Goal: Task Accomplishment & Management: Use online tool/utility

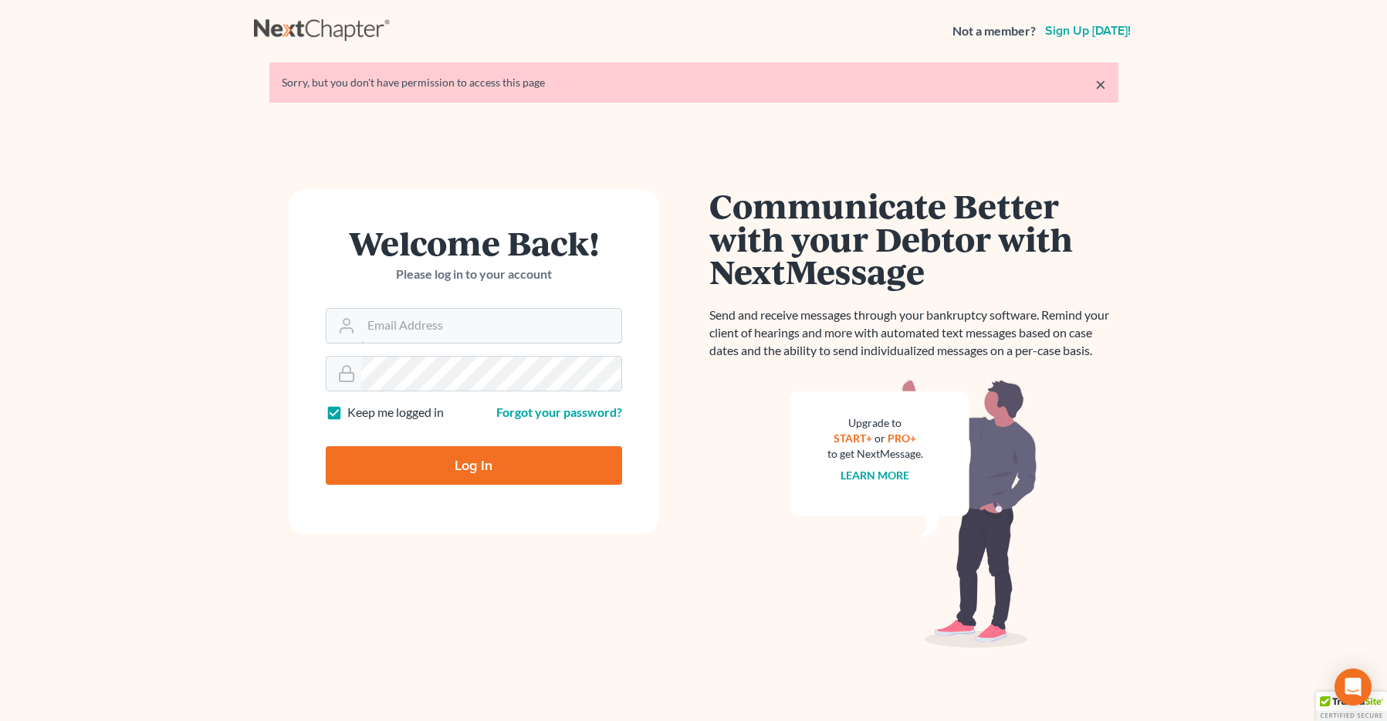
type input "[EMAIL_ADDRESS][DOMAIN_NAME]"
click at [477, 459] on input "Log In" at bounding box center [474, 465] width 296 height 39
type input "Thinking..."
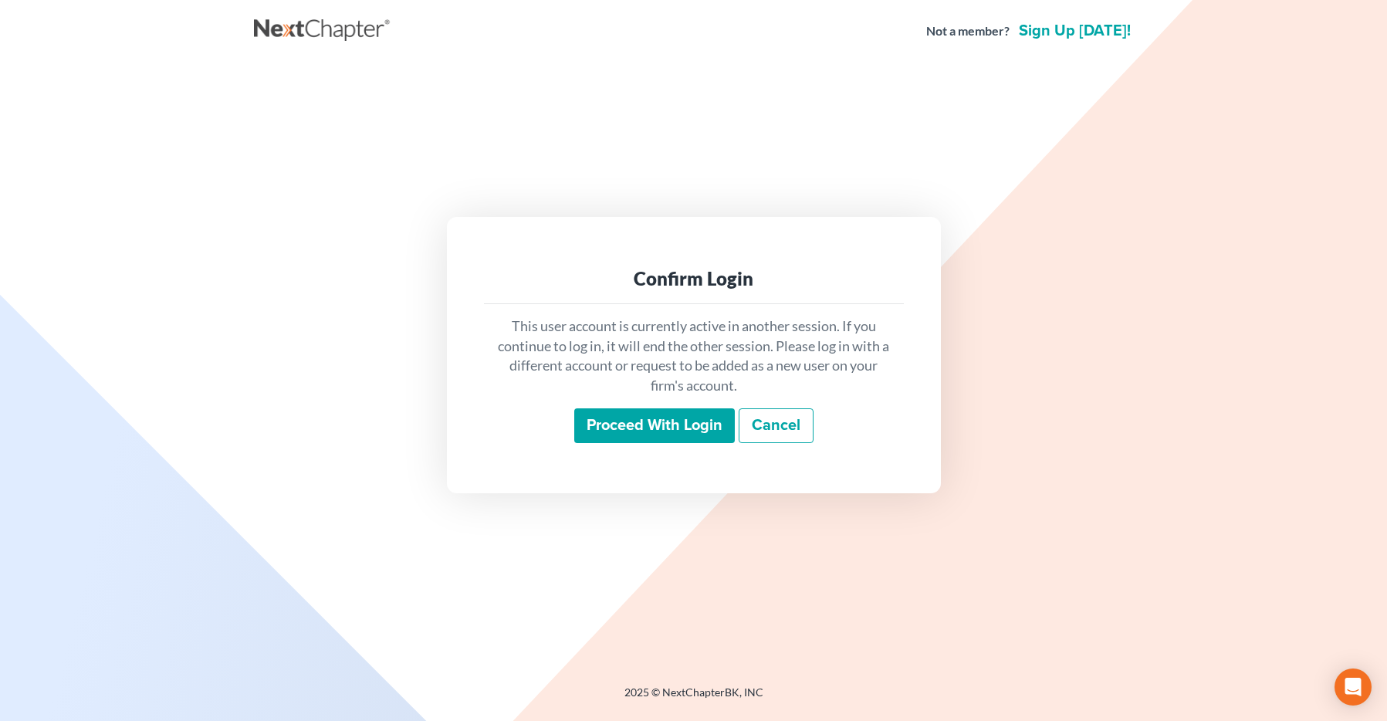
click at [609, 424] on input "Proceed with login" at bounding box center [654, 425] width 160 height 35
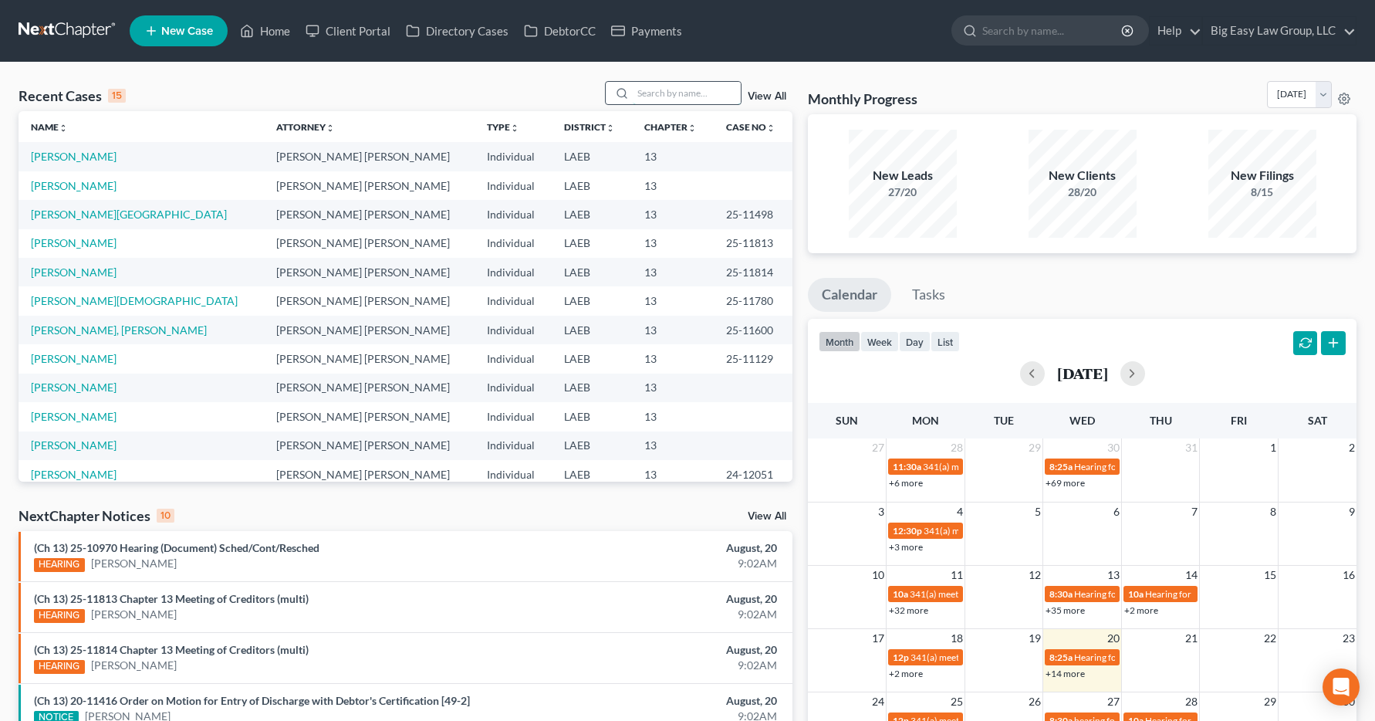
click at [660, 94] on input "search" at bounding box center [687, 93] width 108 height 22
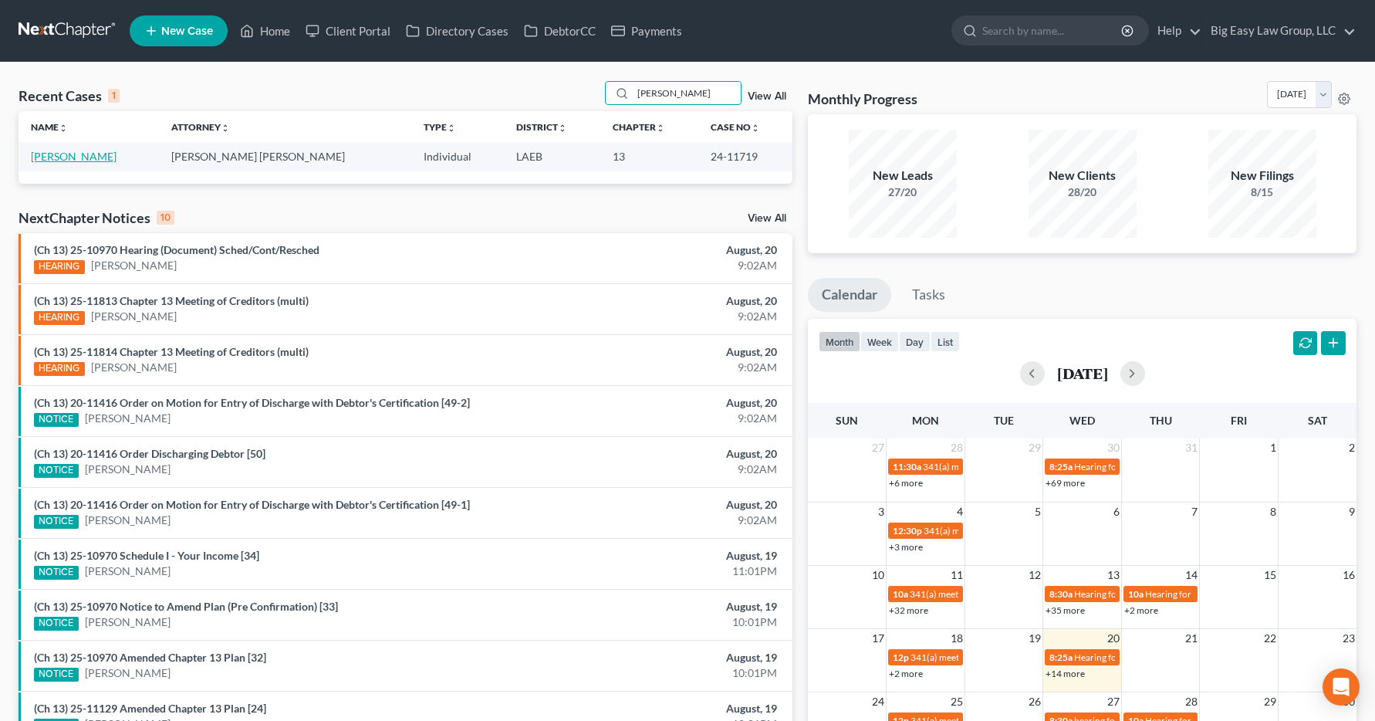
type input "garay"
click at [59, 155] on link "[PERSON_NAME]" at bounding box center [74, 156] width 86 height 13
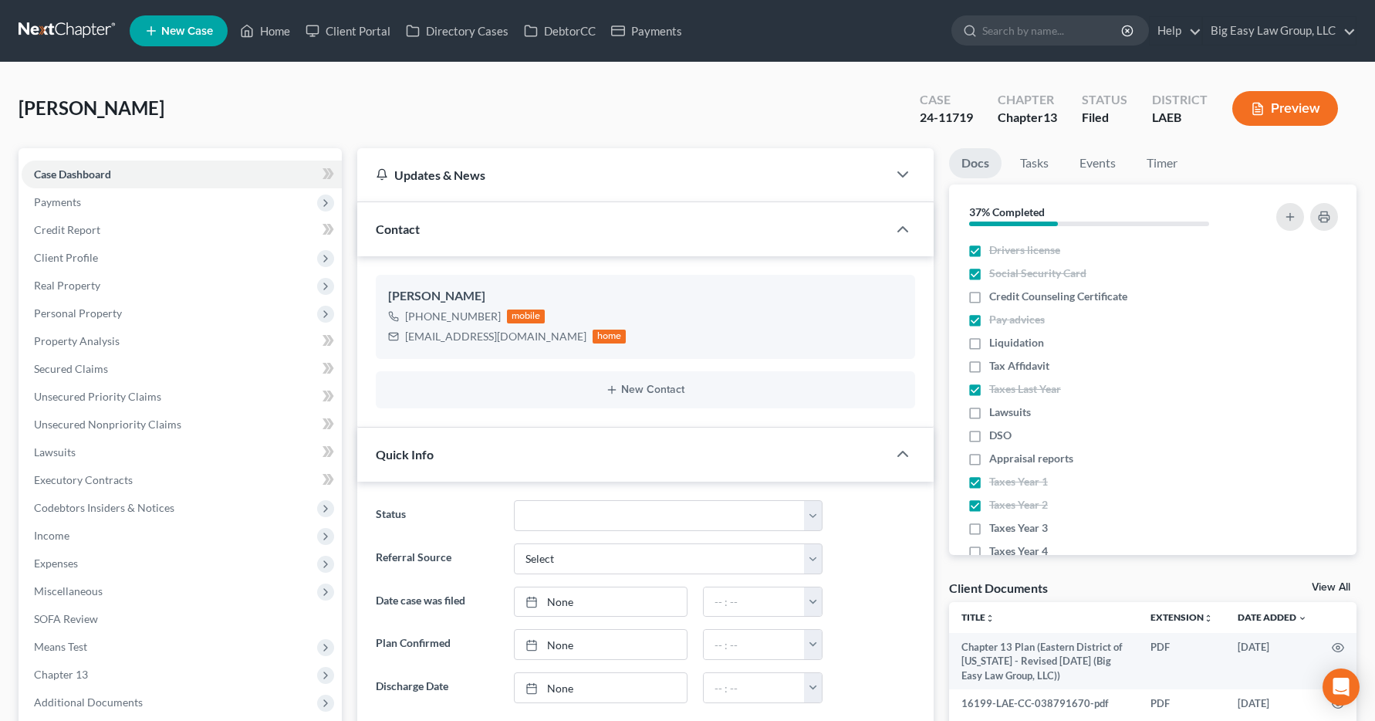
scroll to position [3363, 0]
click at [67, 533] on span "Income" at bounding box center [51, 535] width 35 height 13
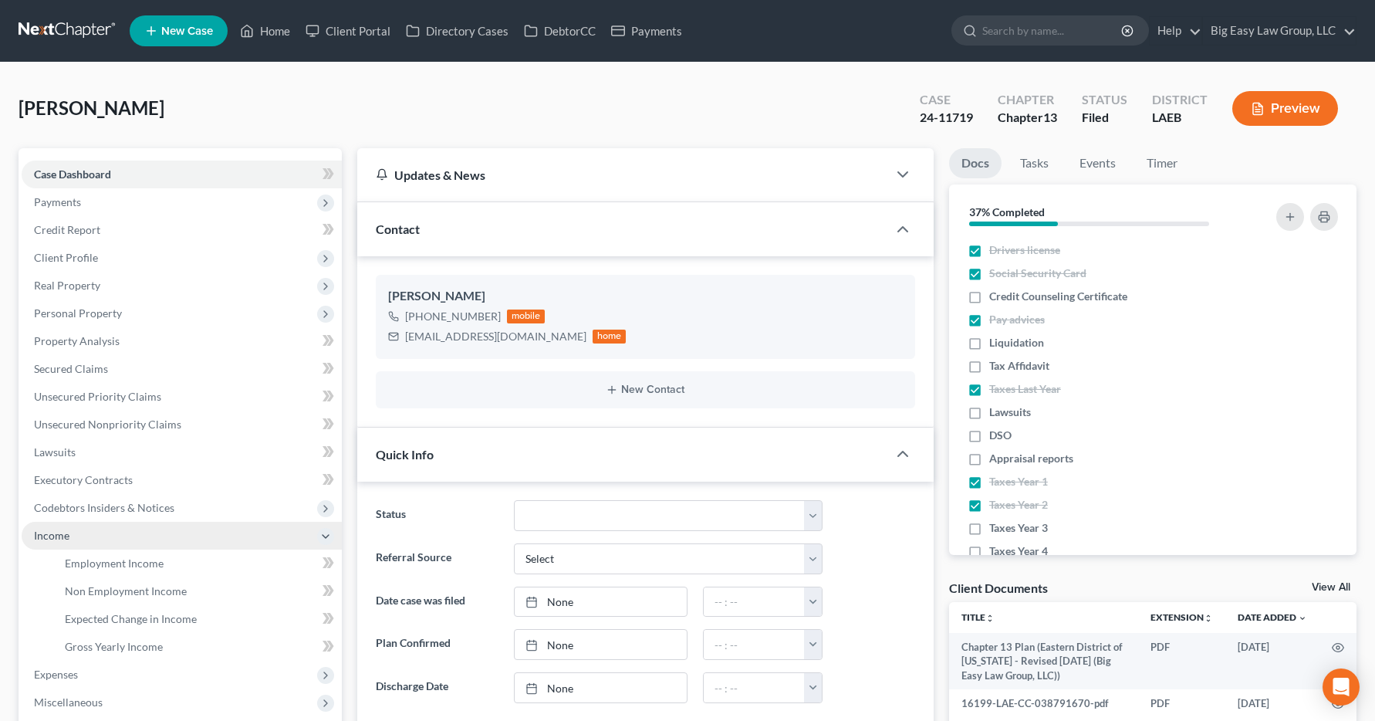
click at [67, 533] on span "Income" at bounding box center [51, 535] width 35 height 13
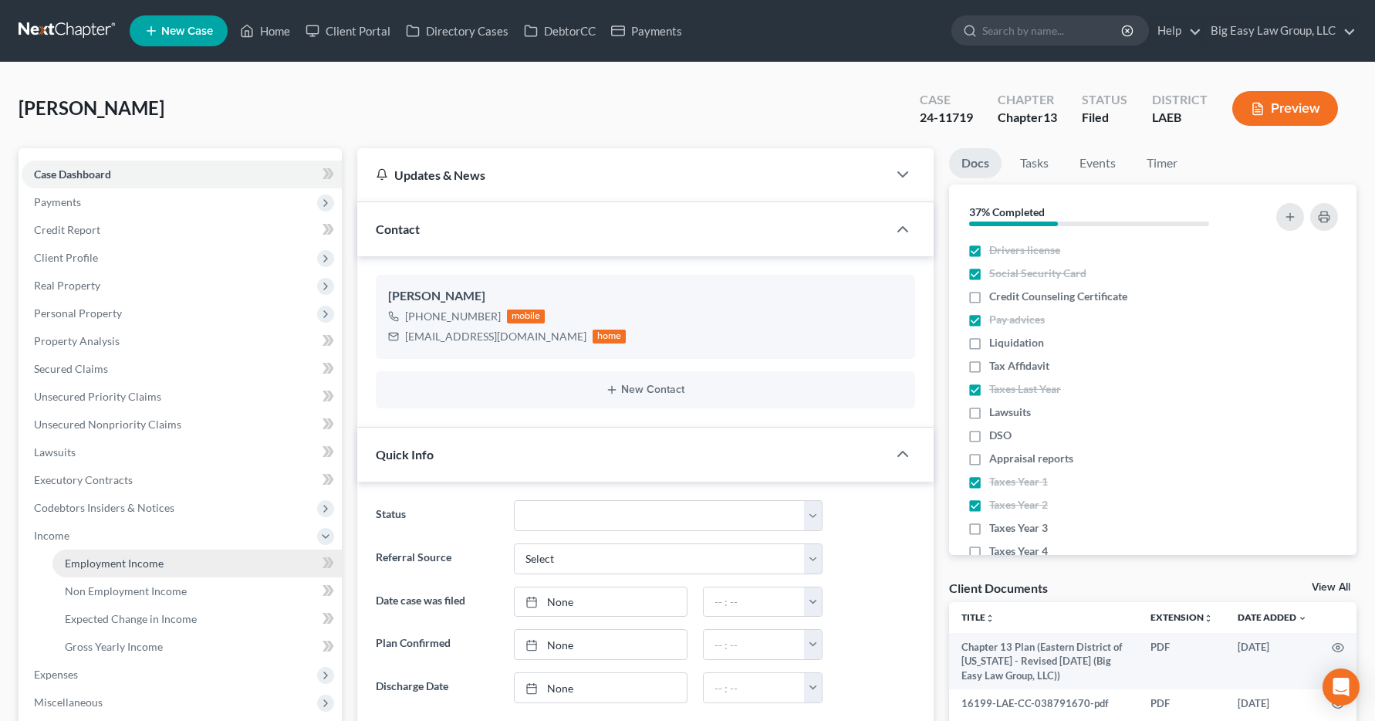
click at [81, 565] on span "Employment Income" at bounding box center [114, 562] width 99 height 13
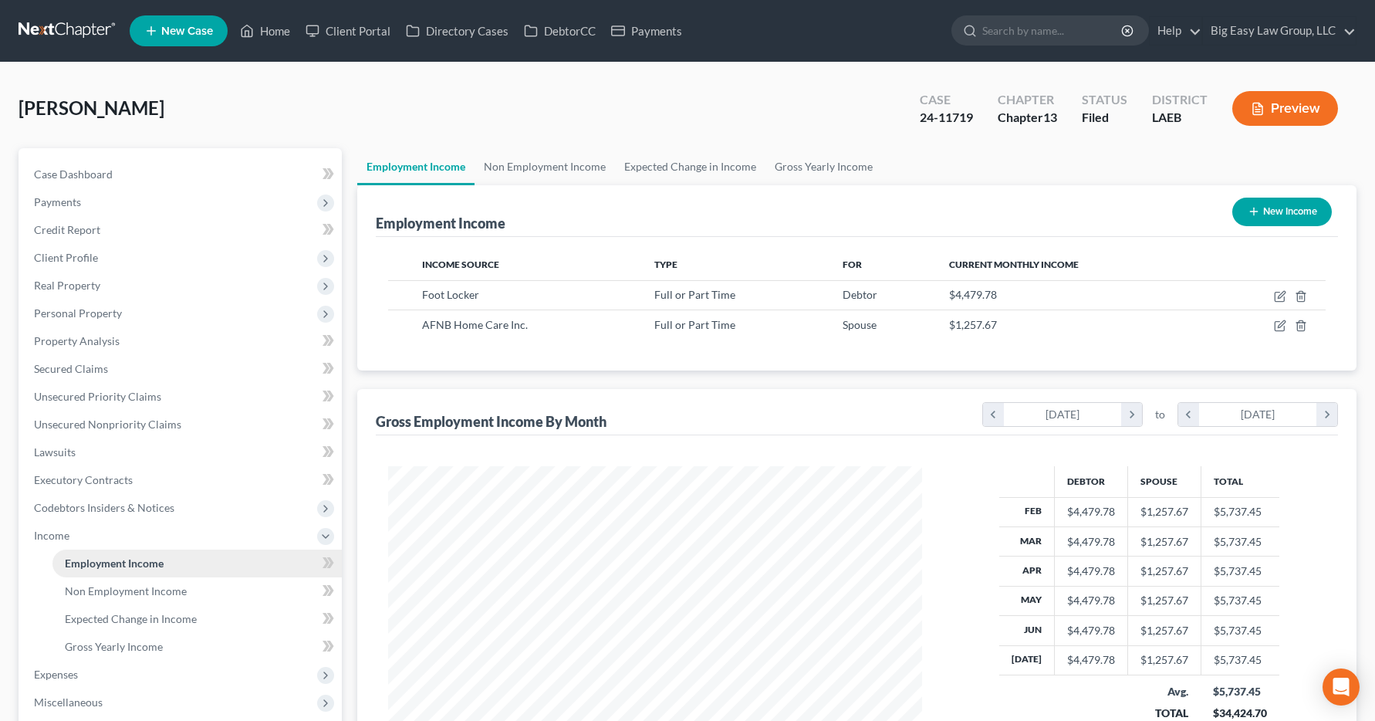
scroll to position [277, 566]
click at [292, 30] on link "Home" at bounding box center [265, 31] width 66 height 28
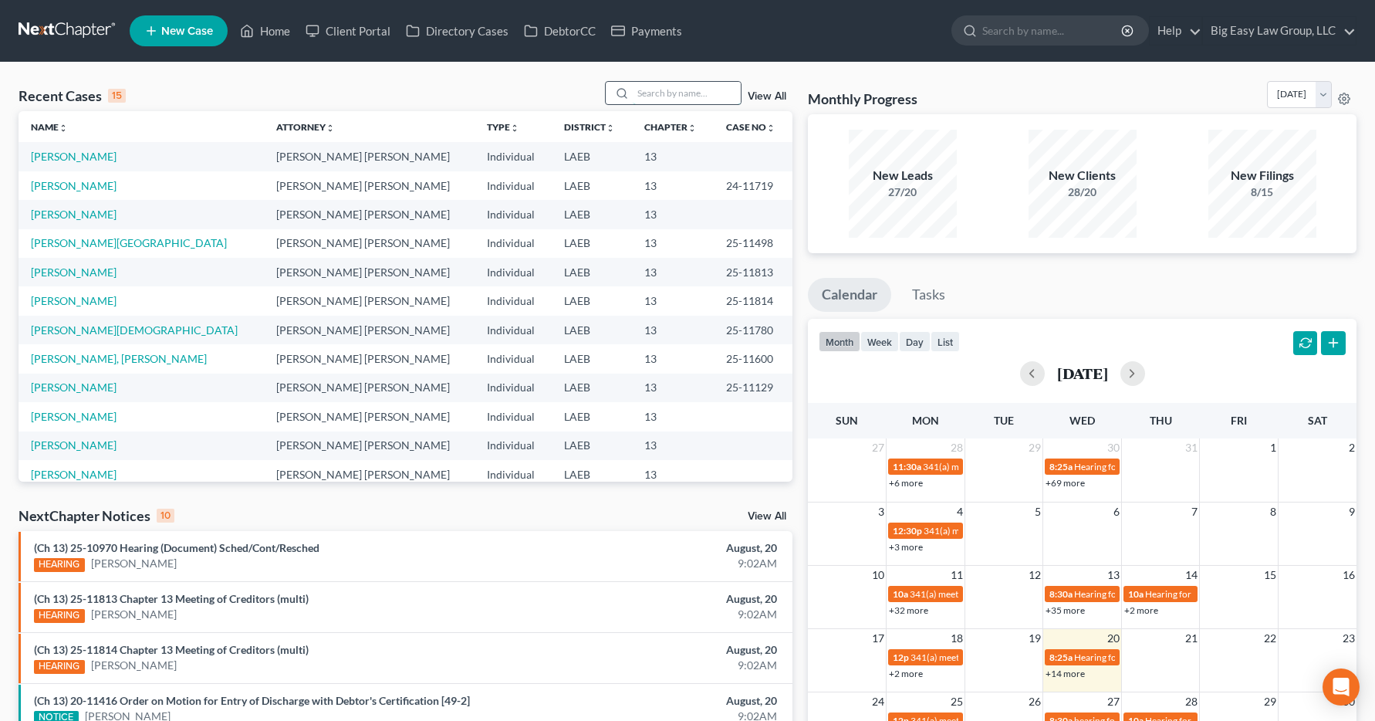
click at [641, 87] on input "search" at bounding box center [687, 93] width 108 height 22
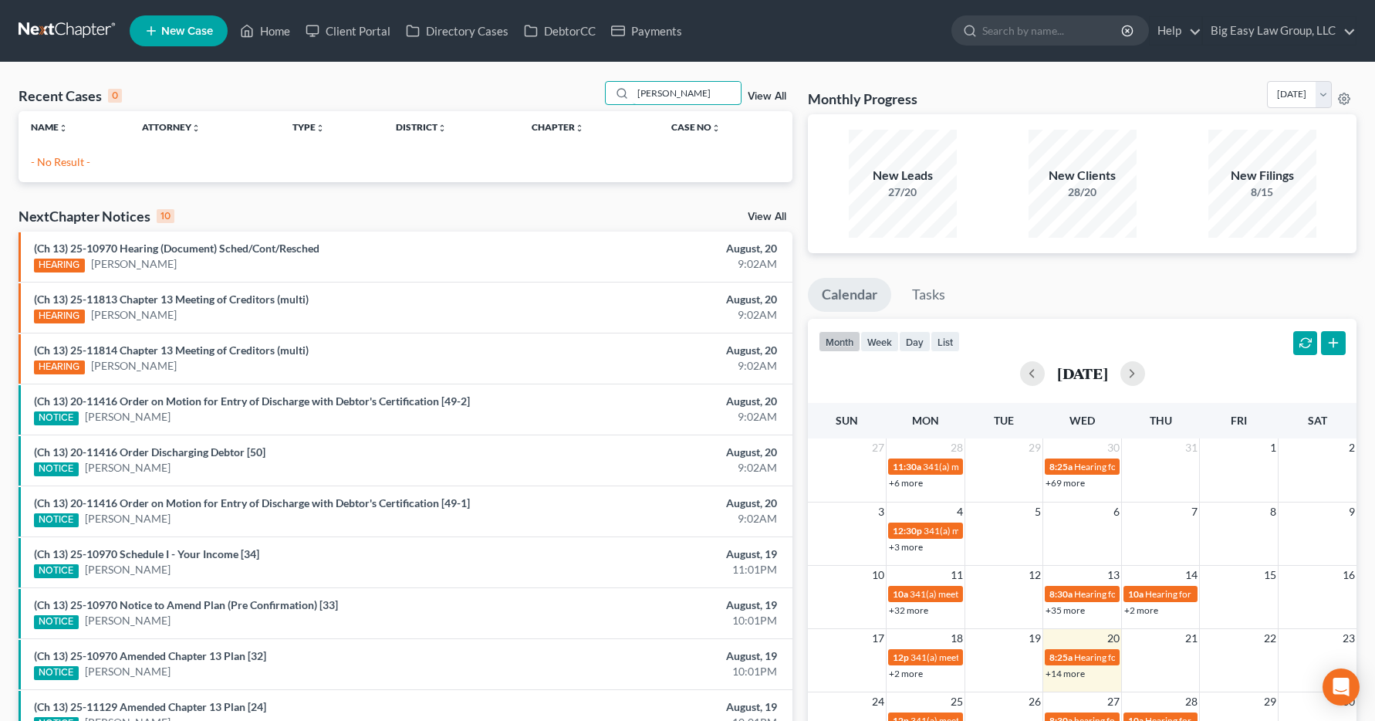
drag, startPoint x: 695, startPoint y: 99, endPoint x: 560, endPoint y: 86, distance: 135.7
click at [567, 85] on div "Recent Cases 0 jonson View All" at bounding box center [406, 96] width 774 height 30
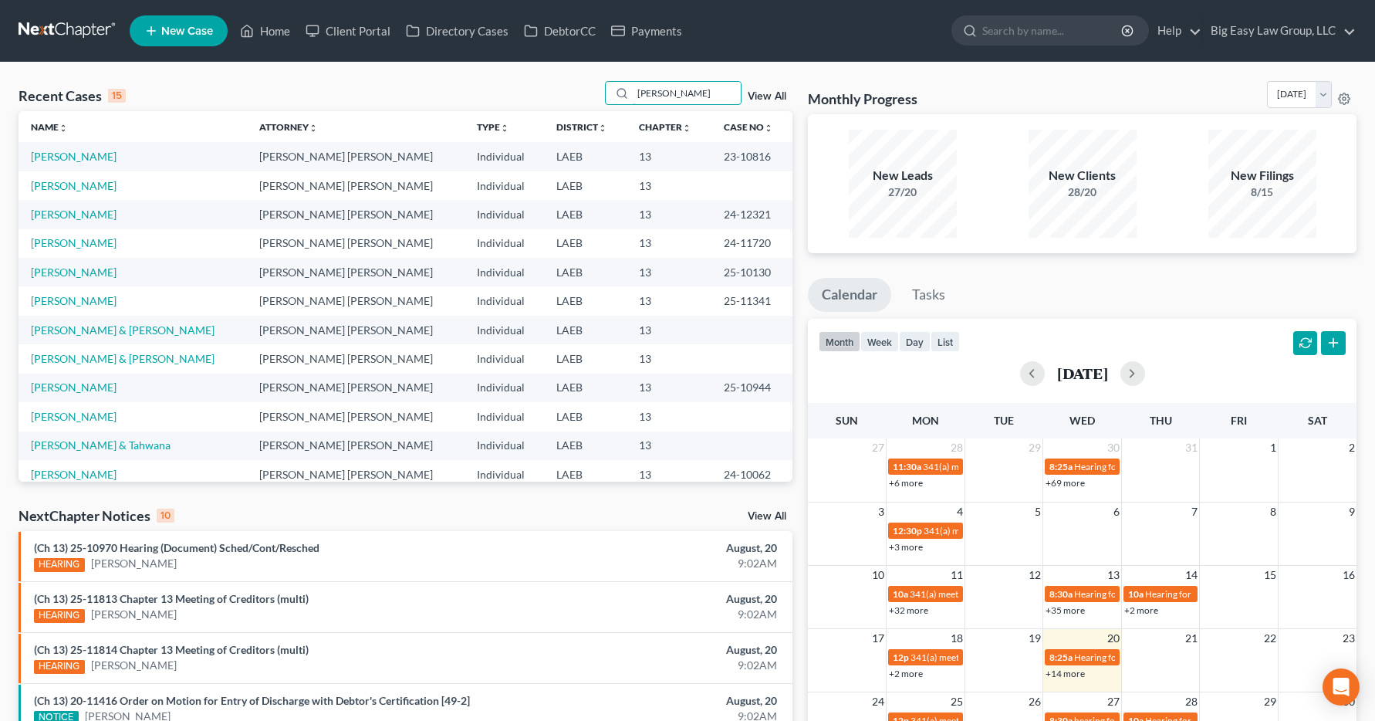
type input "[PERSON_NAME]"
click at [59, 246] on link "[PERSON_NAME]" at bounding box center [74, 242] width 86 height 13
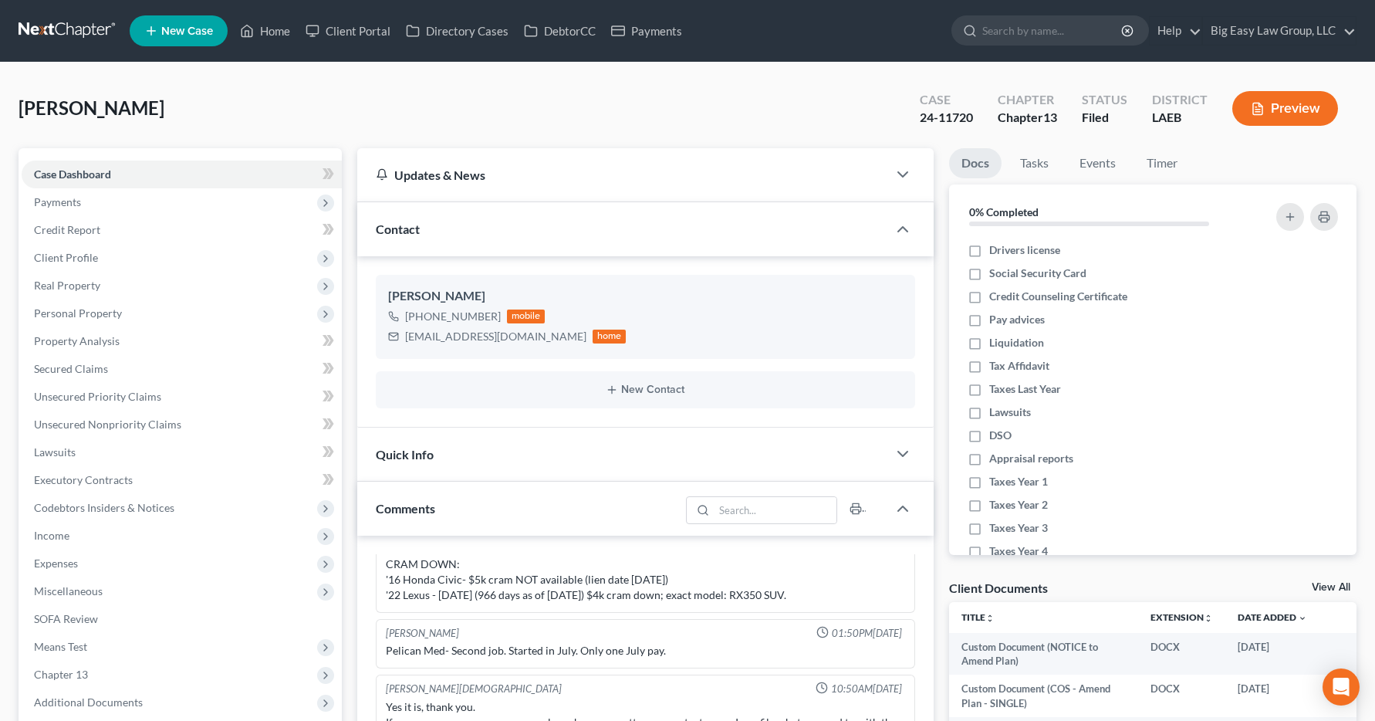
scroll to position [9129, 0]
click at [46, 539] on span "Income" at bounding box center [51, 535] width 35 height 13
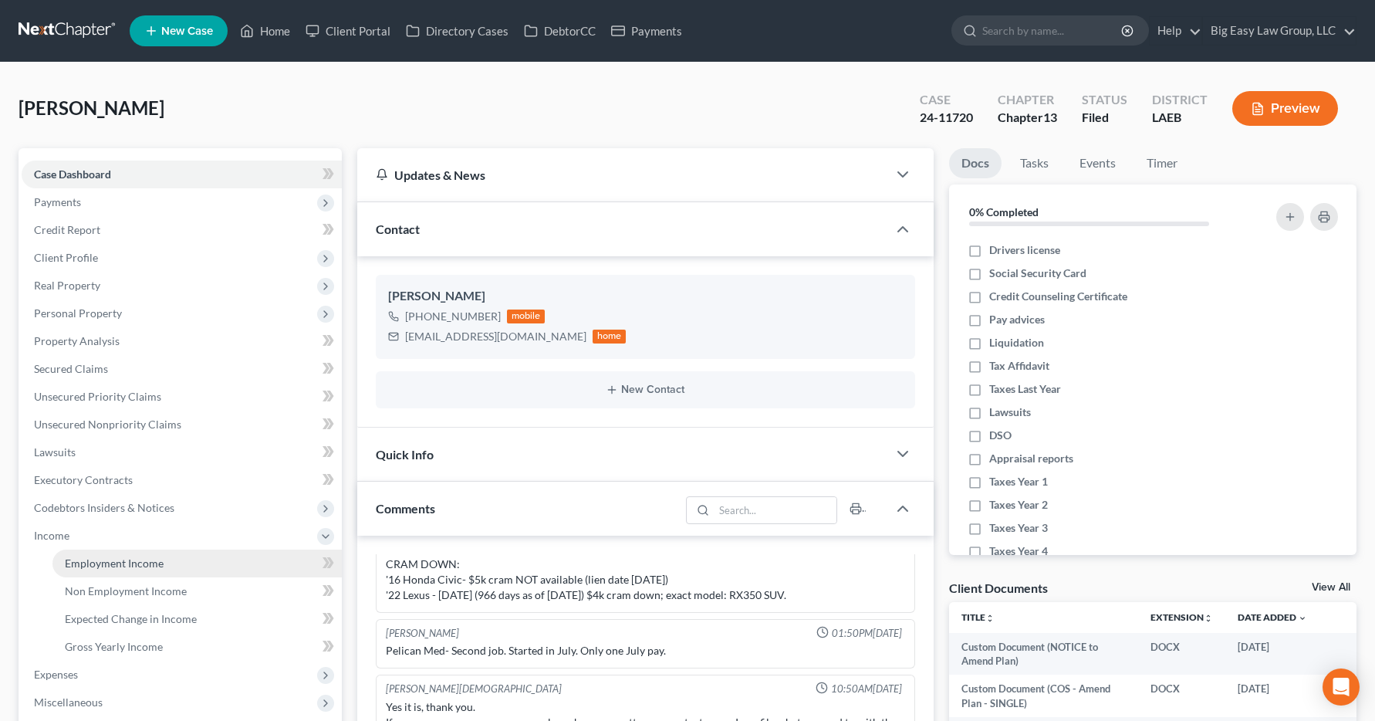
click at [100, 571] on link "Employment Income" at bounding box center [196, 563] width 289 height 28
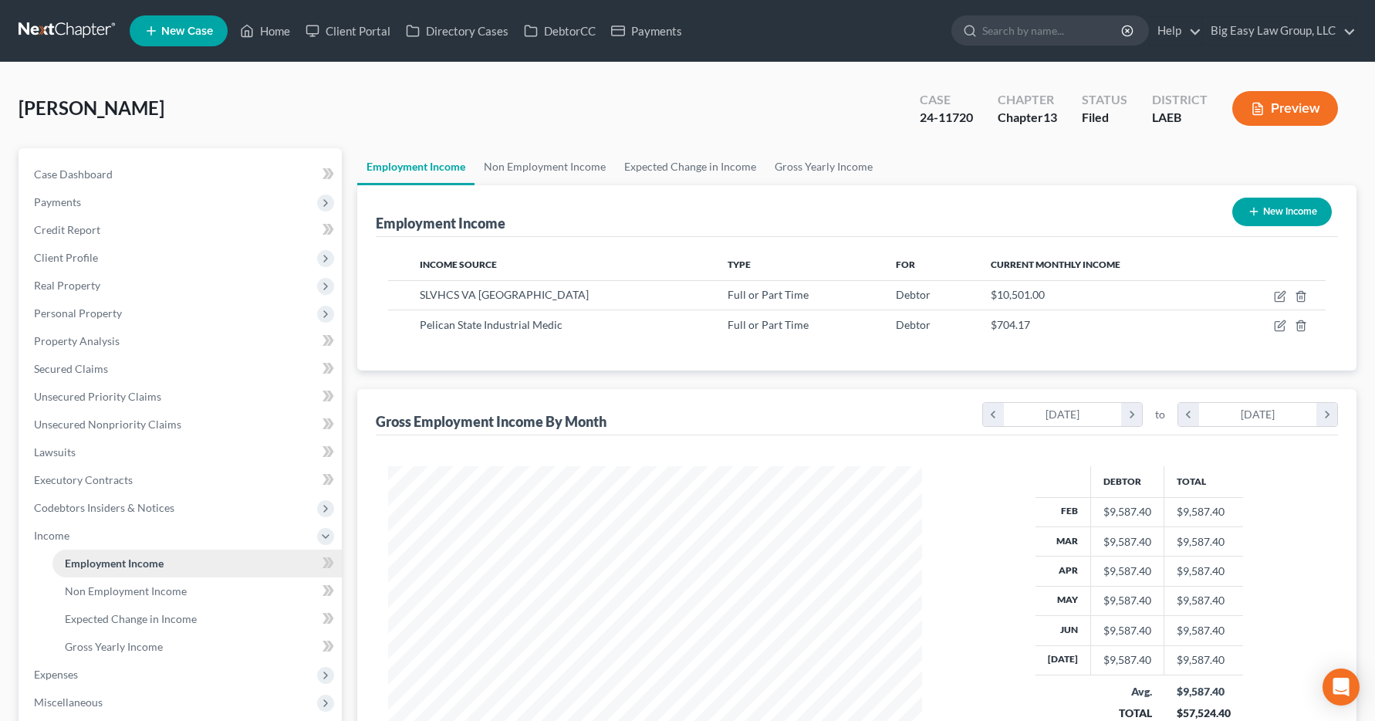
scroll to position [277, 566]
click at [262, 33] on link "Home" at bounding box center [265, 31] width 66 height 28
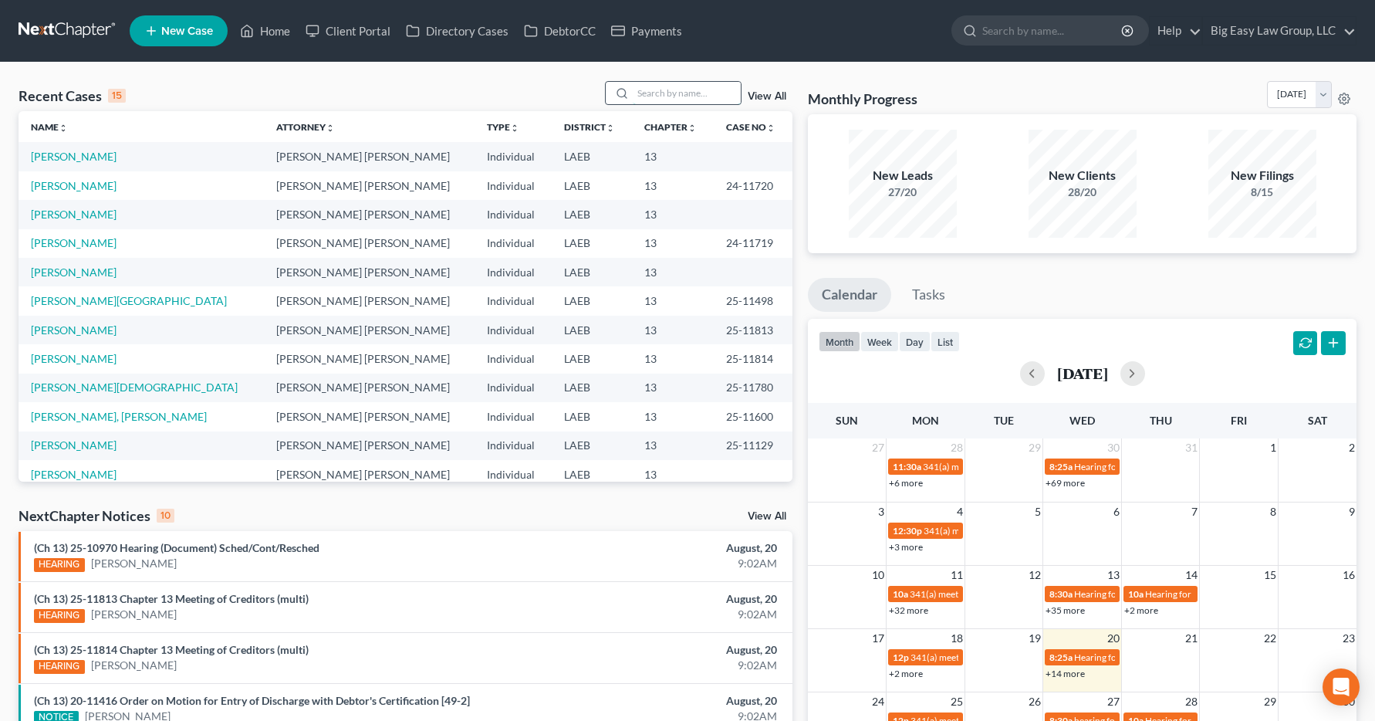
click at [645, 95] on input "search" at bounding box center [687, 93] width 108 height 22
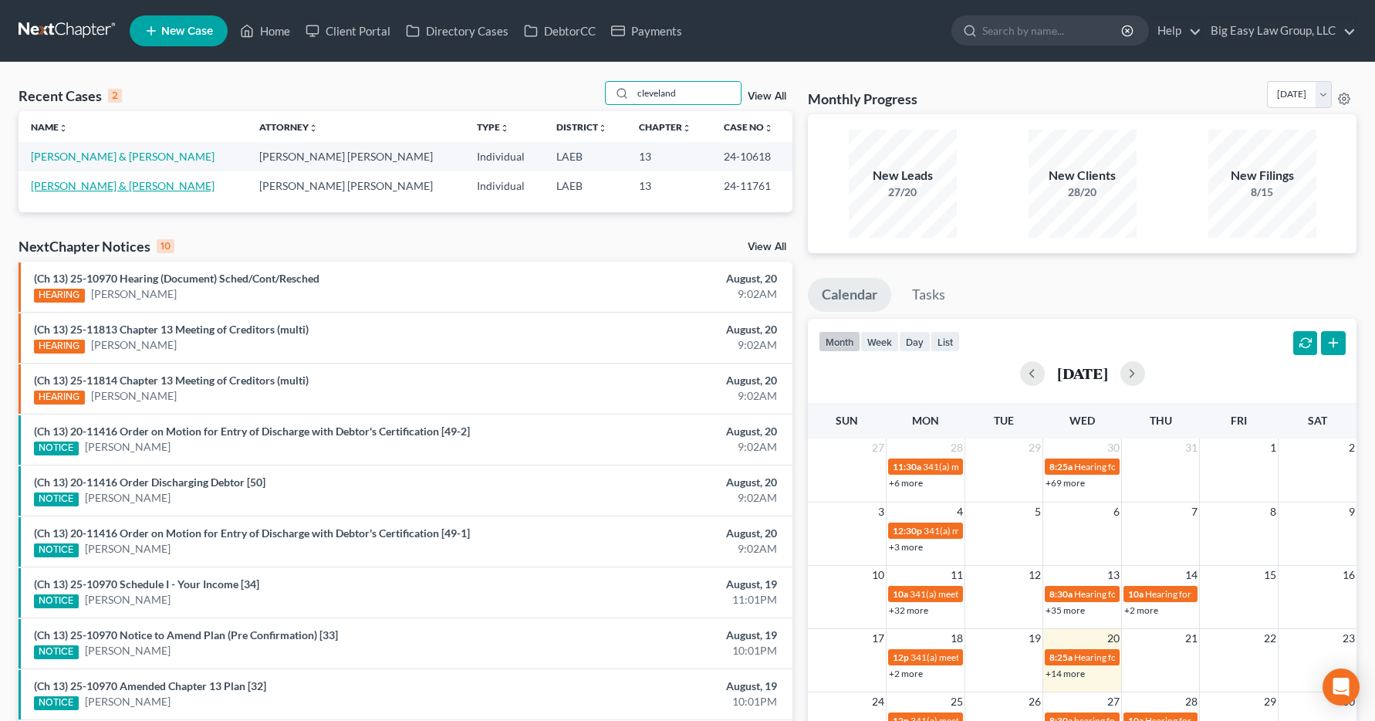
type input "cleveland"
click at [111, 189] on link "[PERSON_NAME] & [PERSON_NAME]" at bounding box center [123, 185] width 184 height 13
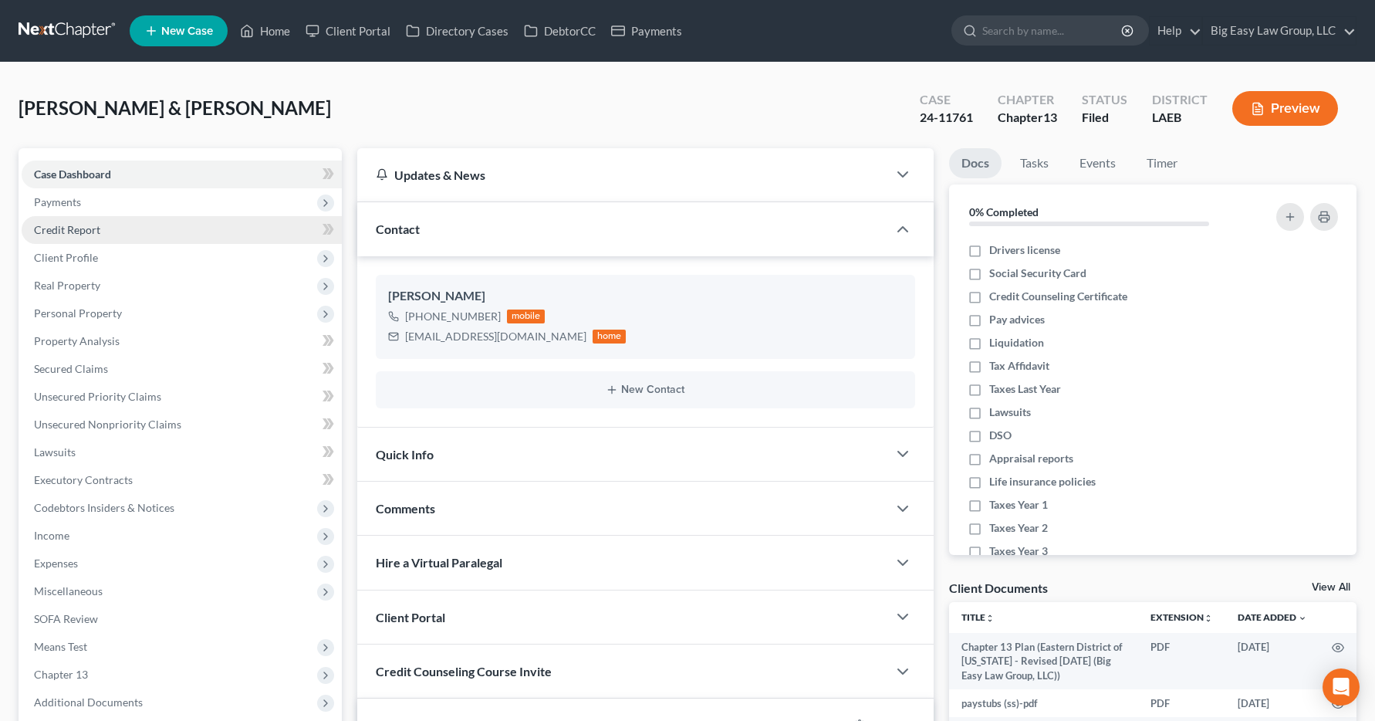
scroll to position [275, 0]
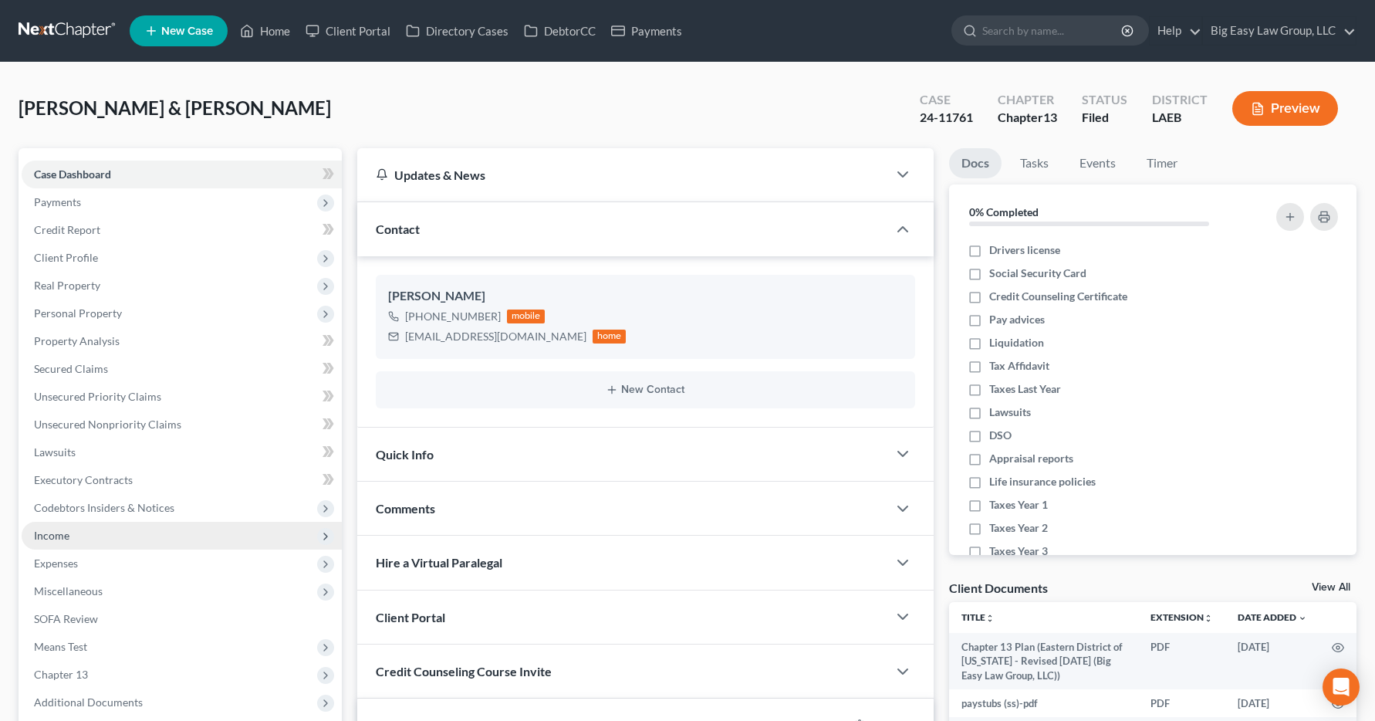
click at [62, 542] on span "Income" at bounding box center [182, 536] width 320 height 28
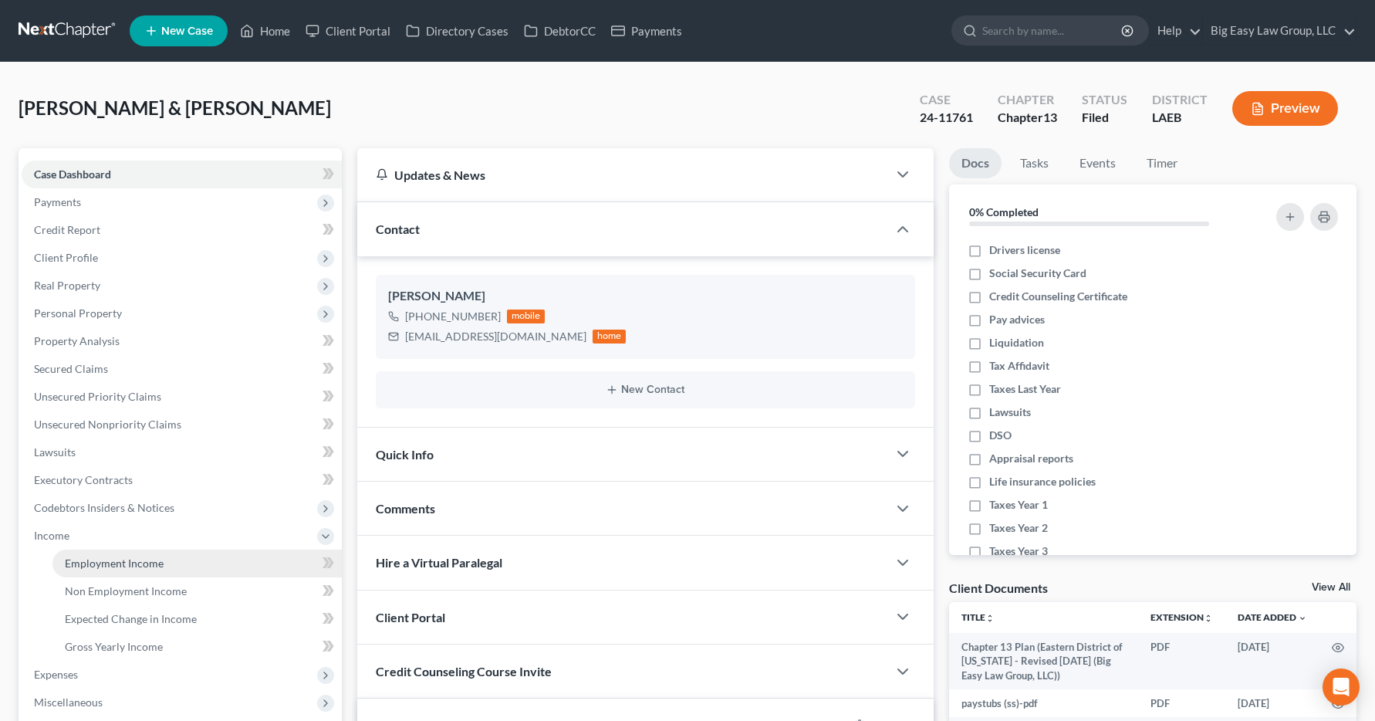
click at [73, 566] on span "Employment Income" at bounding box center [114, 562] width 99 height 13
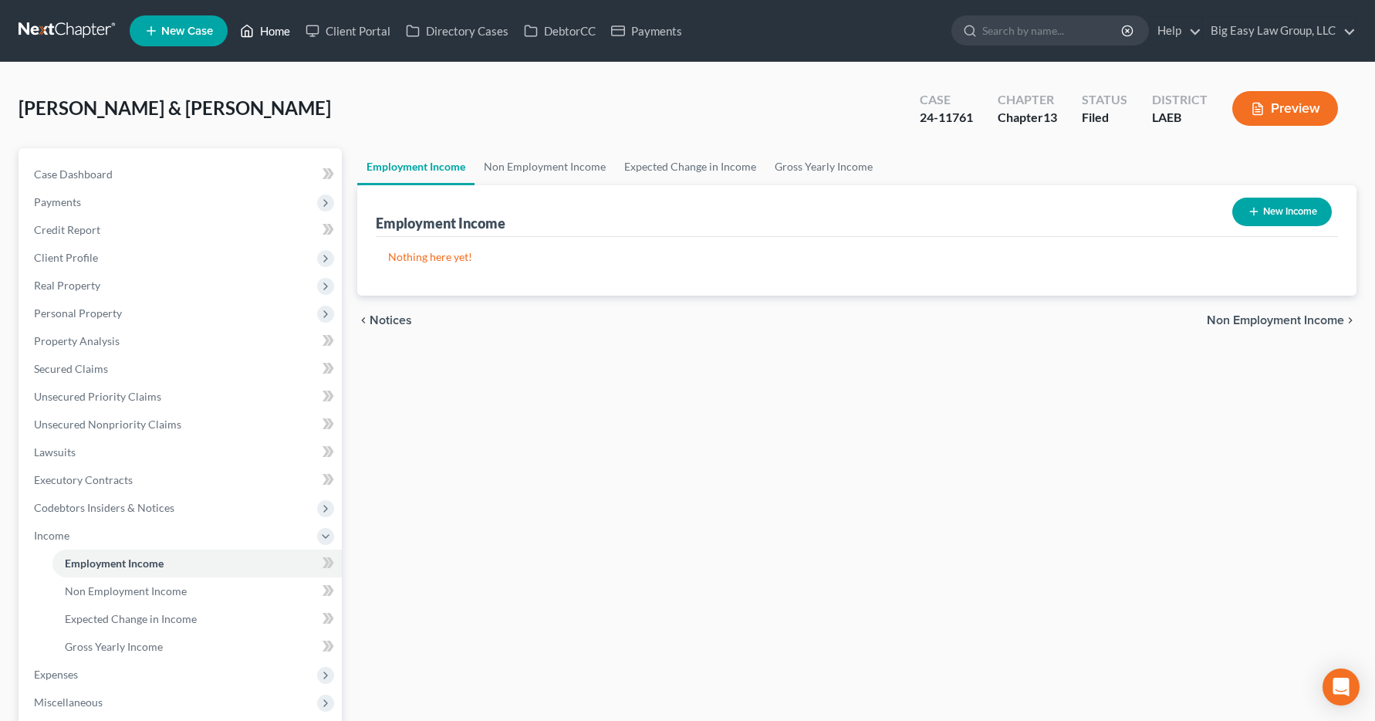
click at [273, 32] on link "Home" at bounding box center [265, 31] width 66 height 28
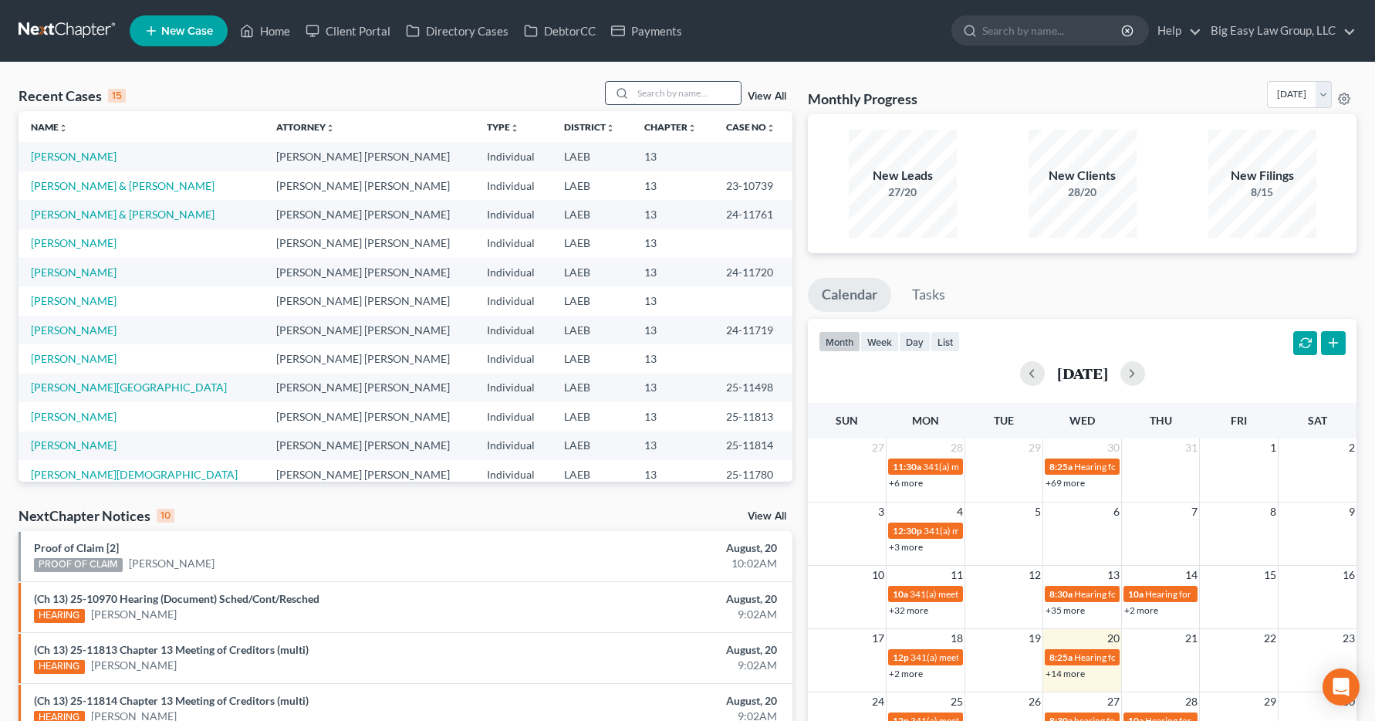
click at [643, 94] on input "search" at bounding box center [687, 93] width 108 height 22
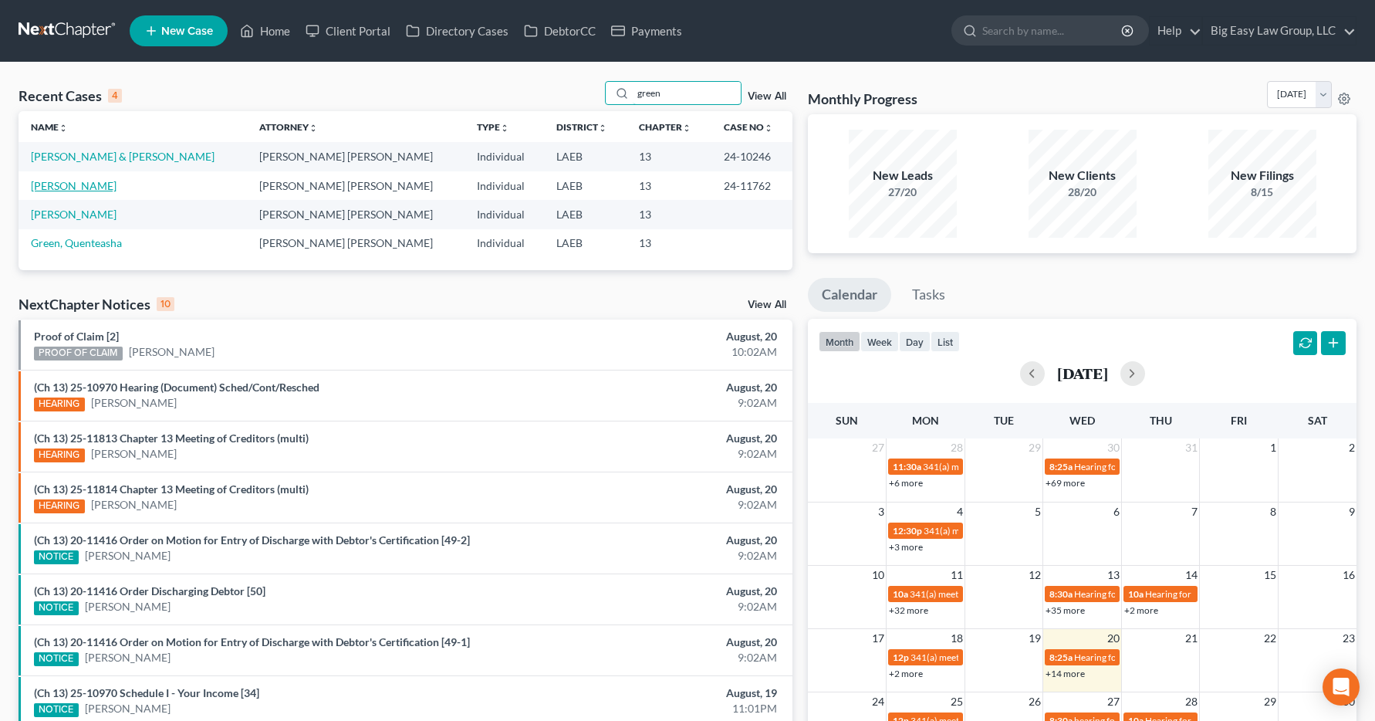
type input "green"
click at [63, 186] on link "[PERSON_NAME]" at bounding box center [74, 185] width 86 height 13
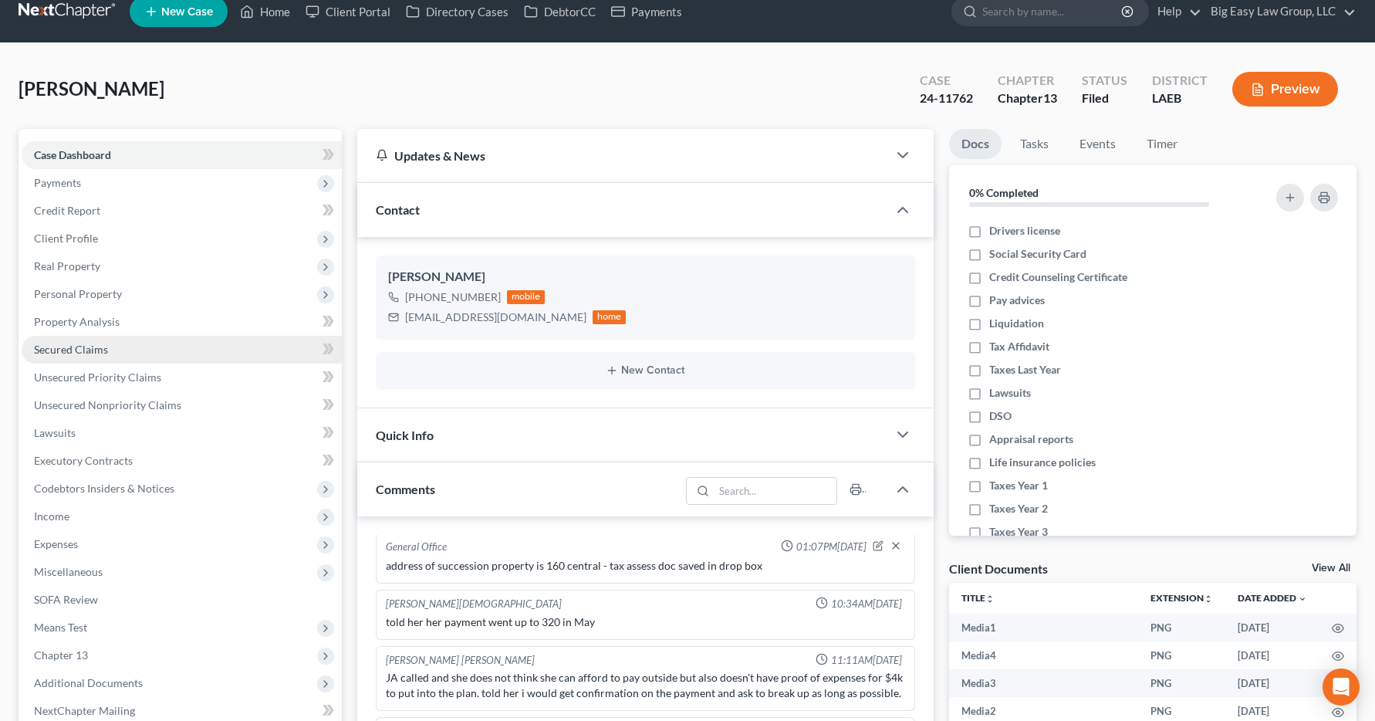
scroll to position [21, 0]
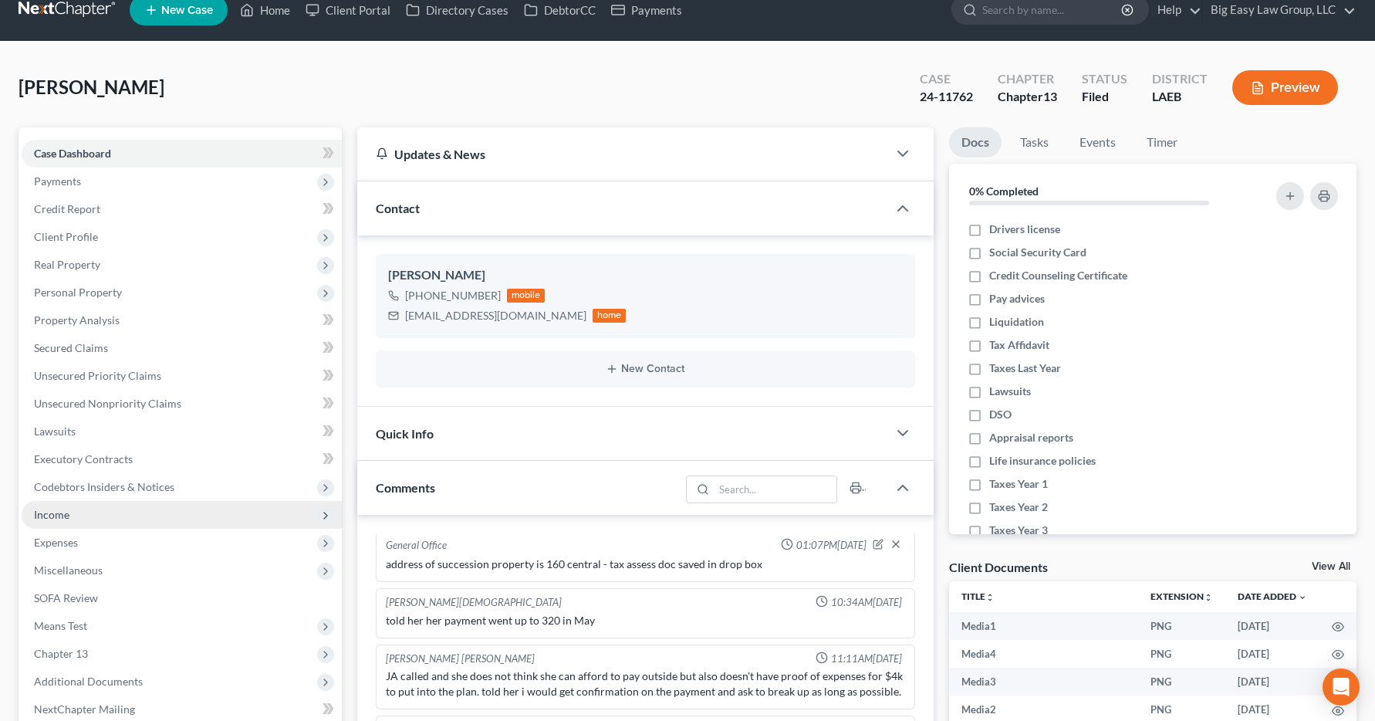
click at [34, 516] on span "Income" at bounding box center [51, 514] width 35 height 13
click at [35, 516] on span "Income" at bounding box center [51, 514] width 35 height 13
click at [43, 515] on span "Income" at bounding box center [51, 514] width 35 height 13
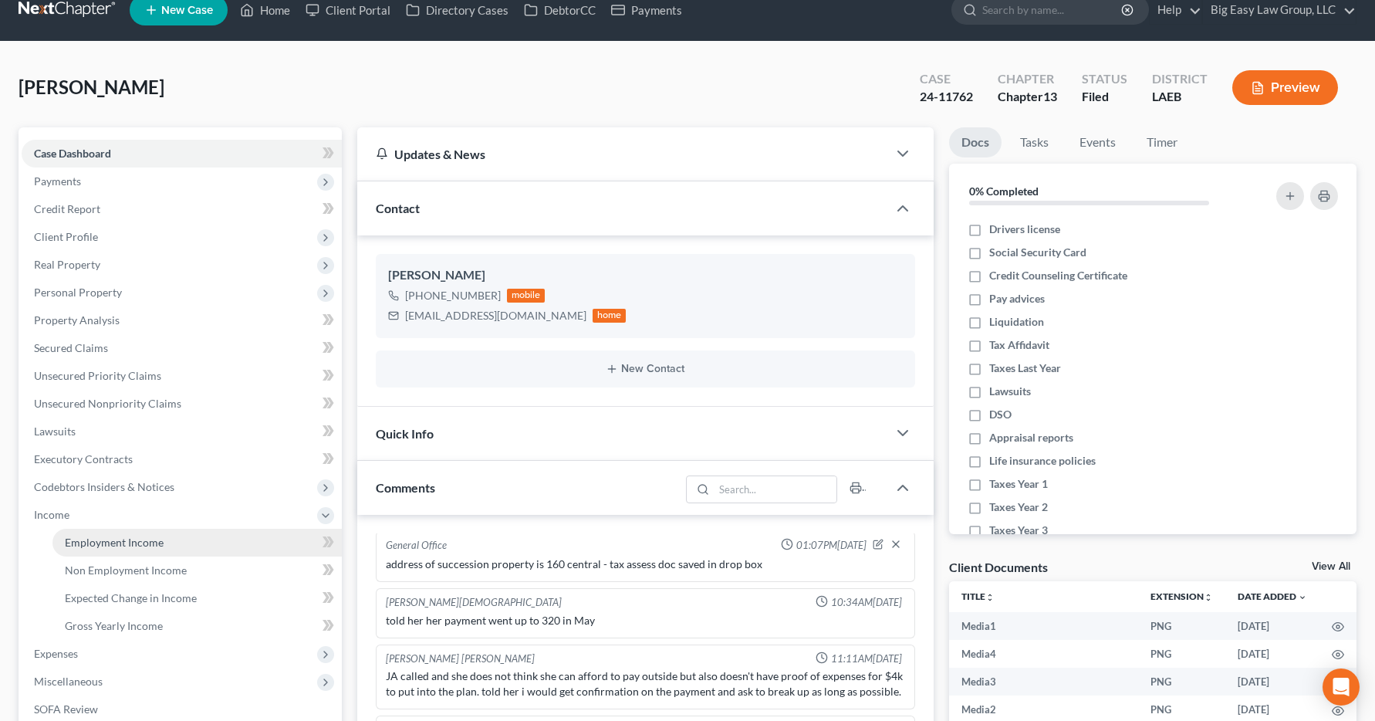
click at [99, 540] on span "Employment Income" at bounding box center [114, 541] width 99 height 13
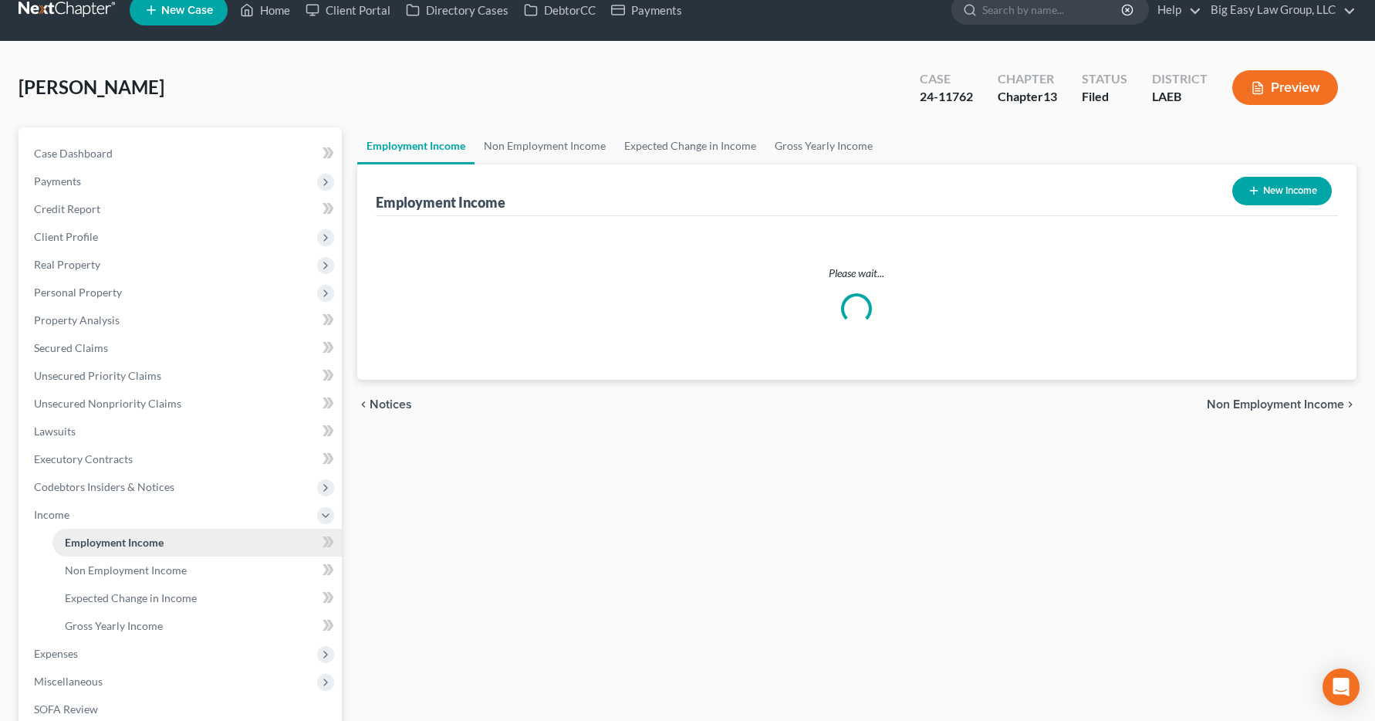
click at [99, 540] on span "Employment Income" at bounding box center [114, 541] width 99 height 13
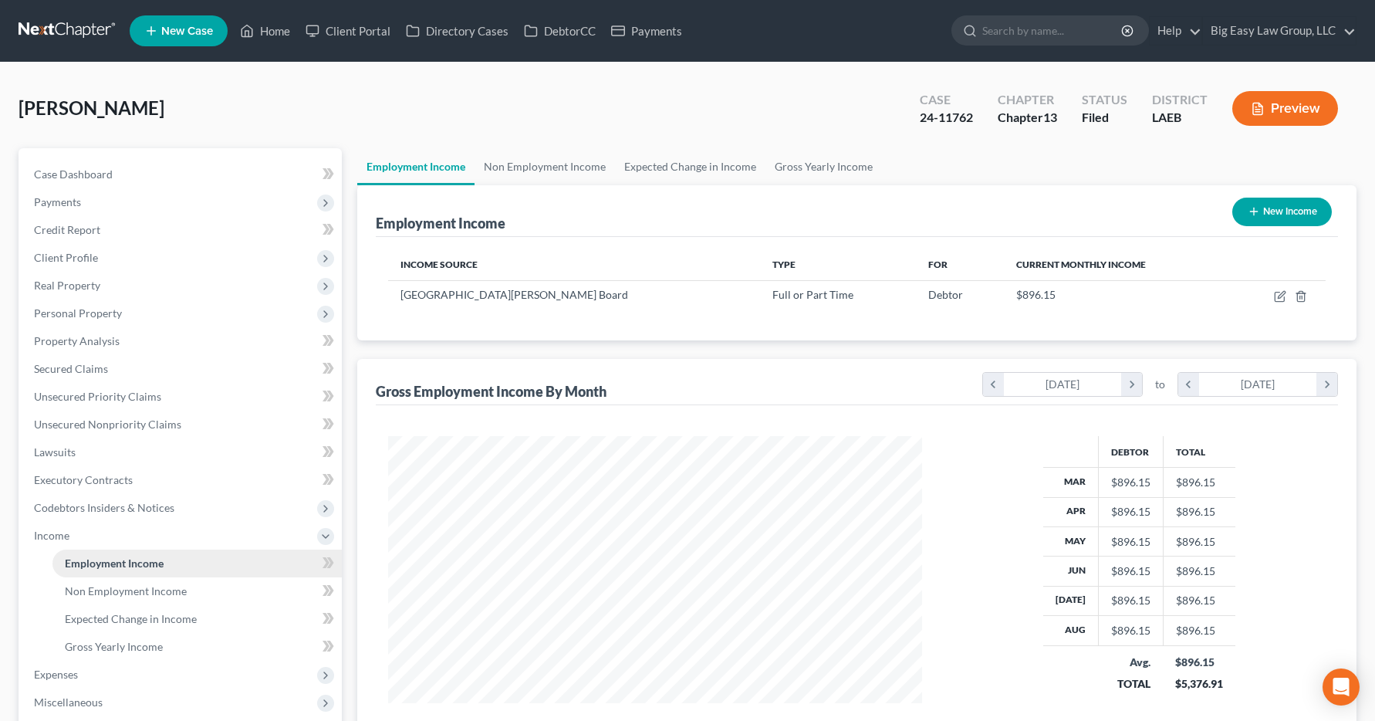
scroll to position [277, 566]
click at [272, 32] on link "Home" at bounding box center [265, 31] width 66 height 28
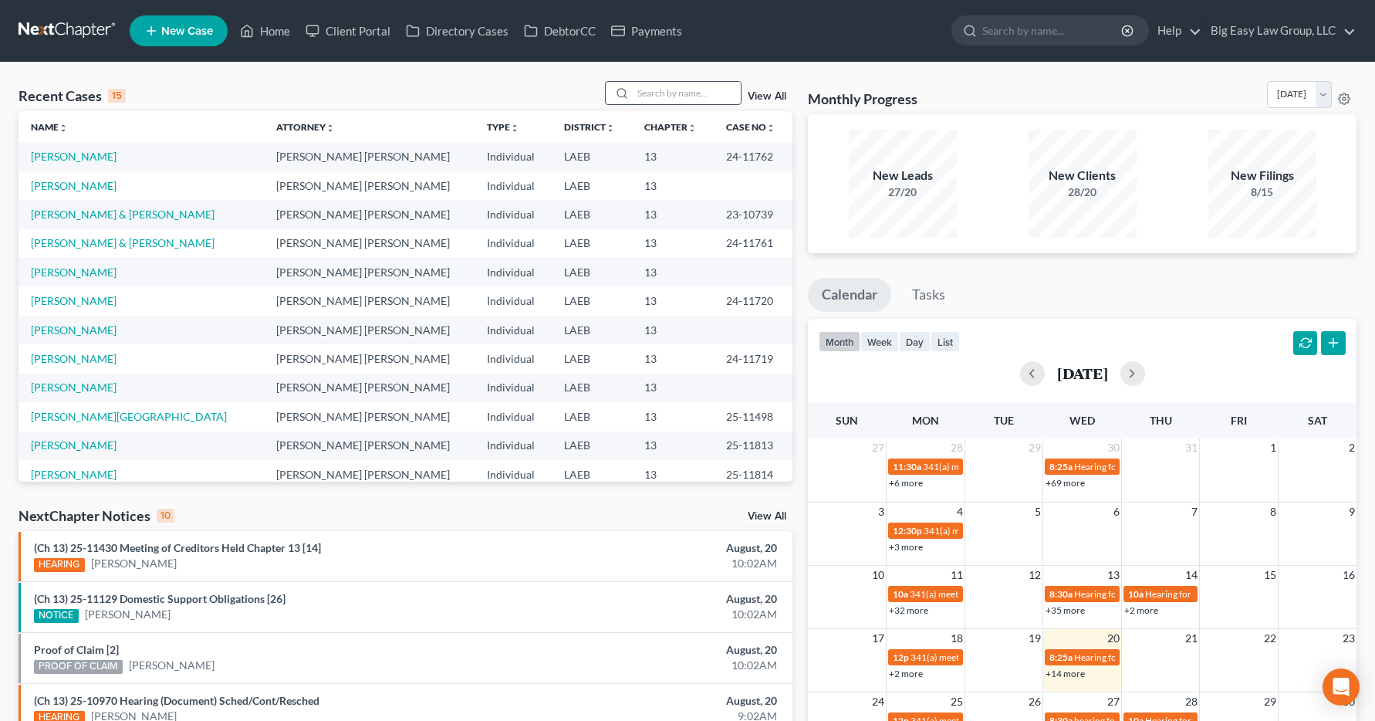
click at [654, 87] on input "search" at bounding box center [687, 93] width 108 height 22
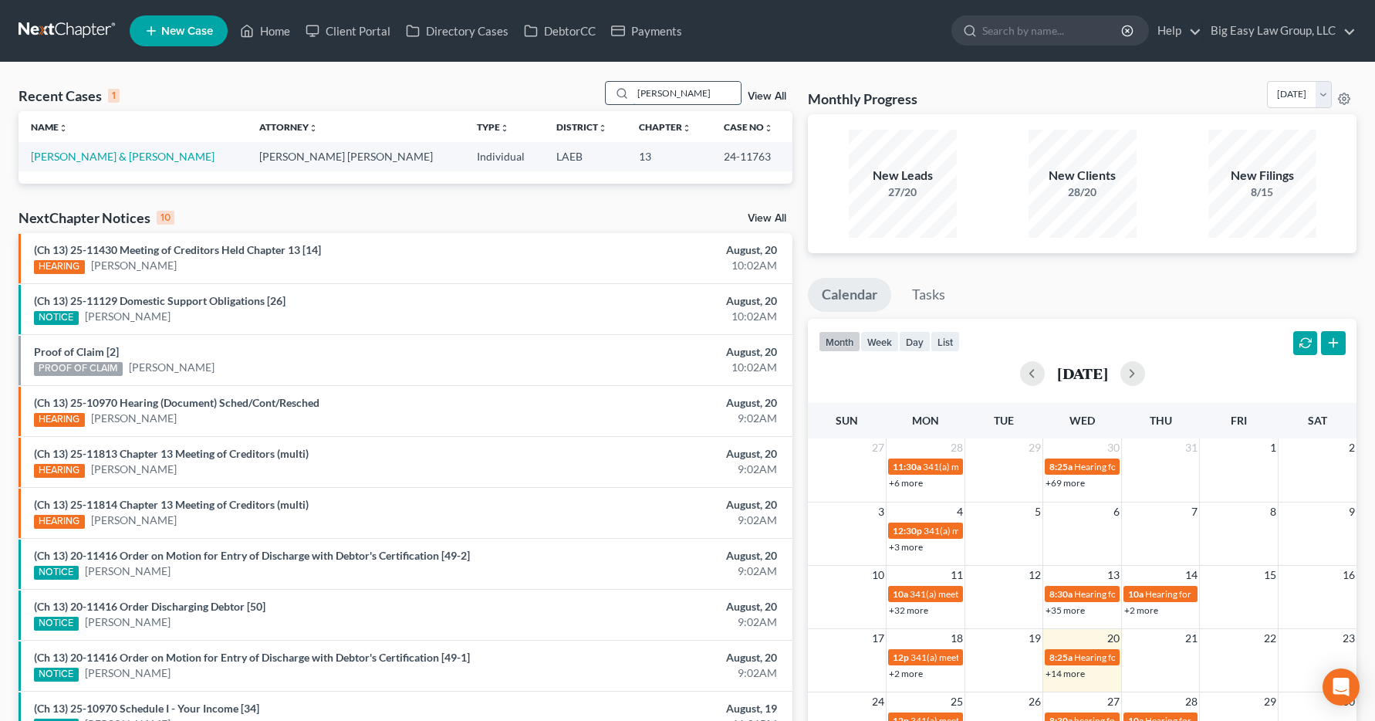
type input "cota"
click at [90, 158] on link "Cota, Darryl & Mindy" at bounding box center [123, 156] width 184 height 13
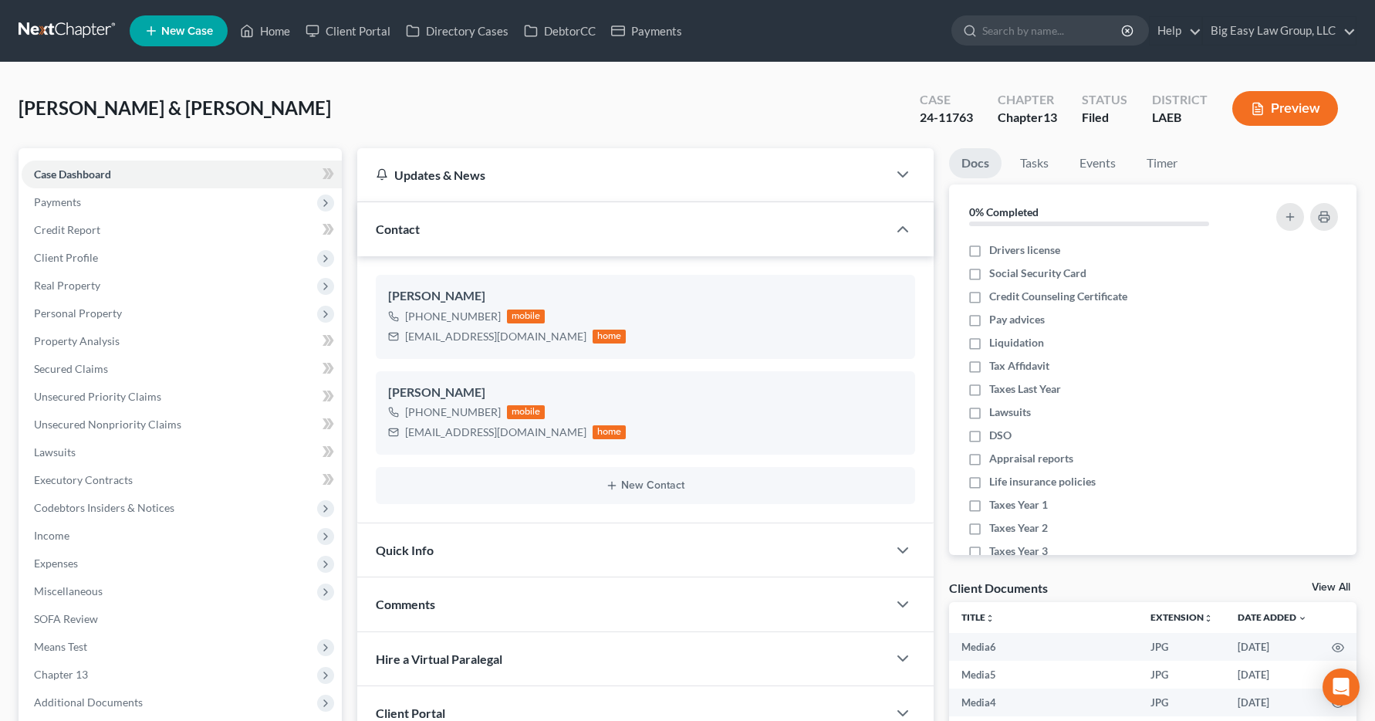
scroll to position [11949, 0]
click at [59, 533] on span "Income" at bounding box center [51, 535] width 35 height 13
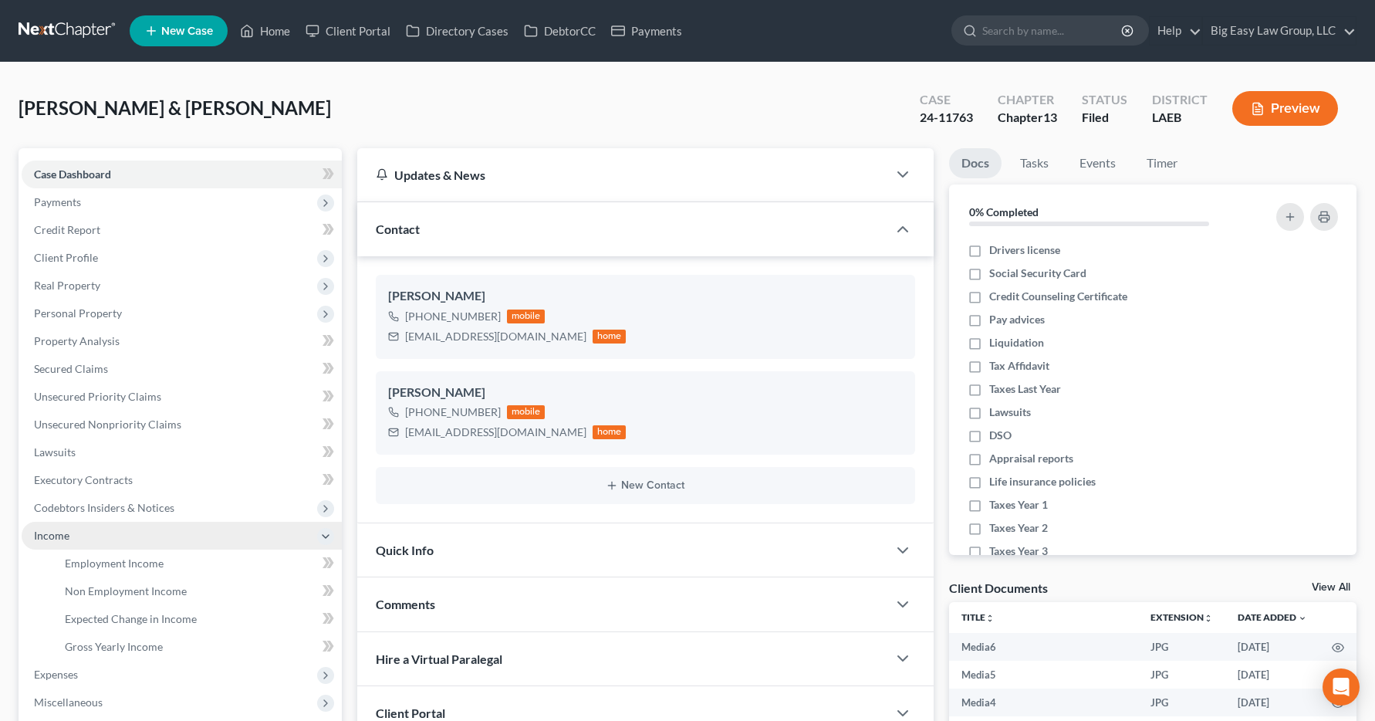
click at [59, 533] on span "Income" at bounding box center [51, 535] width 35 height 13
click at [69, 535] on span "Income" at bounding box center [182, 536] width 320 height 28
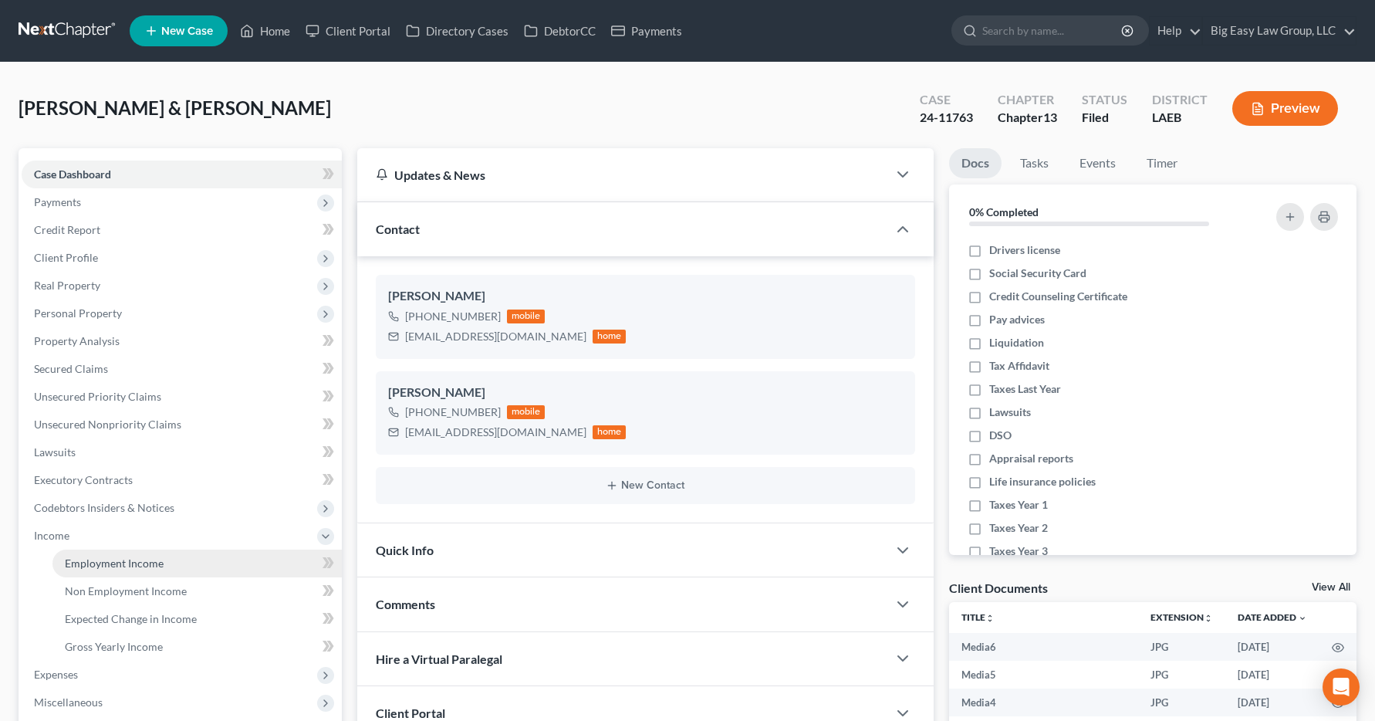
drag, startPoint x: 87, startPoint y: 566, endPoint x: 83, endPoint y: 549, distance: 17.4
click at [87, 566] on span "Employment Income" at bounding box center [114, 562] width 99 height 13
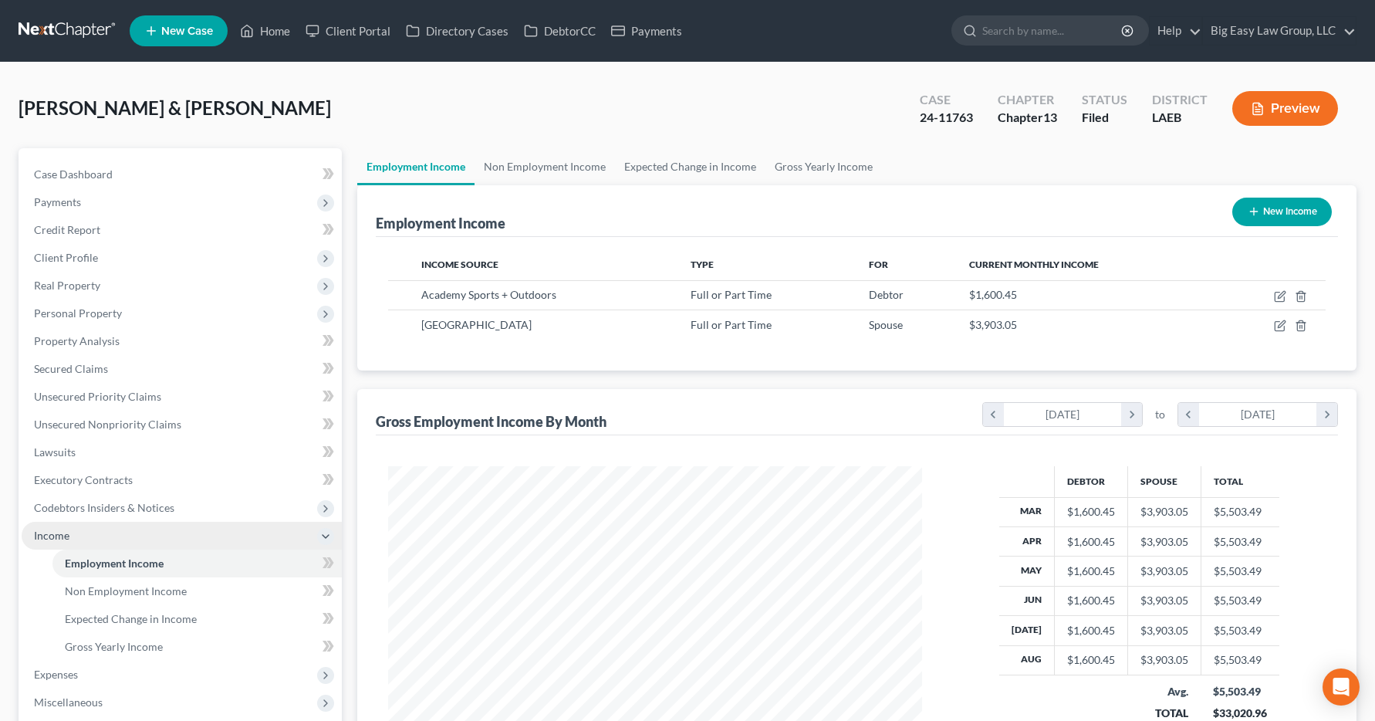
scroll to position [277, 566]
click at [265, 39] on link "Home" at bounding box center [265, 31] width 66 height 28
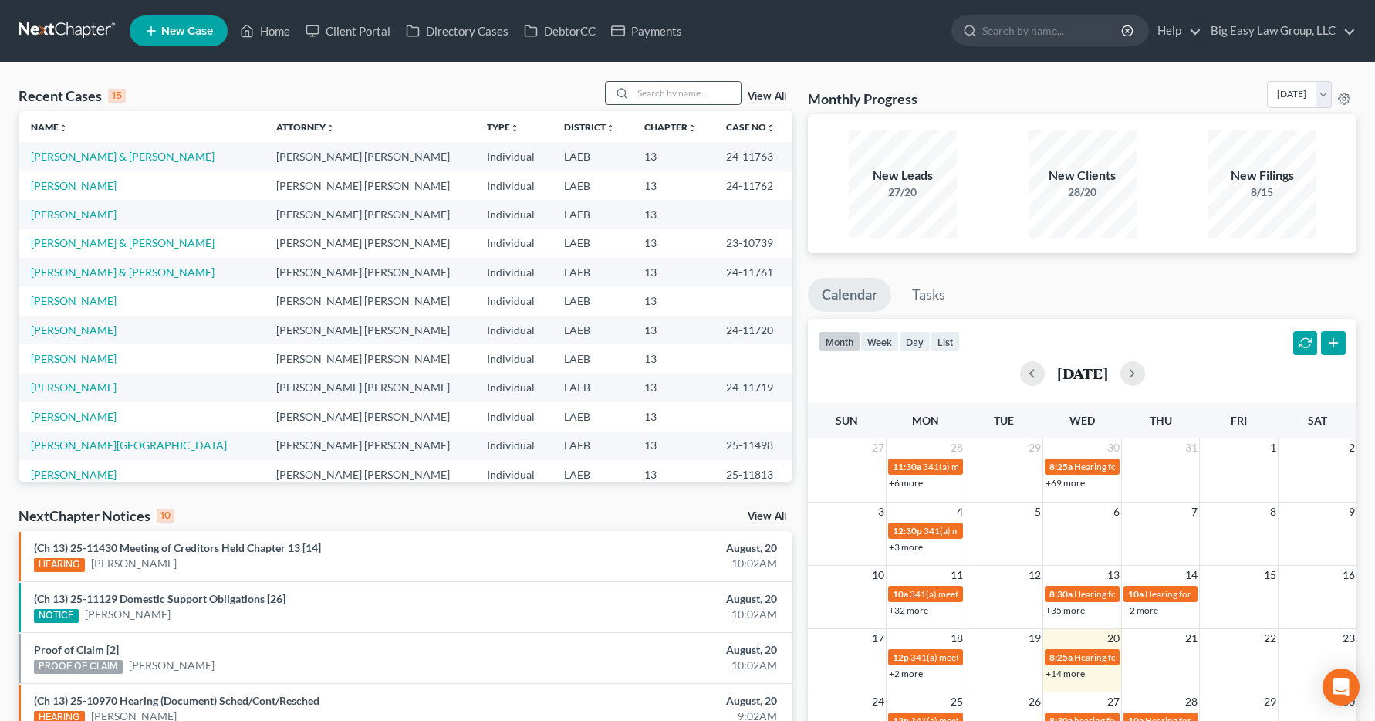
click at [633, 95] on div at bounding box center [620, 93] width 28 height 22
click at [640, 90] on input "search" at bounding box center [687, 93] width 108 height 22
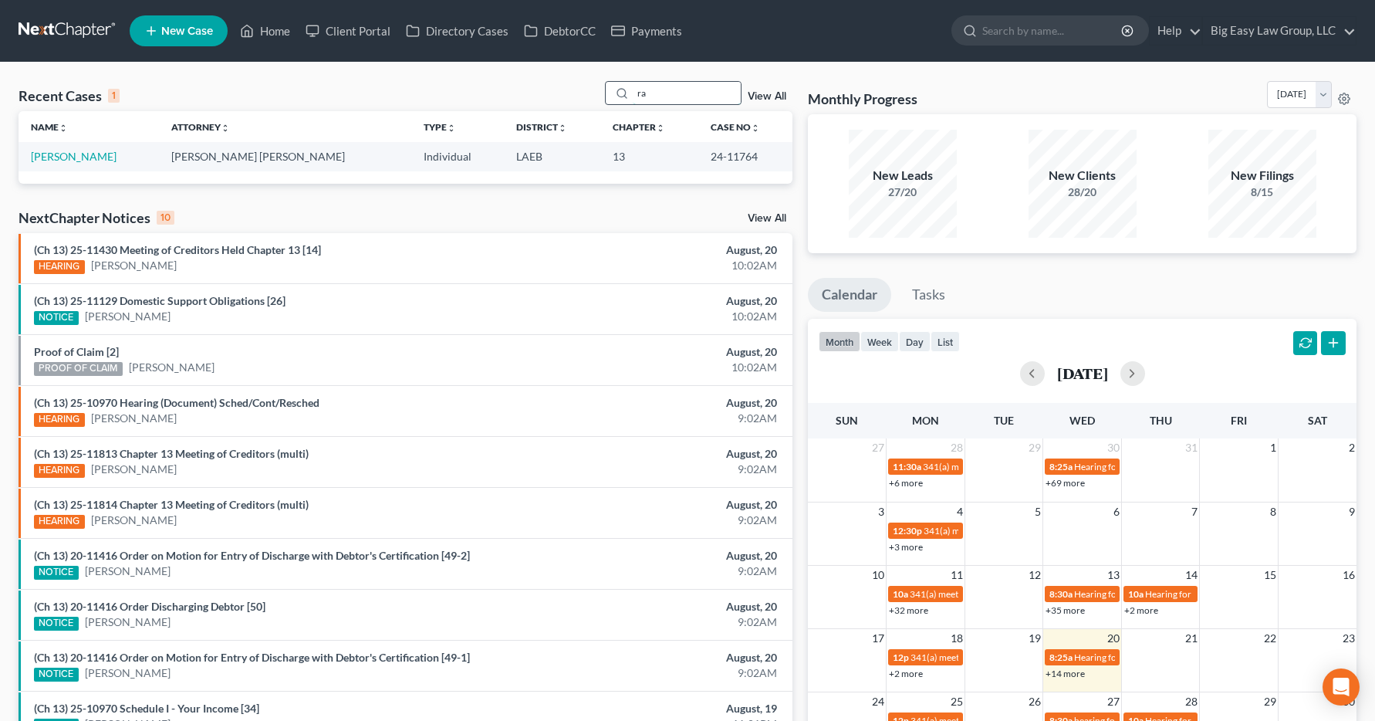
type input "r"
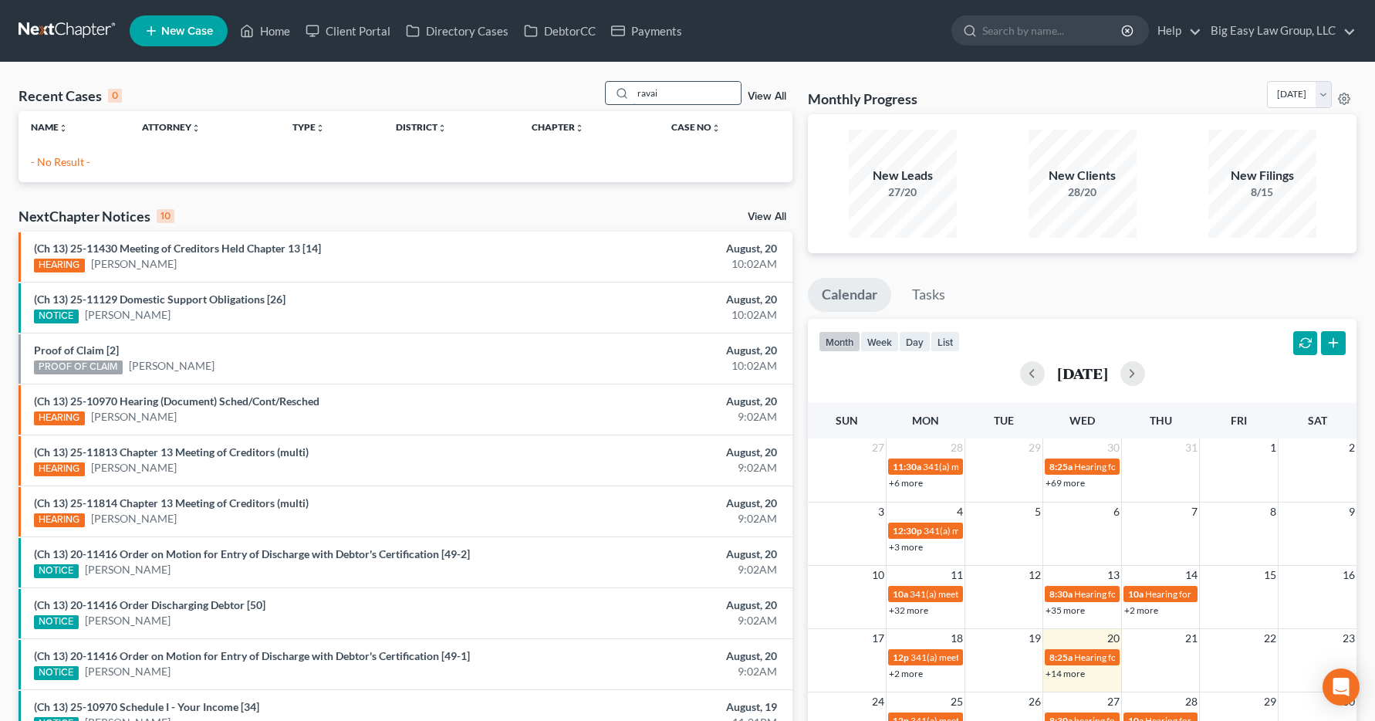
type input "ravain"
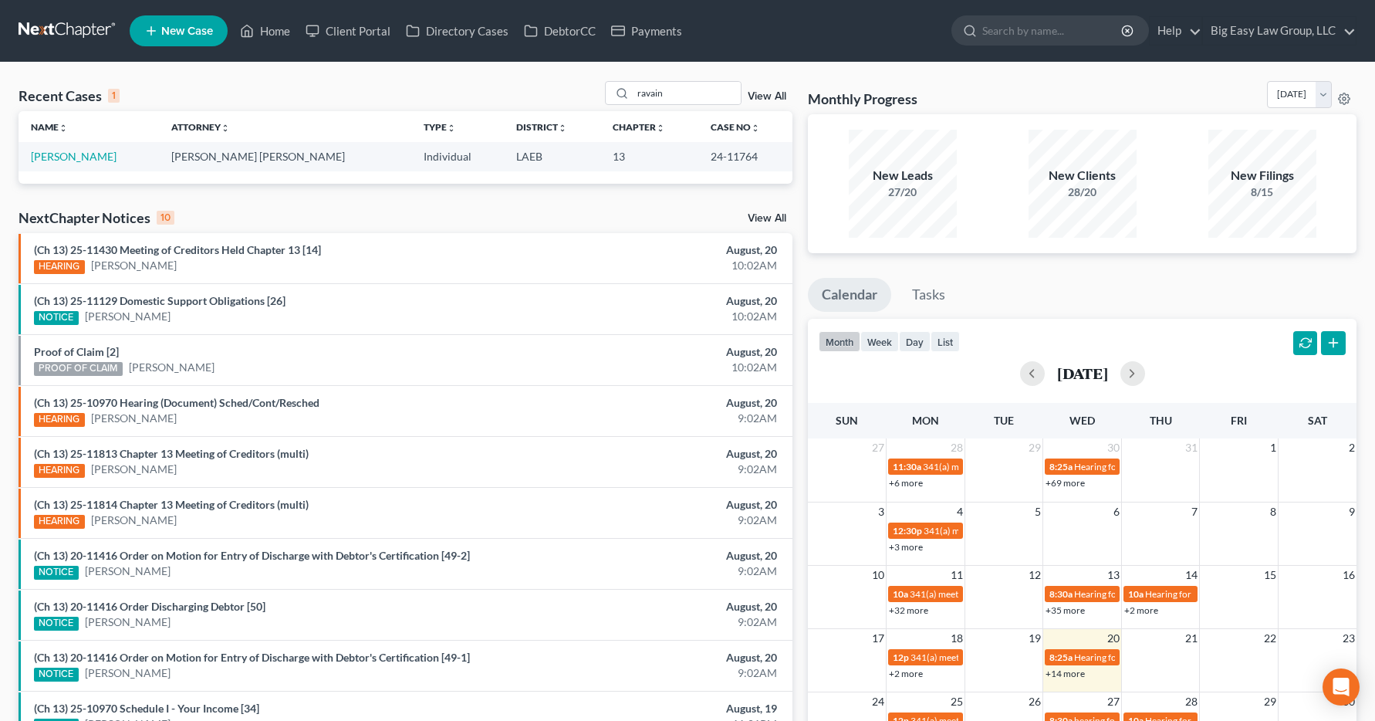
click at [57, 164] on td "[PERSON_NAME]" at bounding box center [89, 156] width 140 height 29
click at [57, 163] on td "[PERSON_NAME]" at bounding box center [89, 156] width 140 height 29
click at [60, 160] on link "[PERSON_NAME]" at bounding box center [74, 156] width 86 height 13
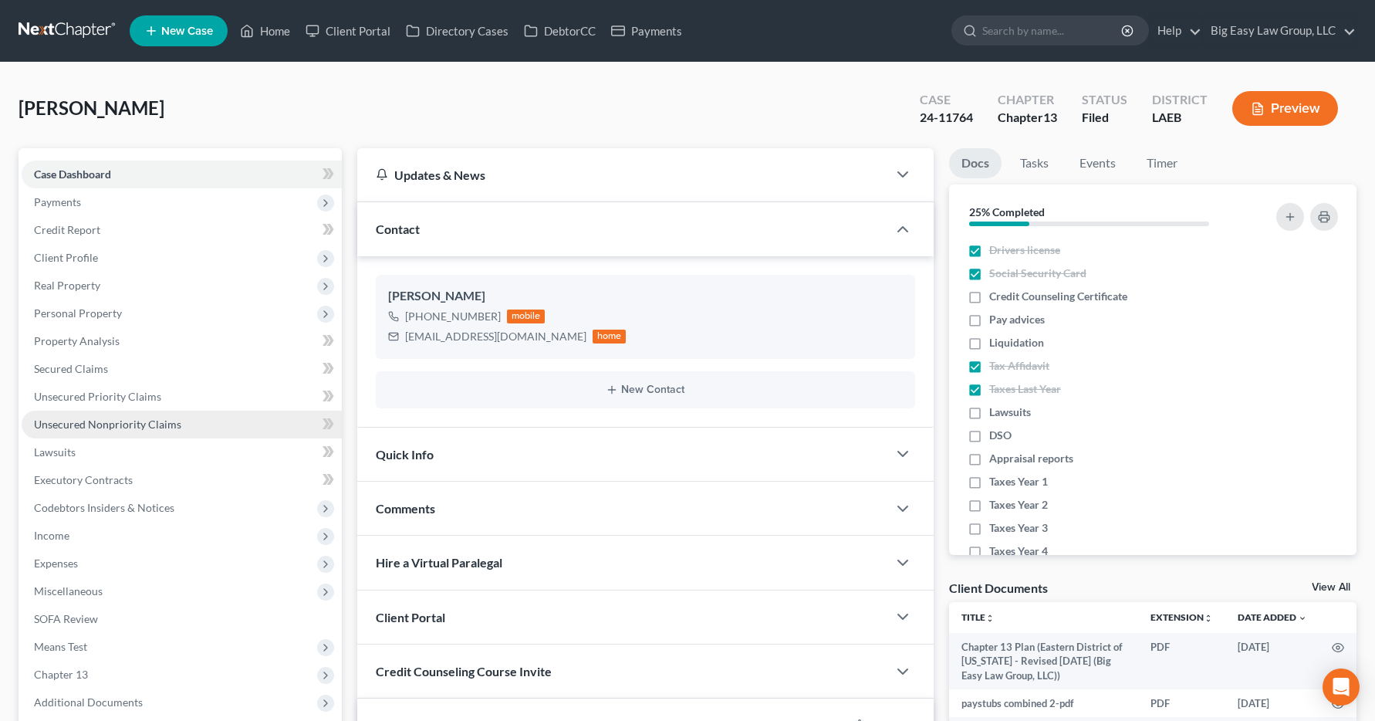
scroll to position [1474, 0]
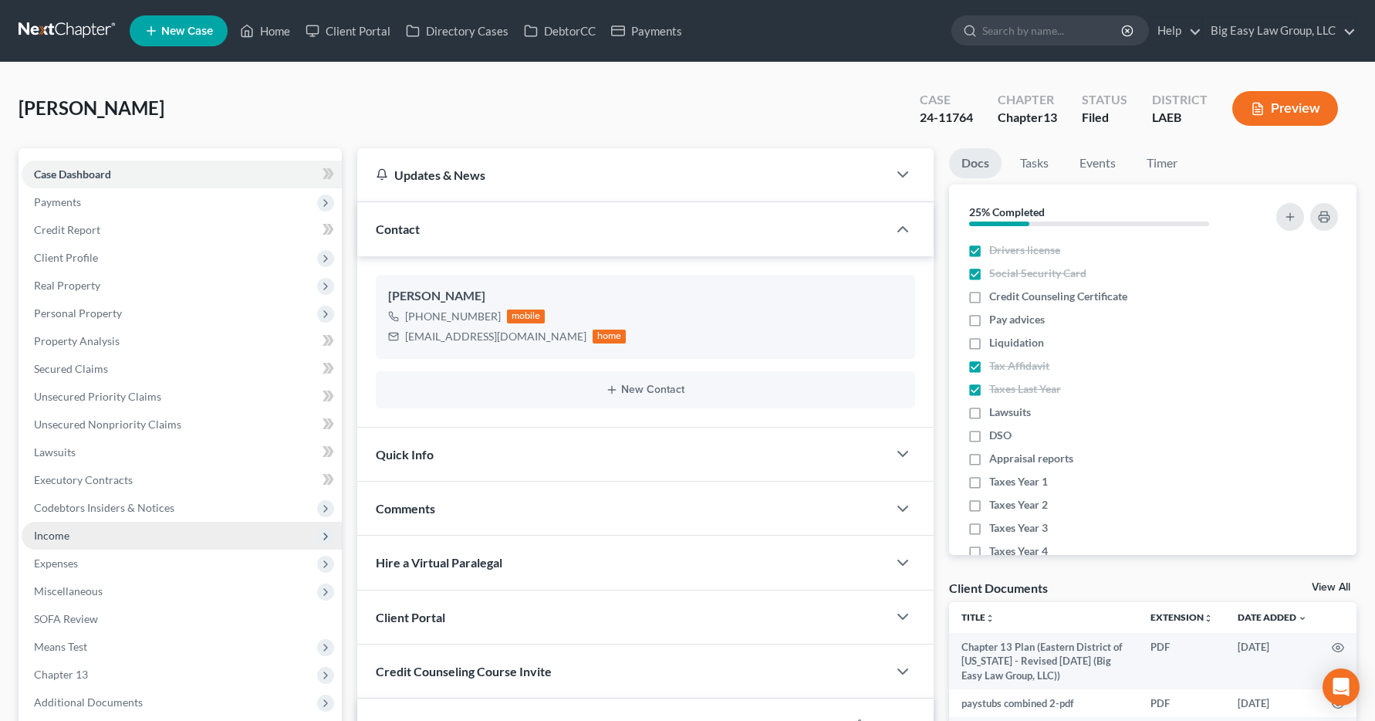
click at [62, 536] on span "Income" at bounding box center [51, 535] width 35 height 13
drag, startPoint x: 73, startPoint y: 567, endPoint x: 51, endPoint y: 526, distance: 46.6
click at [73, 567] on span "Employment Income" at bounding box center [114, 562] width 99 height 13
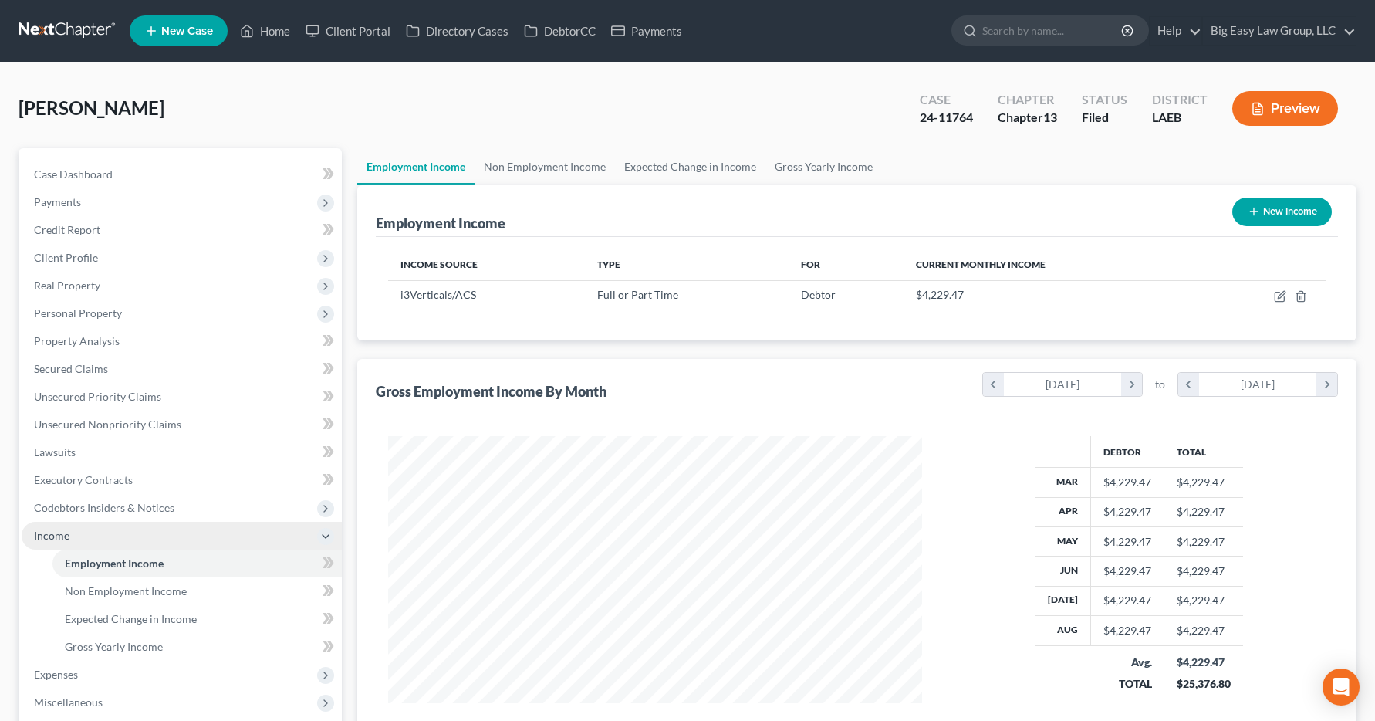
scroll to position [277, 566]
click at [268, 33] on link "Home" at bounding box center [265, 31] width 66 height 28
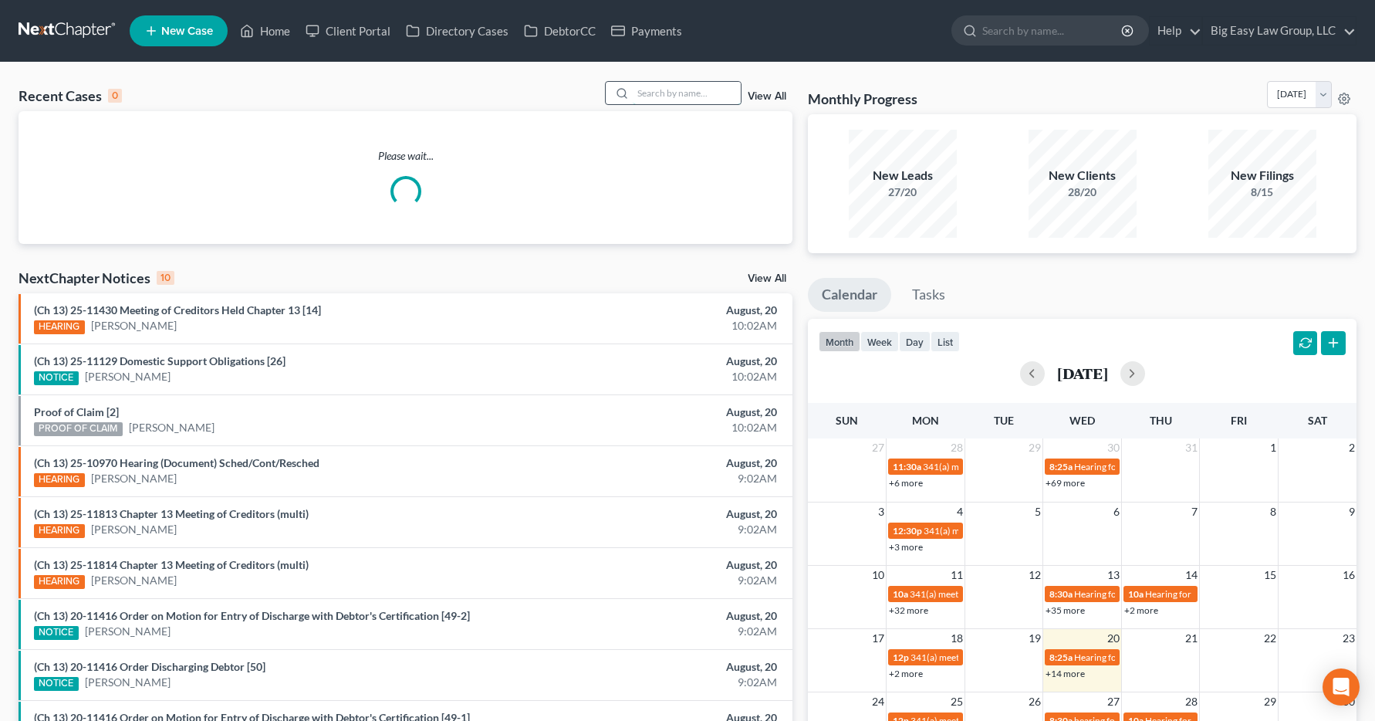
click at [661, 96] on input "search" at bounding box center [687, 93] width 108 height 22
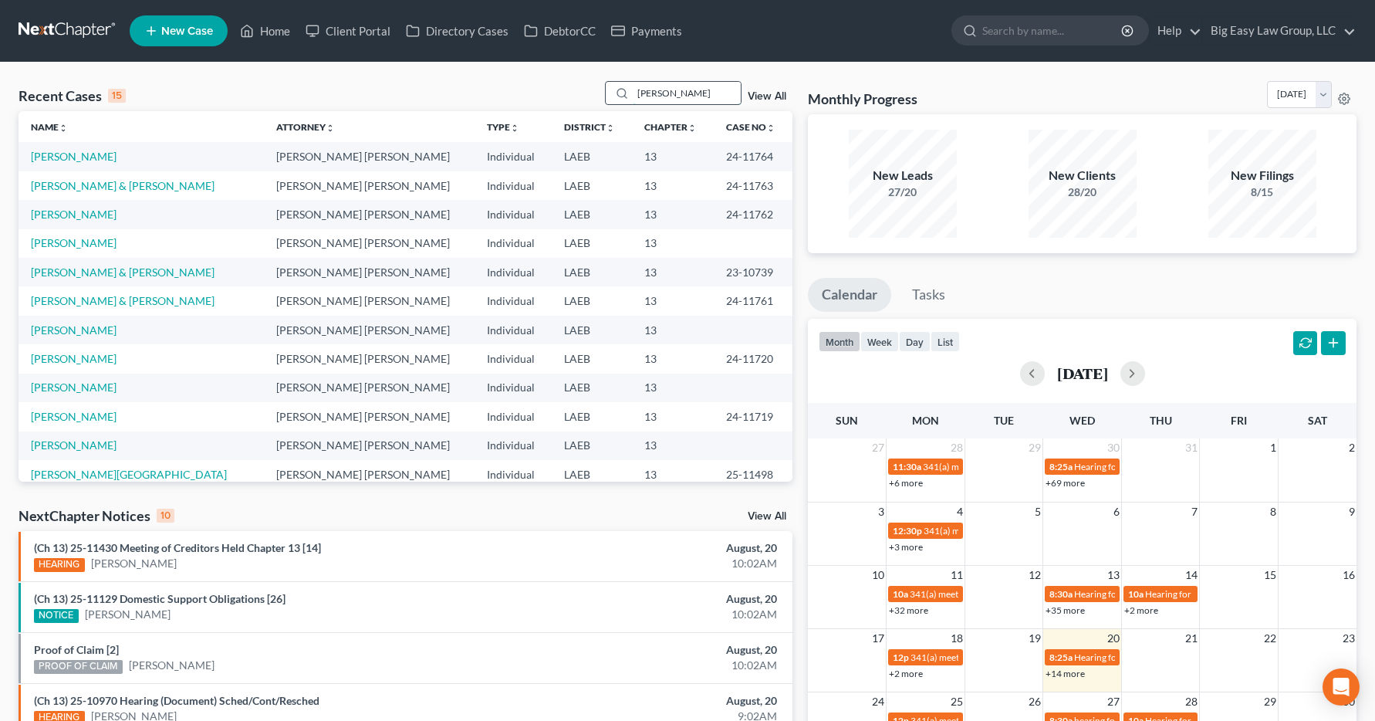
type input "[PERSON_NAME]"
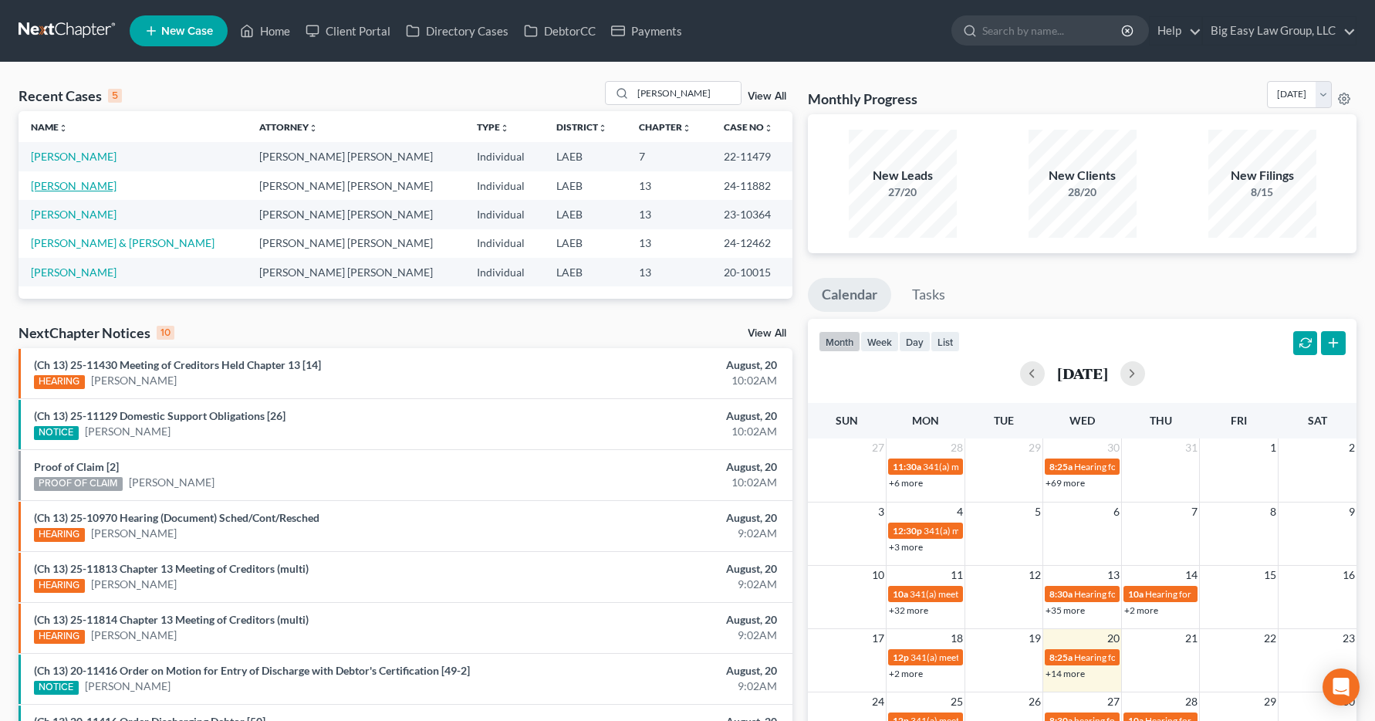
click at [87, 190] on link "[PERSON_NAME]" at bounding box center [74, 185] width 86 height 13
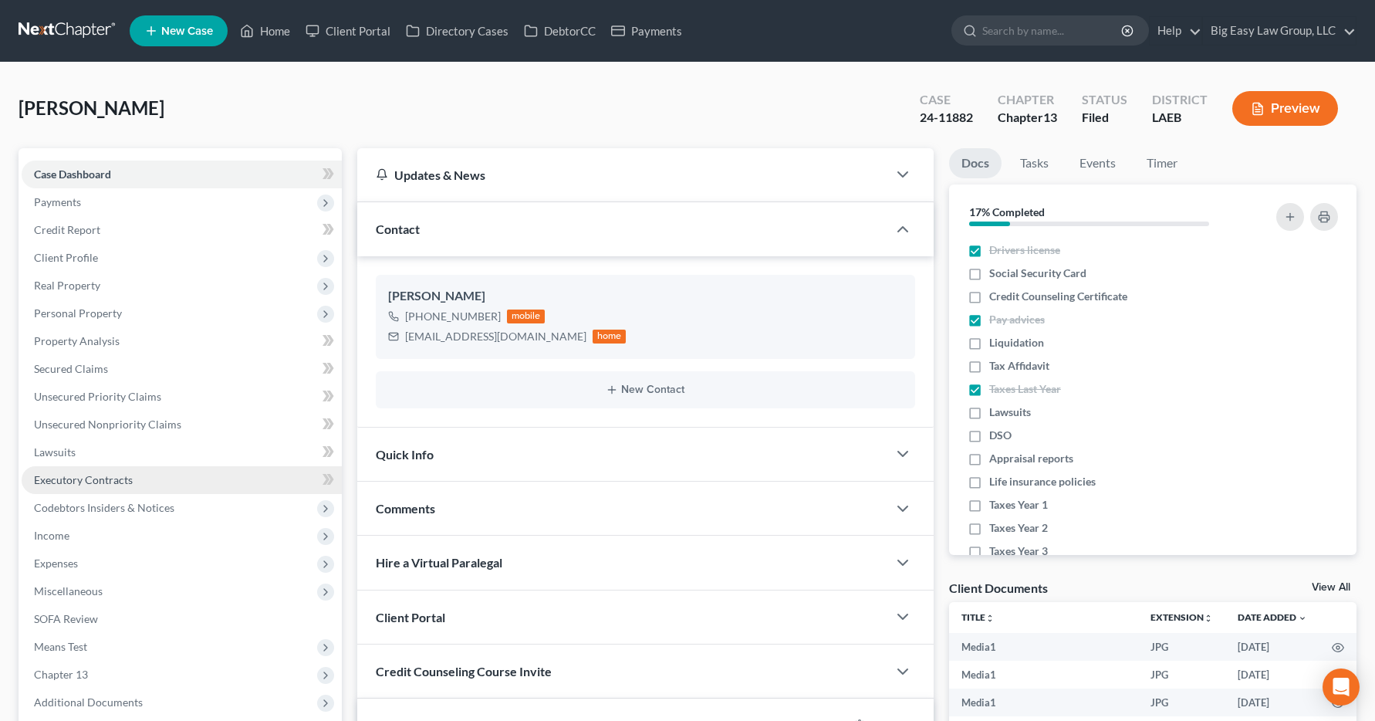
scroll to position [5160, 0]
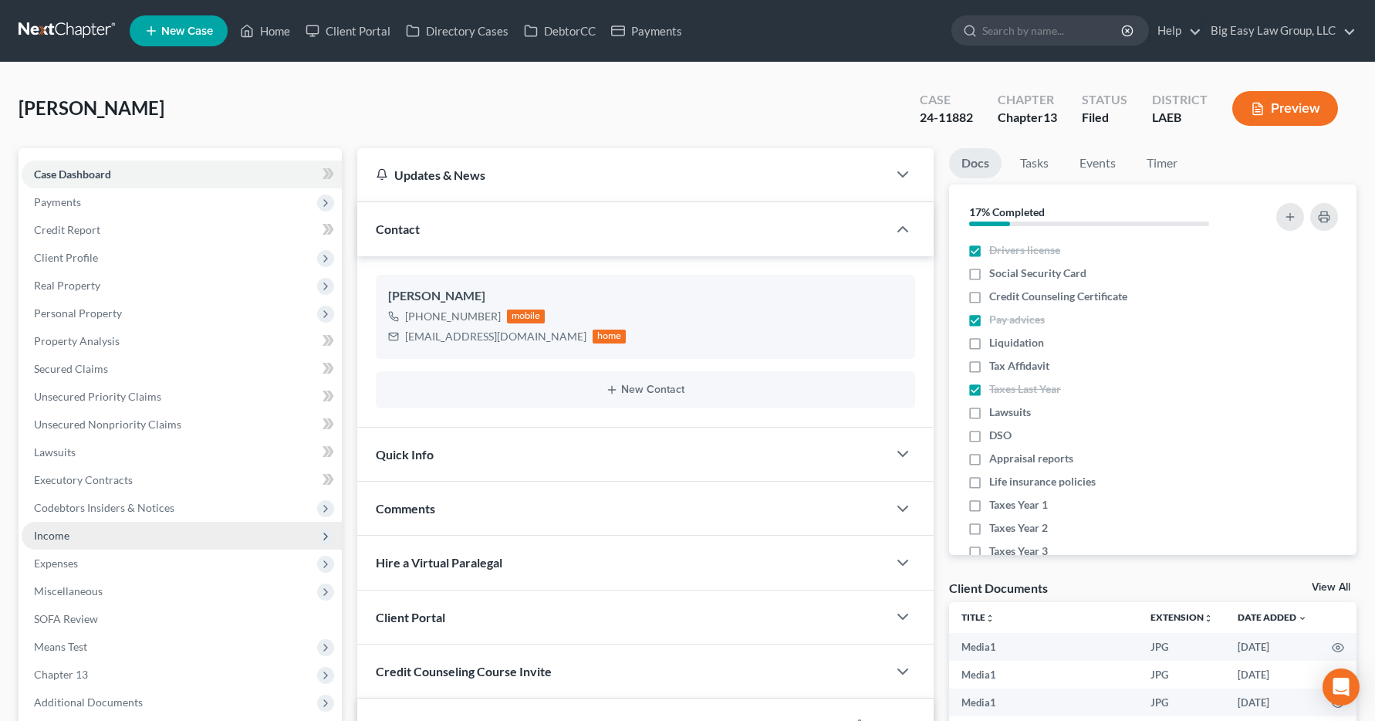
click at [59, 535] on span "Income" at bounding box center [51, 535] width 35 height 13
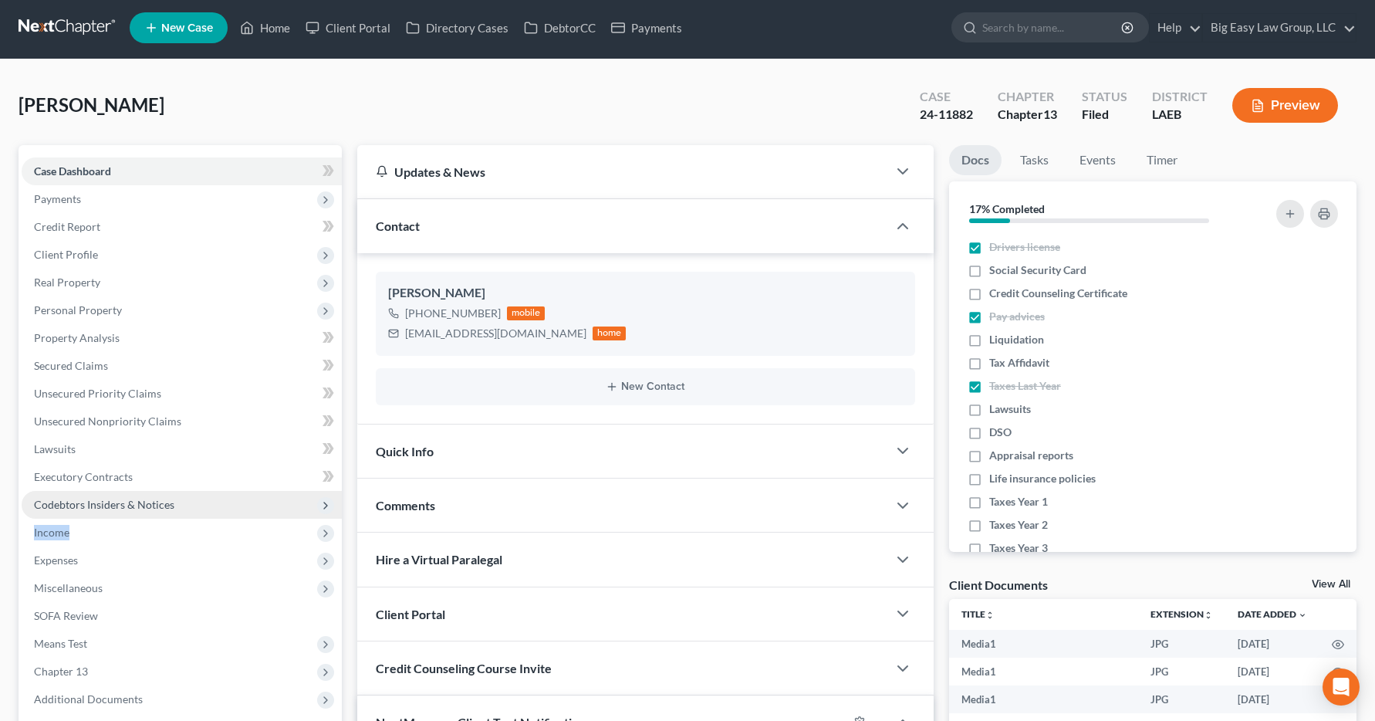
scroll to position [6, 0]
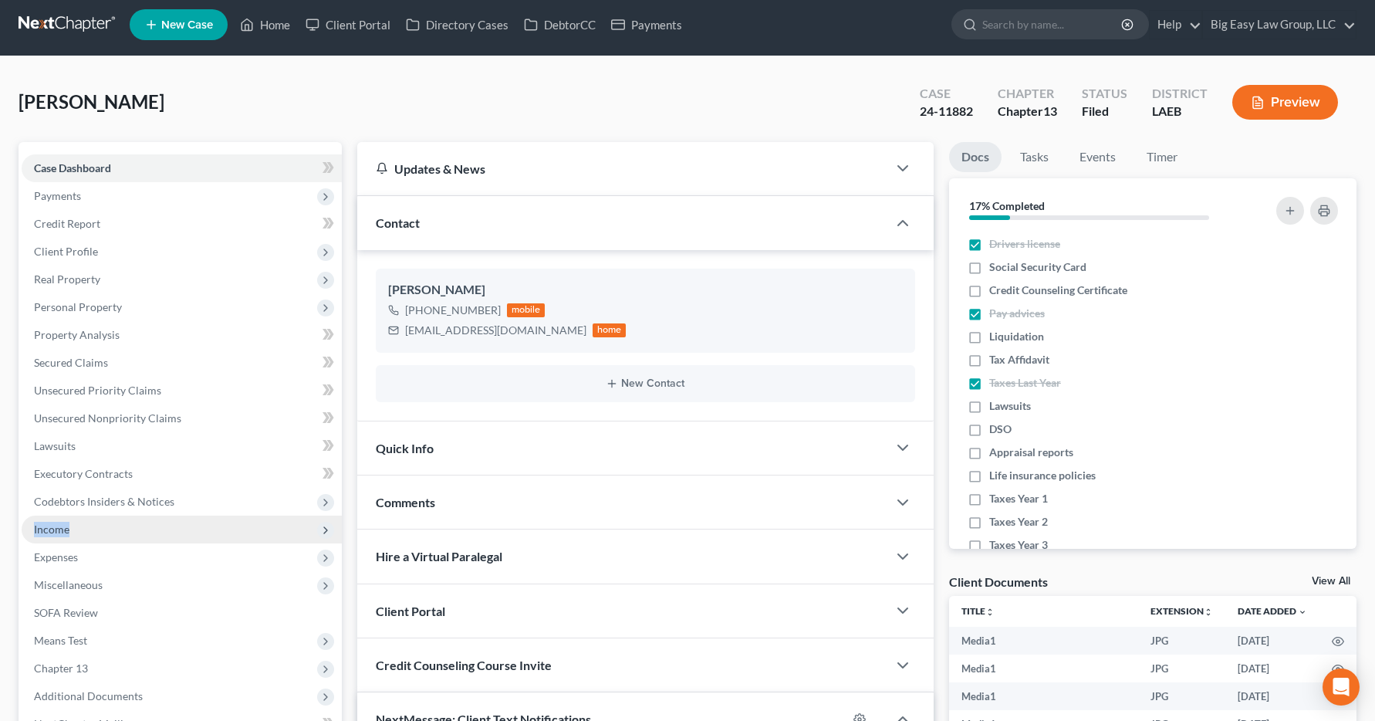
click at [45, 529] on span "Income" at bounding box center [51, 528] width 35 height 13
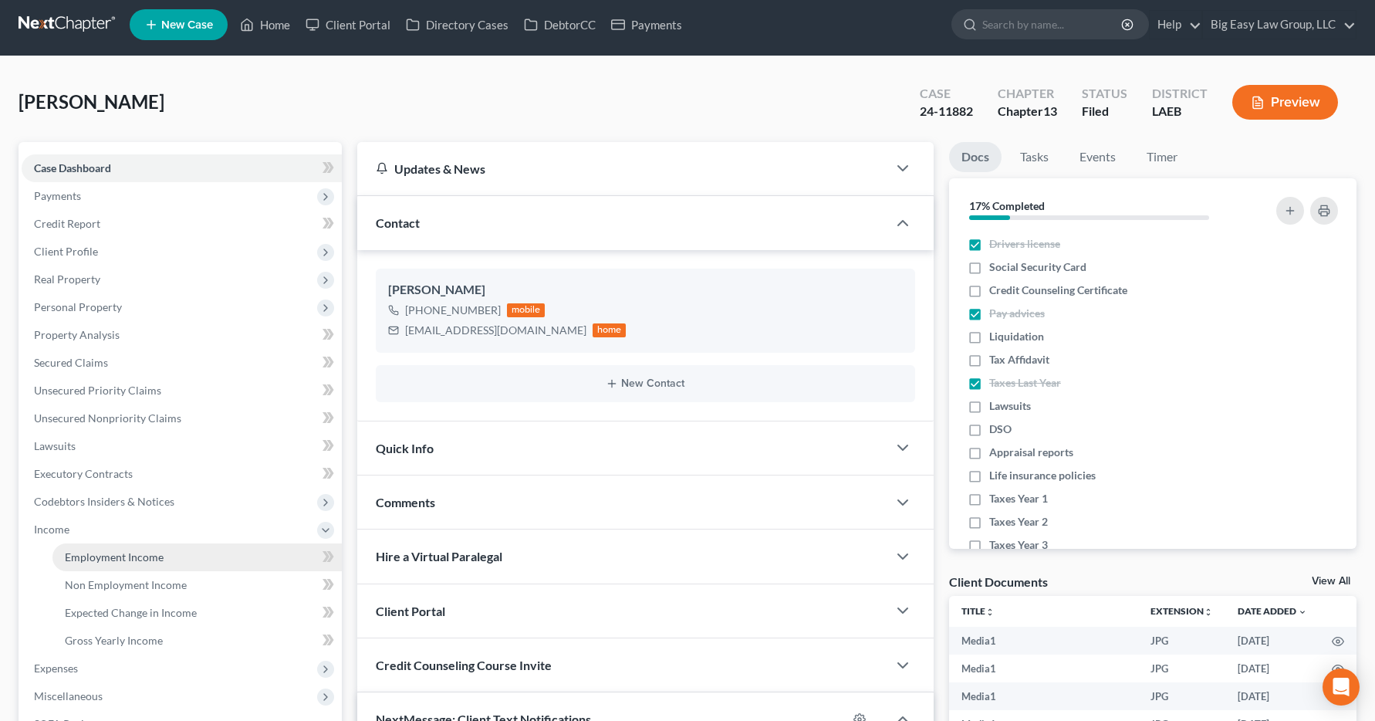
click at [83, 560] on span "Employment Income" at bounding box center [114, 556] width 99 height 13
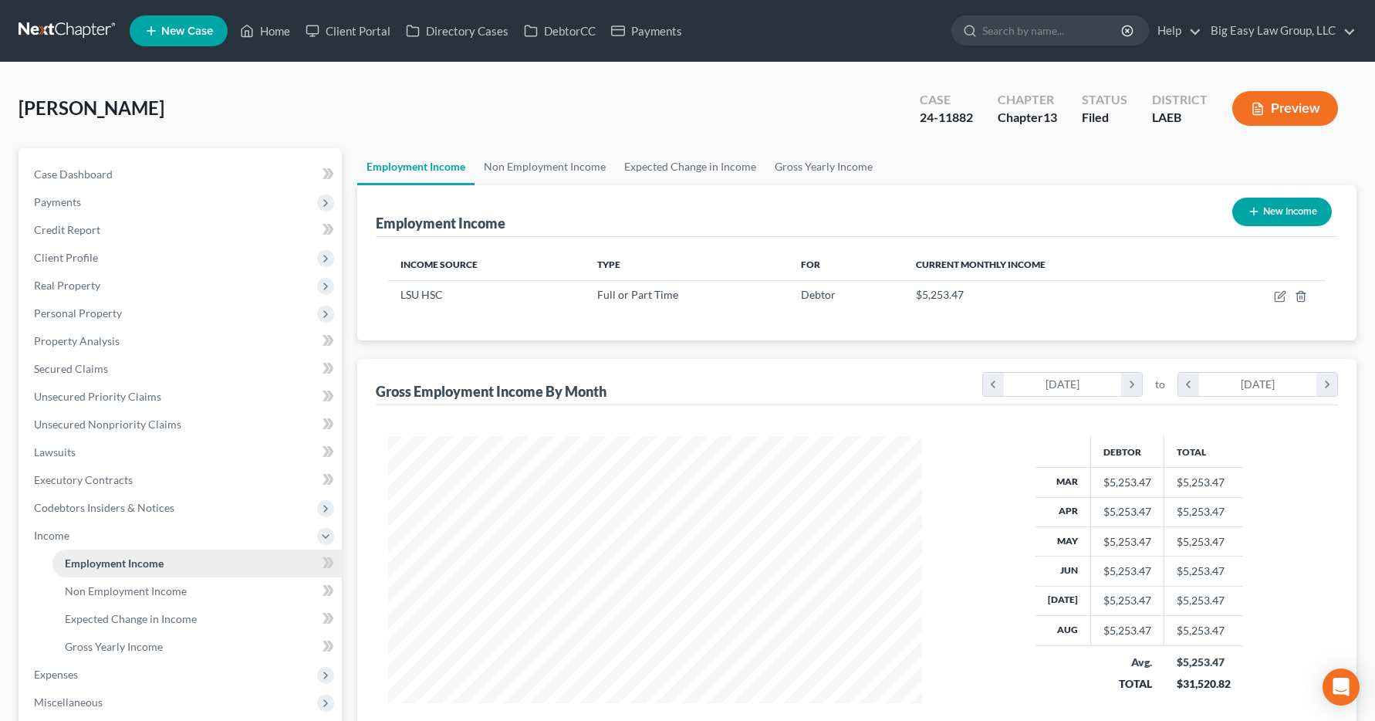
scroll to position [277, 566]
click at [271, 38] on link "Home" at bounding box center [265, 31] width 66 height 28
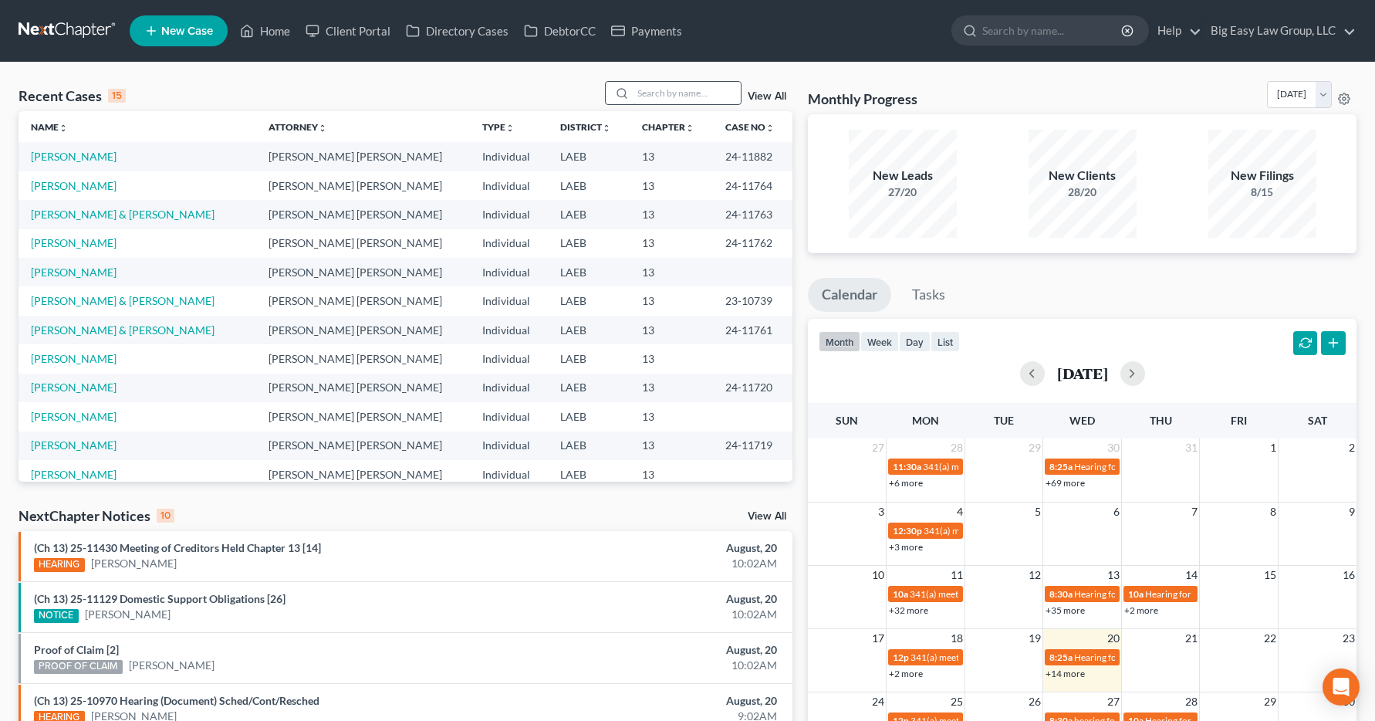
click at [654, 94] on input "search" at bounding box center [687, 93] width 108 height 22
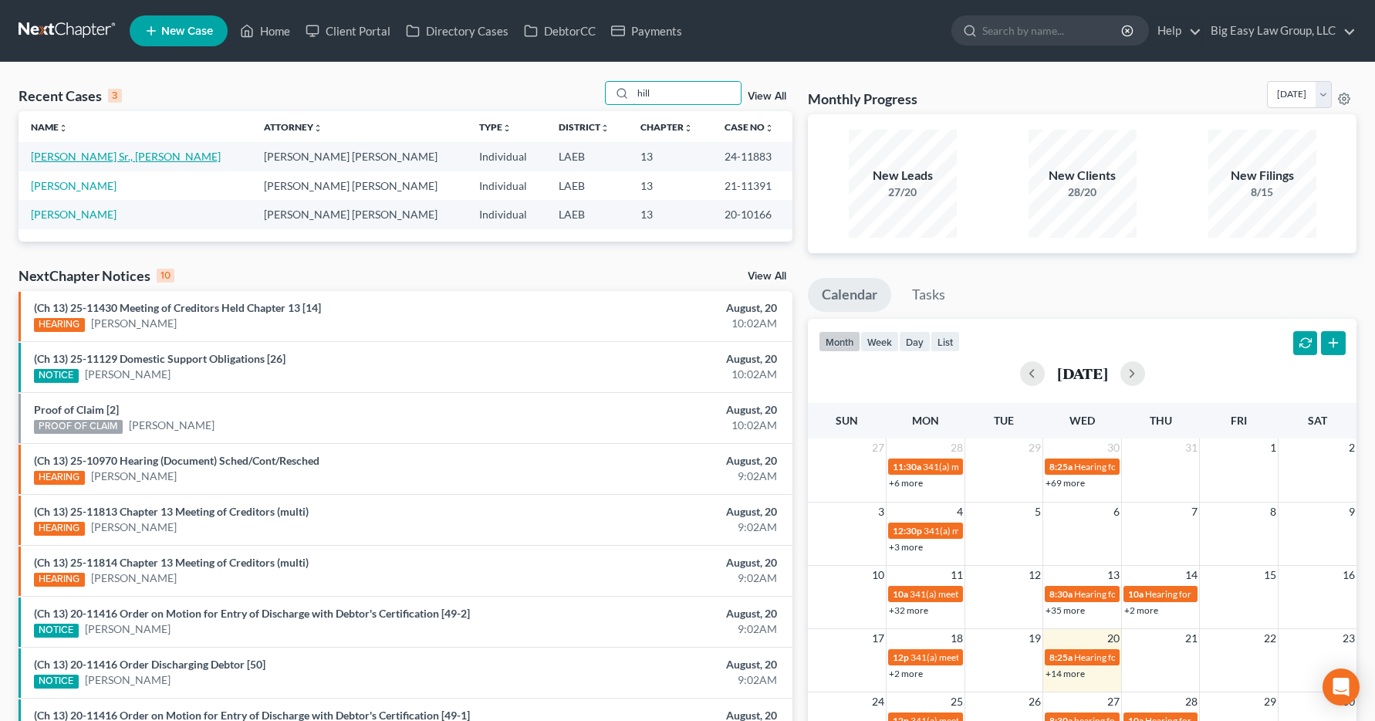
type input "hill"
click at [54, 157] on link "Hill Sr., Roland" at bounding box center [126, 156] width 190 height 13
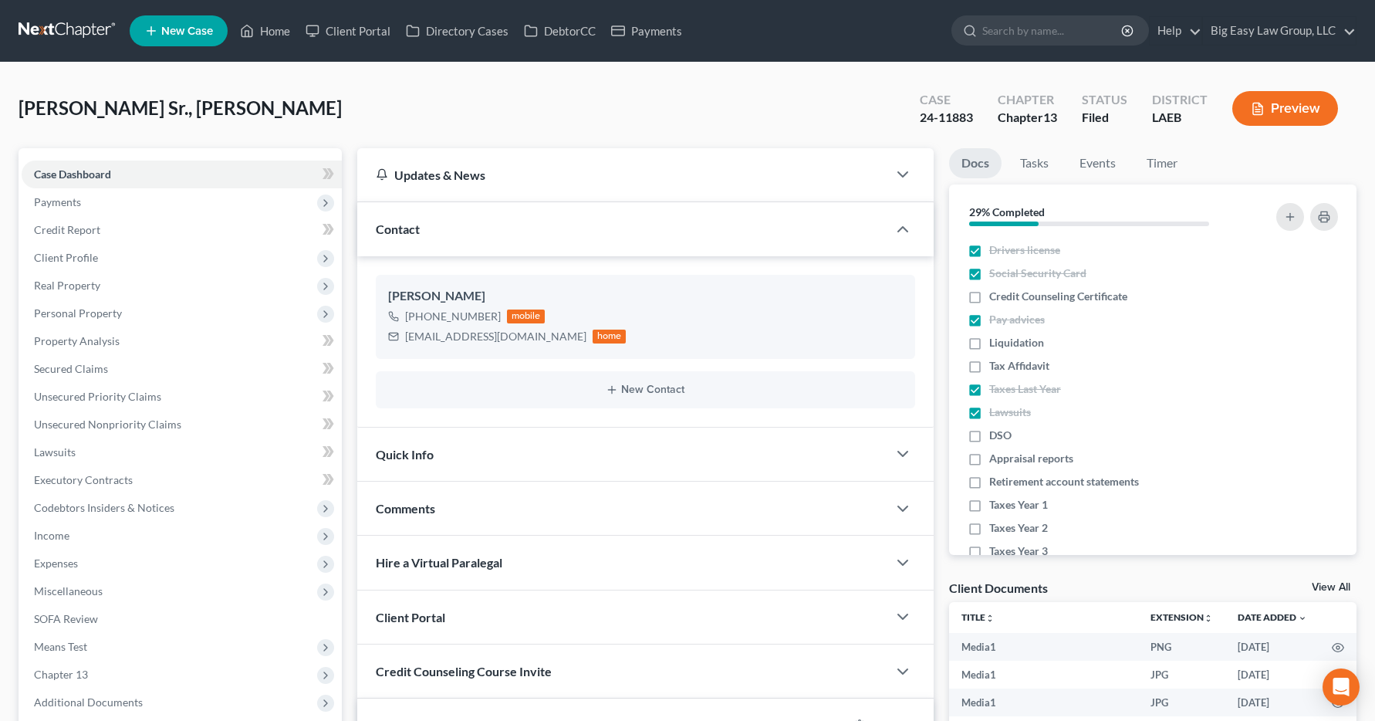
scroll to position [11563, 0]
click at [62, 534] on span "Income" at bounding box center [51, 535] width 35 height 13
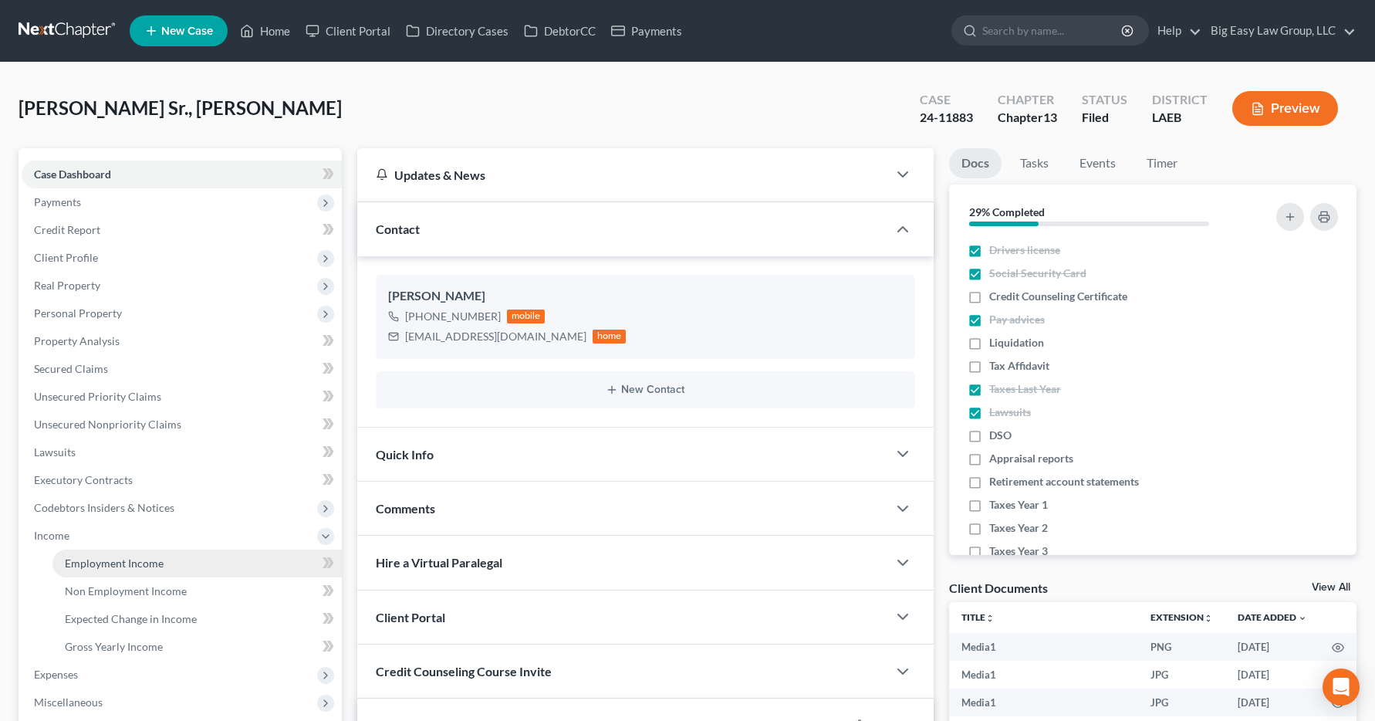
click at [71, 565] on span "Employment Income" at bounding box center [114, 562] width 99 height 13
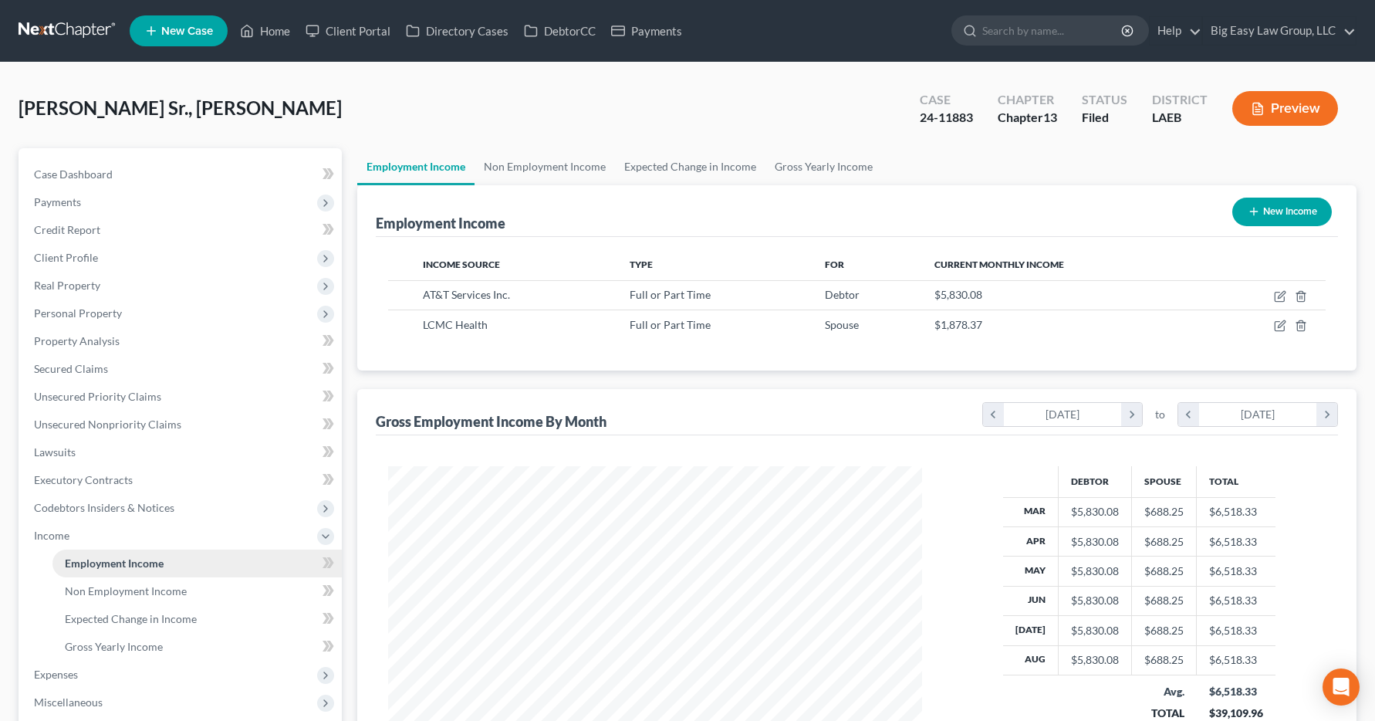
scroll to position [277, 566]
click at [287, 31] on link "Home" at bounding box center [265, 31] width 66 height 28
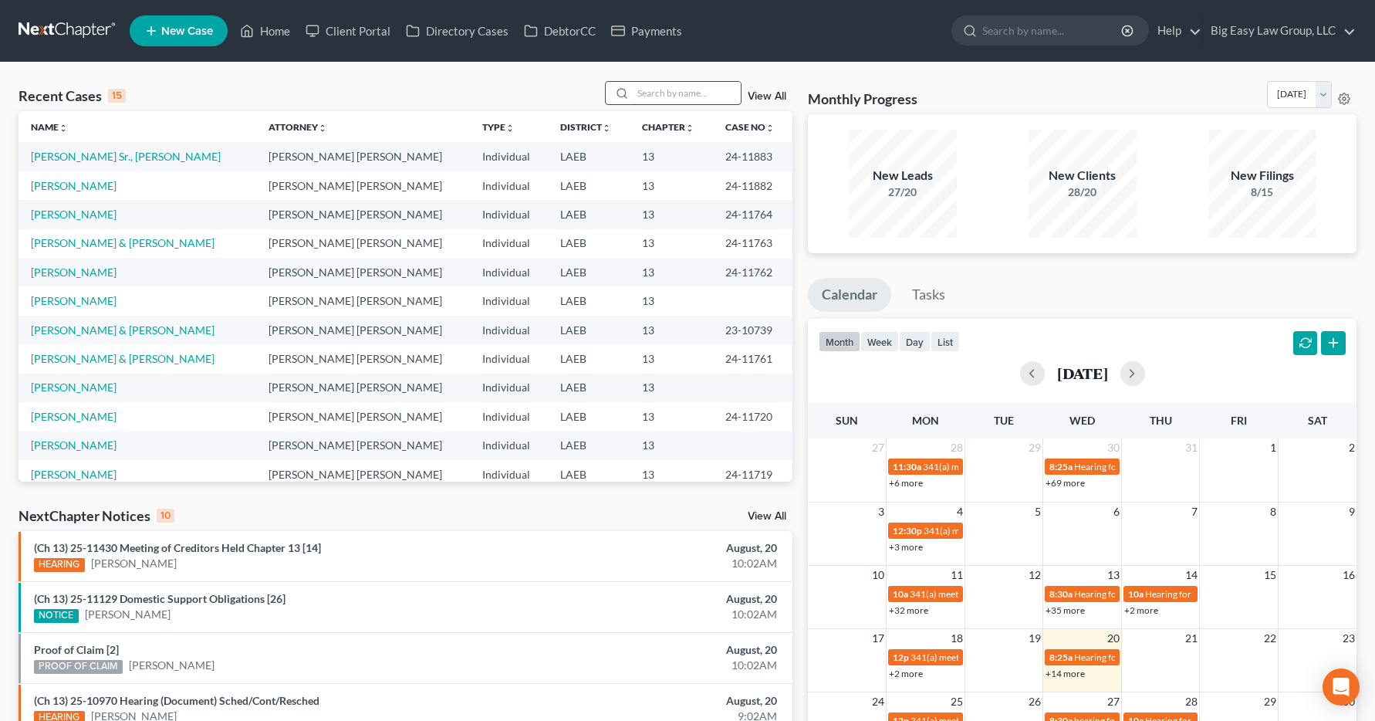
click at [653, 86] on input "search" at bounding box center [687, 93] width 108 height 22
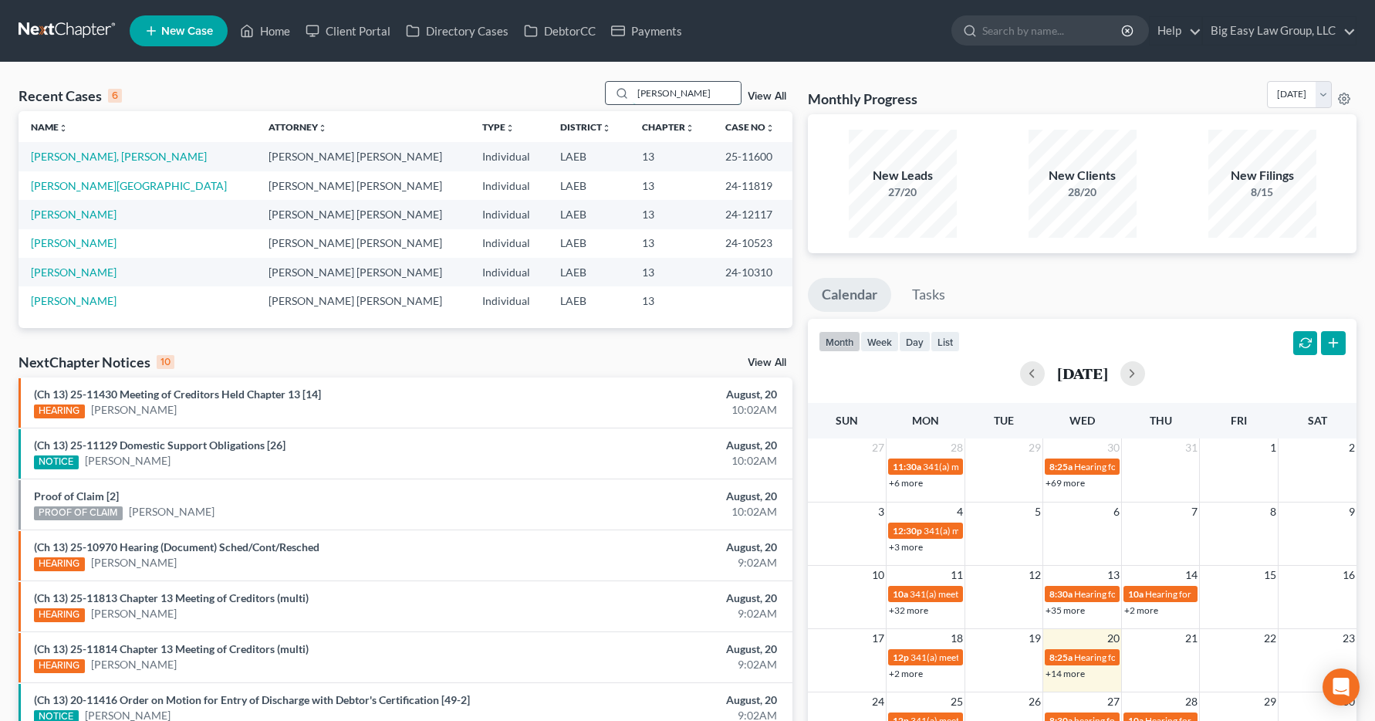
type input "lewis"
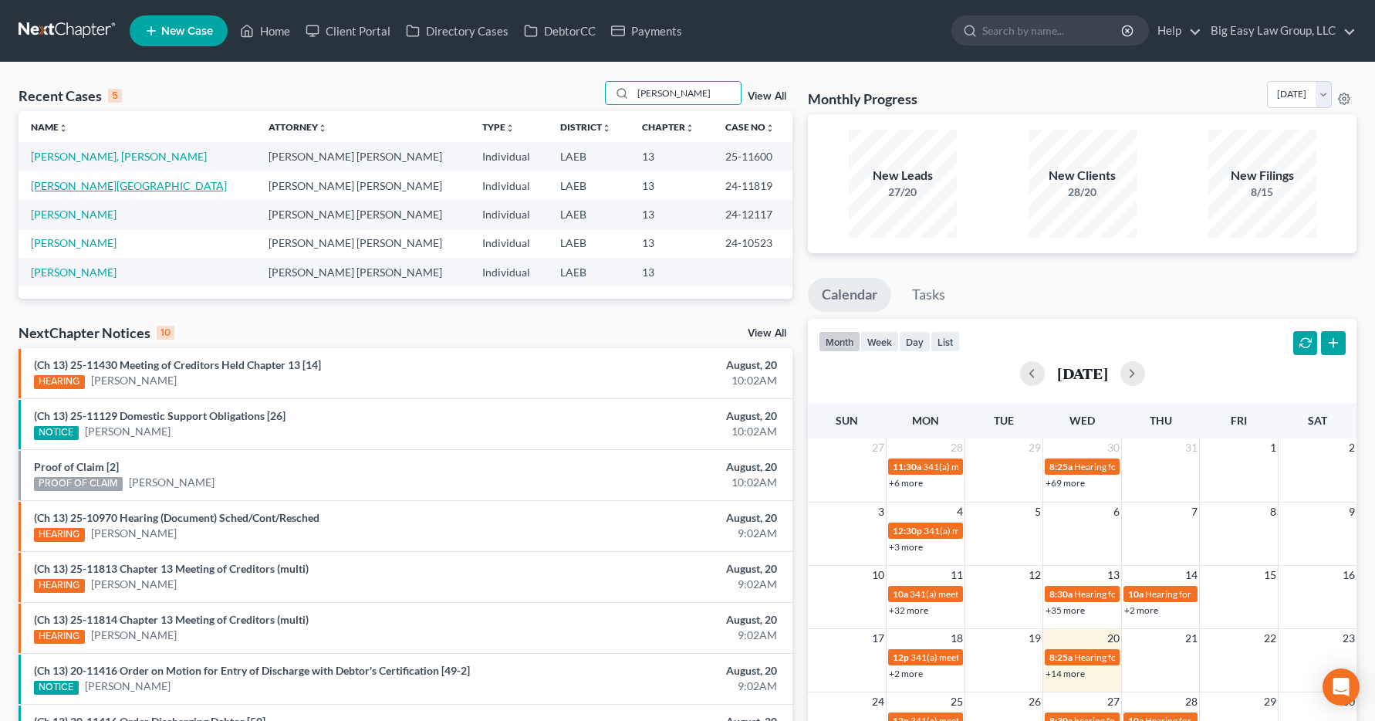
click at [64, 184] on link "Lewis, Deneda" at bounding box center [129, 185] width 196 height 13
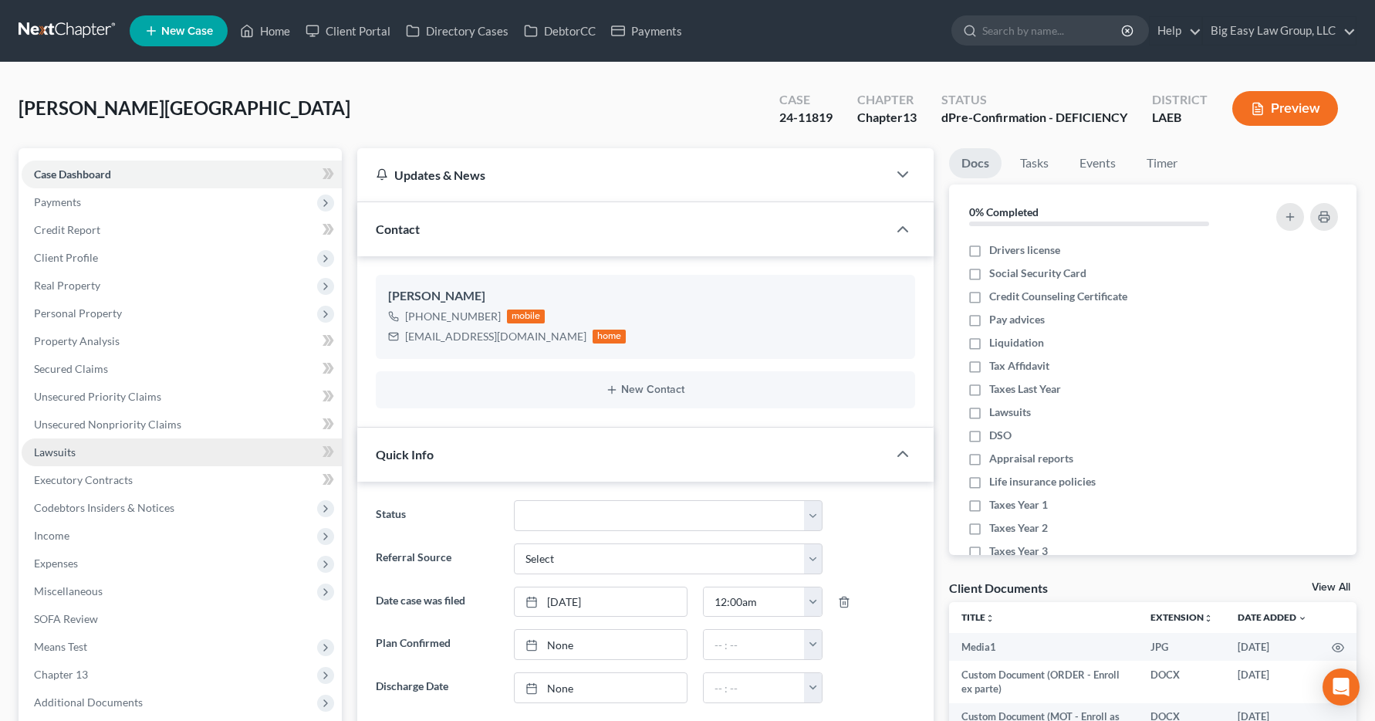
scroll to position [3267, 0]
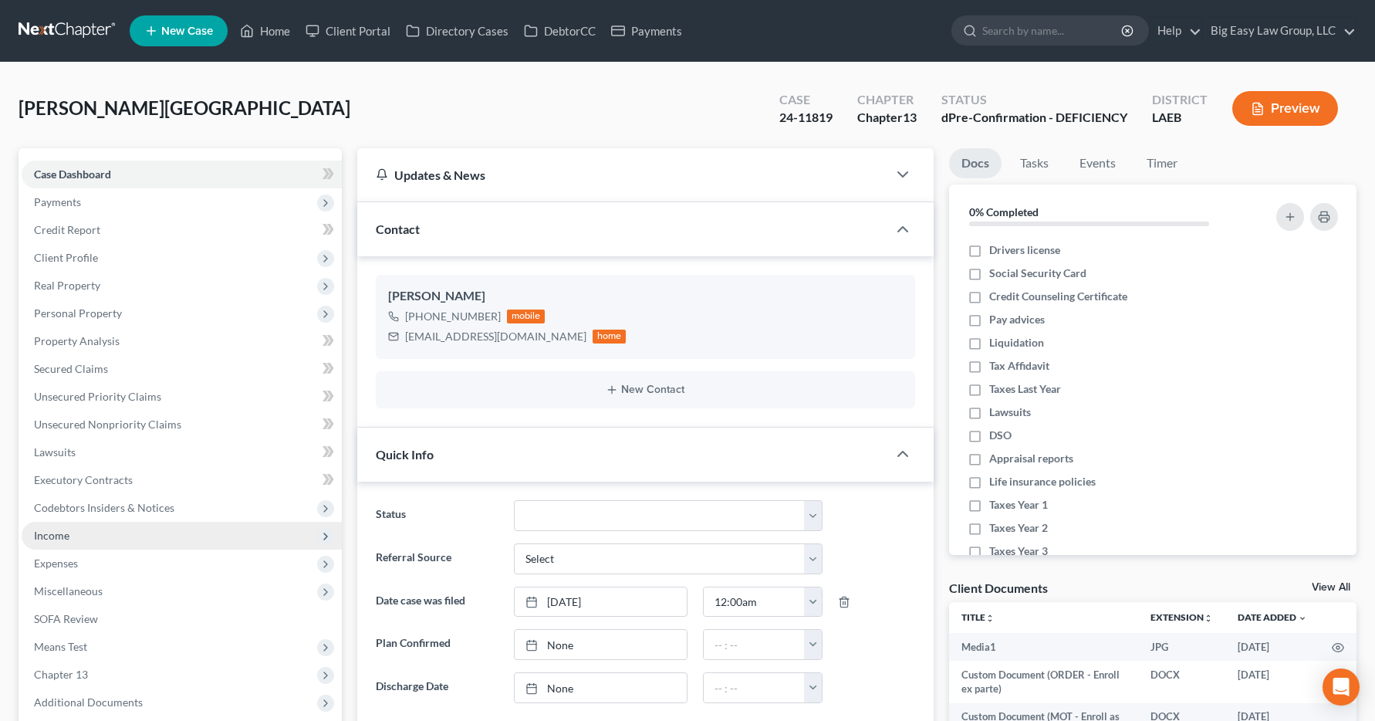
click at [49, 537] on span "Income" at bounding box center [51, 535] width 35 height 13
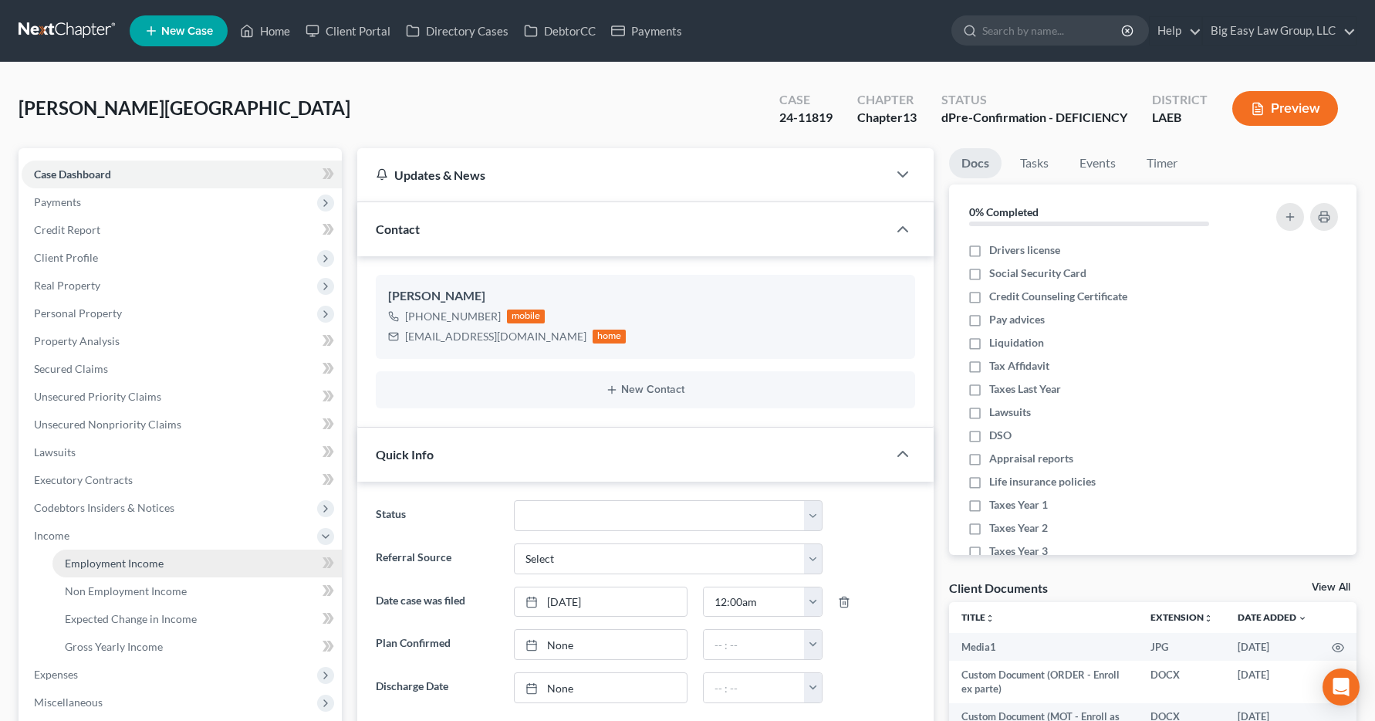
click at [110, 563] on span "Employment Income" at bounding box center [114, 562] width 99 height 13
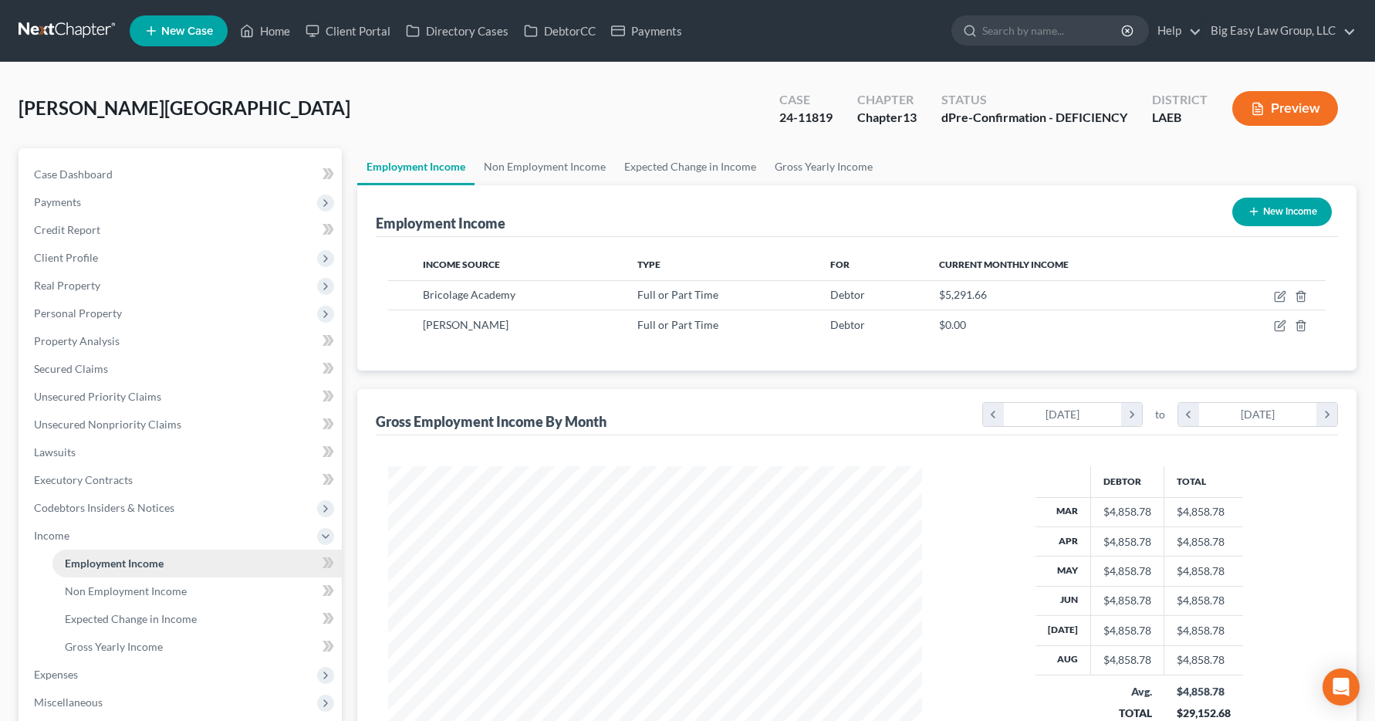
scroll to position [277, 566]
click at [281, 32] on link "Home" at bounding box center [265, 31] width 66 height 28
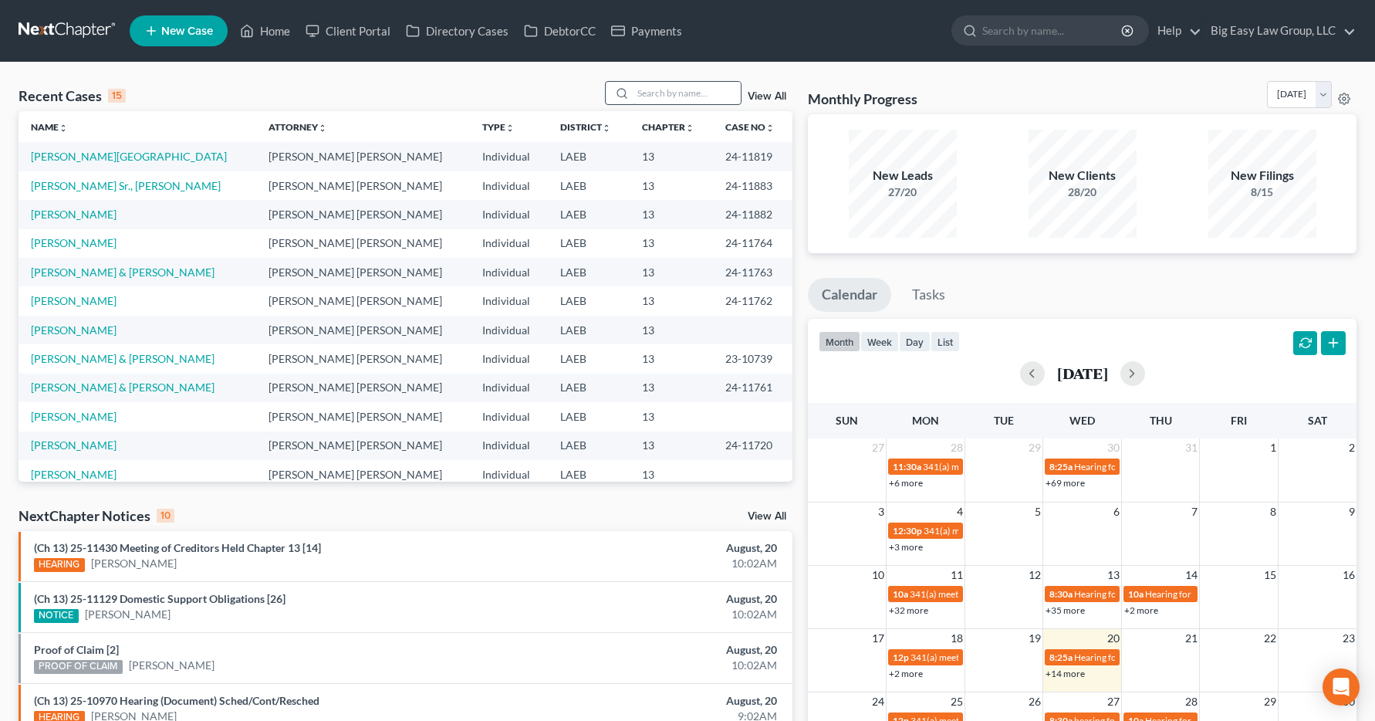
click at [652, 94] on input "search" at bounding box center [687, 93] width 108 height 22
type input "dennis"
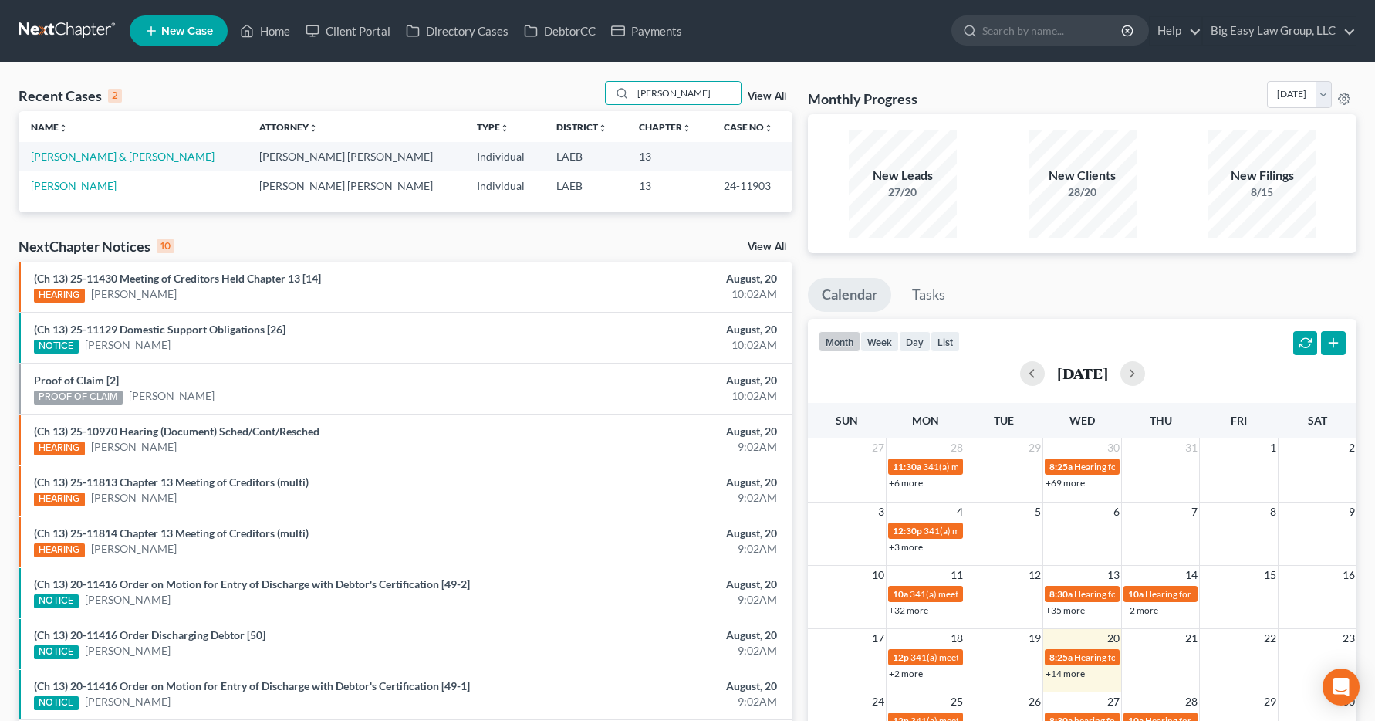
click at [79, 186] on link "Dennis, Terry" at bounding box center [74, 185] width 86 height 13
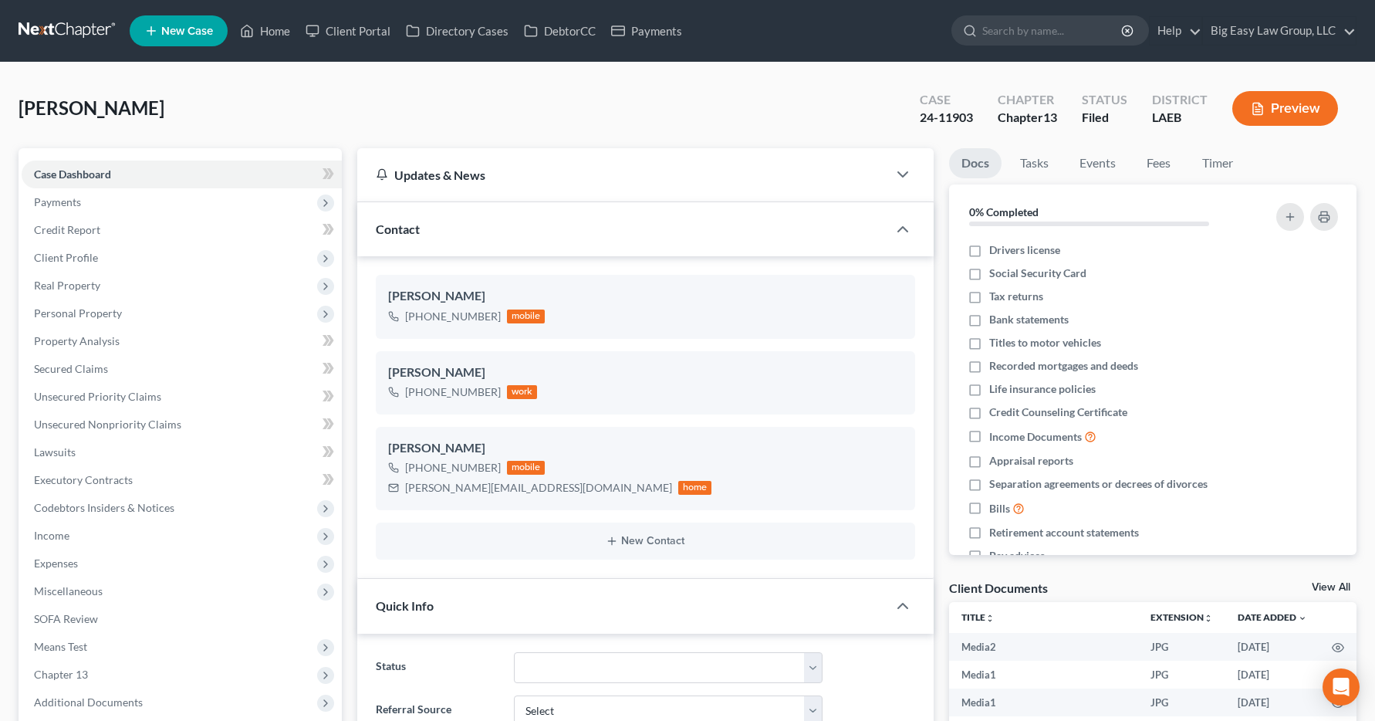
scroll to position [7315, 0]
click at [46, 537] on span "Income" at bounding box center [51, 535] width 35 height 13
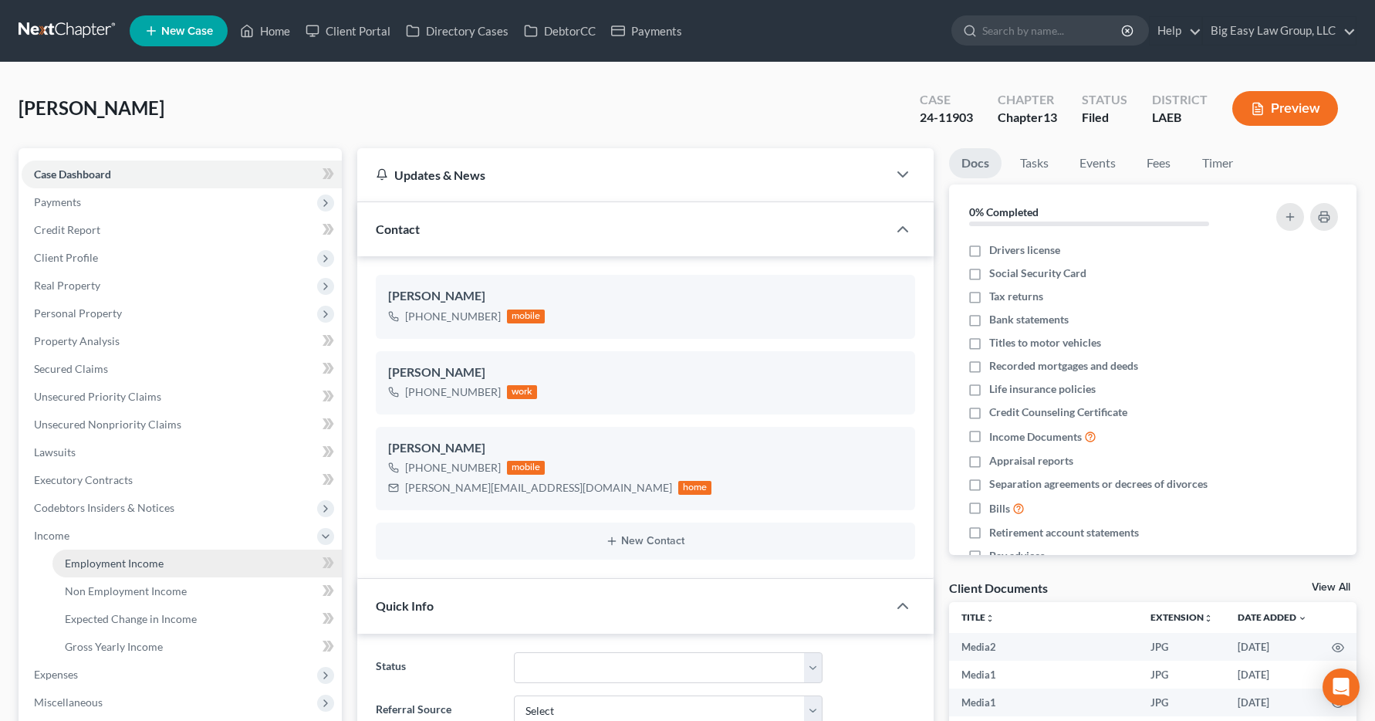
click at [99, 566] on span "Employment Income" at bounding box center [114, 562] width 99 height 13
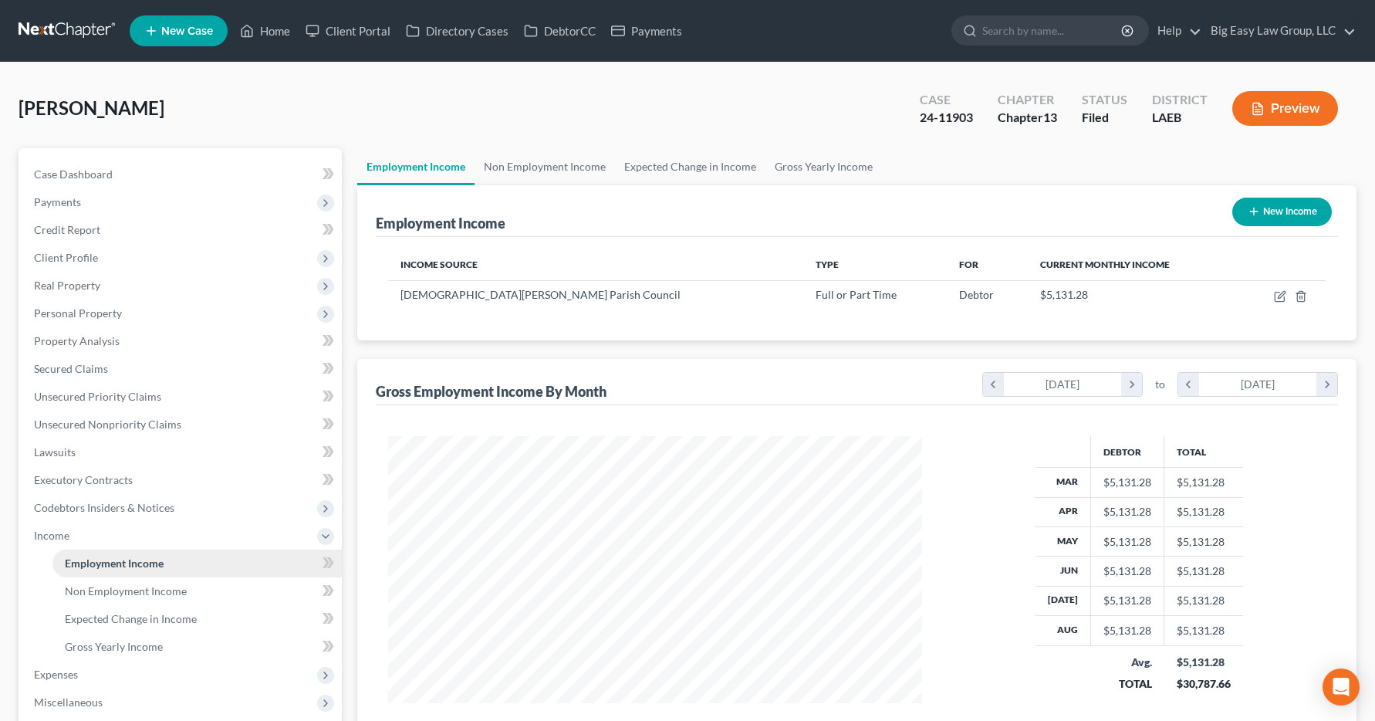
scroll to position [277, 566]
click at [268, 29] on link "Home" at bounding box center [265, 31] width 66 height 28
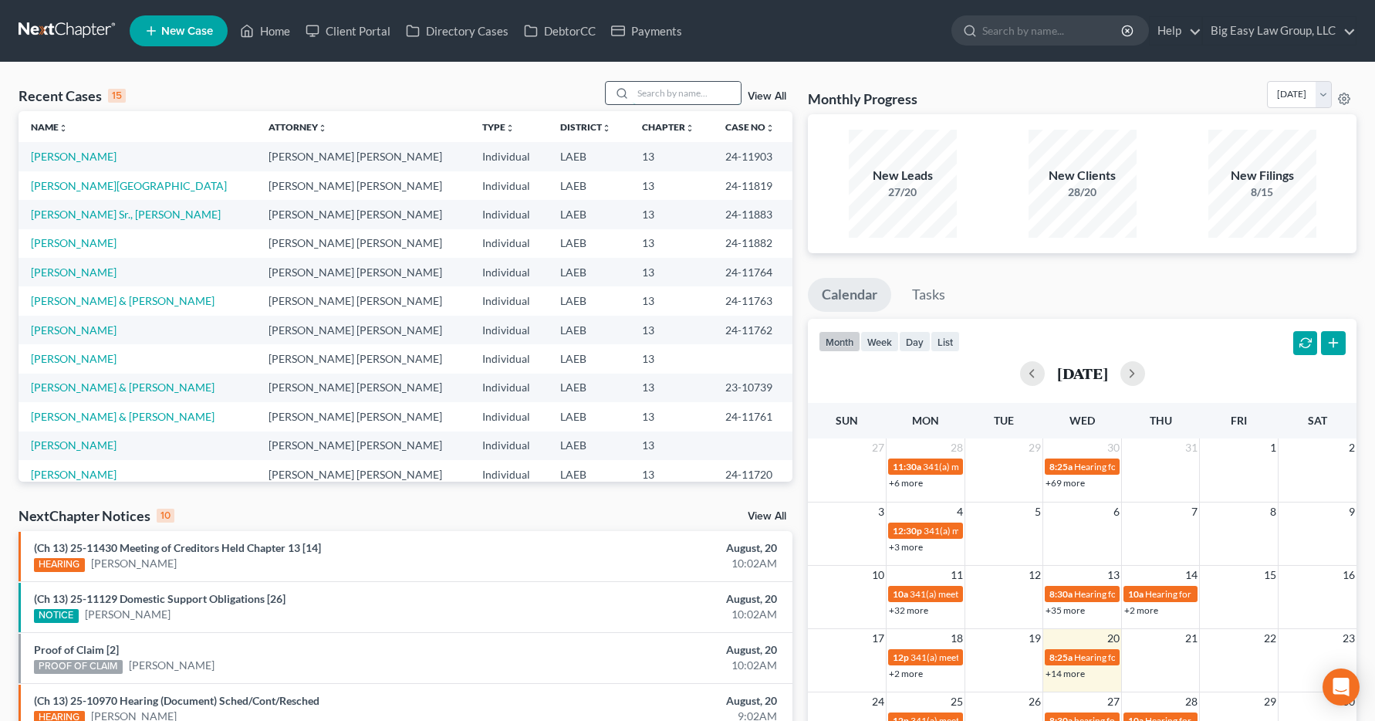
click at [688, 91] on input "search" at bounding box center [687, 93] width 108 height 22
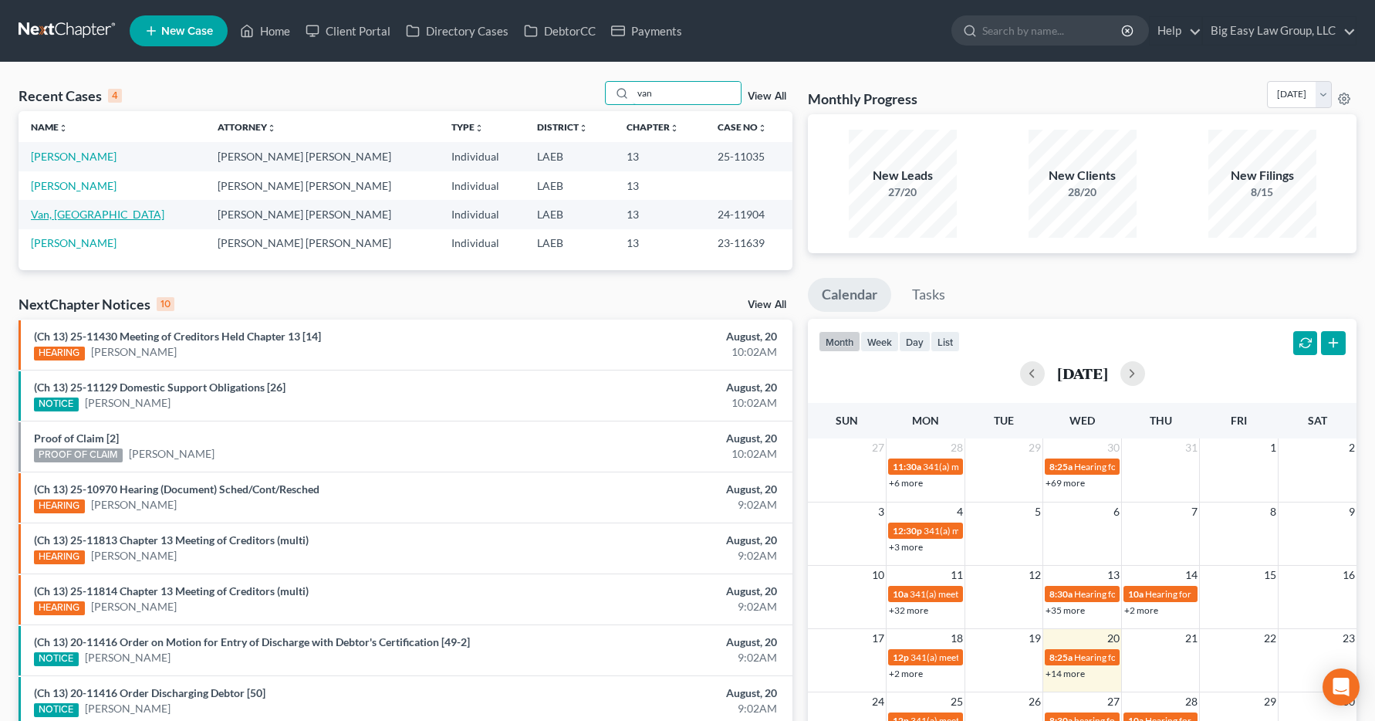
type input "van"
click at [40, 216] on link "Van, Anh" at bounding box center [97, 214] width 133 height 13
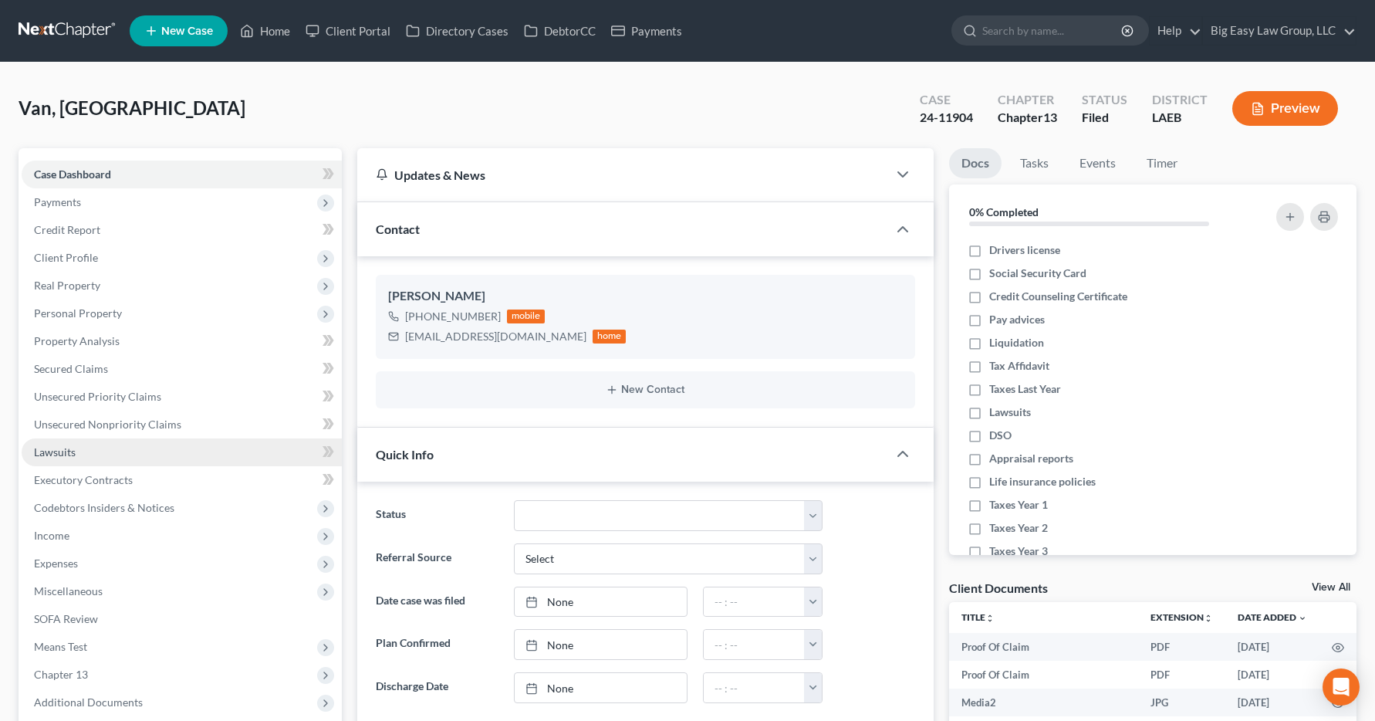
scroll to position [3804, 0]
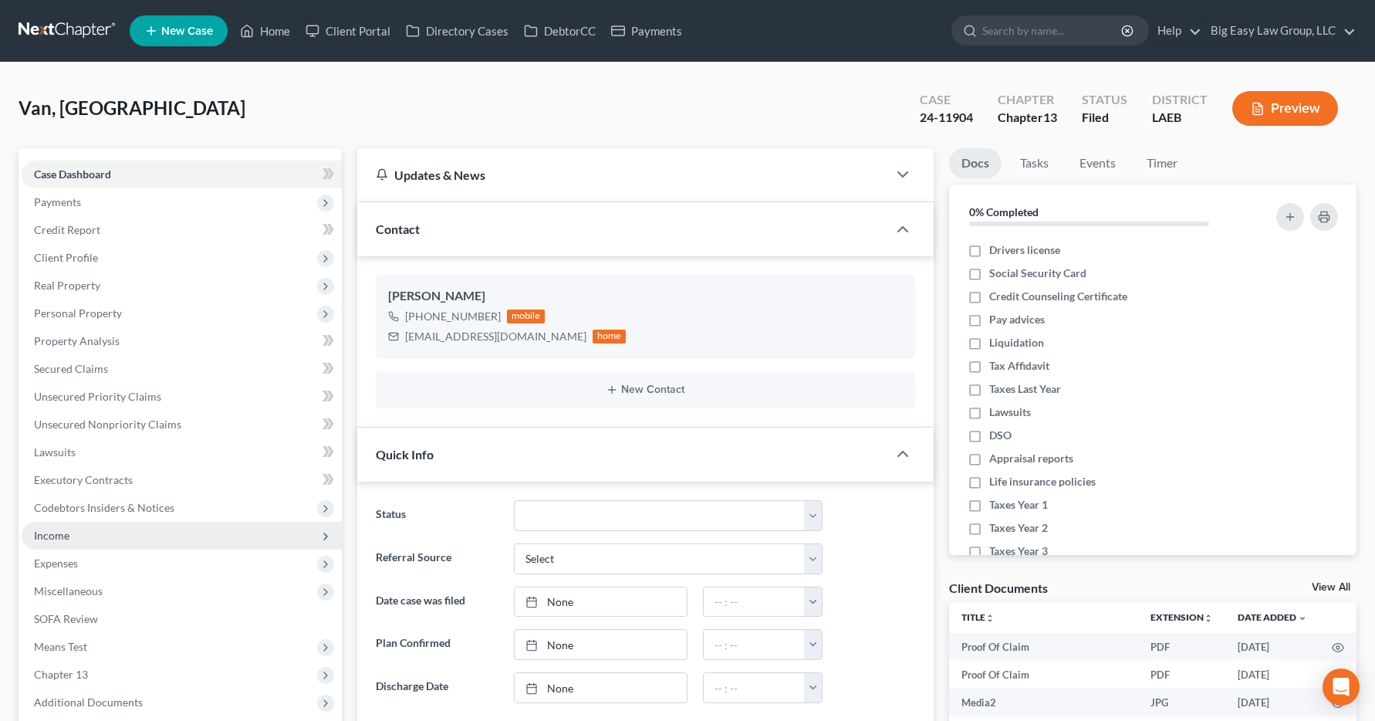
click at [44, 532] on span "Income" at bounding box center [51, 535] width 35 height 13
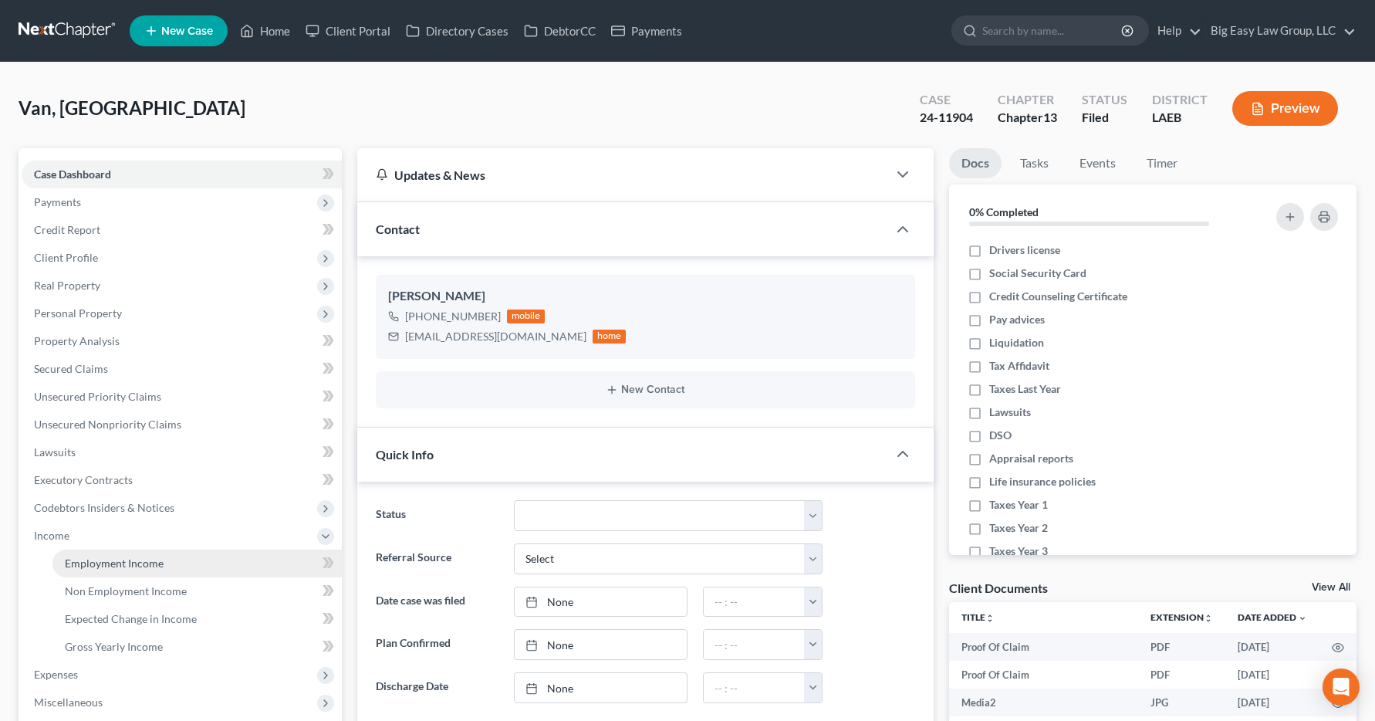
click at [73, 566] on span "Employment Income" at bounding box center [114, 562] width 99 height 13
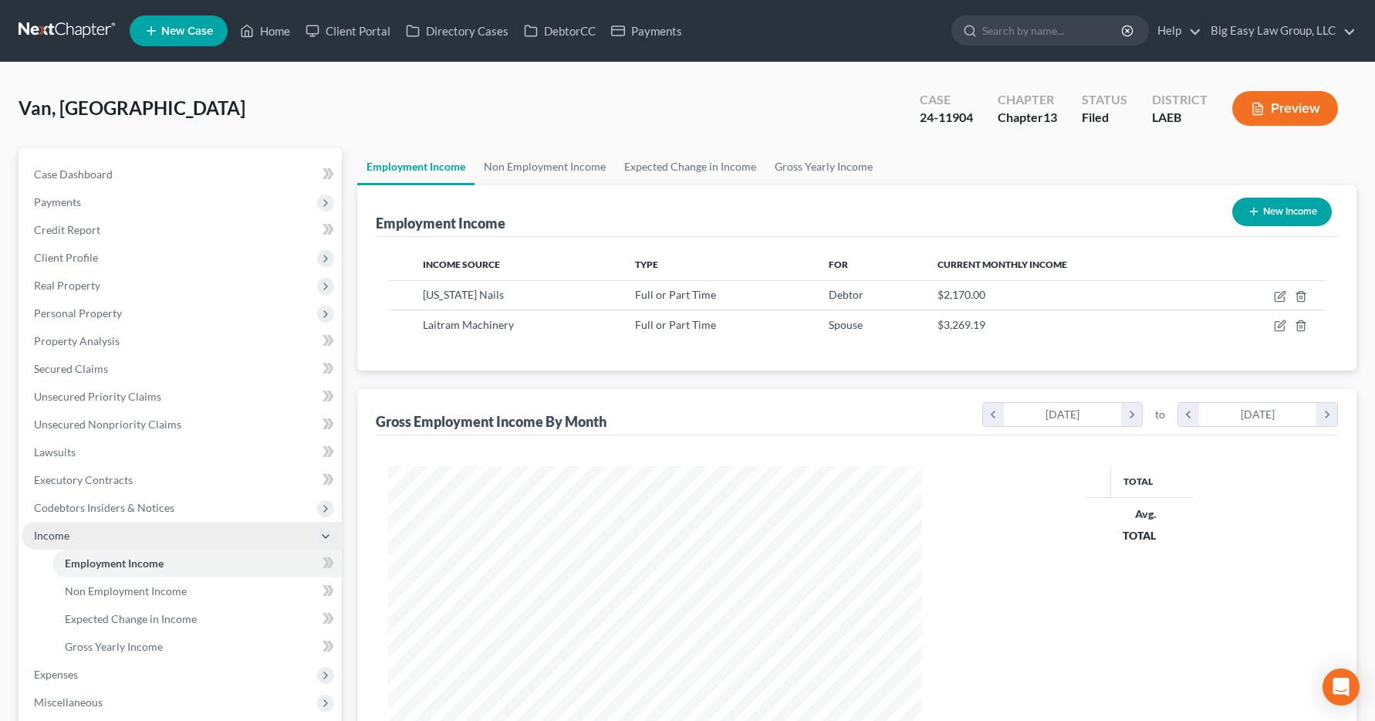
scroll to position [277, 566]
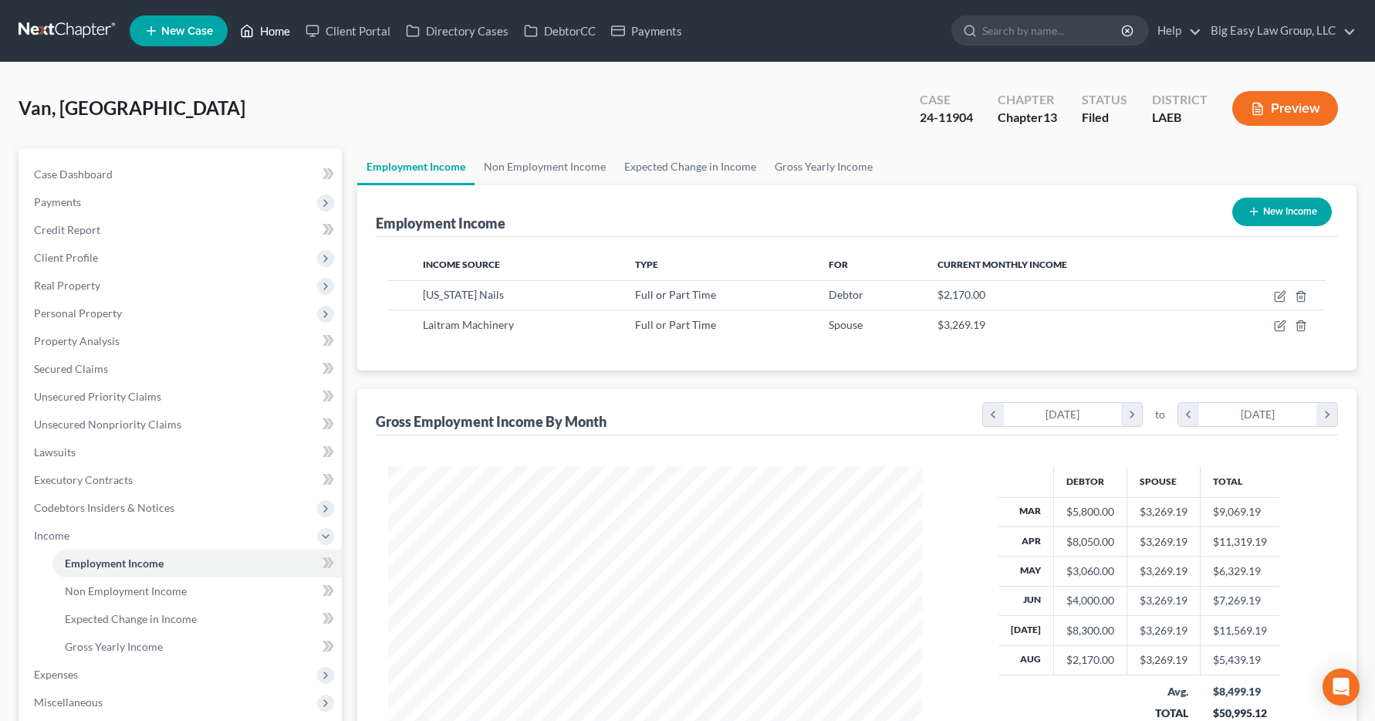
click at [279, 28] on link "Home" at bounding box center [265, 31] width 66 height 28
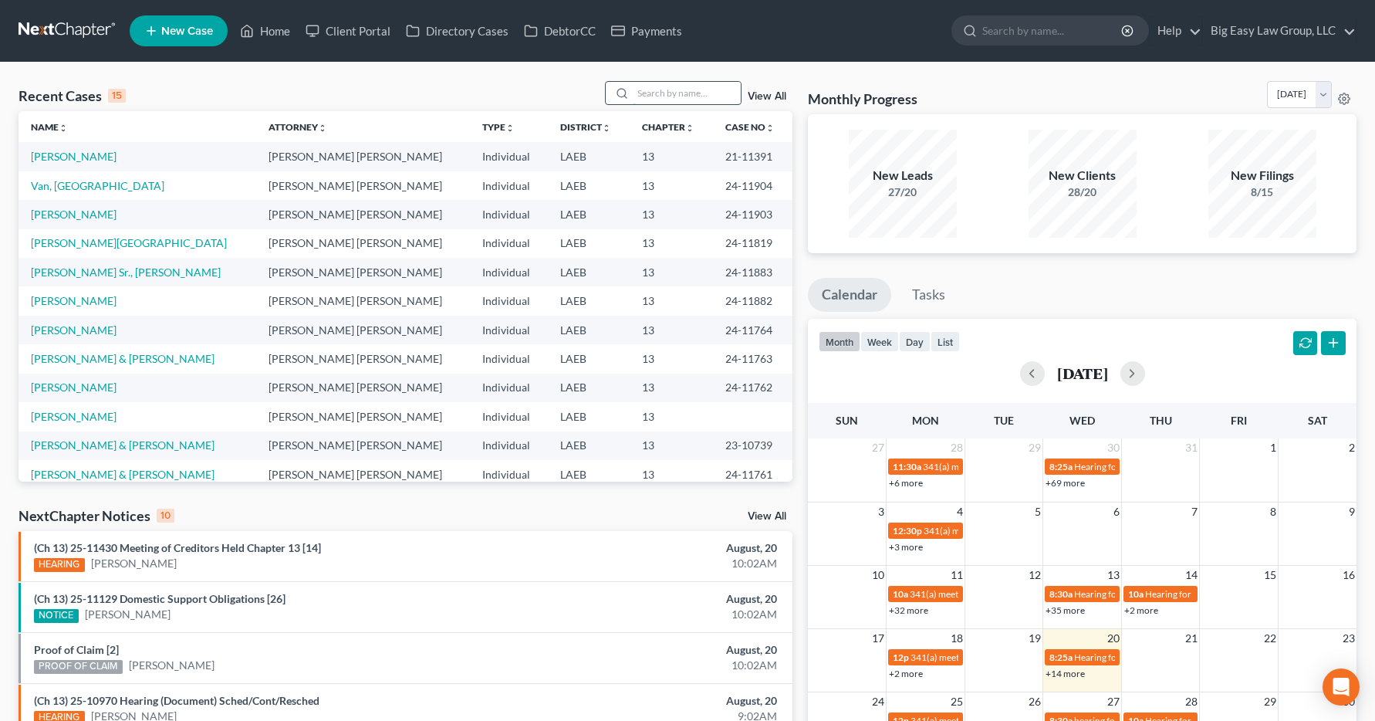
click at [685, 91] on input "search" at bounding box center [687, 93] width 108 height 22
type input "maas"
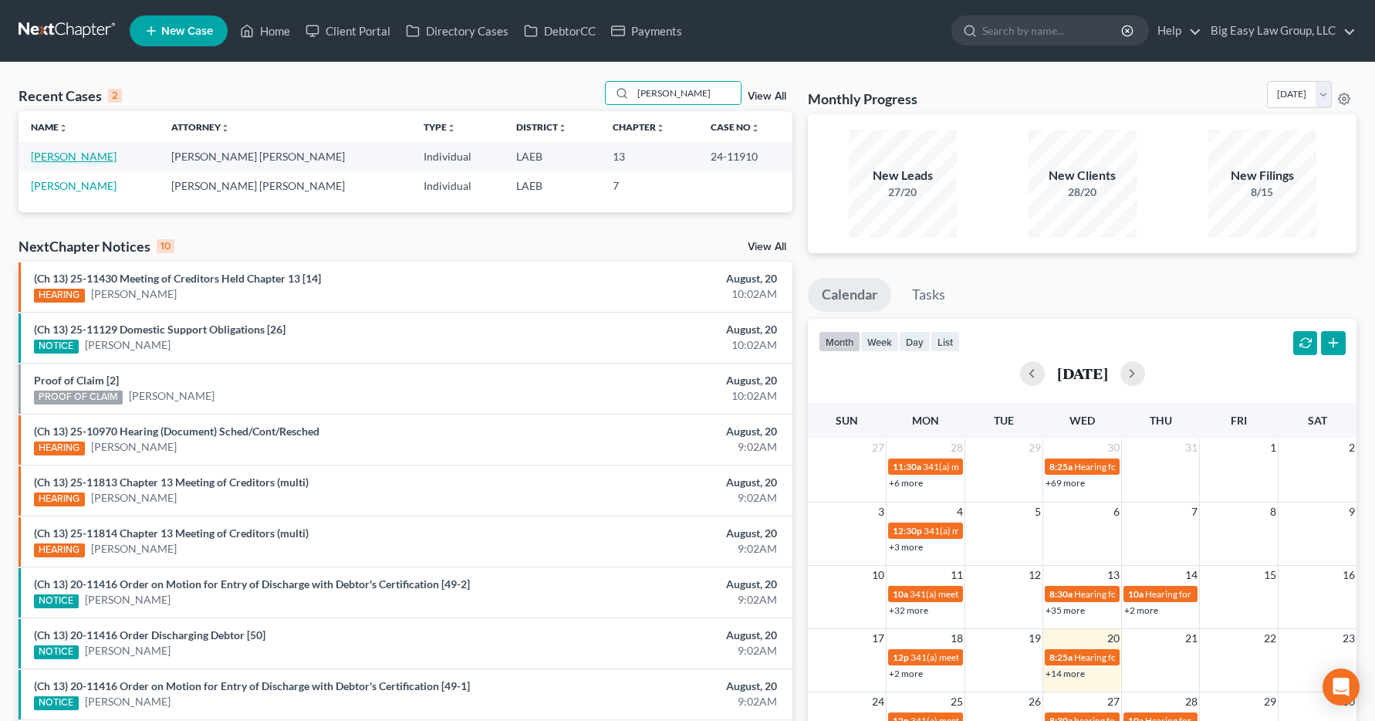
click at [67, 157] on link "Maas, Sonya" at bounding box center [74, 156] width 86 height 13
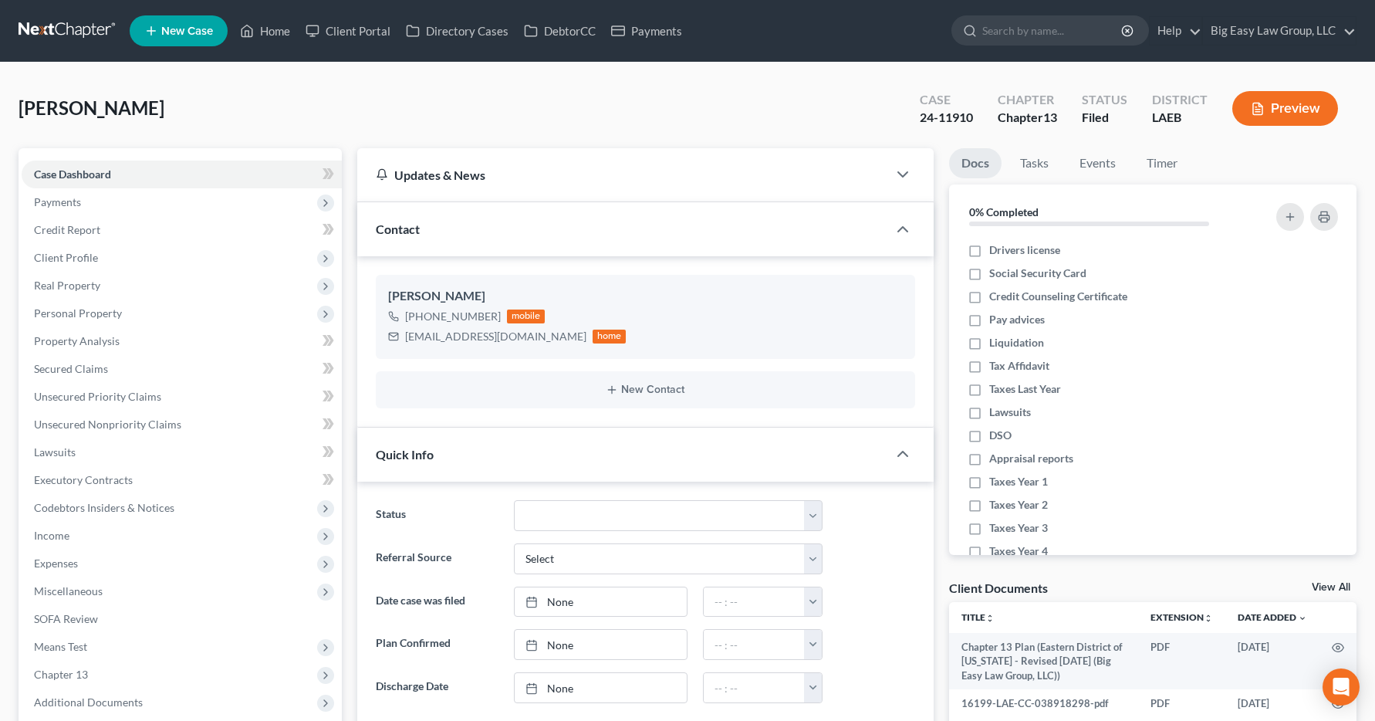
scroll to position [5446, 0]
click at [62, 535] on span "Income" at bounding box center [51, 535] width 35 height 13
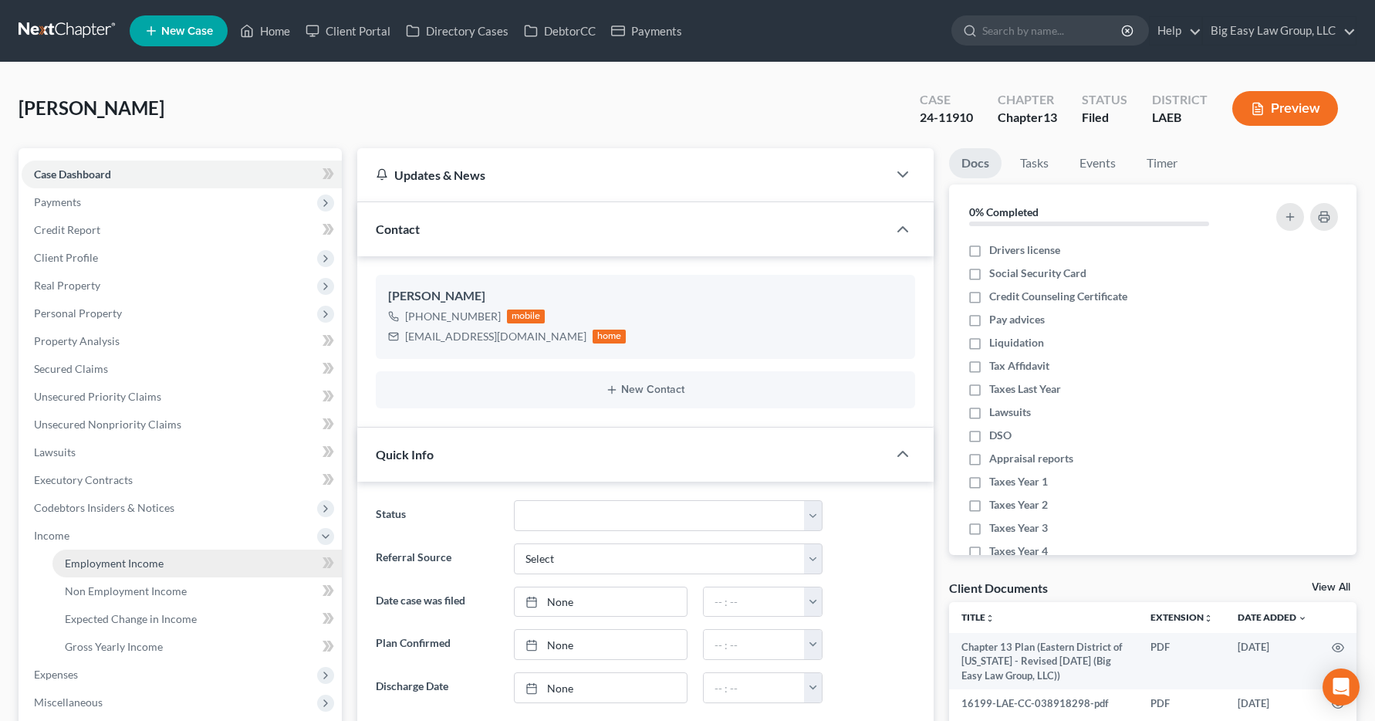
click at [84, 570] on link "Employment Income" at bounding box center [196, 563] width 289 height 28
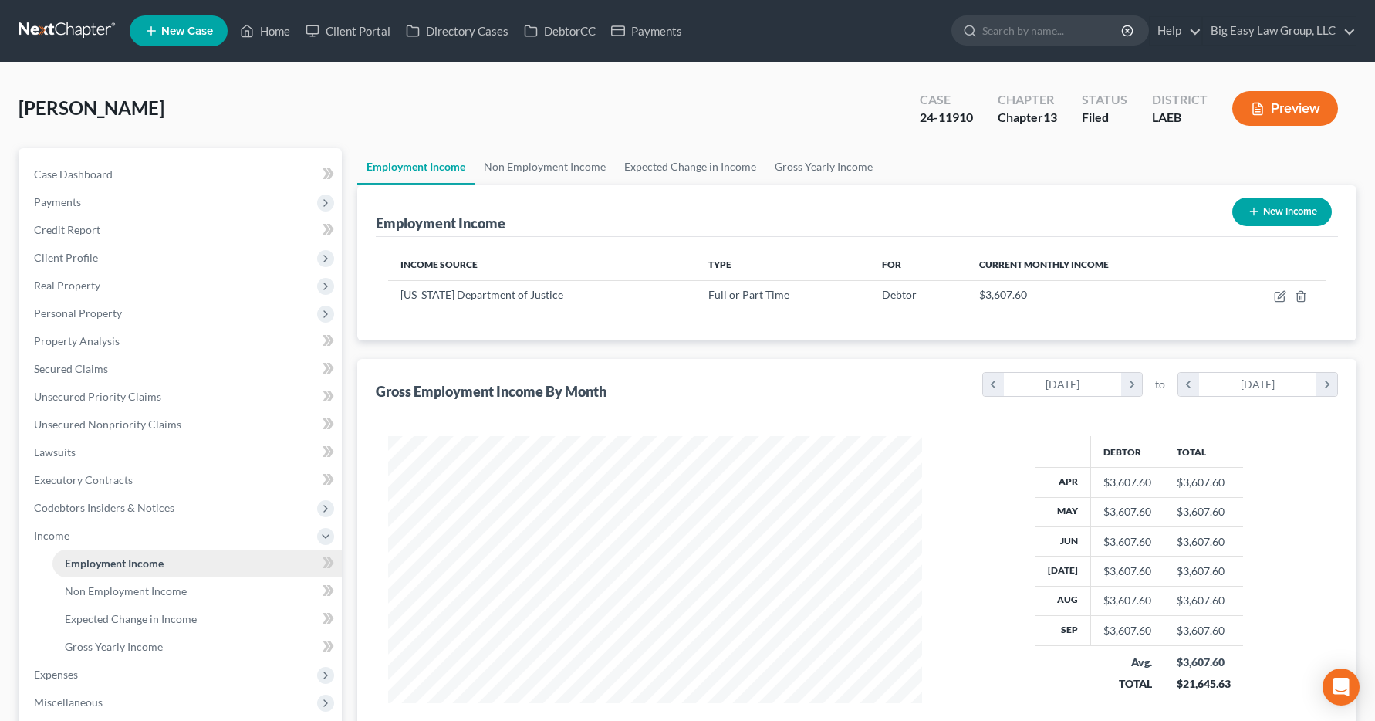
scroll to position [277, 566]
click at [289, 28] on link "Home" at bounding box center [265, 31] width 66 height 28
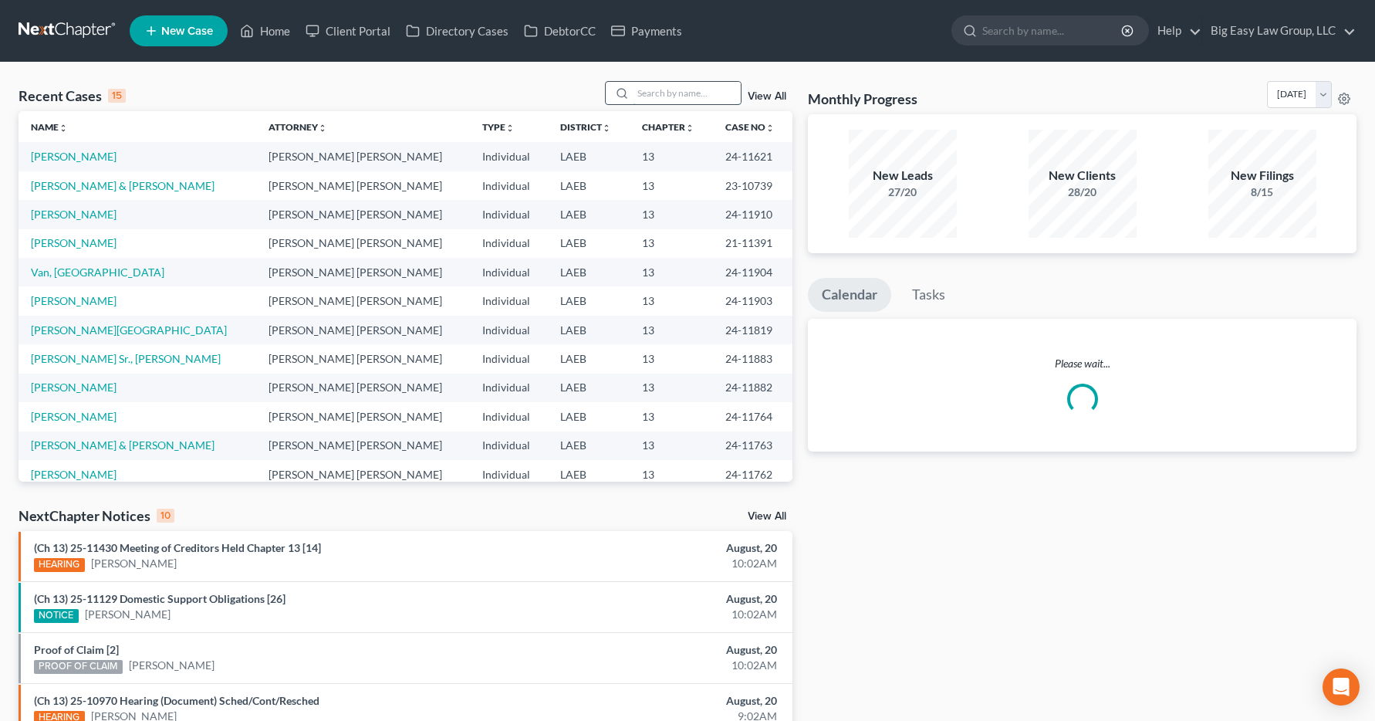
click at [647, 93] on input "search" at bounding box center [687, 93] width 108 height 22
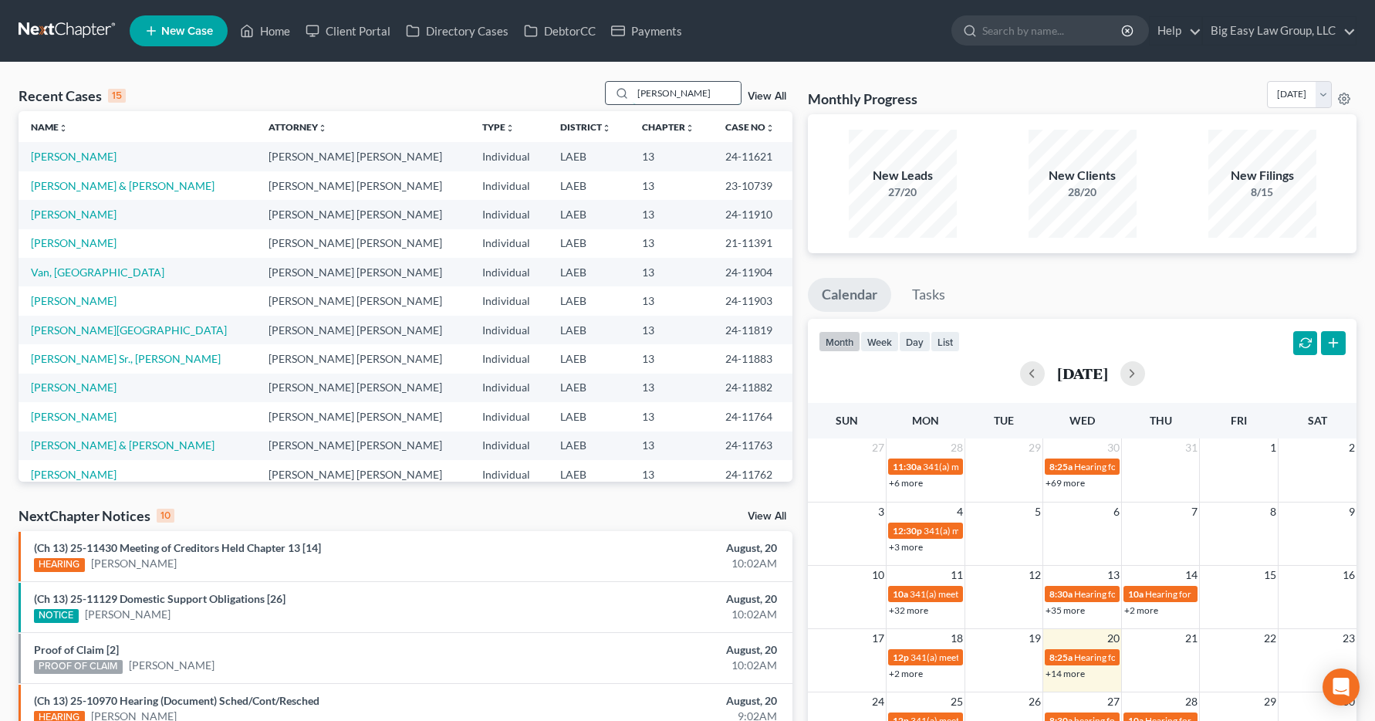
type input "naylor"
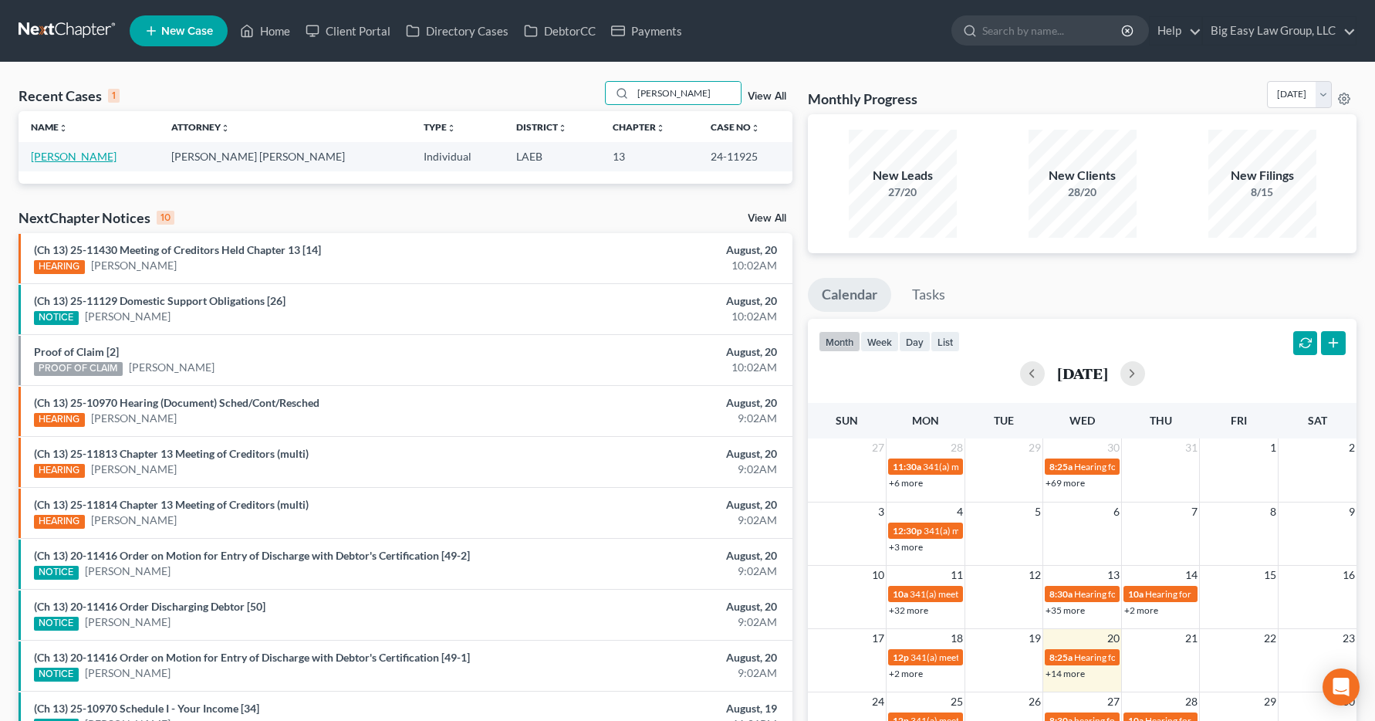
click at [66, 160] on link "Naylor, Jade" at bounding box center [74, 156] width 86 height 13
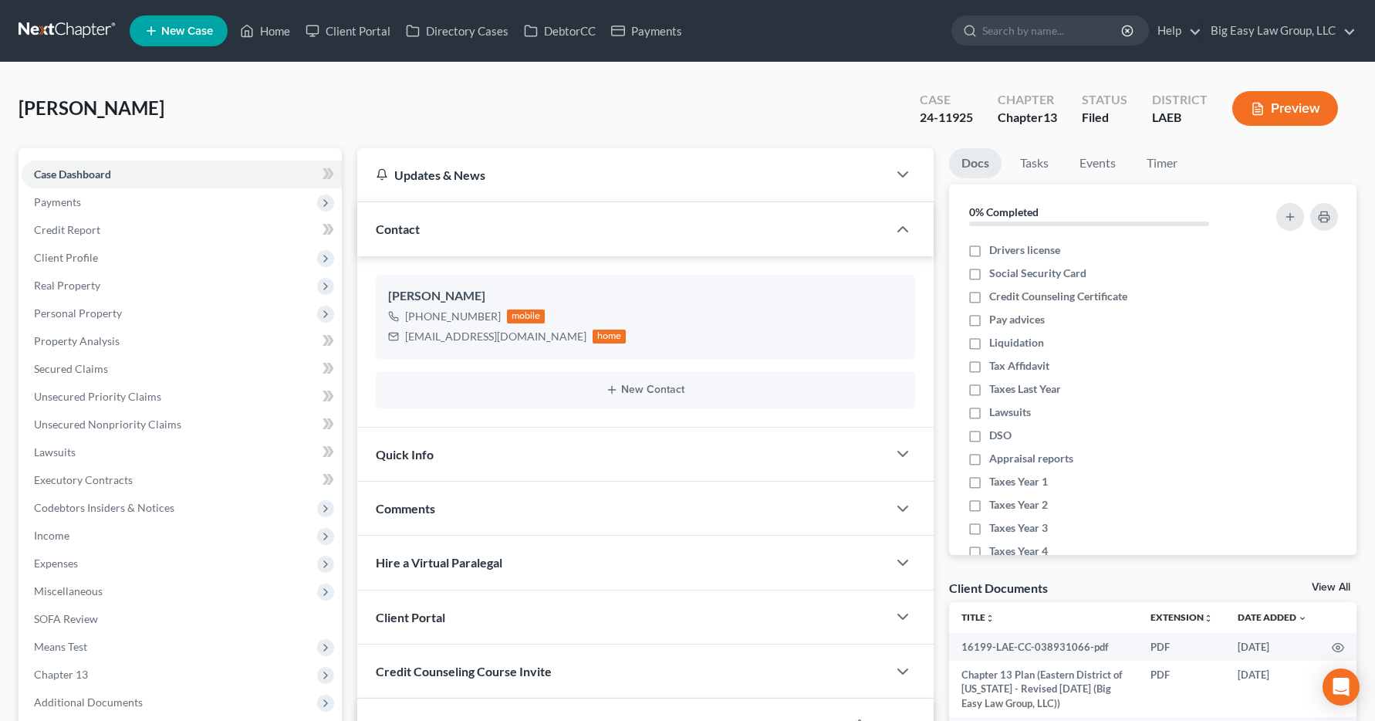
scroll to position [4242, 0]
click at [50, 537] on span "Income" at bounding box center [51, 535] width 35 height 13
click at [72, 533] on span "Income" at bounding box center [182, 536] width 320 height 28
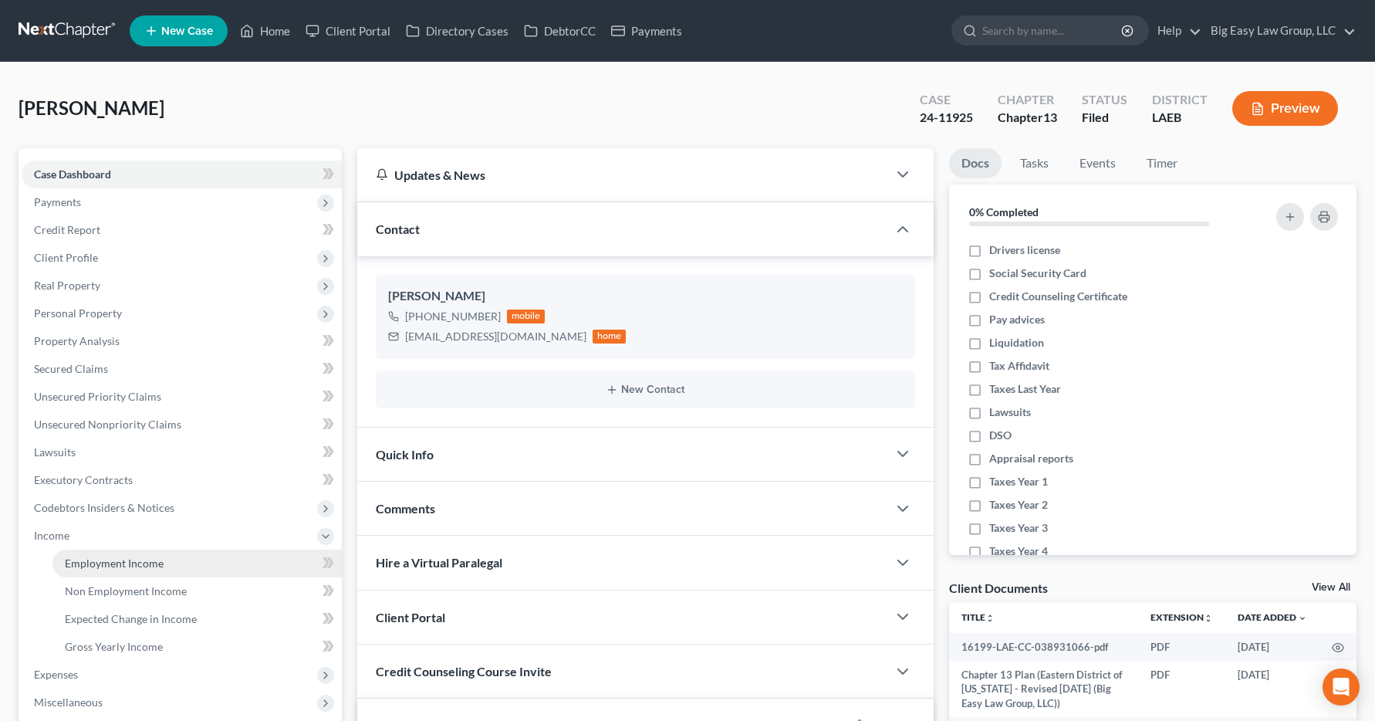
click at [107, 566] on span "Employment Income" at bounding box center [114, 562] width 99 height 13
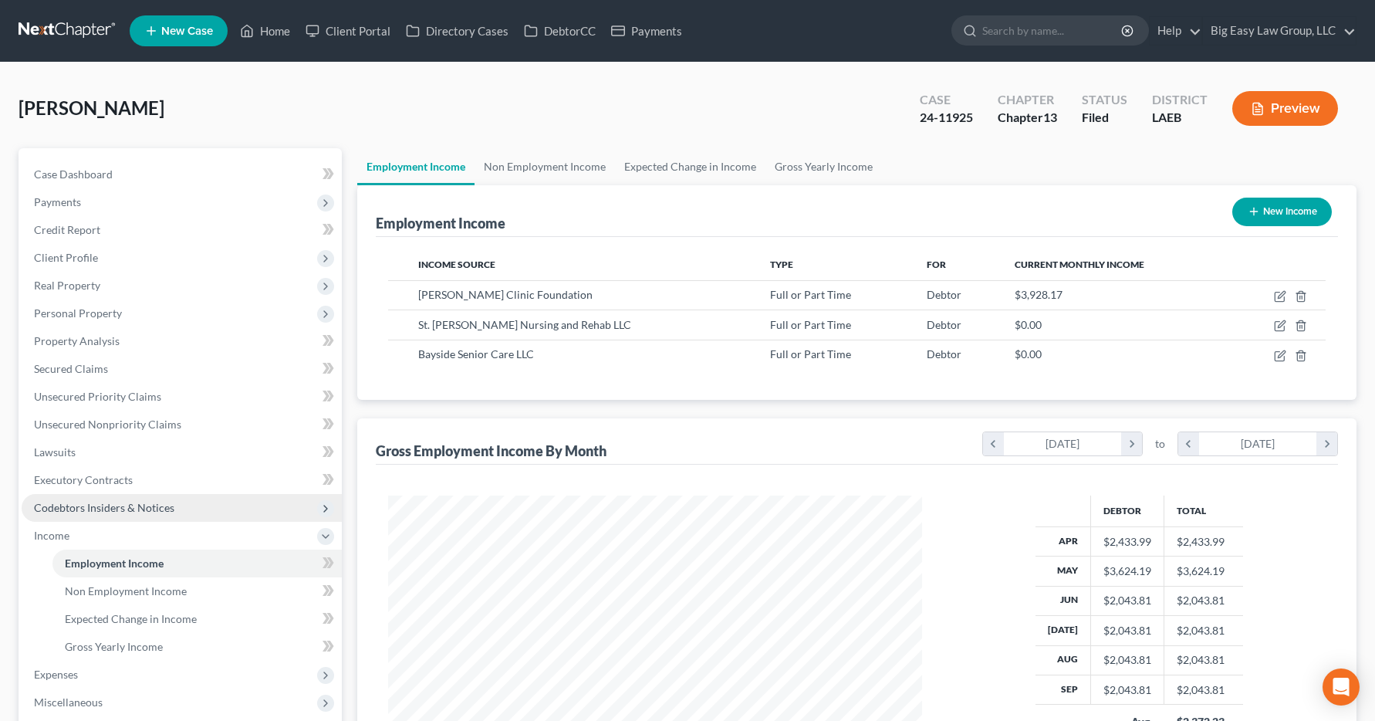
scroll to position [277, 566]
click at [265, 28] on link "Home" at bounding box center [265, 31] width 66 height 28
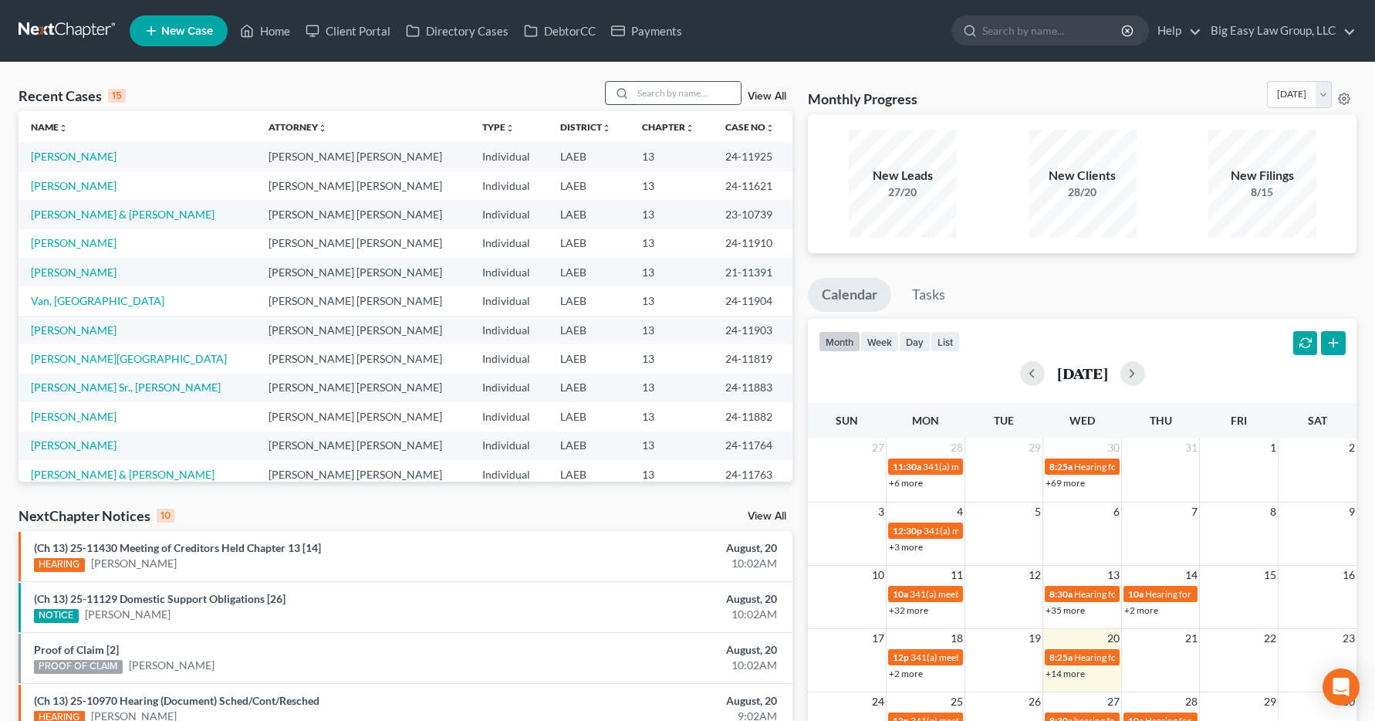
click at [650, 92] on input "search" at bounding box center [687, 93] width 108 height 22
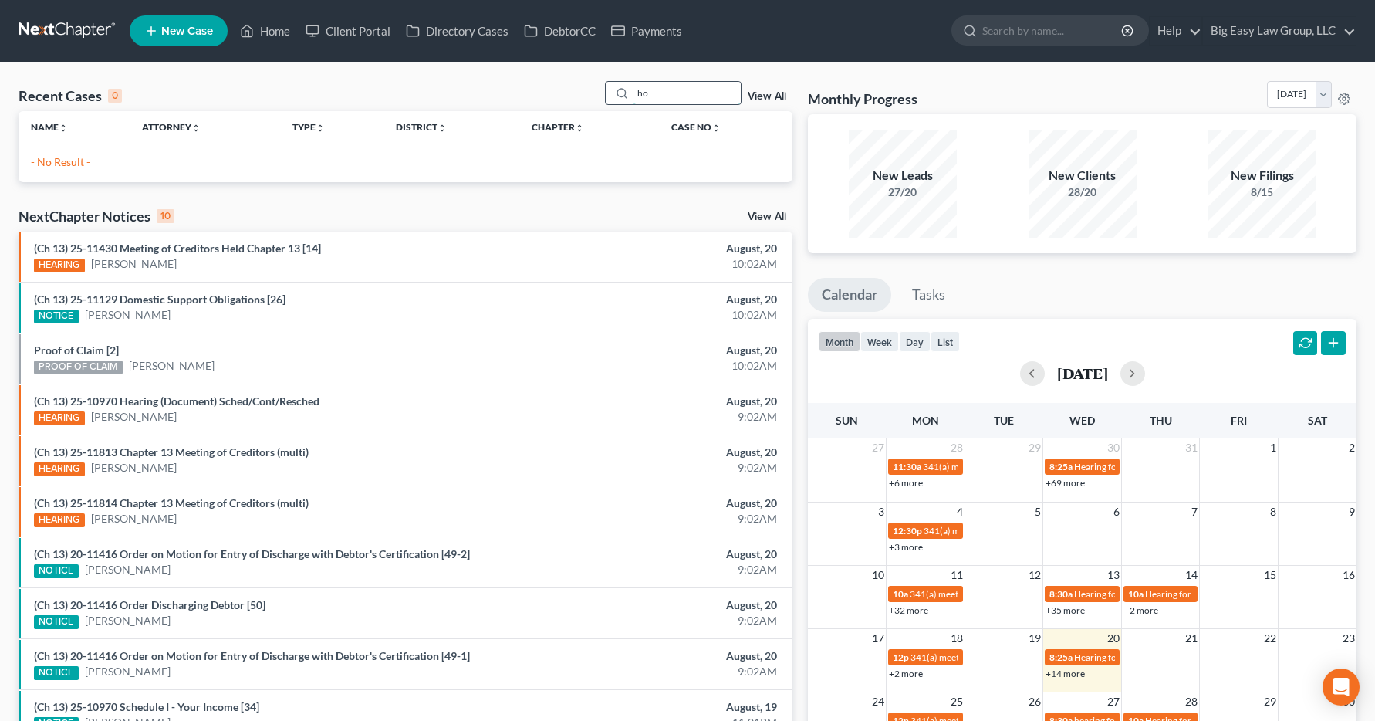
type input "h"
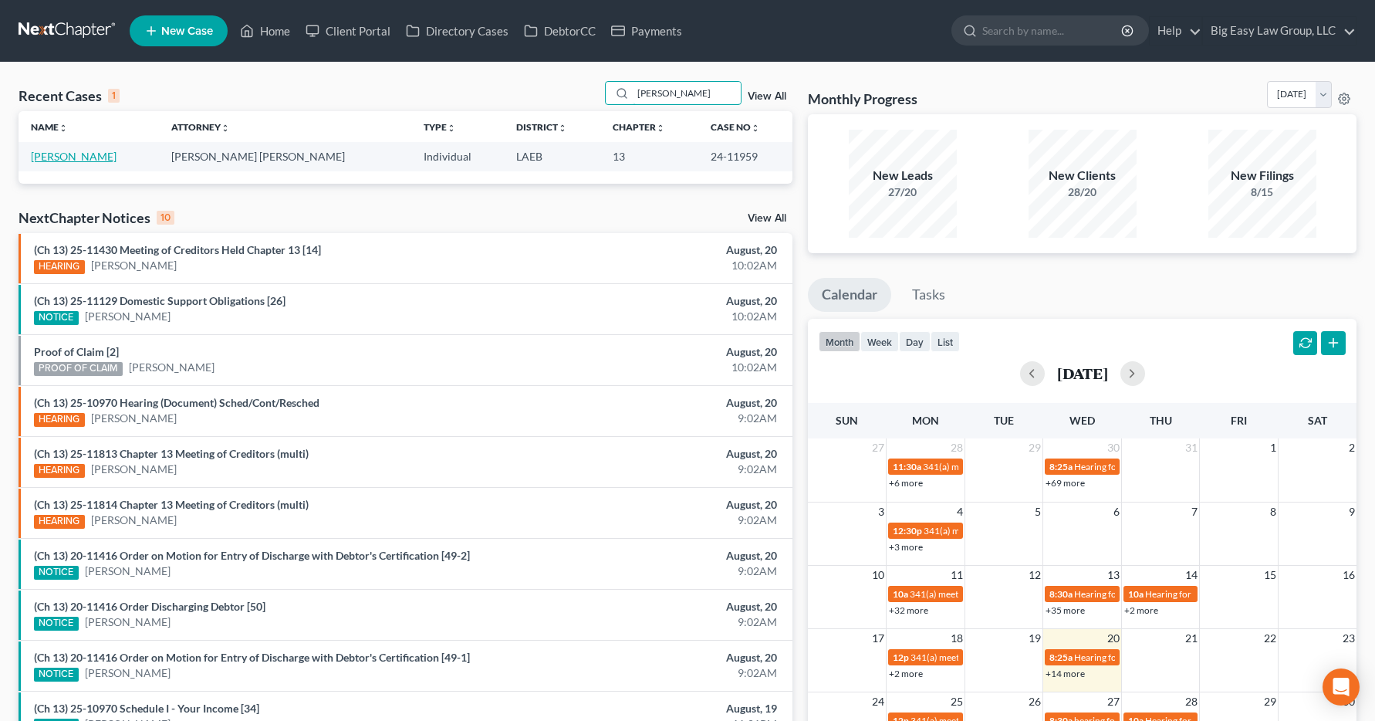
type input "hollaway"
click at [72, 160] on link "Hollaway, Henrietta" at bounding box center [74, 156] width 86 height 13
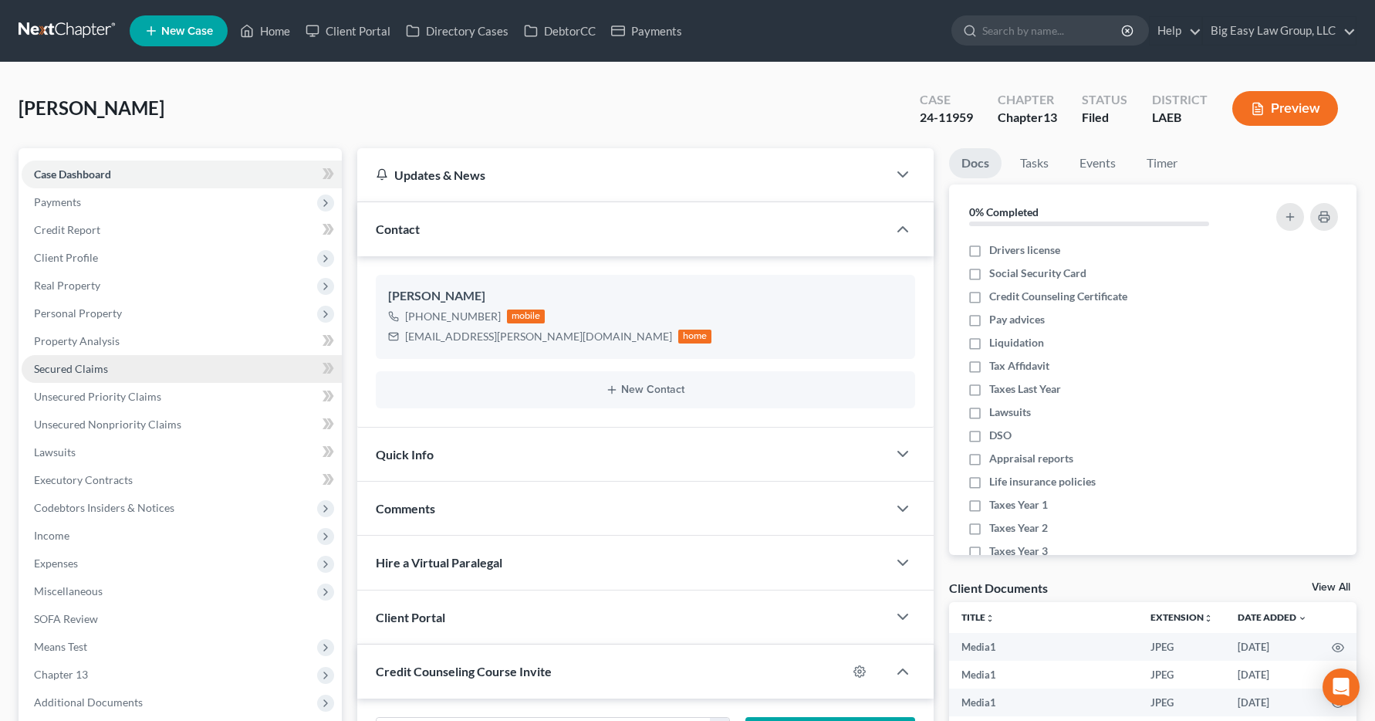
scroll to position [6596, 0]
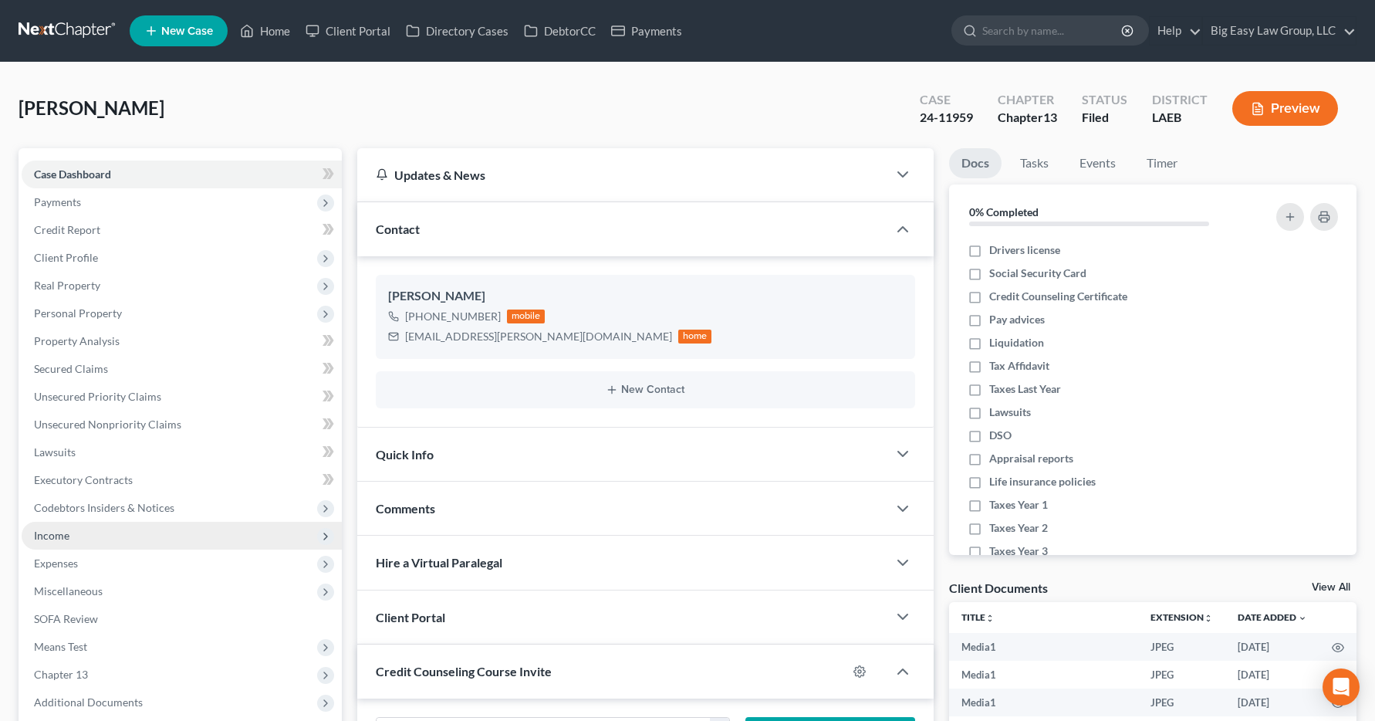
click at [59, 539] on span "Income" at bounding box center [51, 535] width 35 height 13
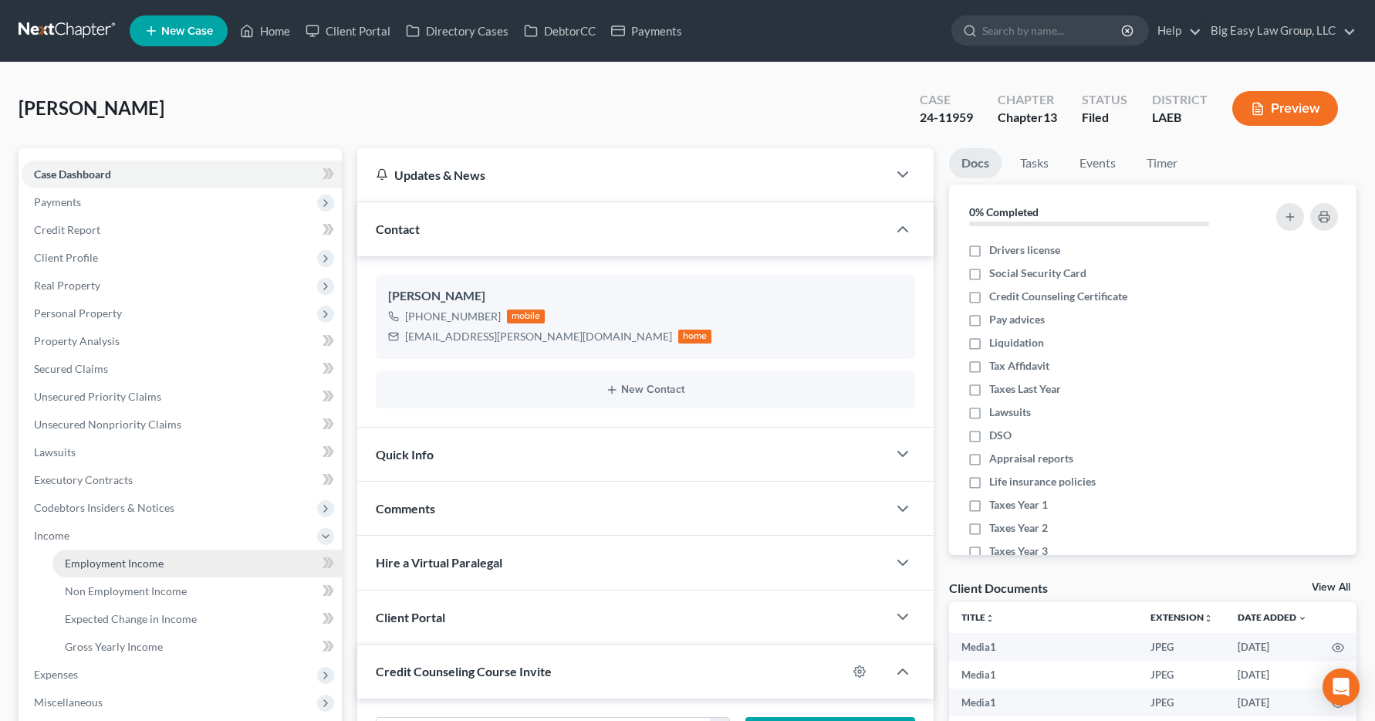
click at [101, 561] on span "Employment Income" at bounding box center [114, 562] width 99 height 13
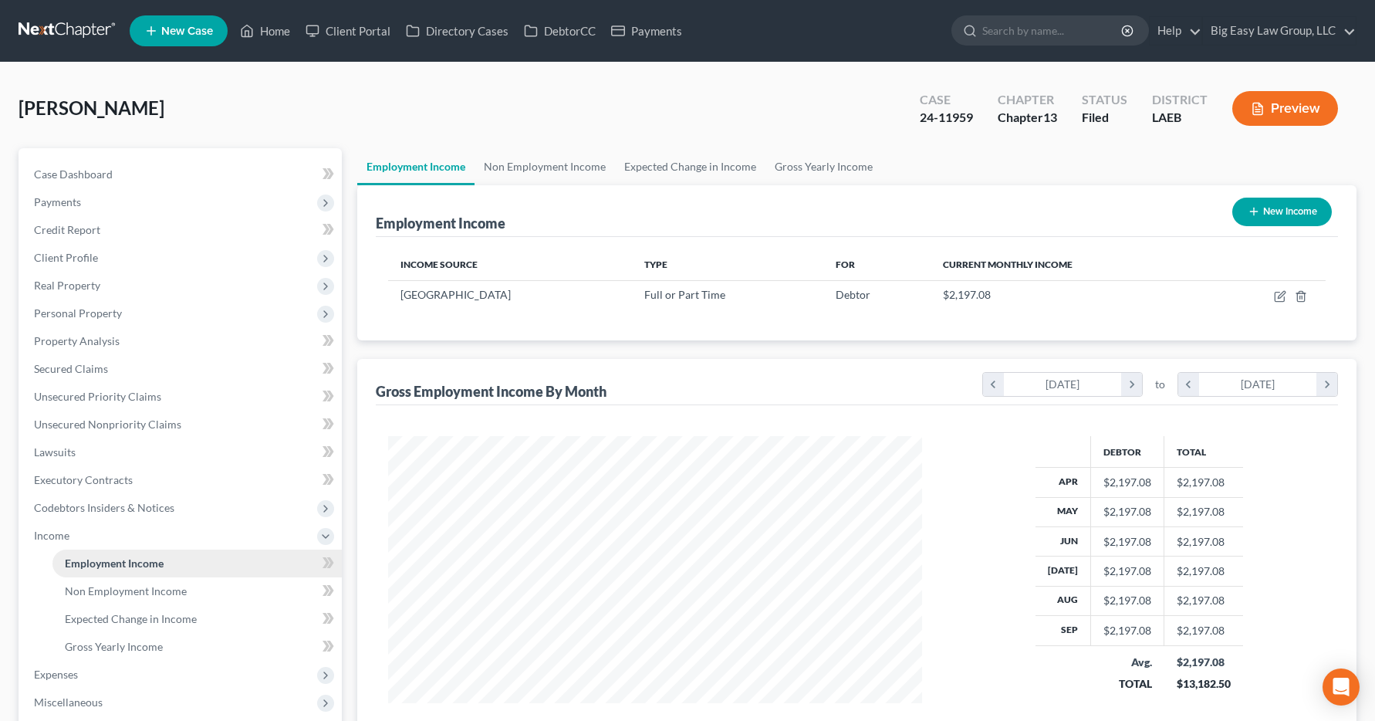
scroll to position [277, 566]
click at [275, 35] on link "Home" at bounding box center [265, 31] width 66 height 28
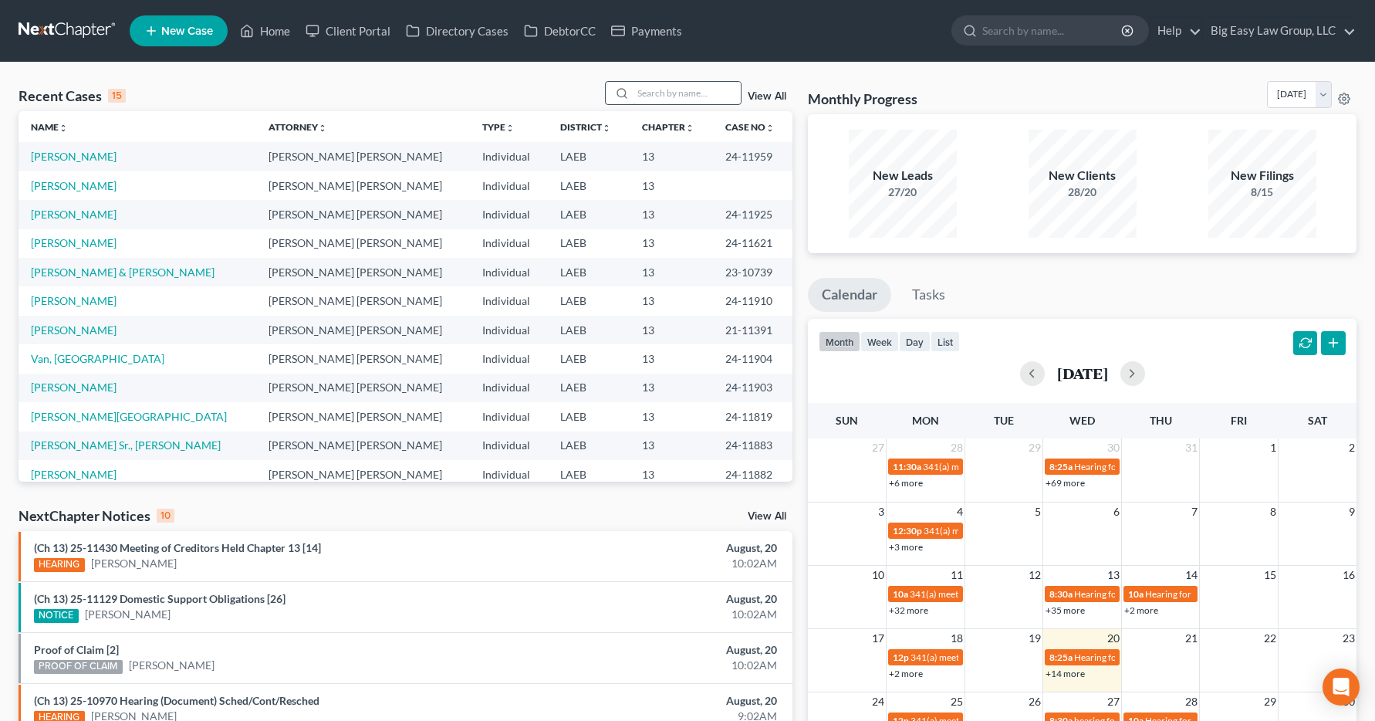
click at [659, 95] on input "search" at bounding box center [687, 93] width 108 height 22
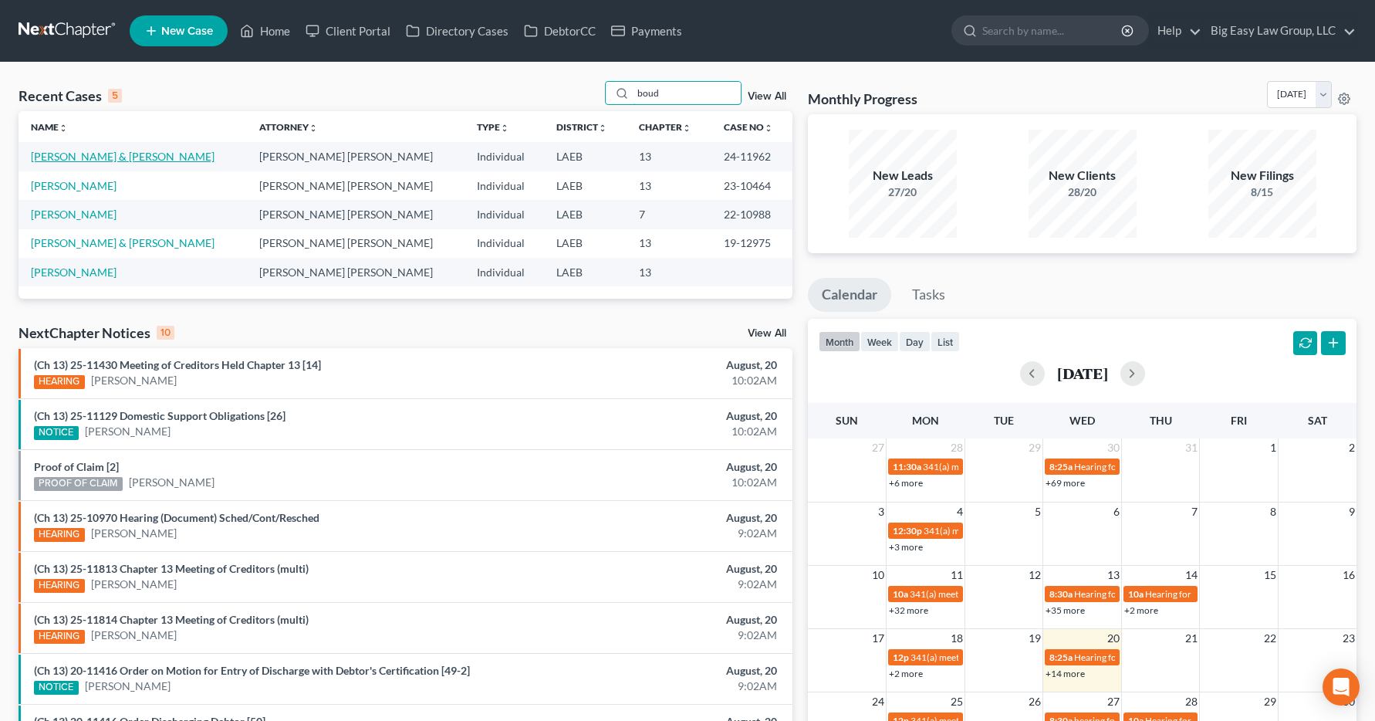
type input "boud"
click at [85, 158] on link "Boudoin, Linda & Wayne" at bounding box center [123, 156] width 184 height 13
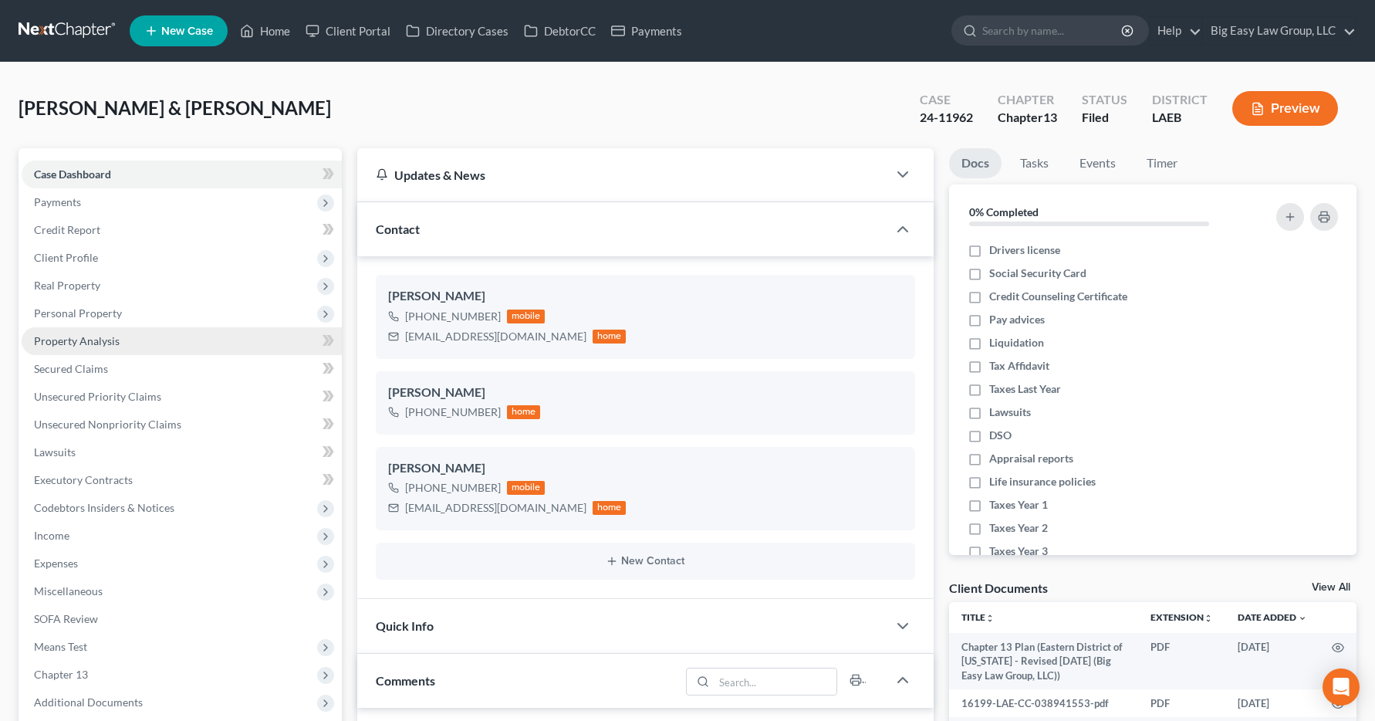
scroll to position [2560, 0]
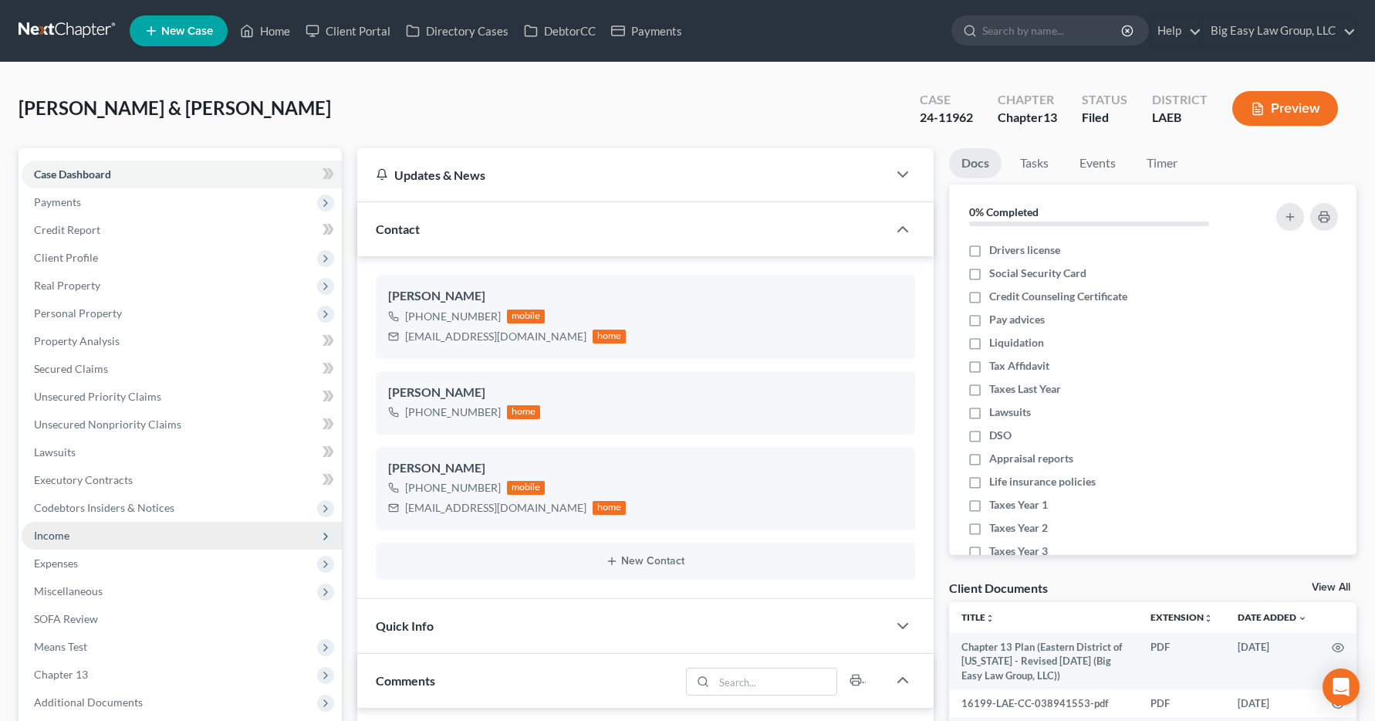
click at [61, 540] on span "Income" at bounding box center [51, 535] width 35 height 13
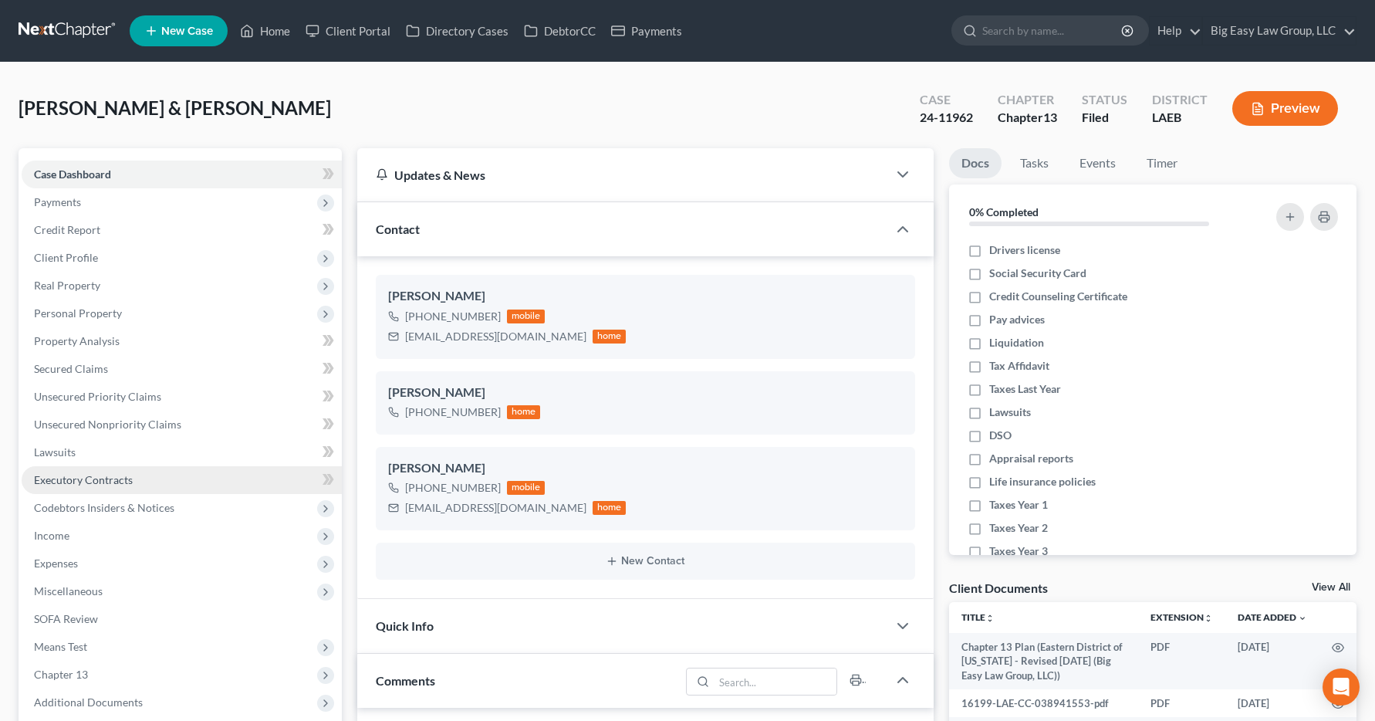
drag, startPoint x: 61, startPoint y: 540, endPoint x: 82, endPoint y: 483, distance: 60.8
click at [62, 539] on span "Income" at bounding box center [51, 535] width 35 height 13
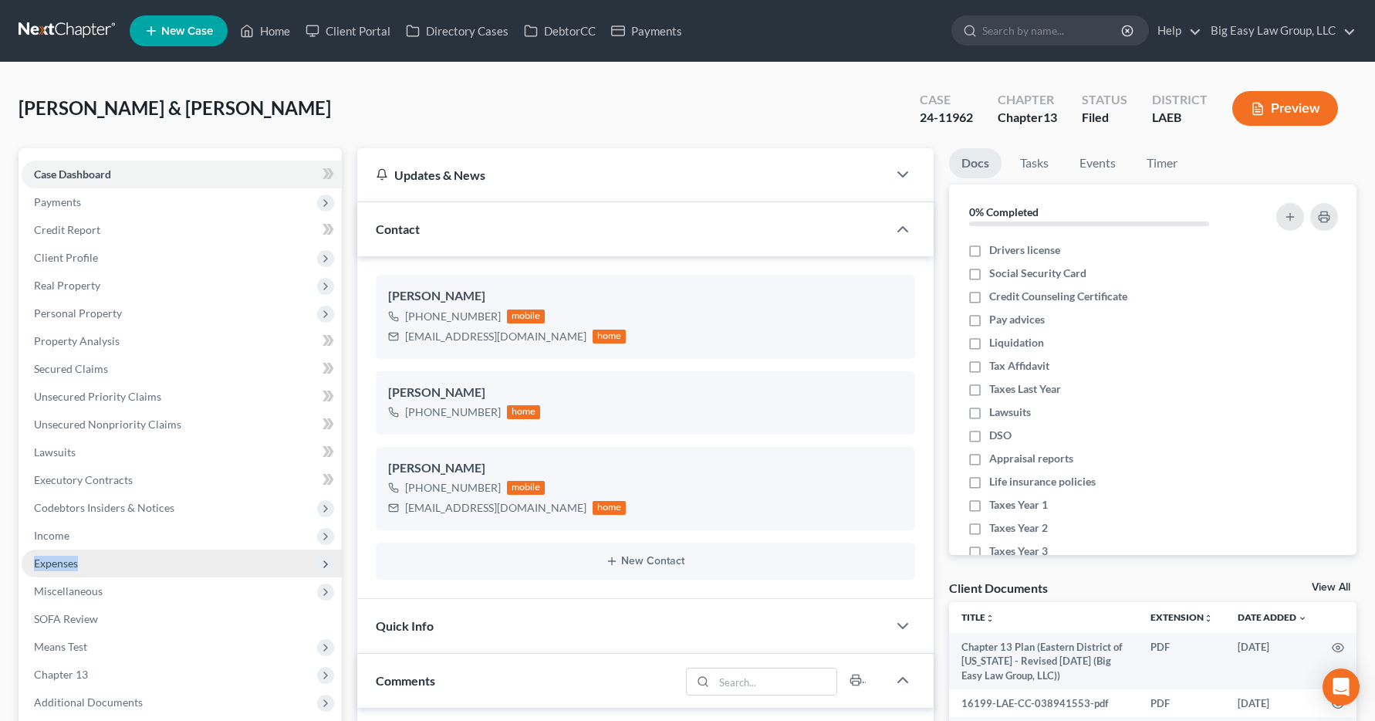
click at [181, 549] on ul "Case Dashboard Payments Invoices Payments Payments Credit Report Client Profile" at bounding box center [182, 451] width 320 height 583
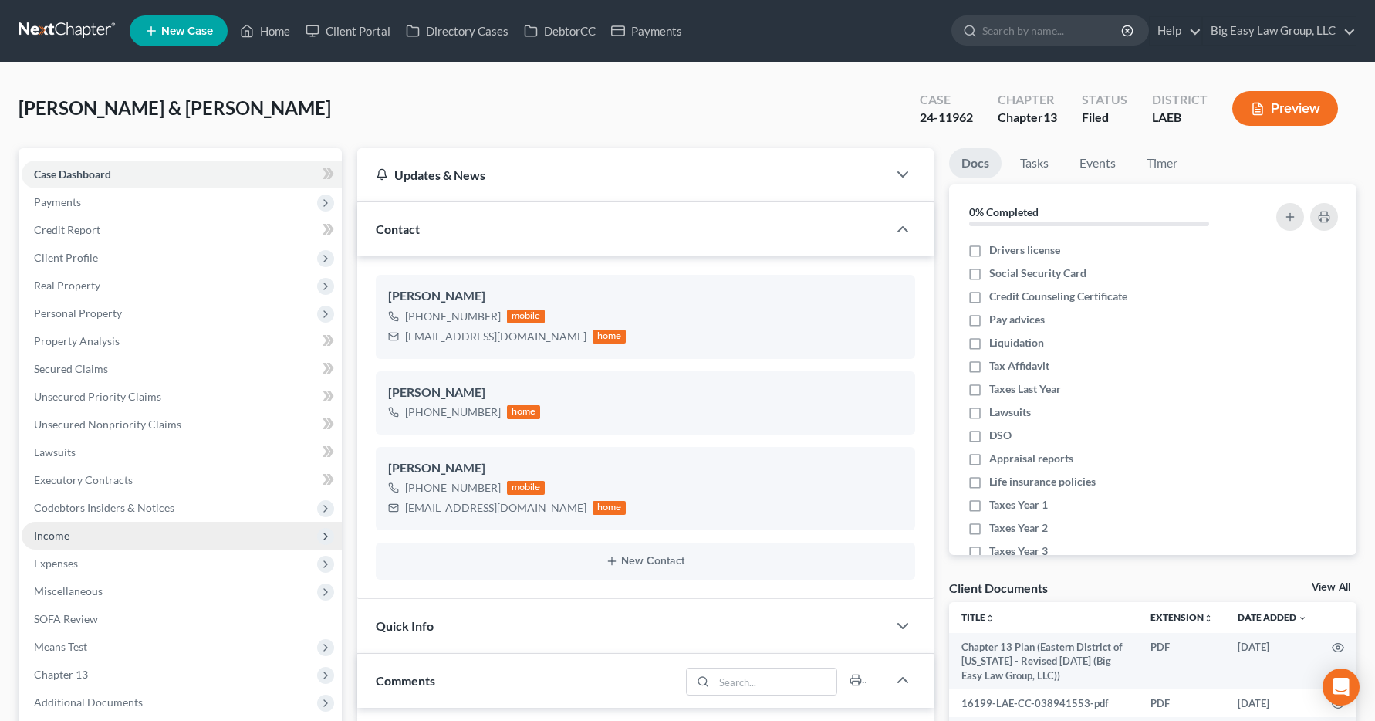
click at [43, 534] on span "Income" at bounding box center [51, 535] width 35 height 13
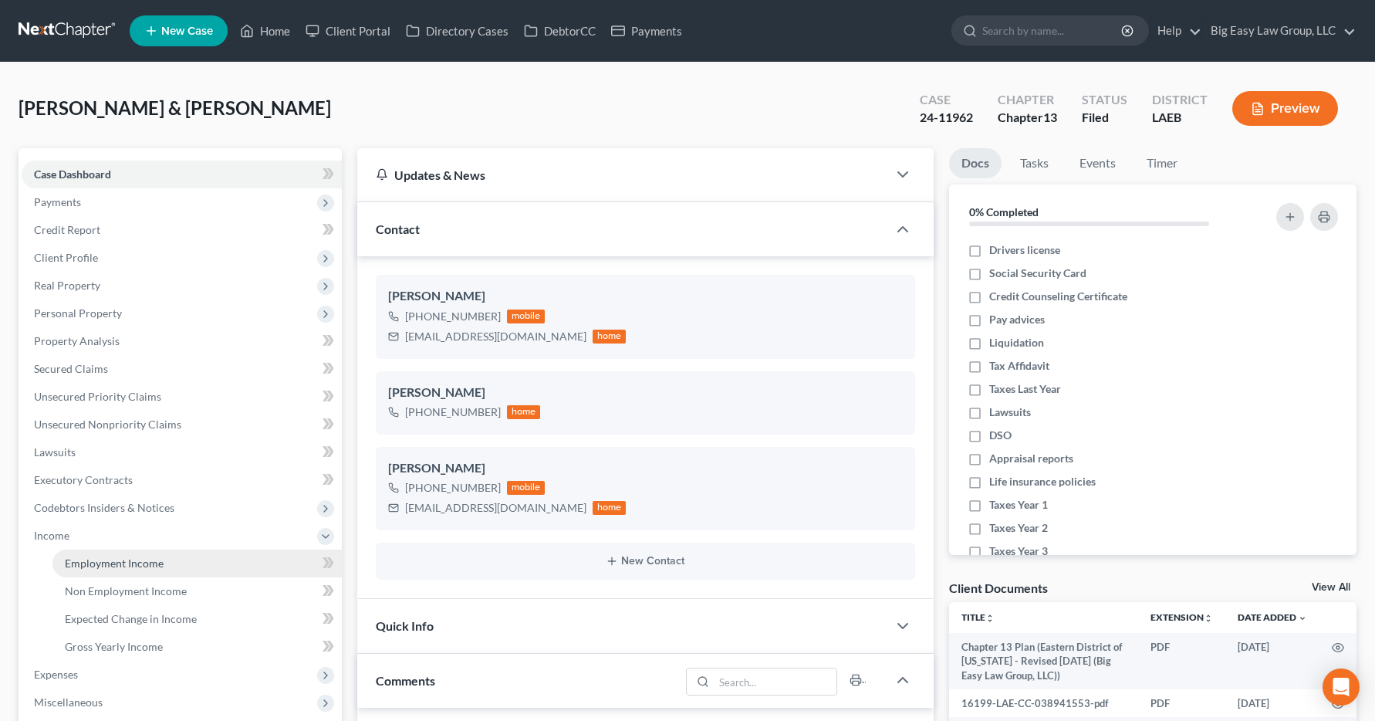
click at [101, 569] on link "Employment Income" at bounding box center [196, 563] width 289 height 28
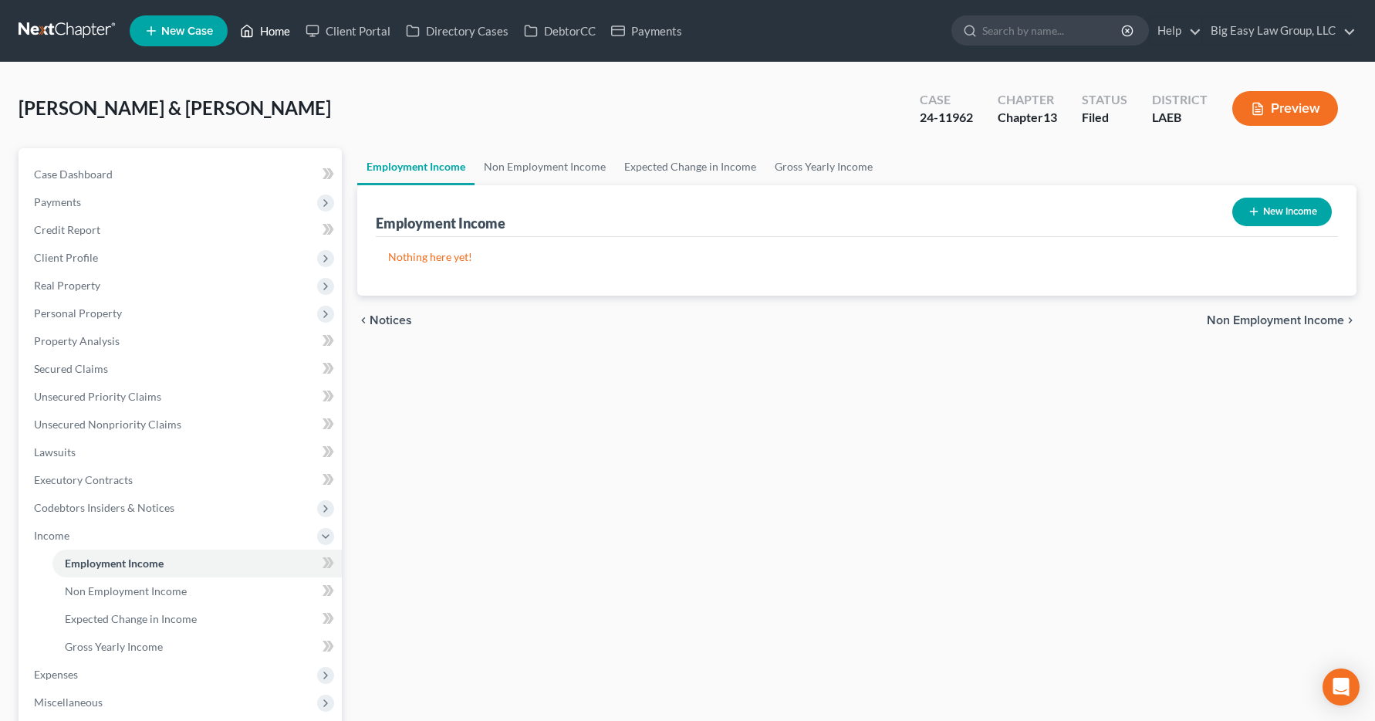
click at [272, 33] on link "Home" at bounding box center [265, 31] width 66 height 28
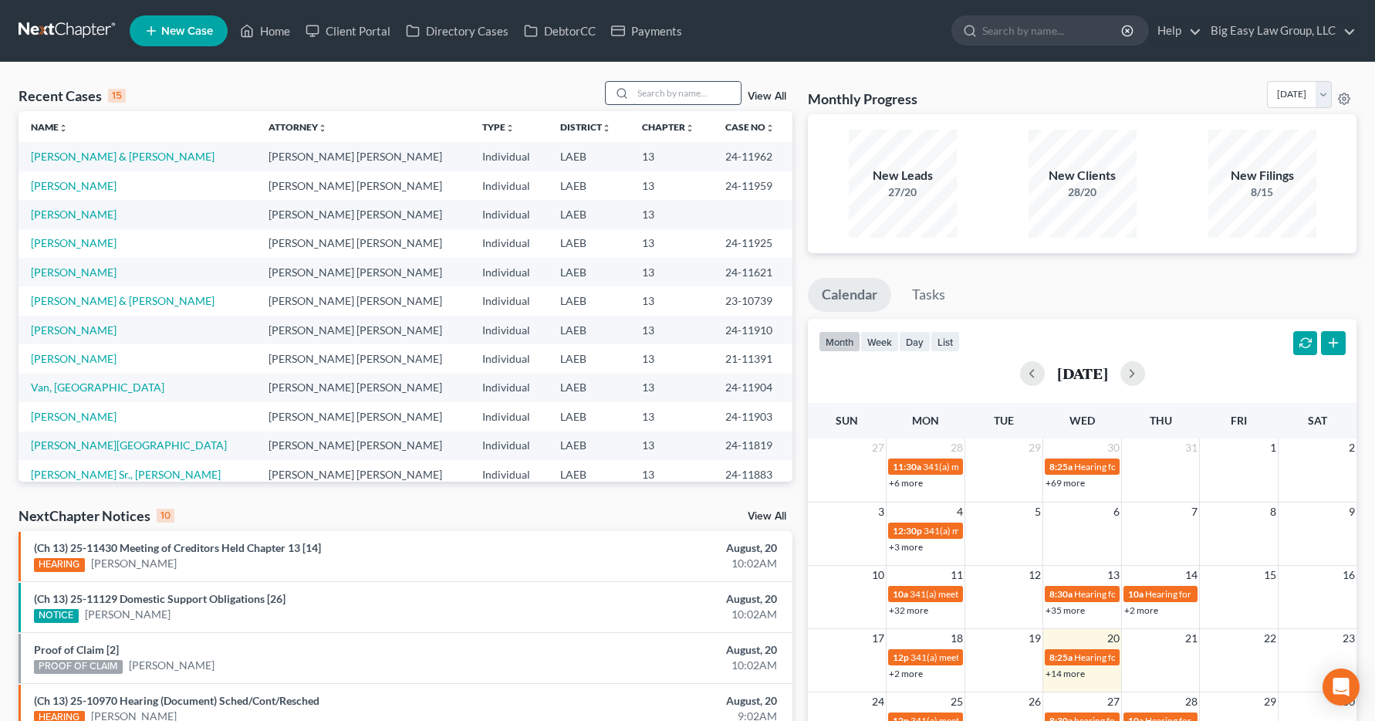
click at [639, 88] on input "search" at bounding box center [687, 93] width 108 height 22
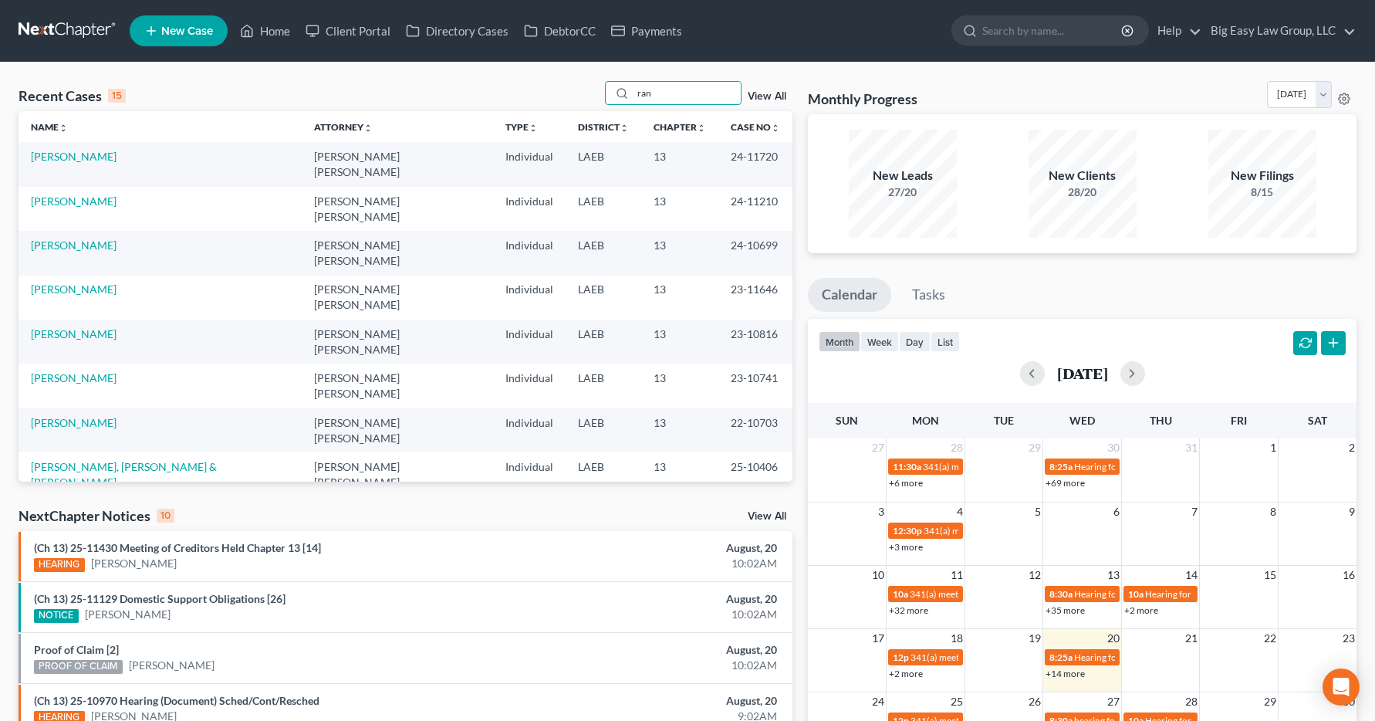
drag, startPoint x: 687, startPoint y: 96, endPoint x: 495, endPoint y: 101, distance: 191.4
click at [506, 104] on div "Recent Cases 15 ran View All" at bounding box center [406, 96] width 774 height 30
type input "r"
type input "tran"
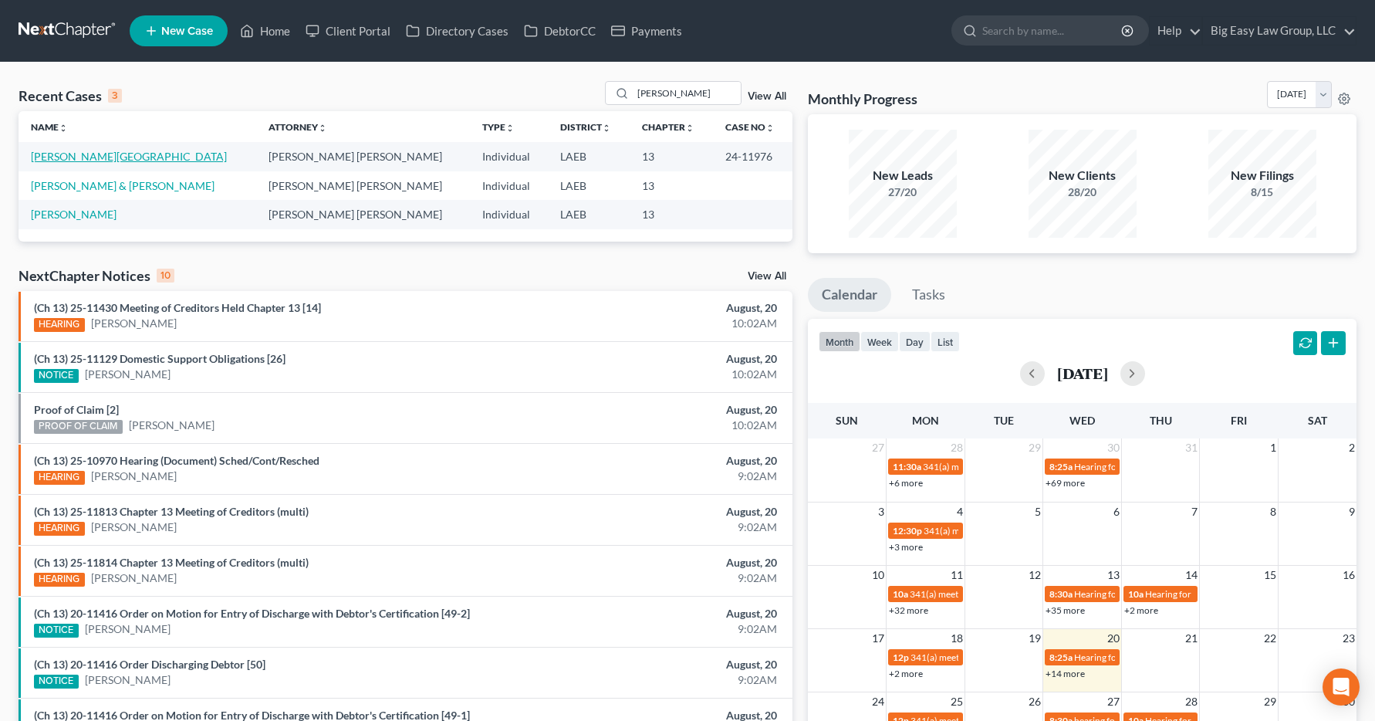
click at [69, 162] on link "[PERSON_NAME][GEOGRAPHIC_DATA]" at bounding box center [129, 156] width 196 height 13
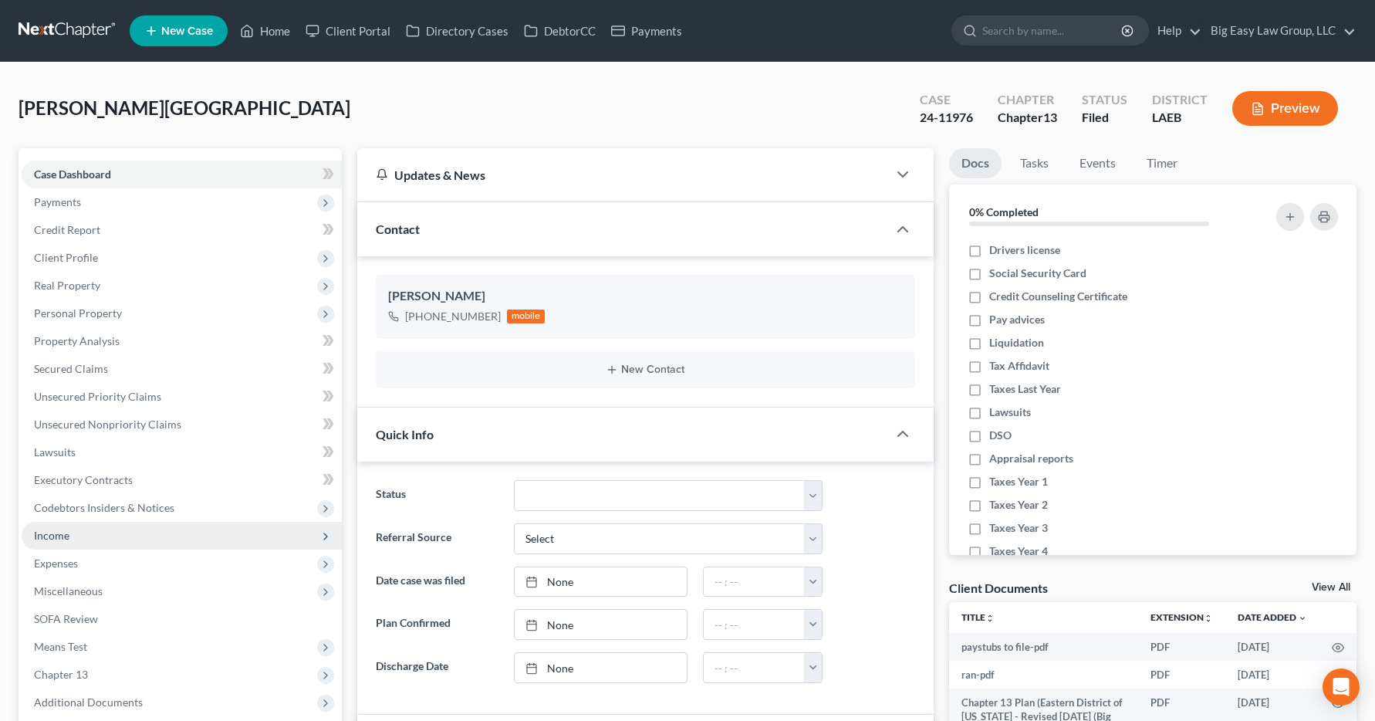
click at [56, 527] on span "Income" at bounding box center [182, 536] width 320 height 28
click at [59, 531] on span "Income" at bounding box center [51, 535] width 35 height 13
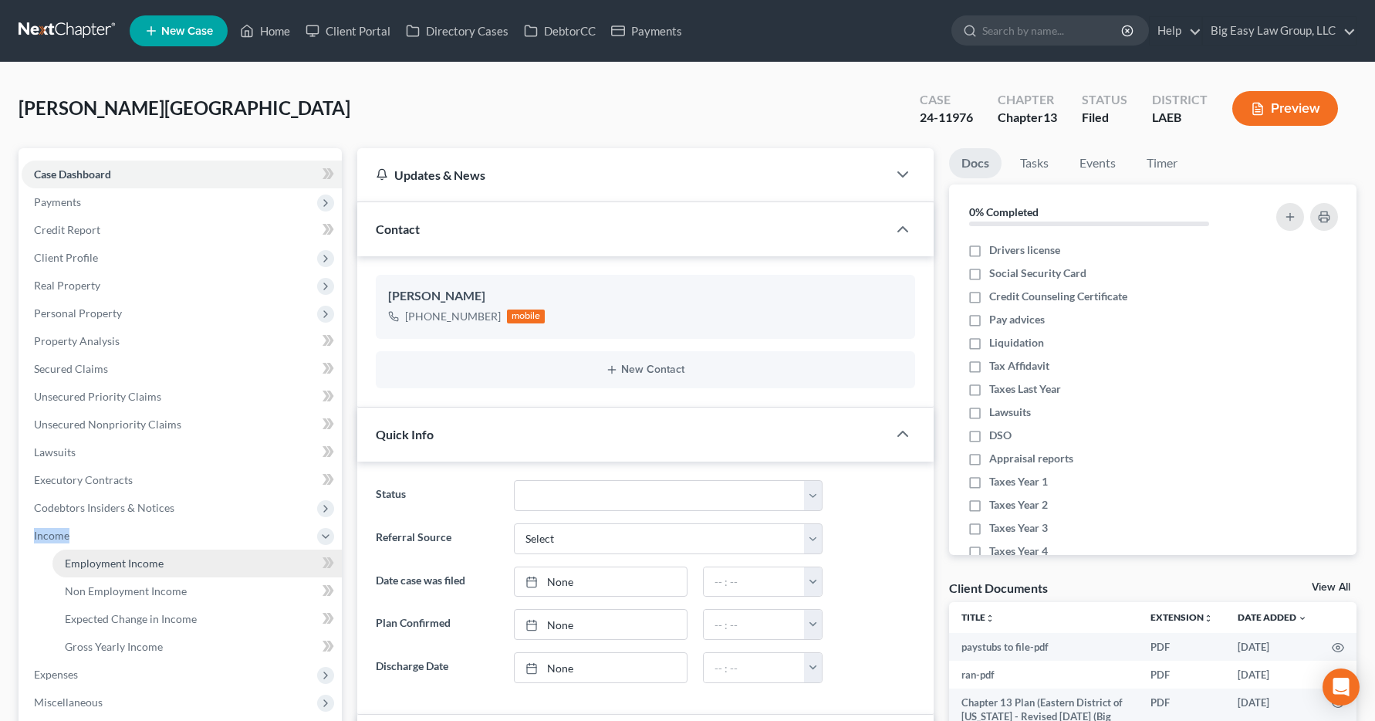
click at [97, 573] on link "Employment Income" at bounding box center [196, 563] width 289 height 28
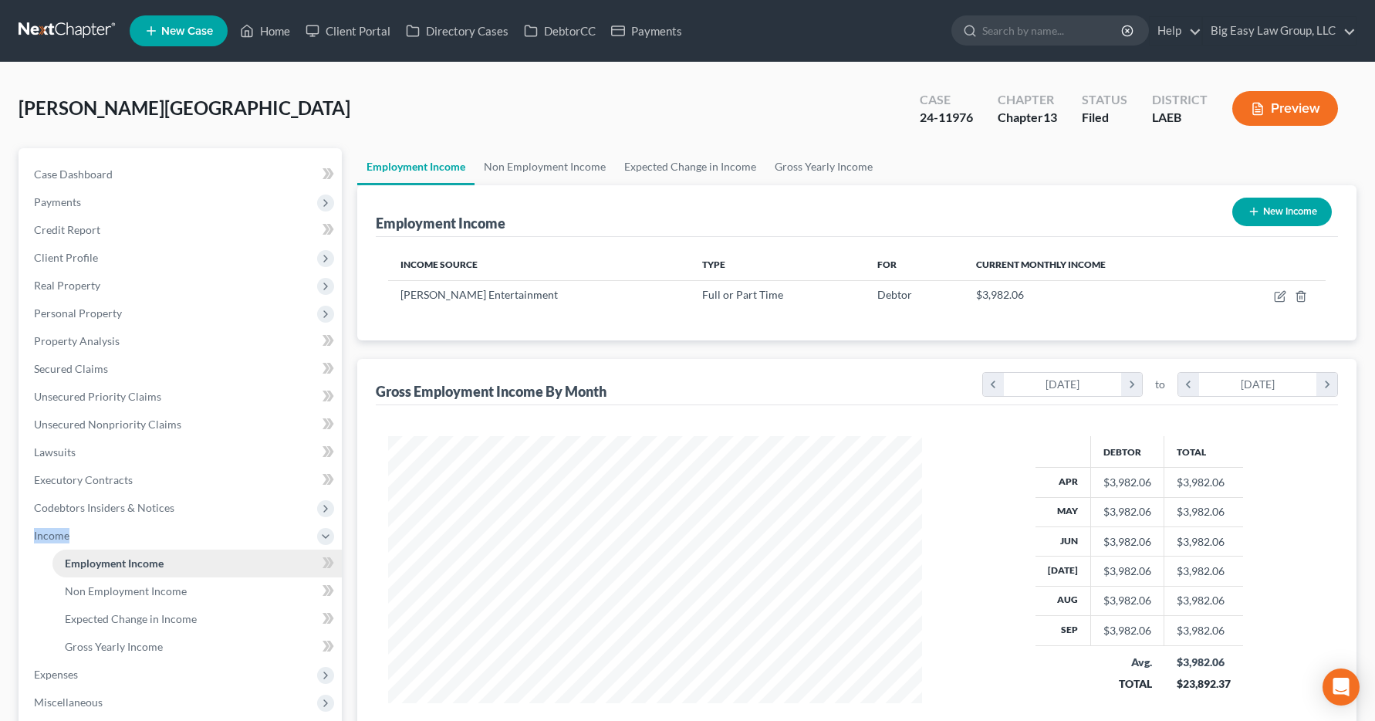
scroll to position [277, 566]
click at [271, 32] on link "Home" at bounding box center [265, 31] width 66 height 28
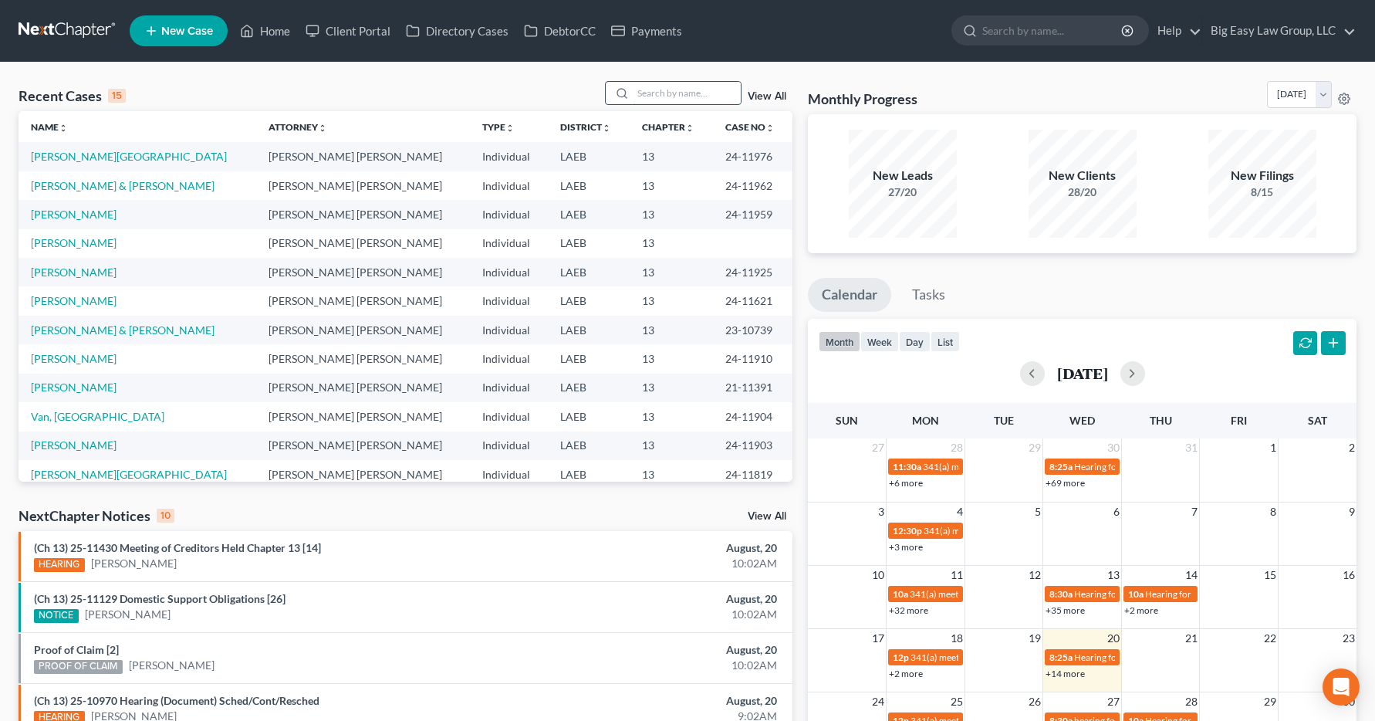
click at [697, 93] on input "search" at bounding box center [687, 93] width 108 height 22
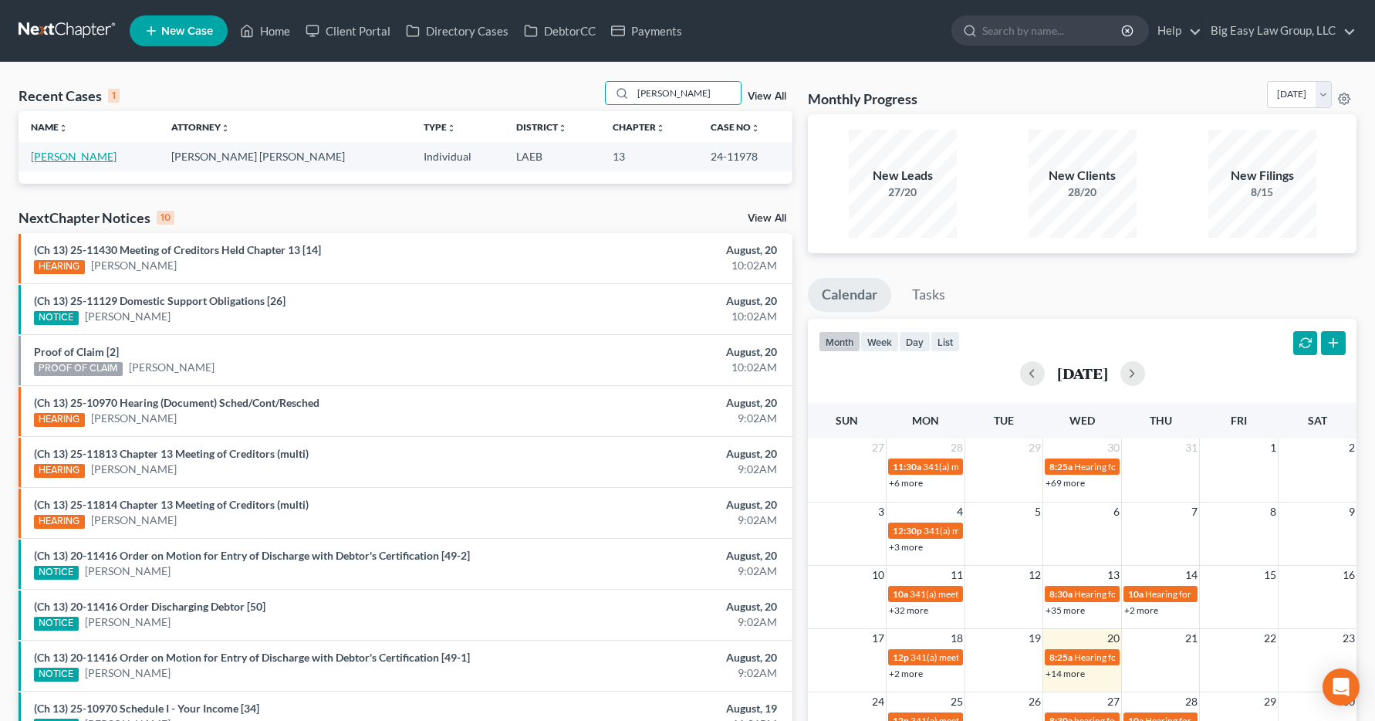
type input "norris"
click at [44, 156] on link "Norris, Adriane" at bounding box center [74, 156] width 86 height 13
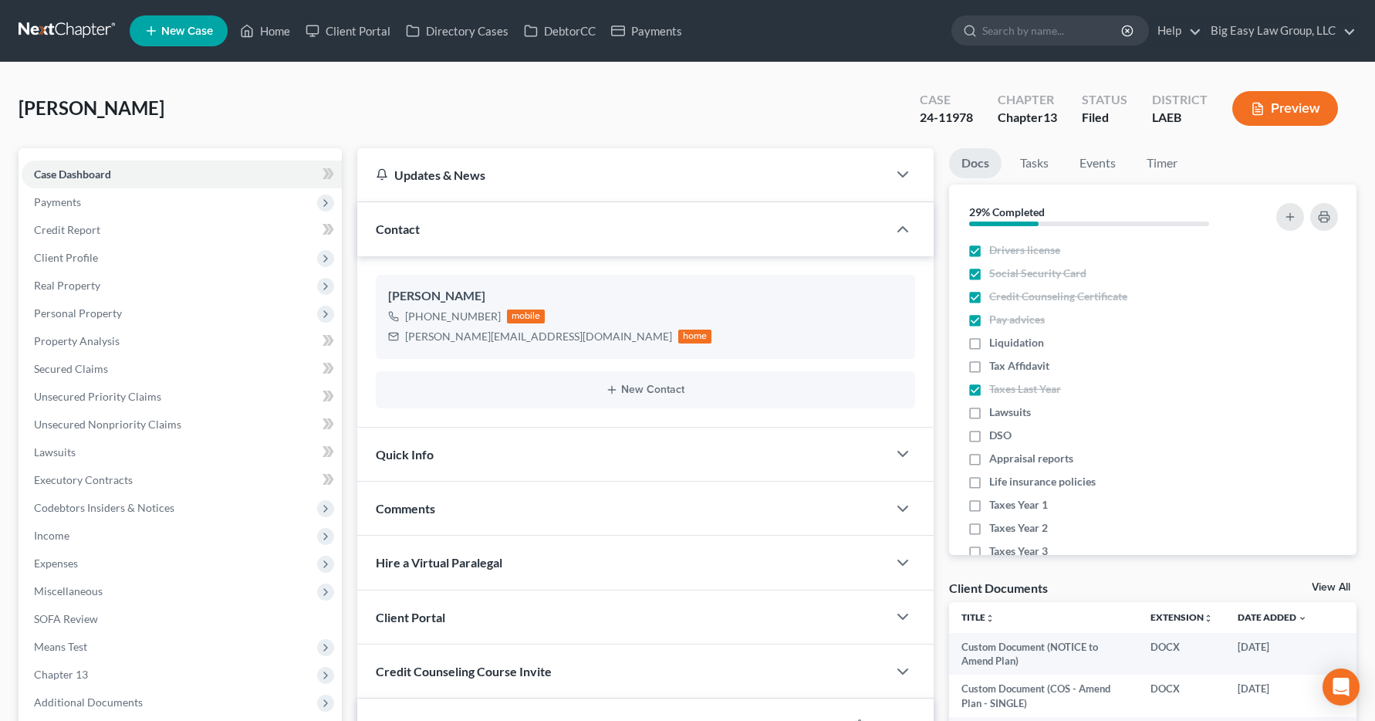
scroll to position [639, 0]
click at [49, 536] on span "Income" at bounding box center [51, 535] width 35 height 13
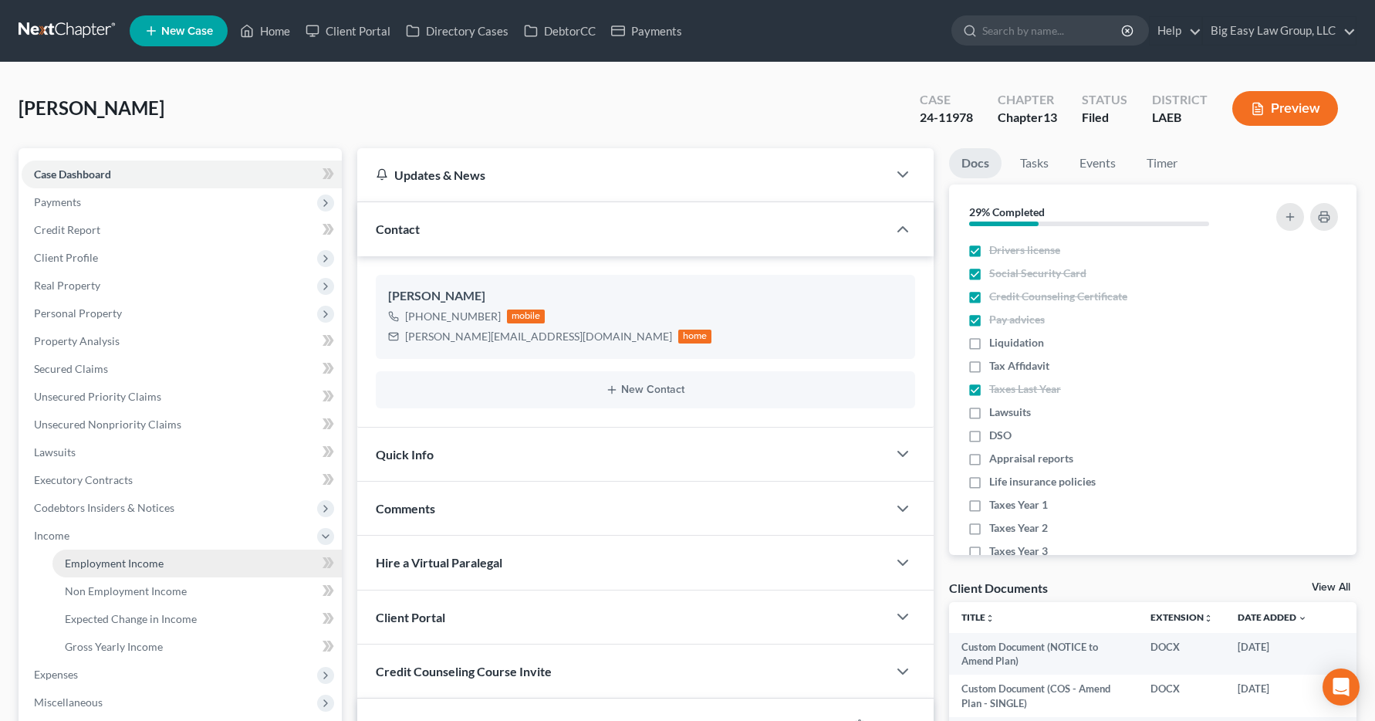
click at [96, 566] on span "Employment Income" at bounding box center [114, 562] width 99 height 13
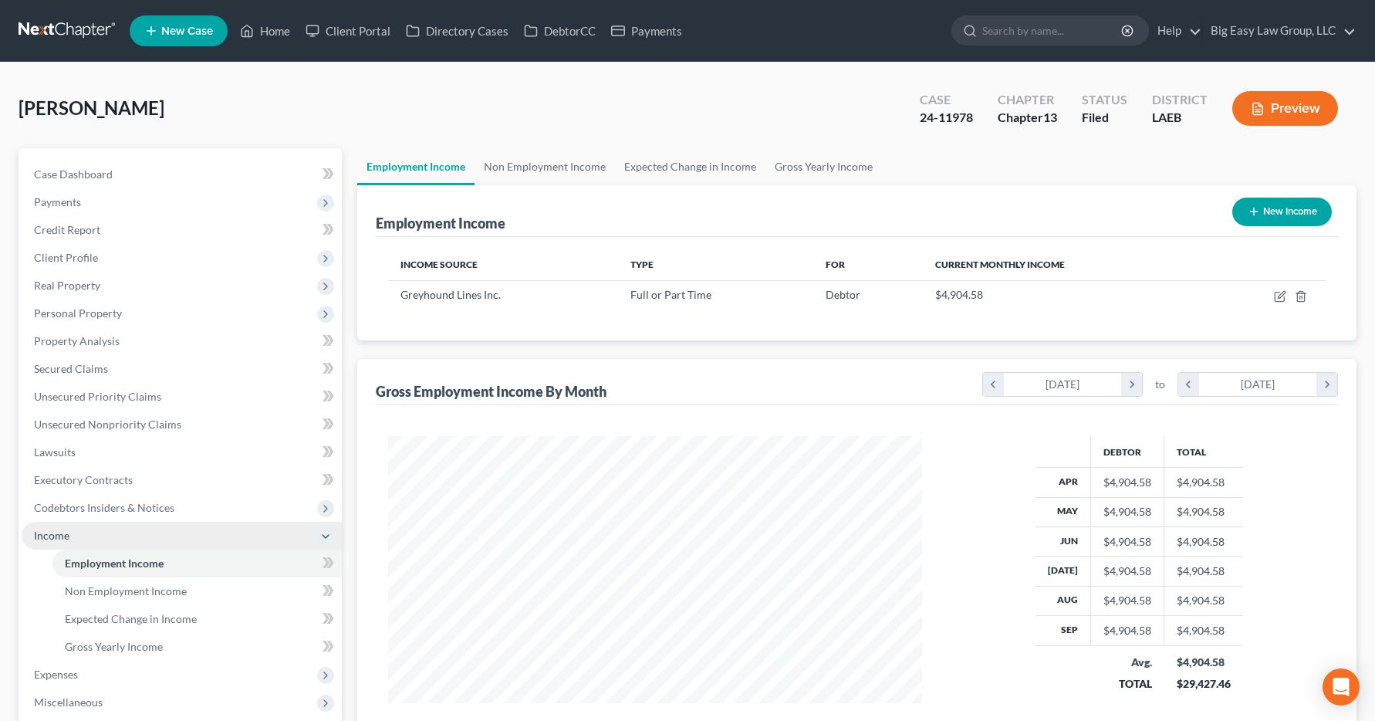
scroll to position [277, 566]
click at [257, 31] on link "Home" at bounding box center [265, 31] width 66 height 28
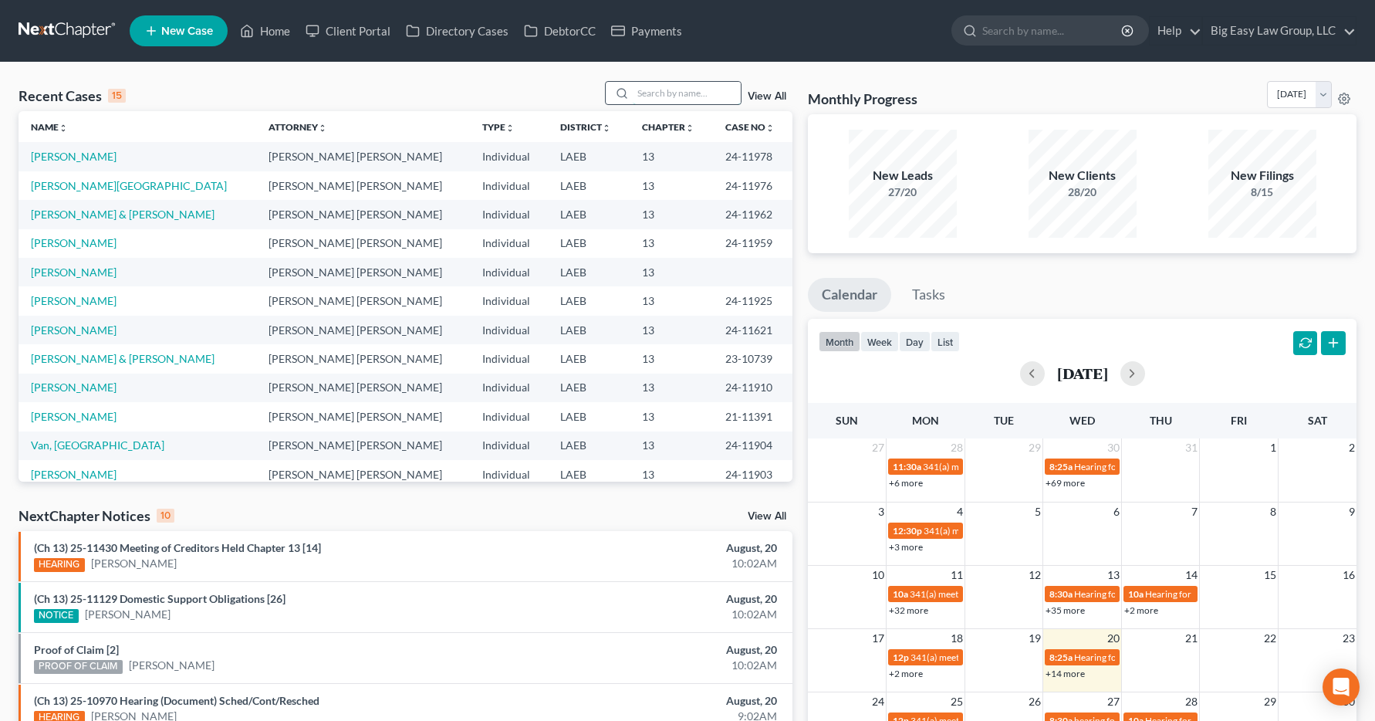
click at [644, 87] on input "search" at bounding box center [687, 93] width 108 height 22
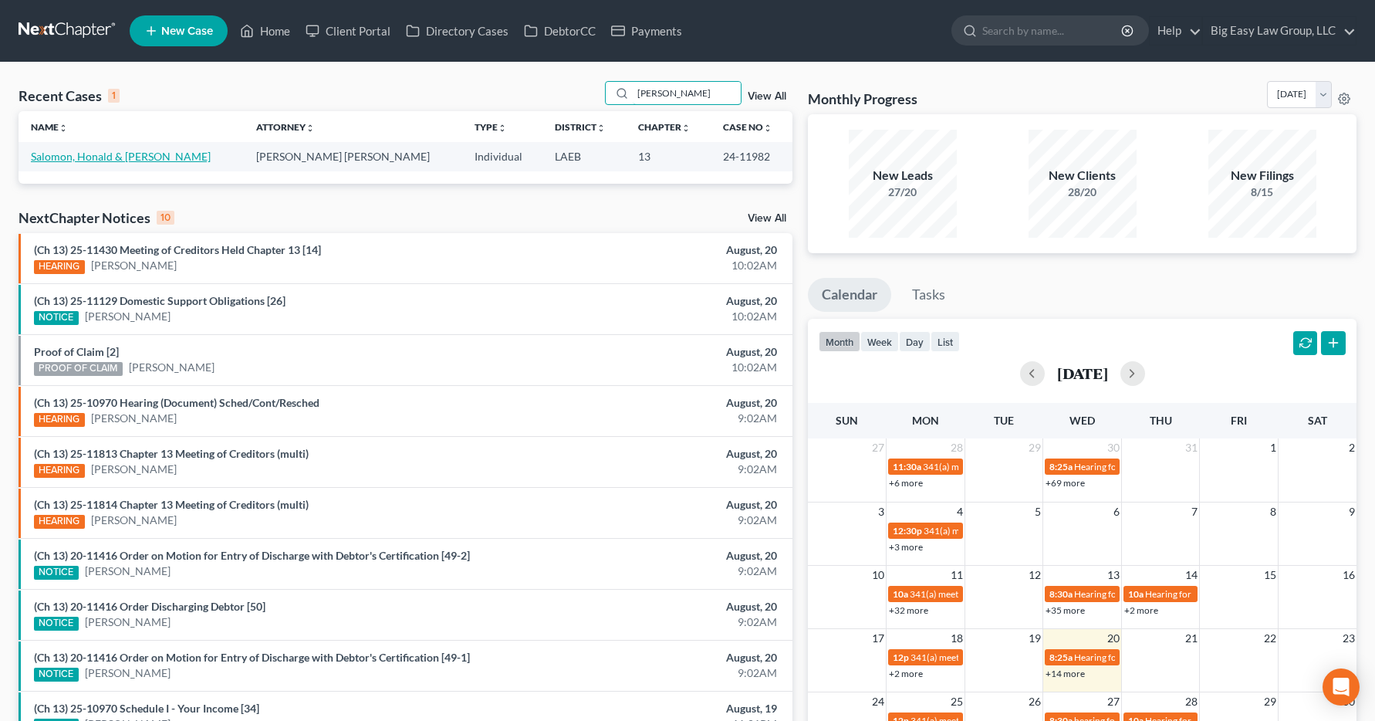
type input "salo"
click at [69, 158] on link "Salomon, Honald & [PERSON_NAME]" at bounding box center [121, 156] width 180 height 13
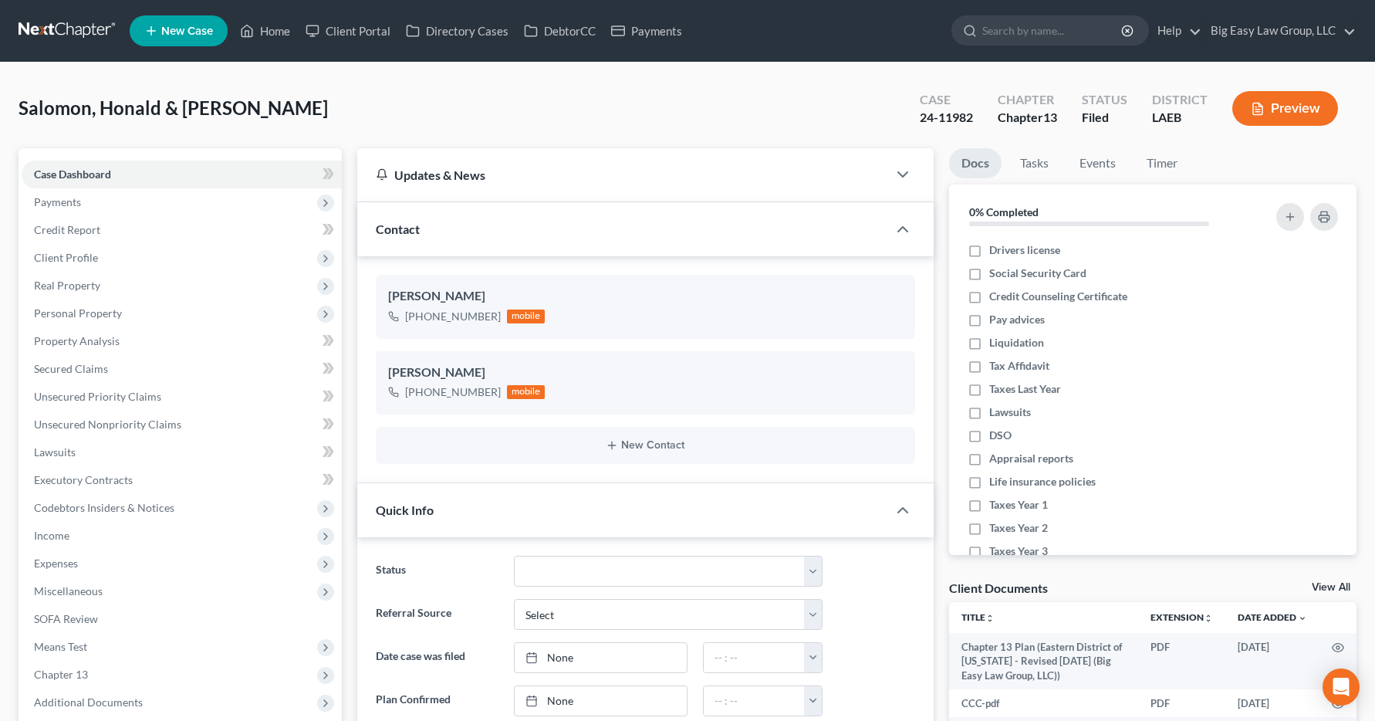
scroll to position [3141, 0]
click at [50, 535] on span "Income" at bounding box center [51, 535] width 35 height 13
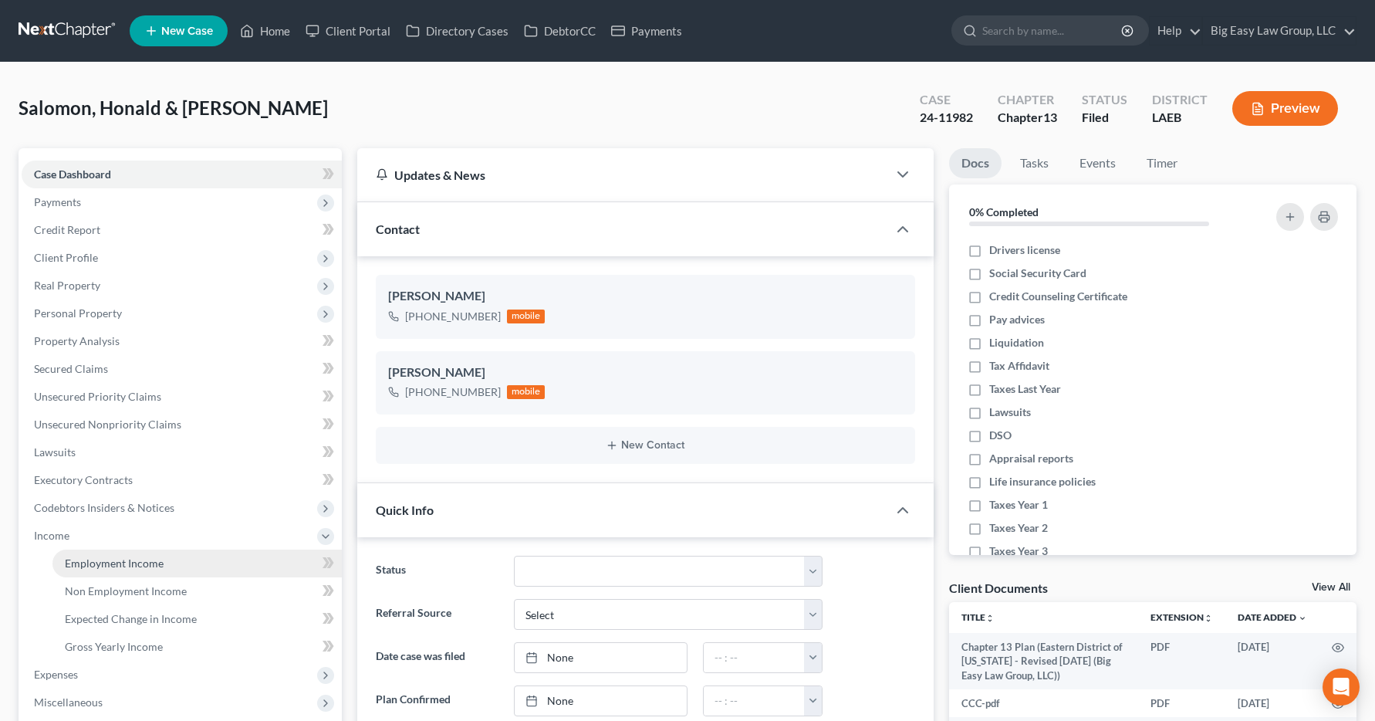
click at [78, 559] on span "Employment Income" at bounding box center [114, 562] width 99 height 13
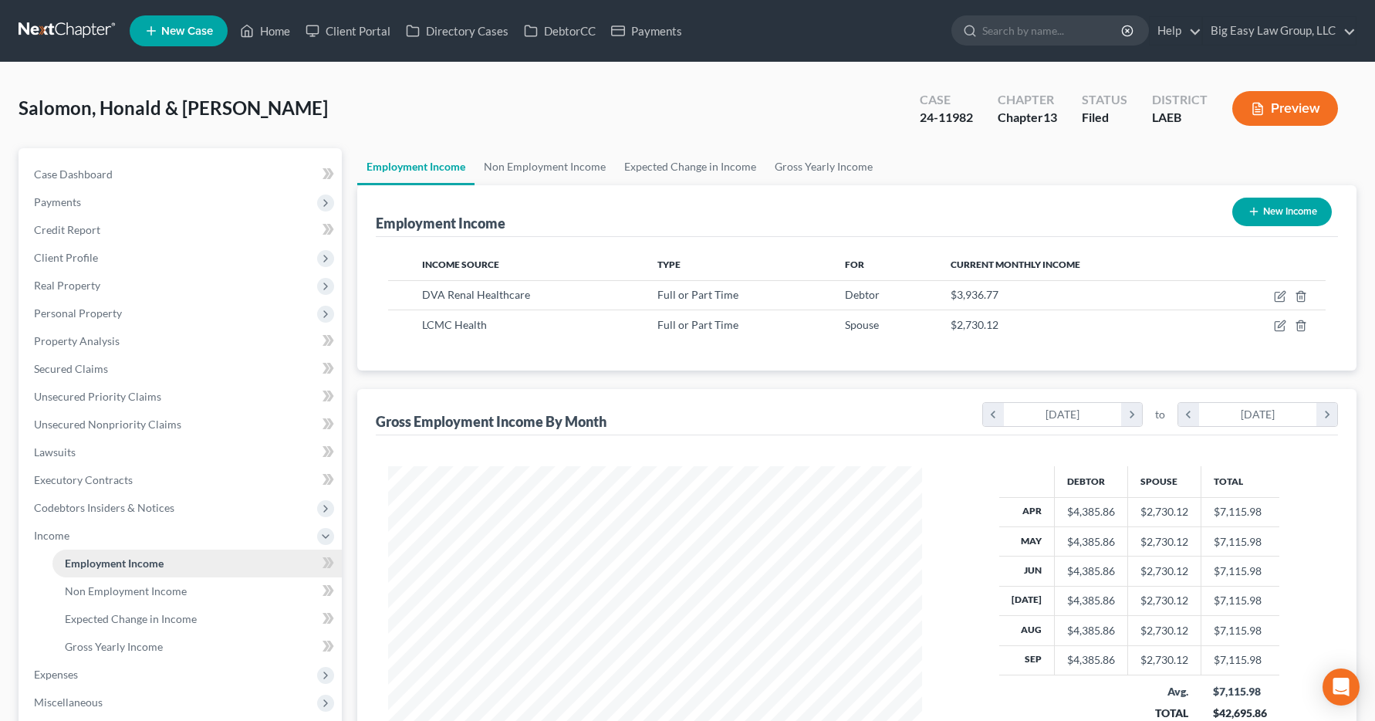
scroll to position [277, 566]
click at [997, 34] on input "search" at bounding box center [1052, 30] width 141 height 29
click at [265, 32] on link "Home" at bounding box center [265, 31] width 66 height 28
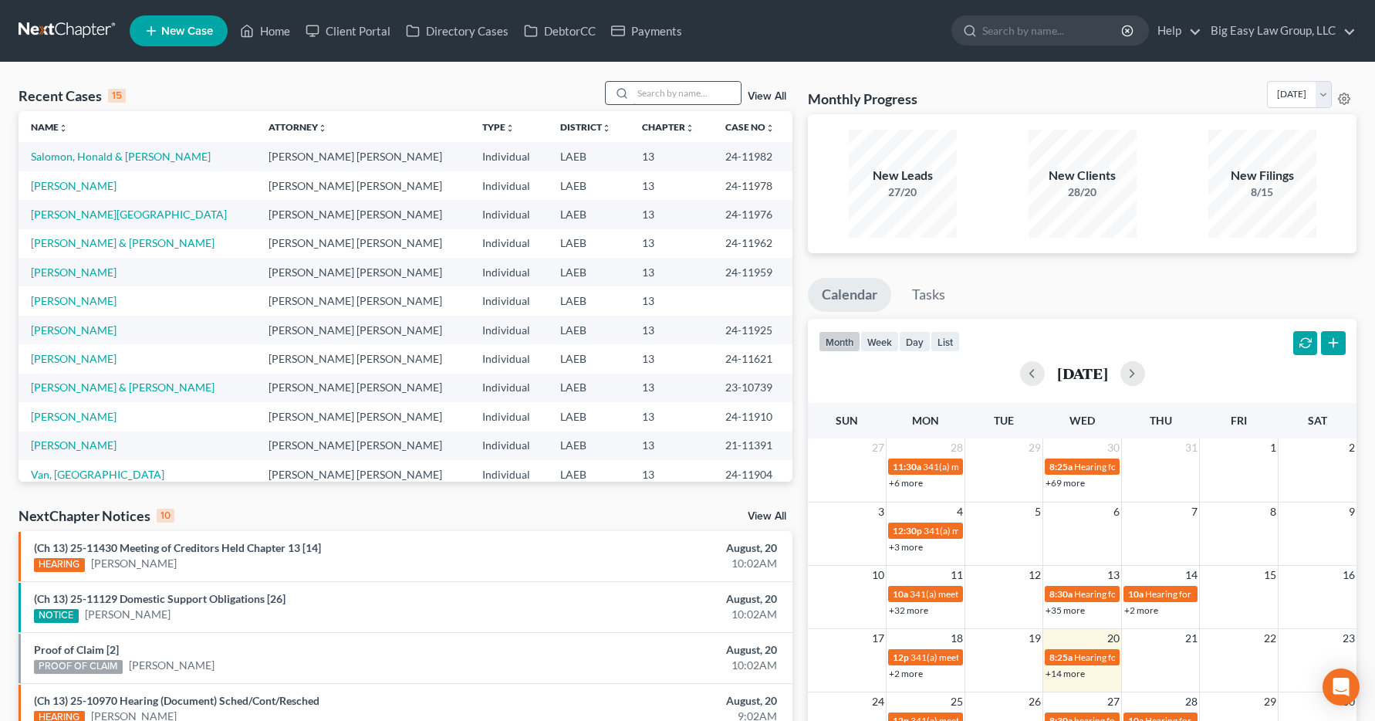
click at [660, 93] on input "search" at bounding box center [687, 93] width 108 height 22
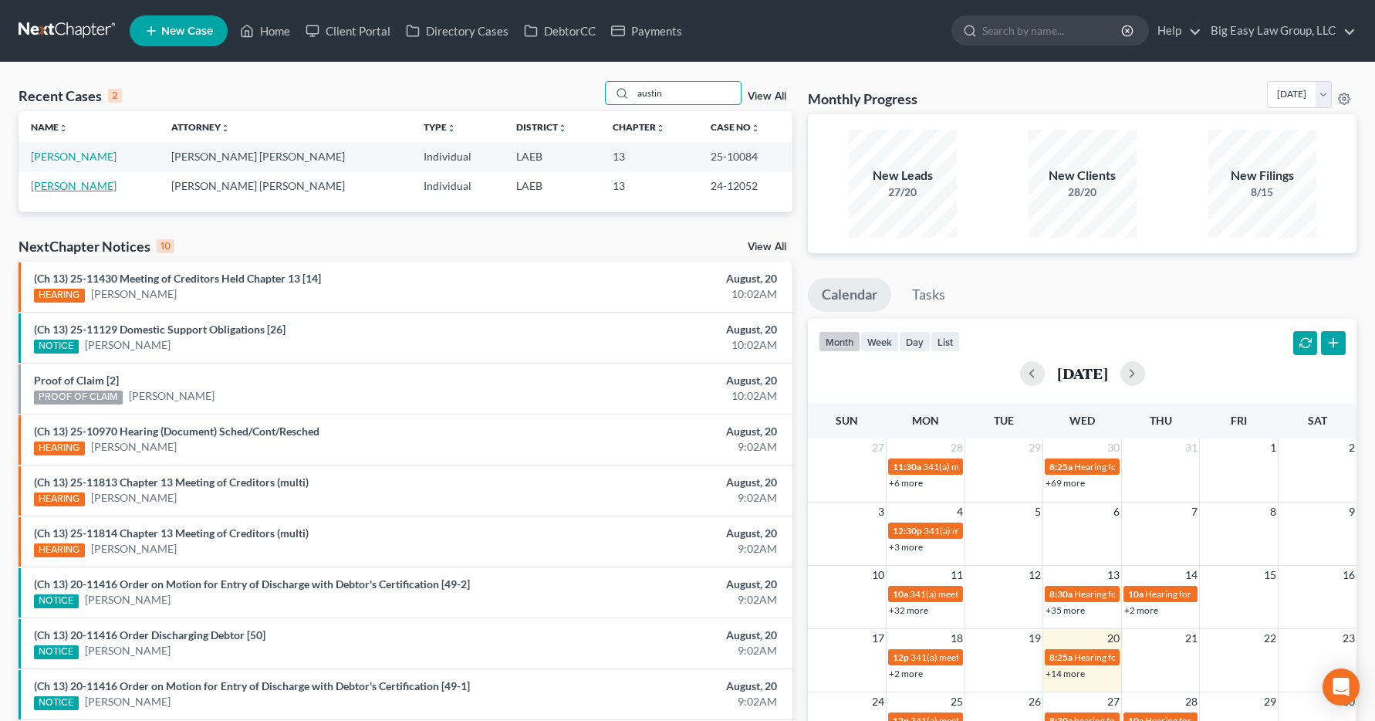
type input "austin"
click at [58, 188] on link "[PERSON_NAME]" at bounding box center [74, 185] width 86 height 13
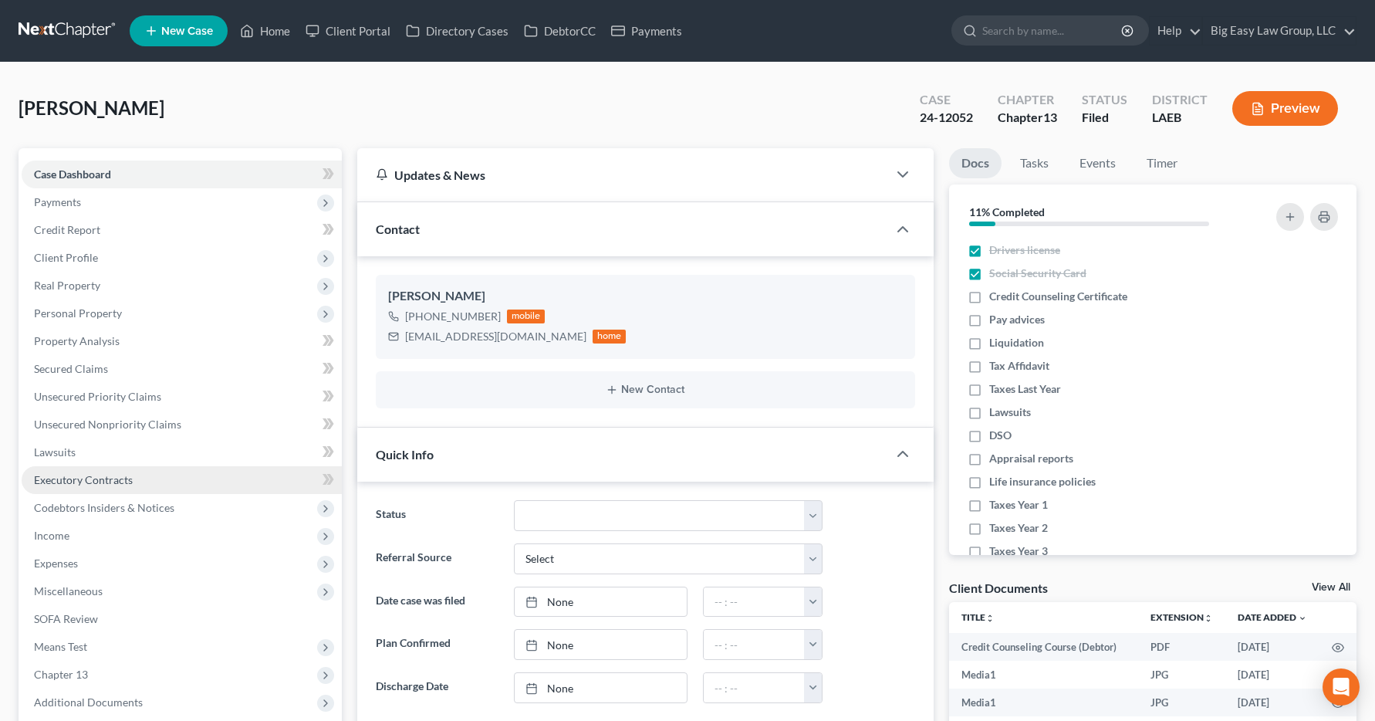
scroll to position [5373, 0]
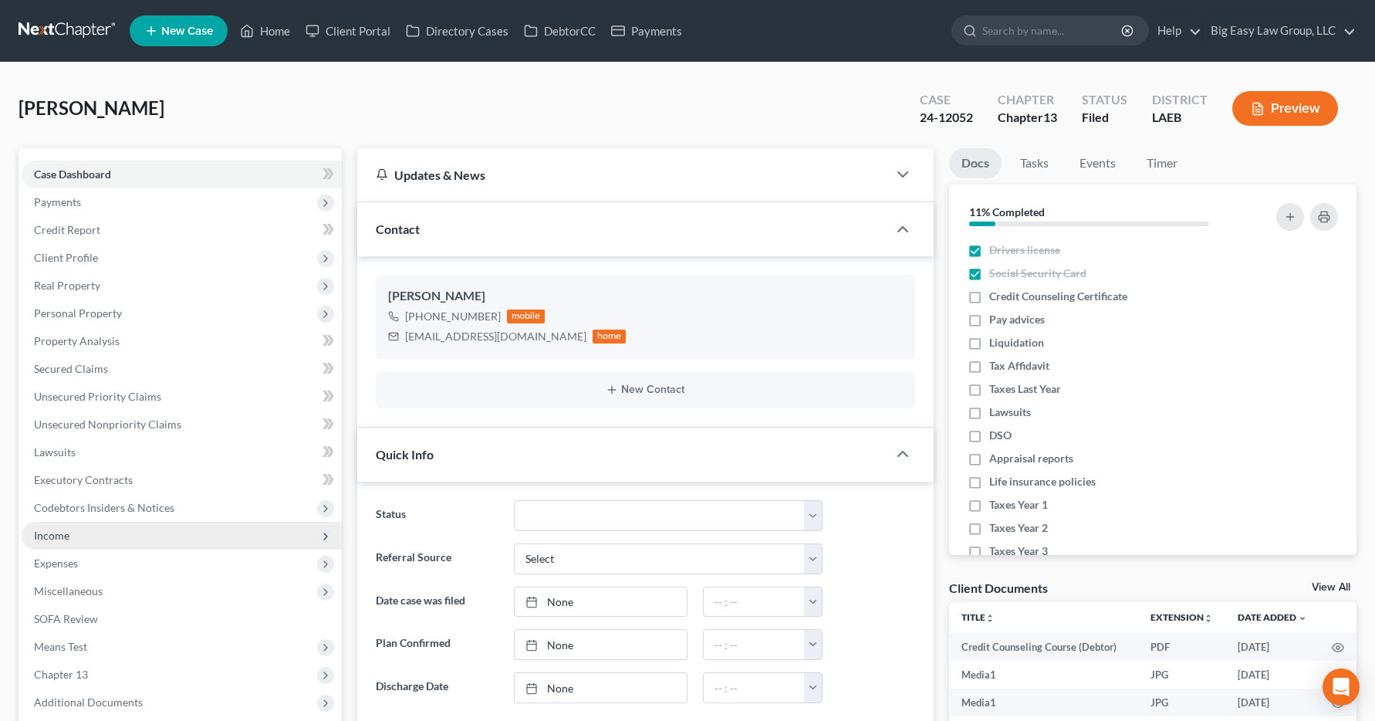
click at [61, 539] on span "Income" at bounding box center [51, 535] width 35 height 13
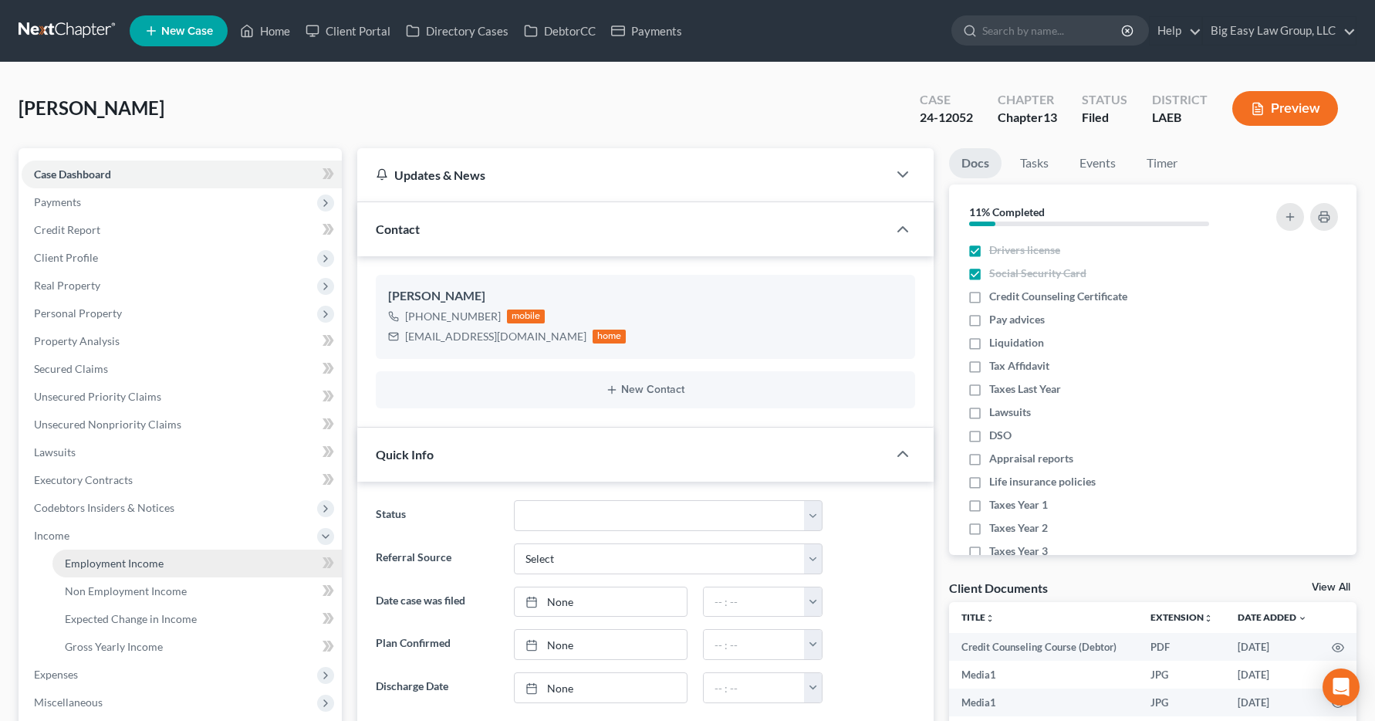
click at [77, 565] on span "Employment Income" at bounding box center [114, 562] width 99 height 13
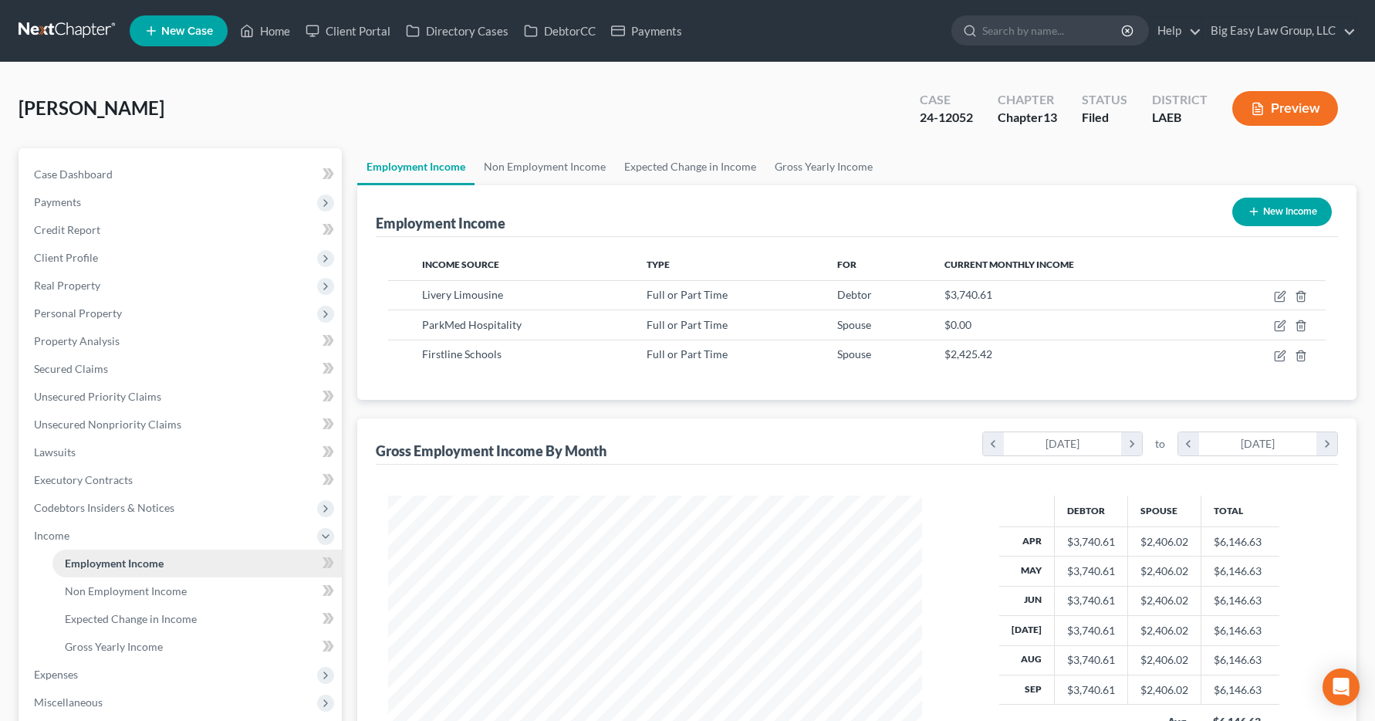
scroll to position [277, 566]
click at [265, 36] on link "Home" at bounding box center [265, 31] width 66 height 28
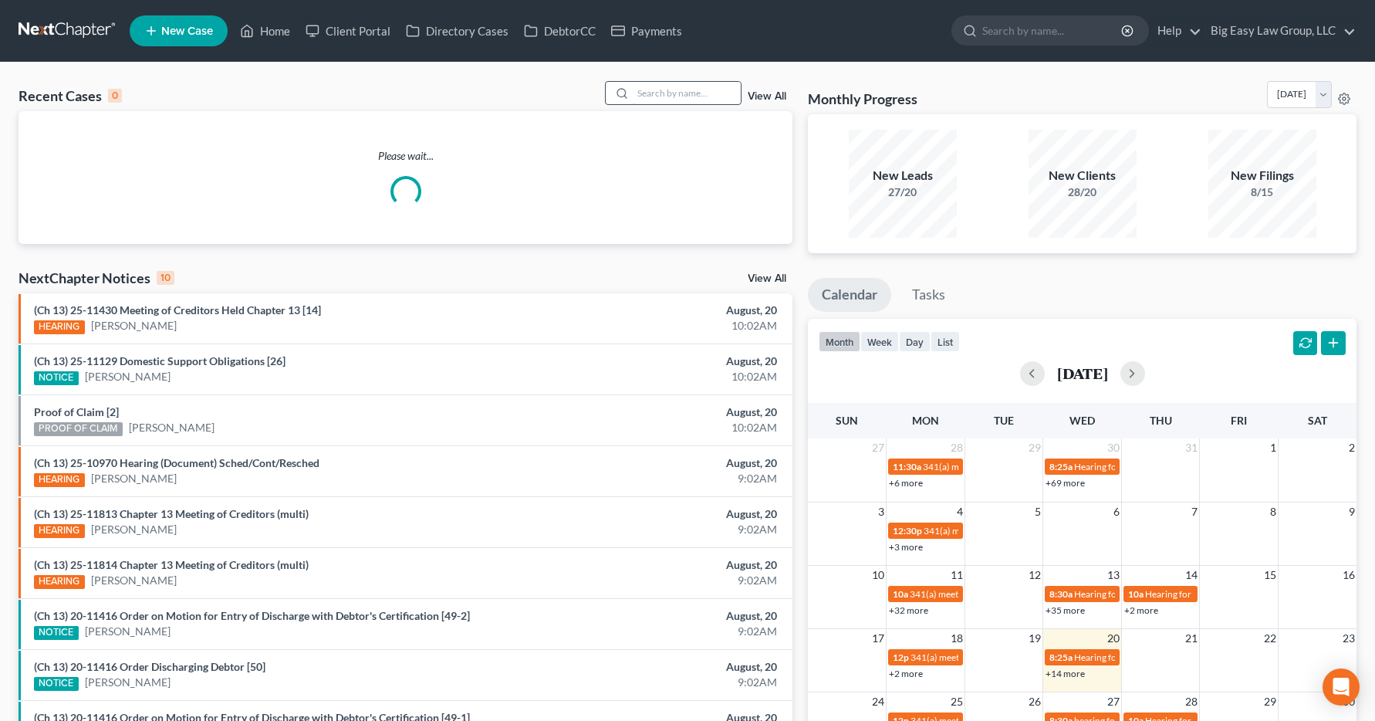
click at [647, 95] on input "search" at bounding box center [687, 93] width 108 height 22
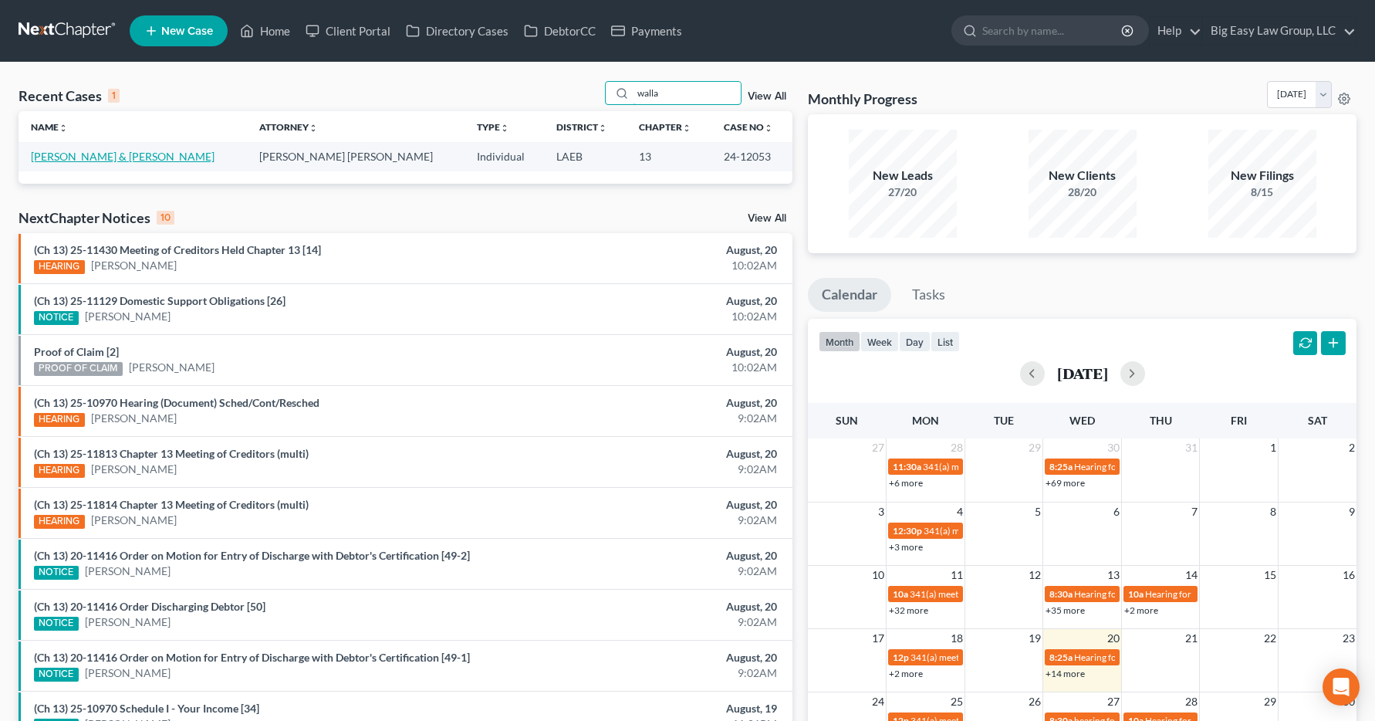
type input "walla"
click at [73, 161] on link "[PERSON_NAME] & [PERSON_NAME]" at bounding box center [123, 156] width 184 height 13
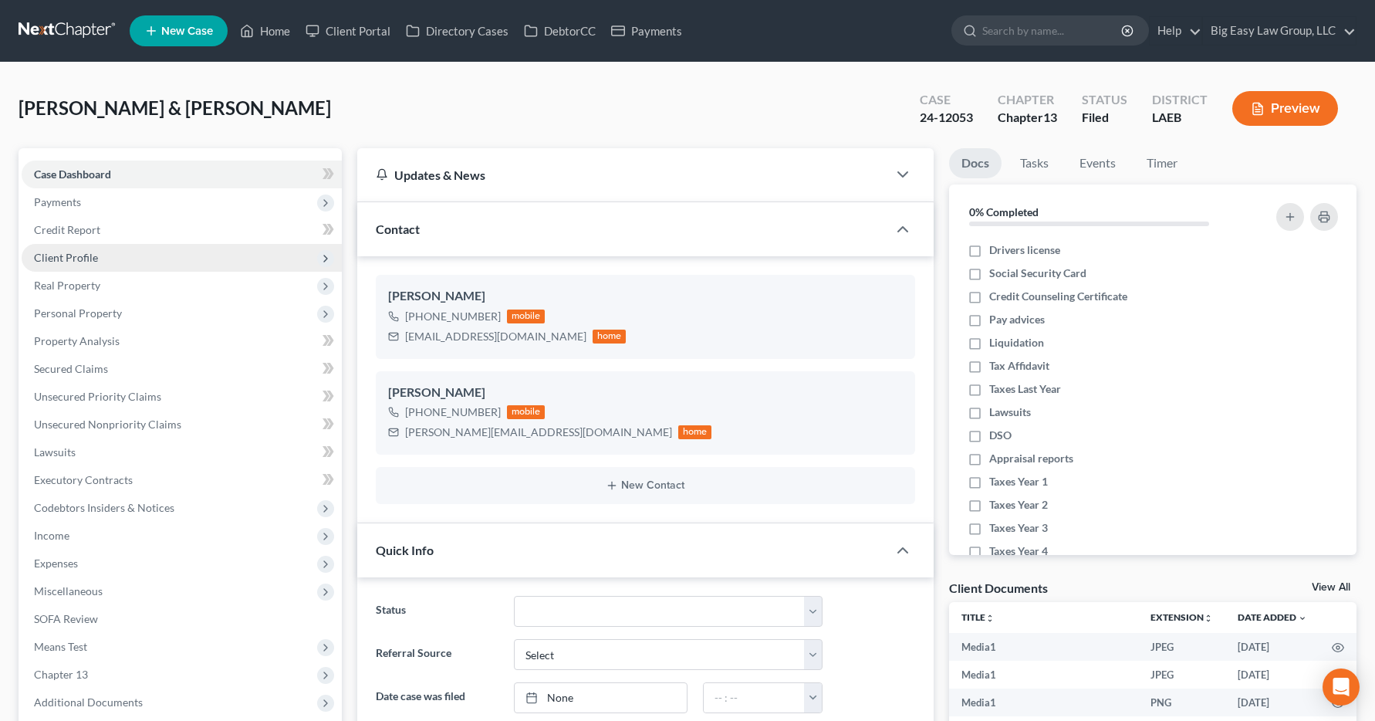
scroll to position [19618, 0]
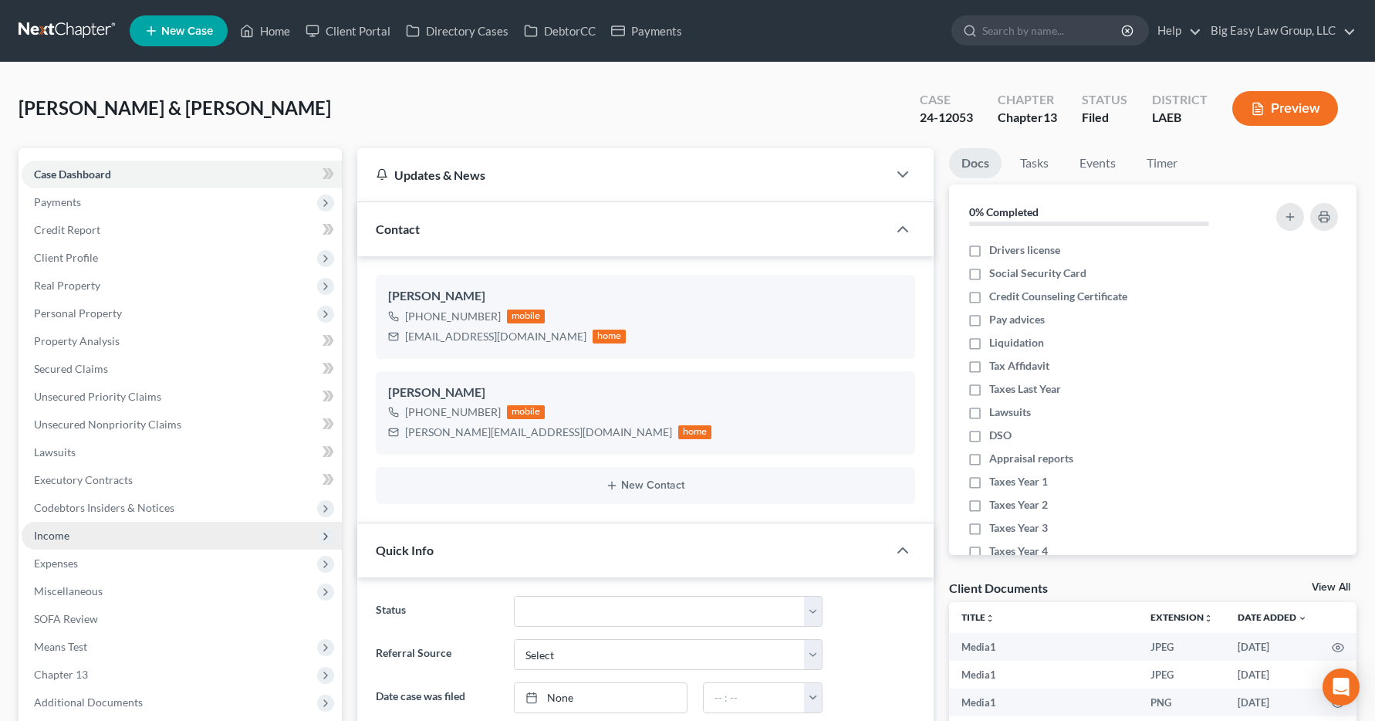
click at [58, 535] on span "Income" at bounding box center [51, 535] width 35 height 13
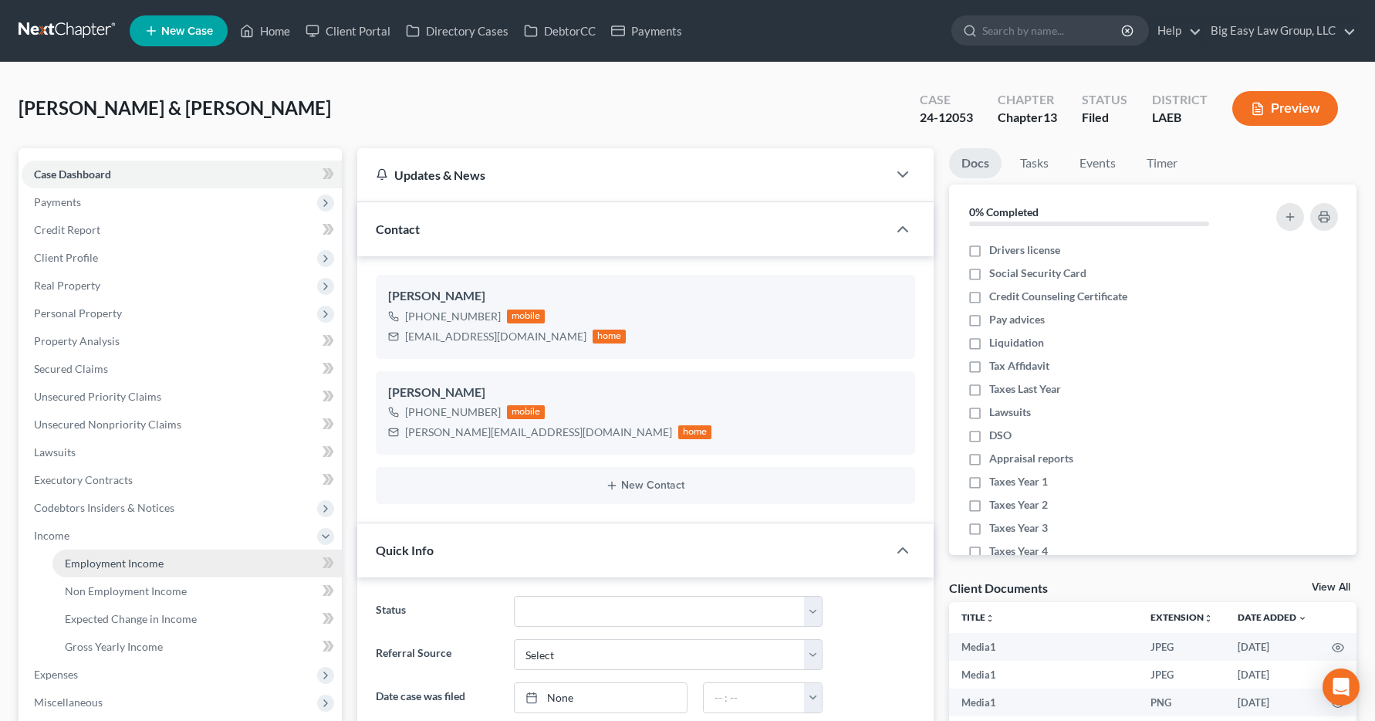
click at [83, 559] on span "Employment Income" at bounding box center [114, 562] width 99 height 13
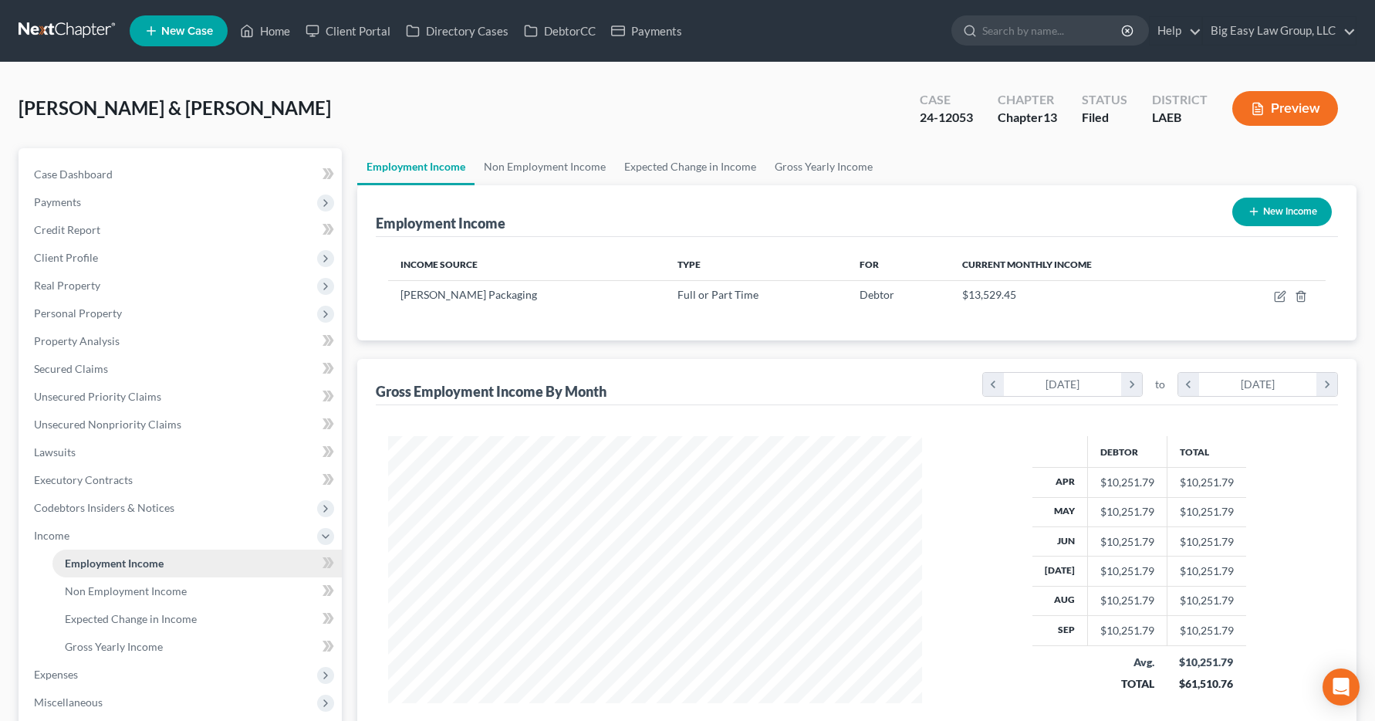
scroll to position [277, 566]
click at [265, 33] on link "Home" at bounding box center [265, 31] width 66 height 28
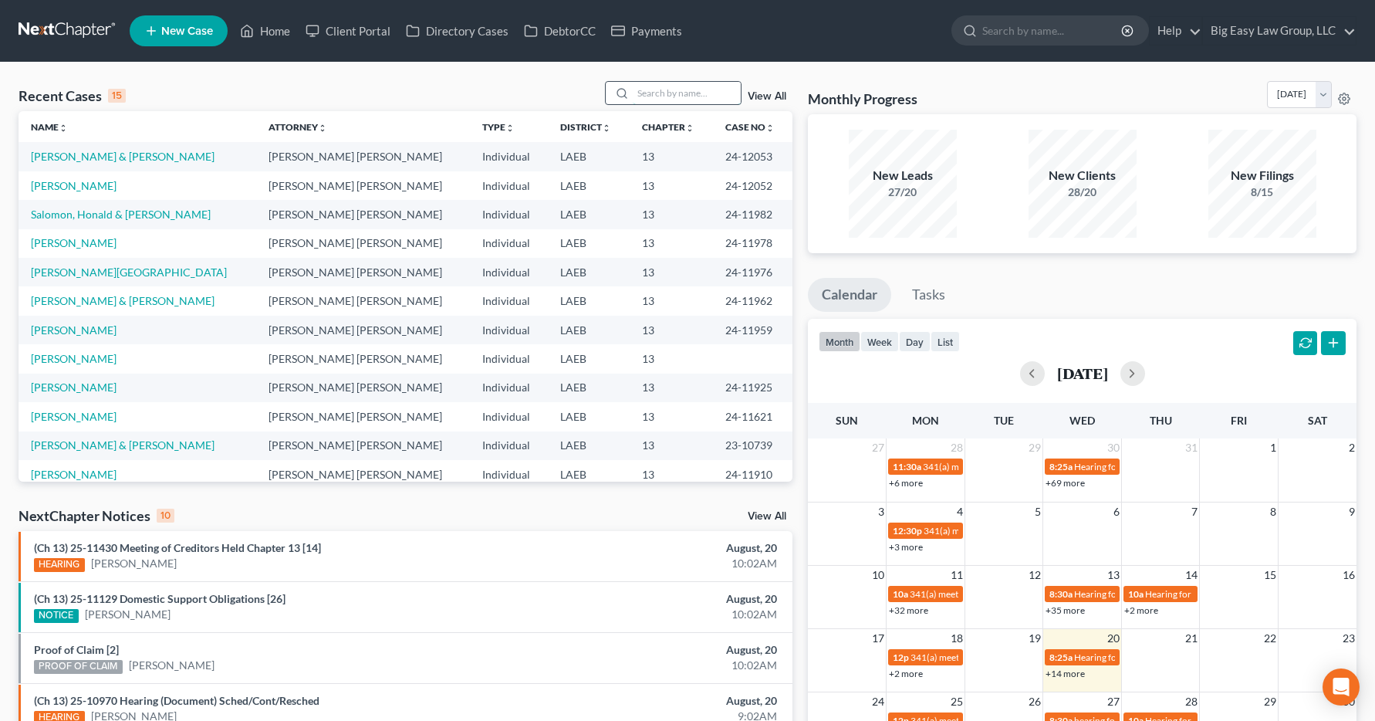
click at [691, 97] on input "search" at bounding box center [687, 93] width 108 height 22
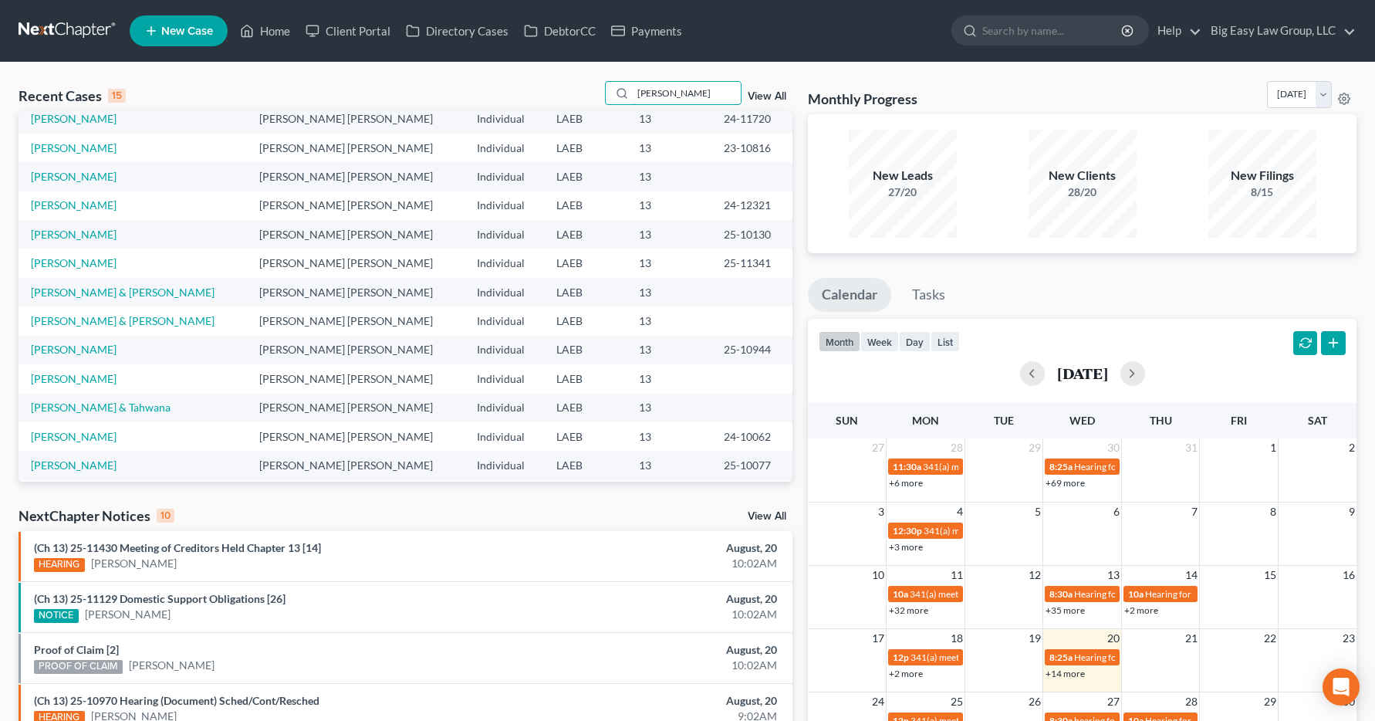
scroll to position [106, 0]
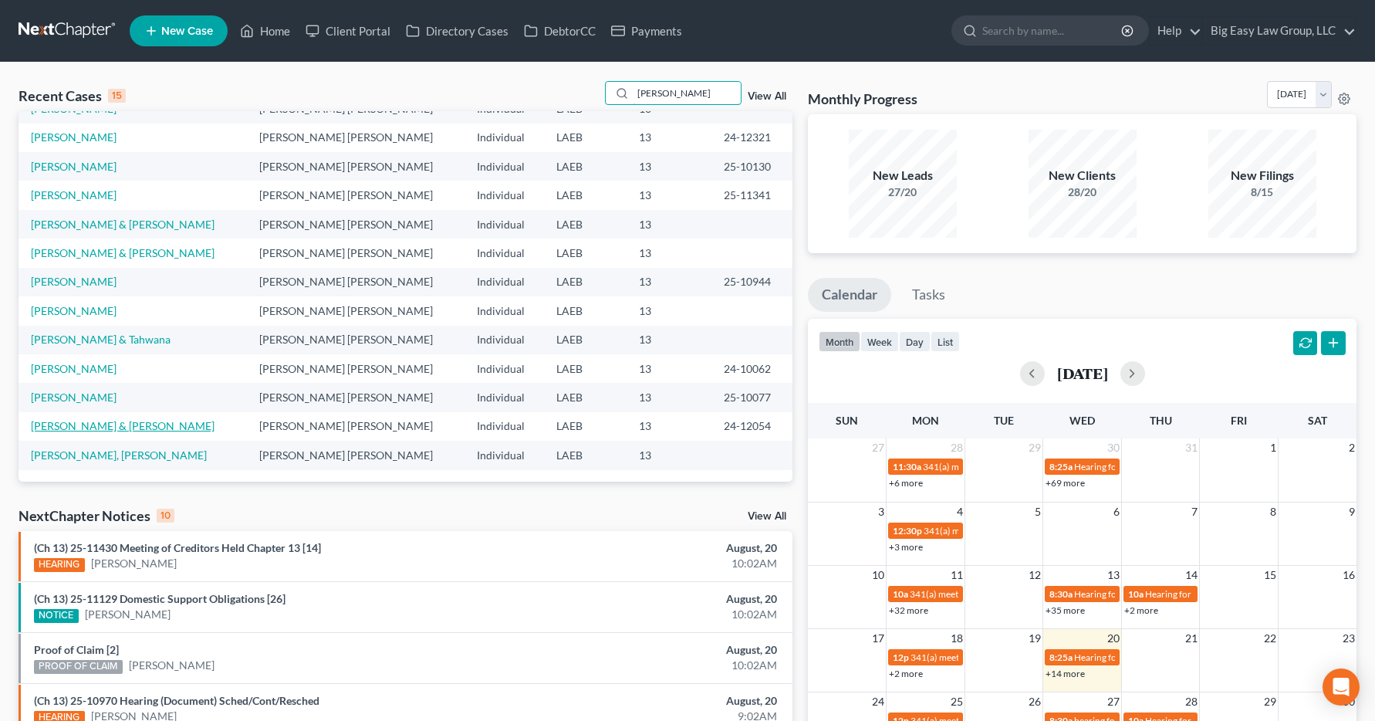
type input "[PERSON_NAME]"
click at [81, 429] on link "[PERSON_NAME] & [PERSON_NAME]" at bounding box center [123, 425] width 184 height 13
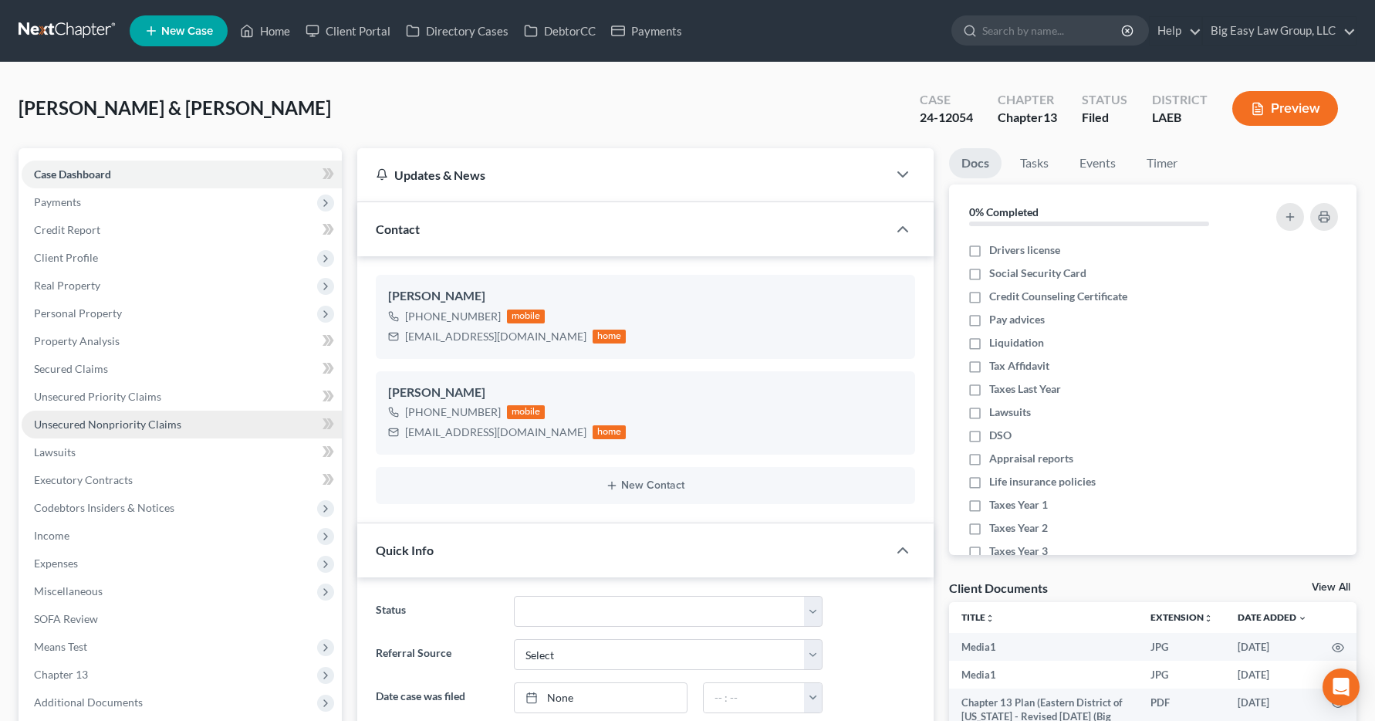
scroll to position [4242, 0]
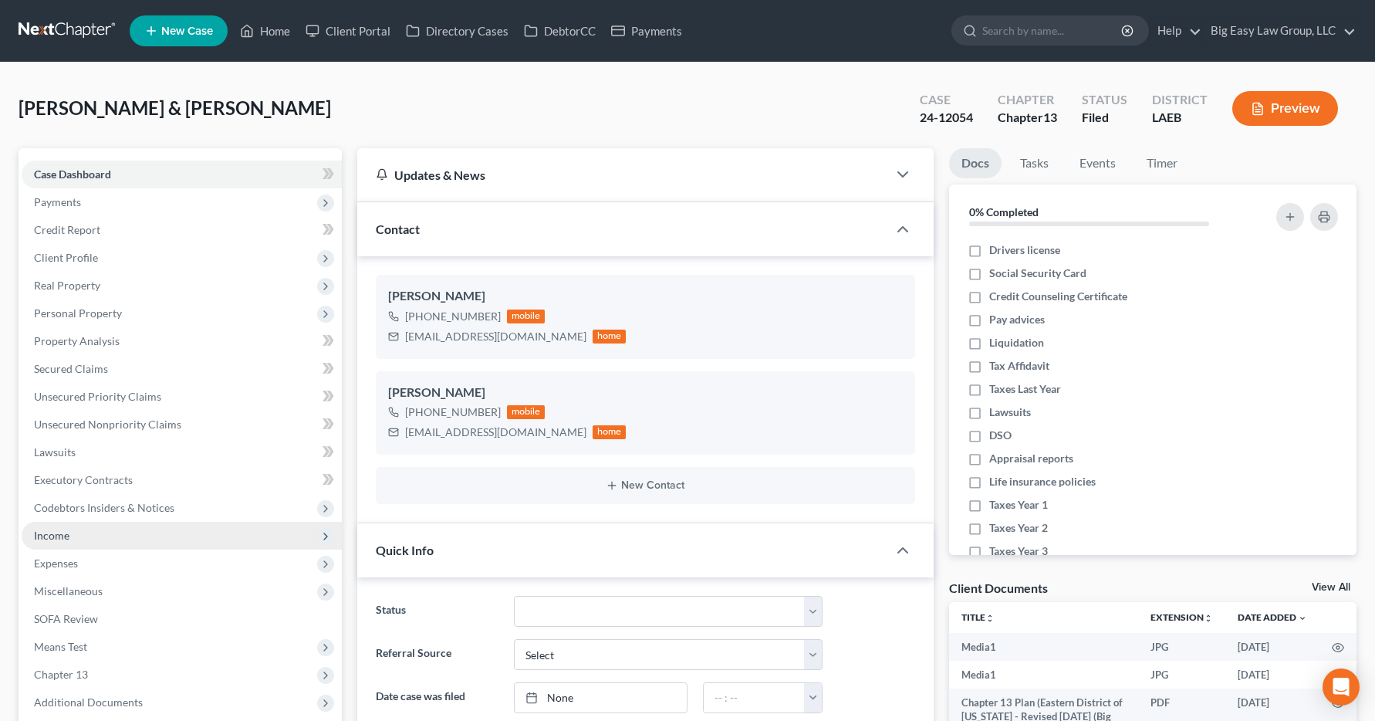
click at [59, 535] on span "Income" at bounding box center [51, 535] width 35 height 13
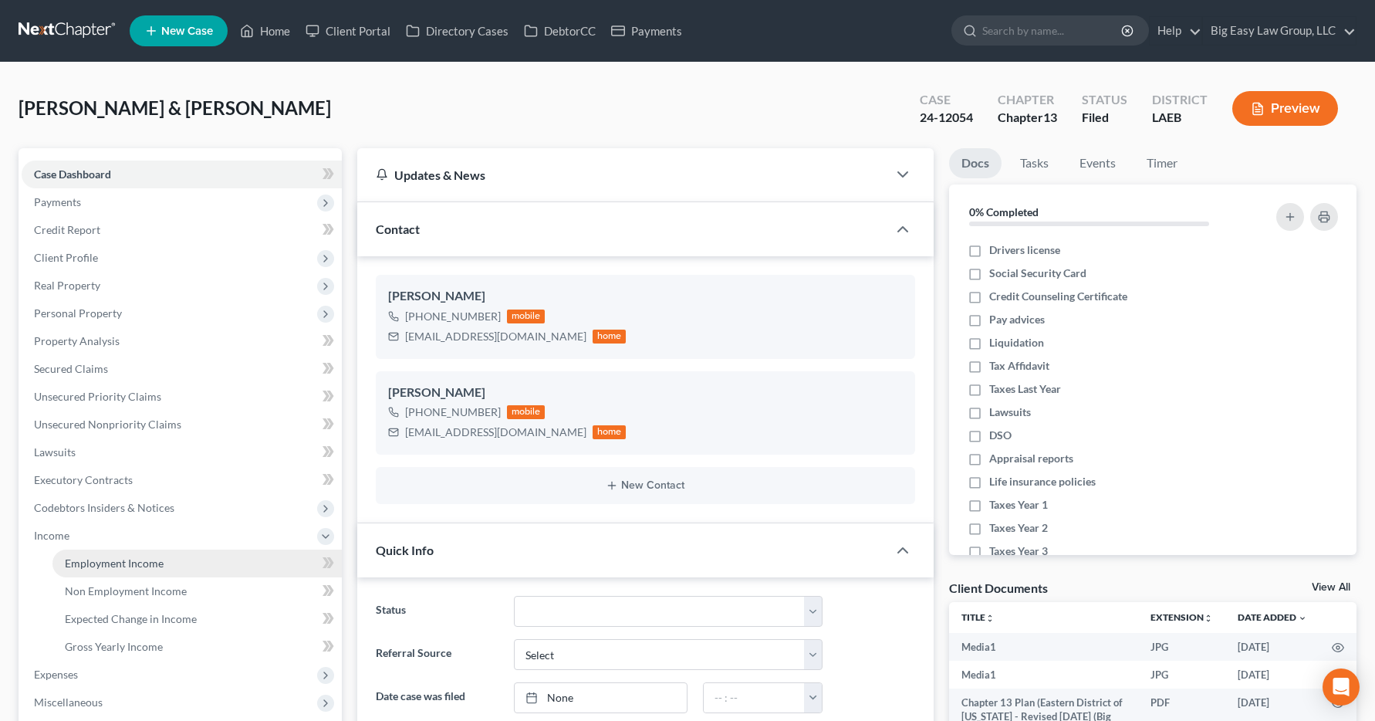
click at [103, 563] on span "Employment Income" at bounding box center [114, 562] width 99 height 13
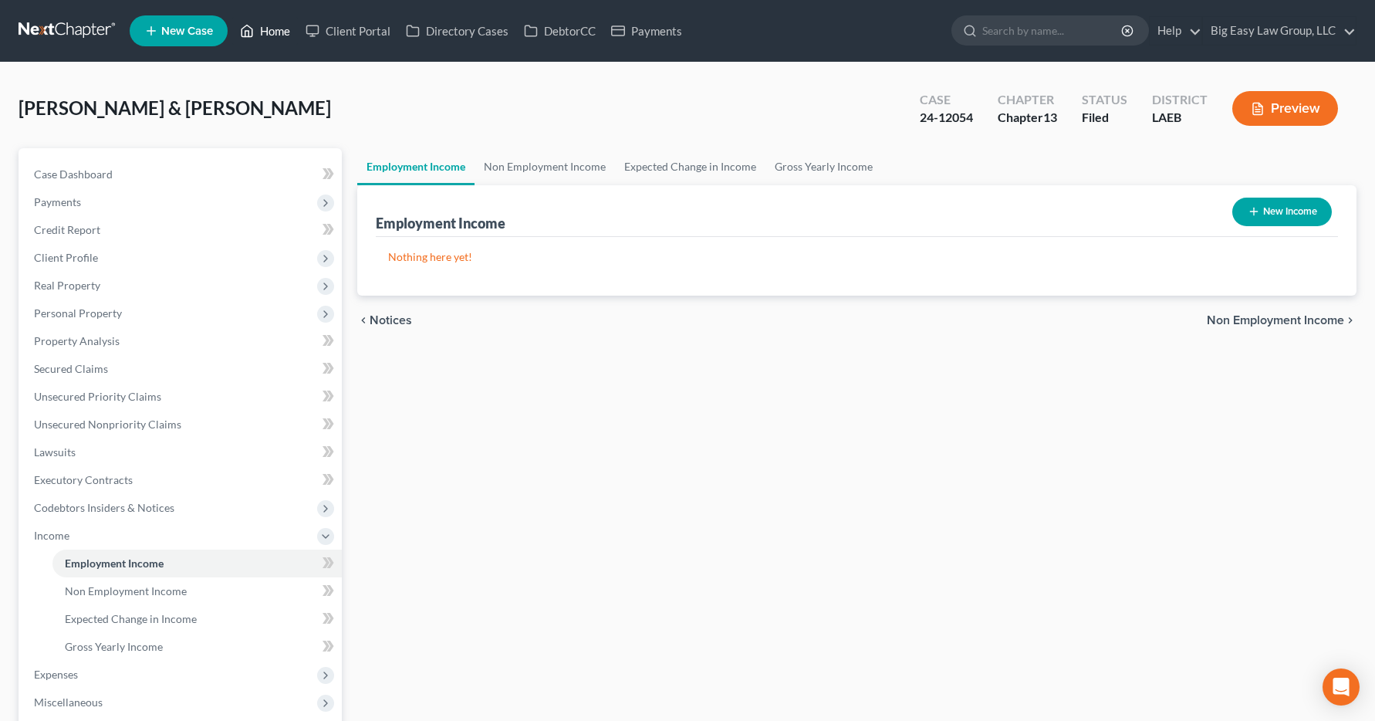
click at [273, 35] on link "Home" at bounding box center [265, 31] width 66 height 28
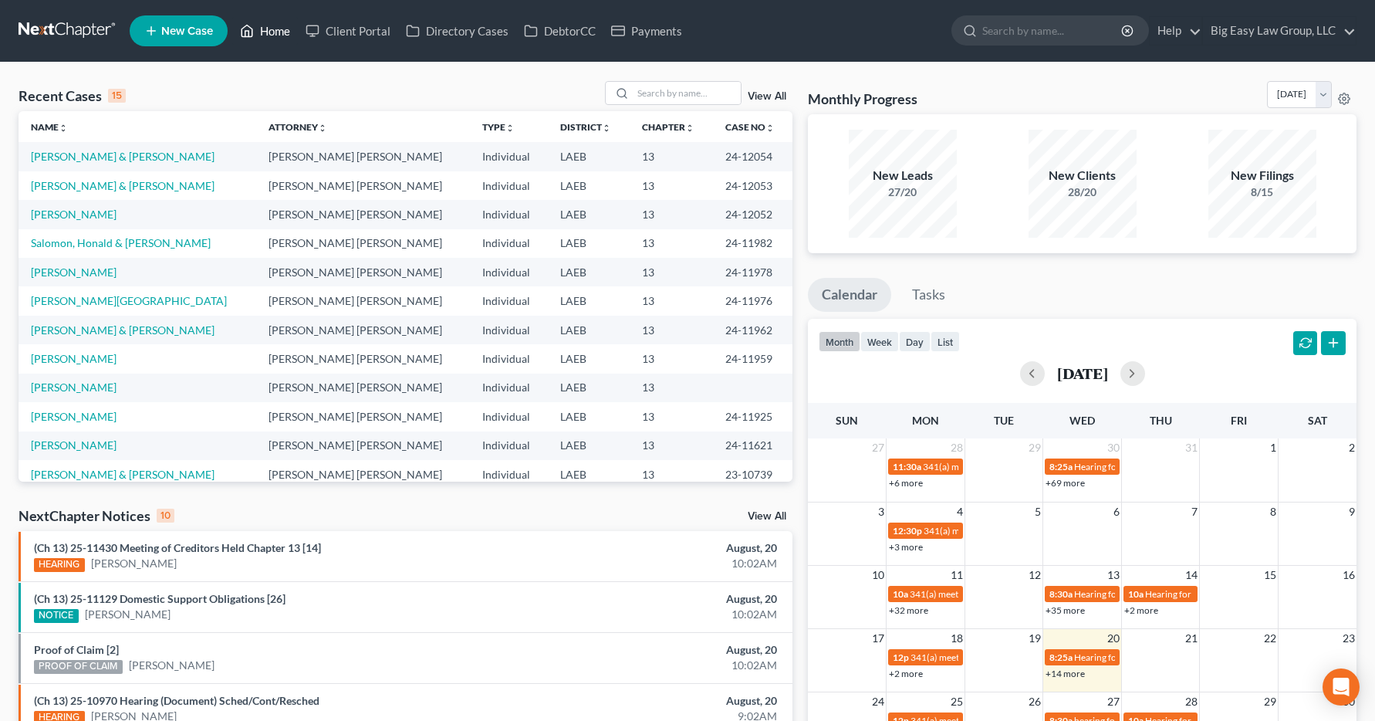
click at [277, 31] on link "Home" at bounding box center [265, 31] width 66 height 28
click at [633, 90] on div at bounding box center [620, 93] width 28 height 22
click at [664, 96] on input "search" at bounding box center [687, 93] width 108 height 22
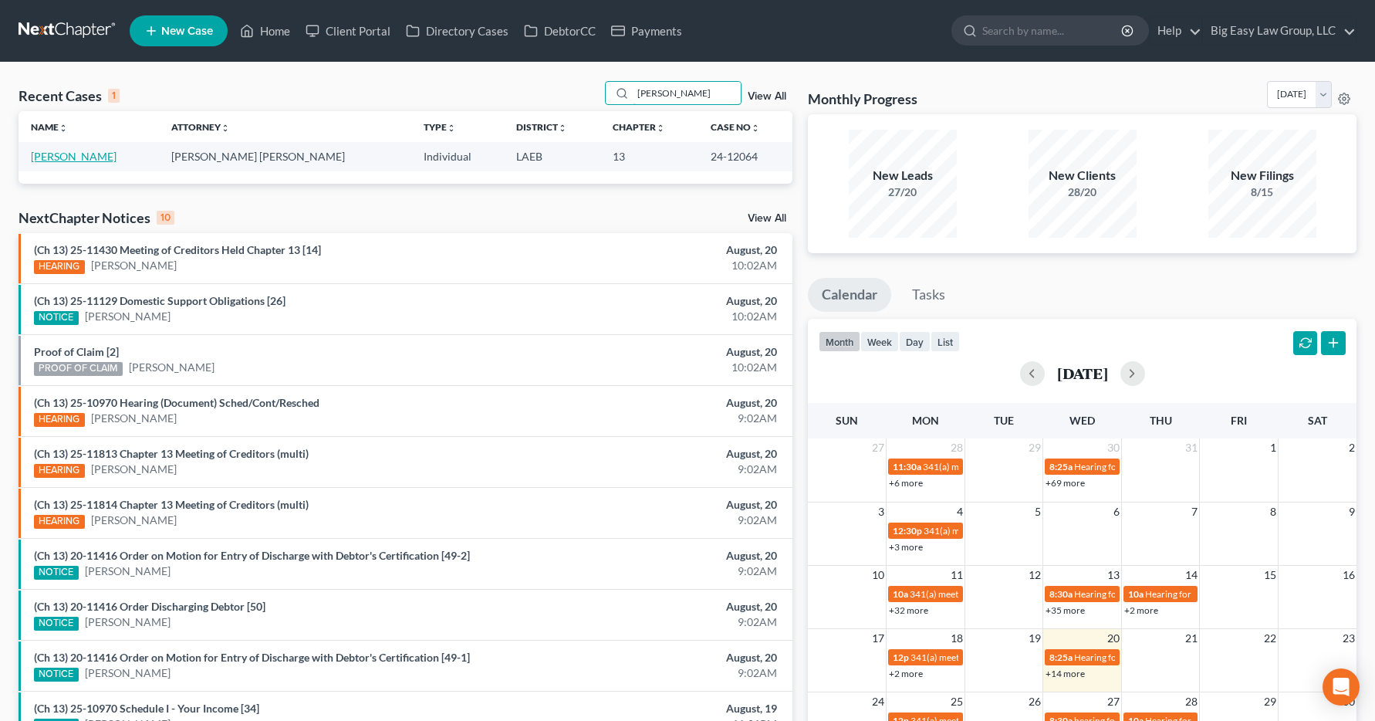
type input "lemoi"
click at [78, 159] on link "[PERSON_NAME]" at bounding box center [74, 156] width 86 height 13
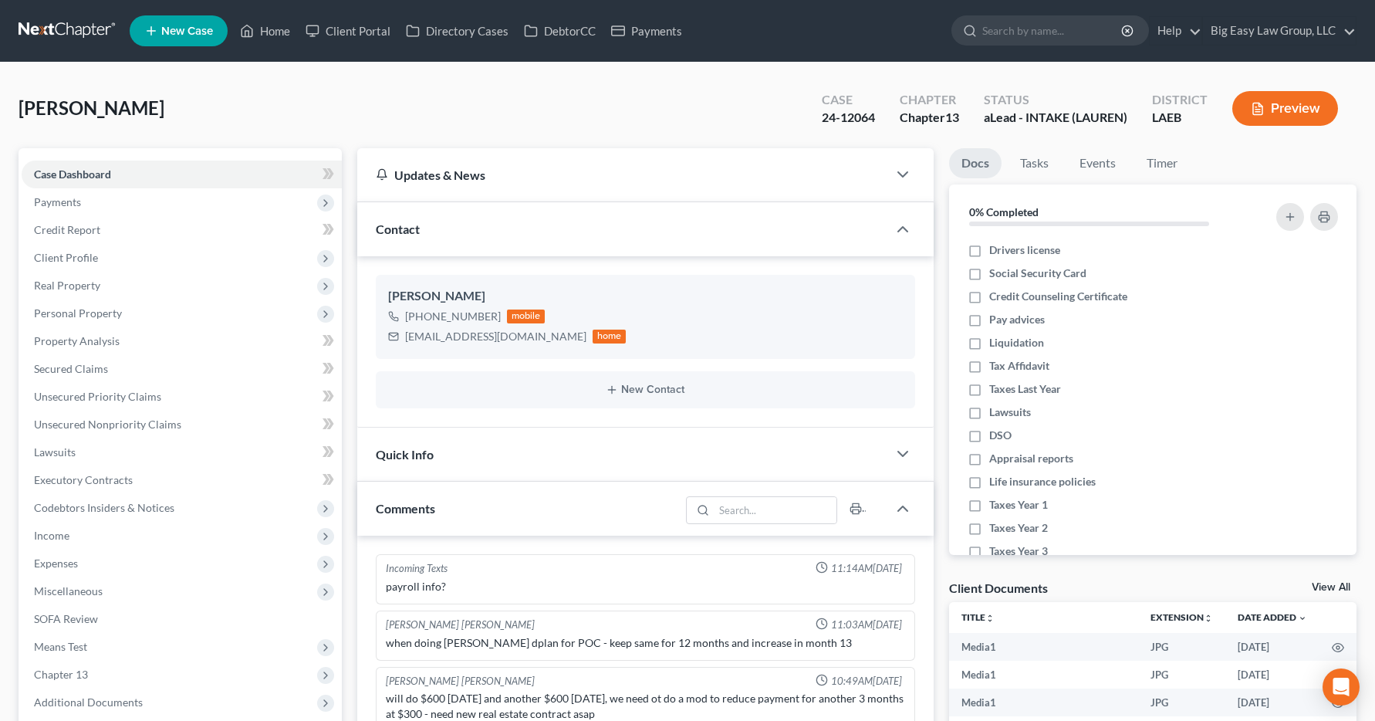
scroll to position [4586, 0]
click at [66, 535] on span "Income" at bounding box center [51, 535] width 35 height 13
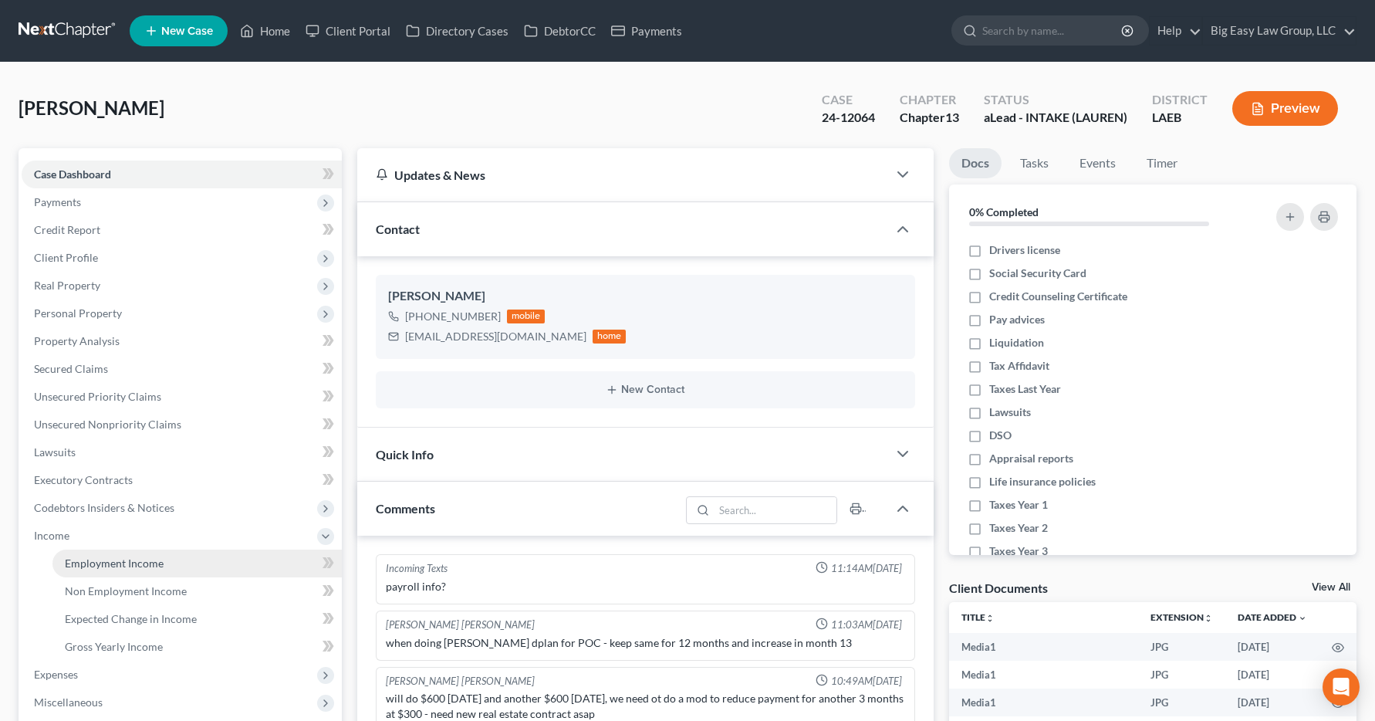
click at [79, 559] on span "Employment Income" at bounding box center [114, 562] width 99 height 13
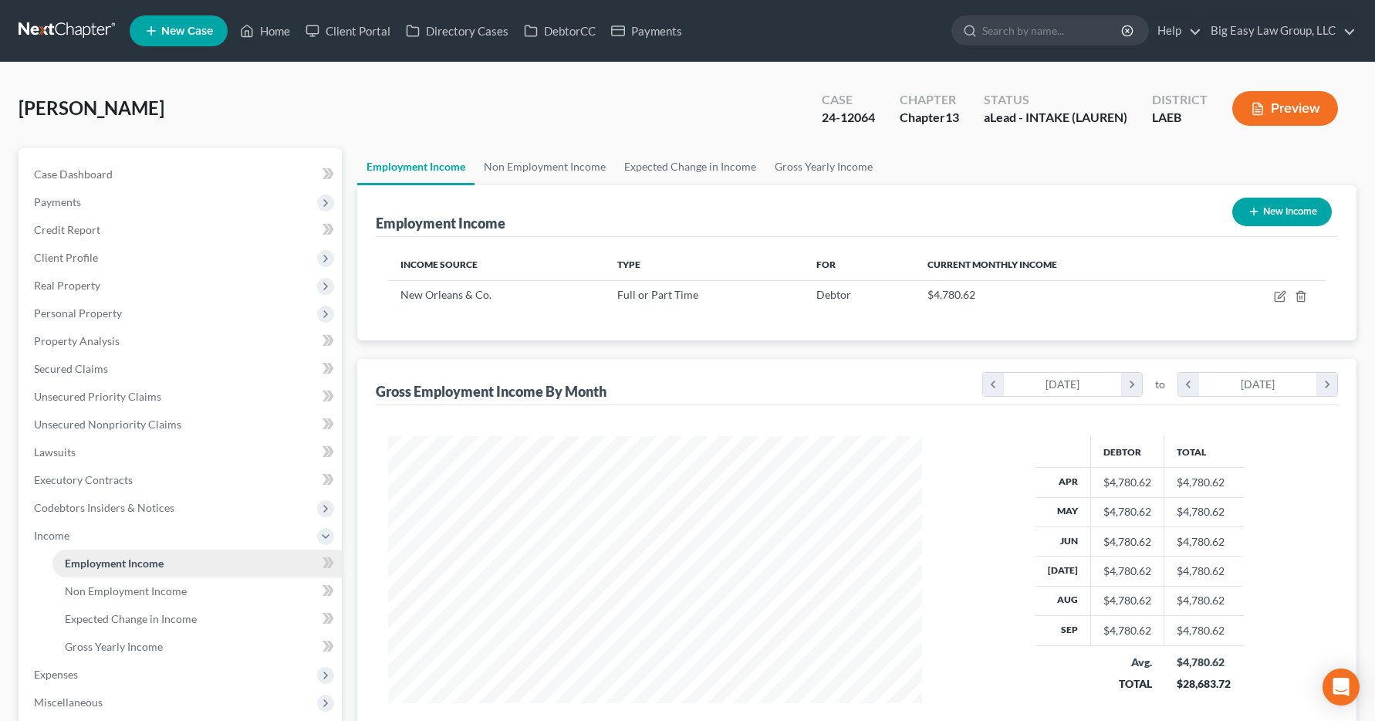
scroll to position [277, 566]
click at [272, 32] on link "Home" at bounding box center [265, 31] width 66 height 28
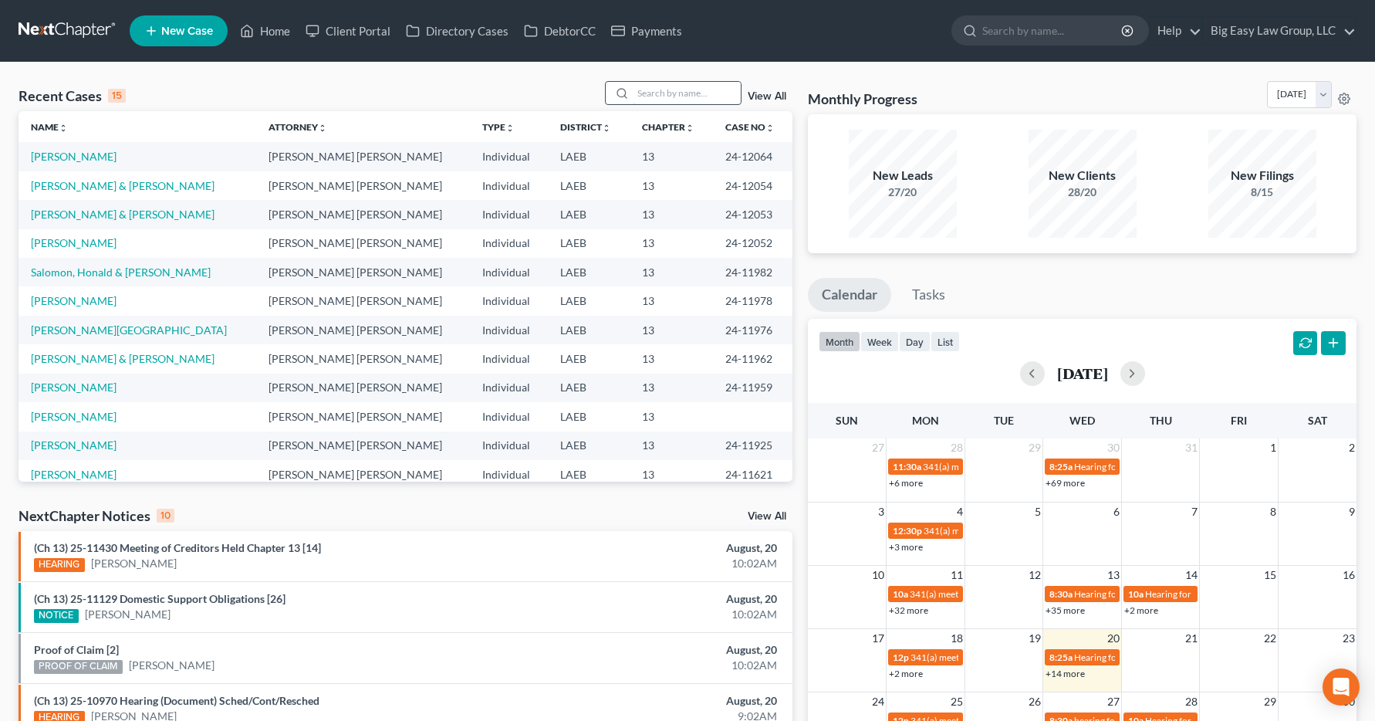
click at [659, 94] on input "search" at bounding box center [687, 93] width 108 height 22
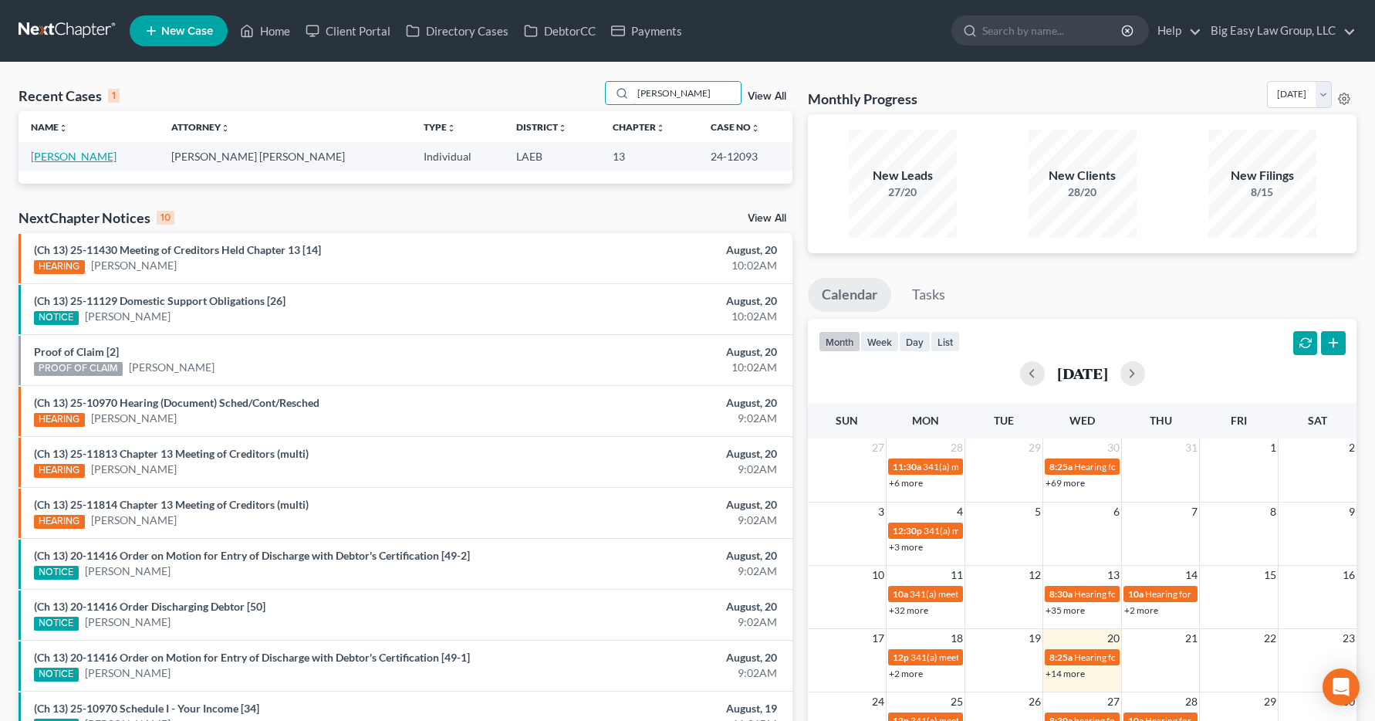
type input "mabe"
click at [76, 154] on link "[PERSON_NAME]" at bounding box center [74, 156] width 86 height 13
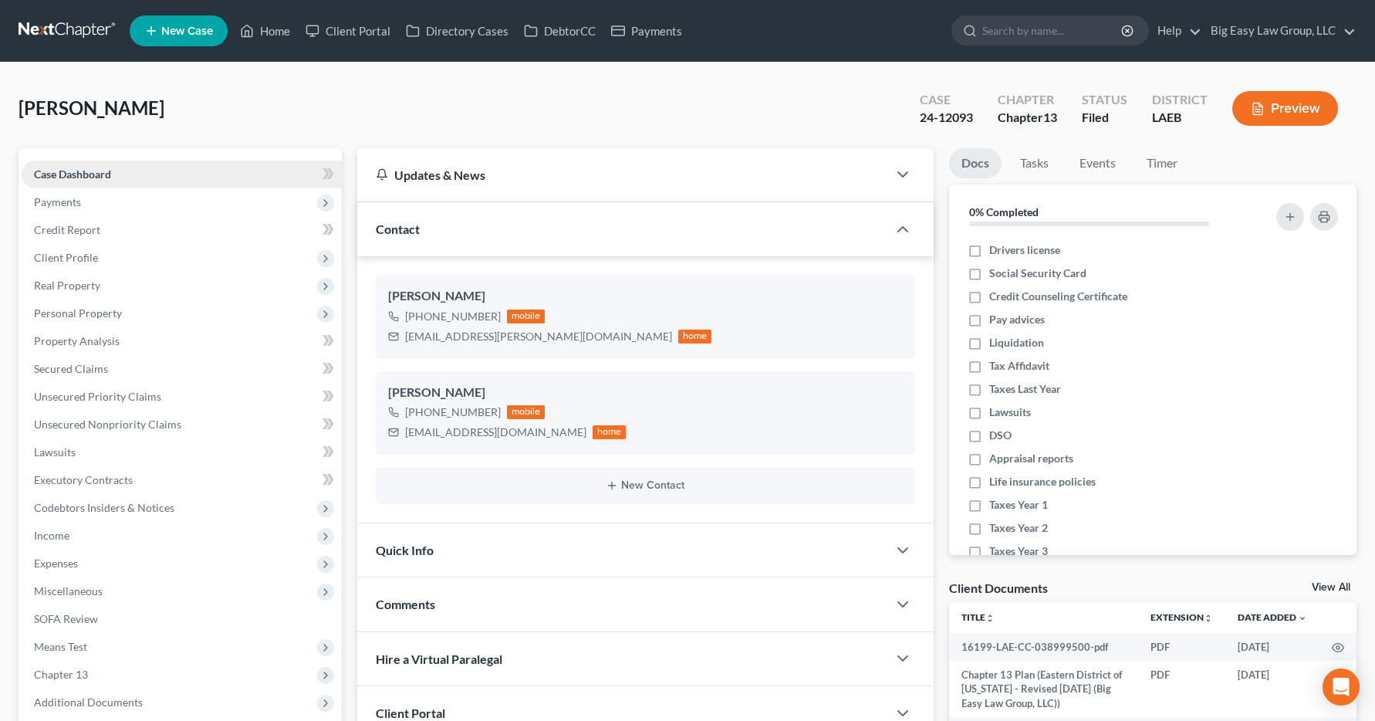
scroll to position [4945, 0]
click at [46, 538] on span "Income" at bounding box center [51, 535] width 35 height 13
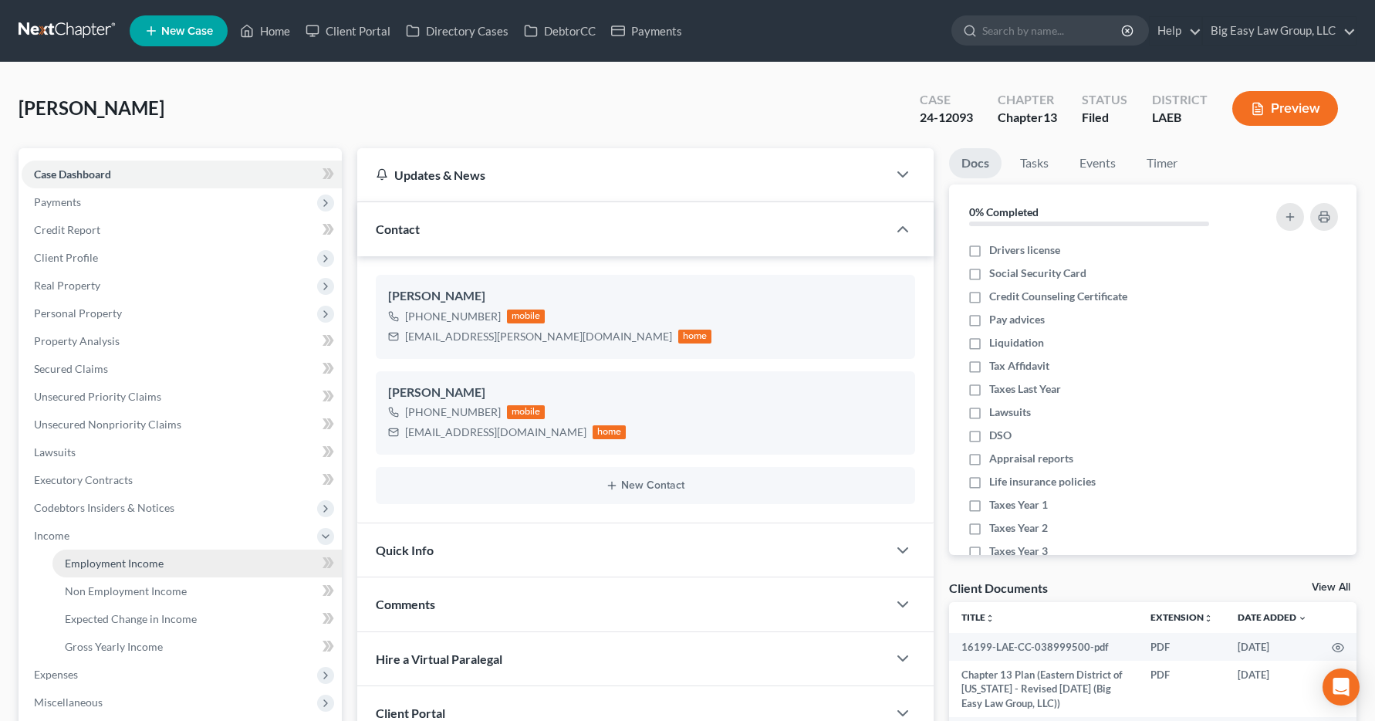
click at [94, 562] on span "Employment Income" at bounding box center [114, 562] width 99 height 13
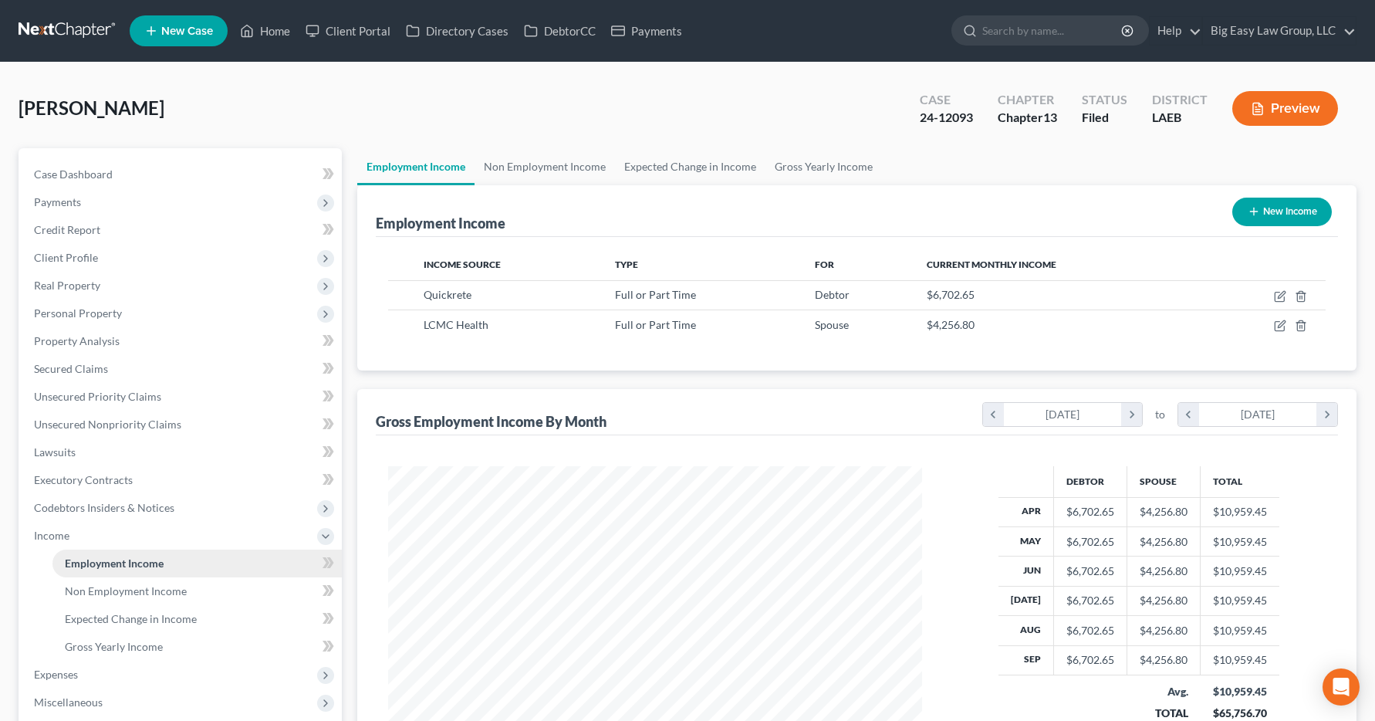
scroll to position [277, 566]
click at [281, 29] on link "Home" at bounding box center [265, 31] width 66 height 28
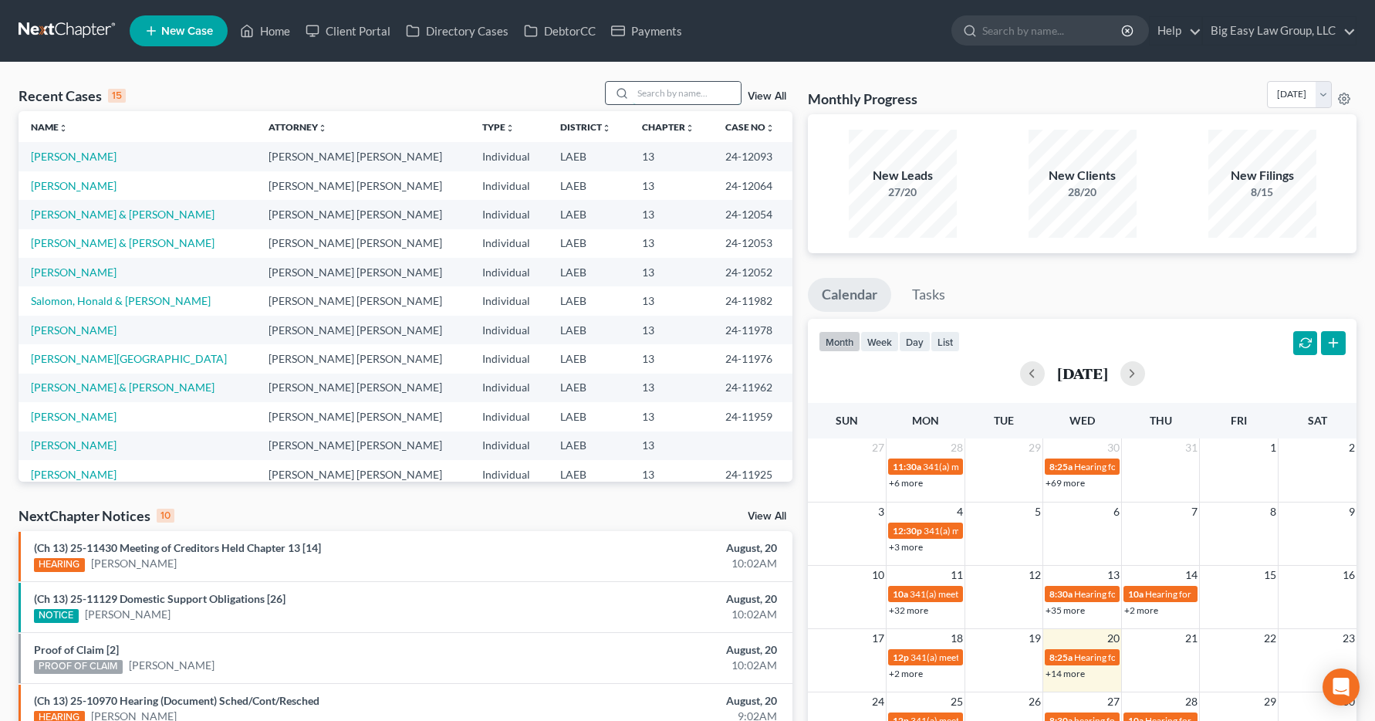
click at [646, 99] on input "search" at bounding box center [687, 93] width 108 height 22
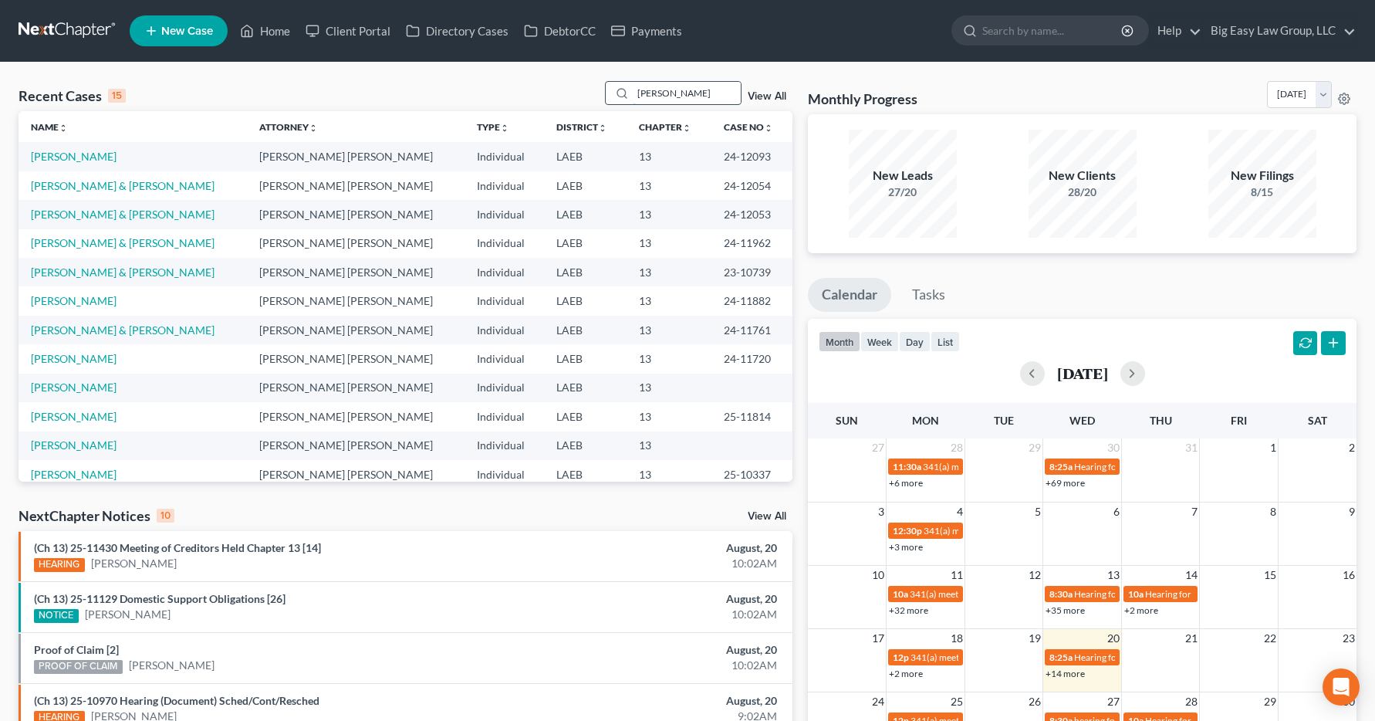
type input "[PERSON_NAME]"
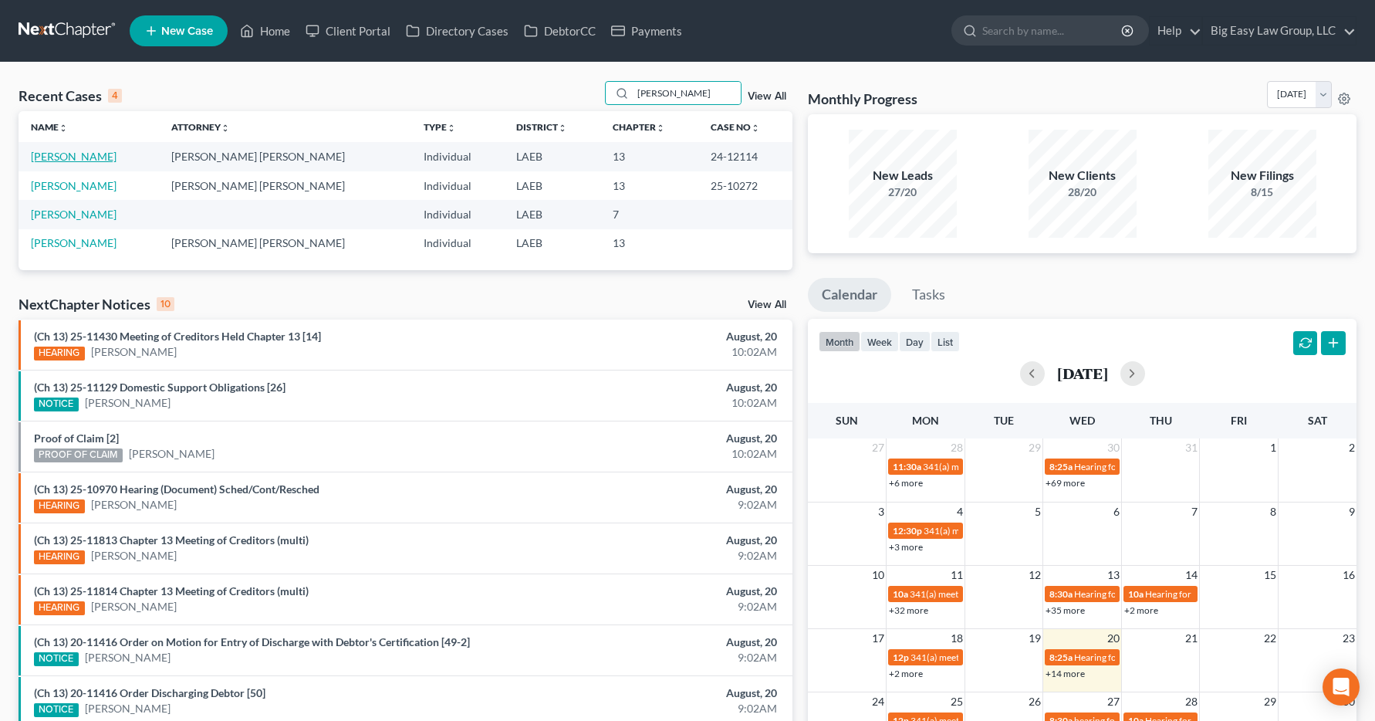
click at [49, 160] on link "[PERSON_NAME]" at bounding box center [74, 156] width 86 height 13
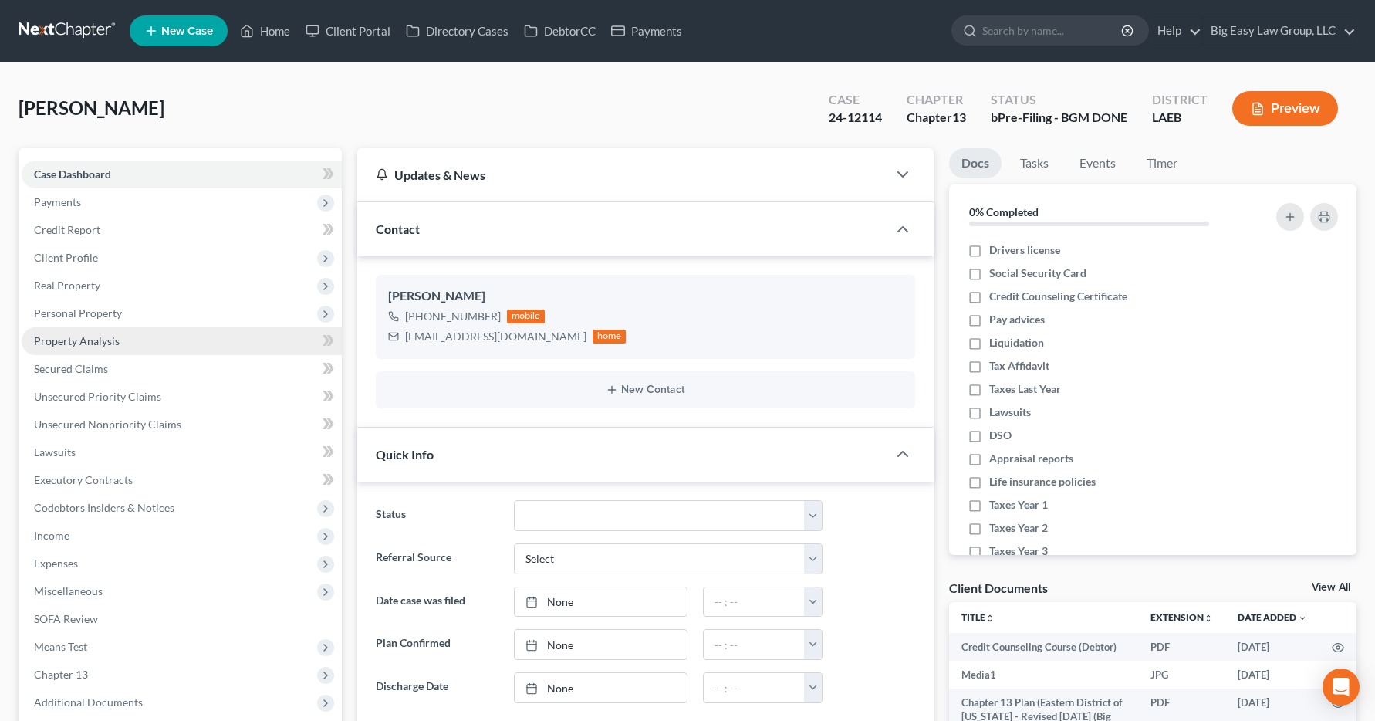
scroll to position [12340, 0]
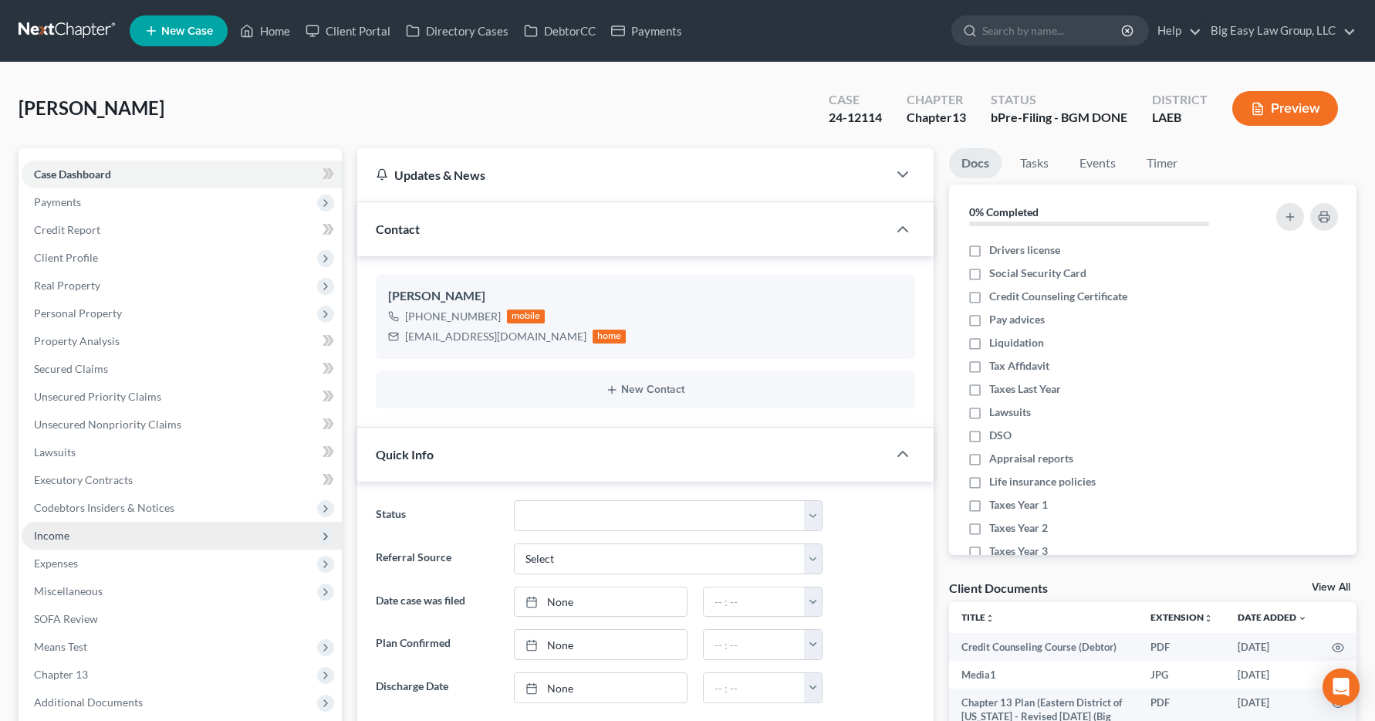
click at [58, 537] on span "Income" at bounding box center [51, 535] width 35 height 13
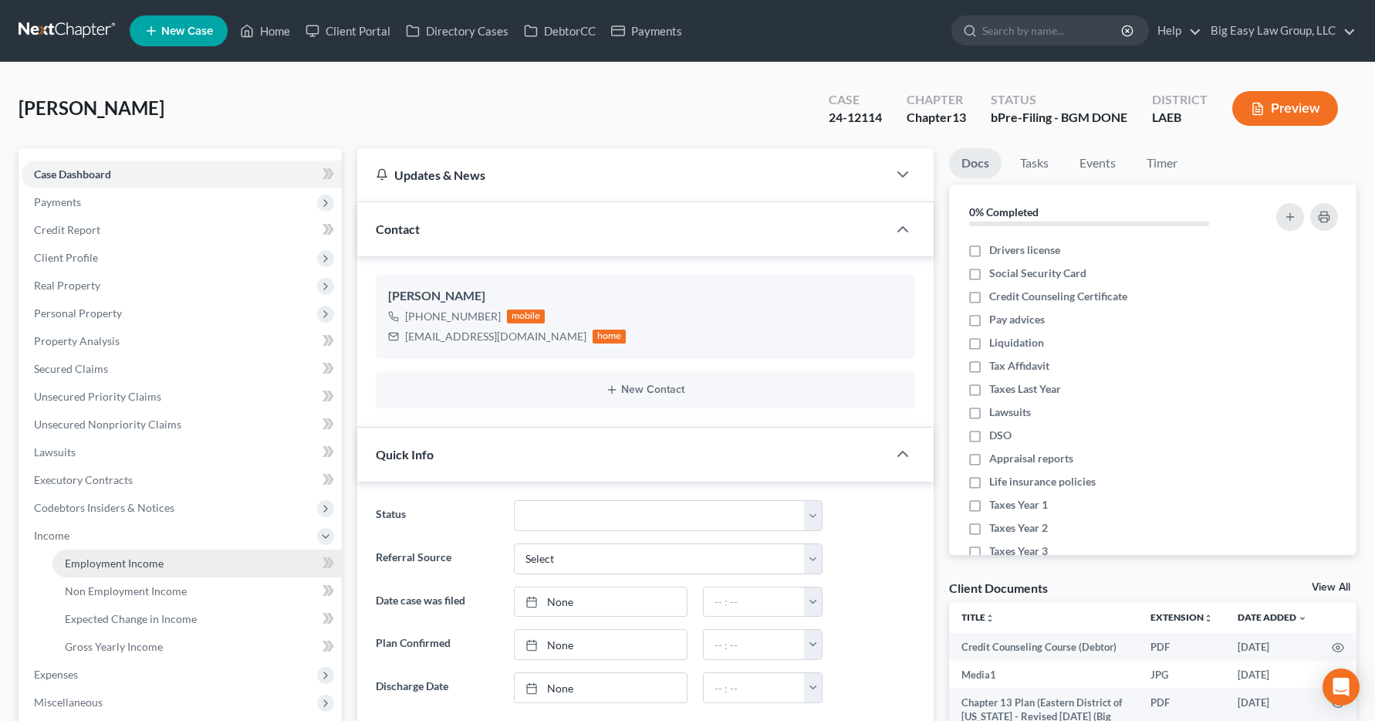
click at [102, 565] on span "Employment Income" at bounding box center [114, 562] width 99 height 13
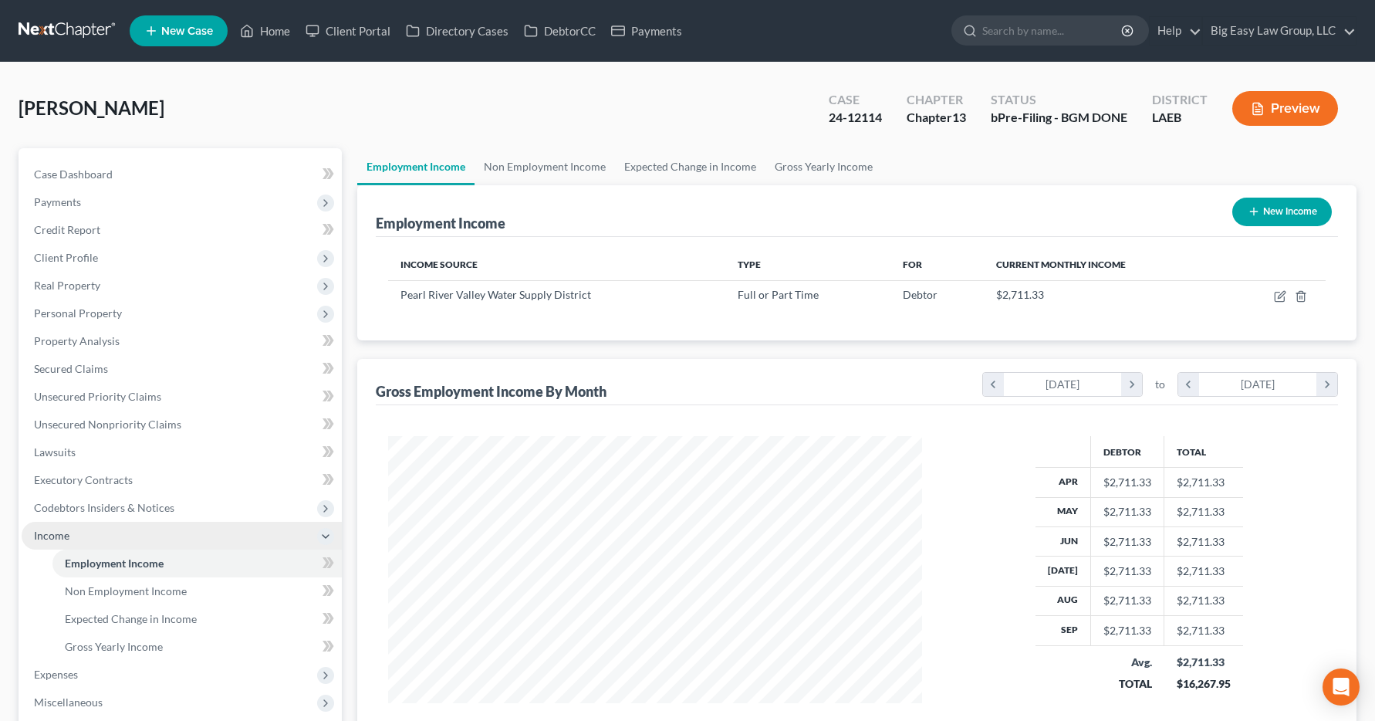
scroll to position [277, 566]
click at [285, 32] on link "Home" at bounding box center [265, 31] width 66 height 28
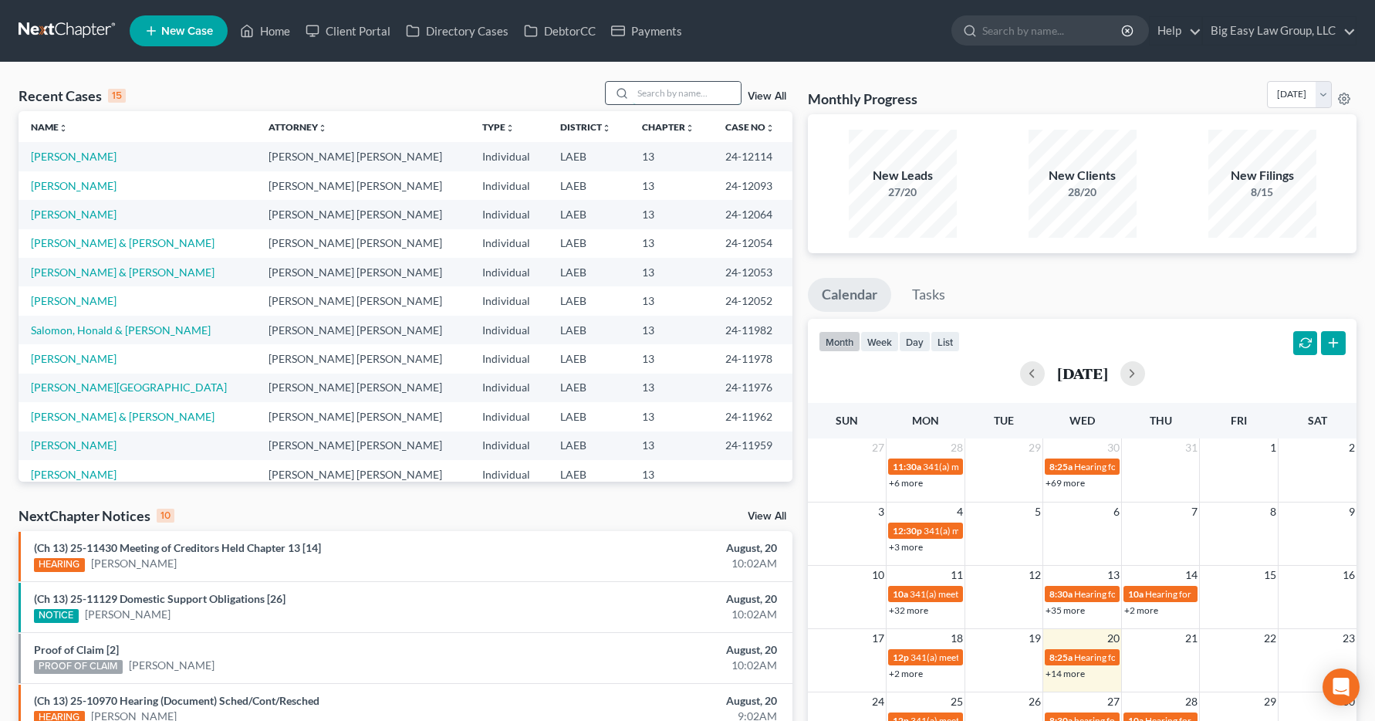
click at [675, 91] on input "search" at bounding box center [687, 93] width 108 height 22
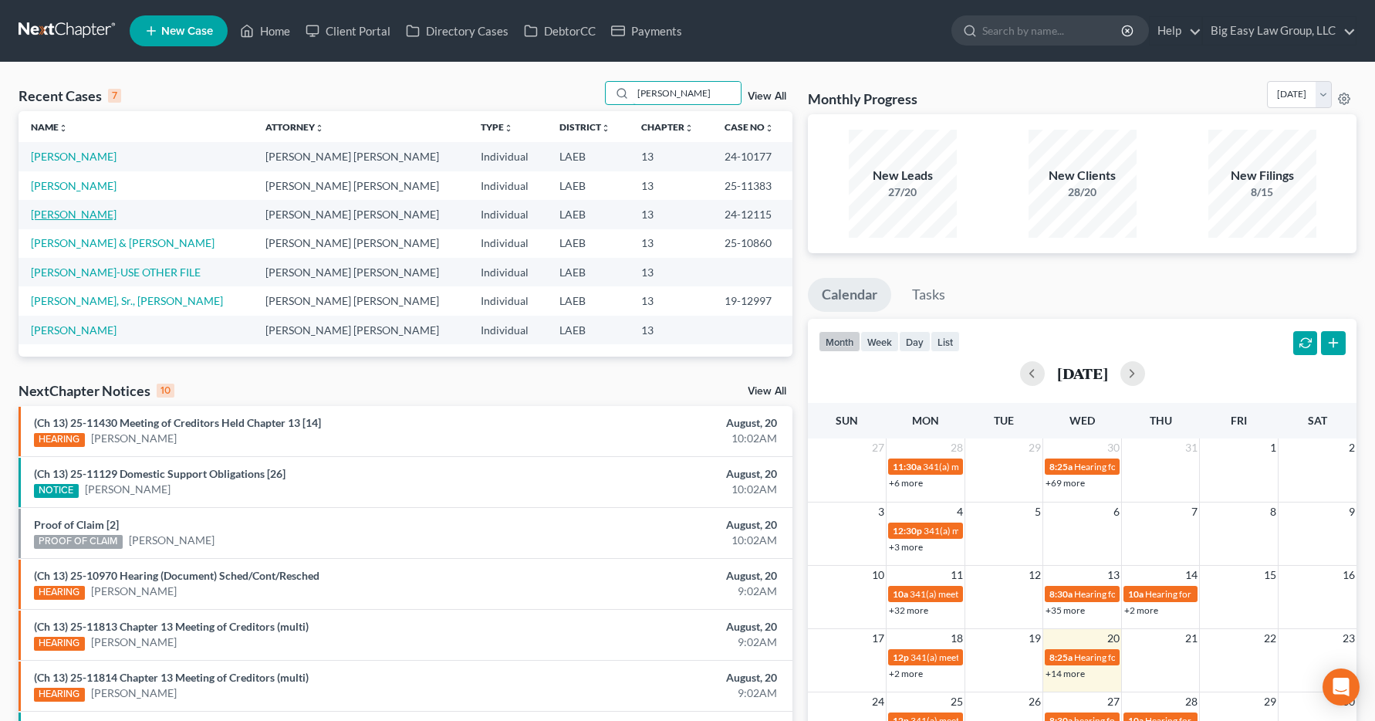
type input "jos"
click at [62, 216] on link "[PERSON_NAME]" at bounding box center [74, 214] width 86 height 13
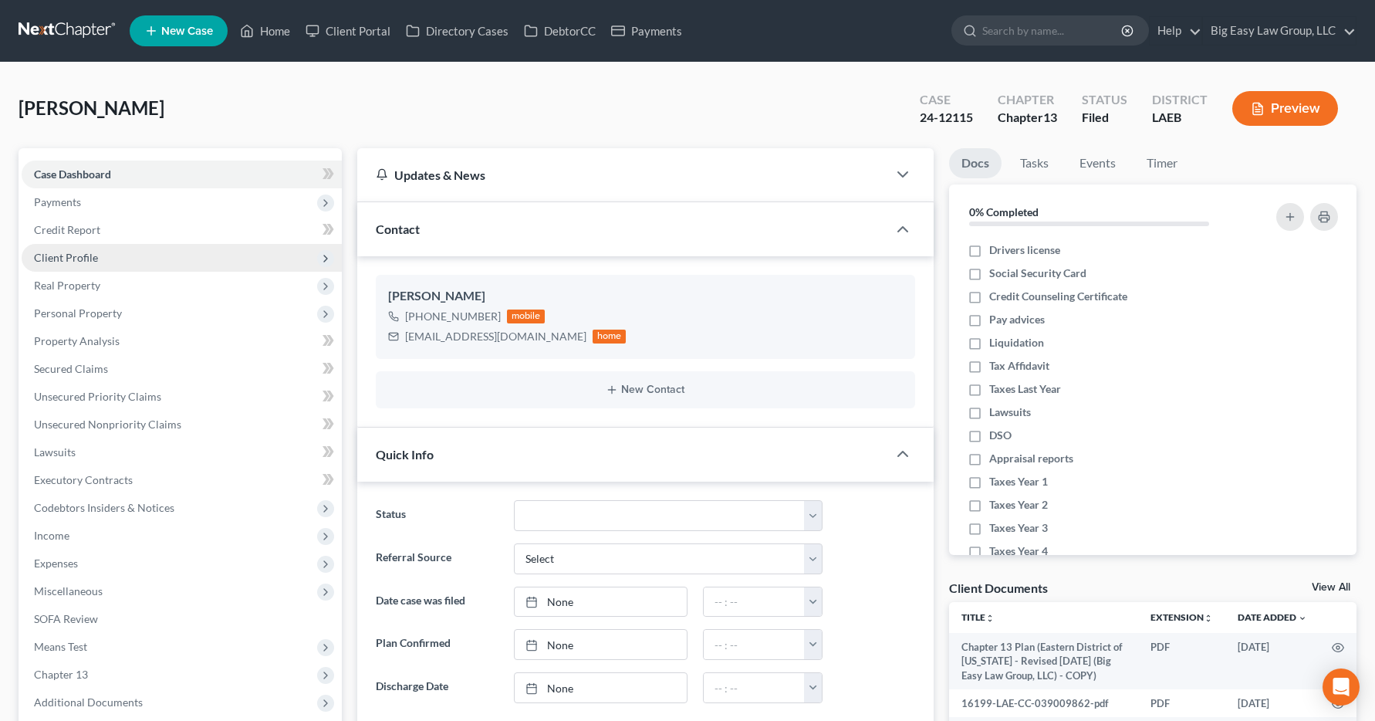
scroll to position [7839, 0]
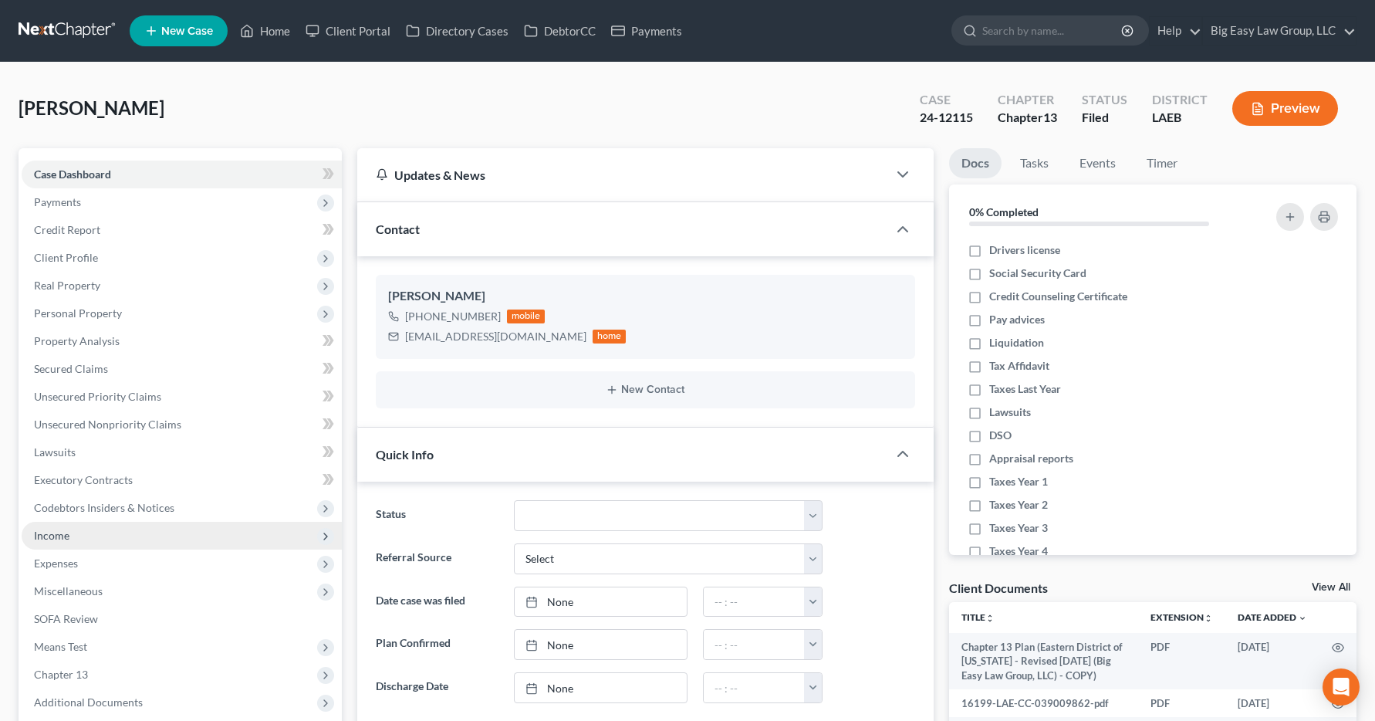
click at [79, 542] on span "Income" at bounding box center [182, 536] width 320 height 28
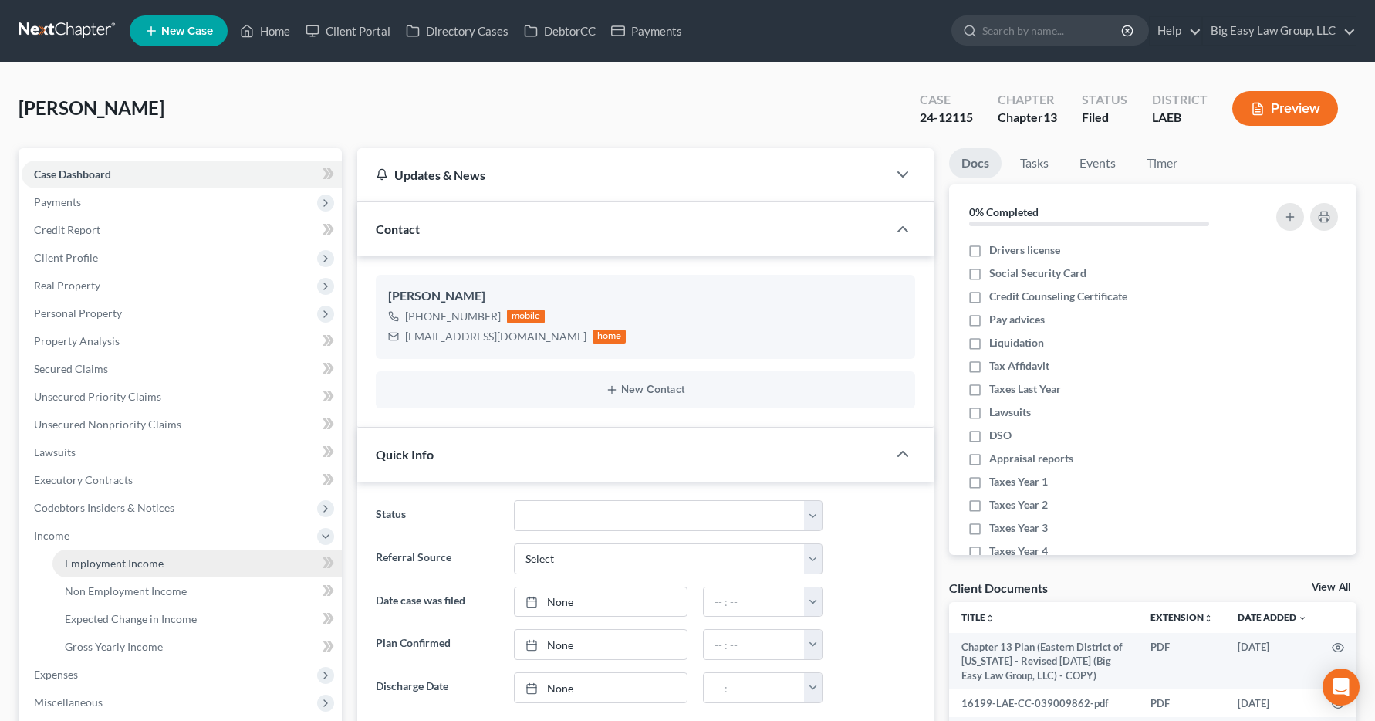
click at [79, 560] on span "Employment Income" at bounding box center [114, 562] width 99 height 13
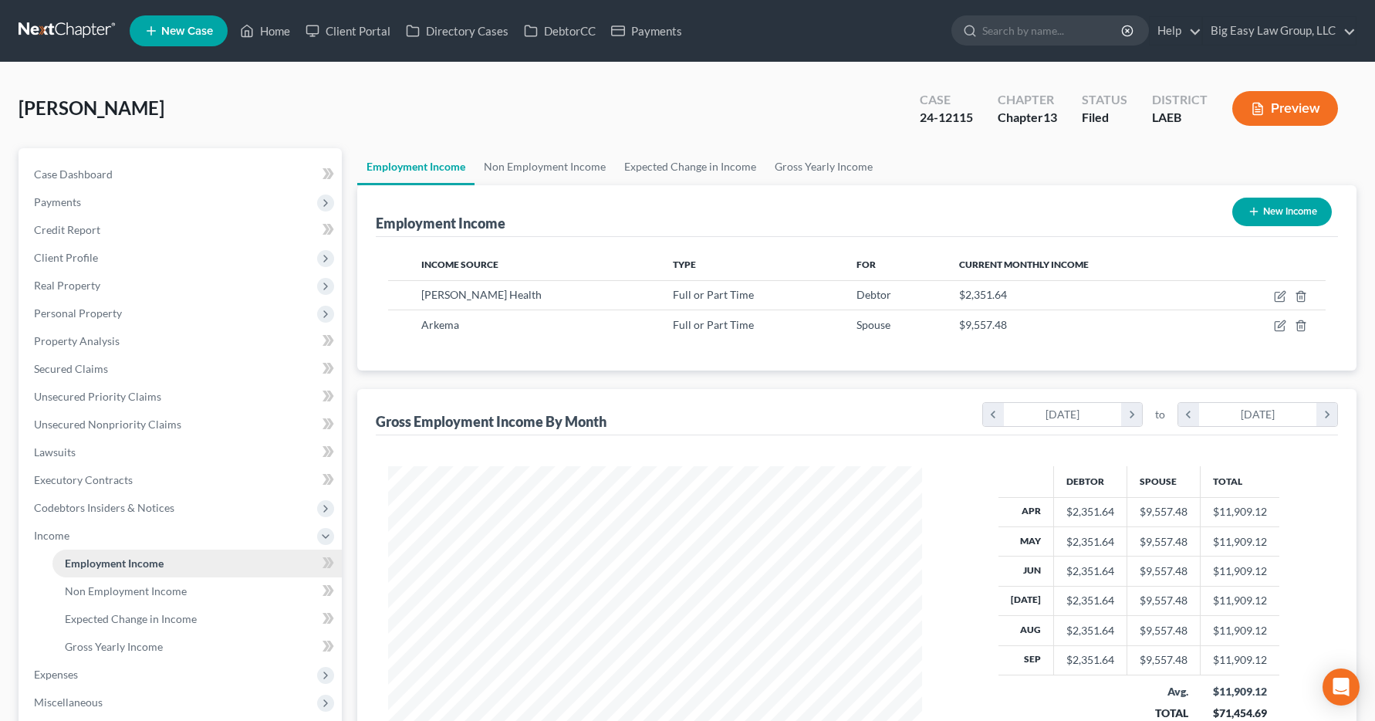
scroll to position [277, 566]
click at [273, 30] on link "Home" at bounding box center [265, 31] width 66 height 28
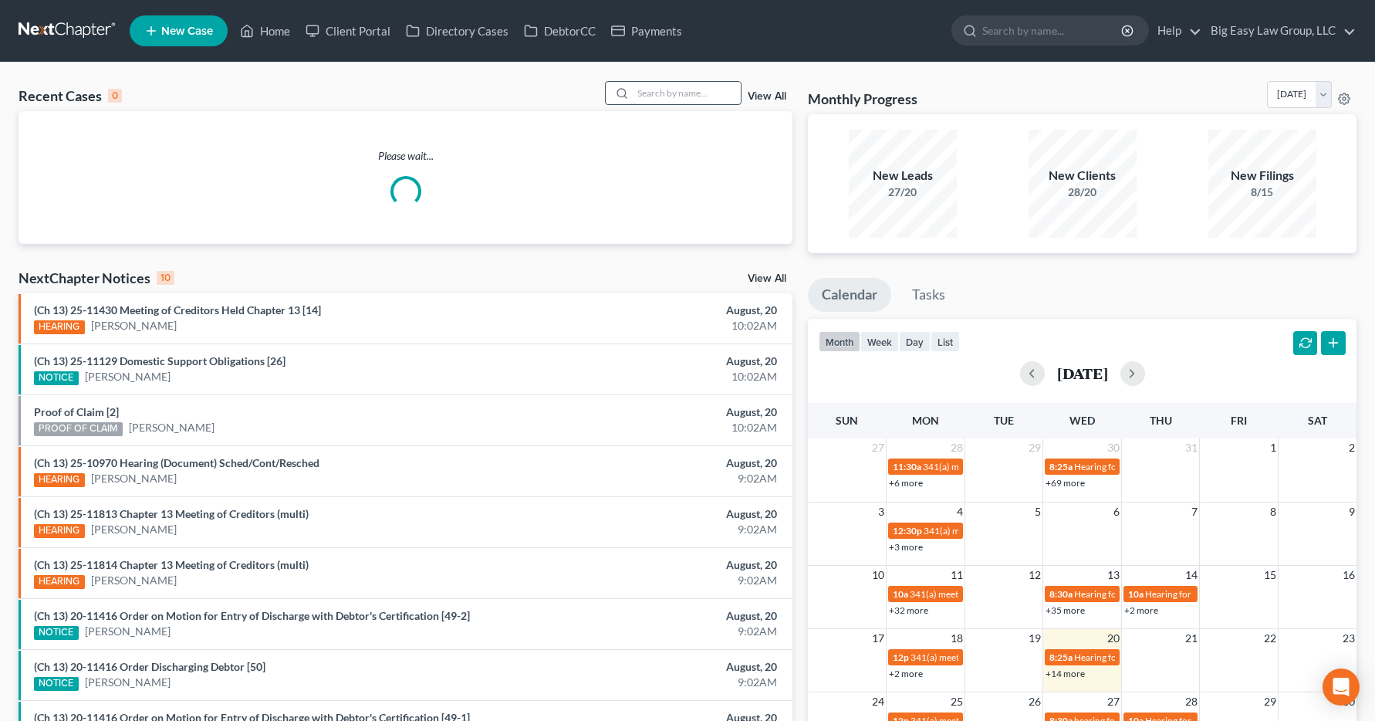
click at [651, 90] on input "search" at bounding box center [687, 93] width 108 height 22
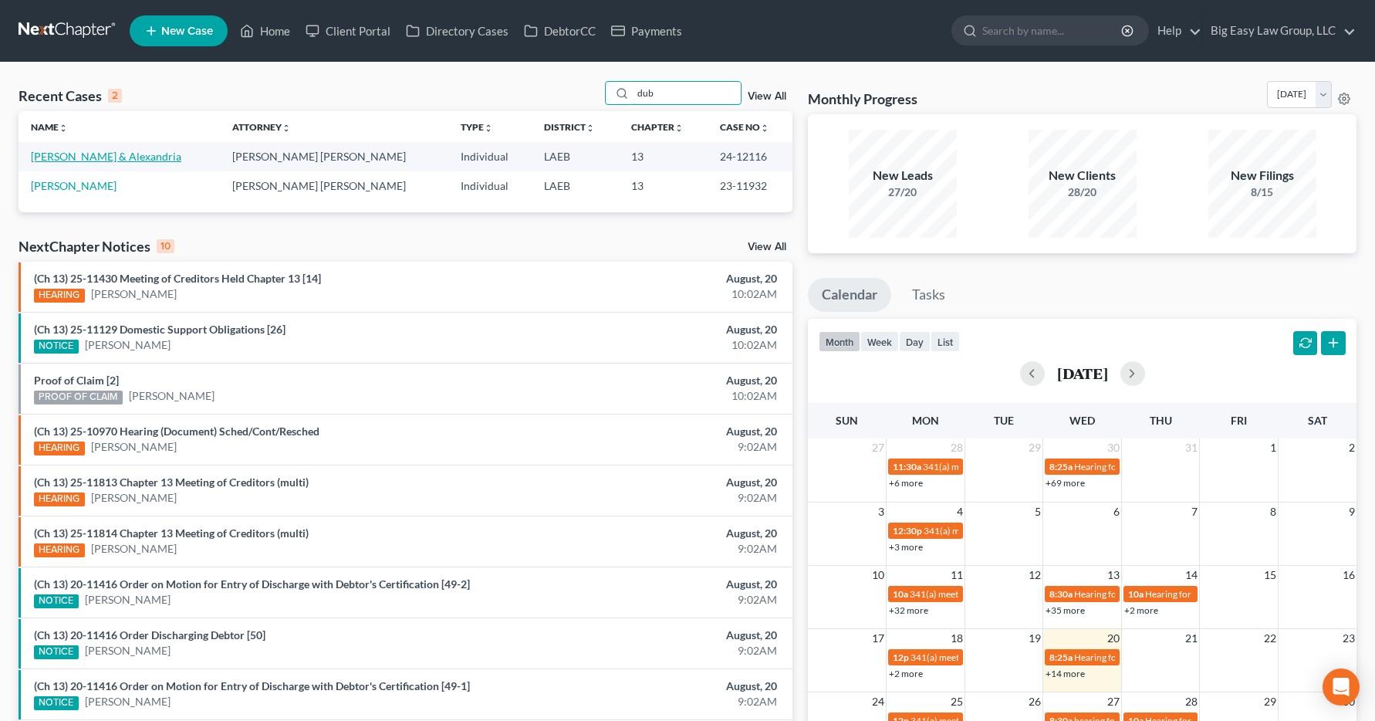
type input "dub"
click at [73, 156] on link "Dubois, Devin & Alexandria" at bounding box center [106, 156] width 150 height 13
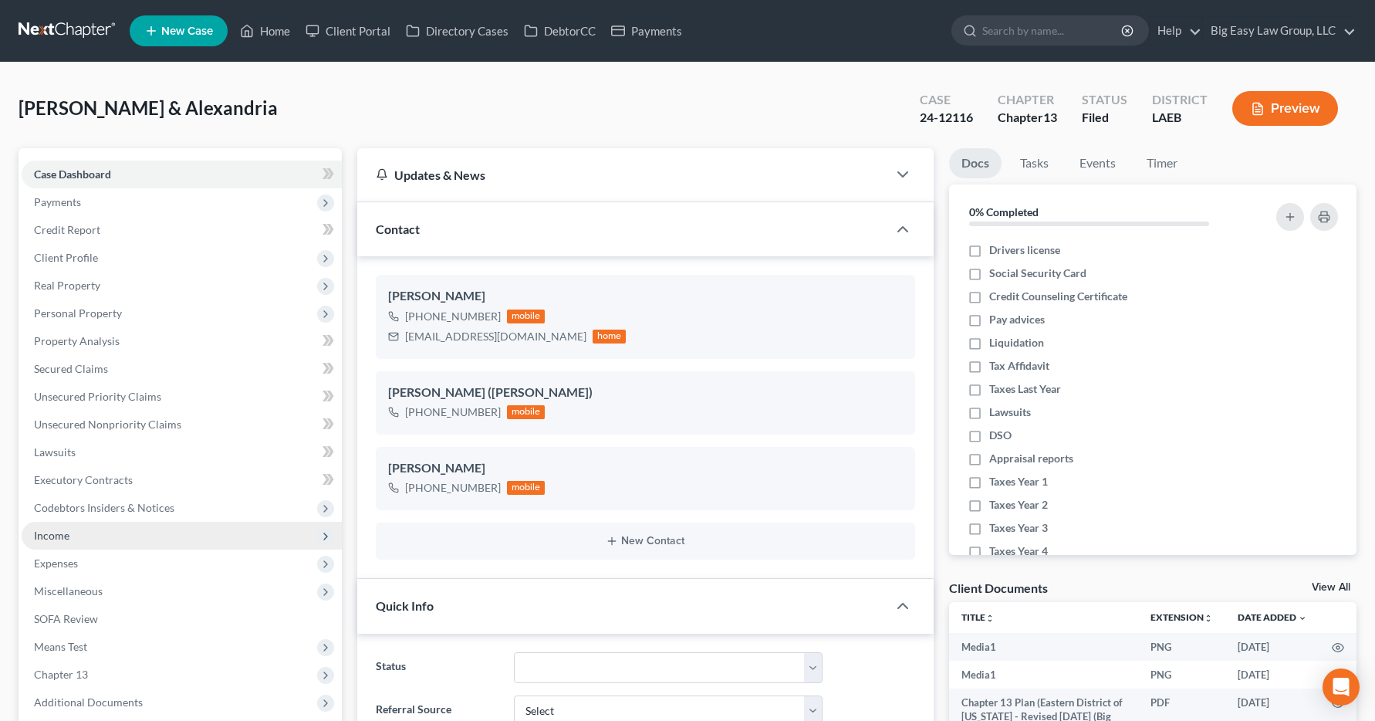
scroll to position [14595, 0]
click at [54, 534] on span "Income" at bounding box center [51, 535] width 35 height 13
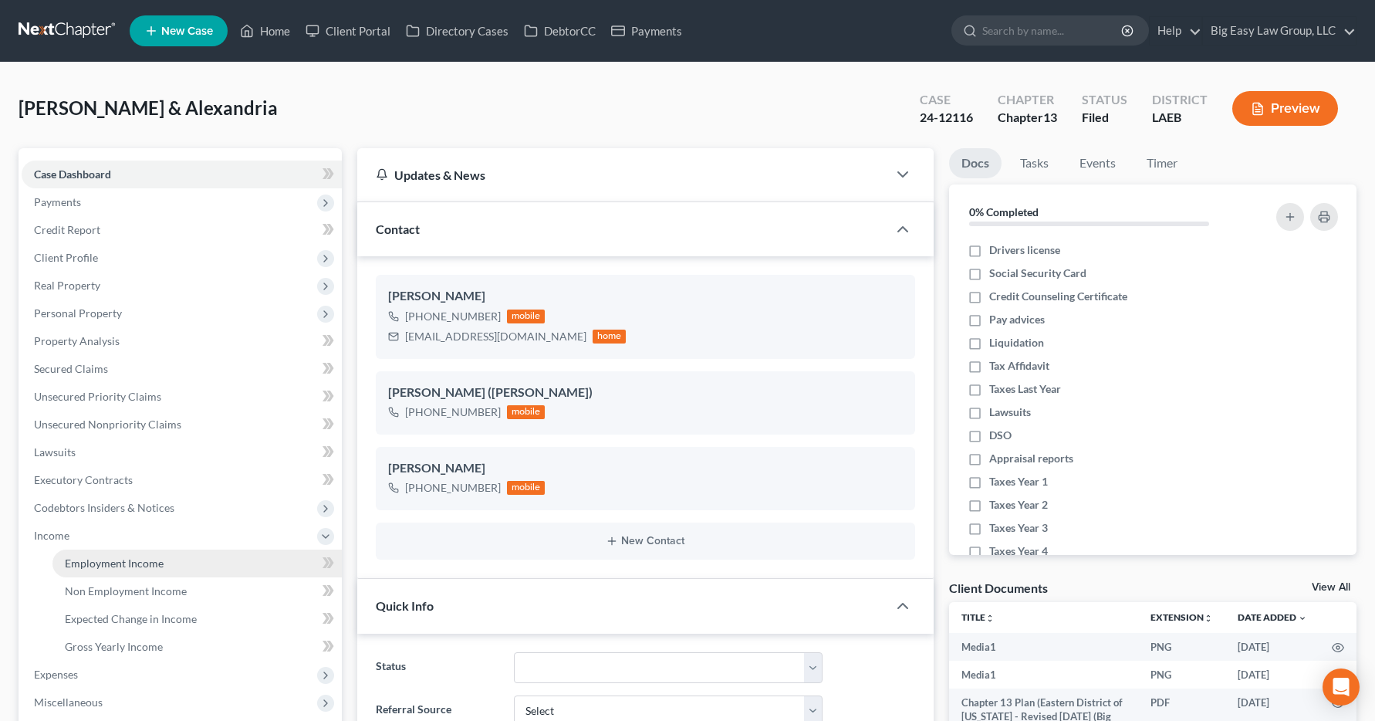
click at [113, 562] on span "Employment Income" at bounding box center [114, 562] width 99 height 13
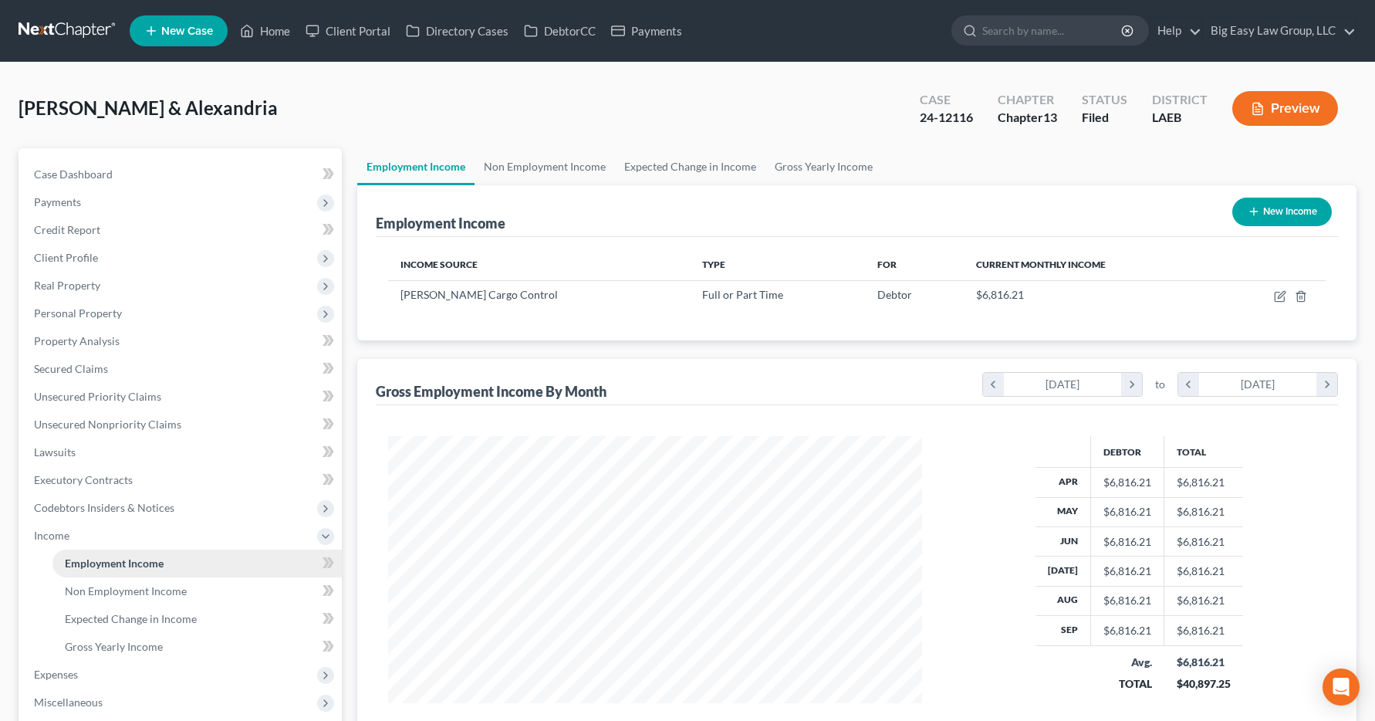
scroll to position [277, 566]
click at [280, 35] on link "Home" at bounding box center [265, 31] width 66 height 28
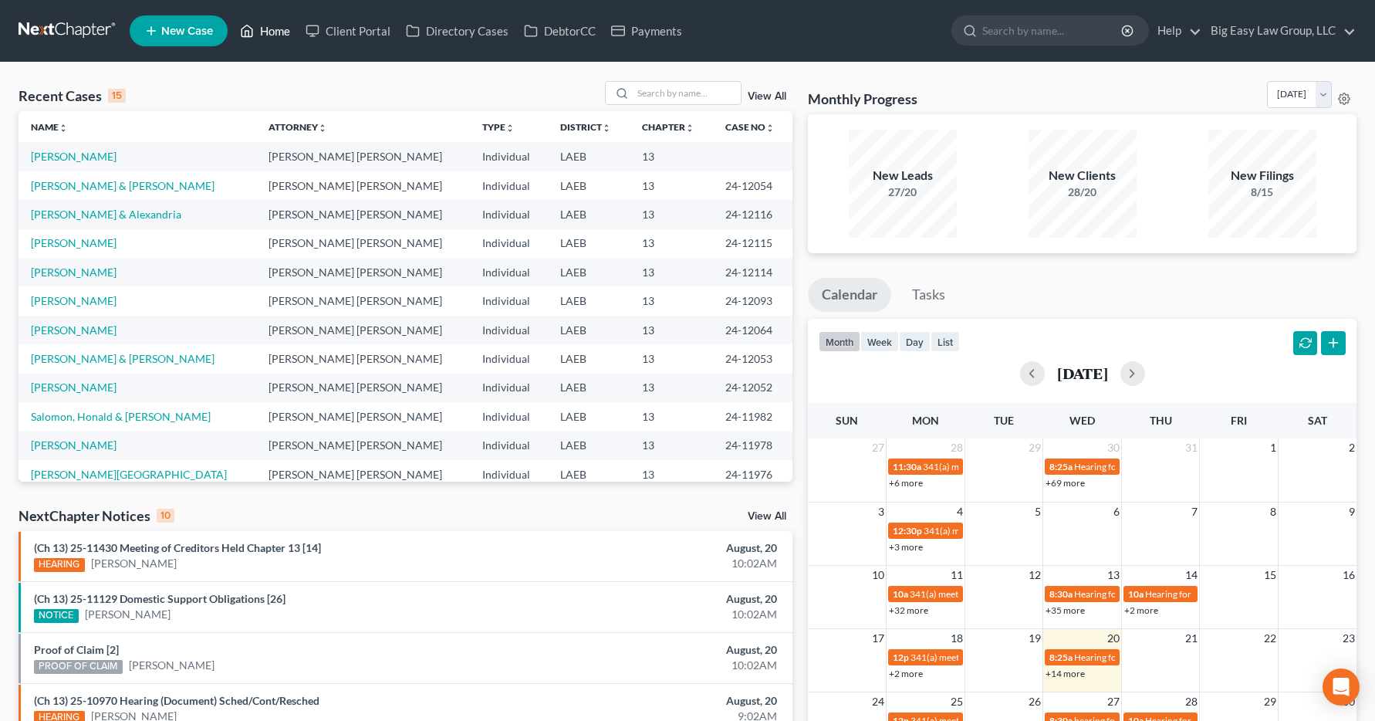
click at [267, 29] on link "Home" at bounding box center [265, 31] width 66 height 28
click at [665, 94] on input "search" at bounding box center [687, 93] width 108 height 22
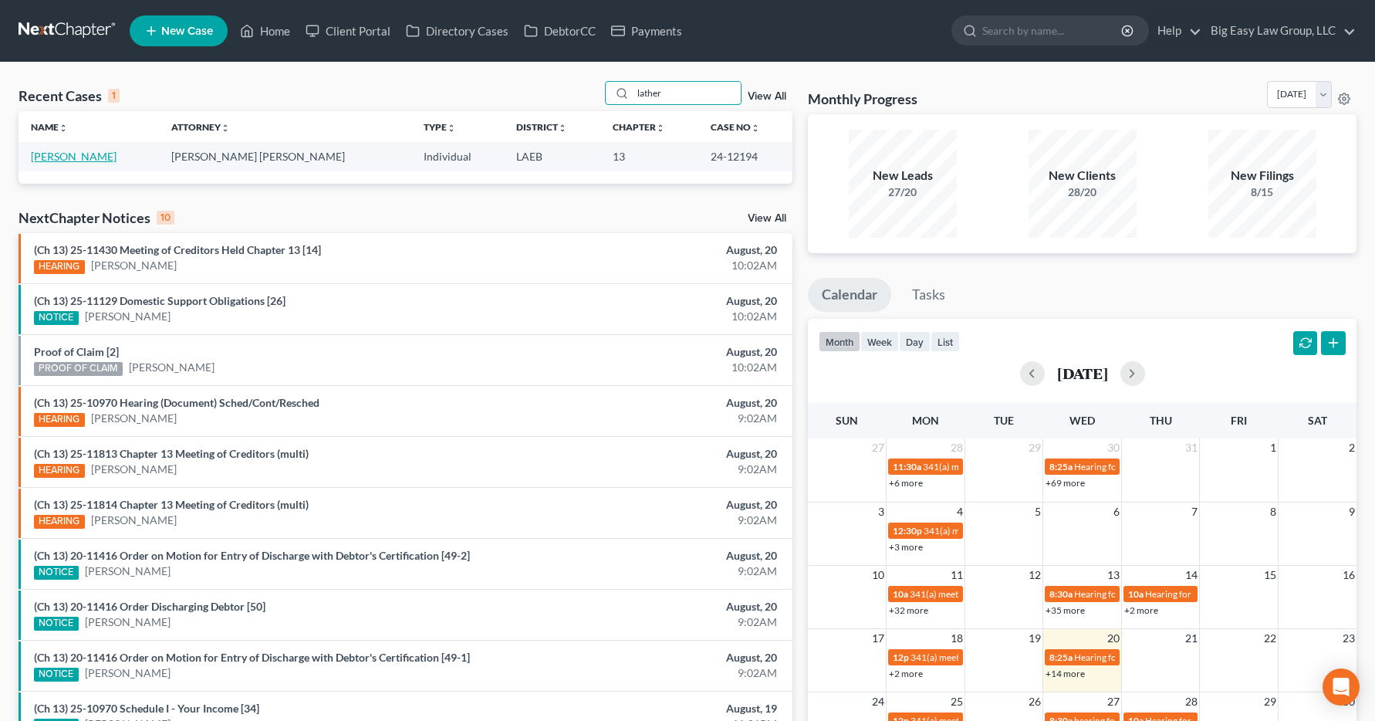
type input "lather"
click at [58, 151] on link "[PERSON_NAME]" at bounding box center [74, 156] width 86 height 13
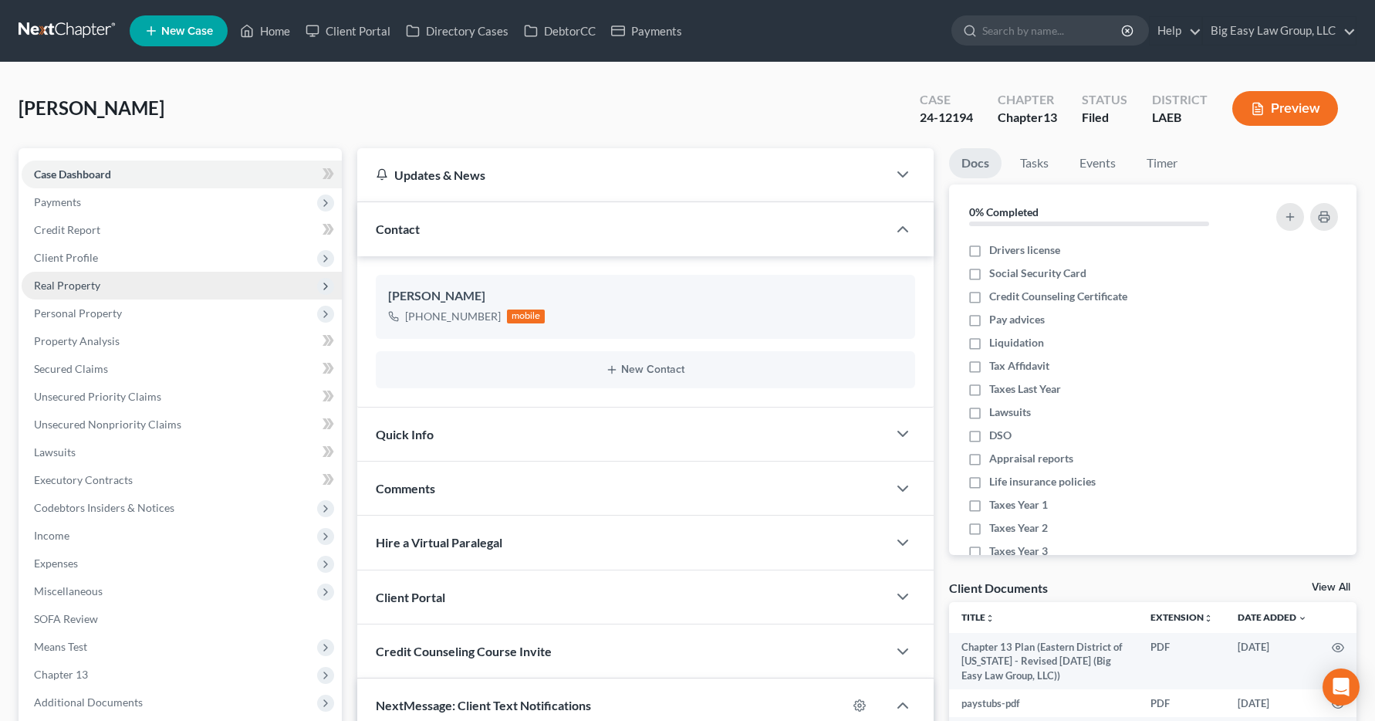
scroll to position [647, 0]
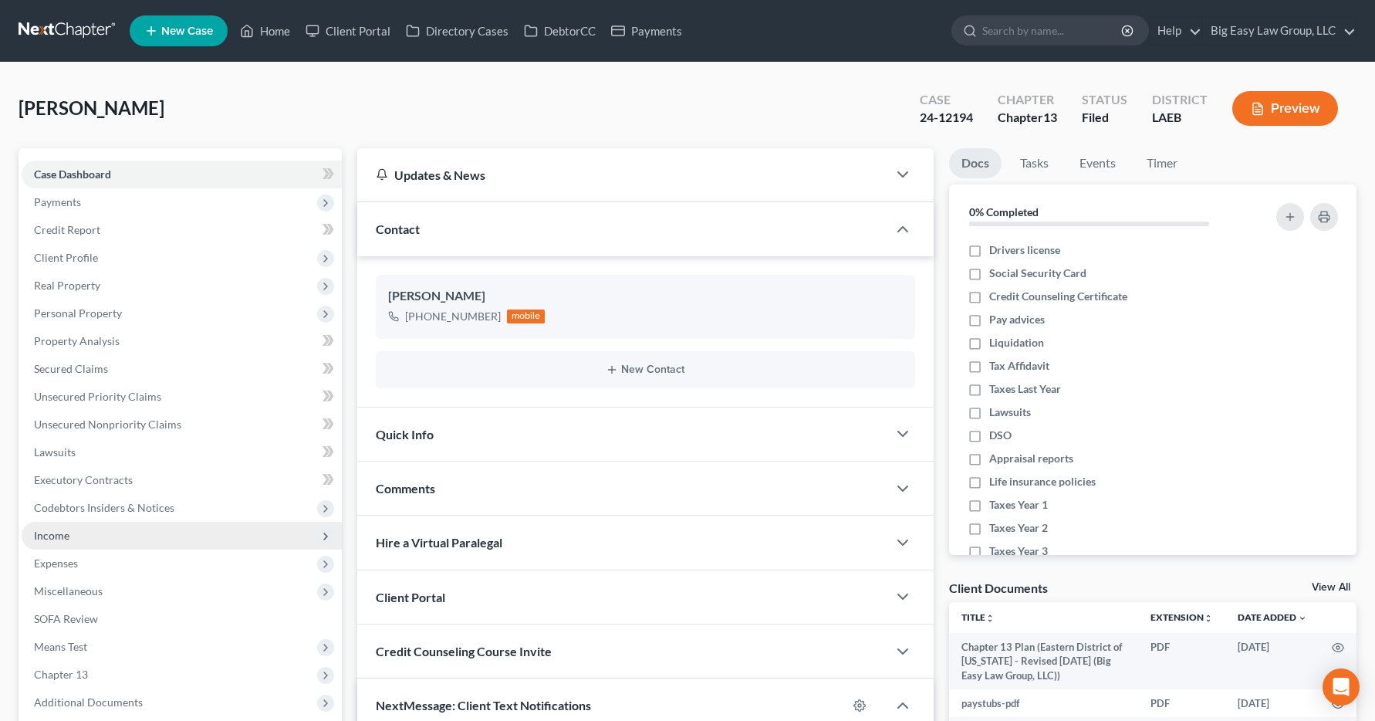
drag, startPoint x: 44, startPoint y: 537, endPoint x: 32, endPoint y: 547, distance: 15.3
click at [42, 536] on span "Income" at bounding box center [51, 535] width 35 height 13
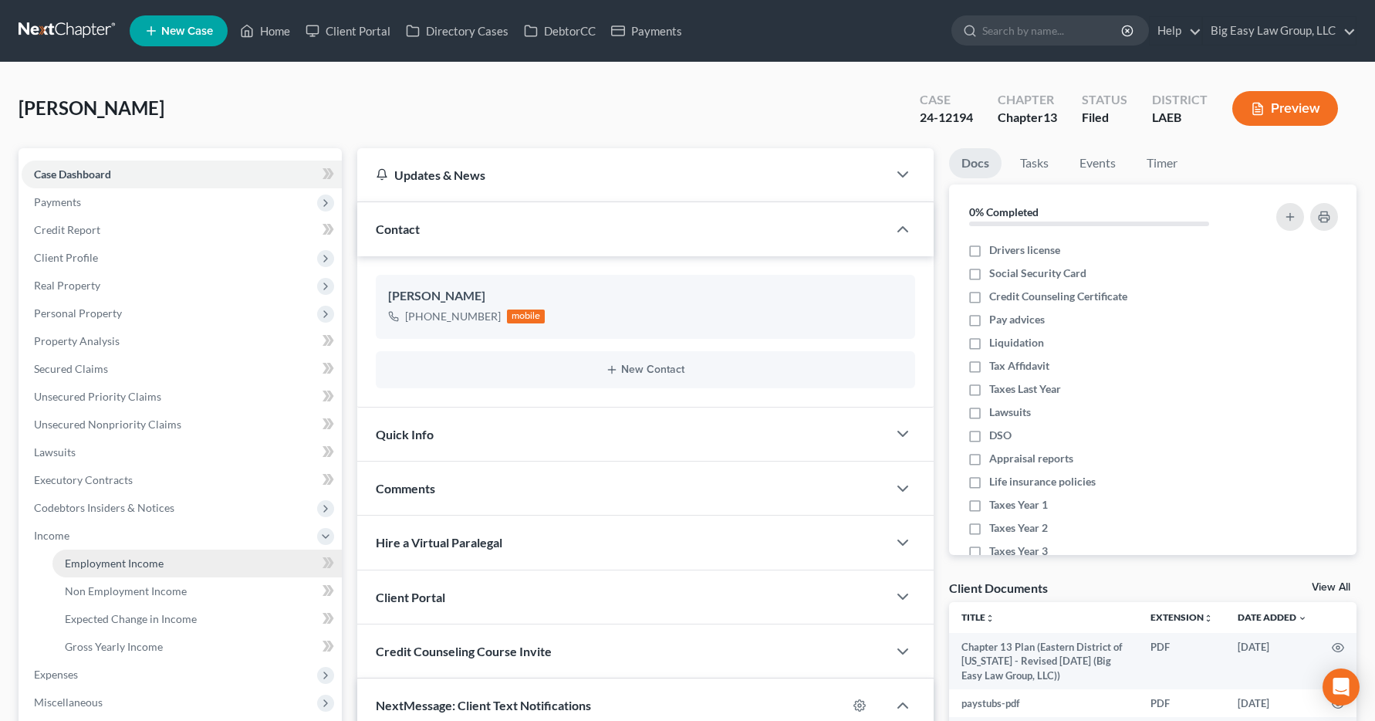
click at [66, 567] on span "Employment Income" at bounding box center [114, 562] width 99 height 13
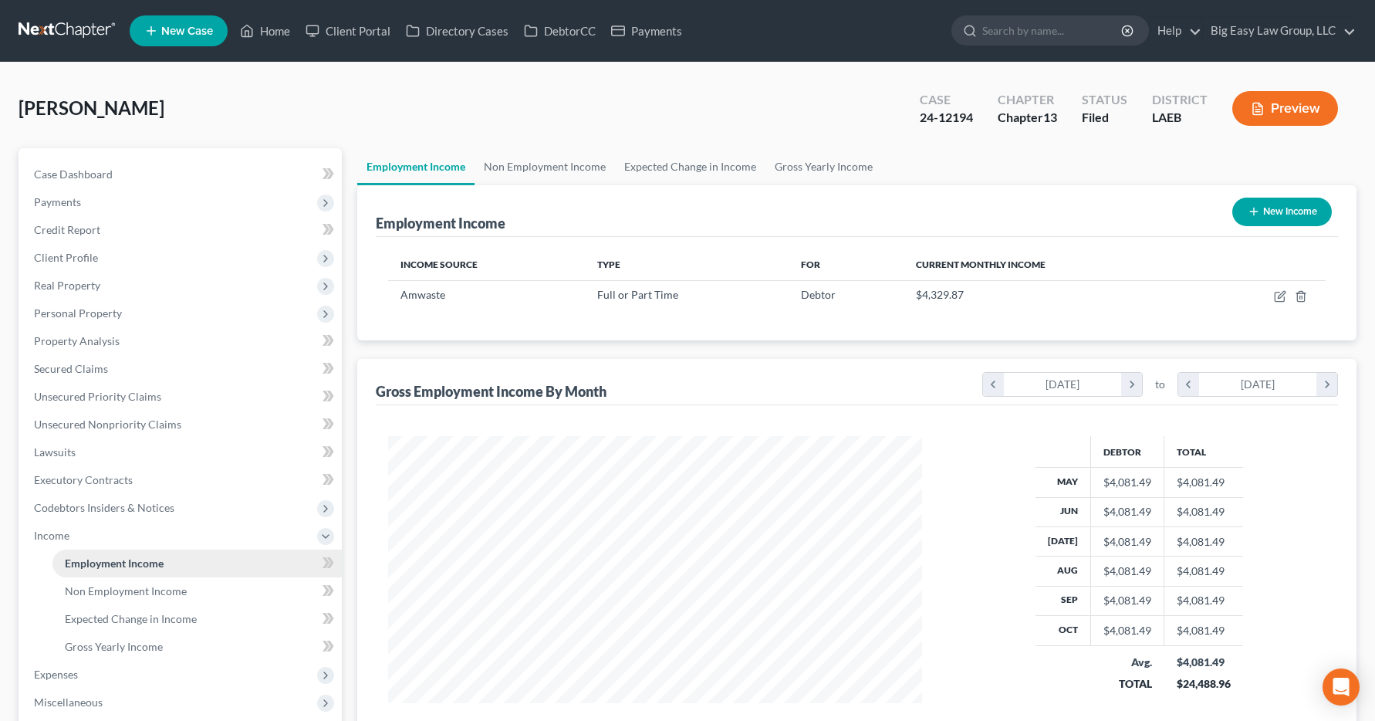
scroll to position [277, 566]
click at [261, 28] on link "Home" at bounding box center [265, 31] width 66 height 28
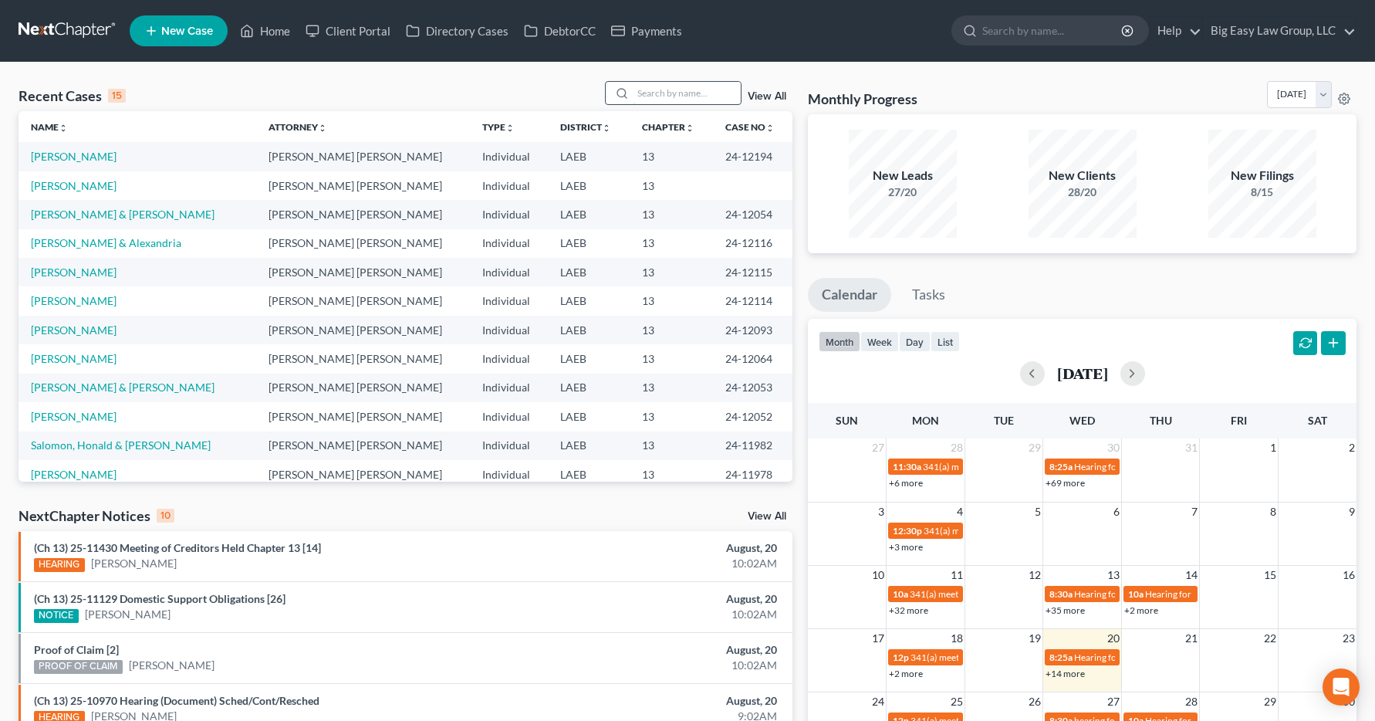
click at [660, 90] on input "search" at bounding box center [687, 93] width 108 height 22
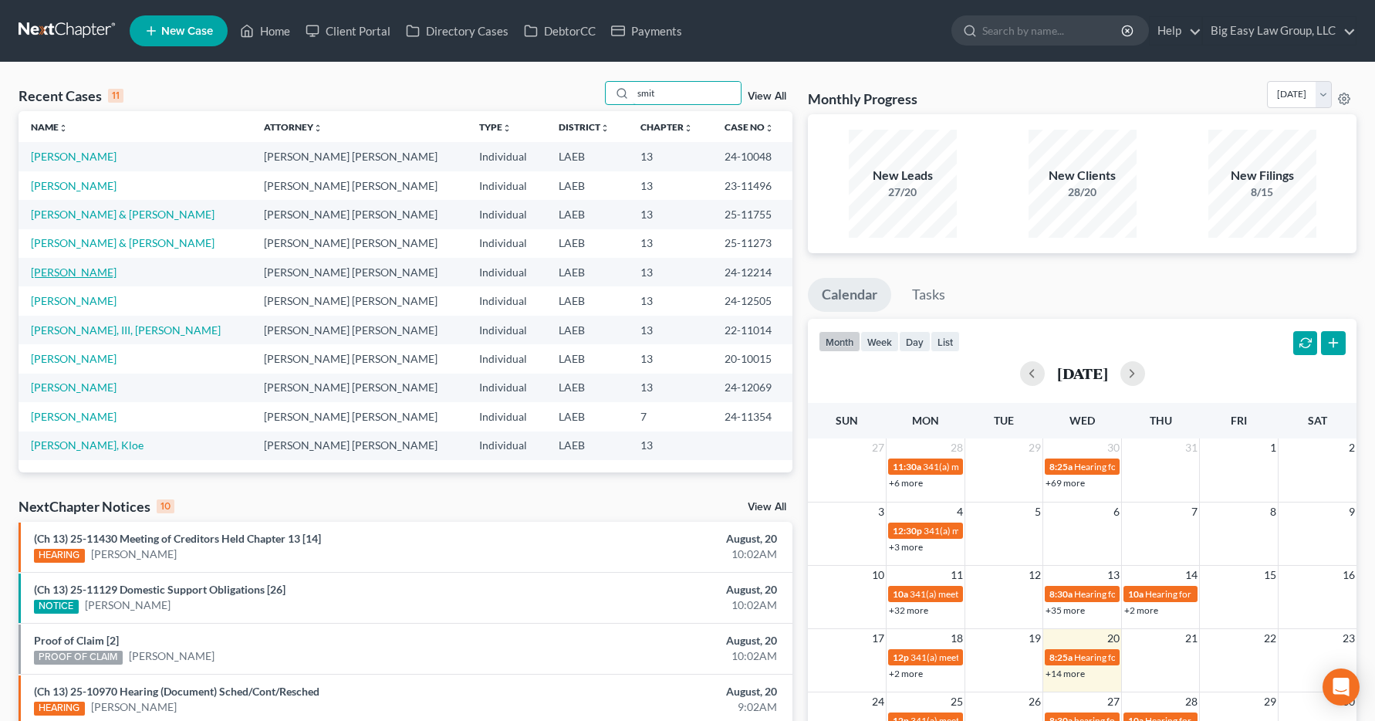
type input "smit"
click at [80, 275] on link "[PERSON_NAME]" at bounding box center [74, 271] width 86 height 13
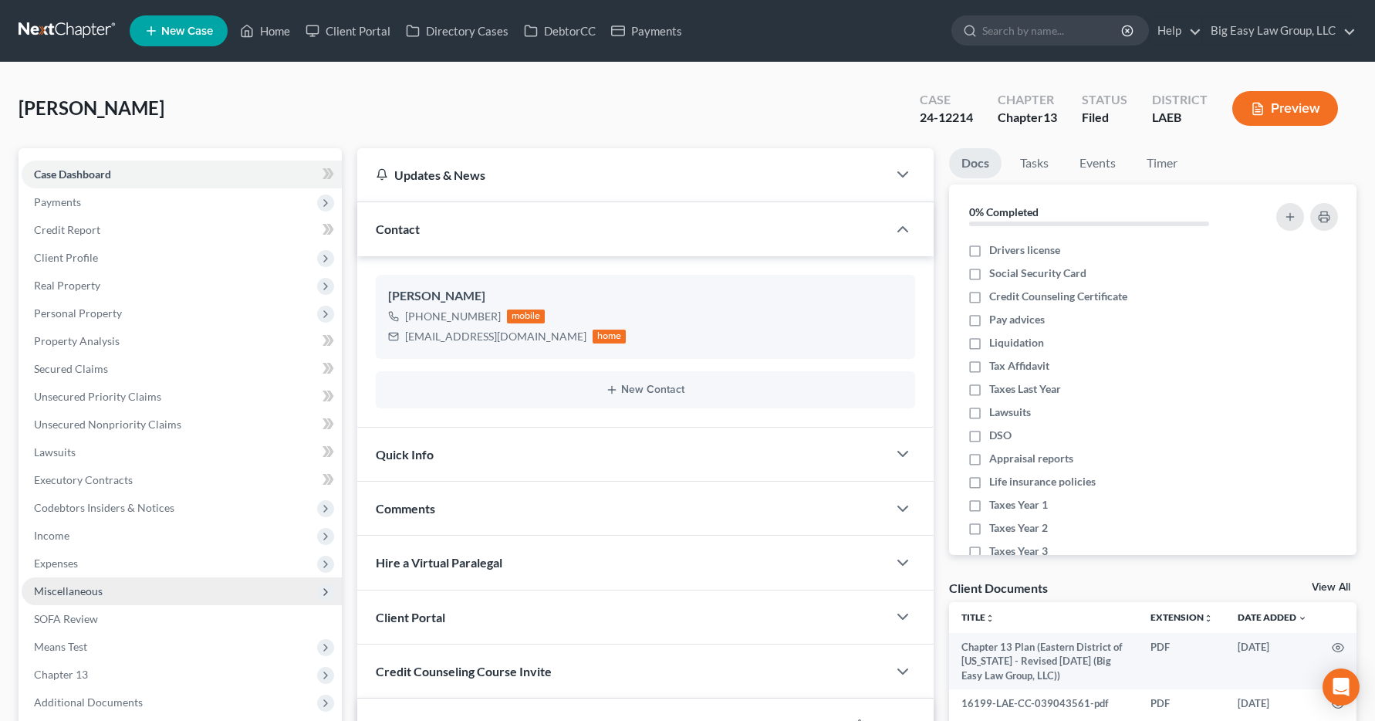
scroll to position [6510, 0]
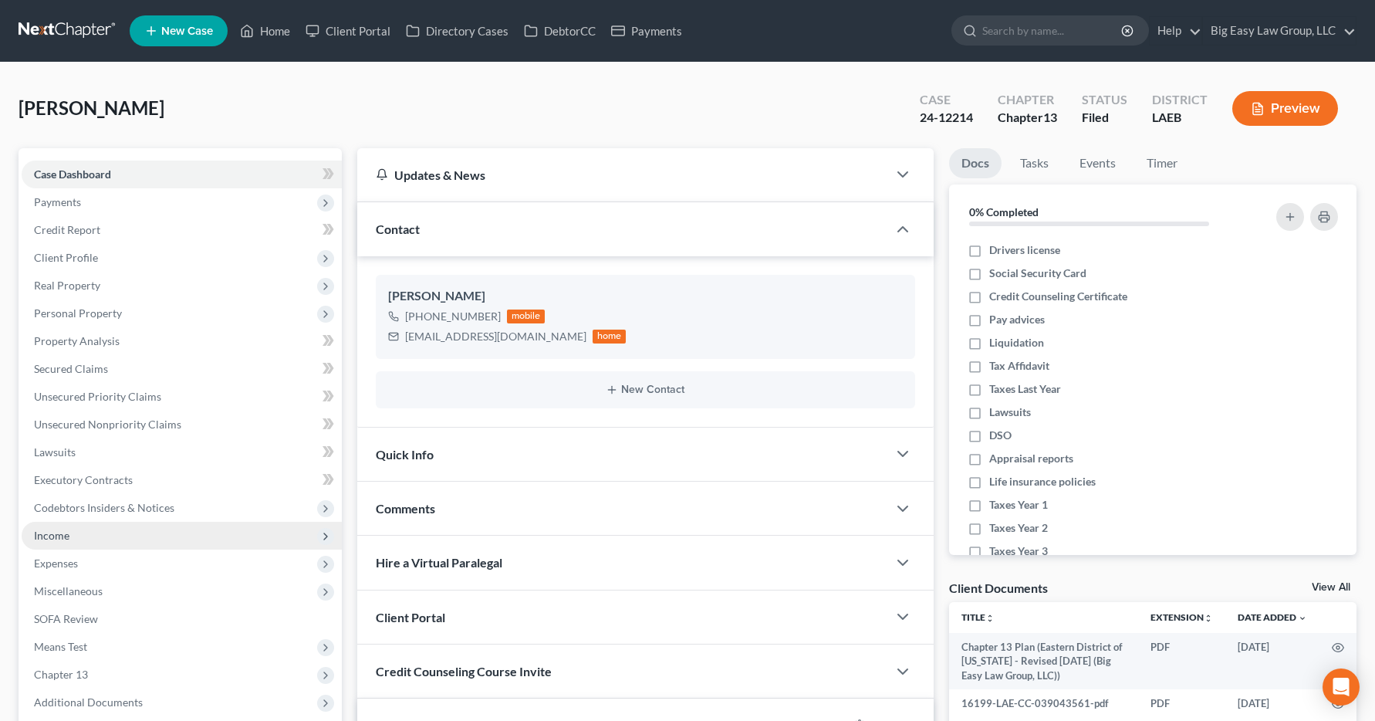
click at [46, 538] on span "Income" at bounding box center [51, 535] width 35 height 13
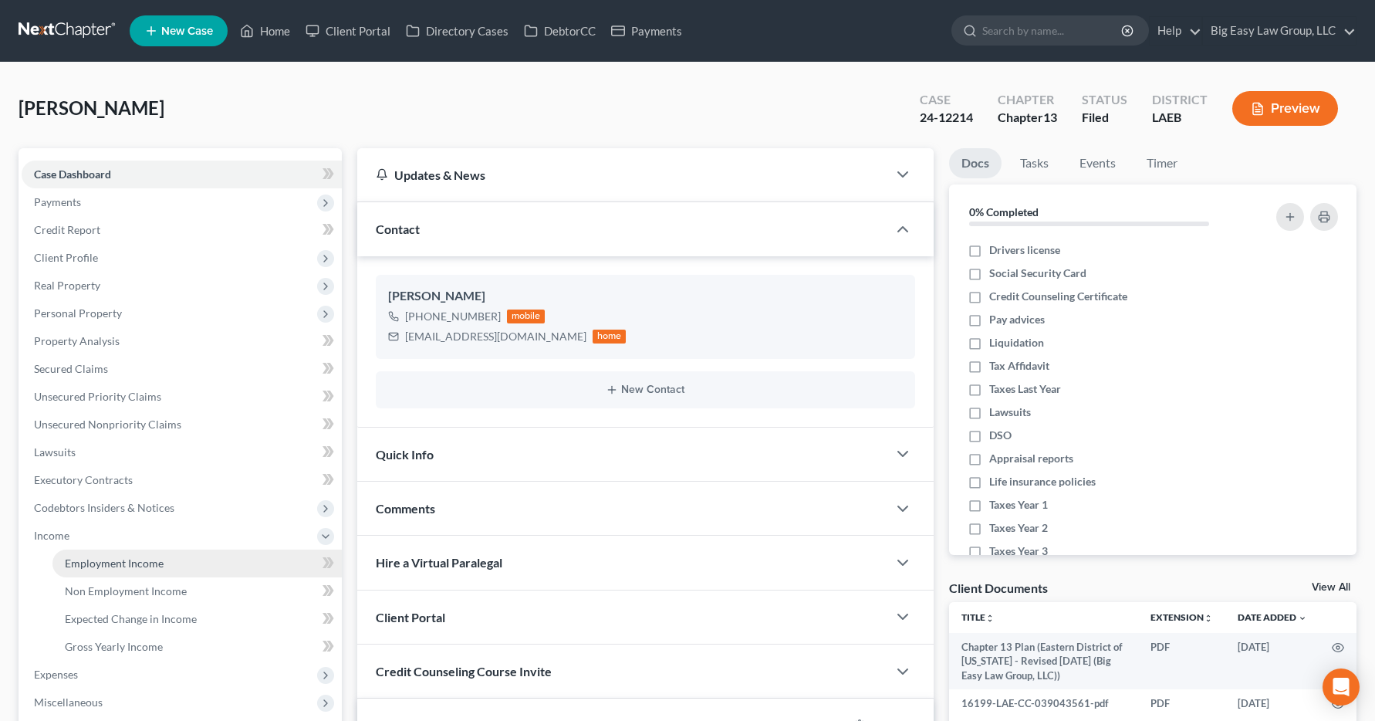
click at [75, 562] on span "Employment Income" at bounding box center [114, 562] width 99 height 13
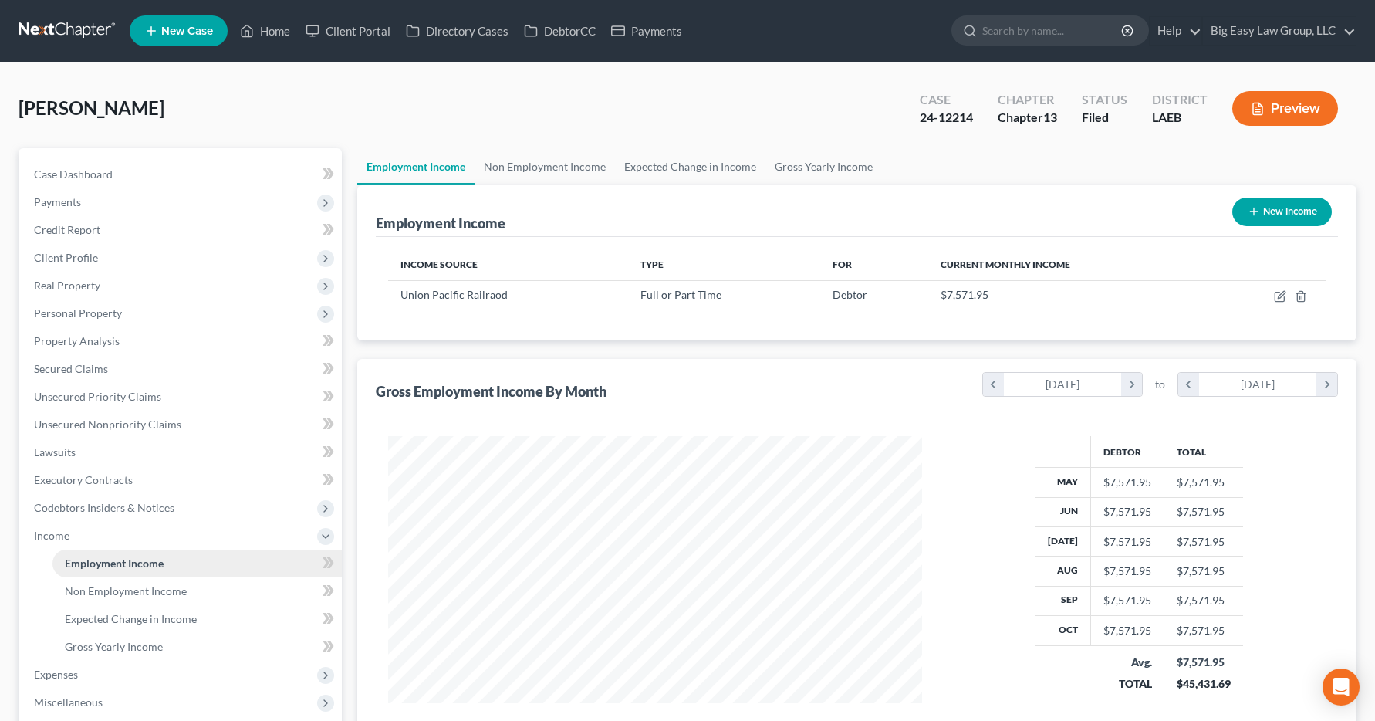
scroll to position [277, 566]
click at [277, 35] on link "Home" at bounding box center [265, 31] width 66 height 28
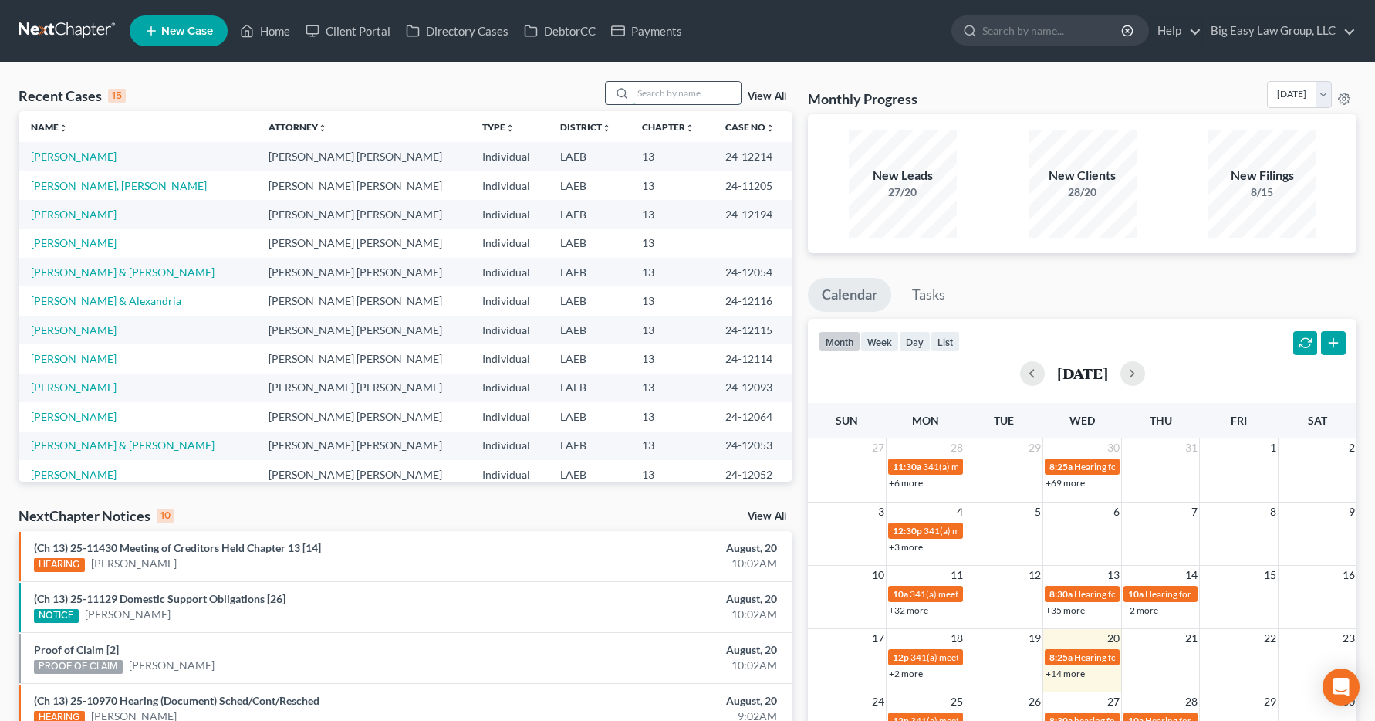
click at [641, 90] on input "search" at bounding box center [687, 93] width 108 height 22
type input "mende"
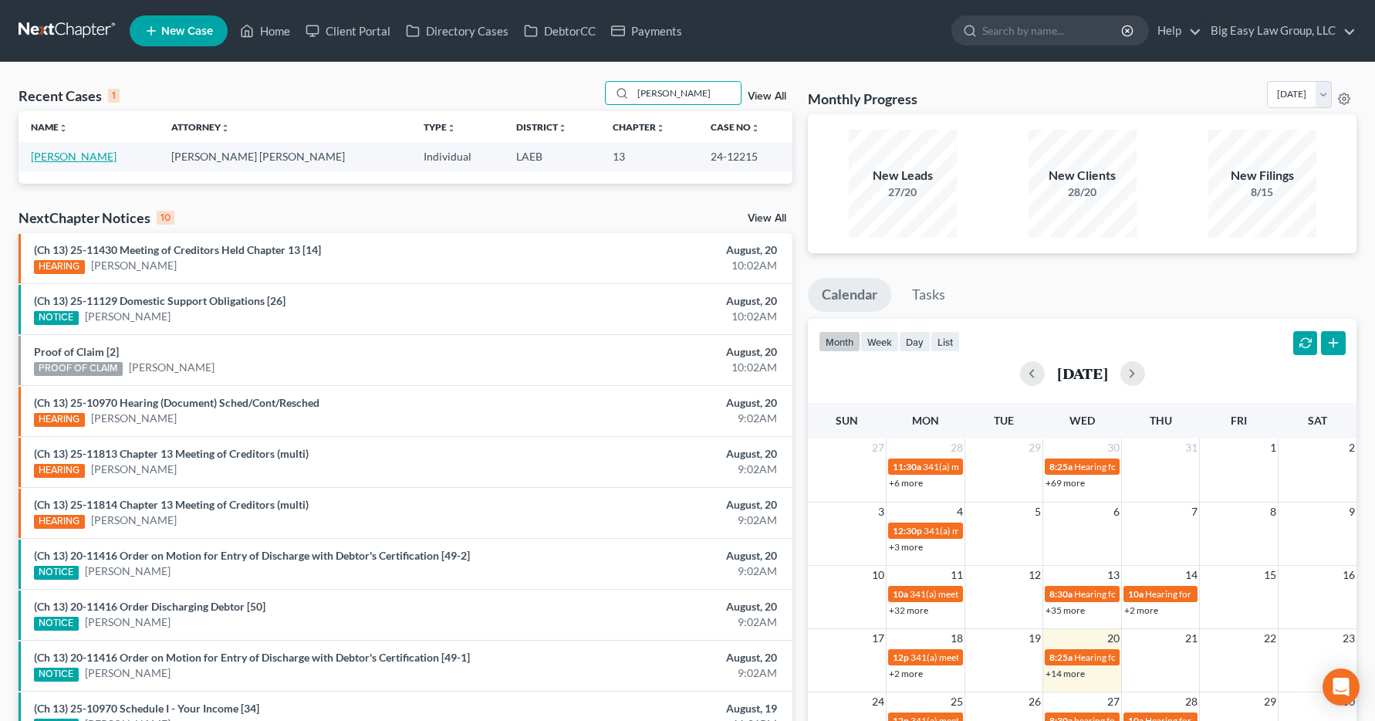
type input "mendez"
click at [77, 153] on link "[PERSON_NAME]" at bounding box center [74, 156] width 86 height 13
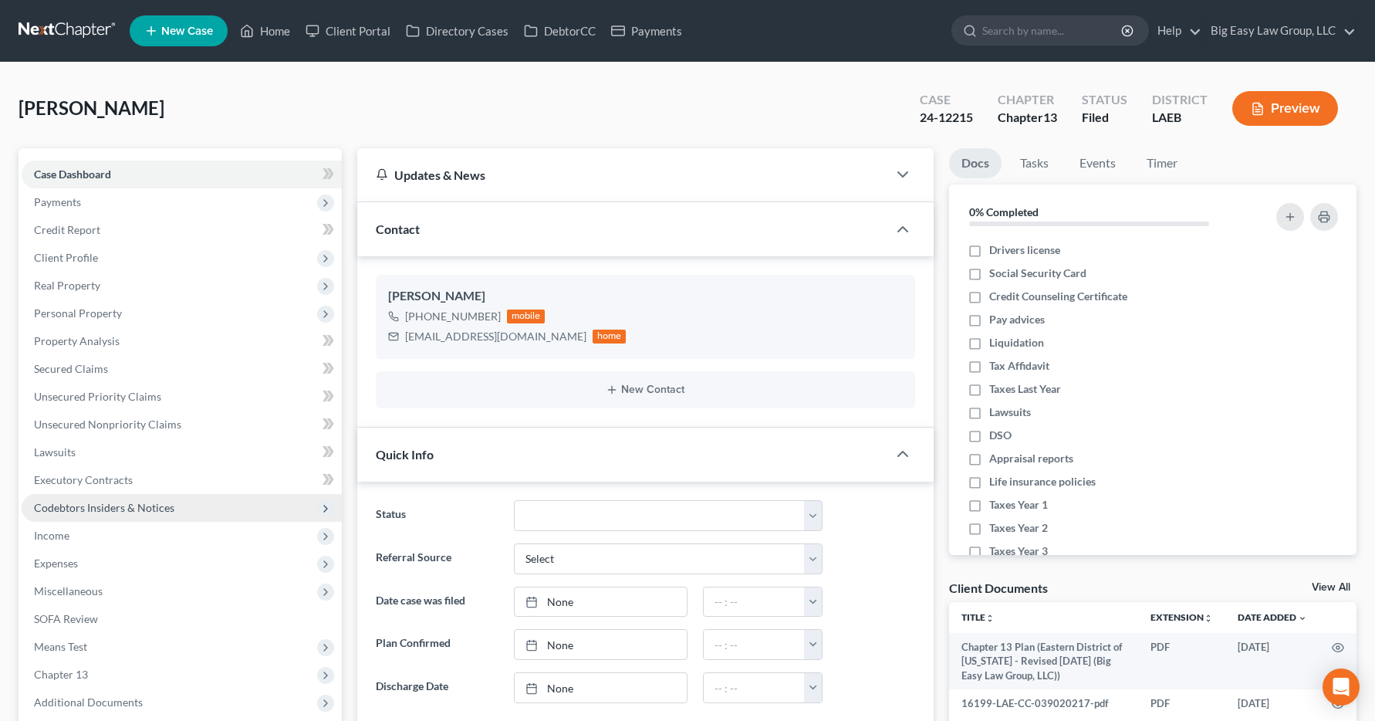
scroll to position [984, 0]
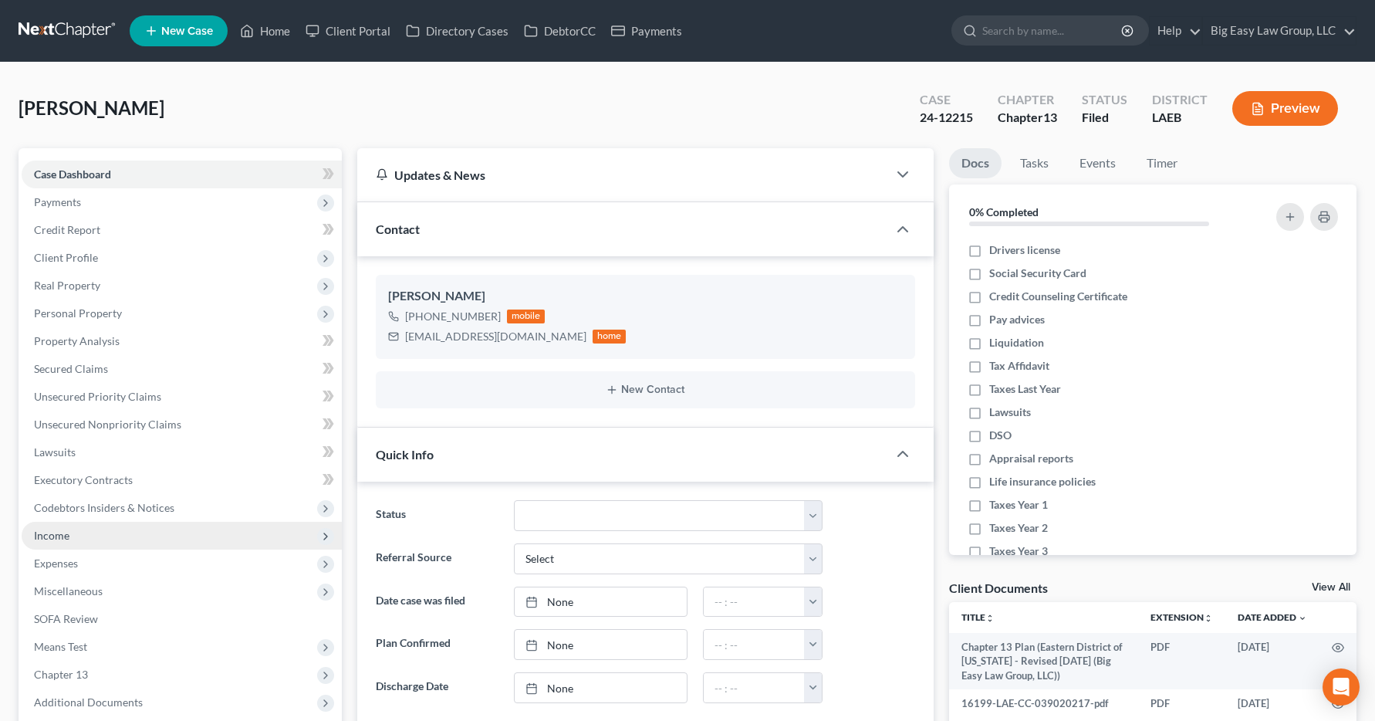
click at [56, 534] on span "Income" at bounding box center [51, 535] width 35 height 13
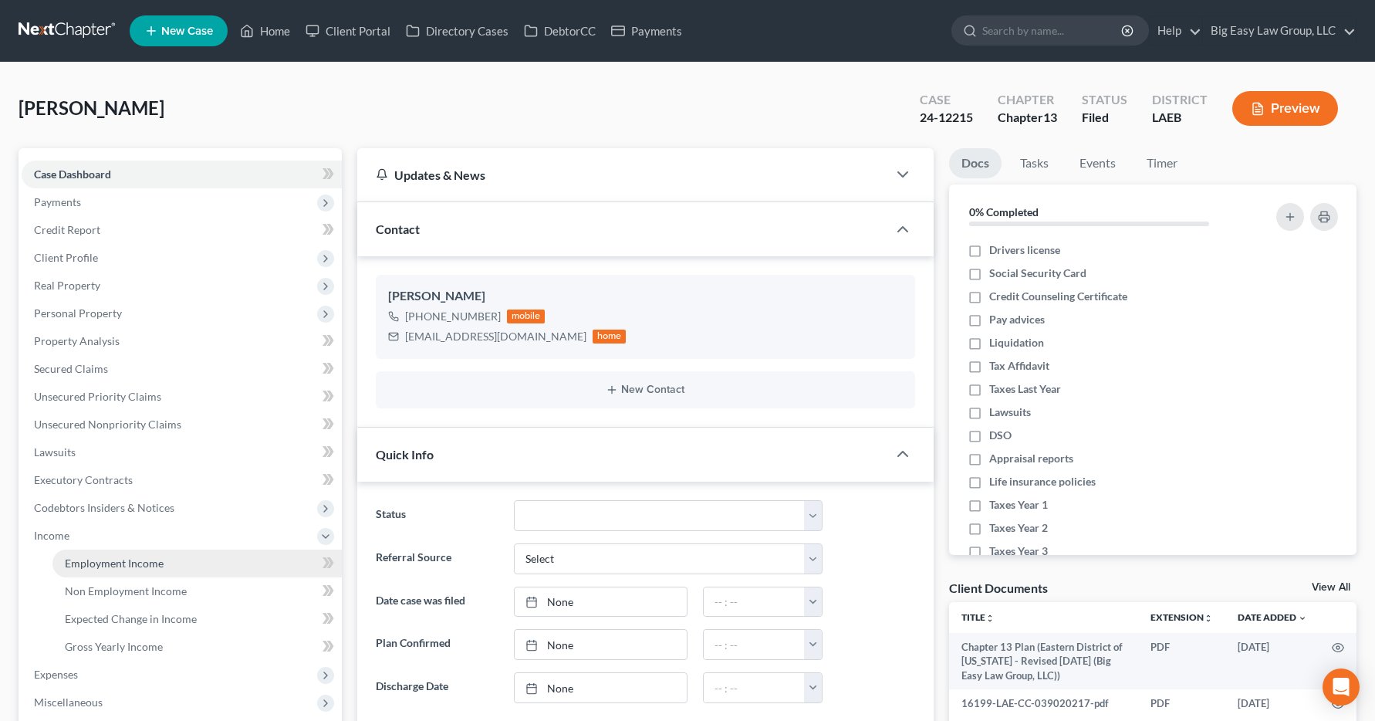
click at [87, 565] on span "Employment Income" at bounding box center [114, 562] width 99 height 13
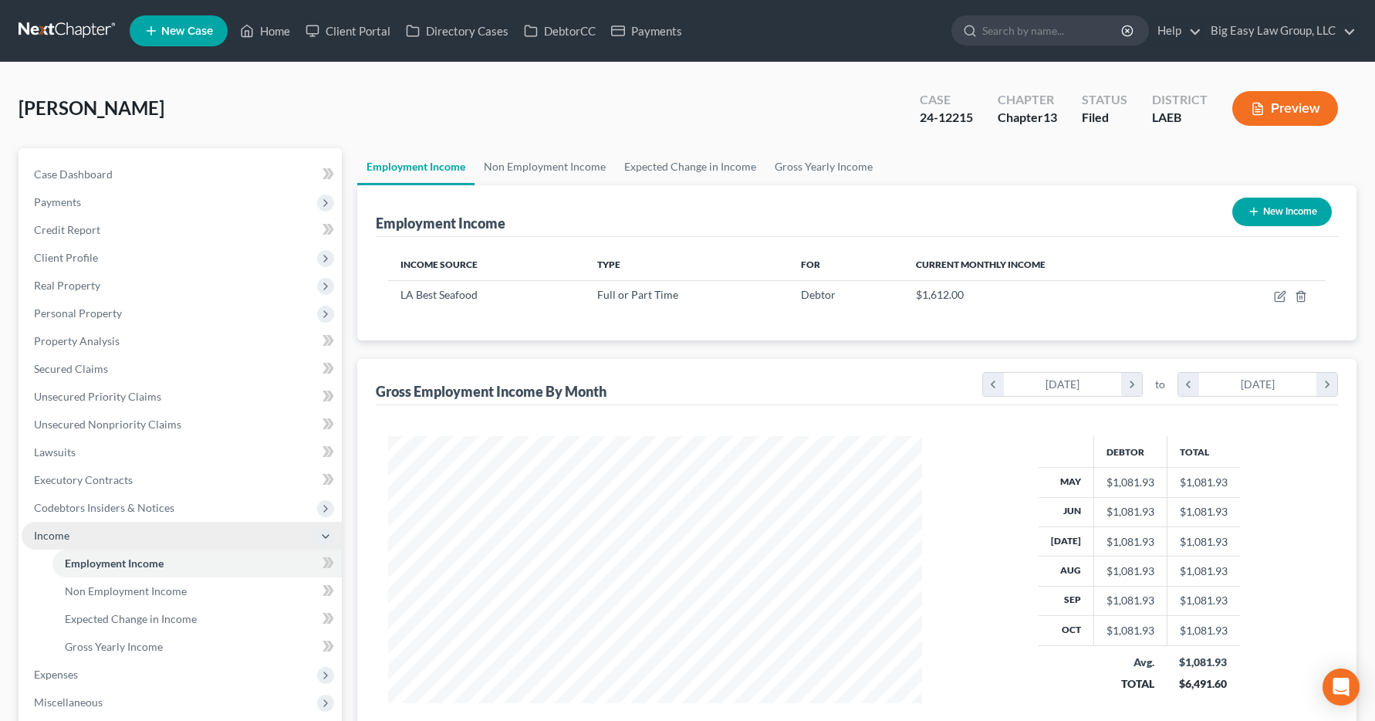
scroll to position [277, 566]
click at [272, 33] on link "Home" at bounding box center [265, 31] width 66 height 28
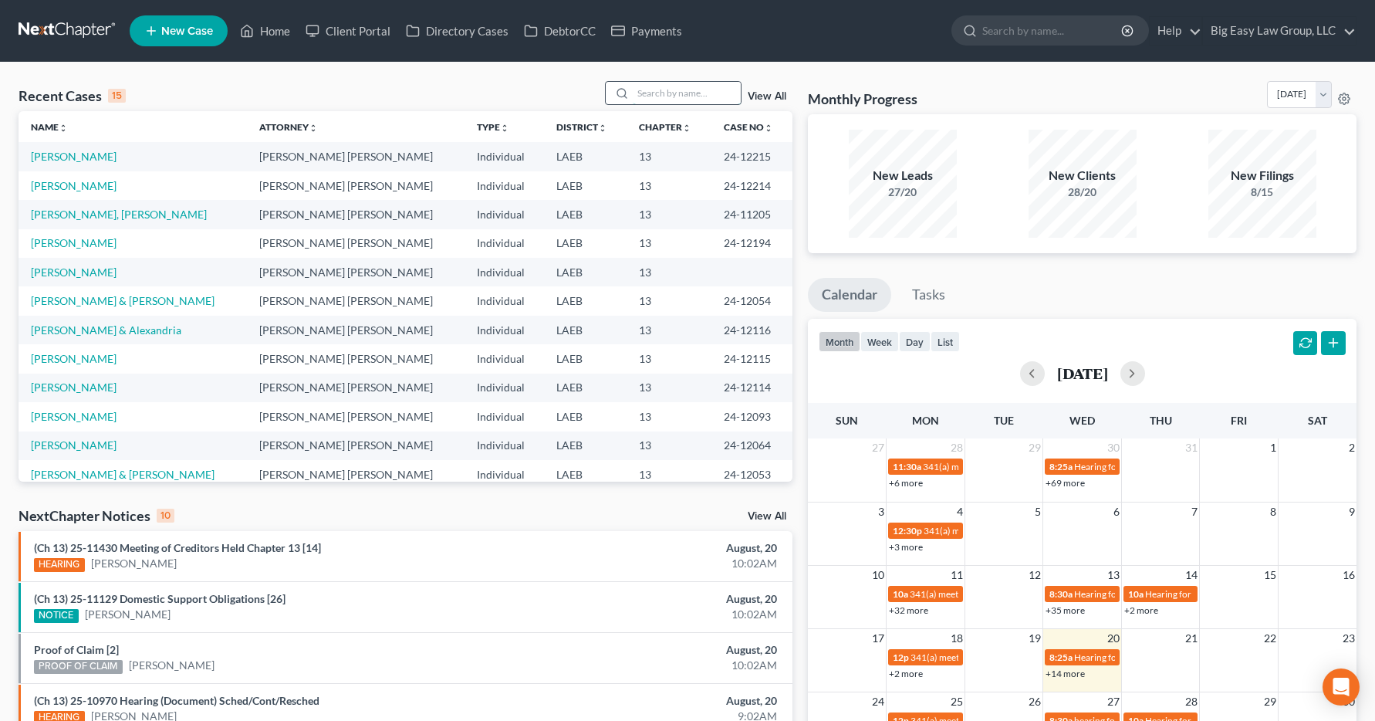
click at [674, 97] on input "search" at bounding box center [687, 93] width 108 height 22
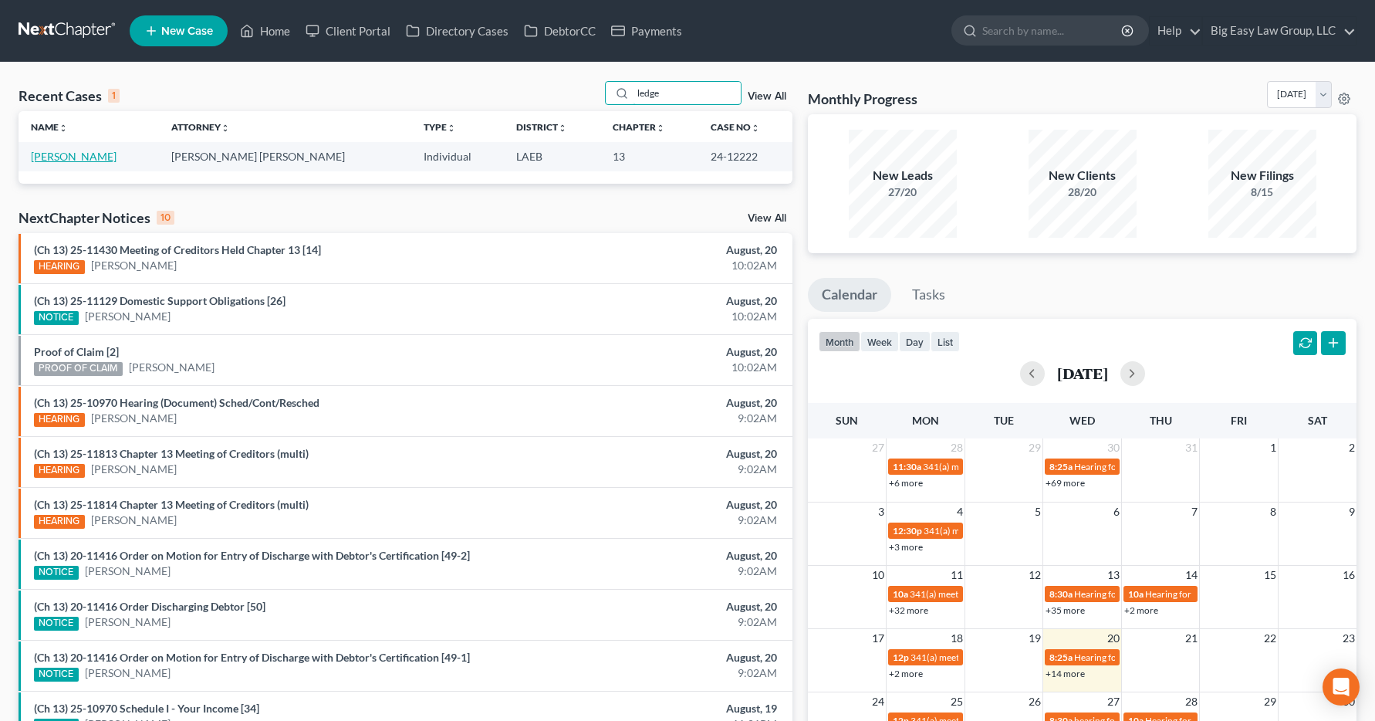
type input "ledge"
click at [82, 160] on link "[PERSON_NAME]" at bounding box center [74, 156] width 86 height 13
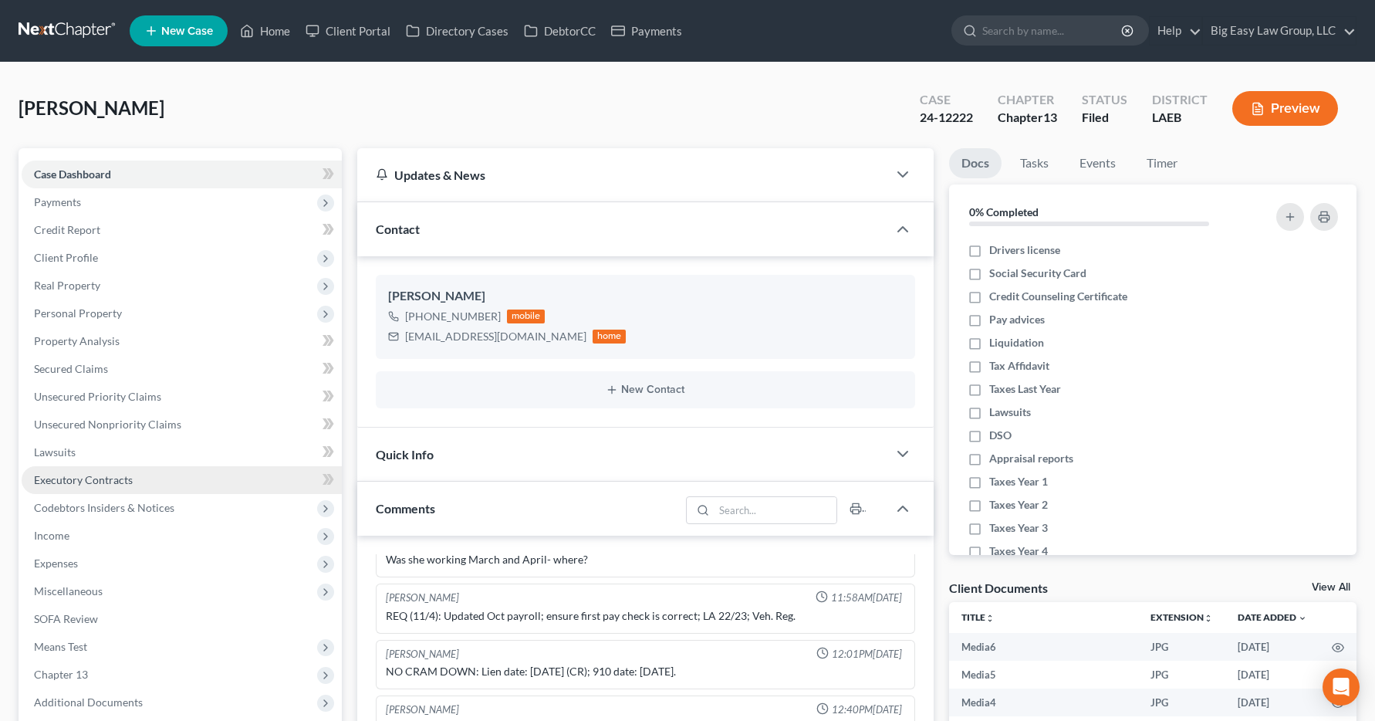
scroll to position [7020, 0]
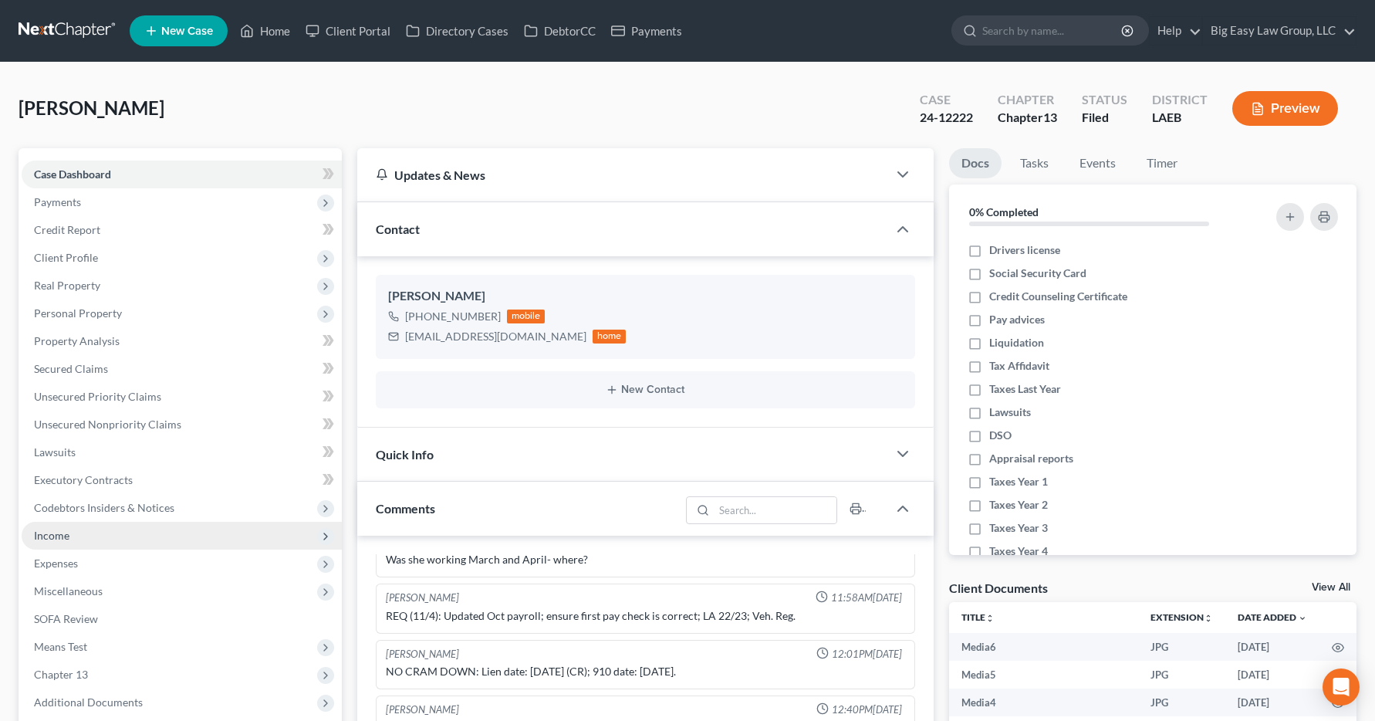
click at [48, 541] on span "Income" at bounding box center [51, 535] width 35 height 13
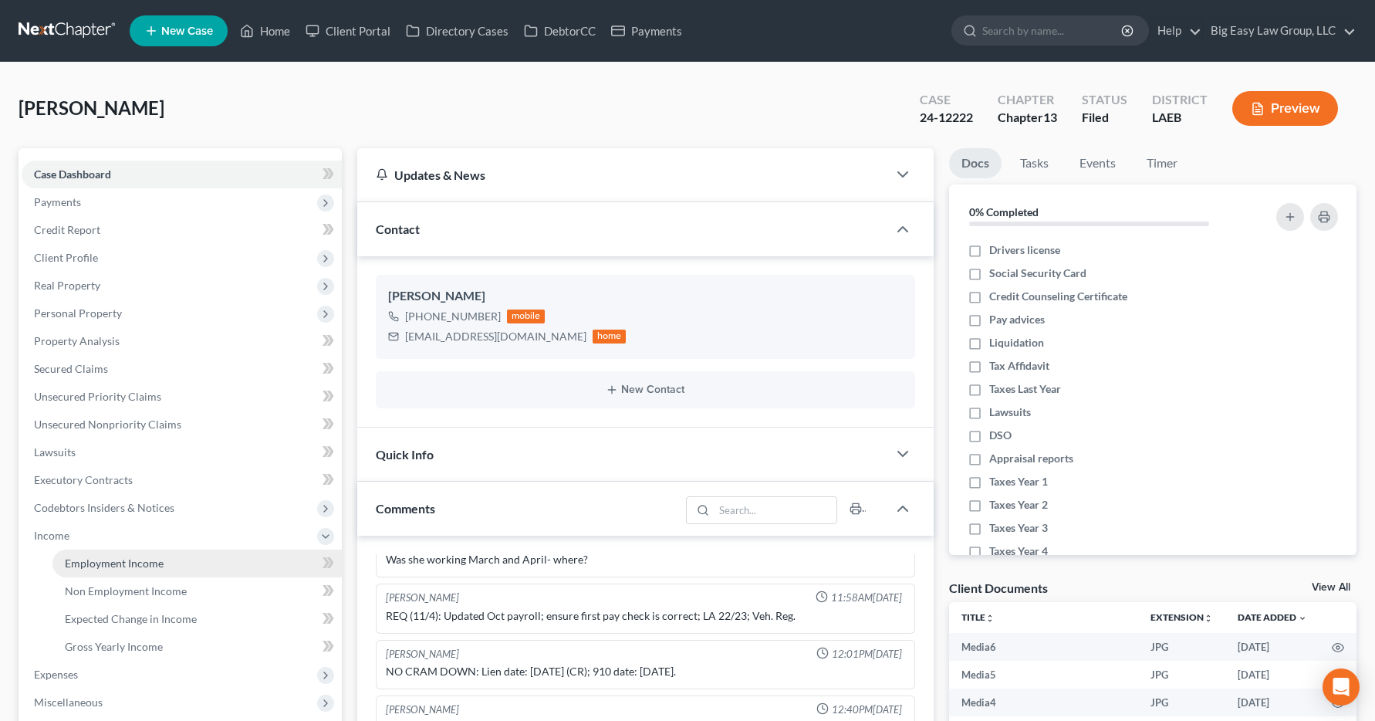
click at [76, 558] on span "Employment Income" at bounding box center [114, 562] width 99 height 13
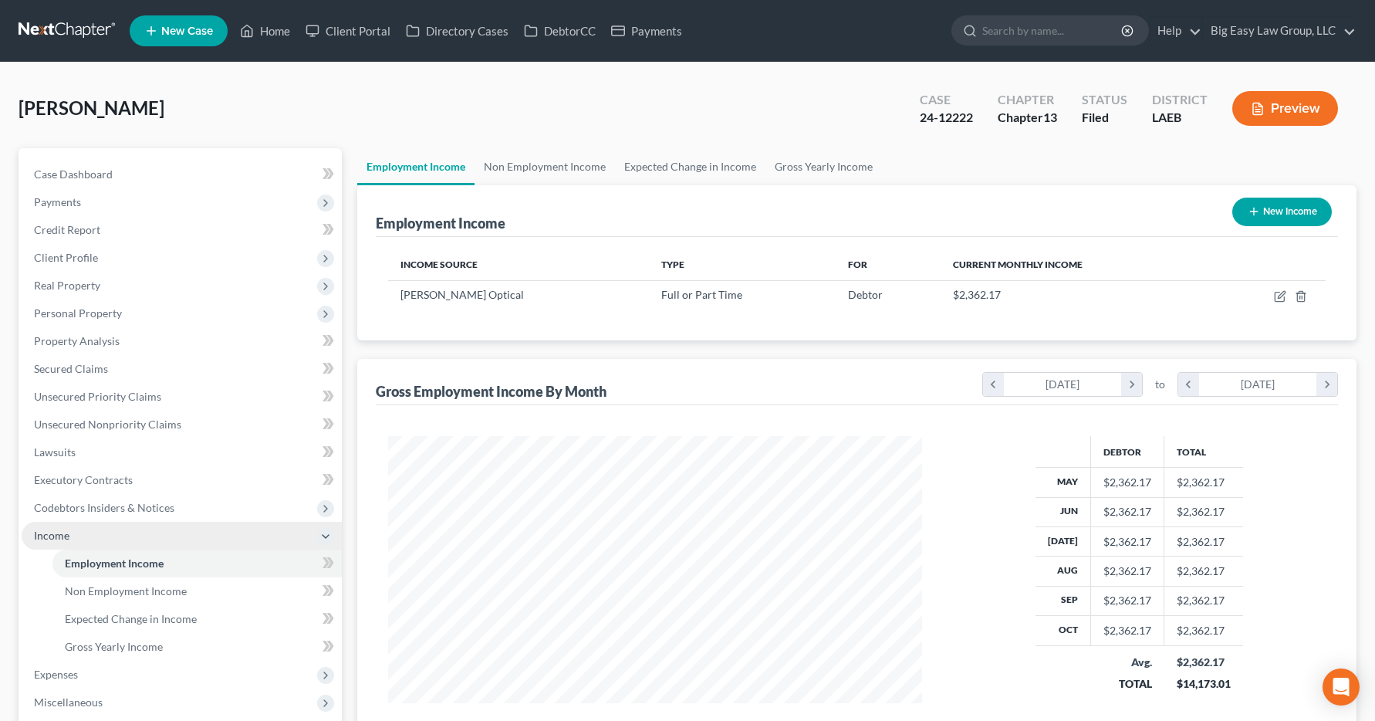
scroll to position [277, 566]
click at [262, 29] on link "Home" at bounding box center [265, 31] width 66 height 28
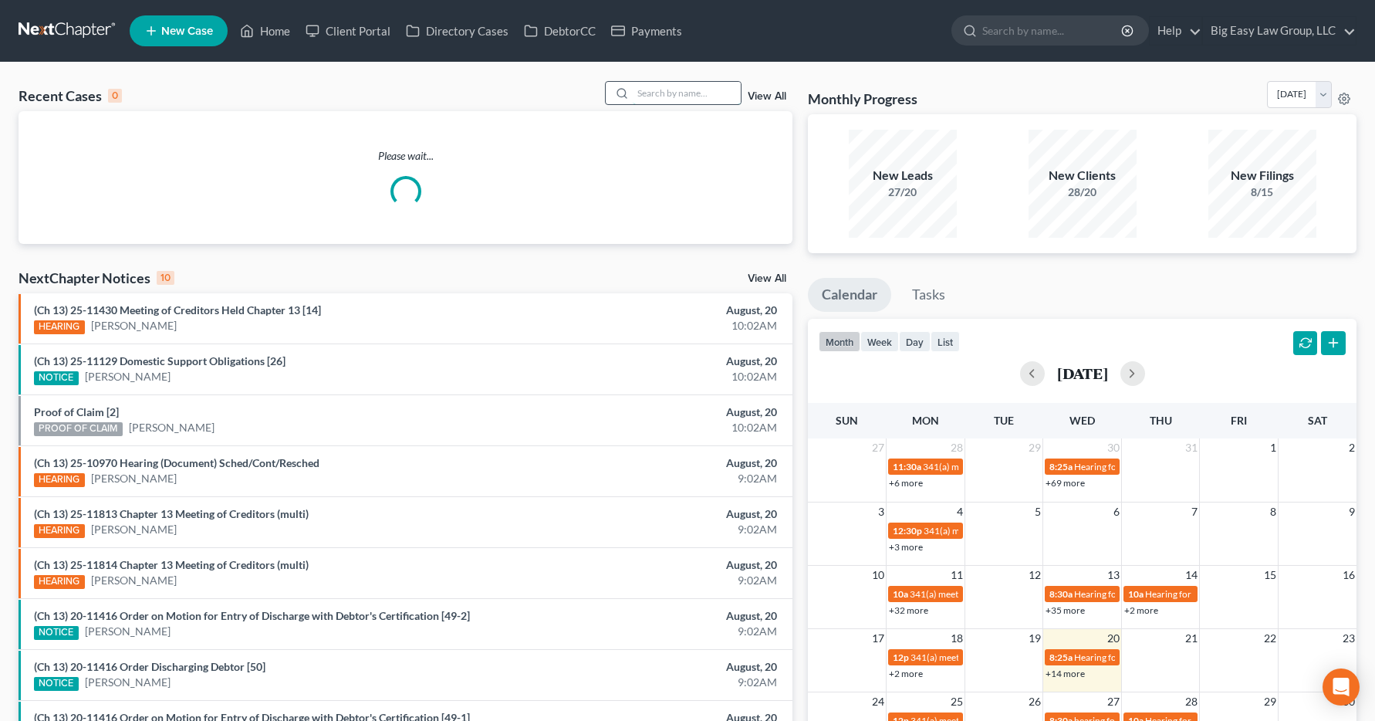
click at [651, 86] on input "search" at bounding box center [687, 93] width 108 height 22
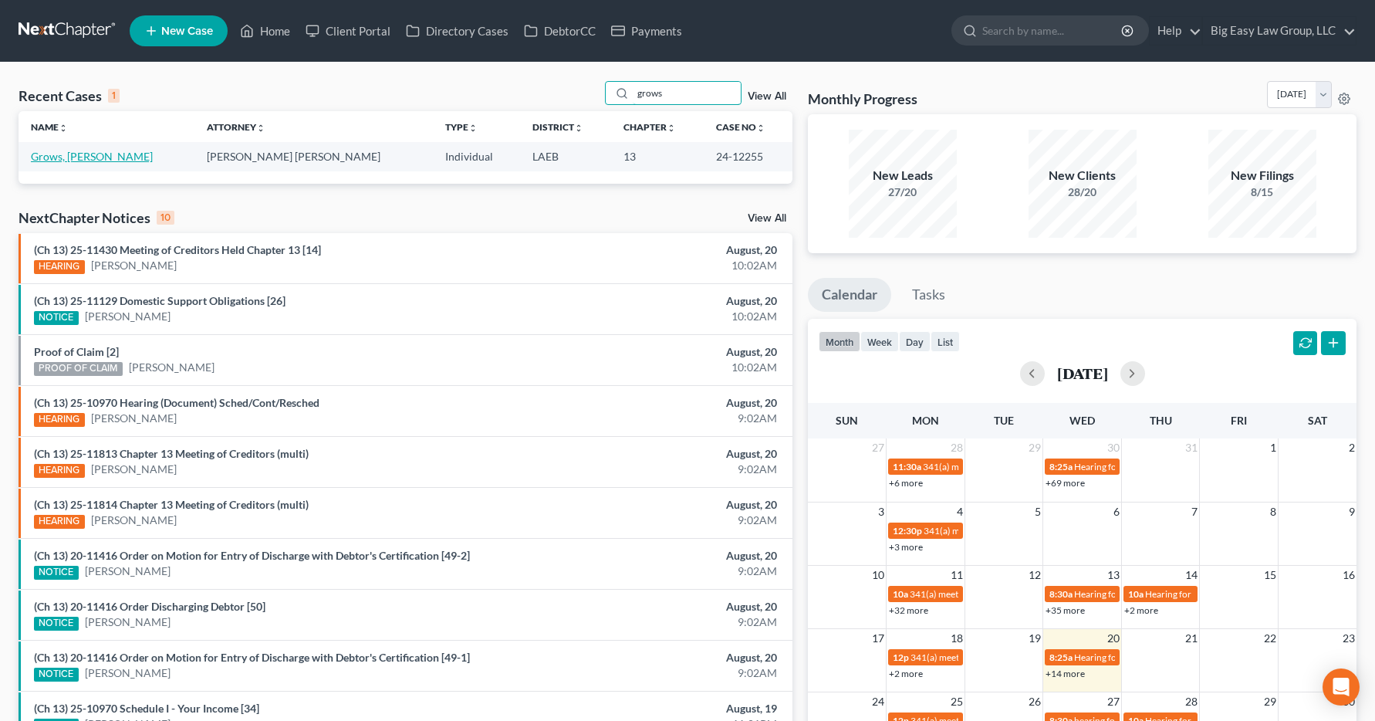
type input "grows"
click at [65, 157] on link "Grows, [PERSON_NAME]" at bounding box center [92, 156] width 122 height 13
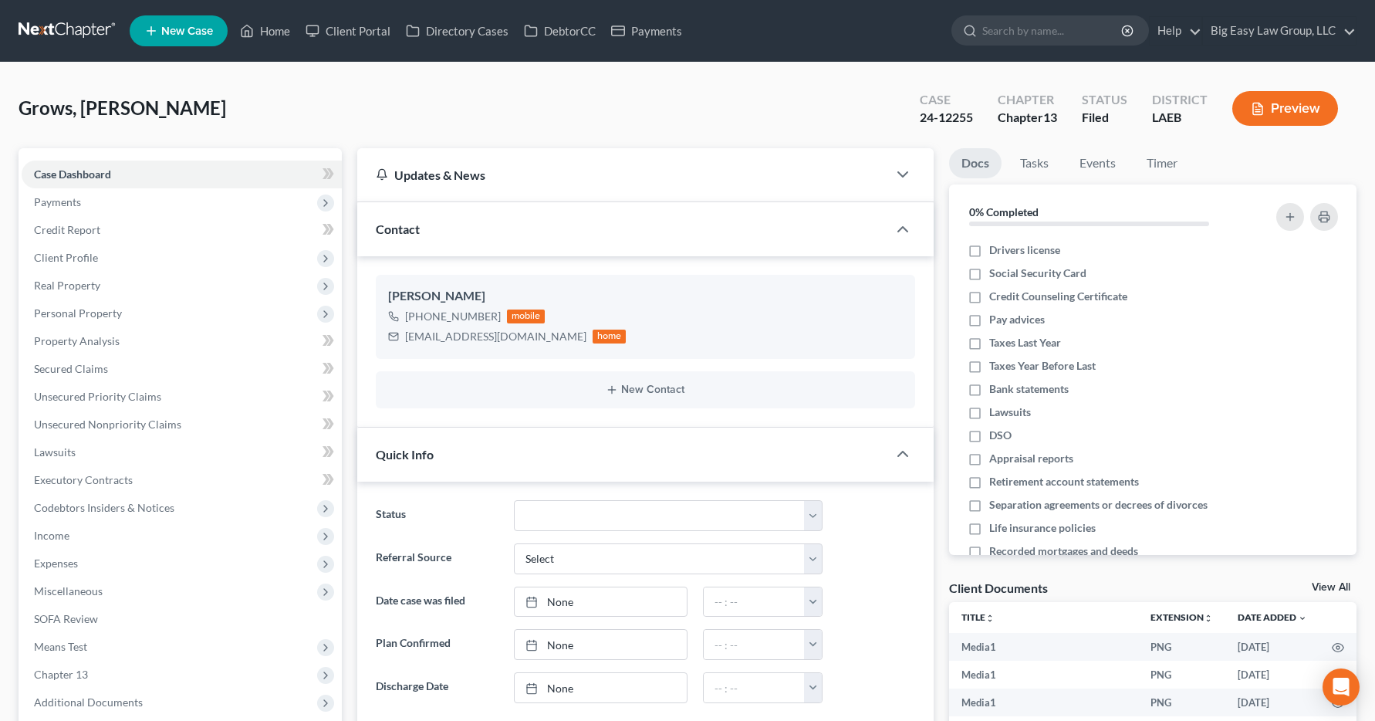
scroll to position [7615, 0]
click at [26, 539] on span "Income" at bounding box center [182, 536] width 320 height 28
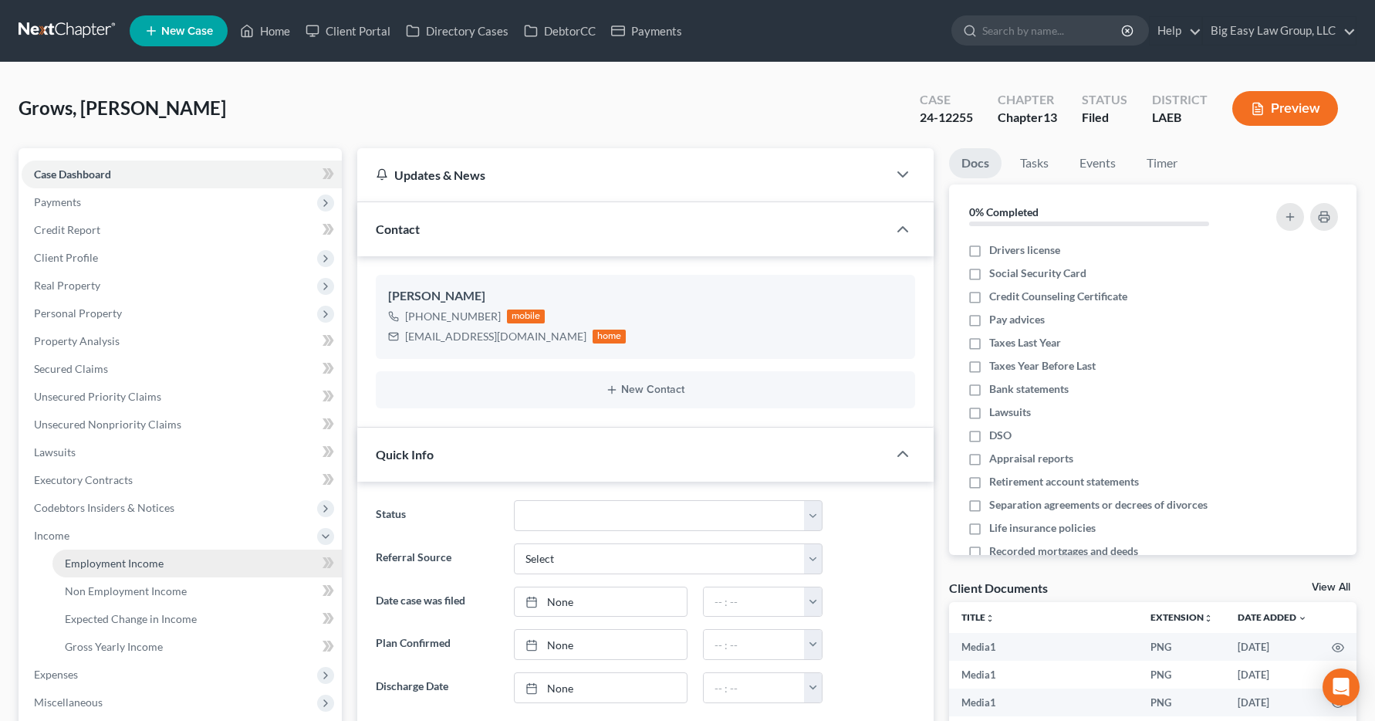
click at [110, 564] on span "Employment Income" at bounding box center [114, 562] width 99 height 13
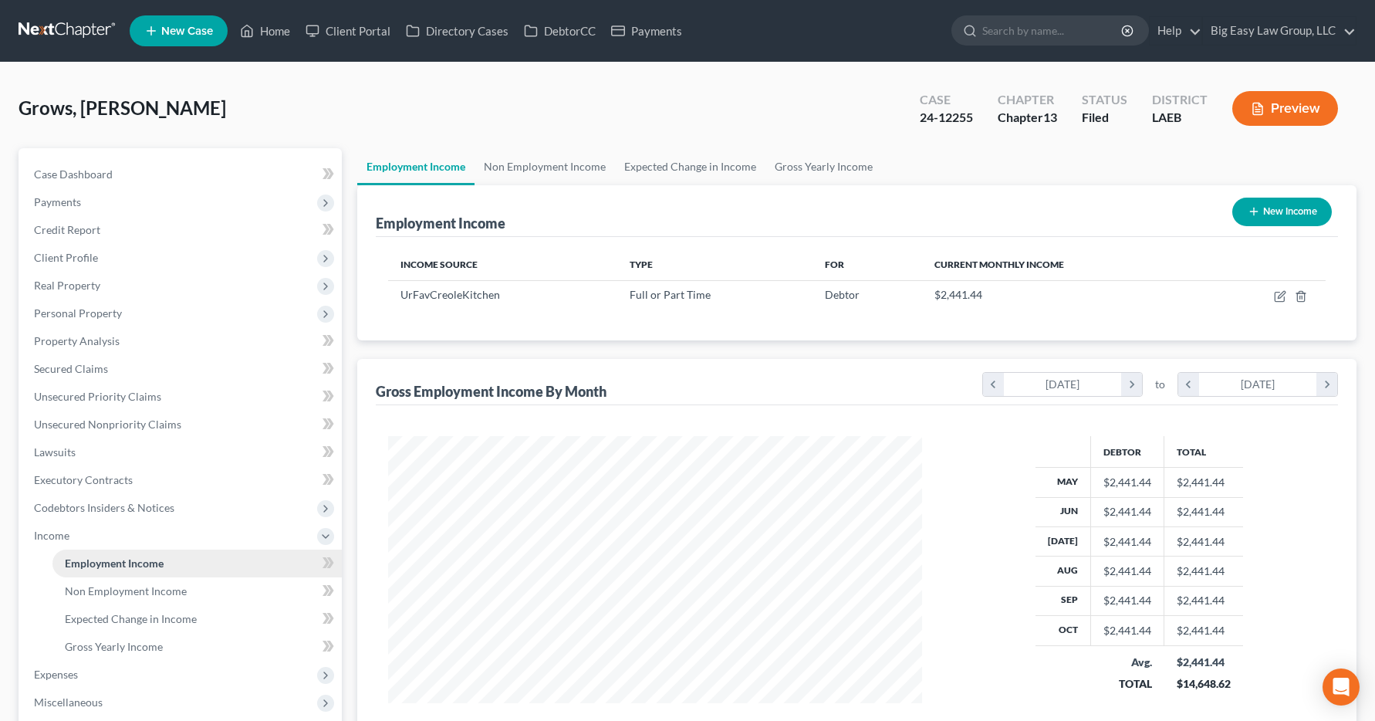
scroll to position [277, 566]
click at [280, 35] on link "Home" at bounding box center [265, 31] width 66 height 28
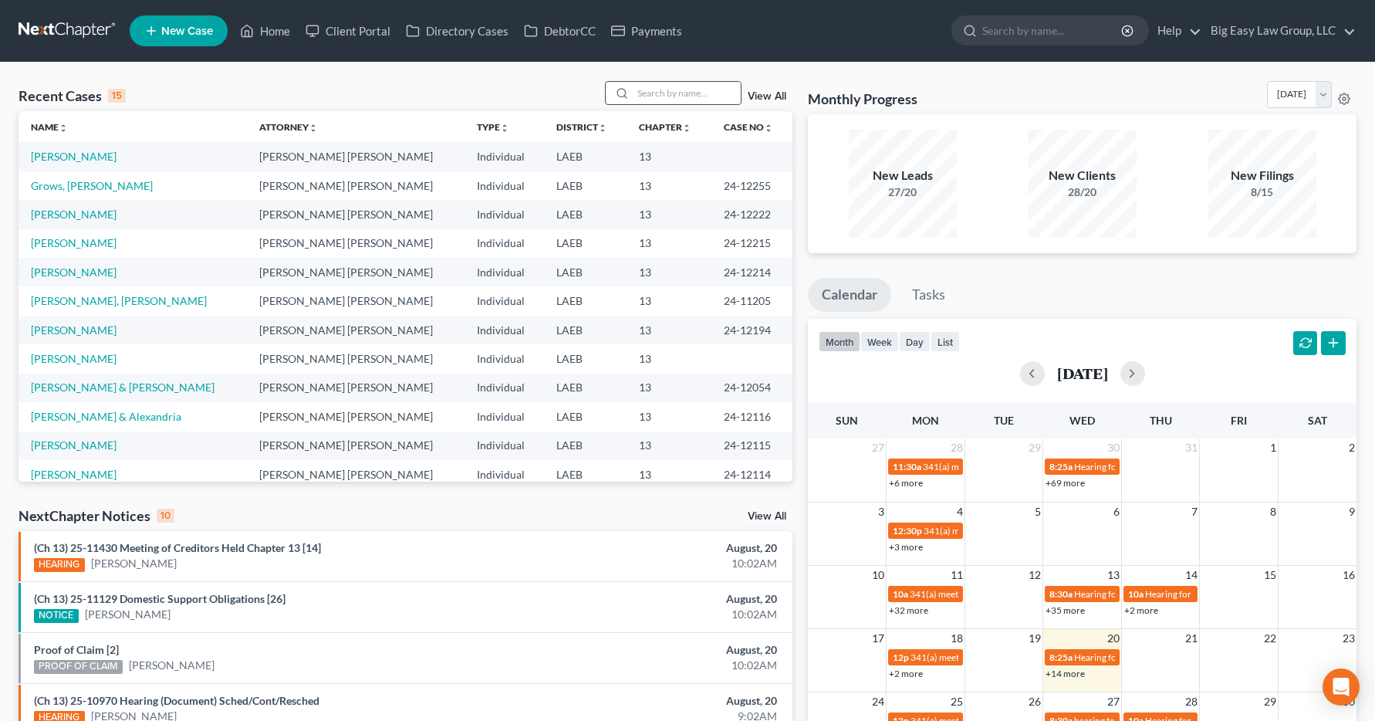
click at [624, 96] on circle at bounding box center [621, 93] width 8 height 8
click at [628, 90] on icon at bounding box center [622, 93] width 12 height 12
click at [645, 94] on input "search" at bounding box center [687, 93] width 108 height 22
type input "spots"
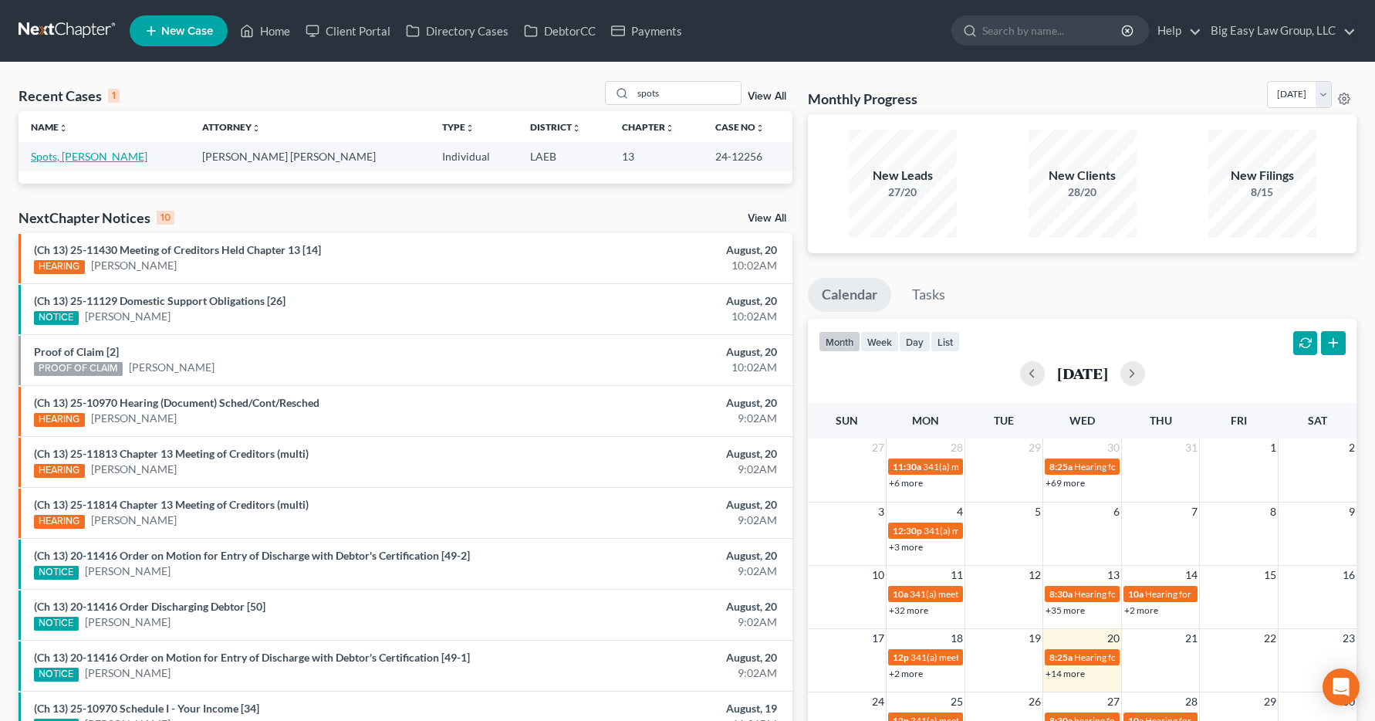
click at [66, 160] on link "Spots, [PERSON_NAME]" at bounding box center [89, 156] width 117 height 13
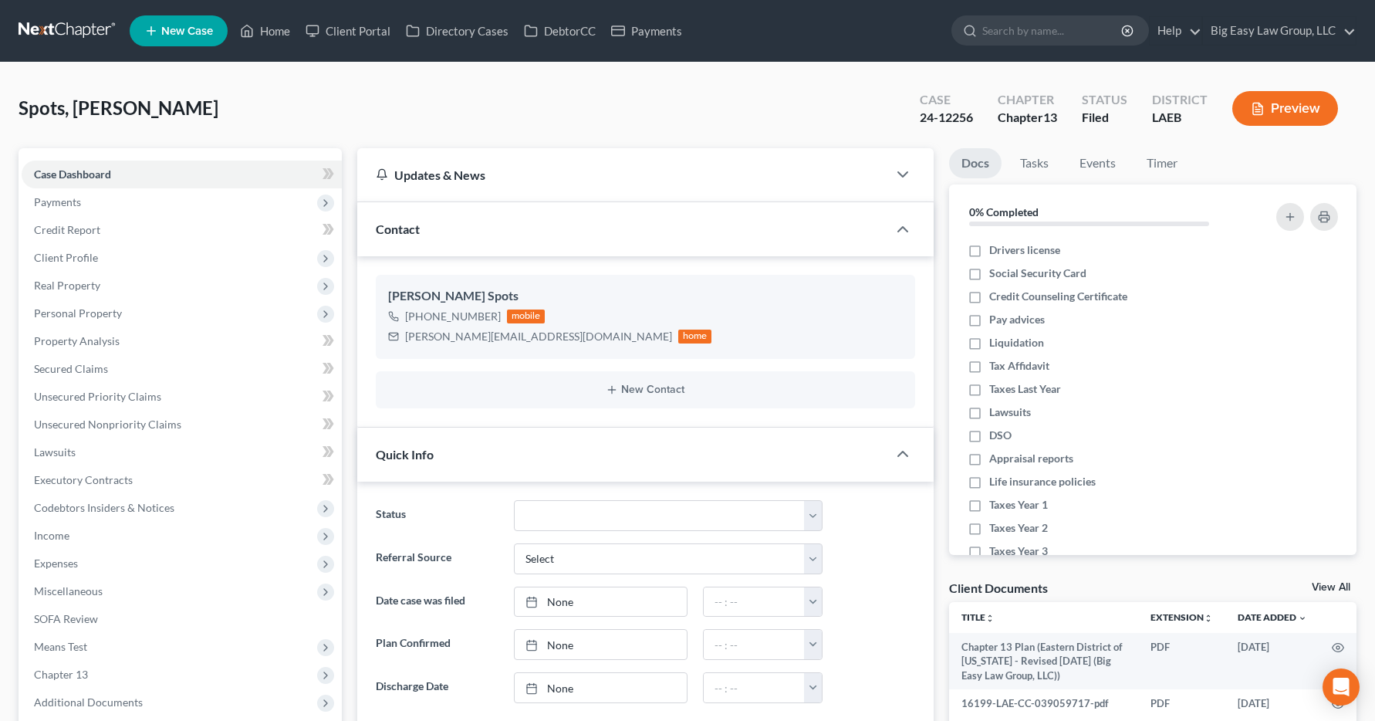
scroll to position [431, 0]
drag, startPoint x: 55, startPoint y: 532, endPoint x: 39, endPoint y: 517, distance: 22.4
click at [55, 532] on span "Income" at bounding box center [51, 535] width 35 height 13
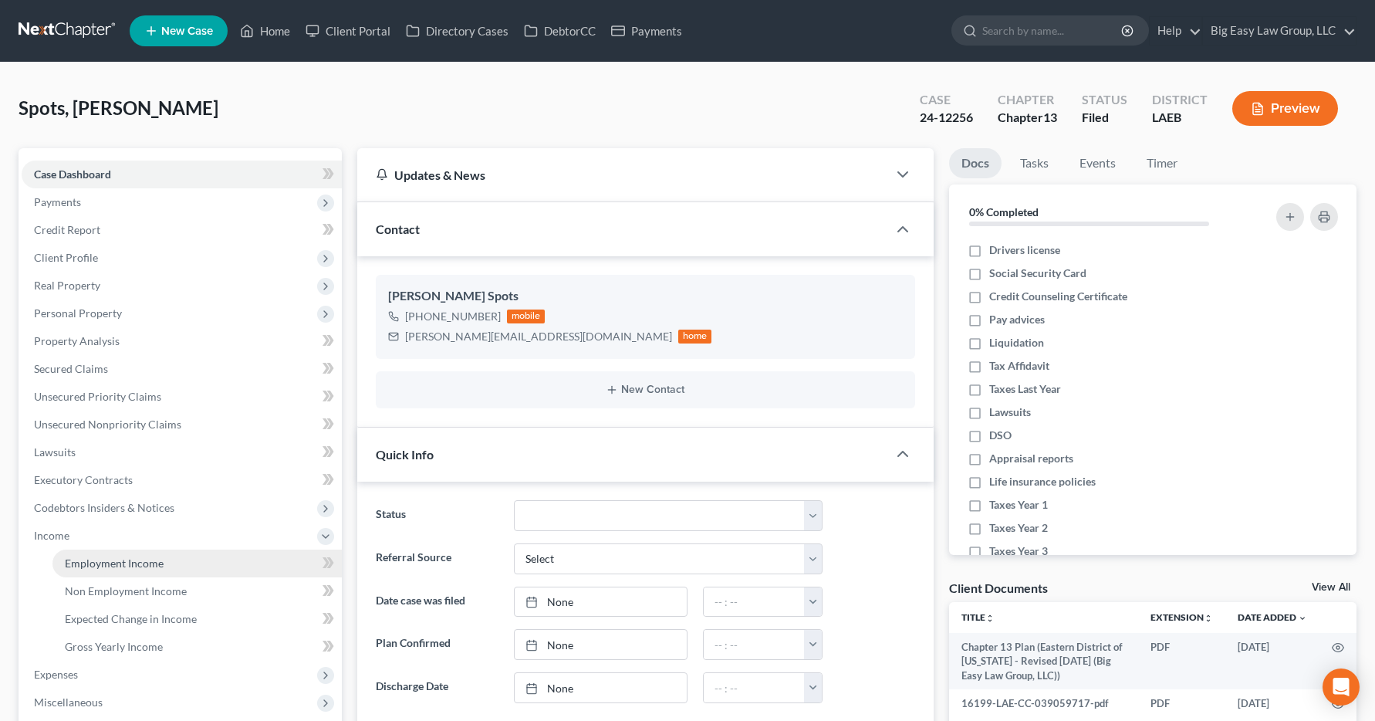
click at [83, 566] on span "Employment Income" at bounding box center [114, 562] width 99 height 13
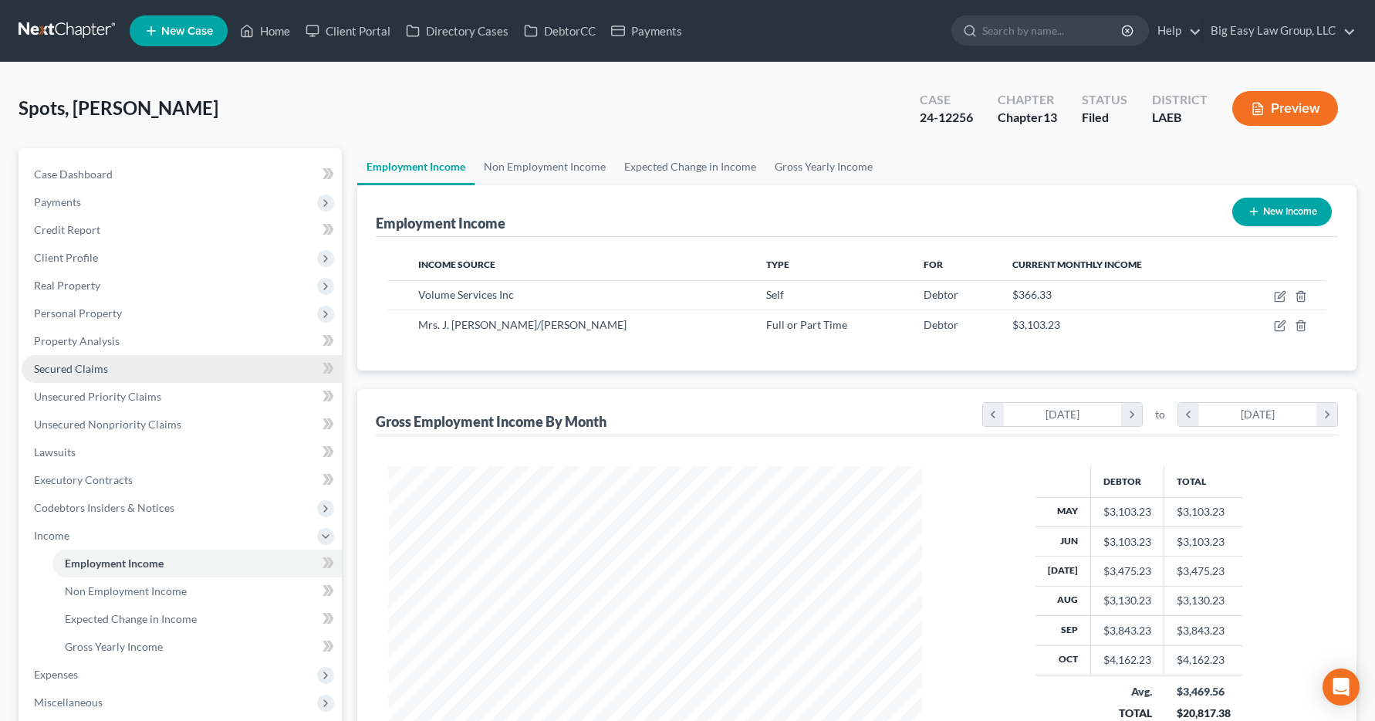
scroll to position [277, 566]
click at [259, 27] on link "Home" at bounding box center [265, 31] width 66 height 28
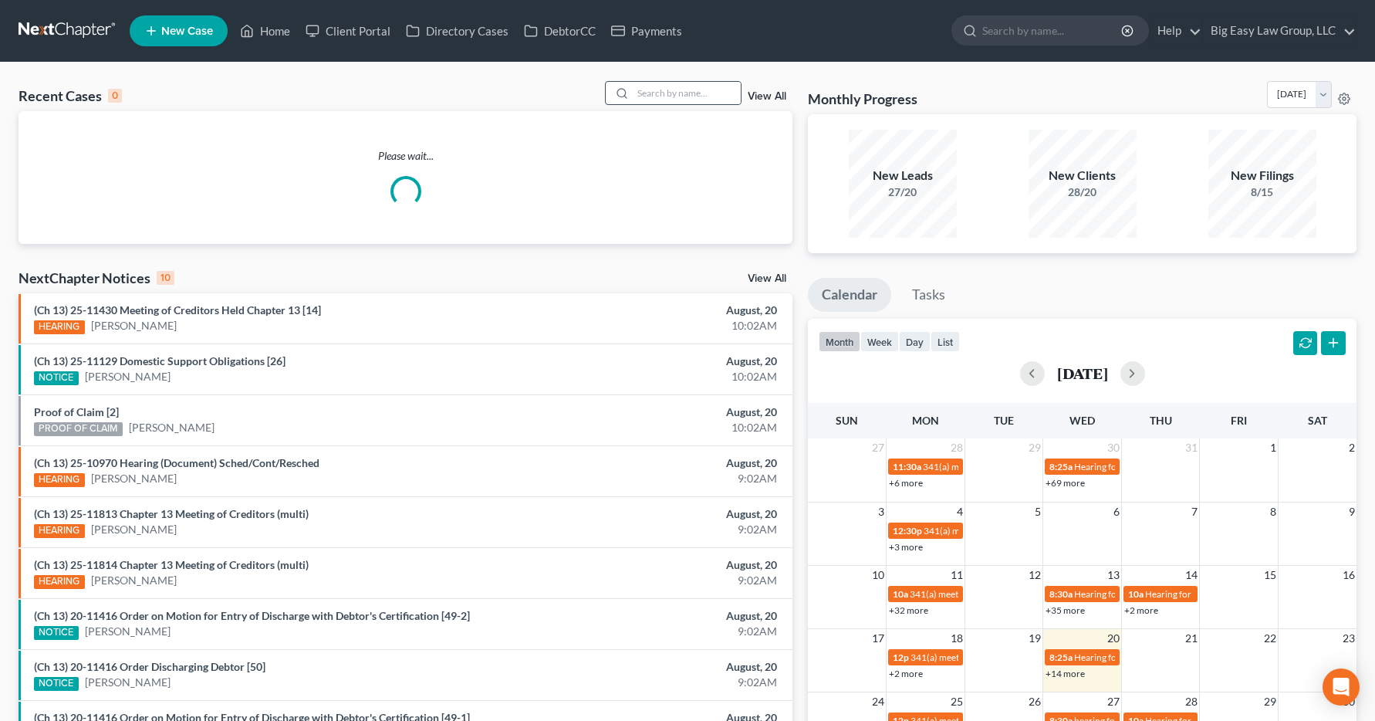
click at [633, 90] on div at bounding box center [620, 93] width 28 height 22
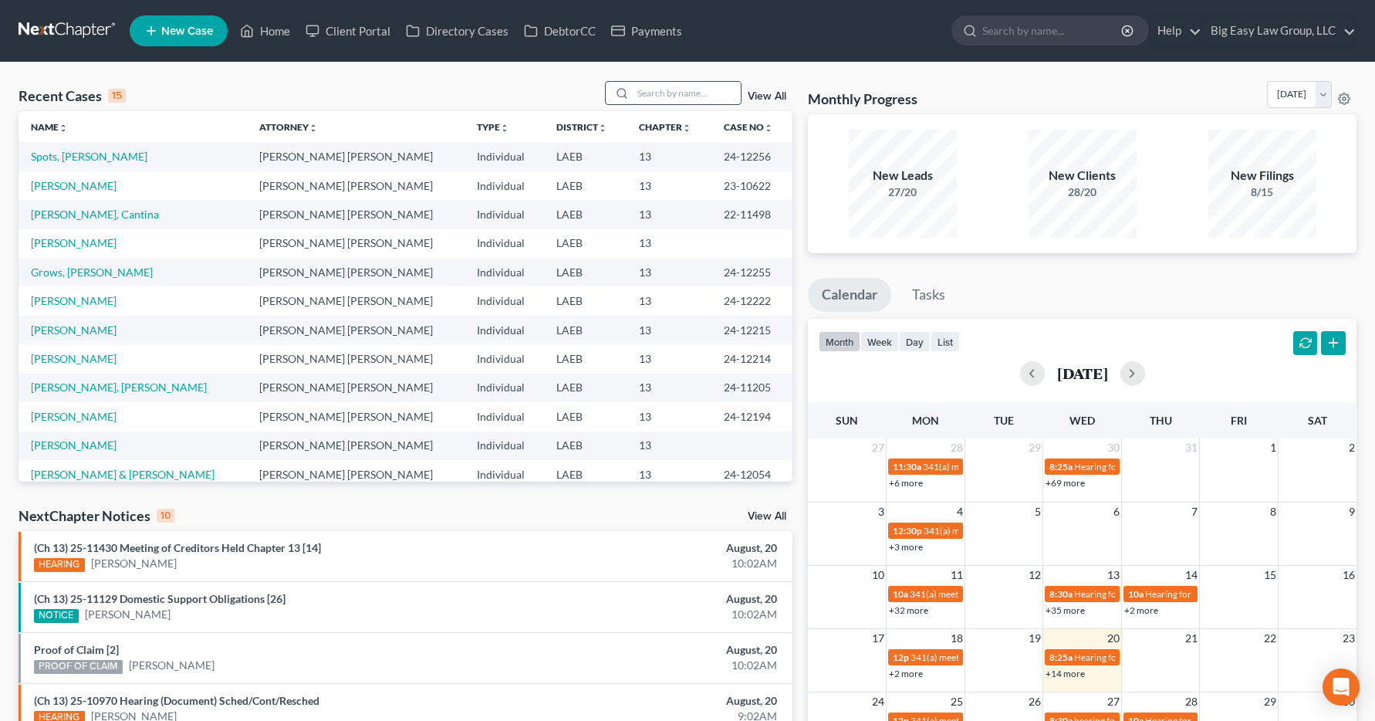
click at [644, 90] on input "search" at bounding box center [687, 93] width 108 height 22
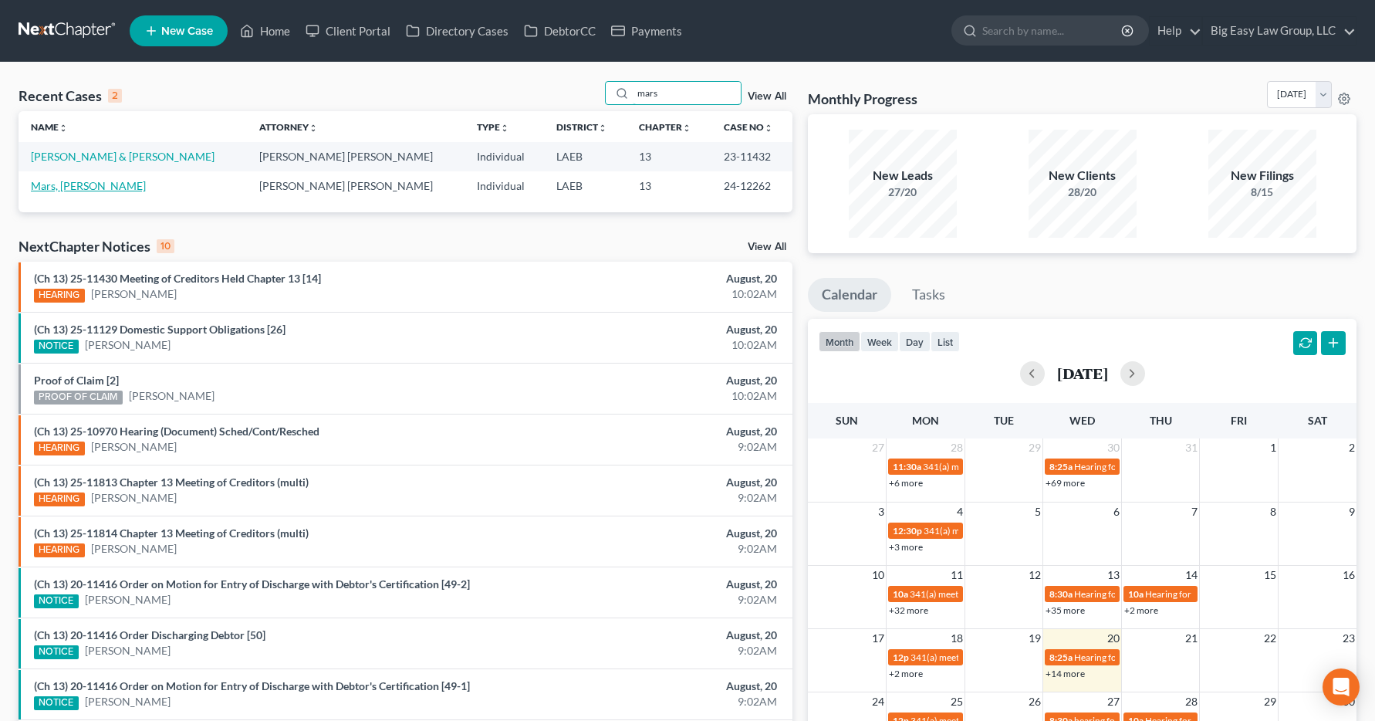
type input "mars"
click at [59, 180] on link "Mars, [PERSON_NAME]" at bounding box center [88, 185] width 115 height 13
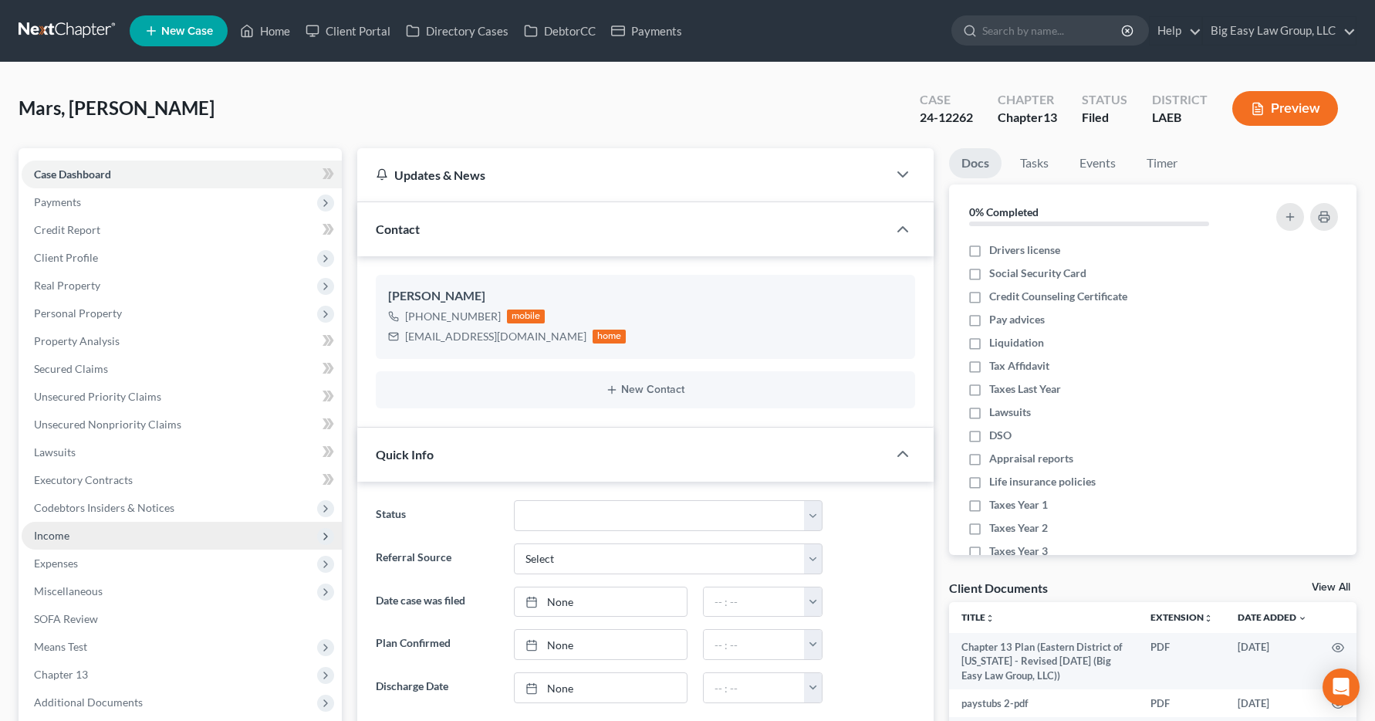
scroll to position [6, 0]
click at [45, 535] on span "Income" at bounding box center [51, 535] width 35 height 13
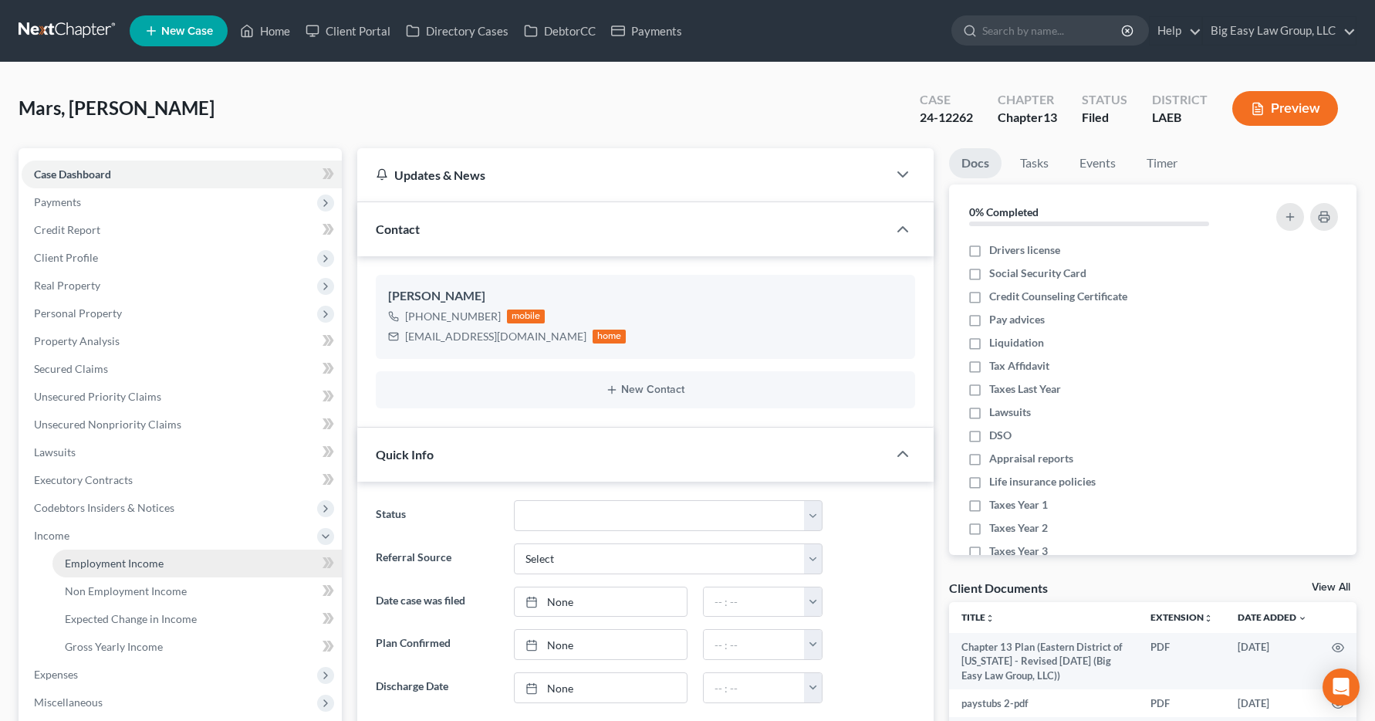
click at [81, 566] on span "Employment Income" at bounding box center [114, 562] width 99 height 13
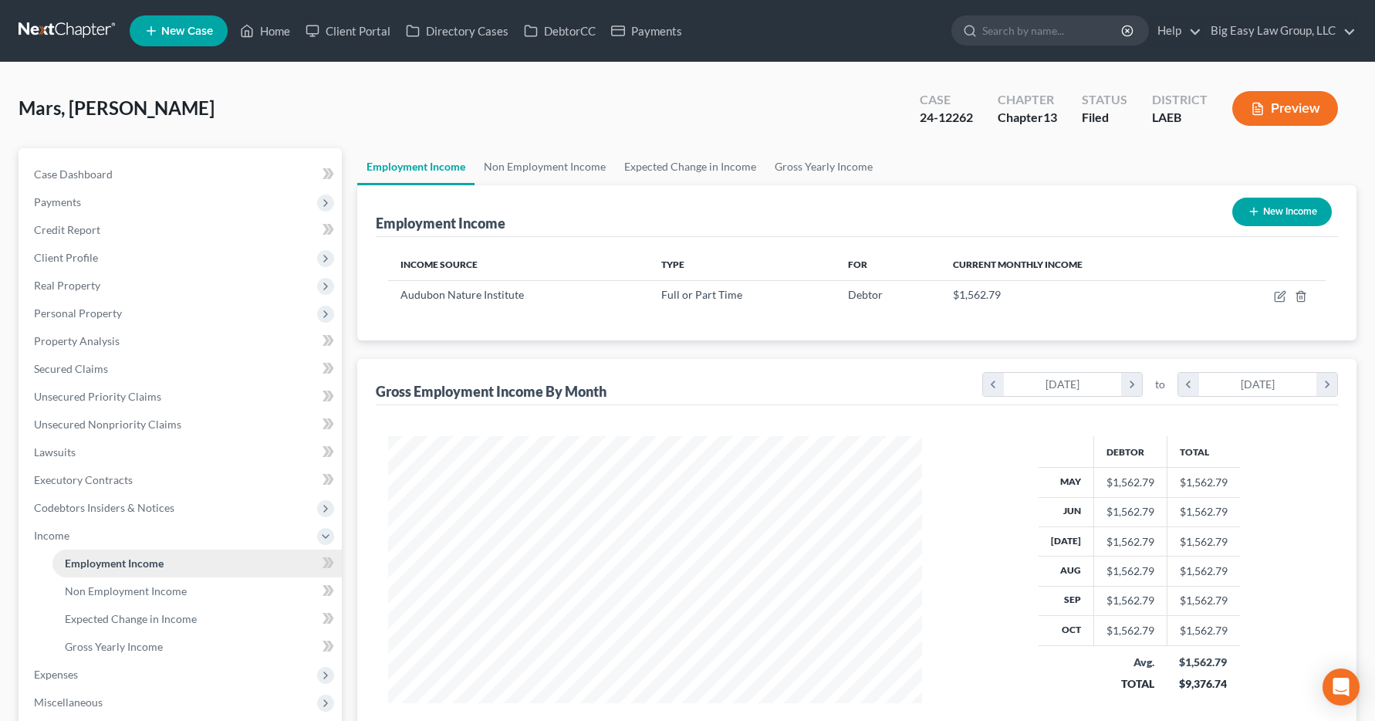
scroll to position [277, 566]
click at [116, 563] on span "Employment Income" at bounding box center [114, 562] width 99 height 13
click at [269, 30] on link "Home" at bounding box center [265, 31] width 66 height 28
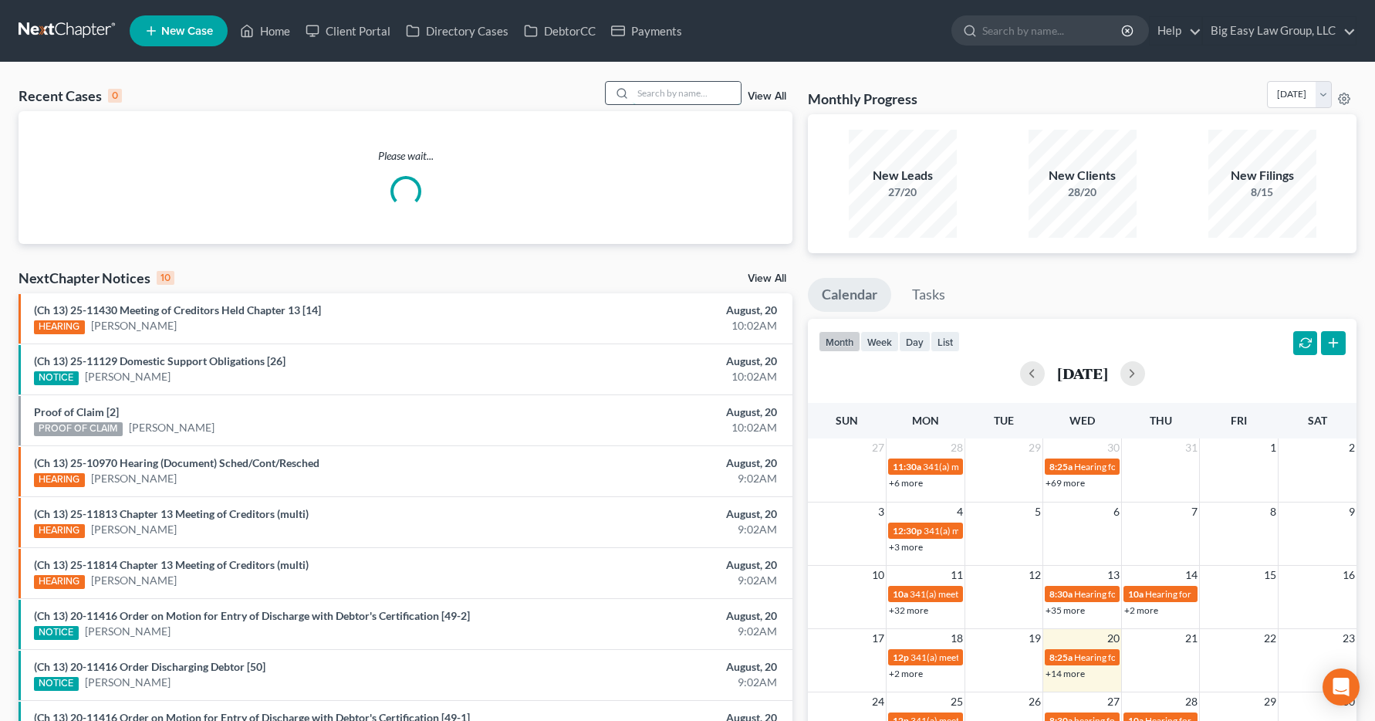
click at [645, 100] on input "search" at bounding box center [687, 93] width 108 height 22
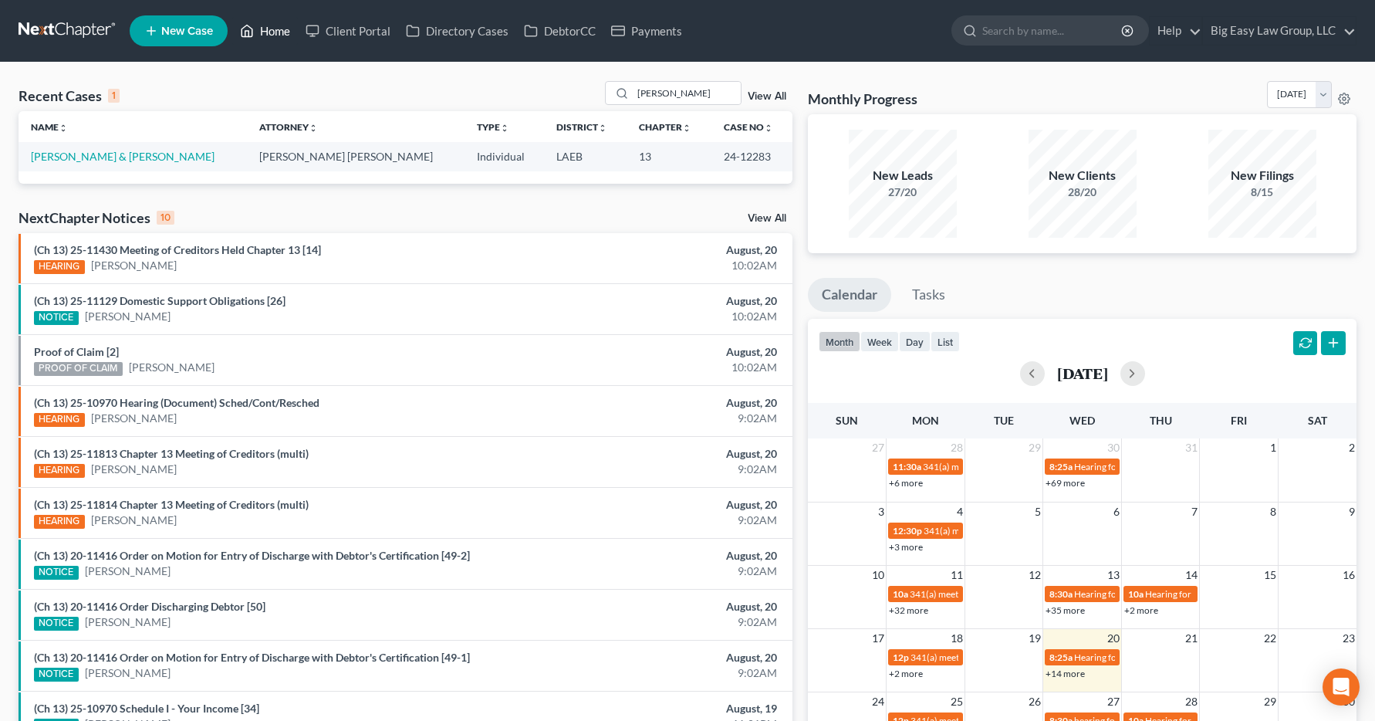
click at [265, 35] on link "Home" at bounding box center [265, 31] width 66 height 28
click at [265, 39] on link "Home" at bounding box center [265, 31] width 66 height 28
click at [274, 31] on link "Home" at bounding box center [265, 31] width 66 height 28
click at [668, 96] on input "leach" at bounding box center [687, 93] width 108 height 22
type input "l"
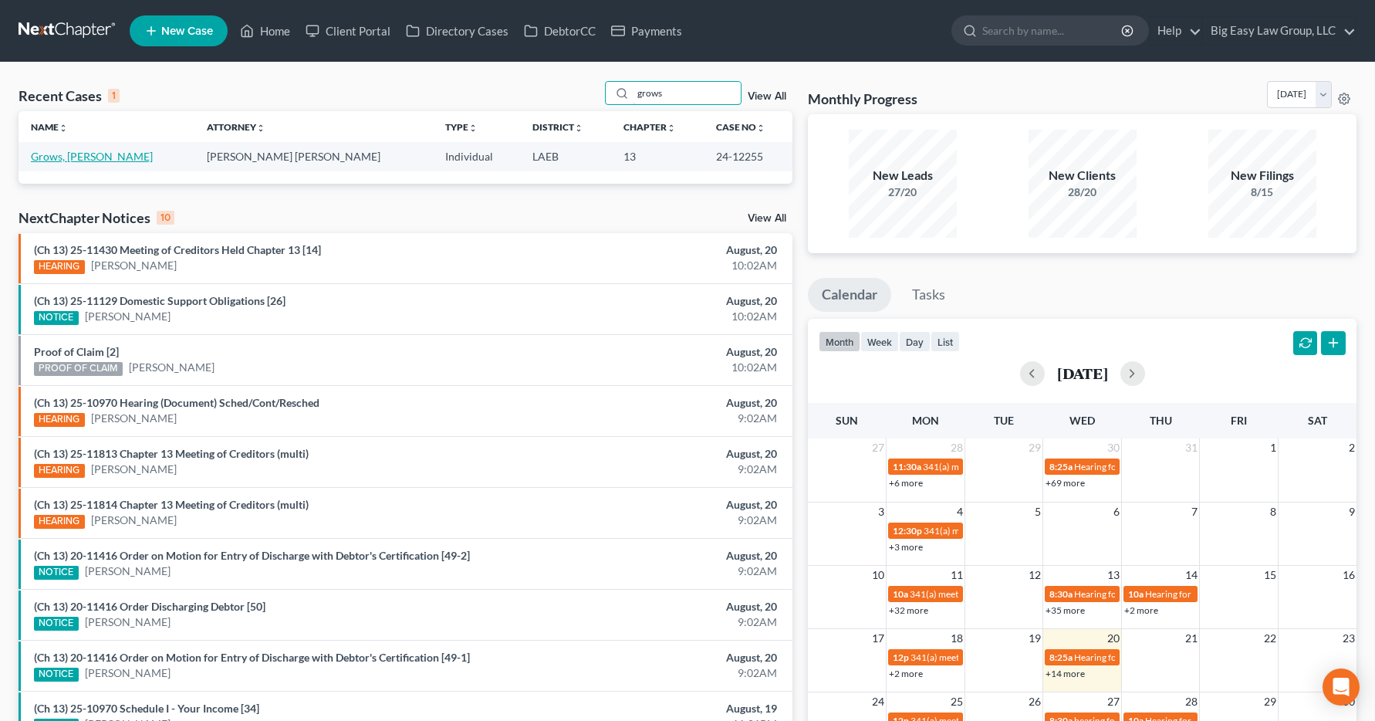
type input "grows"
click at [59, 161] on link "Grows, [PERSON_NAME]" at bounding box center [92, 156] width 122 height 13
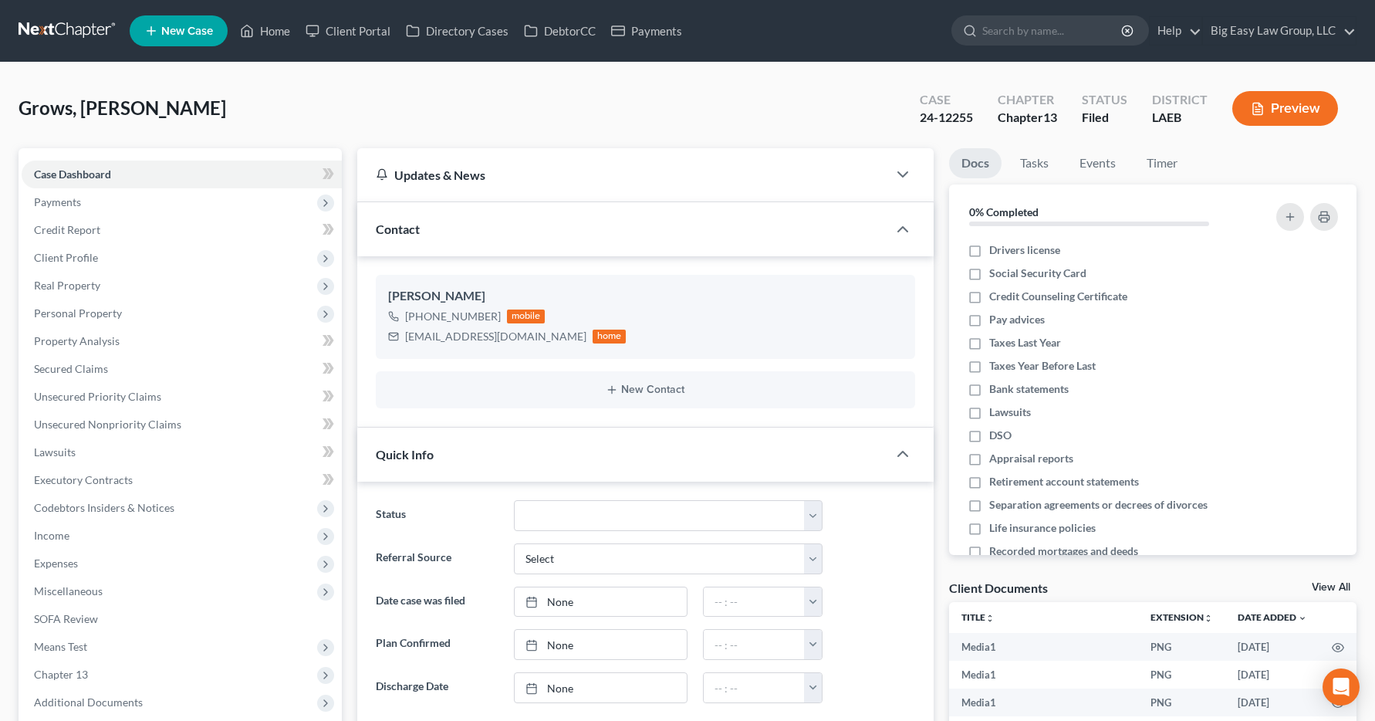
scroll to position [7615, 0]
click at [61, 539] on span "Income" at bounding box center [51, 535] width 35 height 13
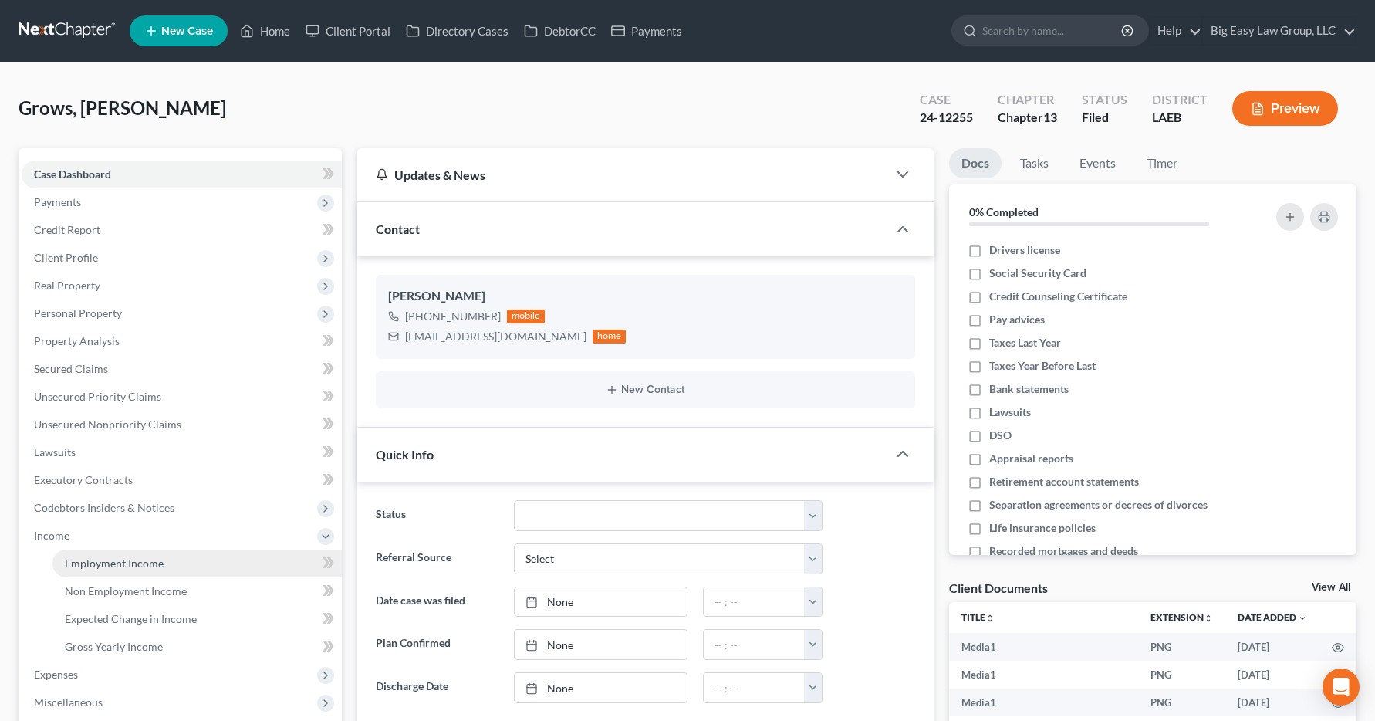
click at [75, 562] on span "Employment Income" at bounding box center [114, 562] width 99 height 13
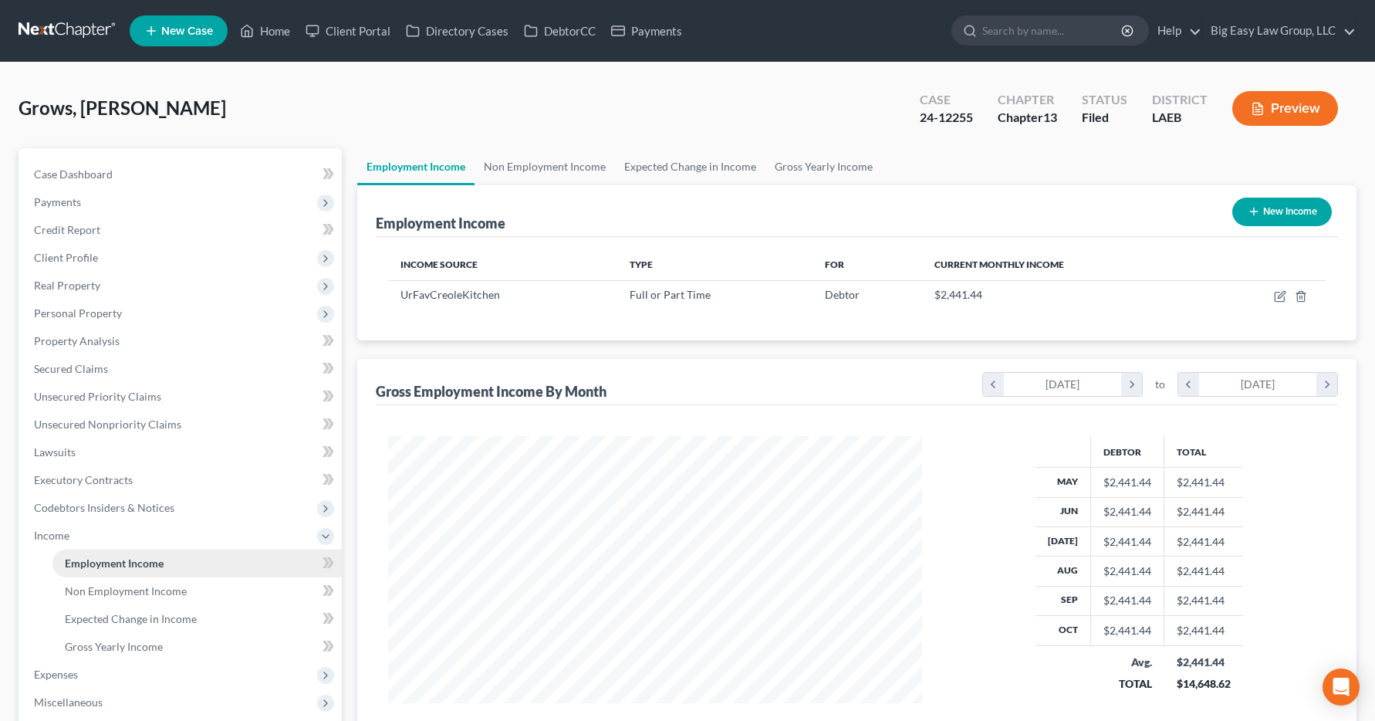
scroll to position [277, 566]
click at [274, 25] on link "Home" at bounding box center [265, 31] width 66 height 28
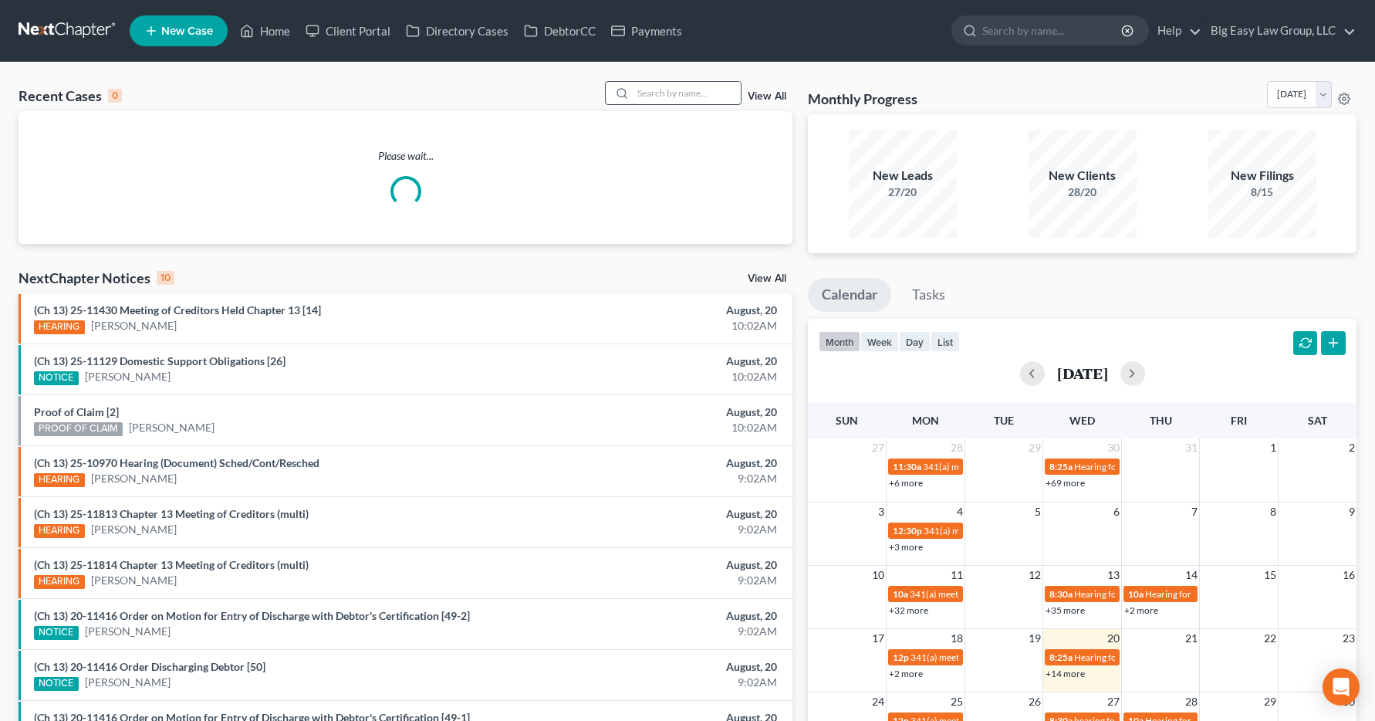
click at [660, 93] on input "search" at bounding box center [687, 93] width 108 height 22
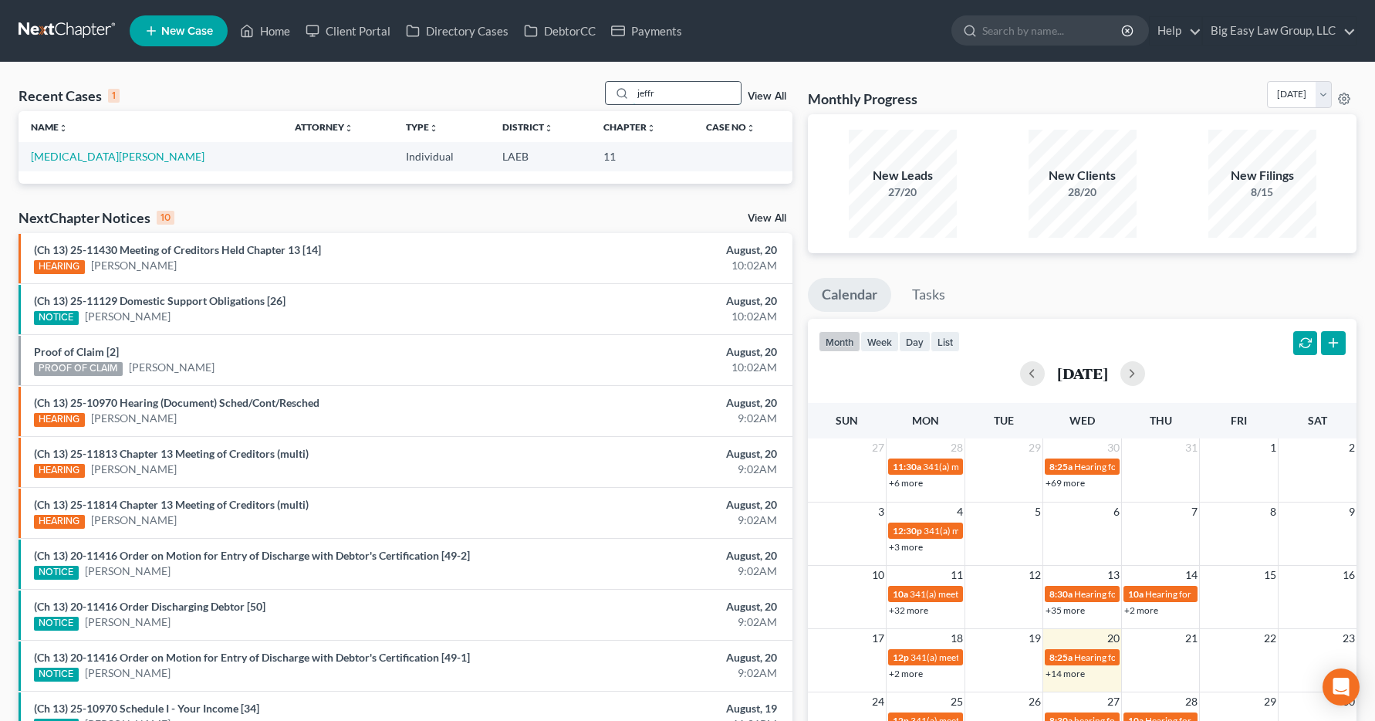
click at [675, 90] on input "jeffr" at bounding box center [687, 93] width 108 height 22
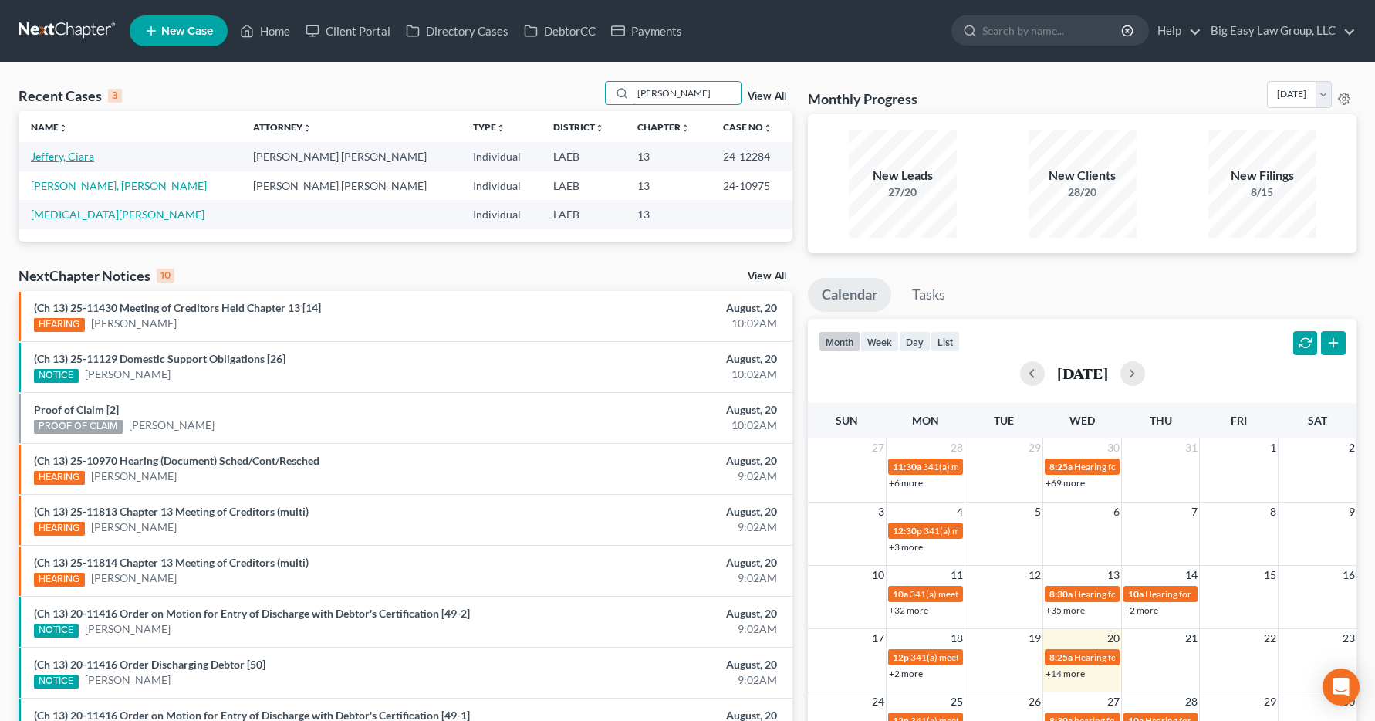
type input "jeffery"
click at [52, 158] on link "Jeffery, Ciara" at bounding box center [62, 156] width 63 height 13
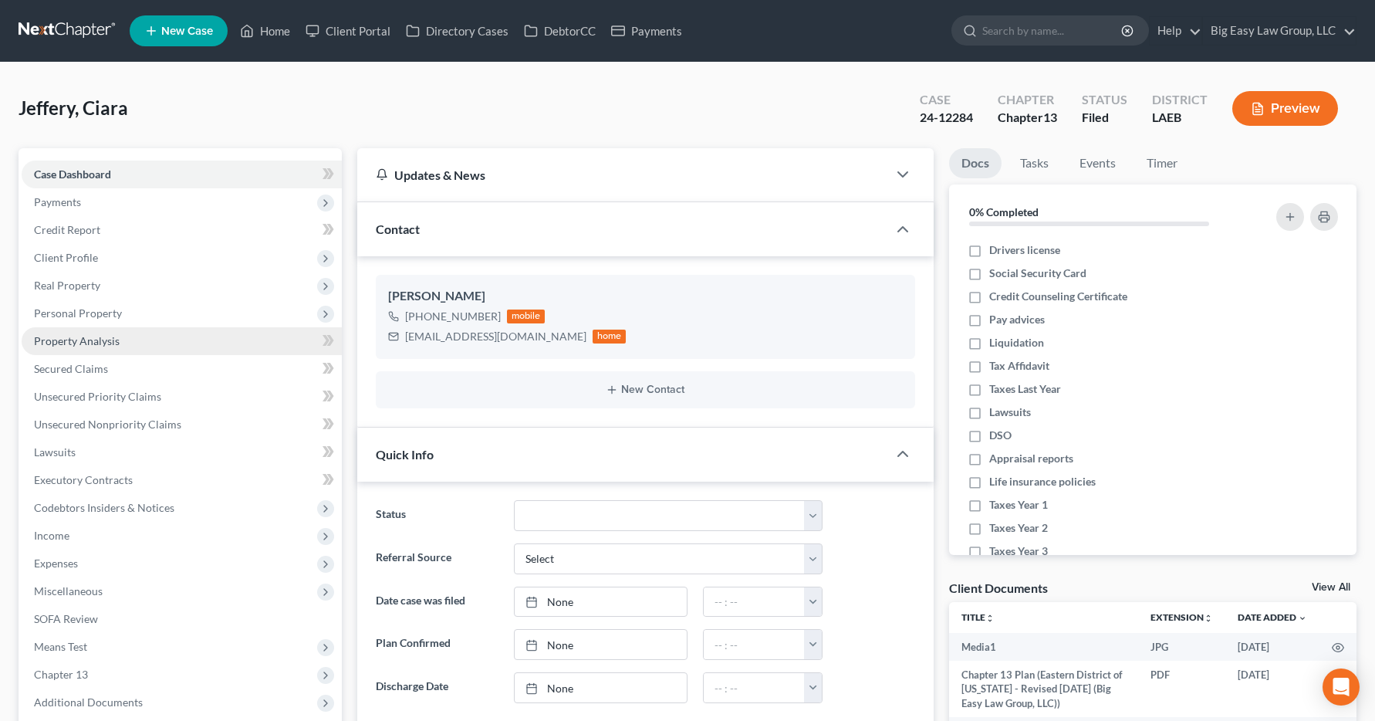
scroll to position [7746, 0]
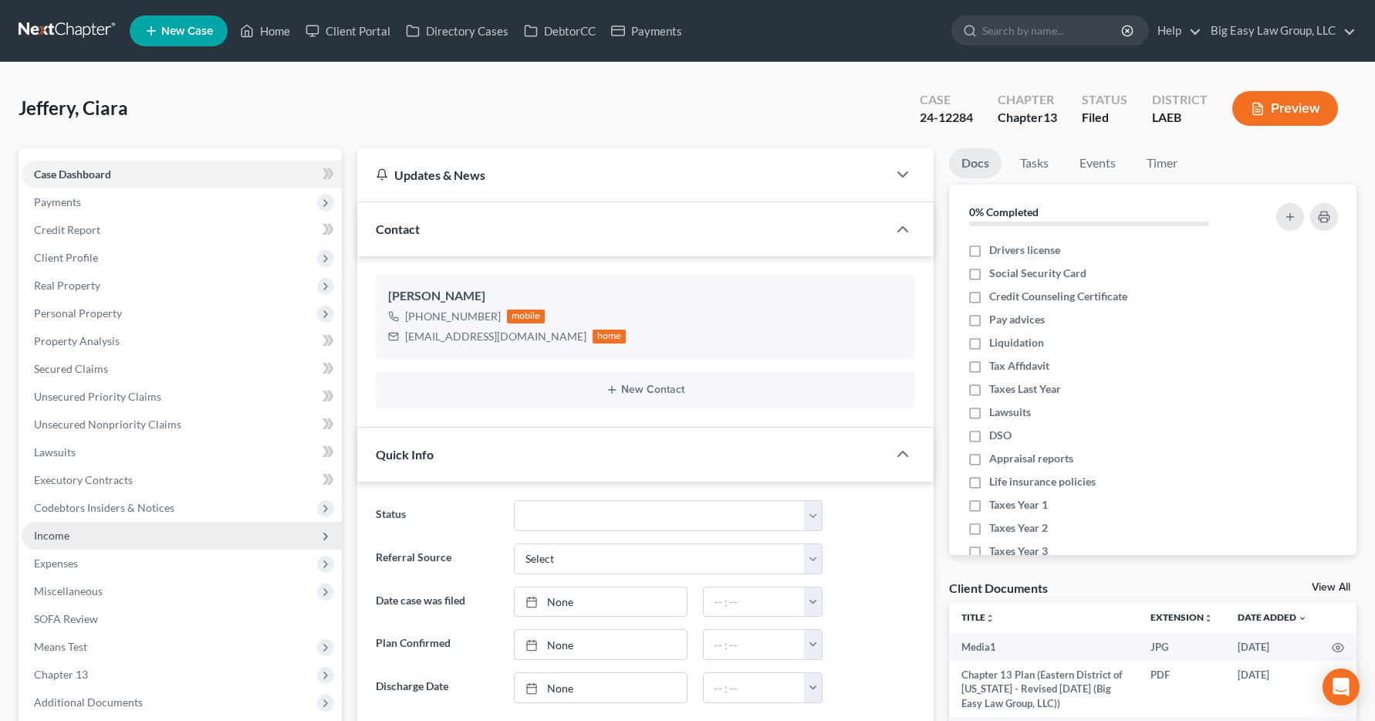
click at [49, 535] on span "Income" at bounding box center [51, 535] width 35 height 13
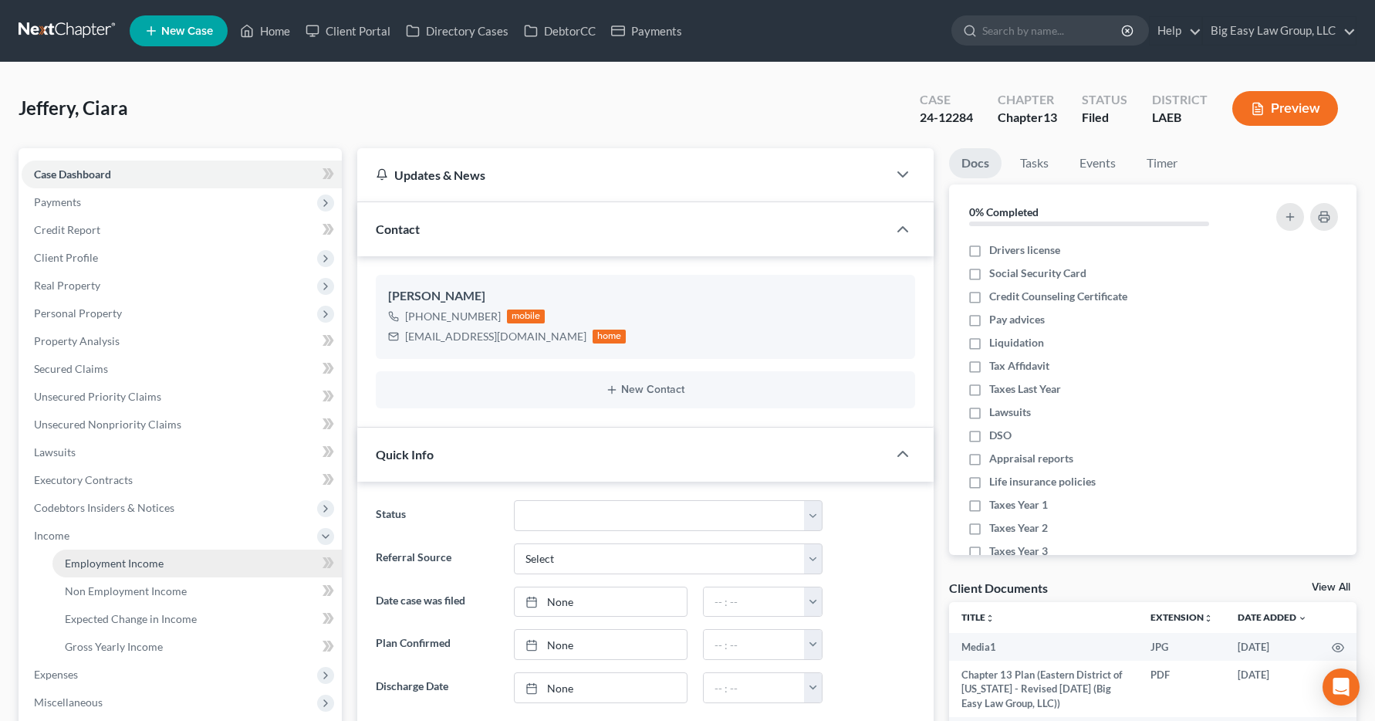
click at [100, 562] on span "Employment Income" at bounding box center [114, 562] width 99 height 13
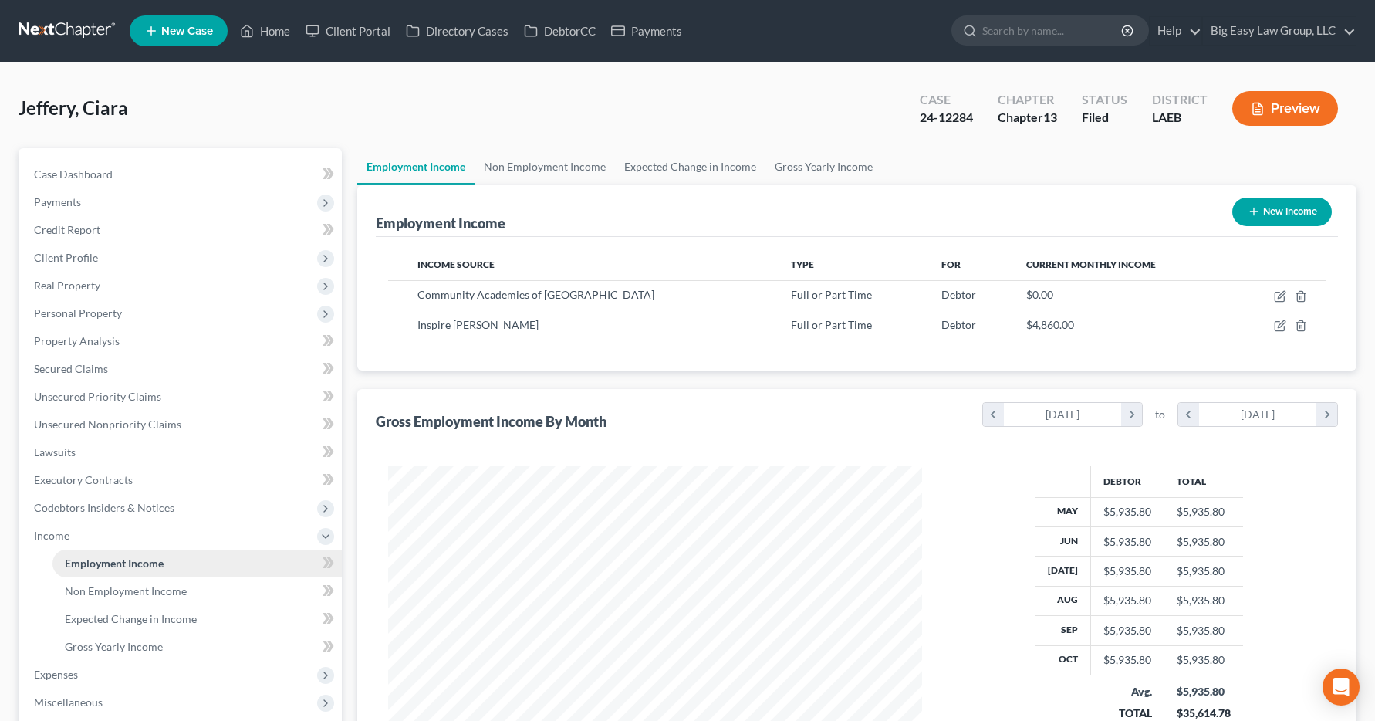
scroll to position [277, 566]
click at [270, 32] on link "Home" at bounding box center [265, 31] width 66 height 28
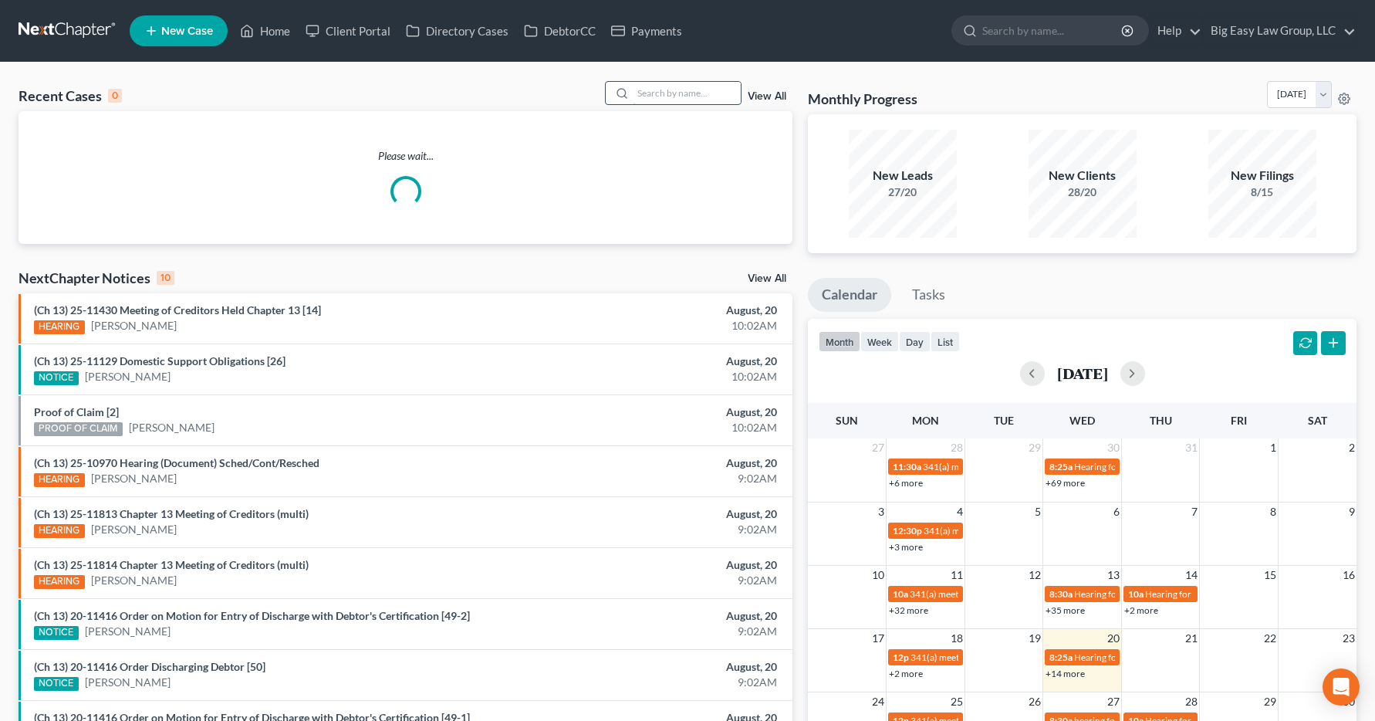
drag, startPoint x: 659, startPoint y: 90, endPoint x: 650, endPoint y: 91, distance: 9.4
click at [659, 90] on input "search" at bounding box center [687, 93] width 108 height 22
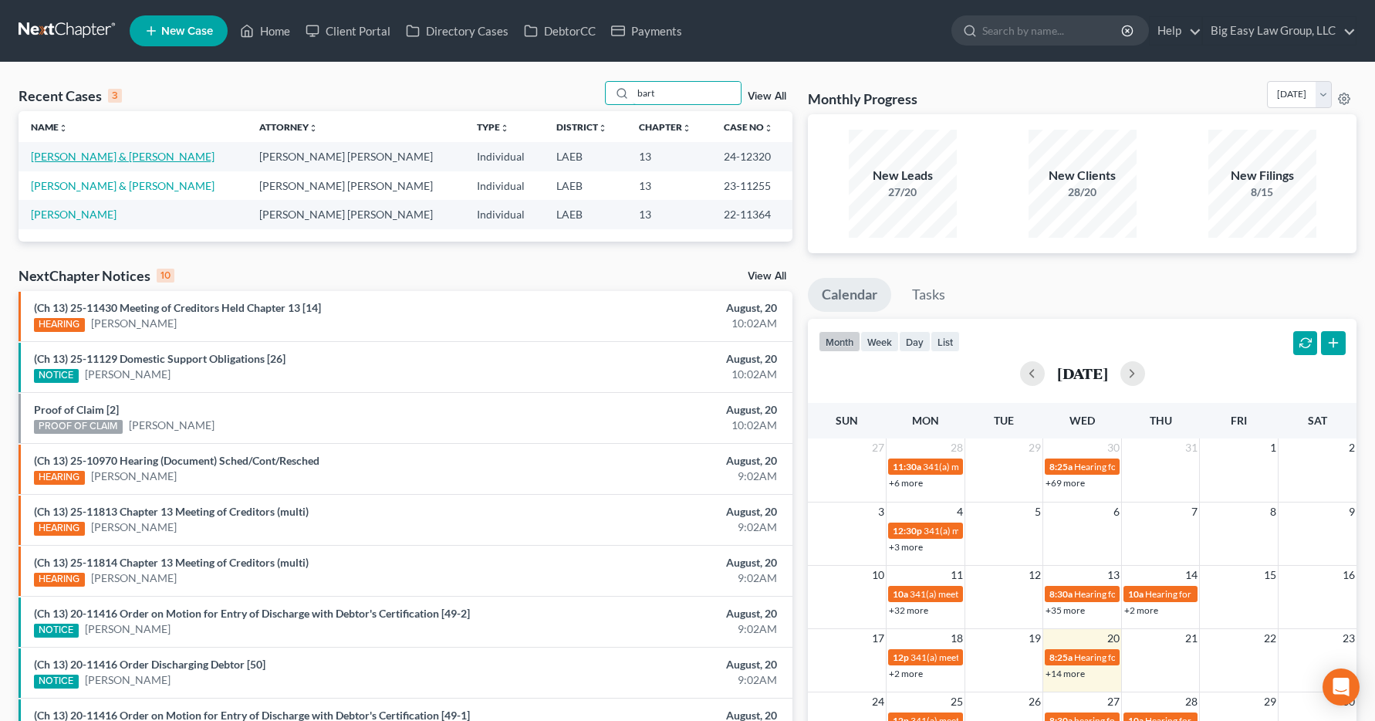
type input "bart"
click at [83, 162] on link "[PERSON_NAME] & [PERSON_NAME]" at bounding box center [123, 156] width 184 height 13
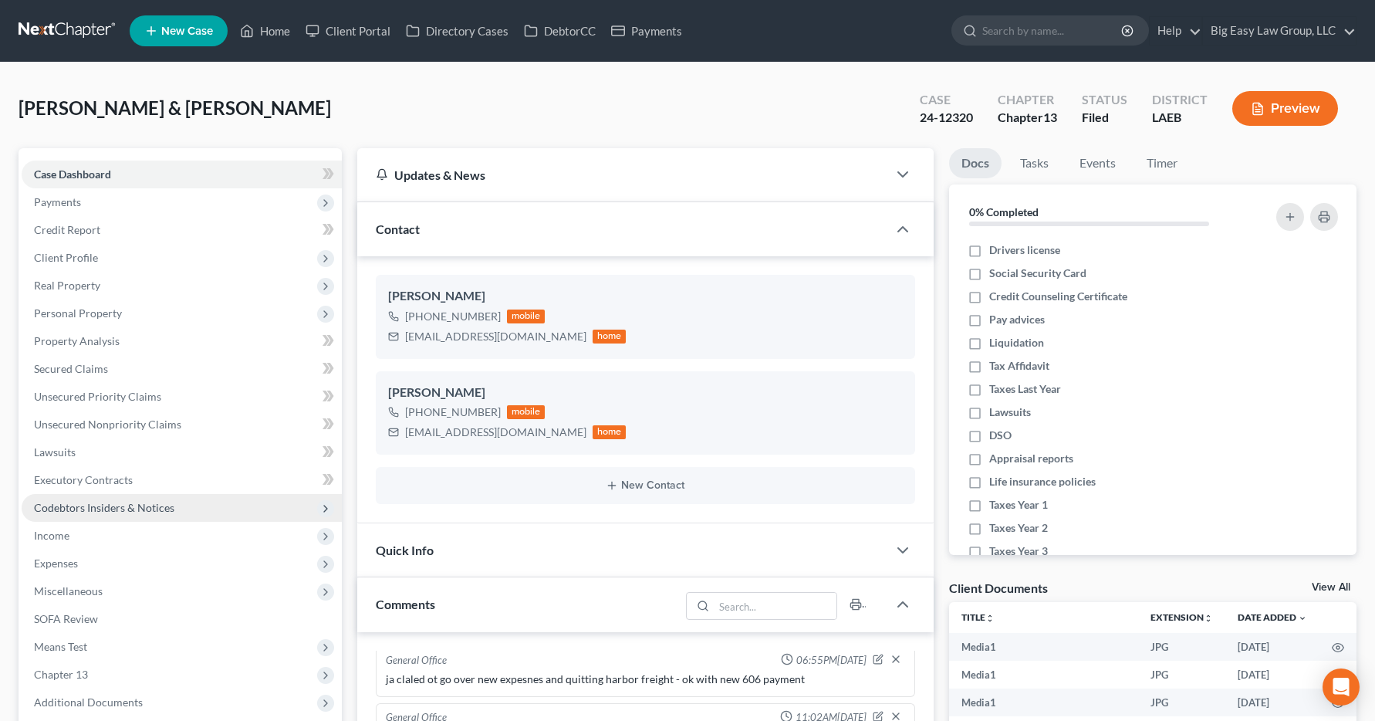
scroll to position [11083, 0]
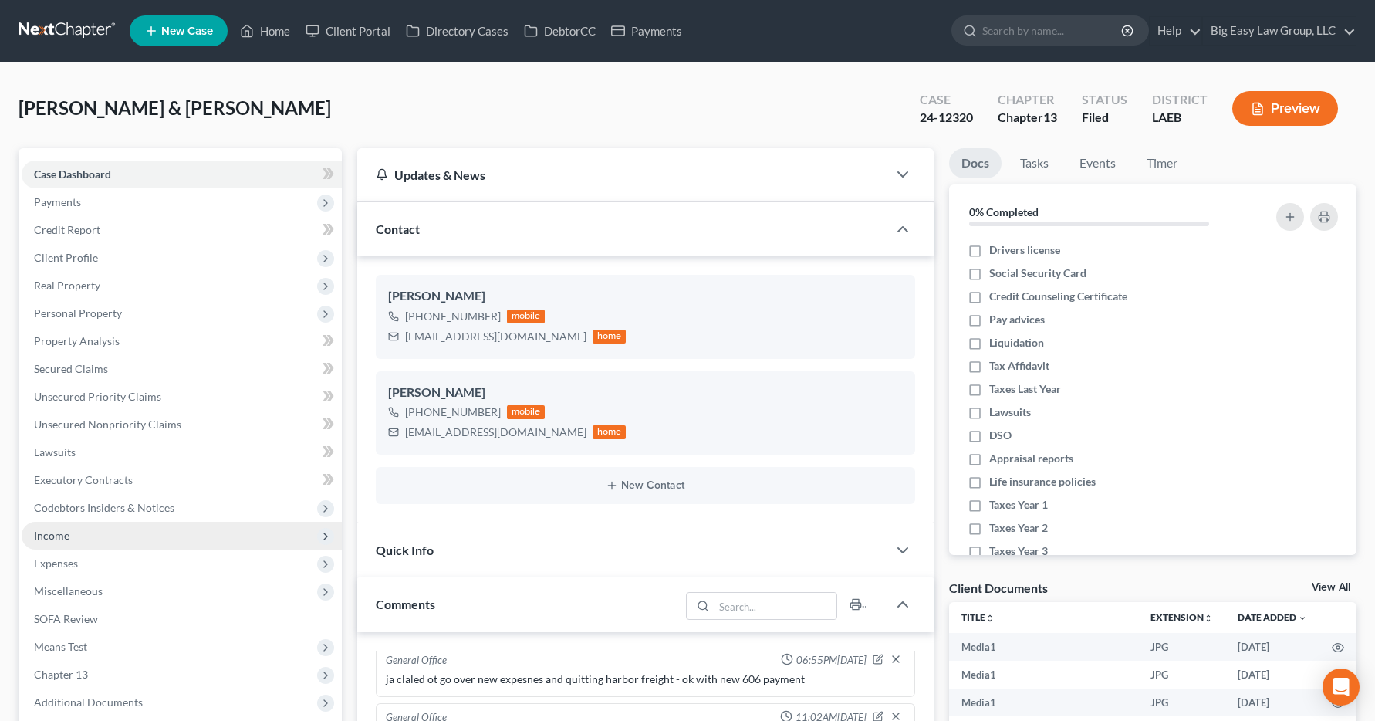
click at [60, 535] on span "Income" at bounding box center [51, 535] width 35 height 13
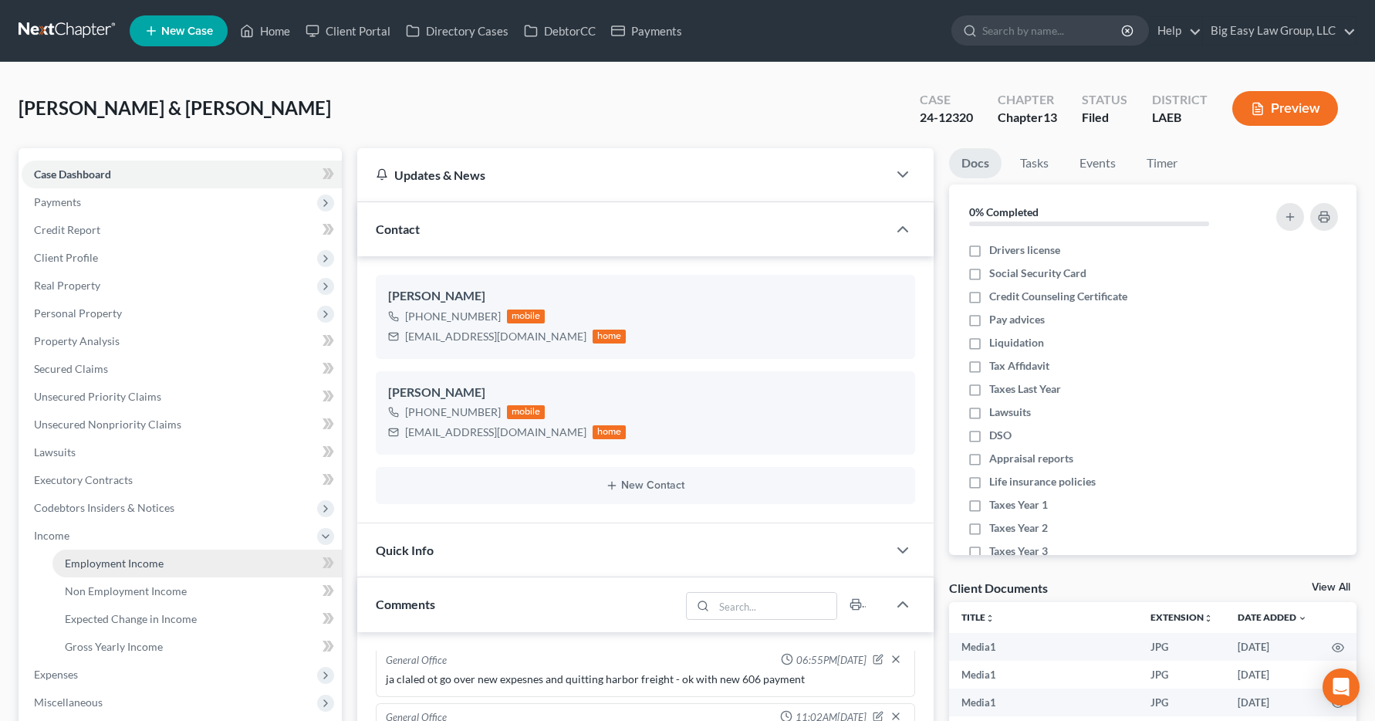
click at [91, 564] on span "Employment Income" at bounding box center [114, 562] width 99 height 13
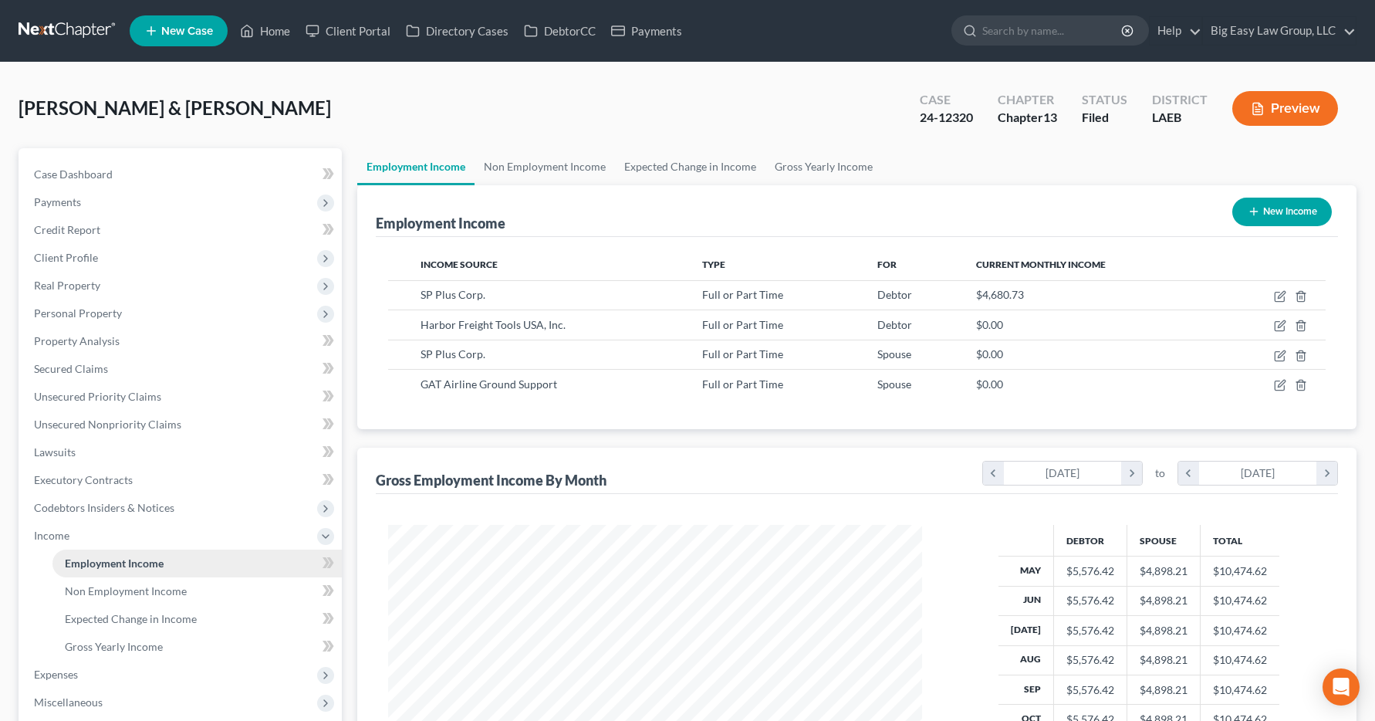
scroll to position [277, 566]
click at [276, 32] on link "Home" at bounding box center [265, 31] width 66 height 28
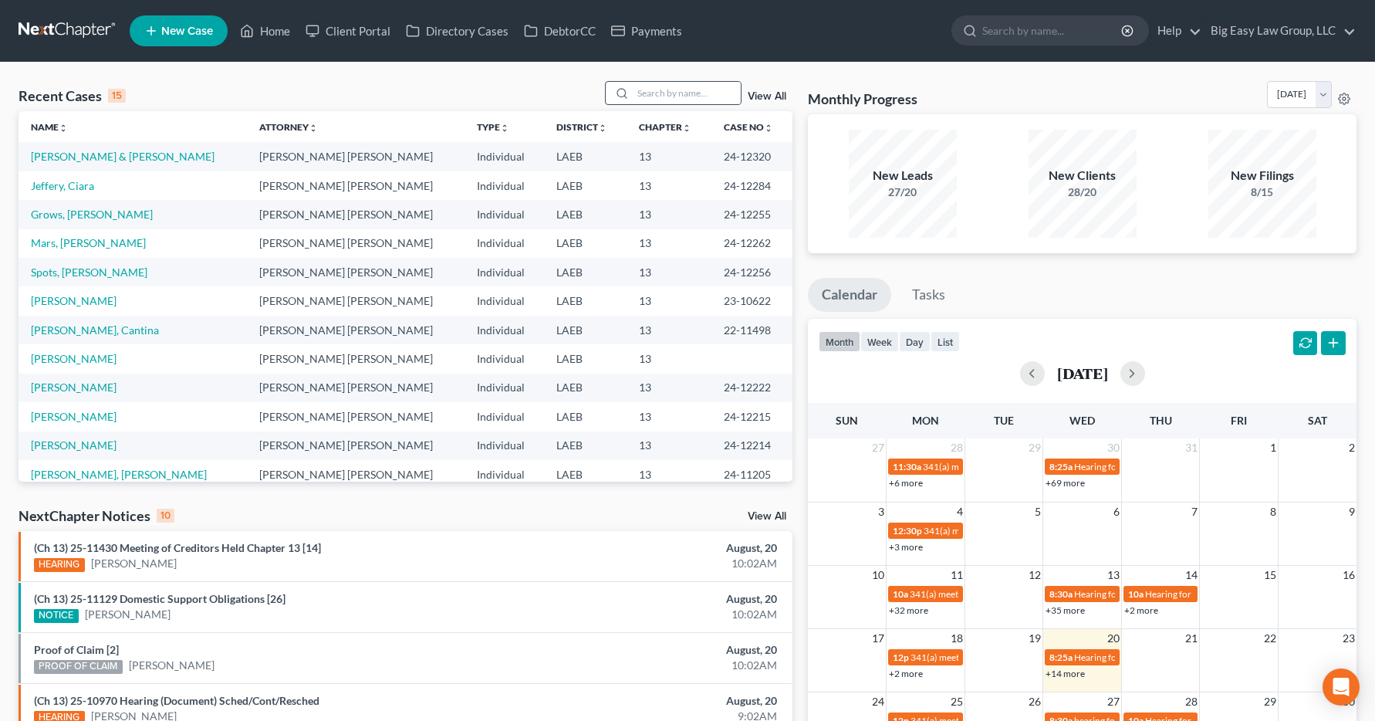
click at [633, 92] on div at bounding box center [620, 93] width 28 height 22
click at [687, 85] on input "search" at bounding box center [687, 93] width 108 height 22
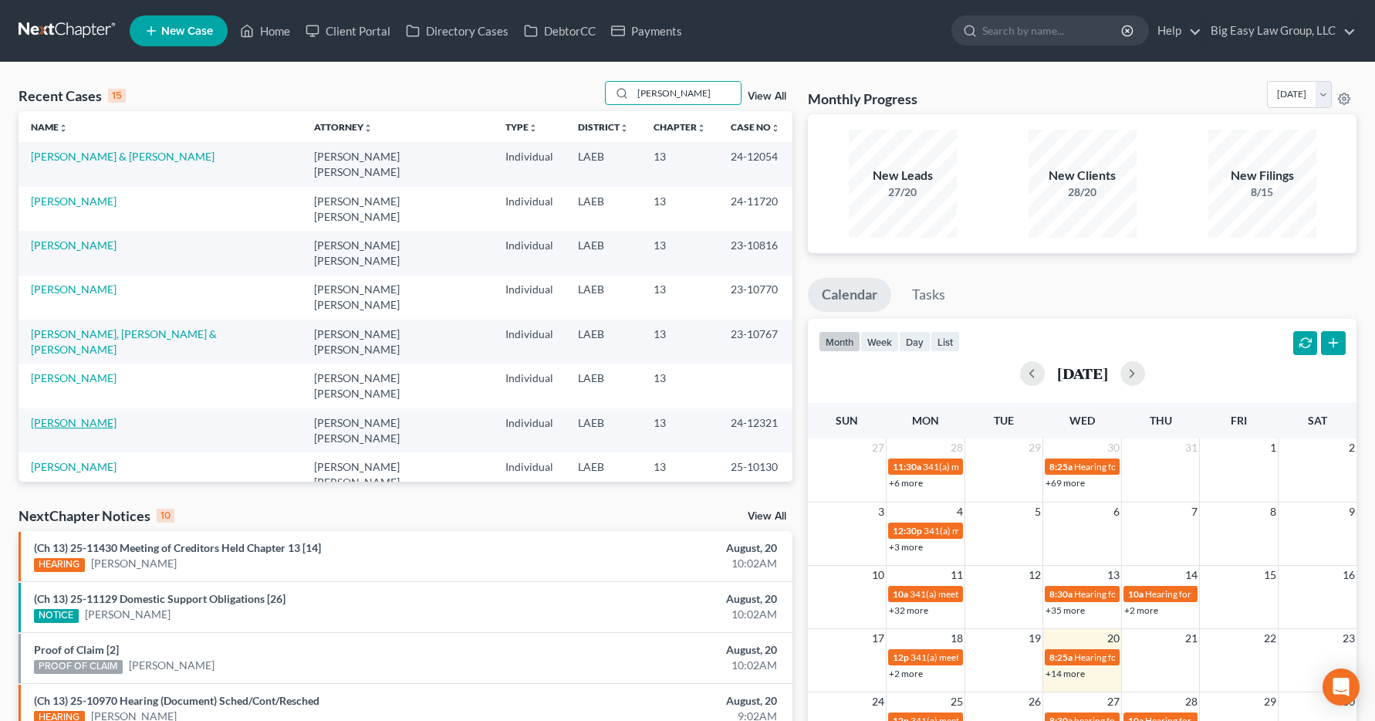
type input "[PERSON_NAME]"
click at [75, 416] on link "[PERSON_NAME]" at bounding box center [74, 422] width 86 height 13
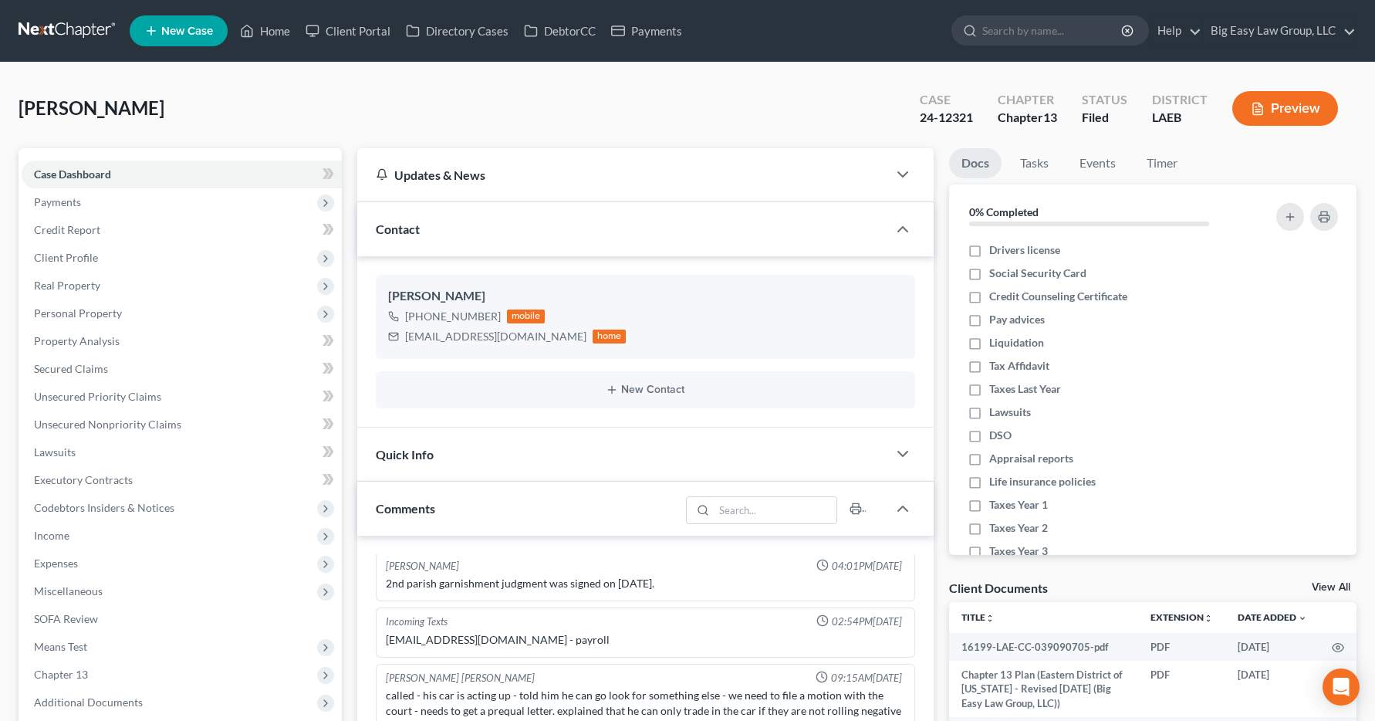
scroll to position [5273, 0]
click at [76, 536] on span "Income" at bounding box center [182, 536] width 320 height 28
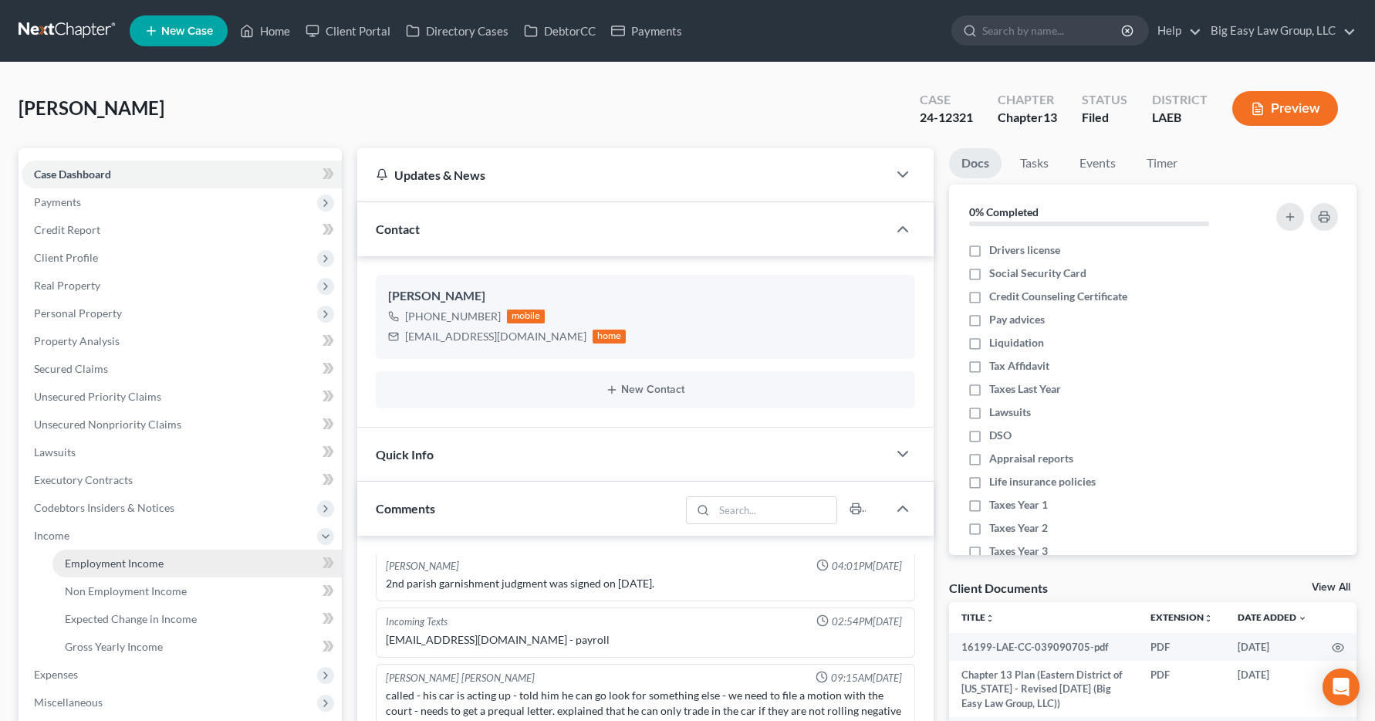
click at [83, 562] on span "Employment Income" at bounding box center [114, 562] width 99 height 13
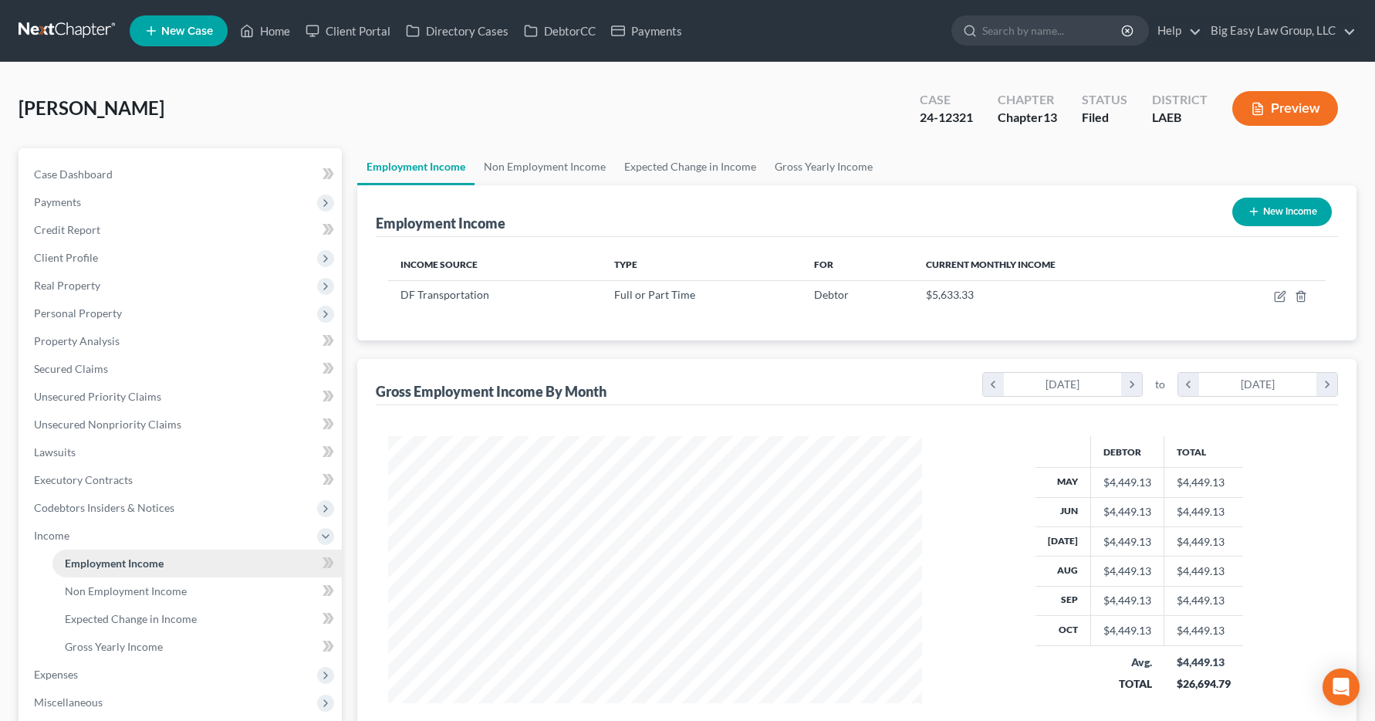
scroll to position [277, 566]
click at [272, 30] on link "Home" at bounding box center [265, 31] width 66 height 28
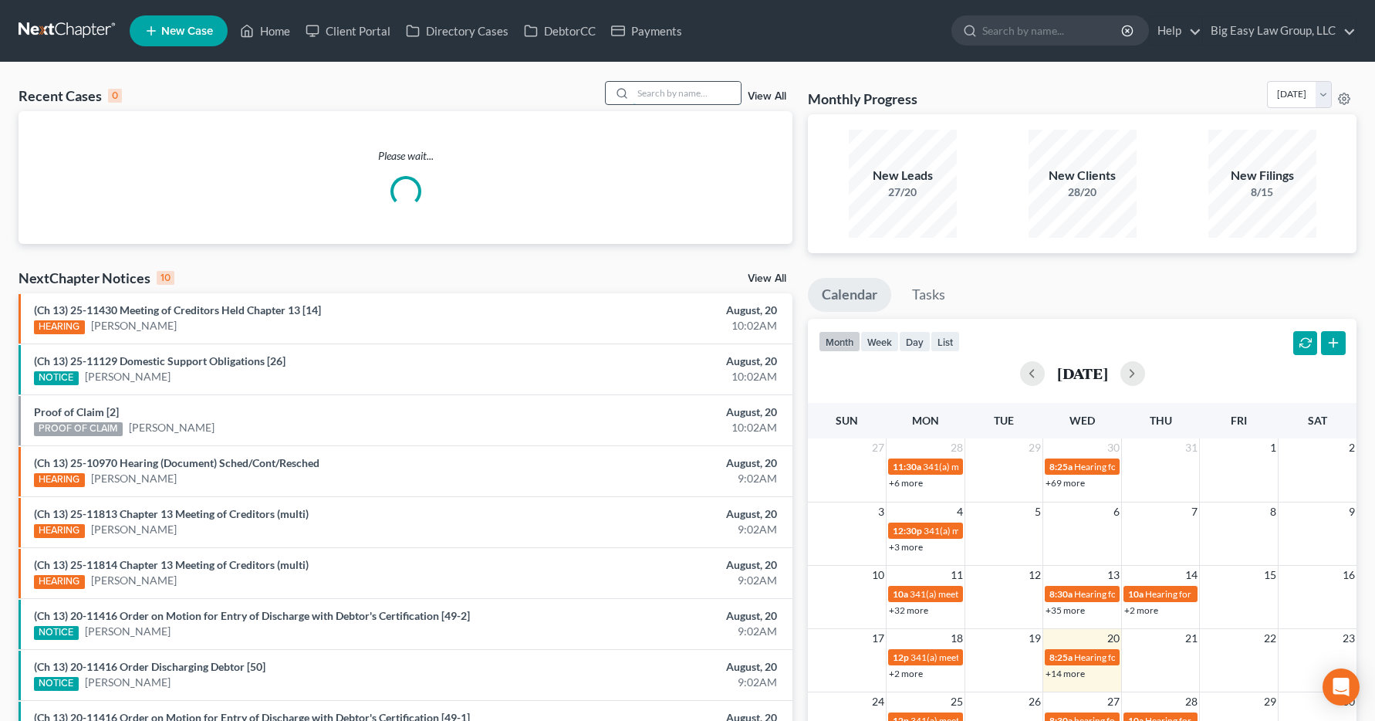
click at [642, 90] on input "search" at bounding box center [687, 93] width 108 height 22
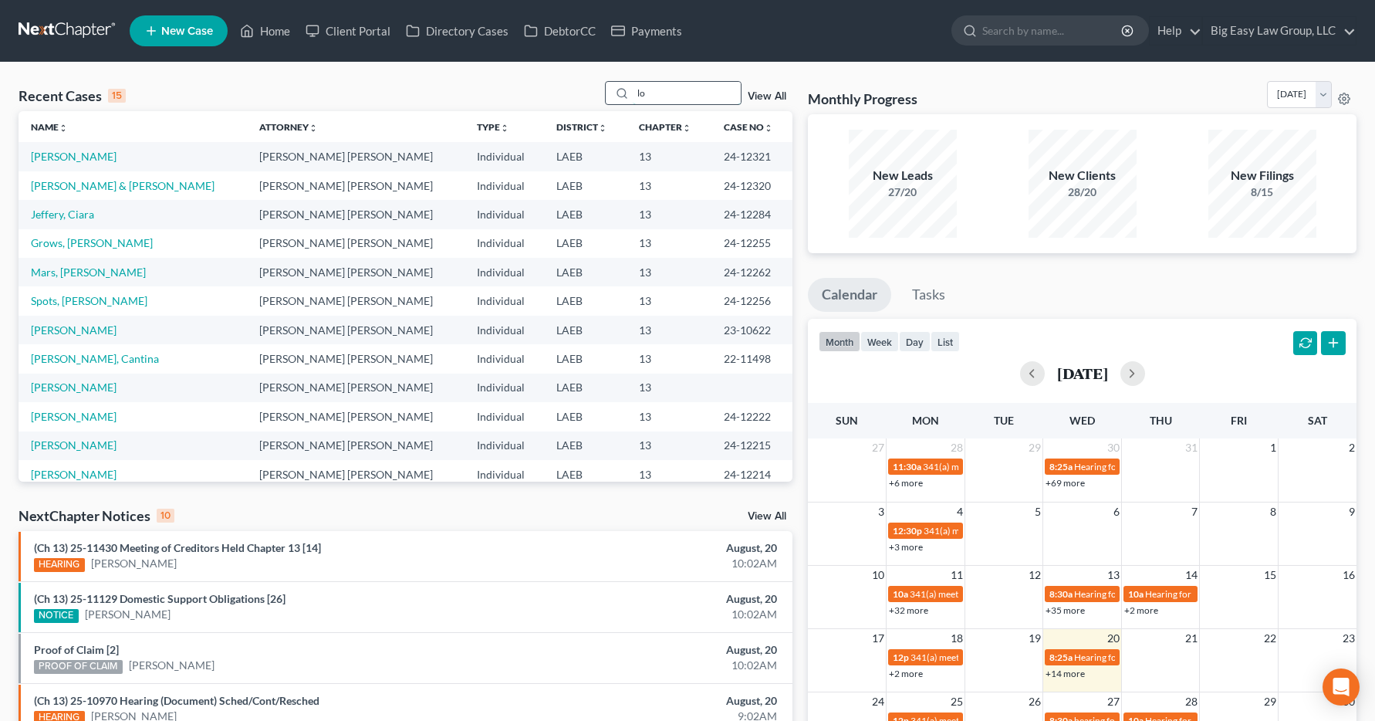
type input "[PERSON_NAME]"
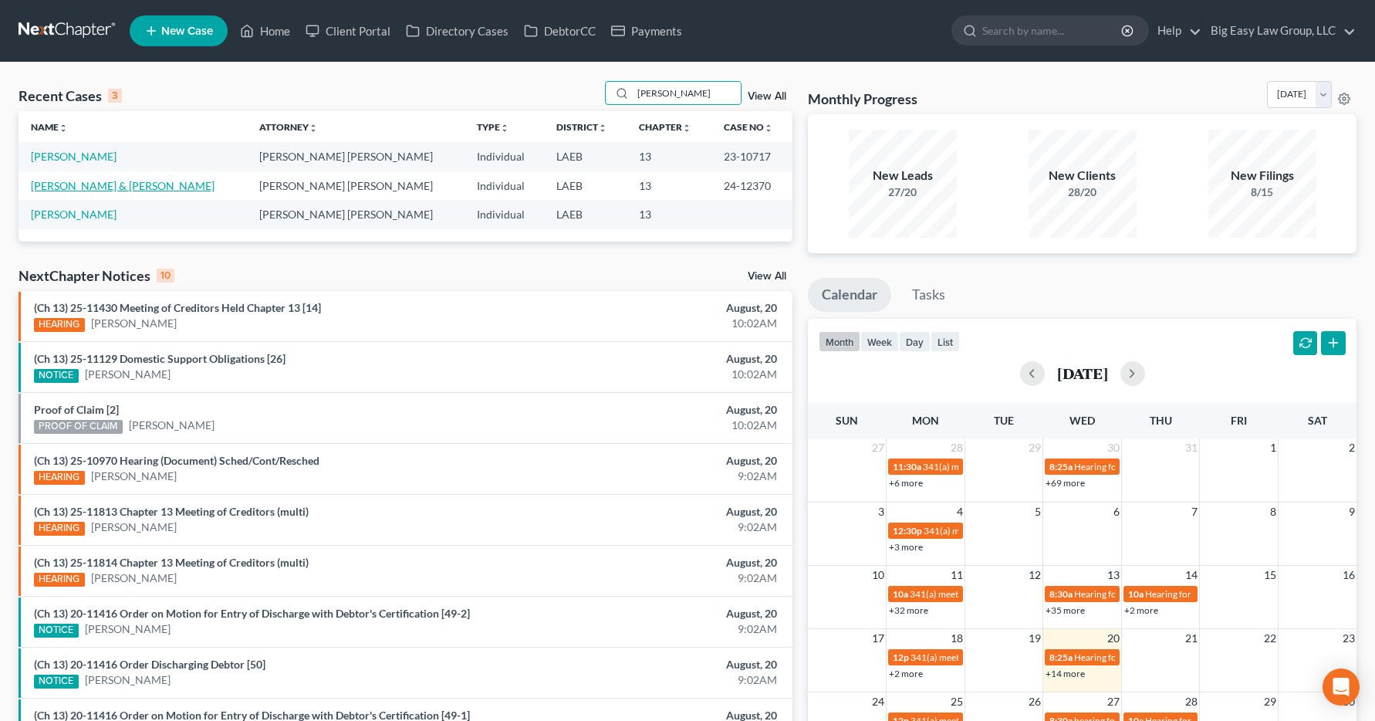
type input "[PERSON_NAME]"
click at [86, 186] on link "[PERSON_NAME] & [PERSON_NAME]" at bounding box center [123, 185] width 184 height 13
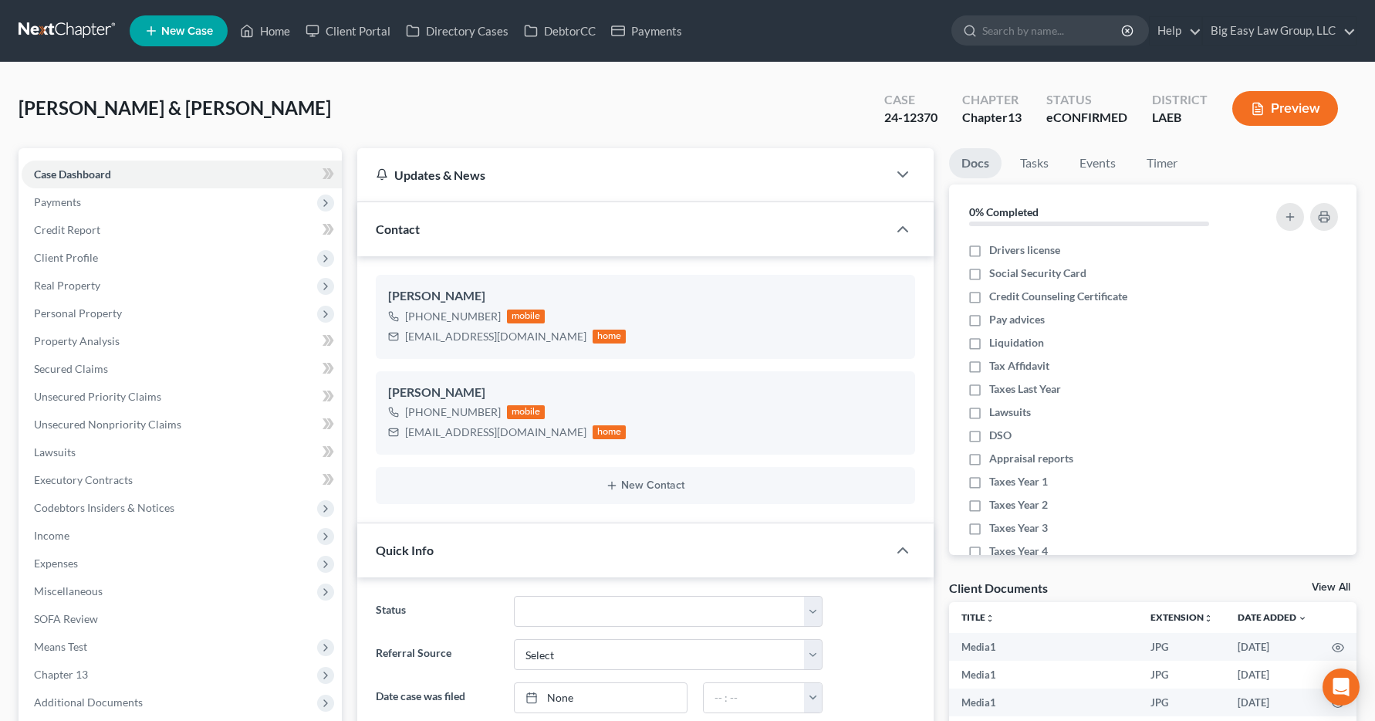
scroll to position [6541, 0]
click at [58, 535] on span "Income" at bounding box center [51, 535] width 35 height 13
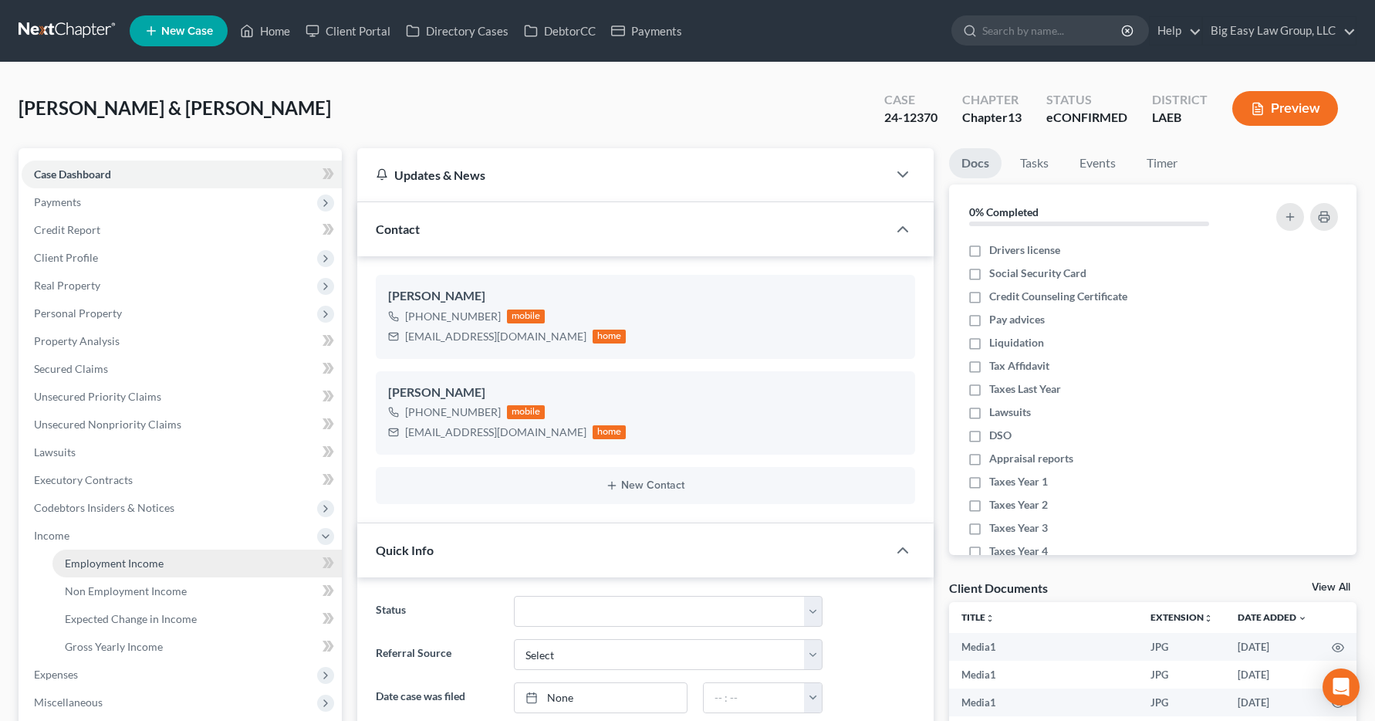
click at [85, 566] on span "Employment Income" at bounding box center [114, 562] width 99 height 13
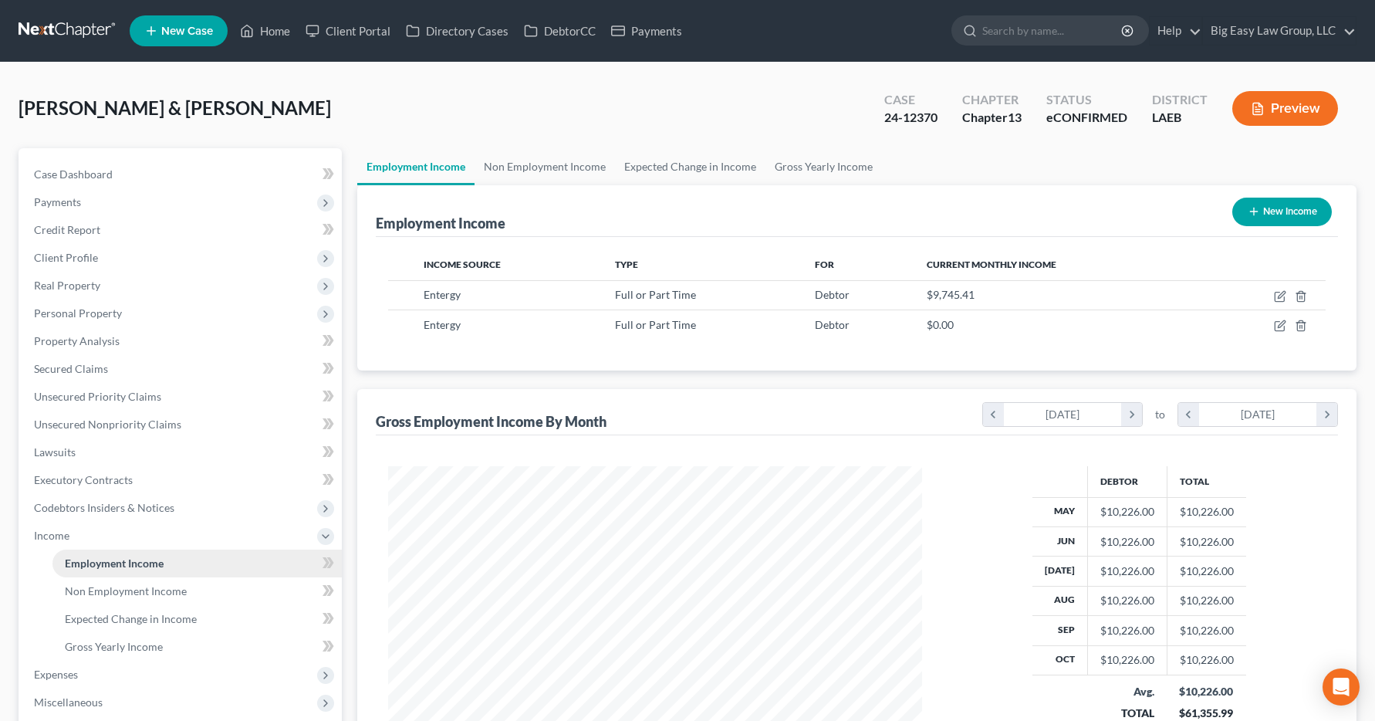
scroll to position [277, 566]
click at [262, 27] on link "Home" at bounding box center [265, 31] width 66 height 28
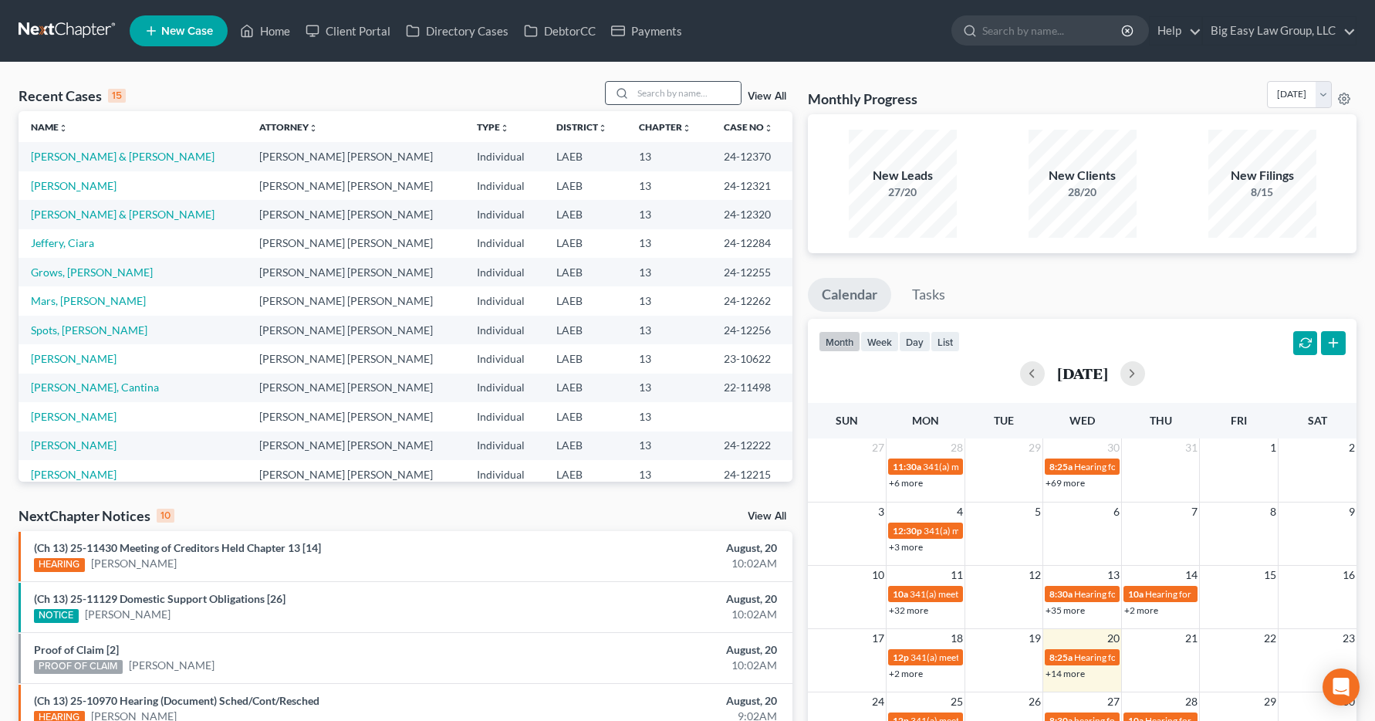
click at [633, 90] on div at bounding box center [620, 93] width 28 height 22
click at [642, 90] on input "search" at bounding box center [687, 93] width 108 height 22
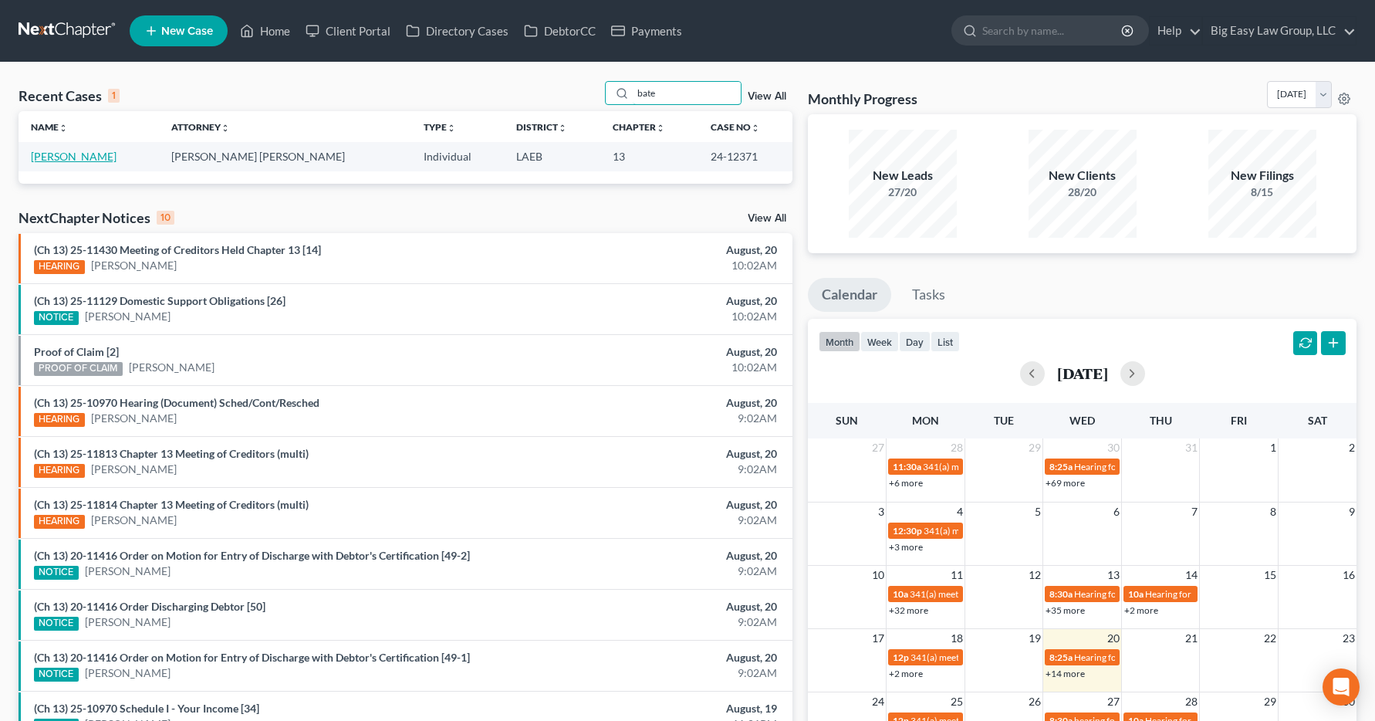
type input "bate"
click at [64, 157] on link "[PERSON_NAME]" at bounding box center [74, 156] width 86 height 13
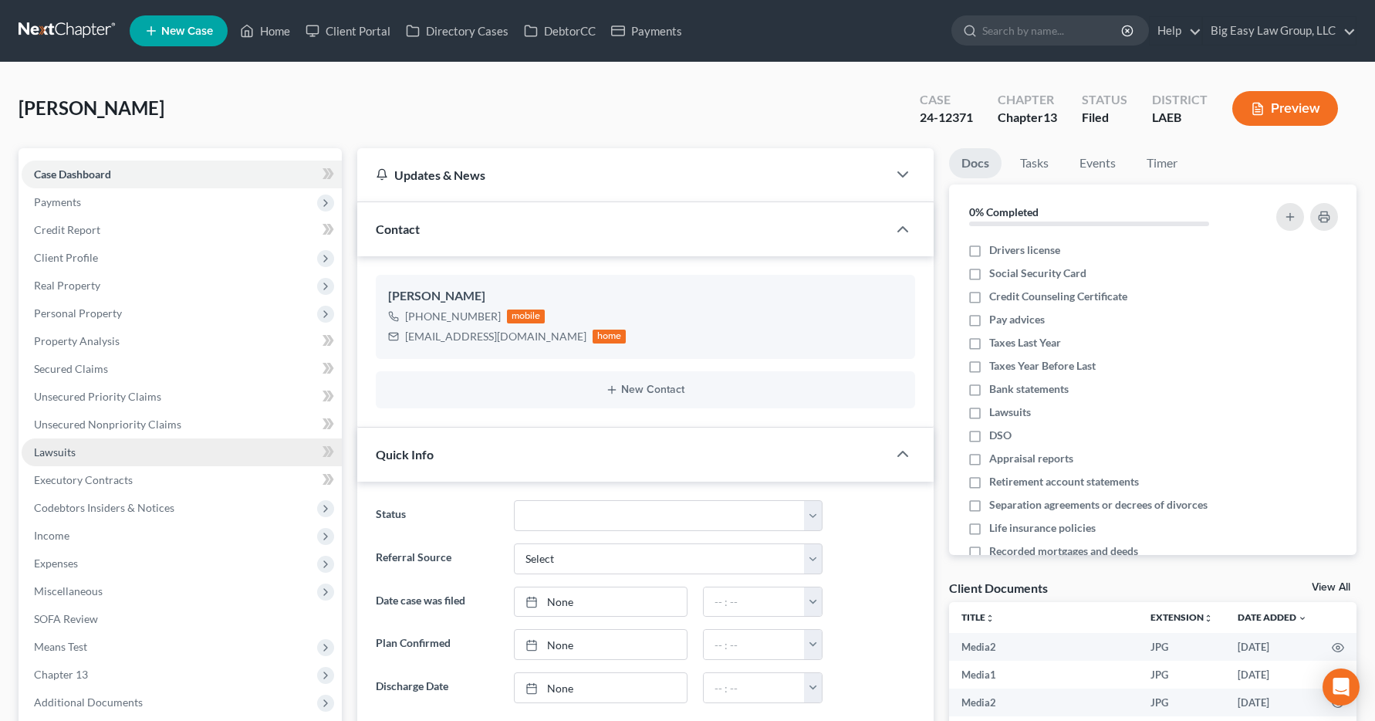
scroll to position [4318, 0]
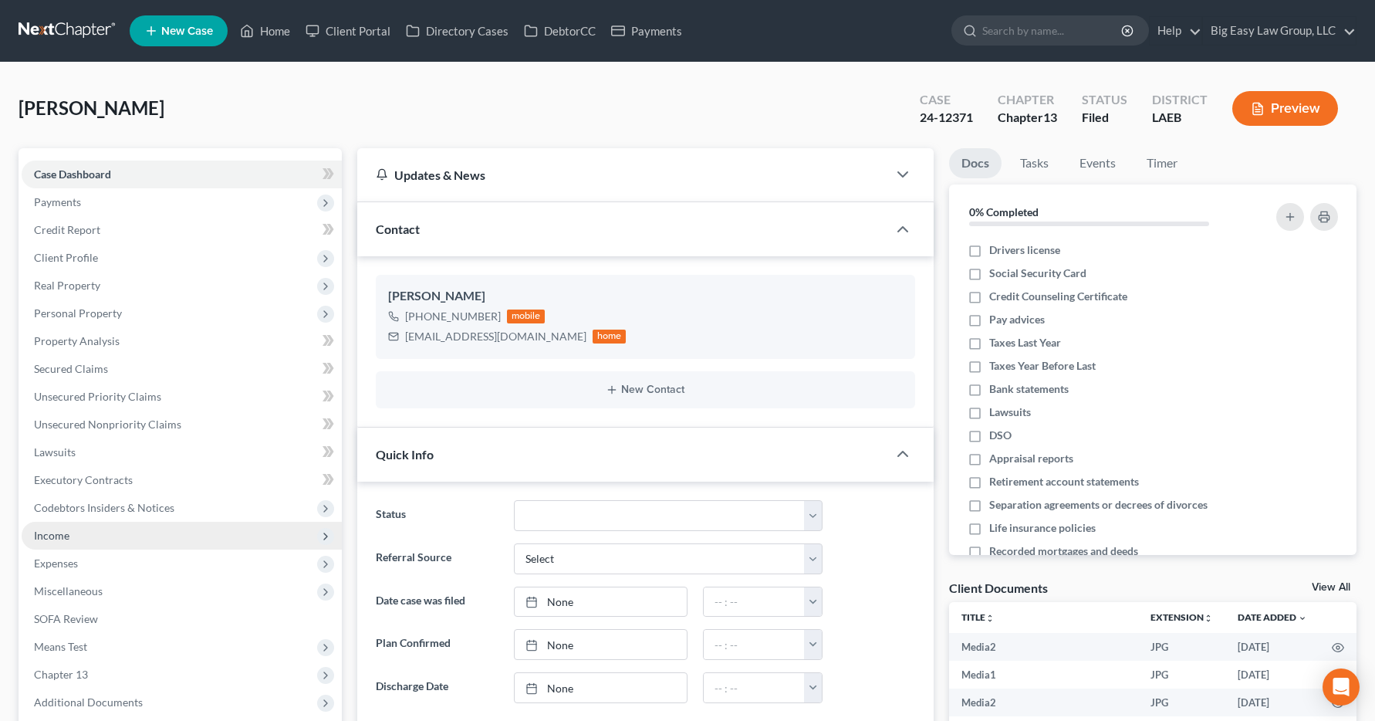
click at [50, 539] on span "Income" at bounding box center [51, 535] width 35 height 13
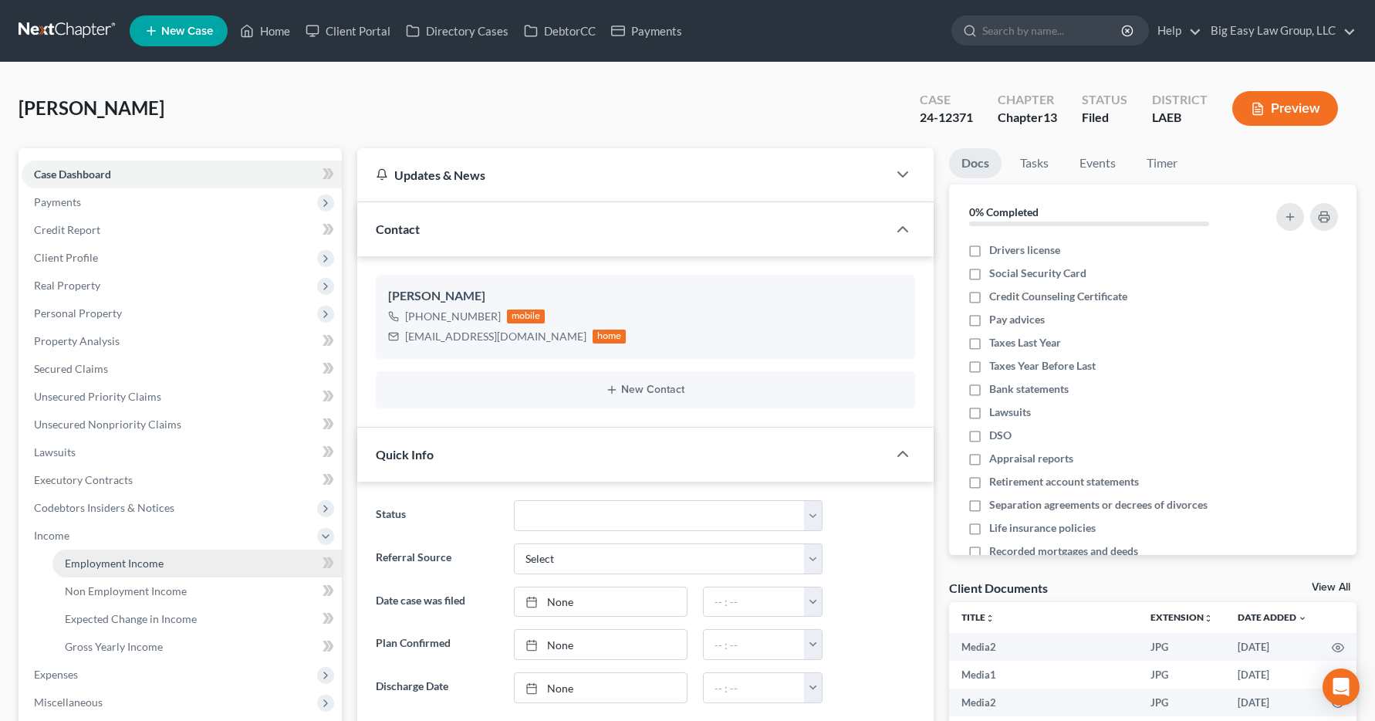
click at [84, 569] on span "Employment Income" at bounding box center [114, 562] width 99 height 13
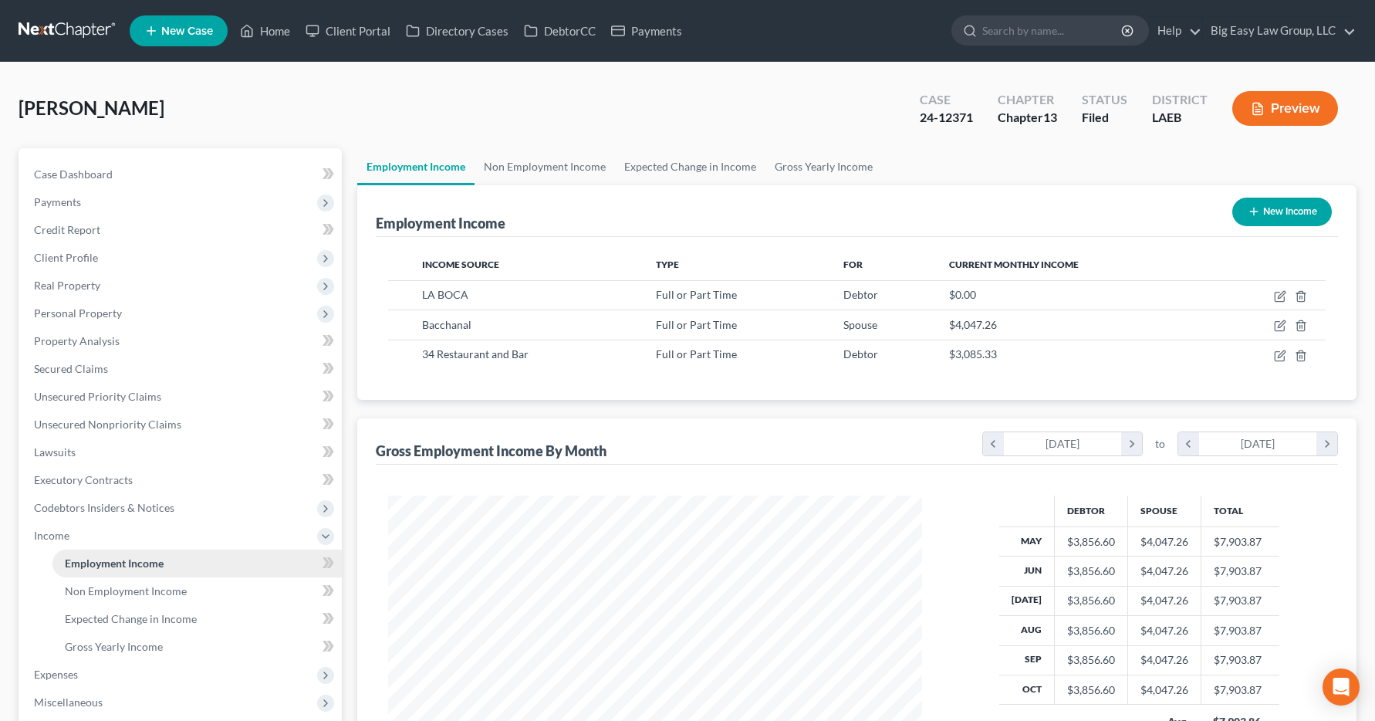
scroll to position [277, 566]
click at [282, 31] on link "Home" at bounding box center [265, 31] width 66 height 28
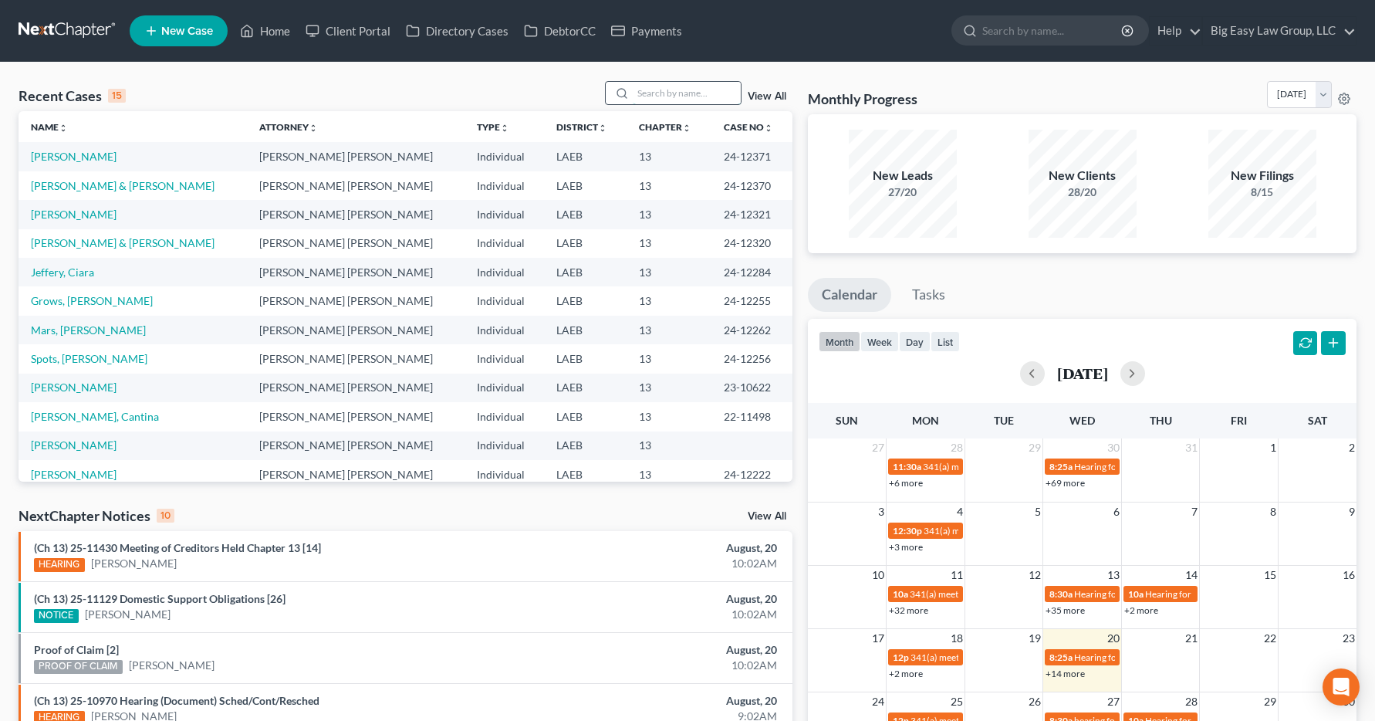
click at [648, 91] on input "search" at bounding box center [687, 93] width 108 height 22
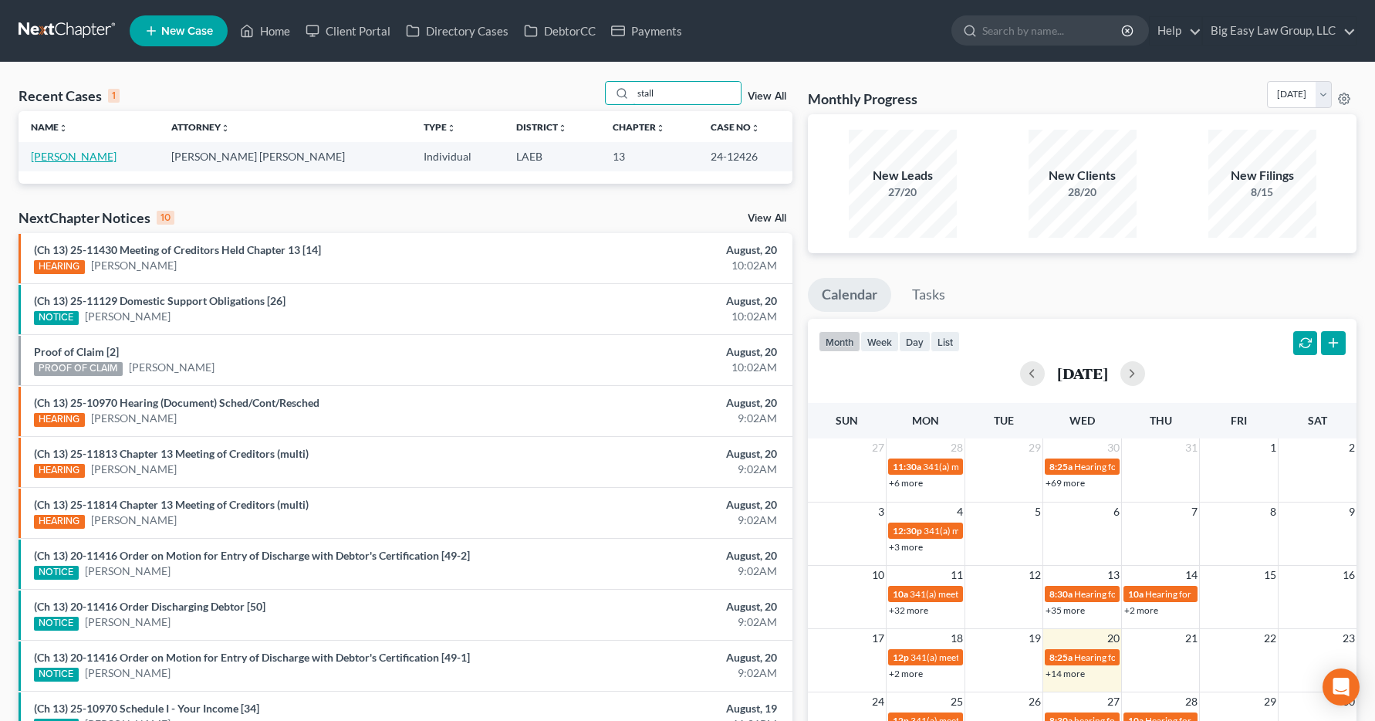
type input "stall"
click at [48, 159] on link "[PERSON_NAME]" at bounding box center [74, 156] width 86 height 13
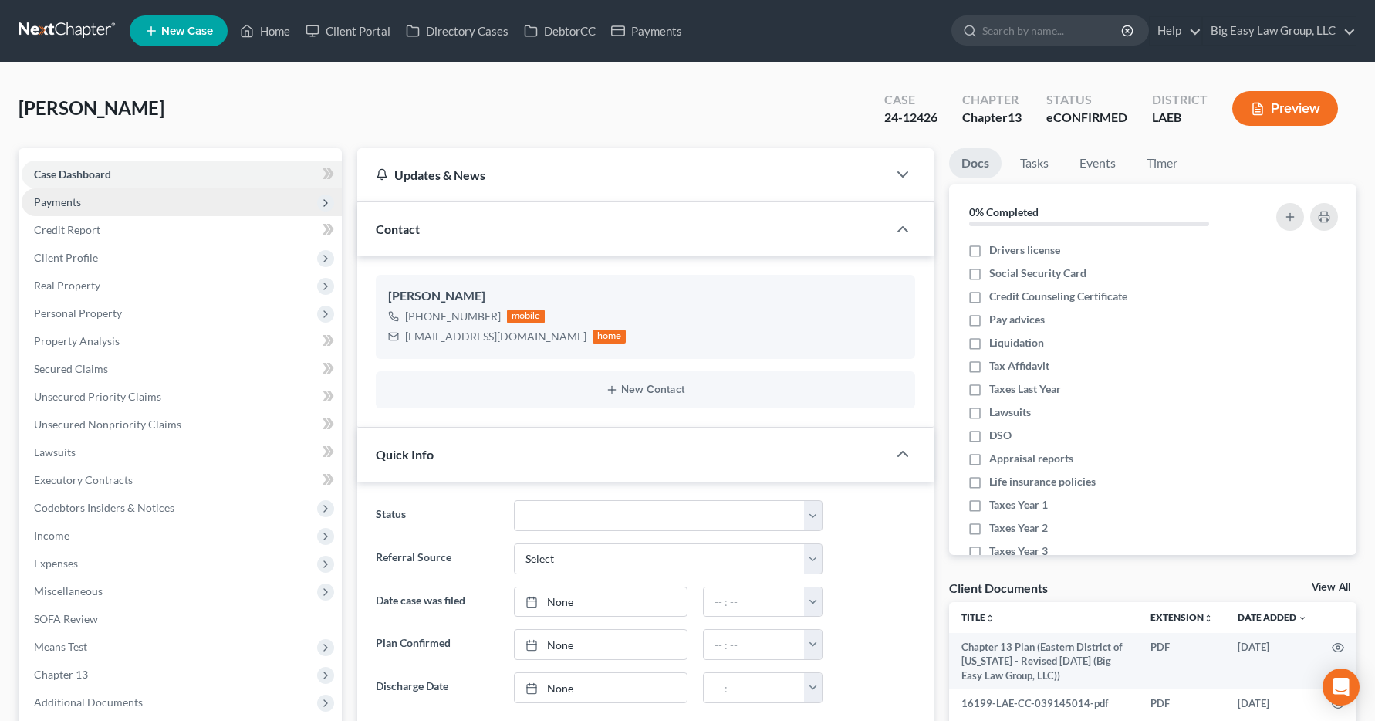
scroll to position [1676, 0]
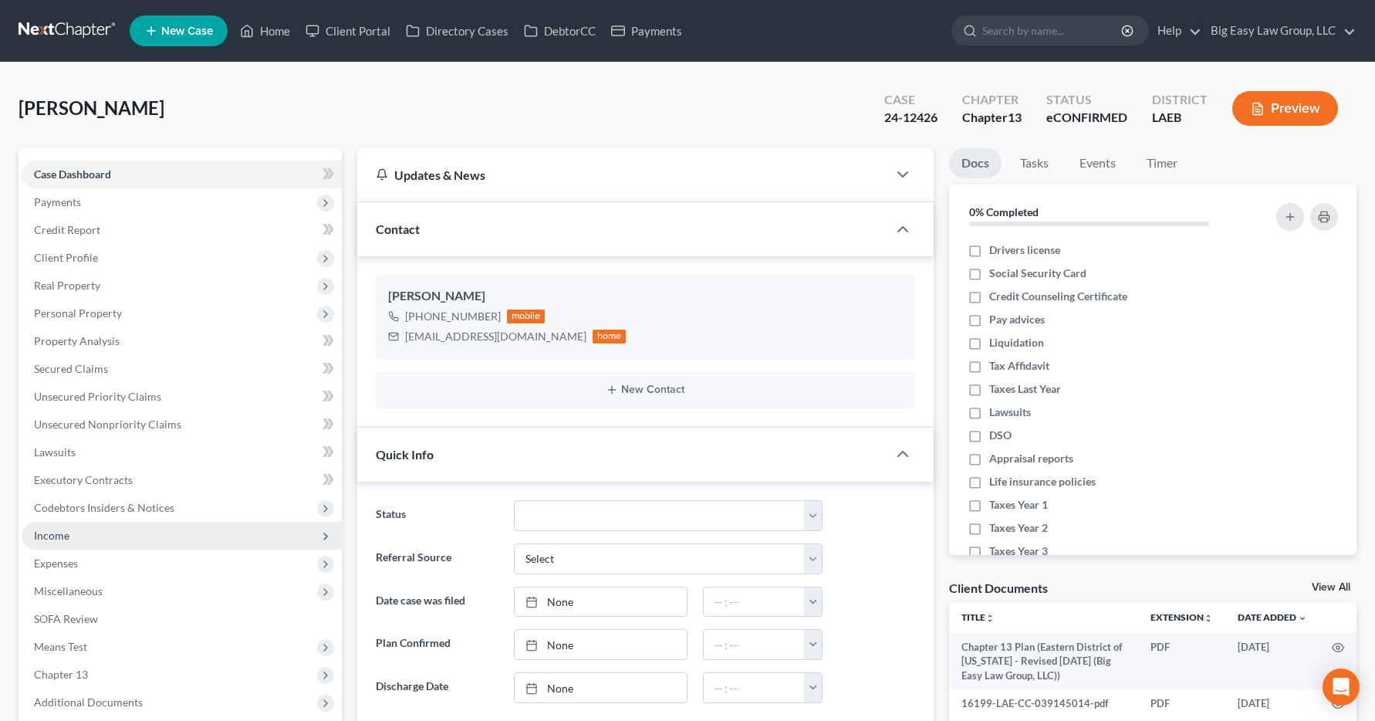
click at [56, 540] on span "Income" at bounding box center [51, 535] width 35 height 13
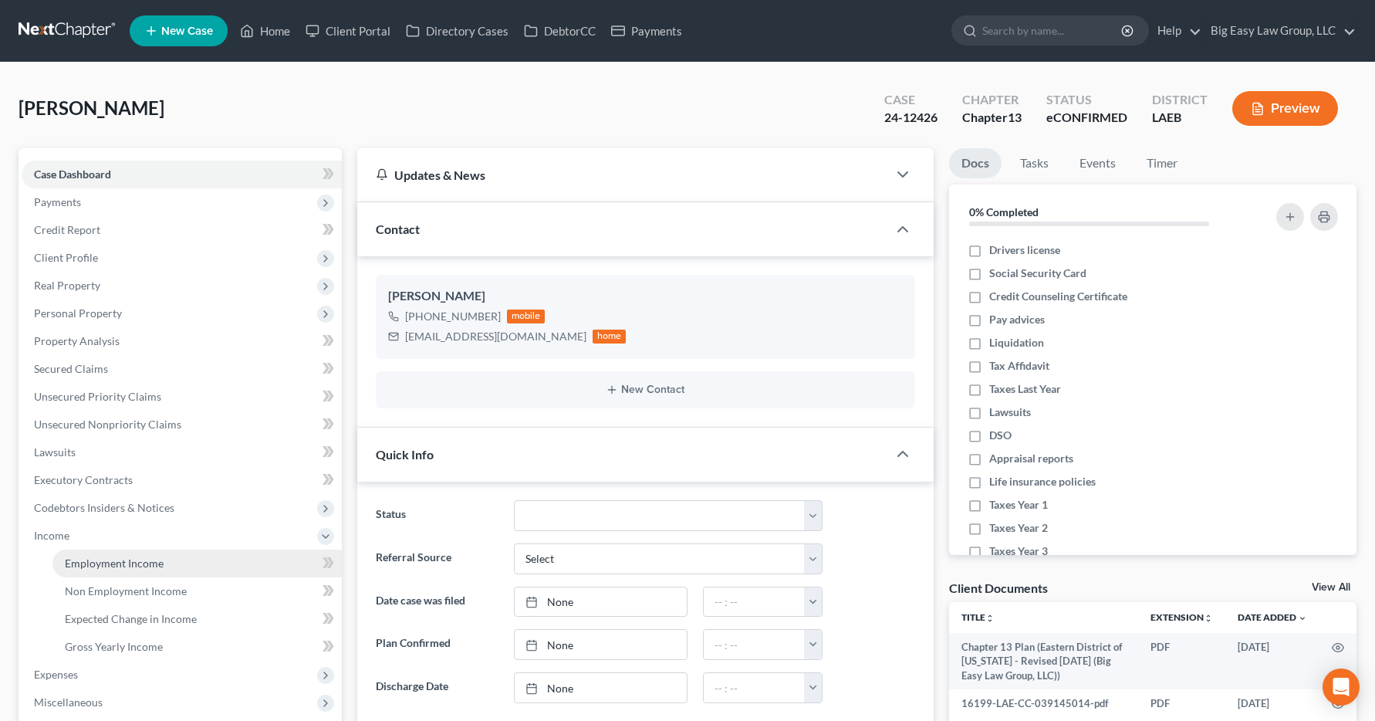
click at [88, 569] on span "Employment Income" at bounding box center [114, 562] width 99 height 13
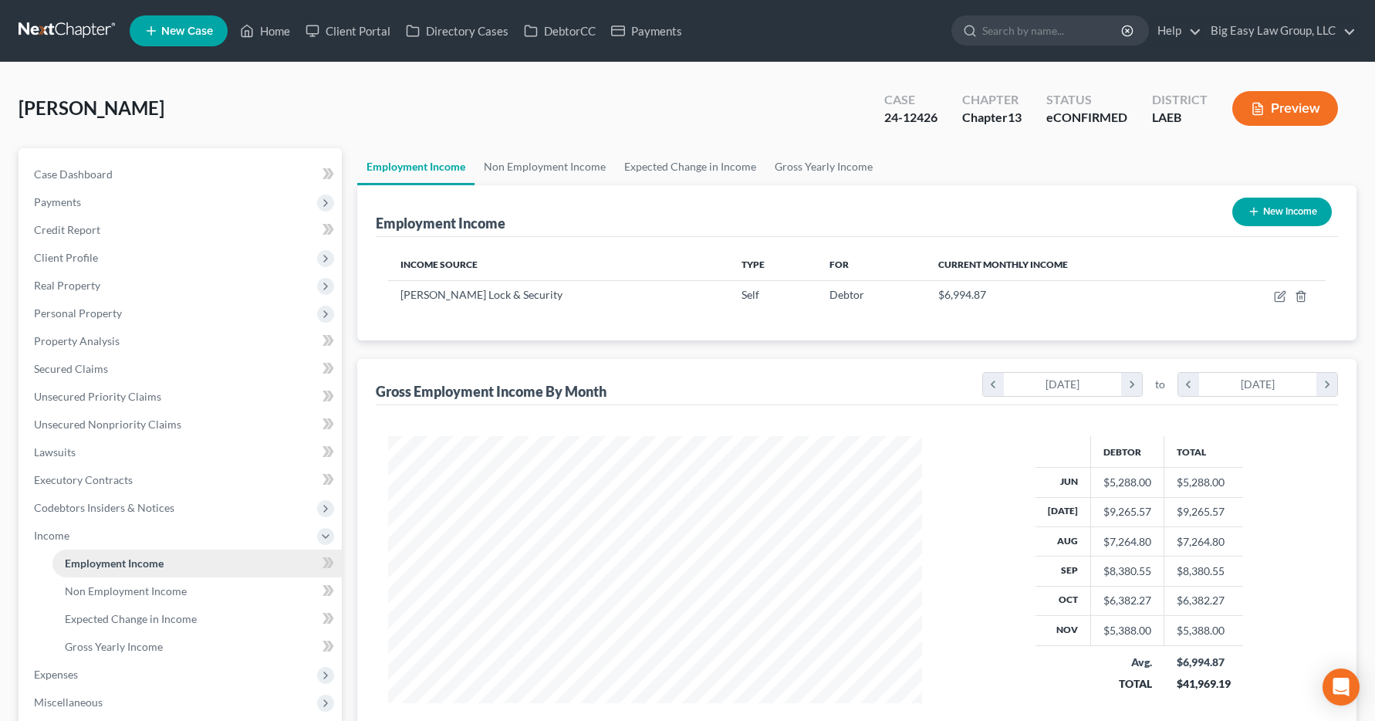
scroll to position [277, 566]
click at [279, 32] on link "Home" at bounding box center [265, 31] width 66 height 28
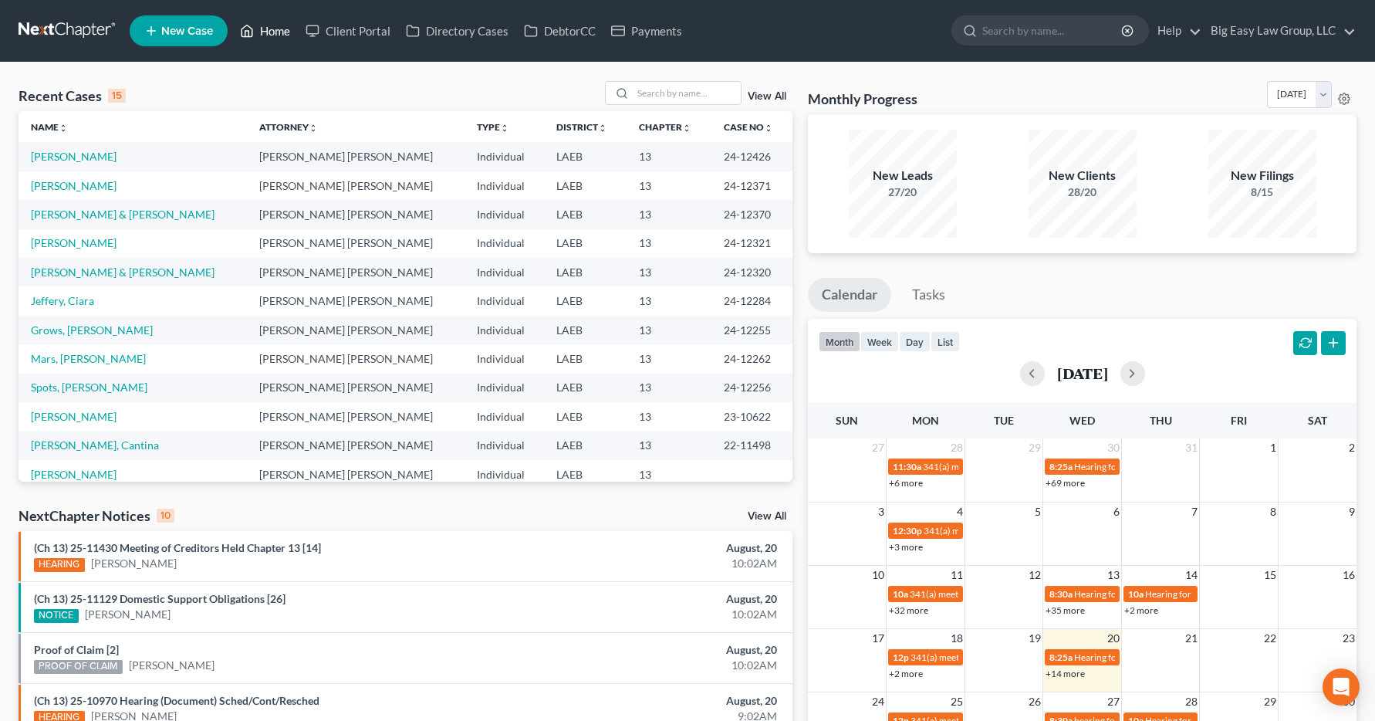
click at [271, 30] on link "Home" at bounding box center [265, 31] width 66 height 28
click at [633, 90] on div at bounding box center [620, 93] width 28 height 22
click at [664, 90] on input "search" at bounding box center [687, 93] width 108 height 22
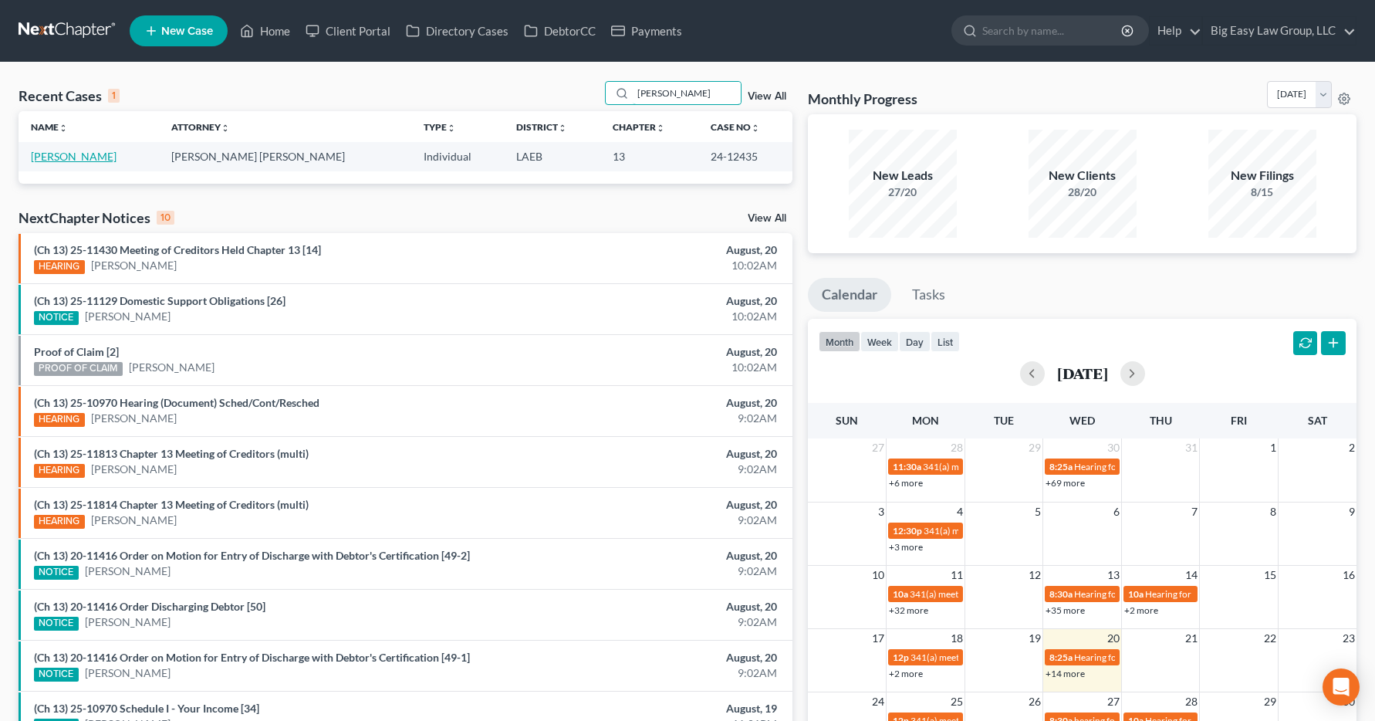
type input "[PERSON_NAME]"
click at [59, 156] on link "[PERSON_NAME]" at bounding box center [74, 156] width 86 height 13
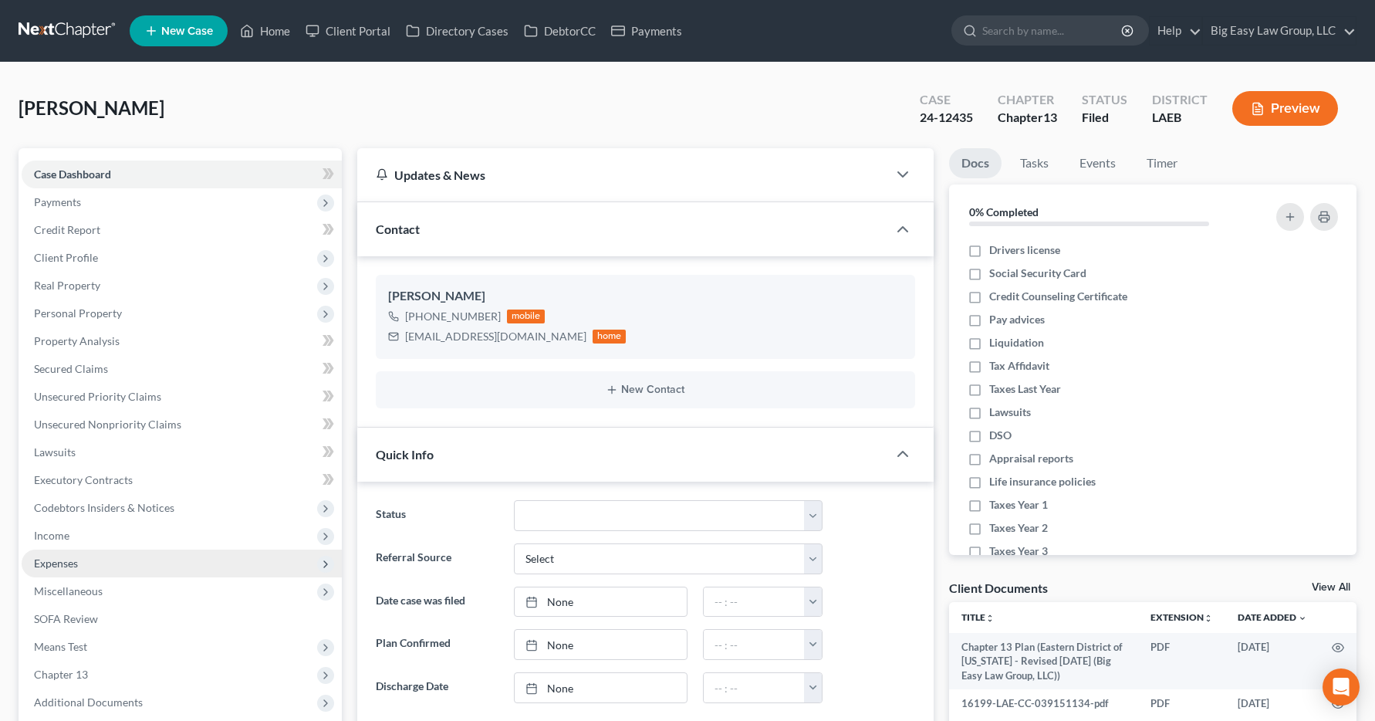
scroll to position [2503, 0]
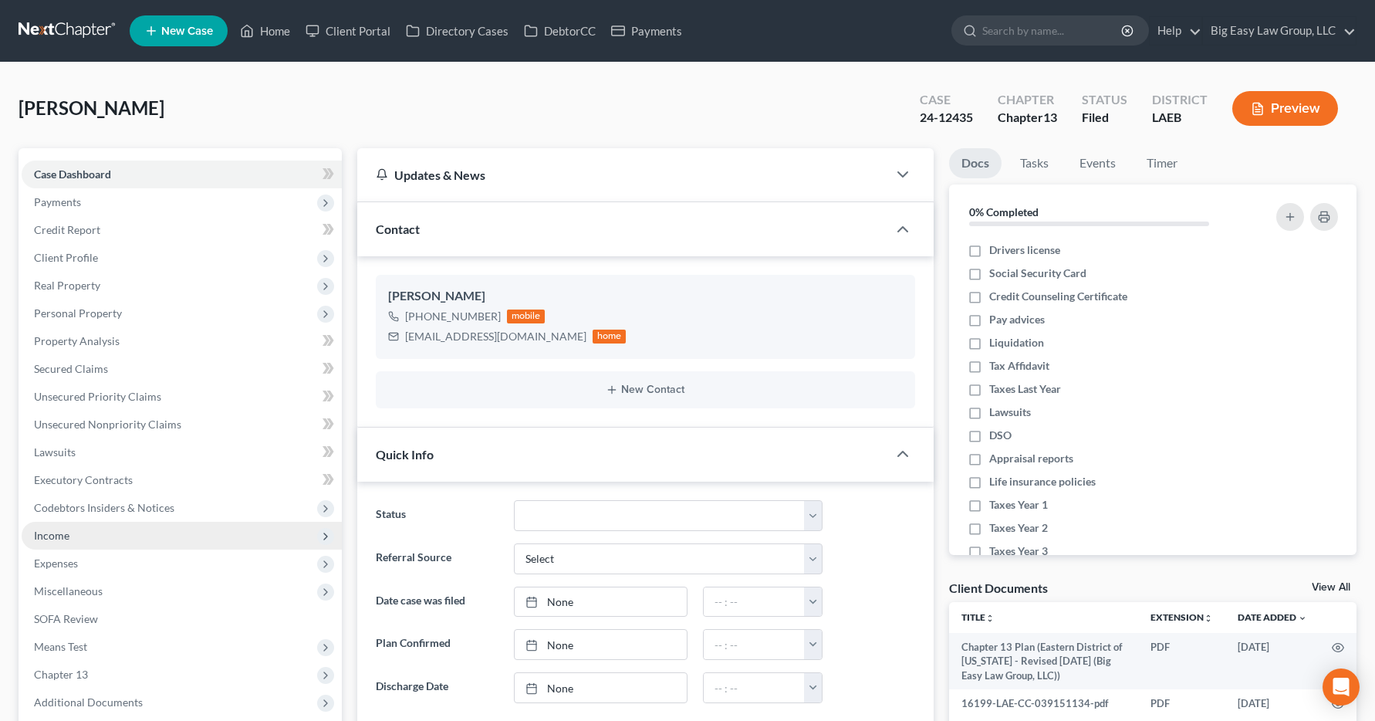
click at [50, 540] on span "Income" at bounding box center [51, 535] width 35 height 13
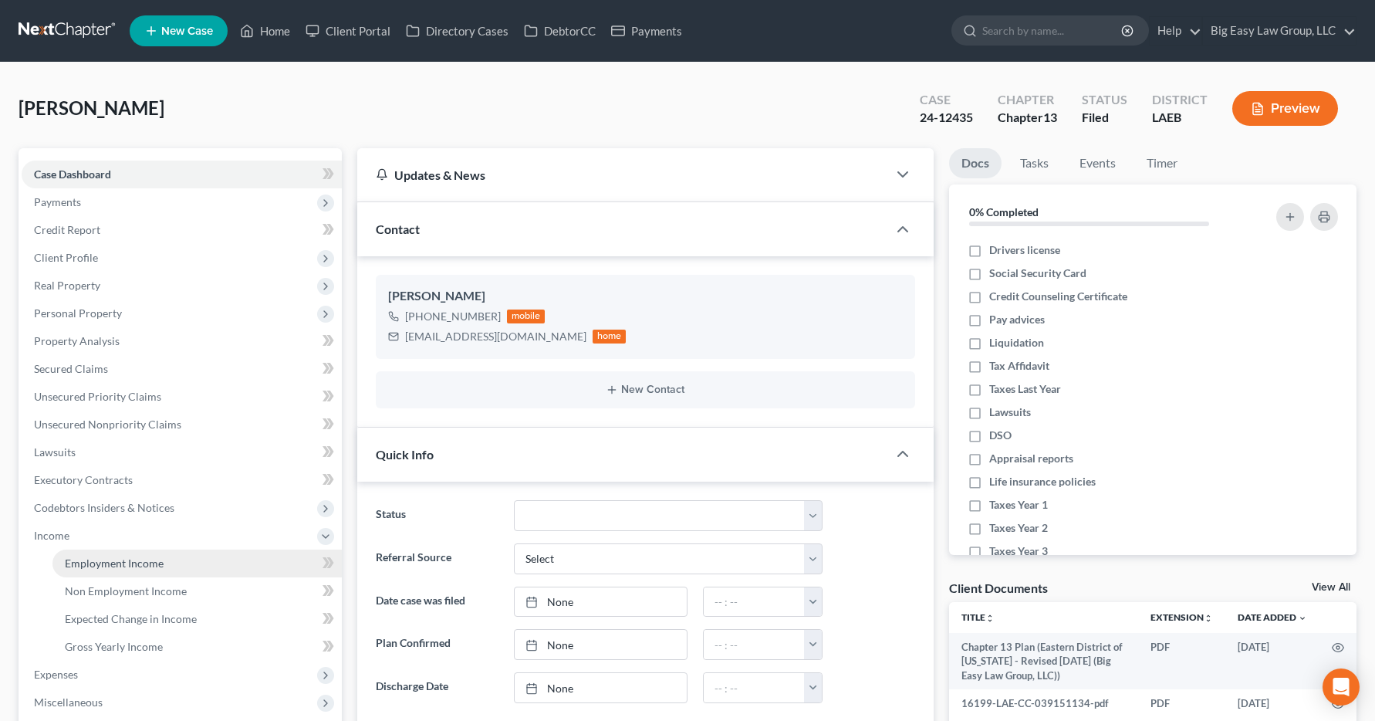
click at [74, 567] on span "Employment Income" at bounding box center [114, 562] width 99 height 13
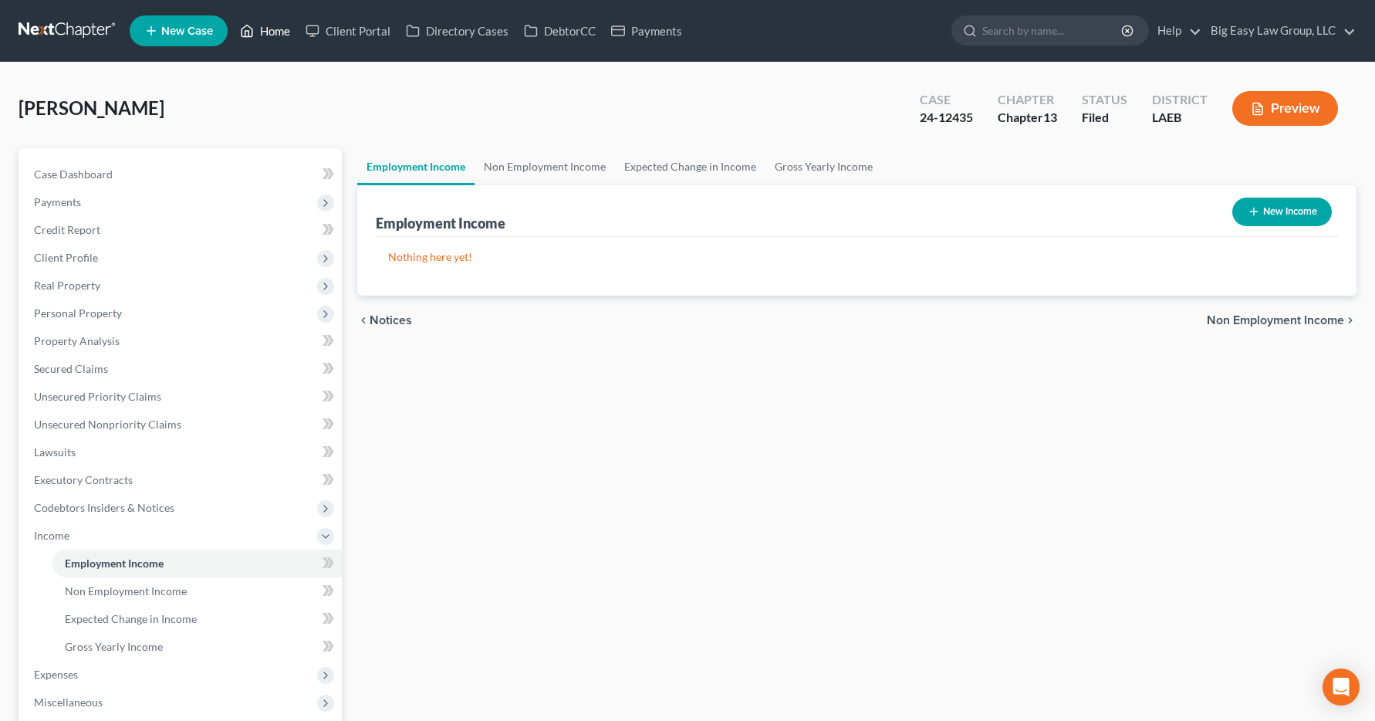
click at [272, 32] on link "Home" at bounding box center [265, 31] width 66 height 28
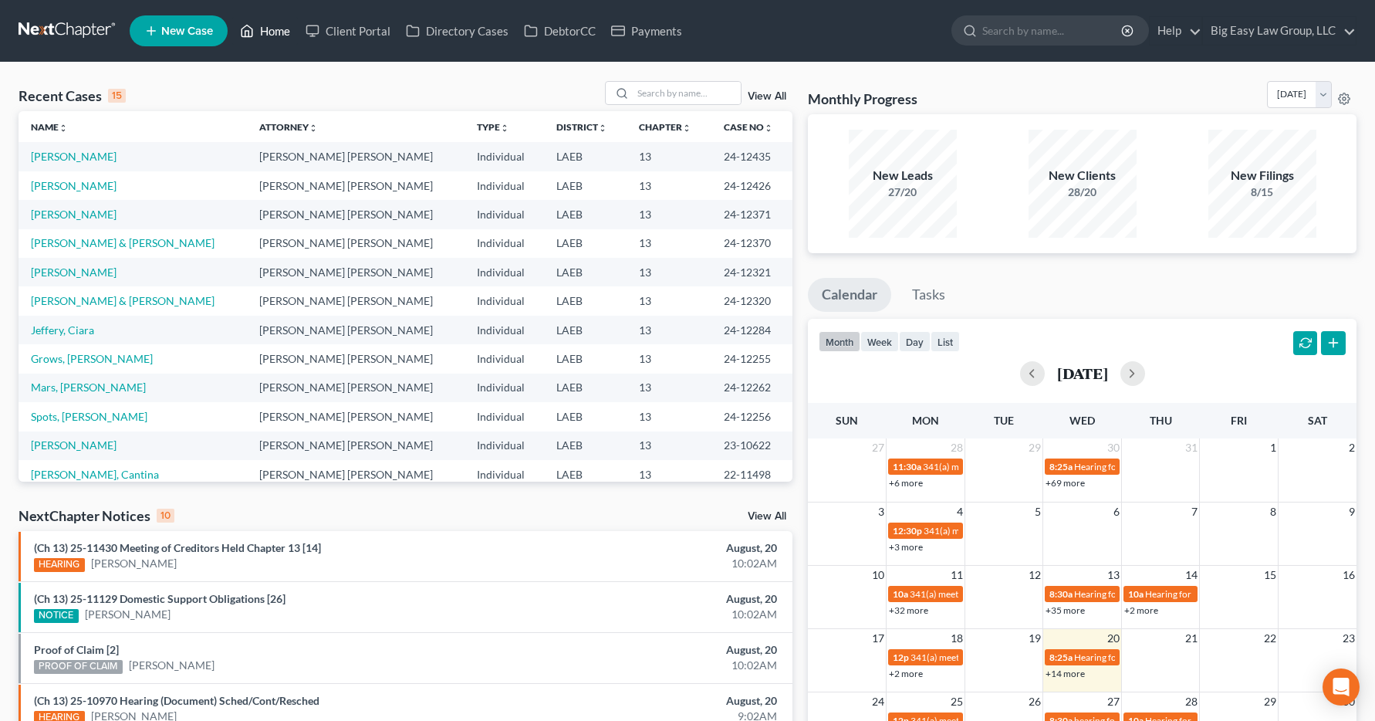
click at [263, 29] on link "Home" at bounding box center [265, 31] width 66 height 28
click at [648, 90] on input "search" at bounding box center [687, 93] width 108 height 22
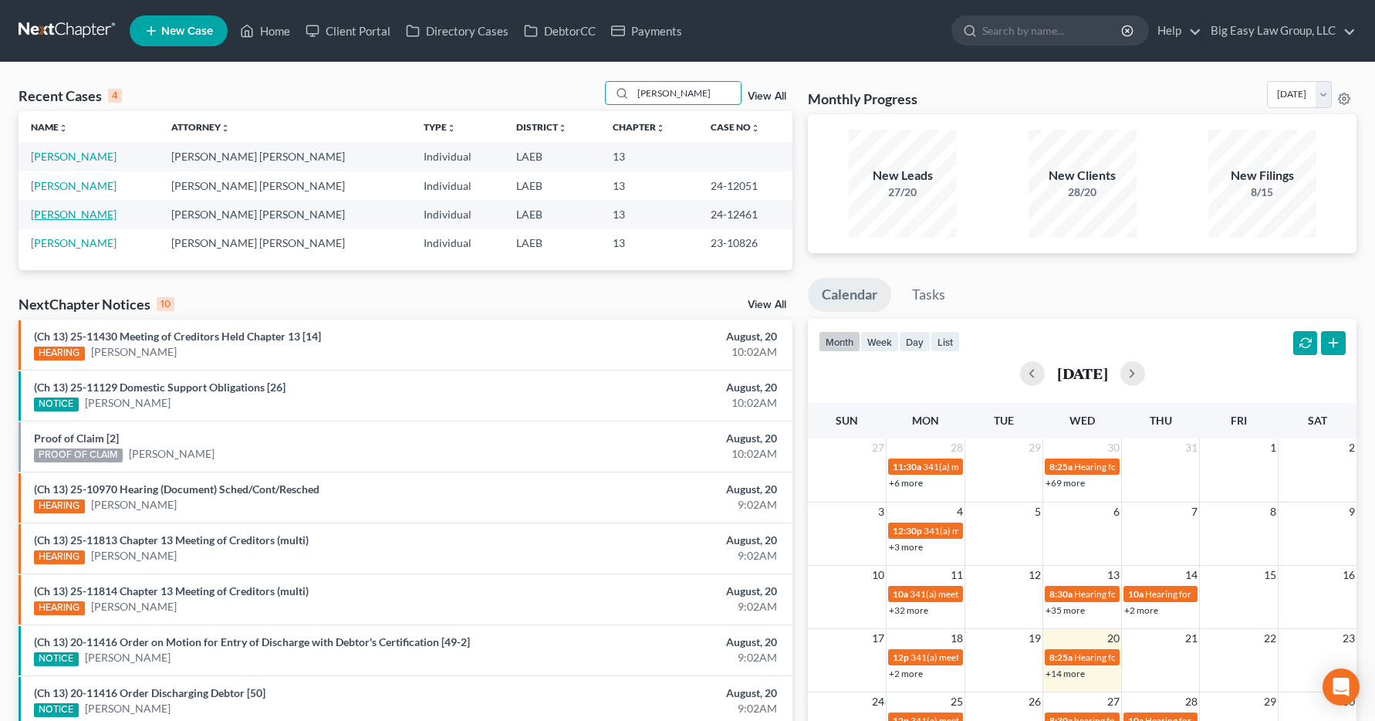
type input "[PERSON_NAME]"
click at [100, 218] on link "[PERSON_NAME]" at bounding box center [74, 214] width 86 height 13
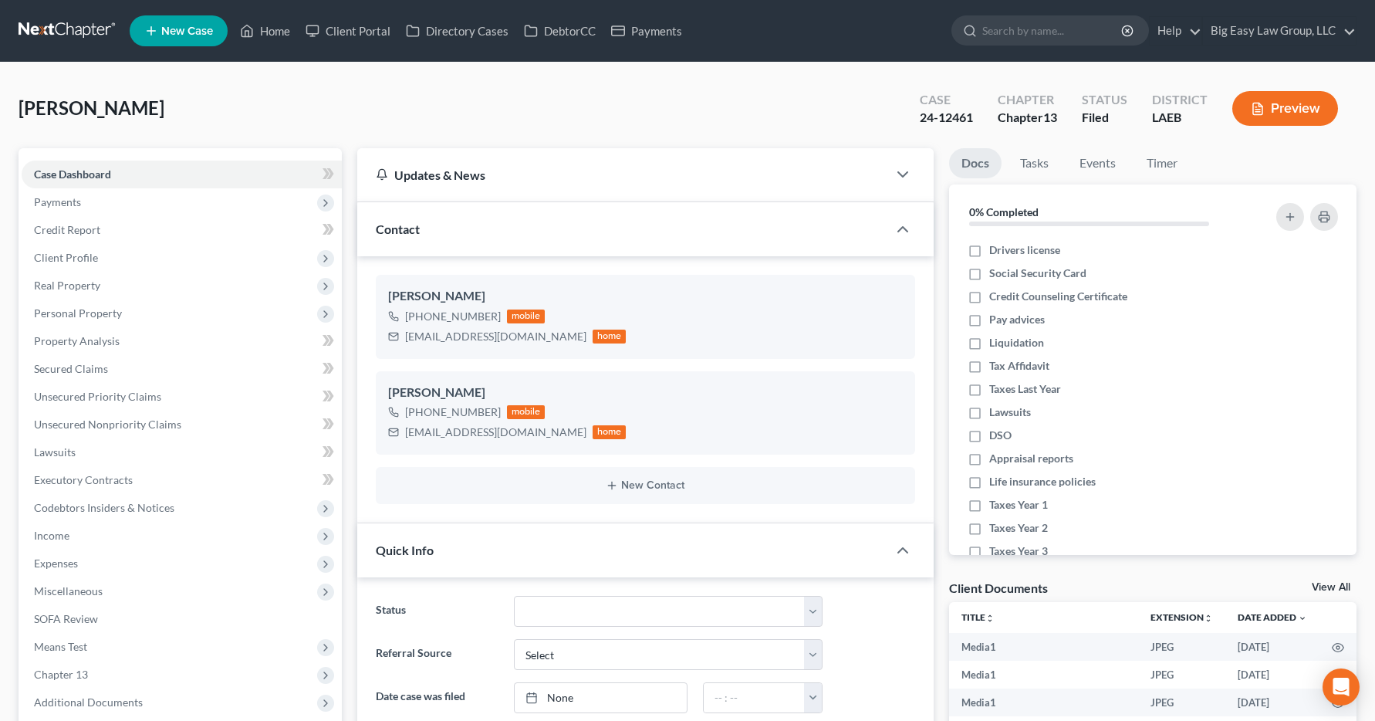
scroll to position [6044, 0]
click at [42, 539] on span "Income" at bounding box center [51, 535] width 35 height 13
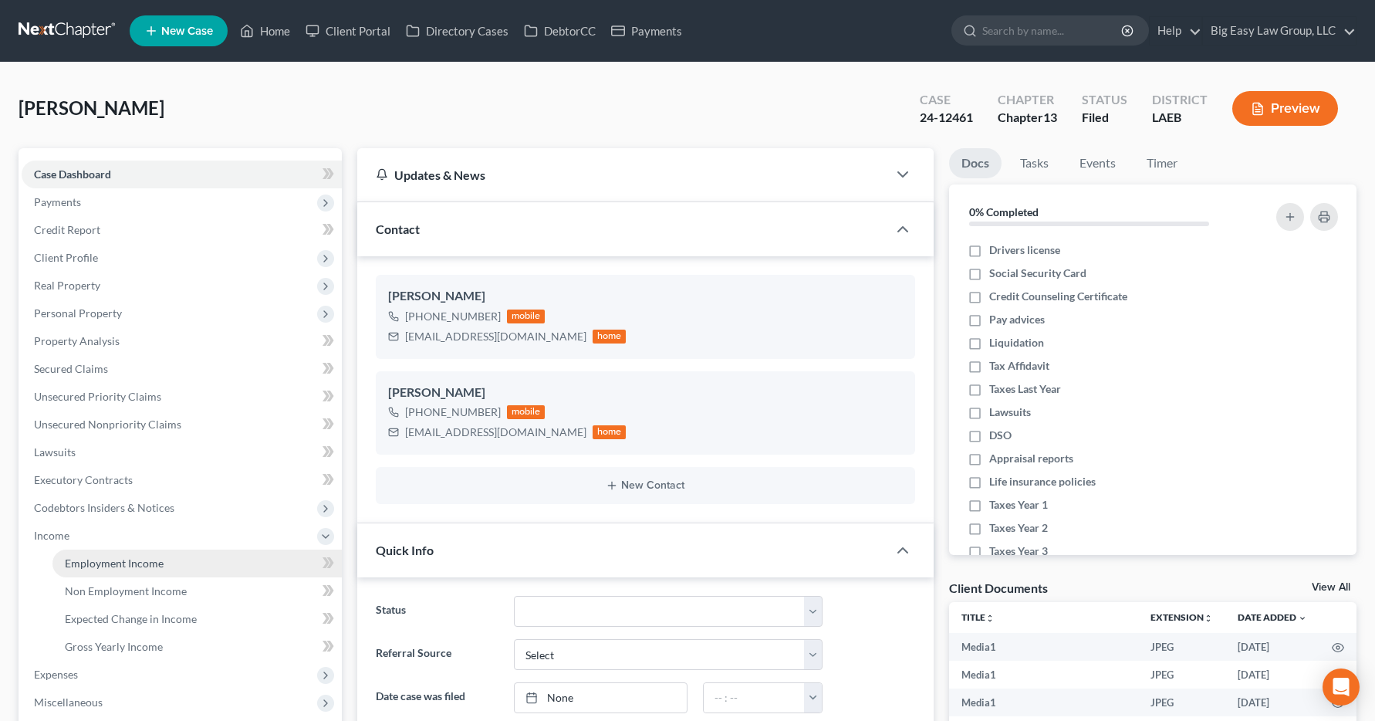
click at [79, 565] on span "Employment Income" at bounding box center [114, 562] width 99 height 13
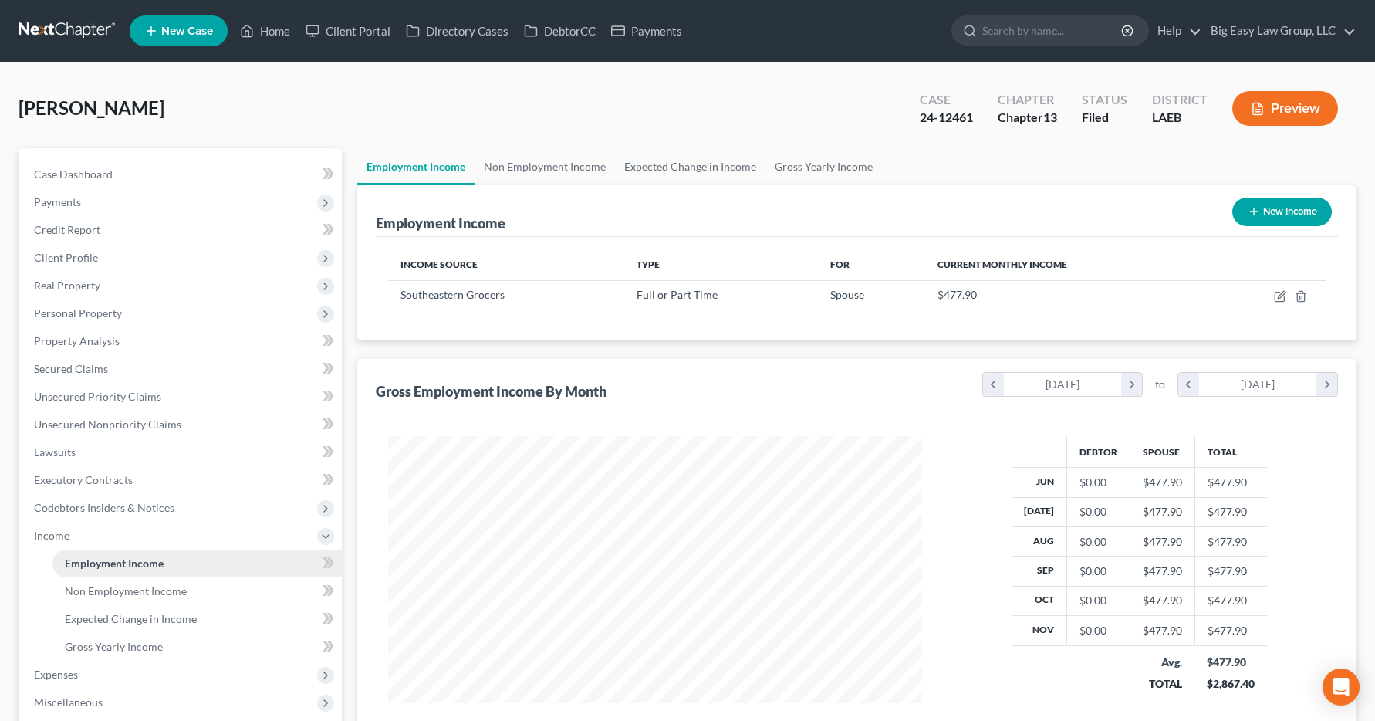
scroll to position [277, 566]
click at [272, 31] on link "Home" at bounding box center [265, 31] width 66 height 28
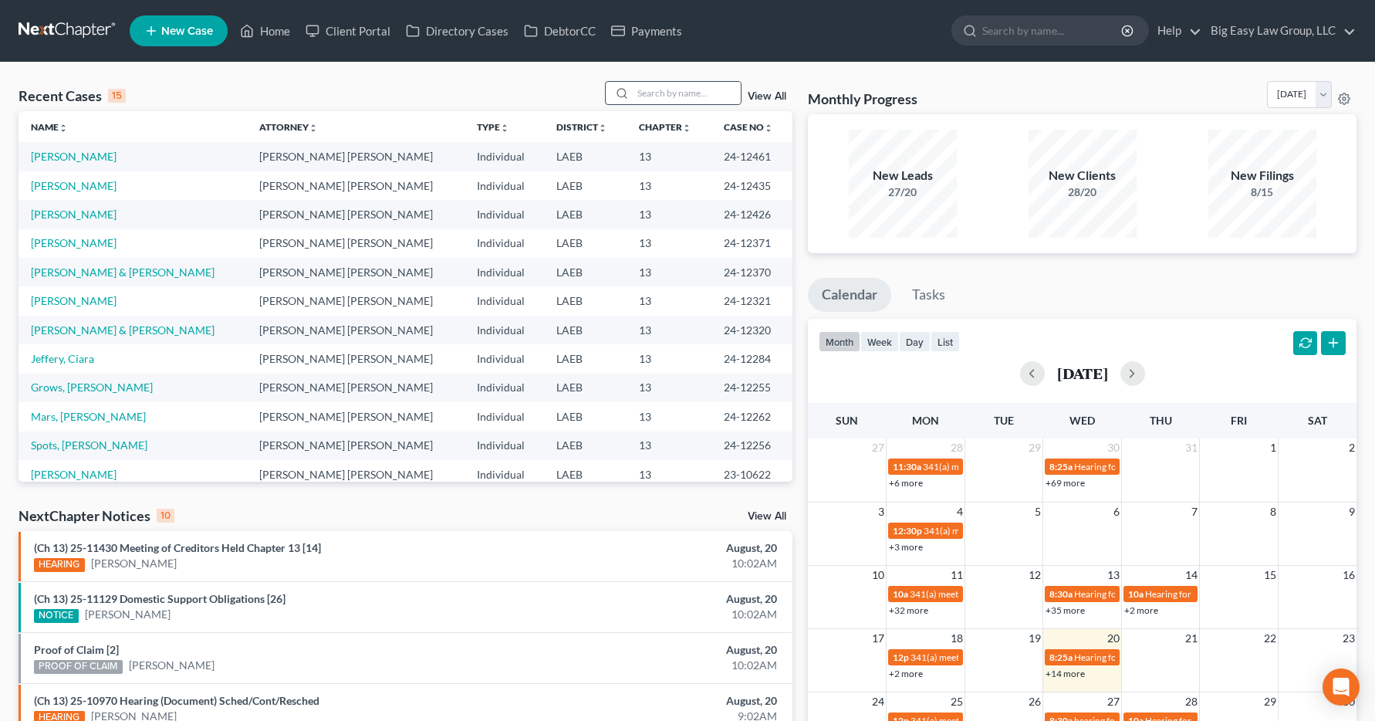
click at [628, 90] on icon at bounding box center [622, 93] width 12 height 12
click at [638, 88] on input "search" at bounding box center [687, 93] width 108 height 22
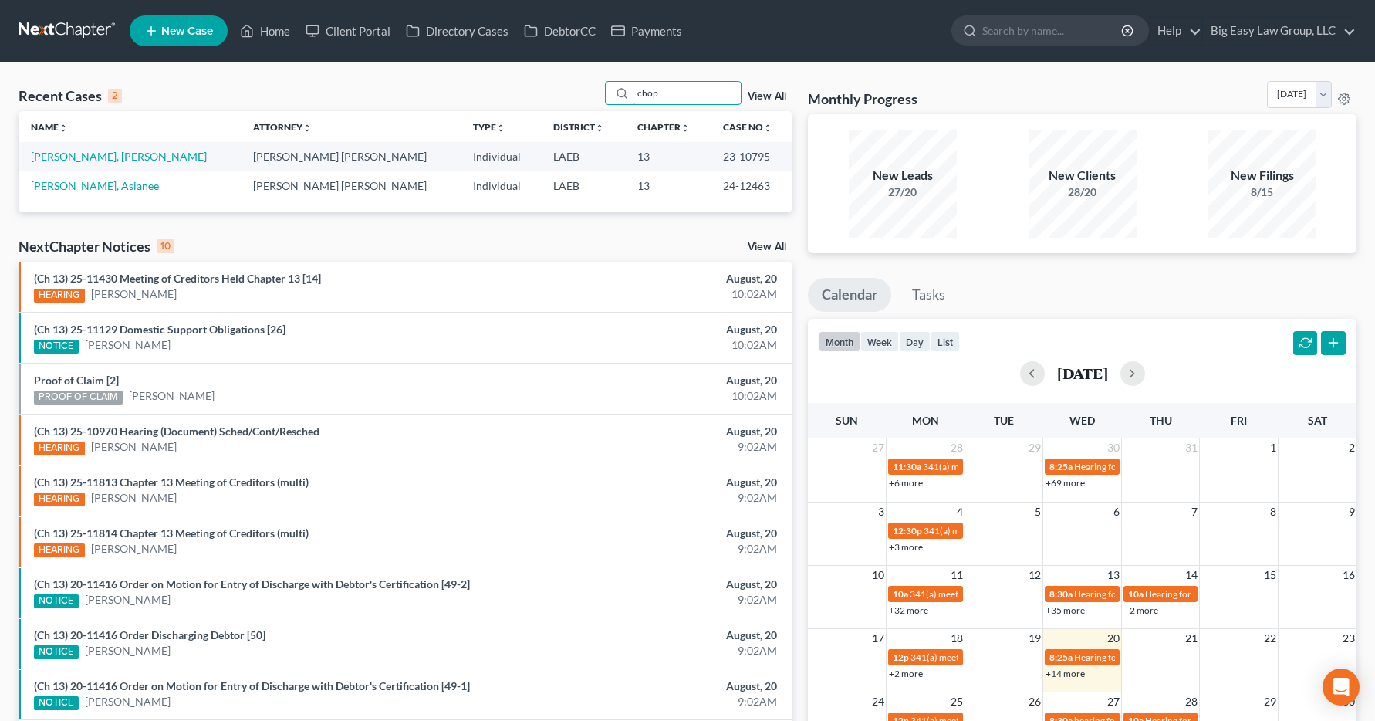
type input "chop"
click at [86, 191] on link "[PERSON_NAME], Asianee" at bounding box center [95, 185] width 128 height 13
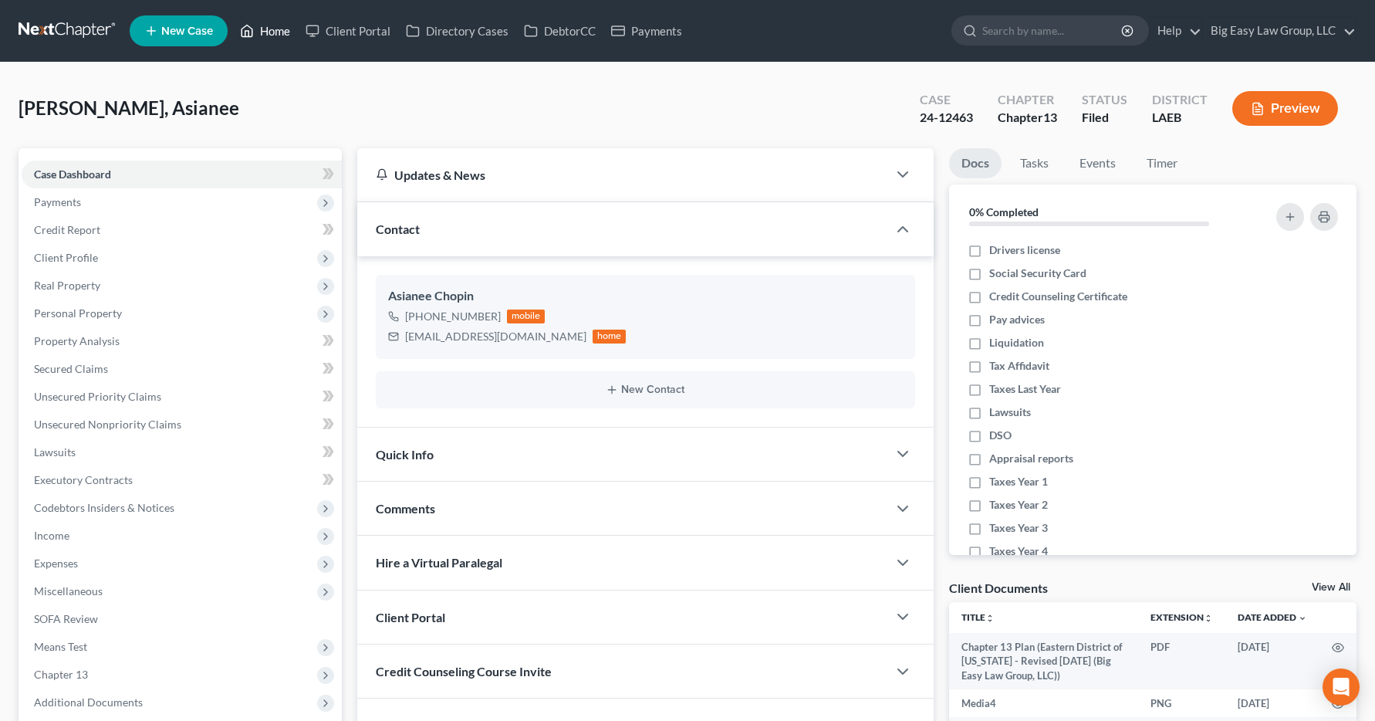
click at [278, 26] on link "Home" at bounding box center [265, 31] width 66 height 28
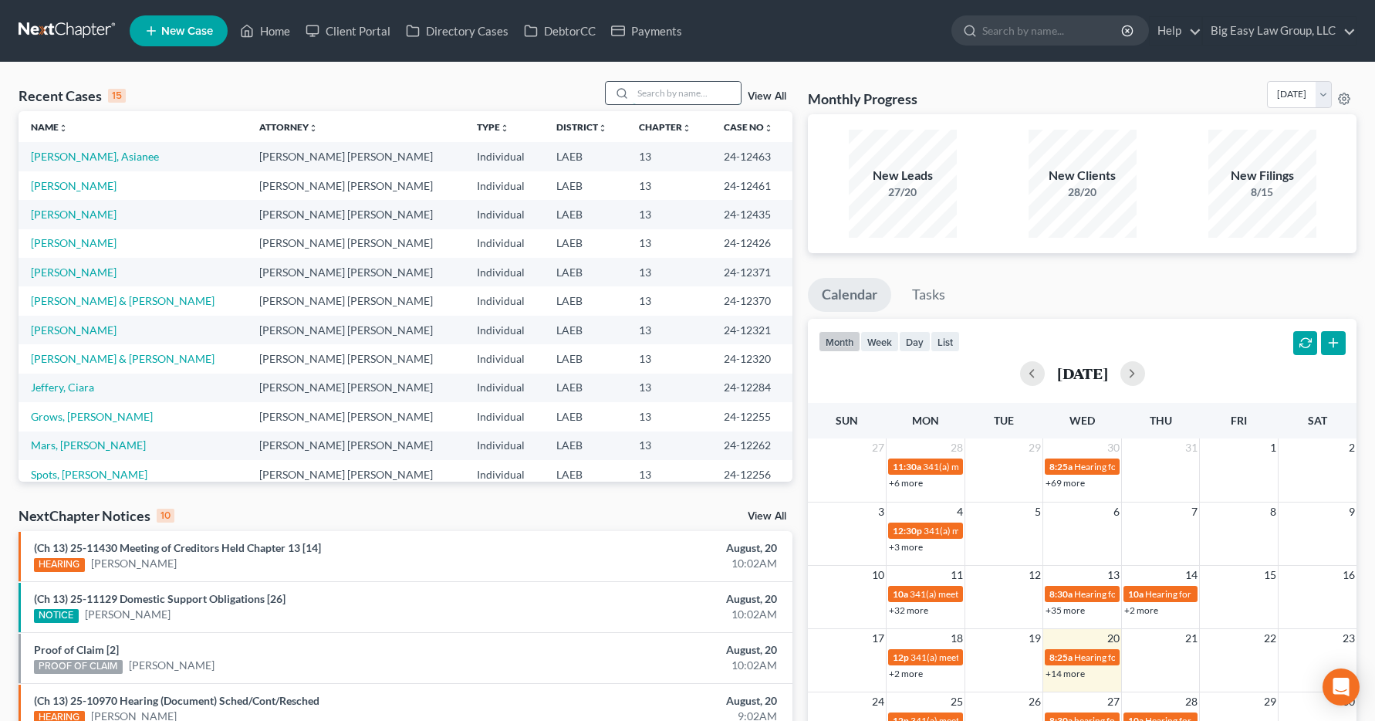
click at [681, 96] on input "search" at bounding box center [687, 93] width 108 height 22
click at [274, 35] on link "Home" at bounding box center [265, 31] width 66 height 28
click at [680, 96] on input "search" at bounding box center [687, 93] width 108 height 22
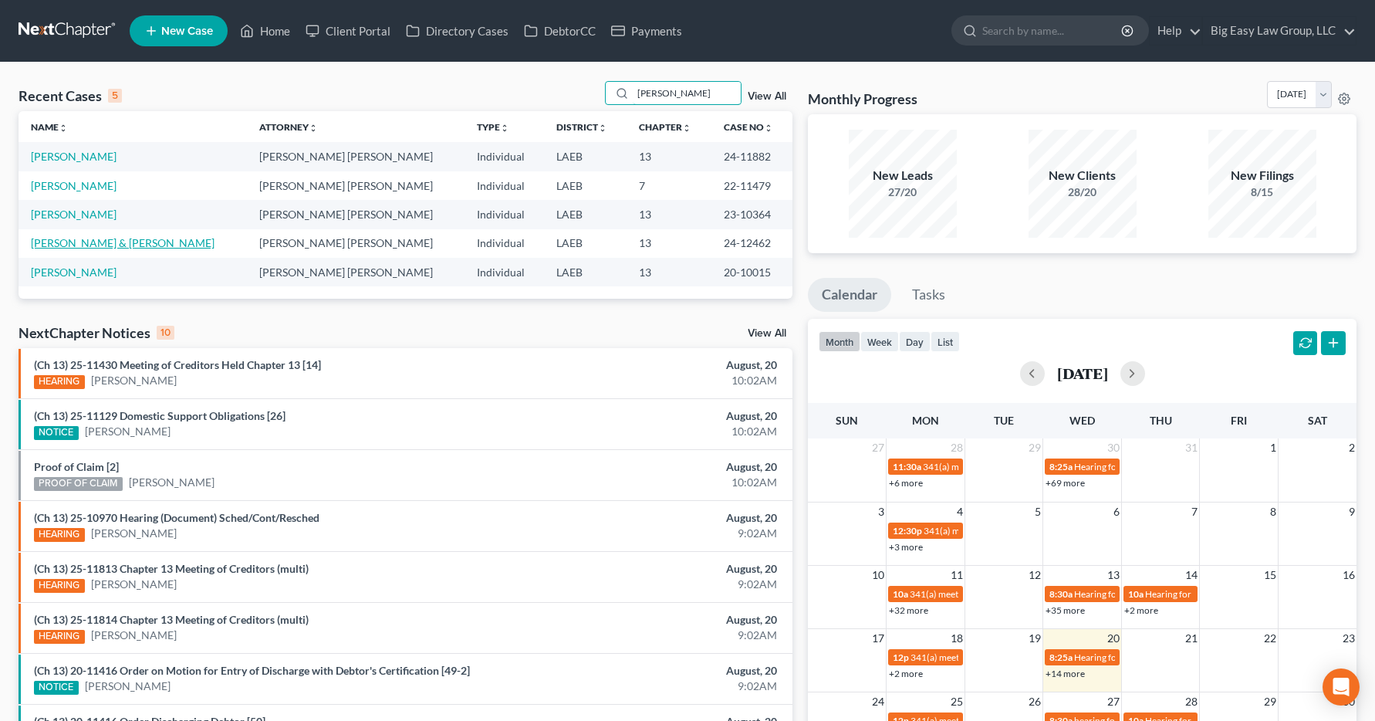
type input "[PERSON_NAME]"
click at [103, 244] on link "[PERSON_NAME] & [PERSON_NAME]" at bounding box center [123, 242] width 184 height 13
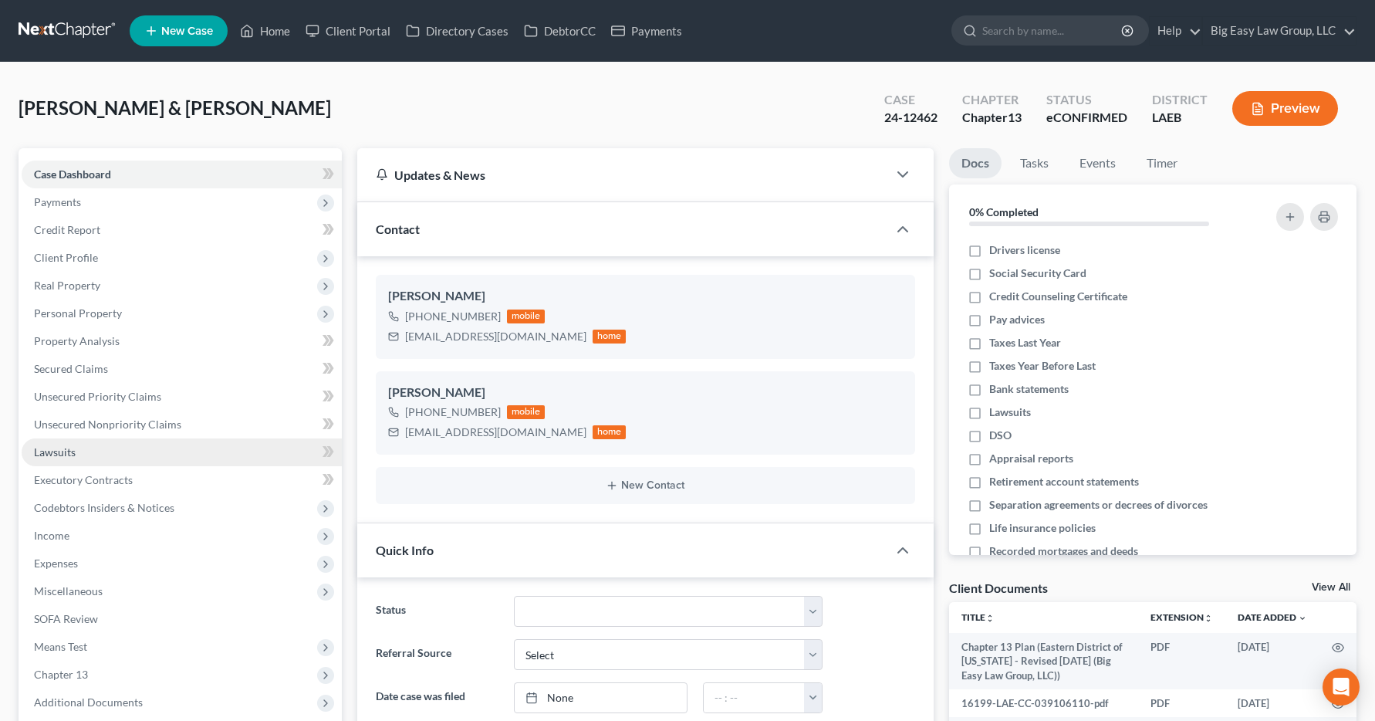
scroll to position [3905, 0]
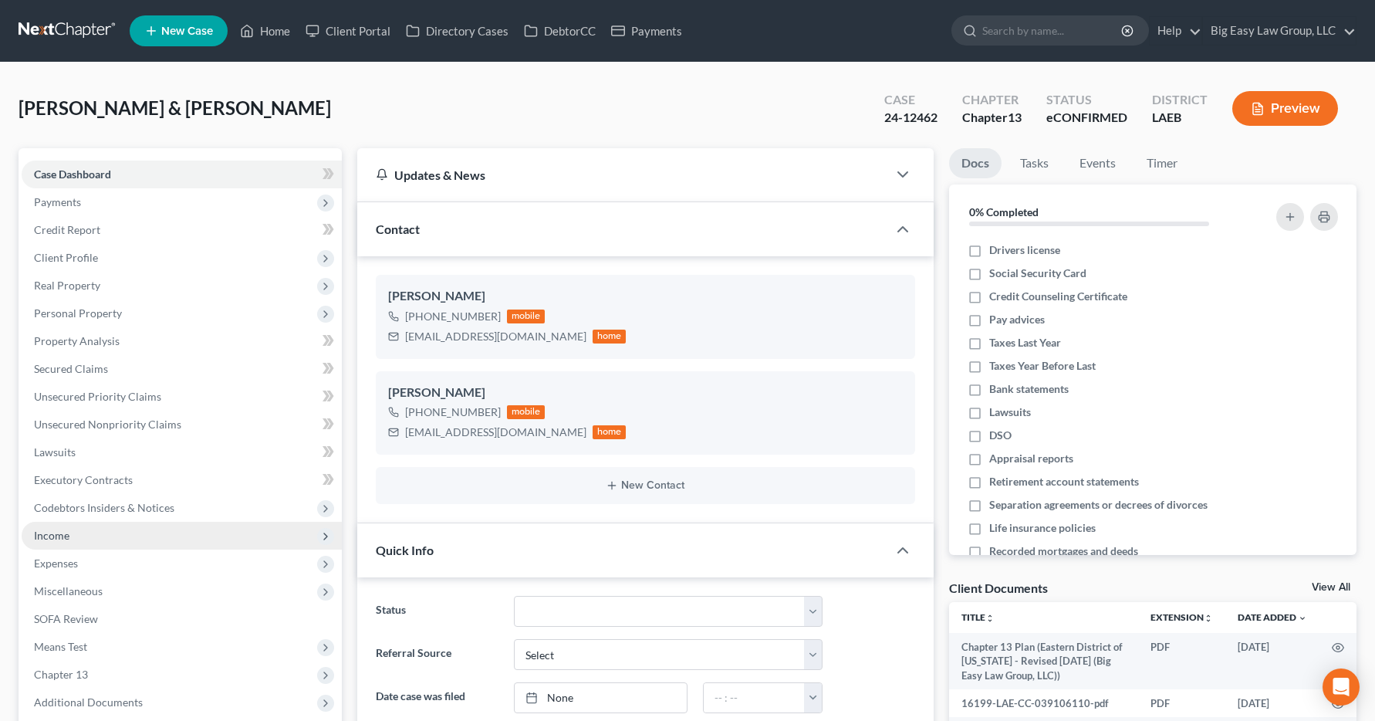
click at [49, 535] on span "Income" at bounding box center [51, 535] width 35 height 13
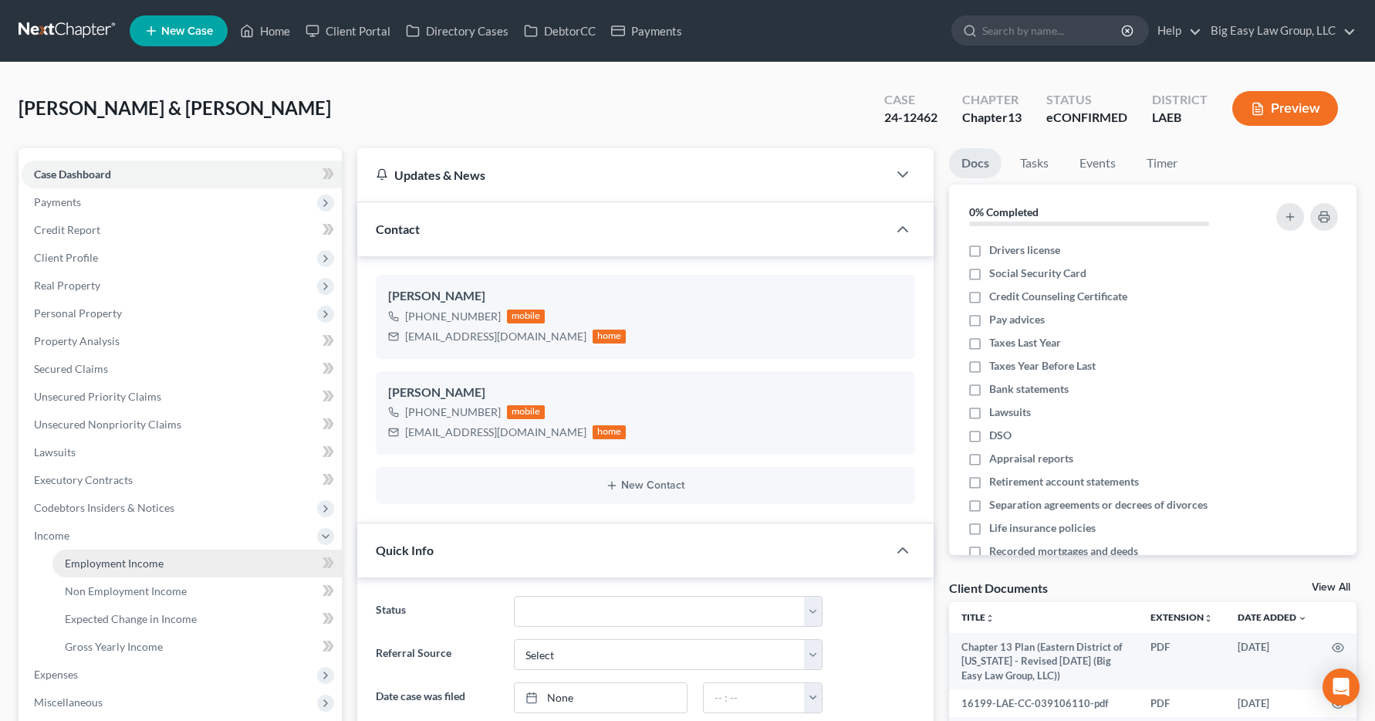
click at [68, 563] on span "Employment Income" at bounding box center [114, 562] width 99 height 13
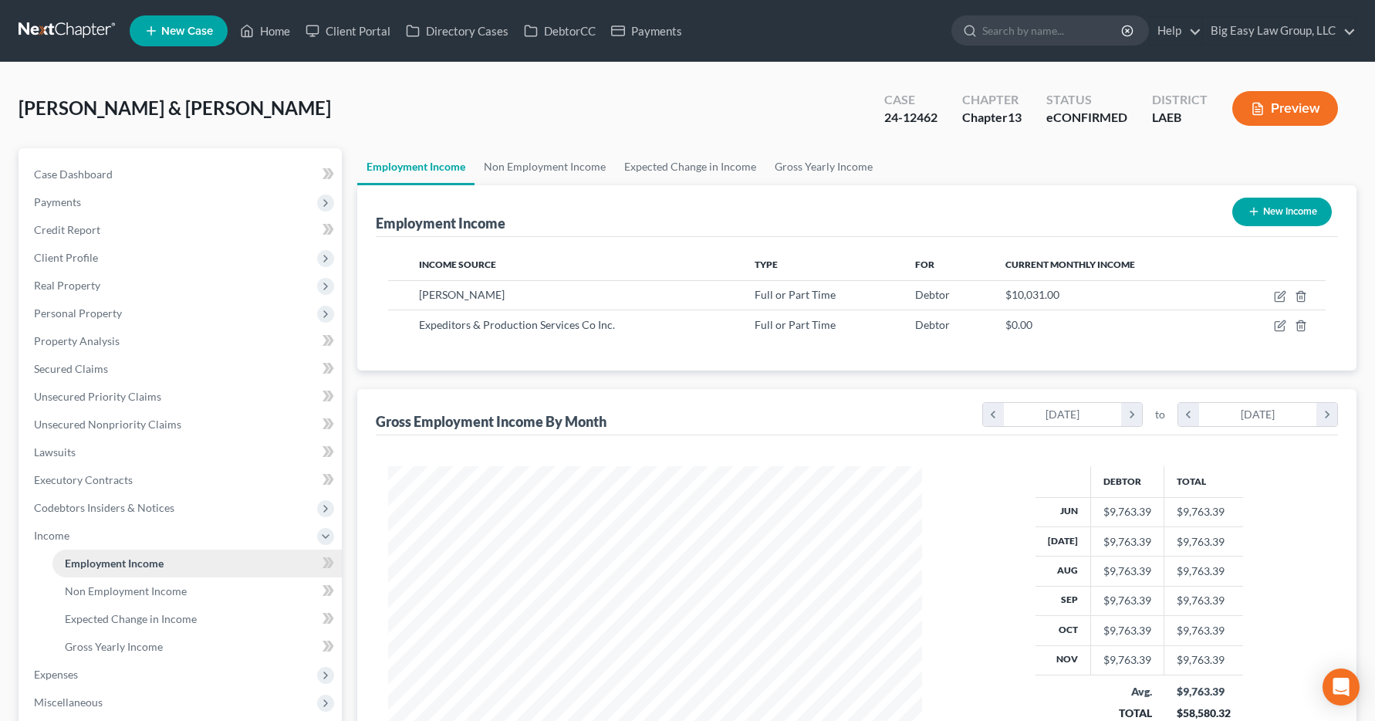
scroll to position [277, 566]
click at [265, 32] on link "Home" at bounding box center [265, 31] width 66 height 28
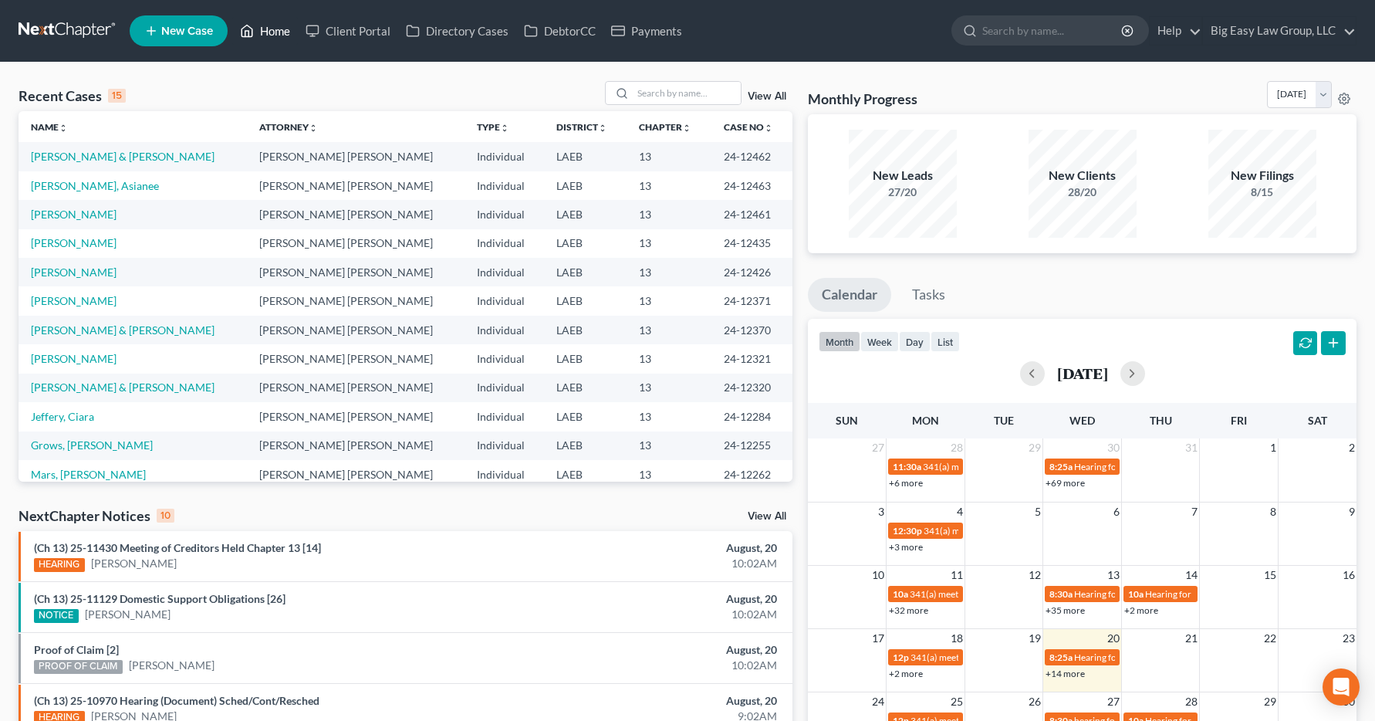
click at [268, 29] on link "Home" at bounding box center [265, 31] width 66 height 28
click at [649, 90] on input "search" at bounding box center [687, 93] width 108 height 22
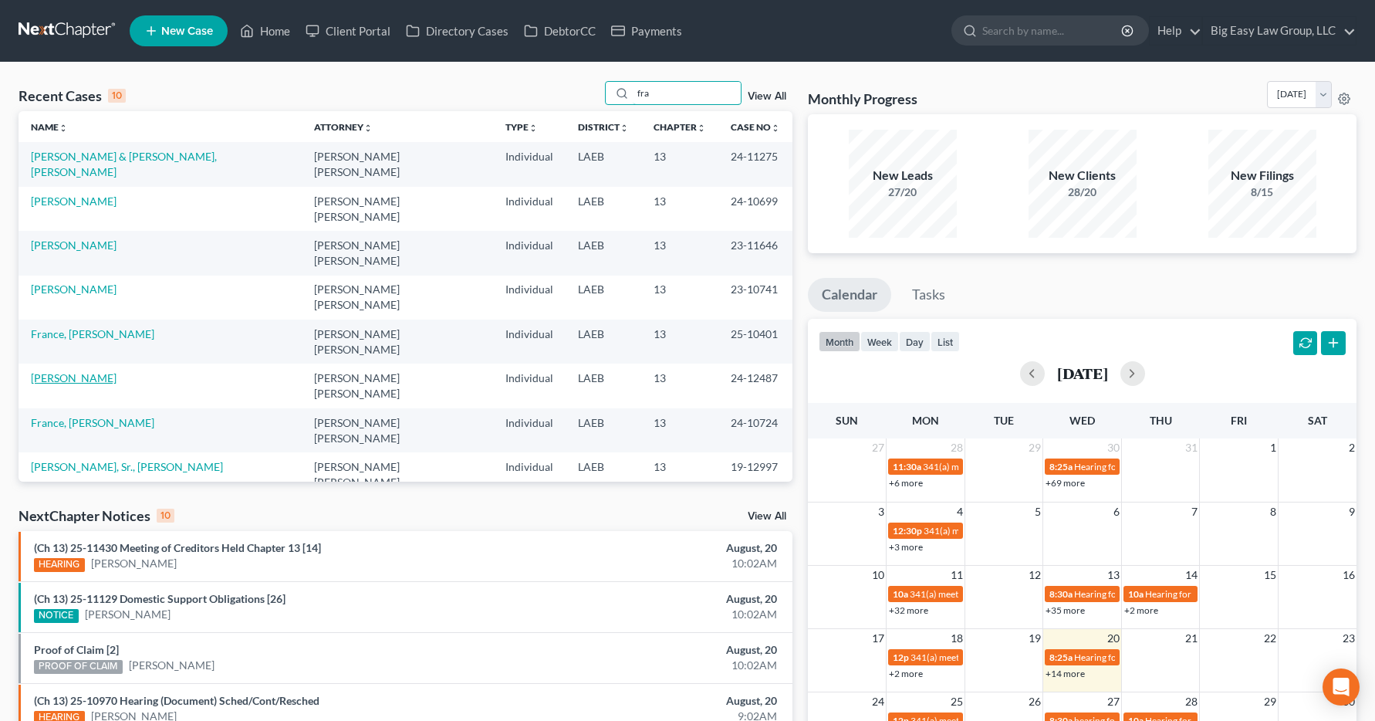
type input "fra"
click at [64, 371] on link "[PERSON_NAME]" at bounding box center [74, 377] width 86 height 13
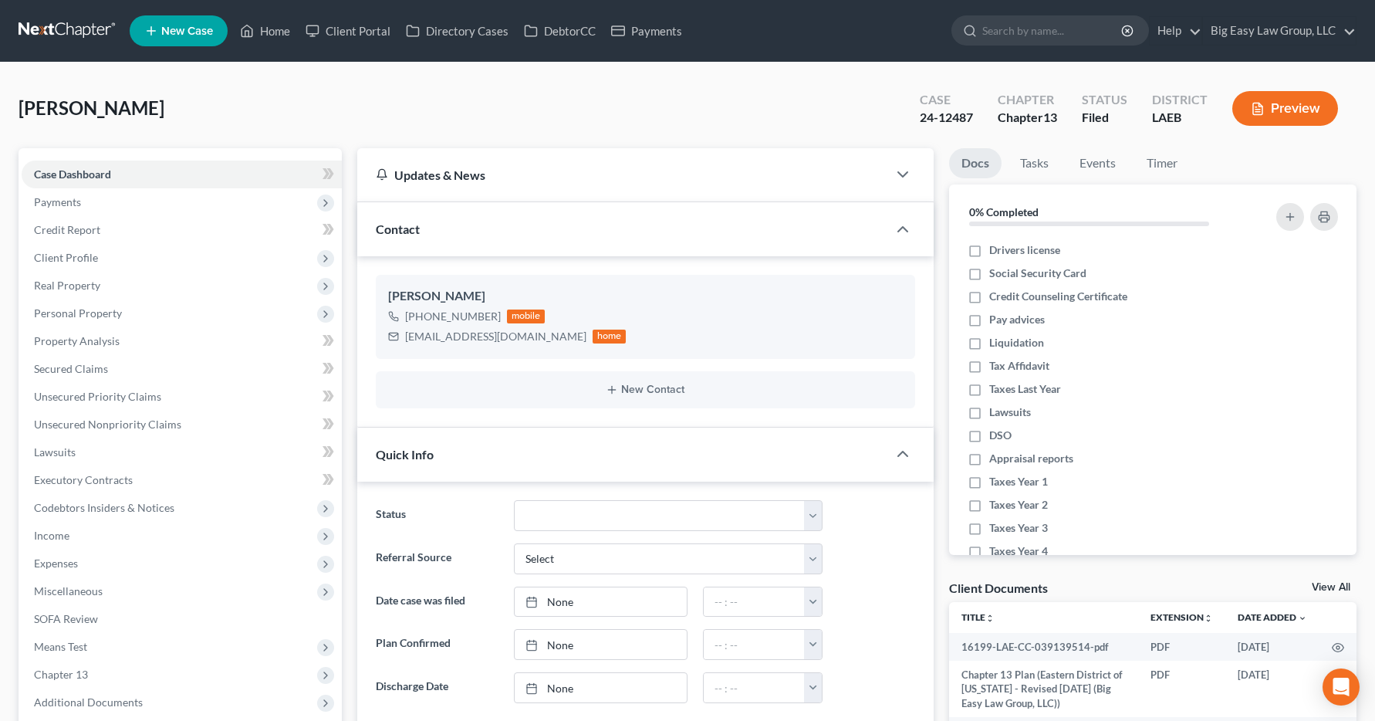
scroll to position [2419, 0]
click at [62, 535] on span "Income" at bounding box center [51, 535] width 35 height 13
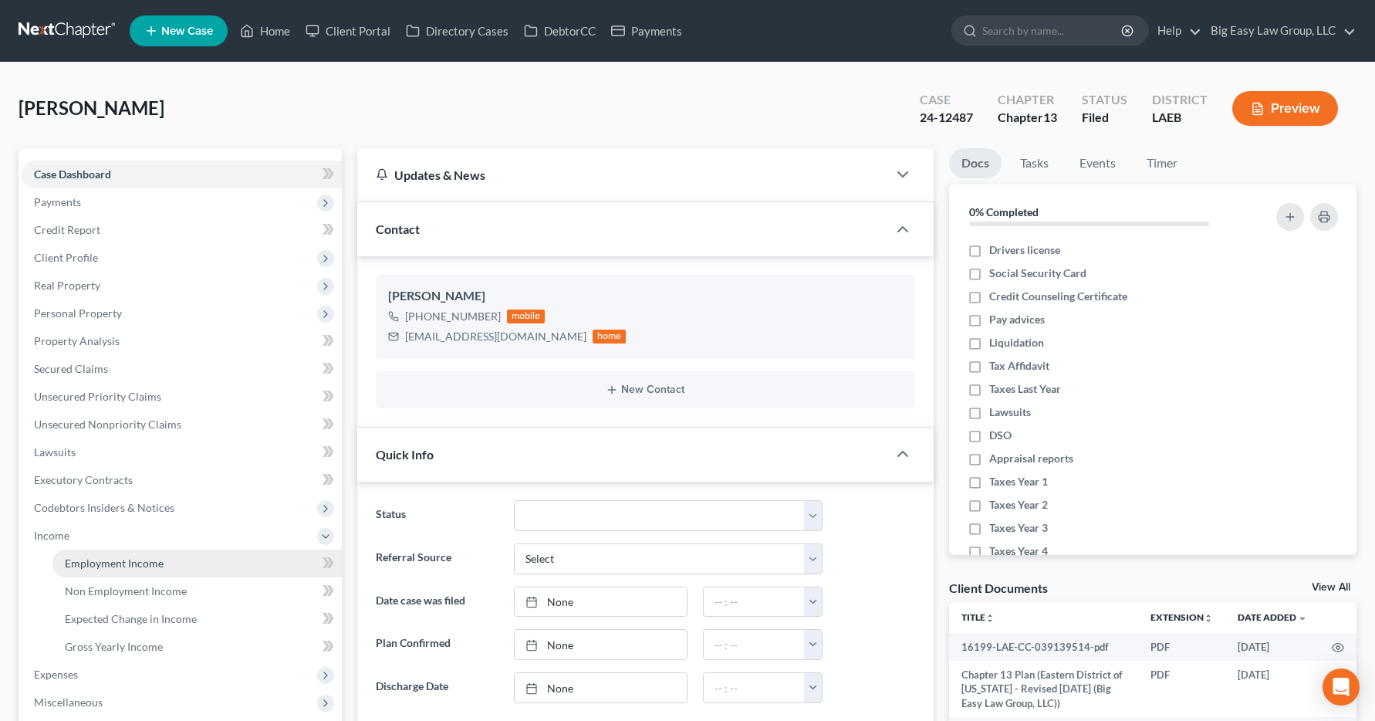
click at [75, 566] on span "Employment Income" at bounding box center [114, 562] width 99 height 13
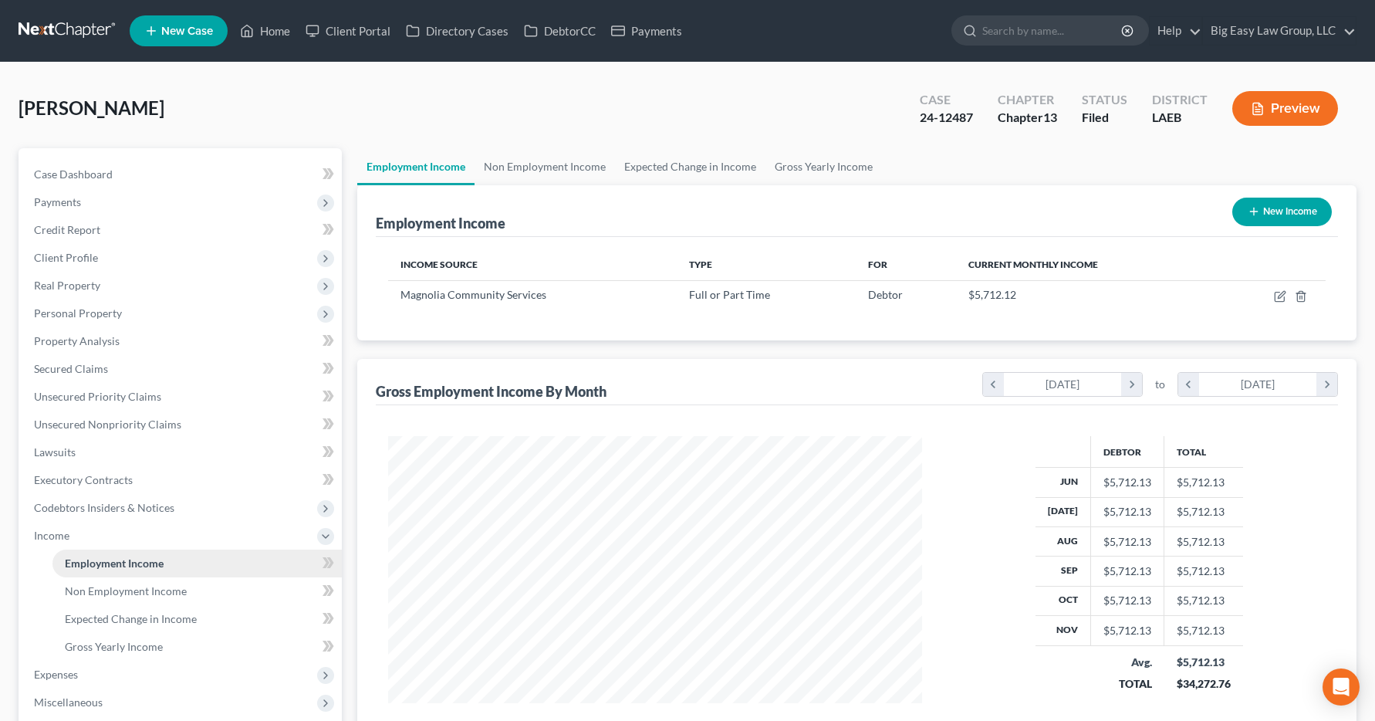
scroll to position [277, 566]
click at [272, 34] on link "Home" at bounding box center [265, 31] width 66 height 28
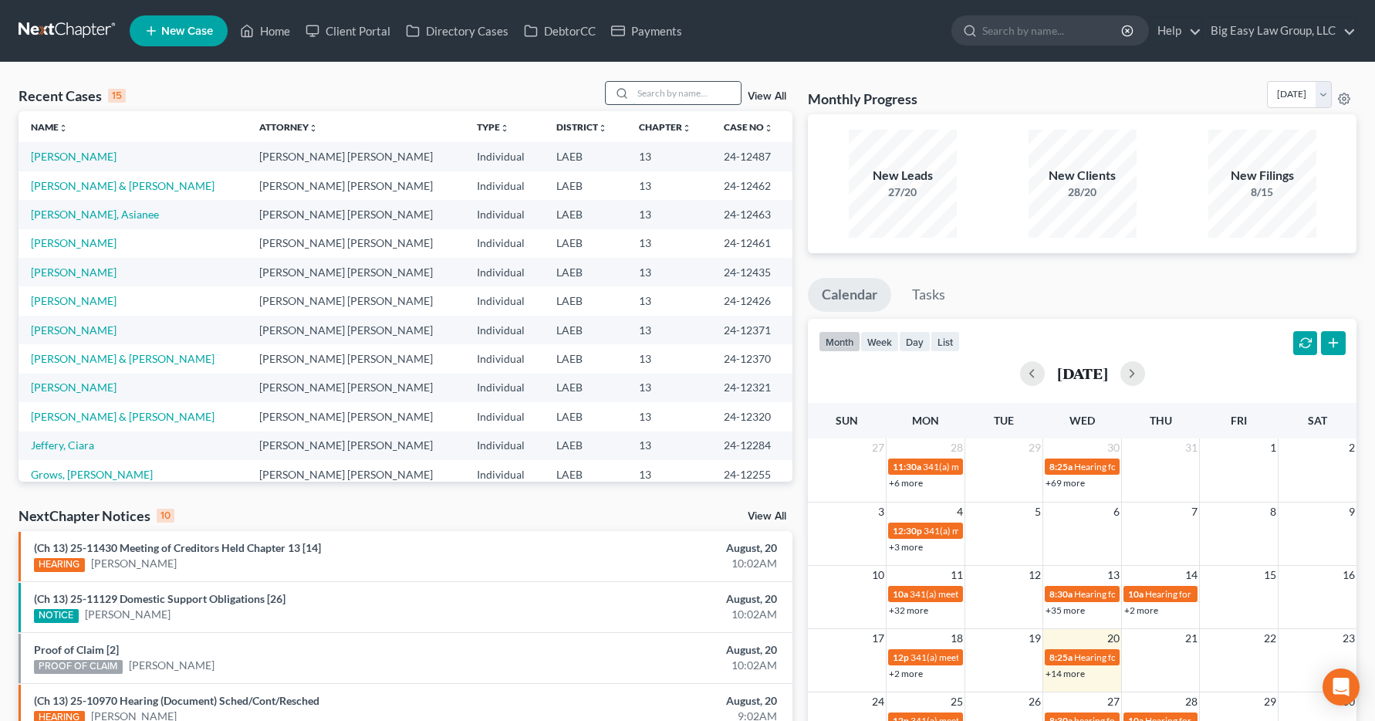
click at [657, 90] on input "search" at bounding box center [687, 93] width 108 height 22
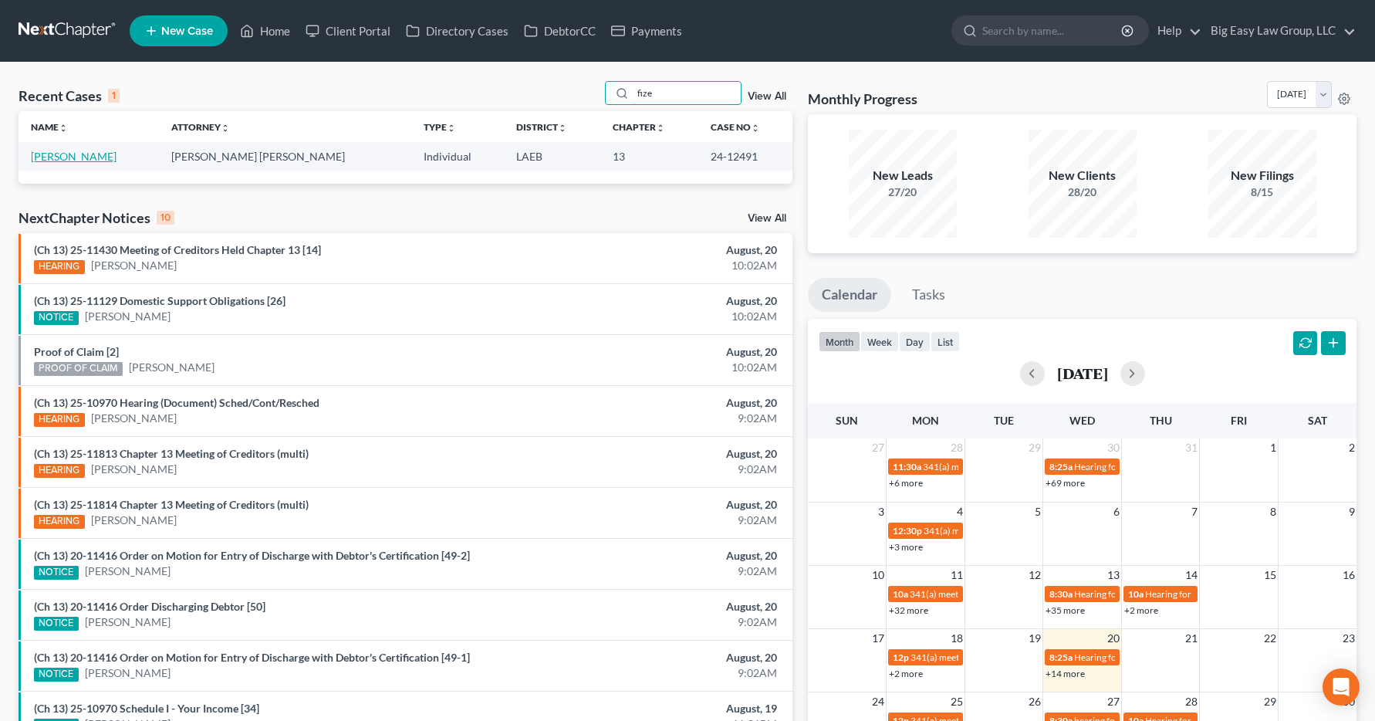
type input "fize"
click at [52, 159] on link "[PERSON_NAME]" at bounding box center [74, 156] width 86 height 13
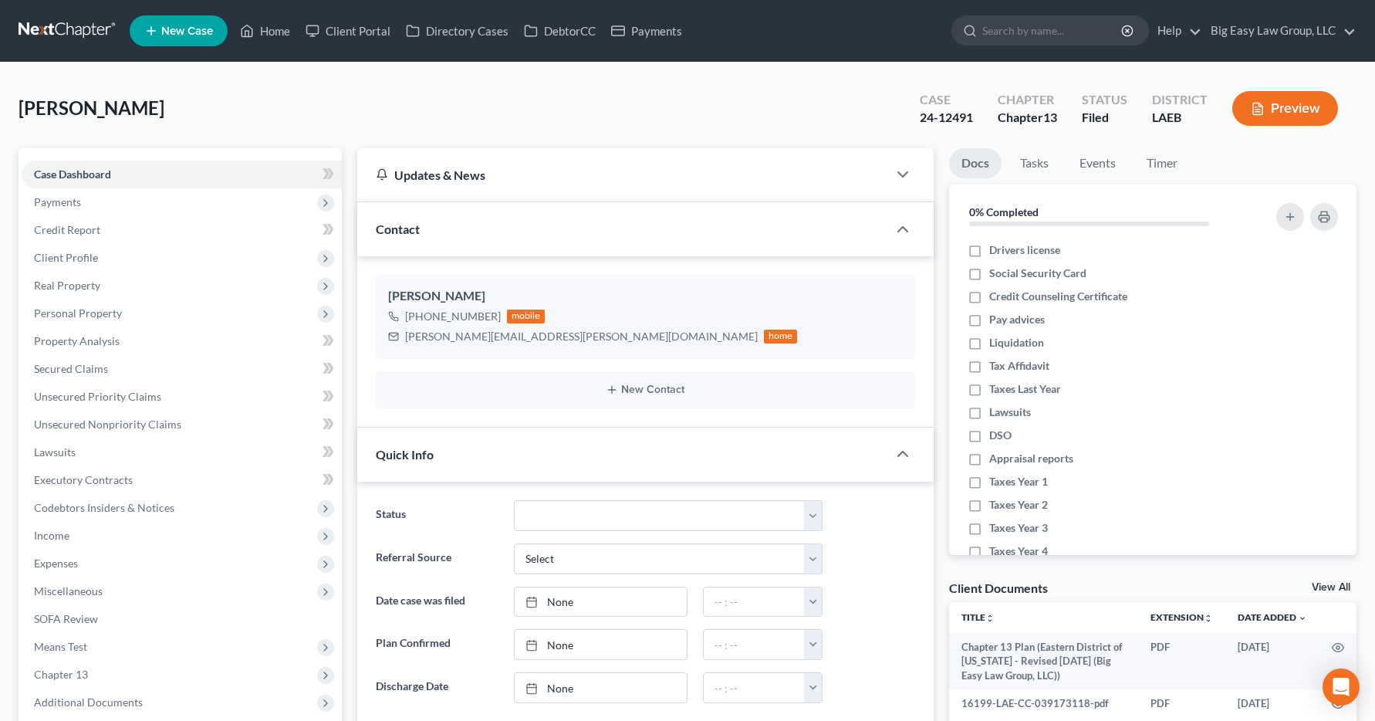
scroll to position [4827, 0]
click at [70, 531] on span "Income" at bounding box center [182, 536] width 320 height 28
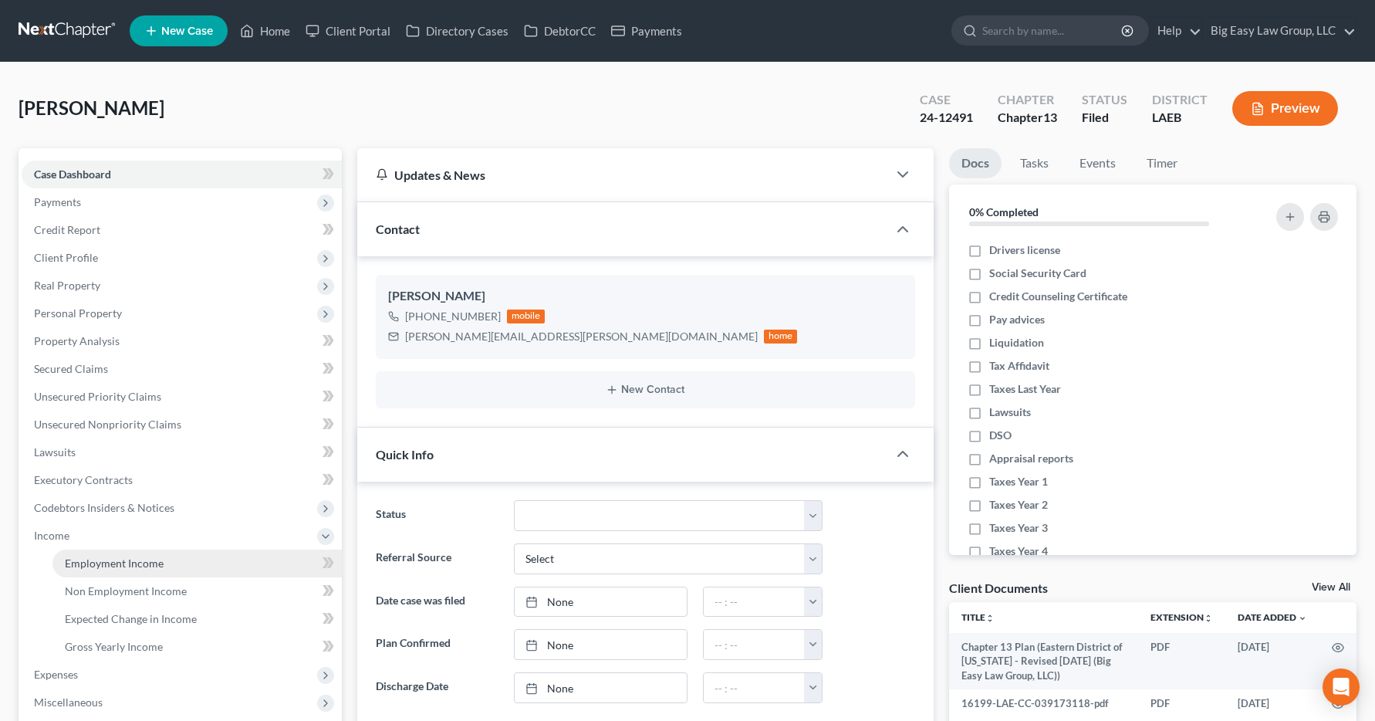
click at [73, 565] on span "Employment Income" at bounding box center [114, 562] width 99 height 13
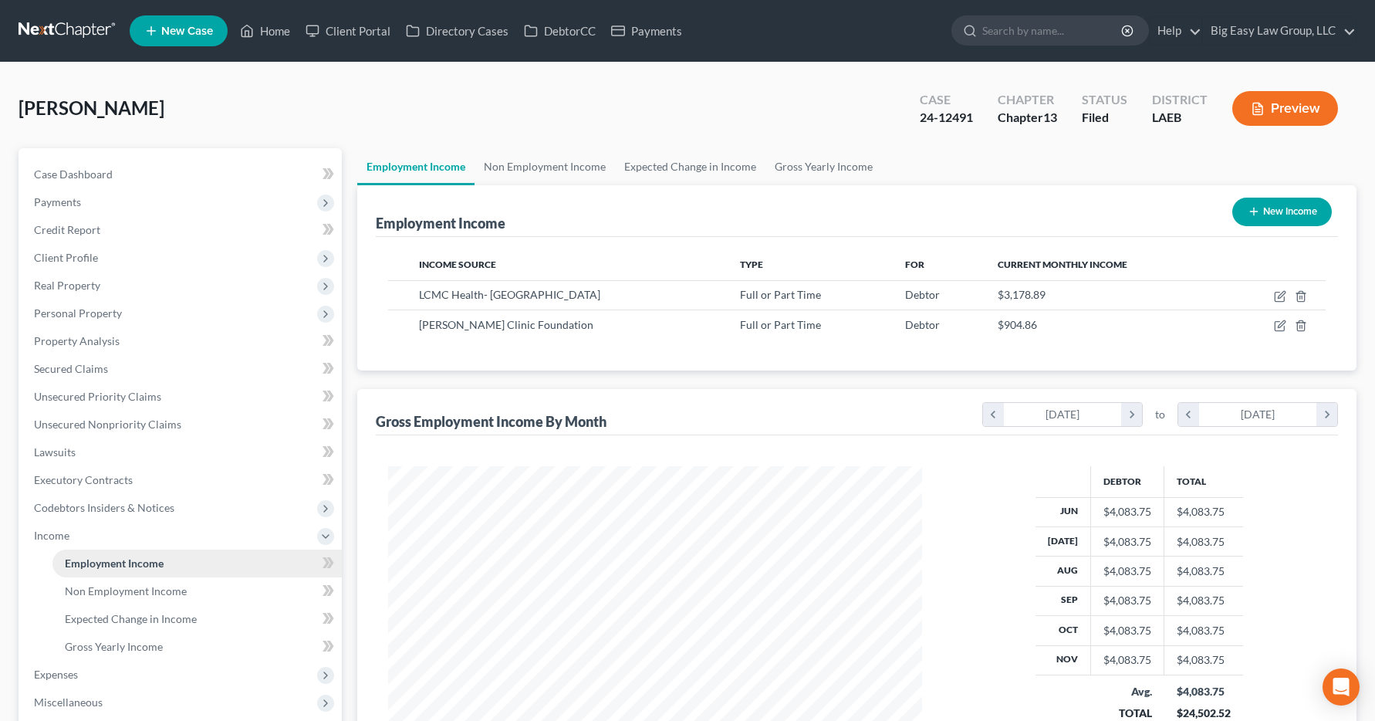
scroll to position [277, 566]
click at [266, 35] on link "Home" at bounding box center [265, 31] width 66 height 28
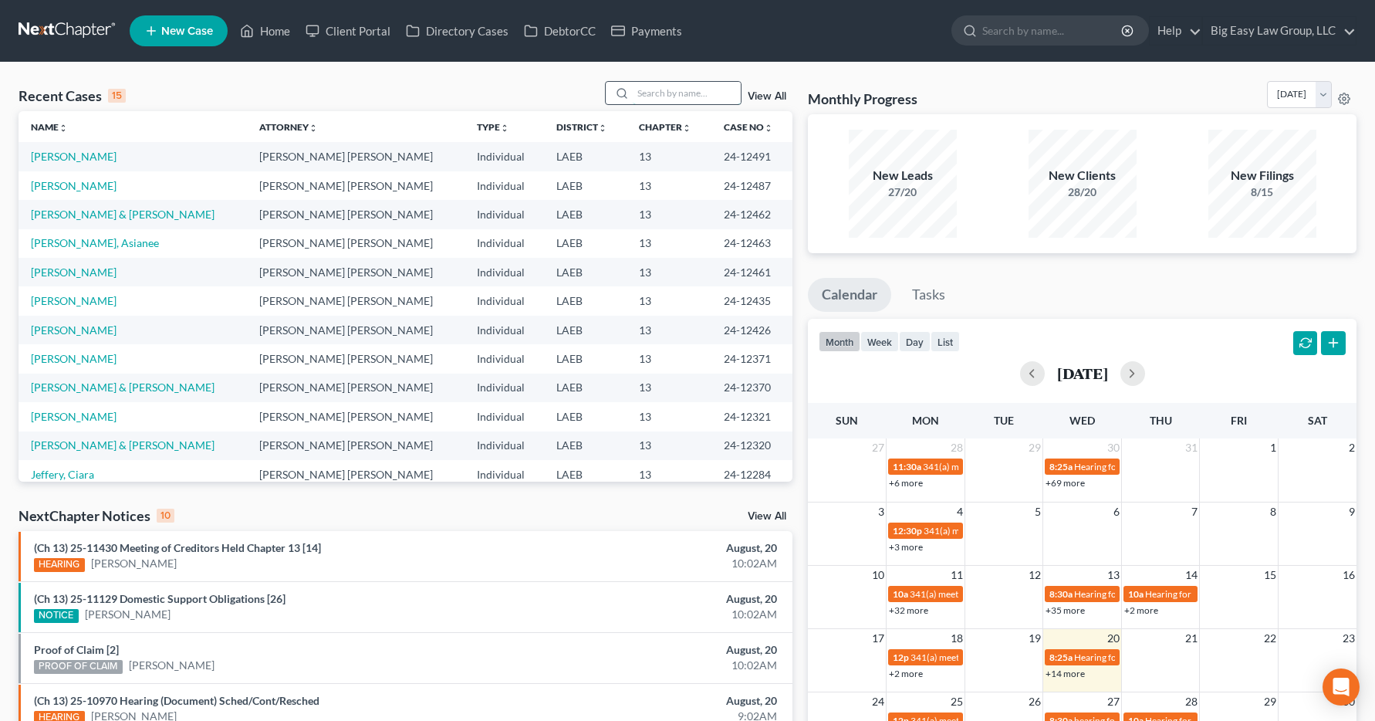
click at [643, 93] on input "search" at bounding box center [687, 93] width 108 height 22
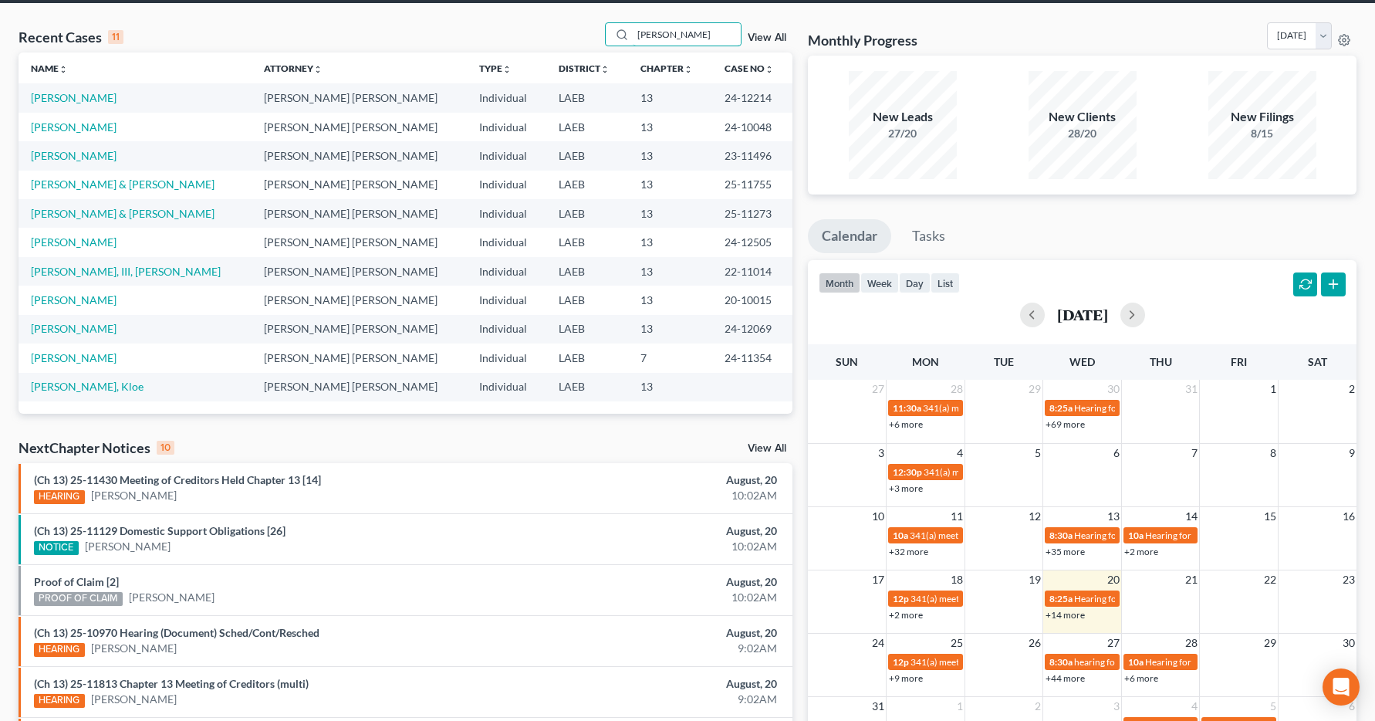
scroll to position [56, 0]
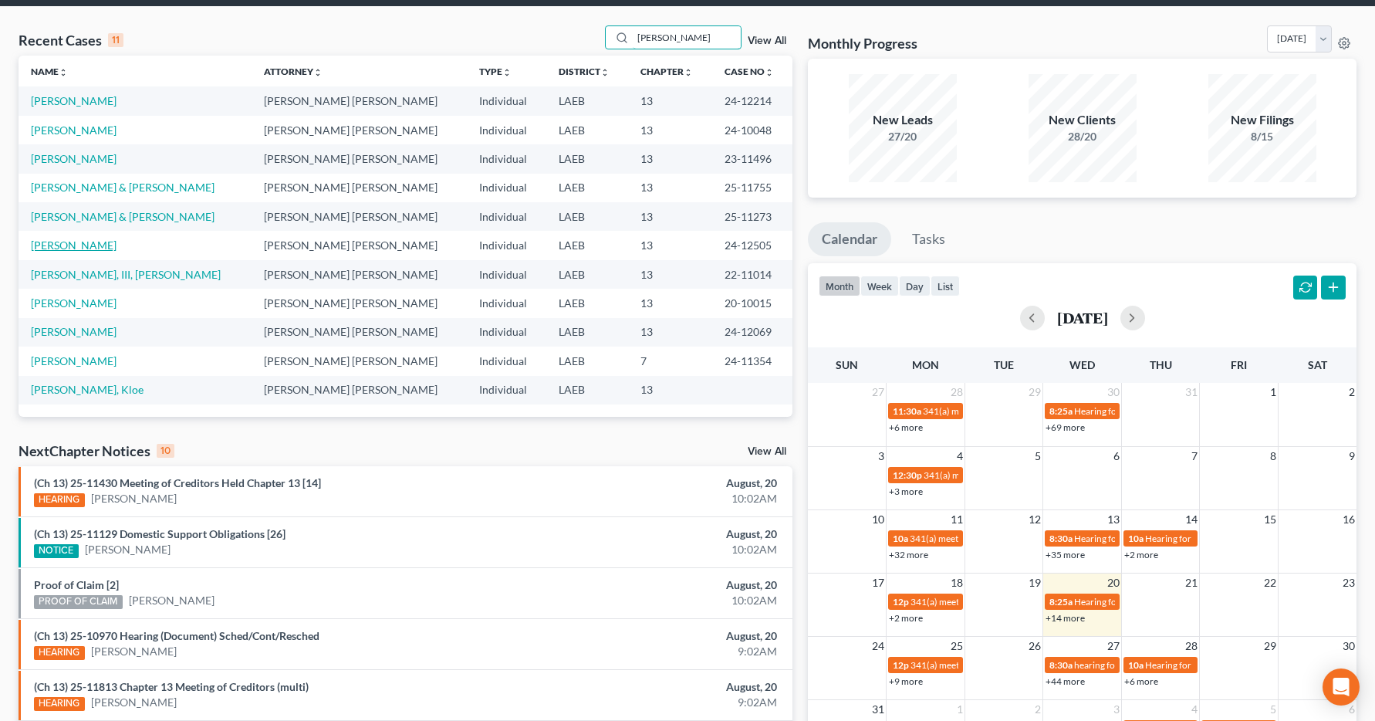
type input "[PERSON_NAME]"
click at [64, 243] on link "[PERSON_NAME]" at bounding box center [74, 244] width 86 height 13
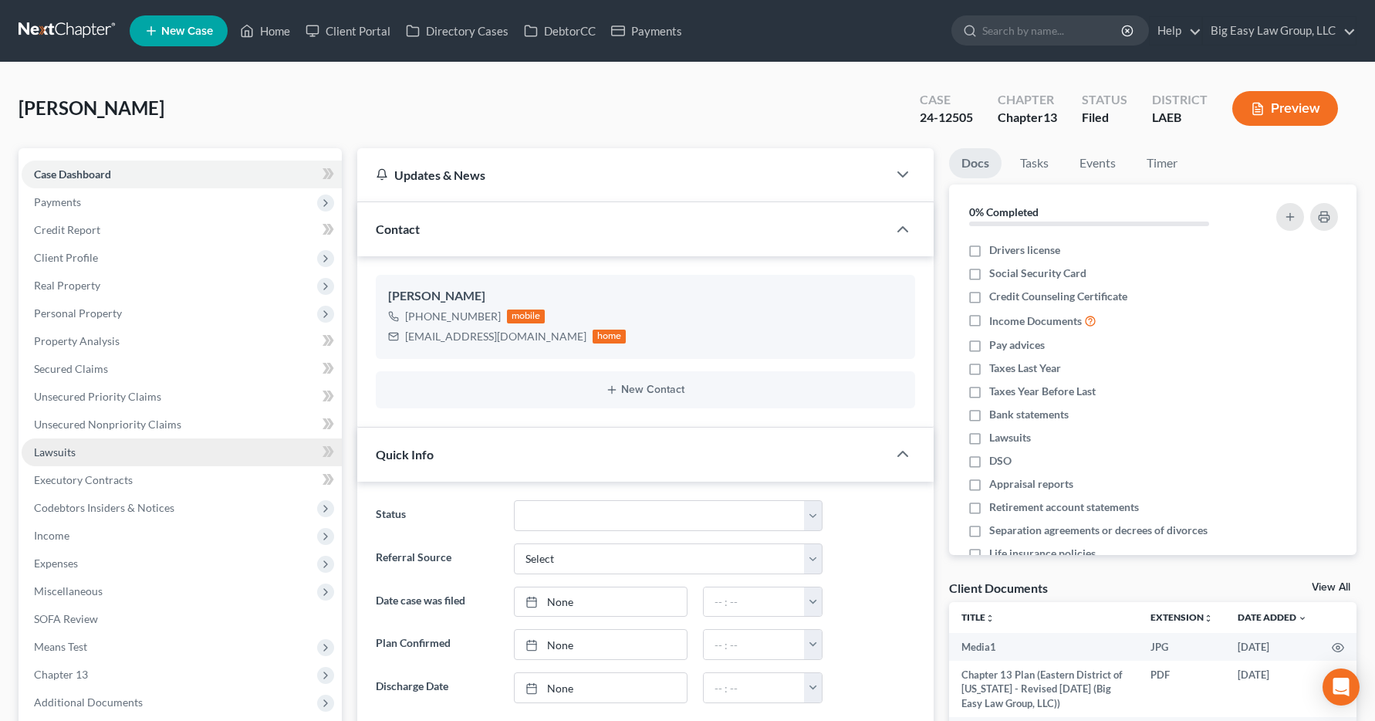
scroll to position [2643, 0]
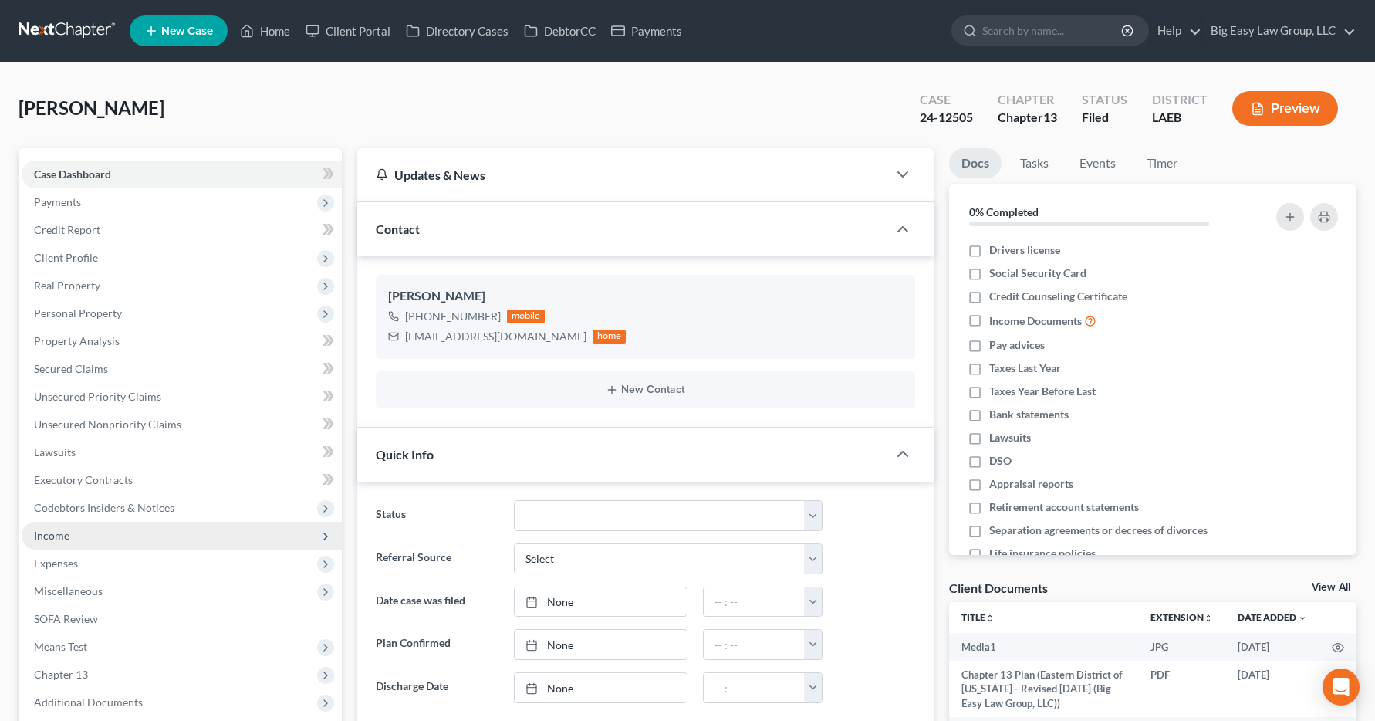
click at [58, 542] on span "Income" at bounding box center [182, 536] width 320 height 28
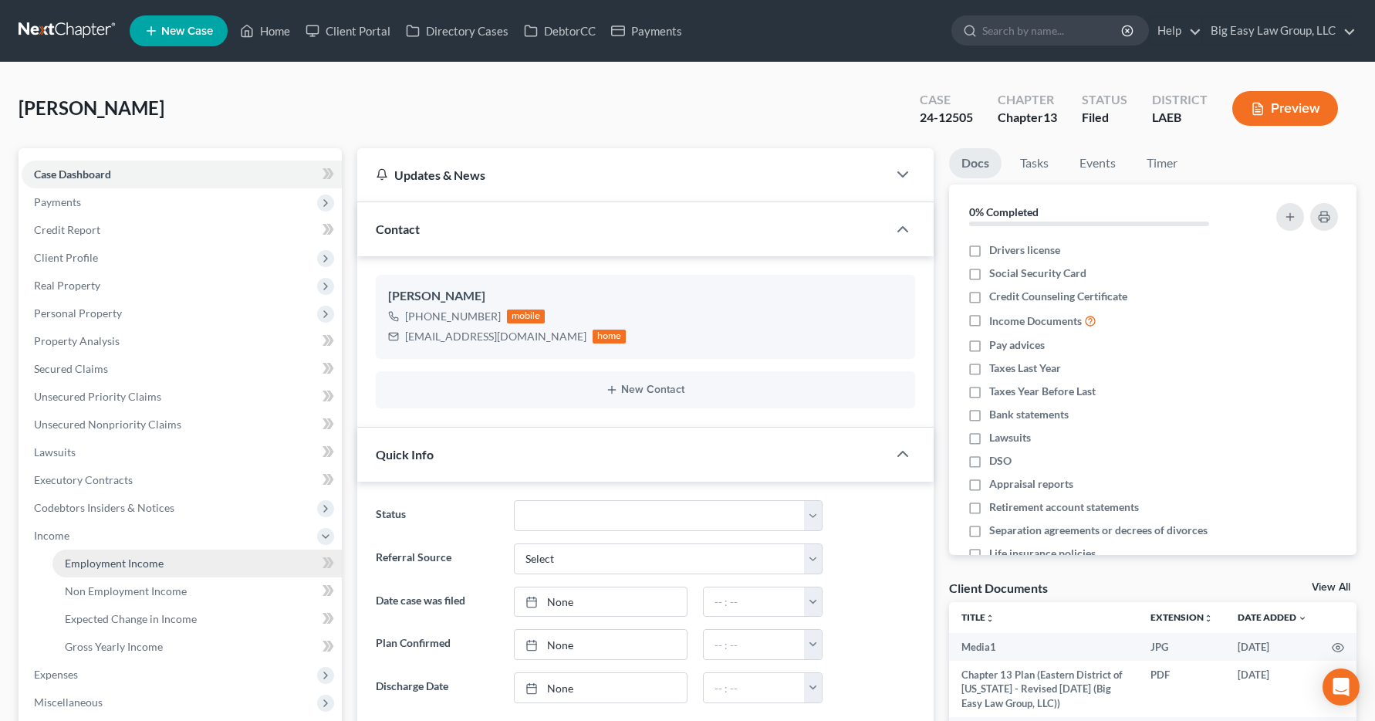
click at [65, 565] on span "Employment Income" at bounding box center [114, 562] width 99 height 13
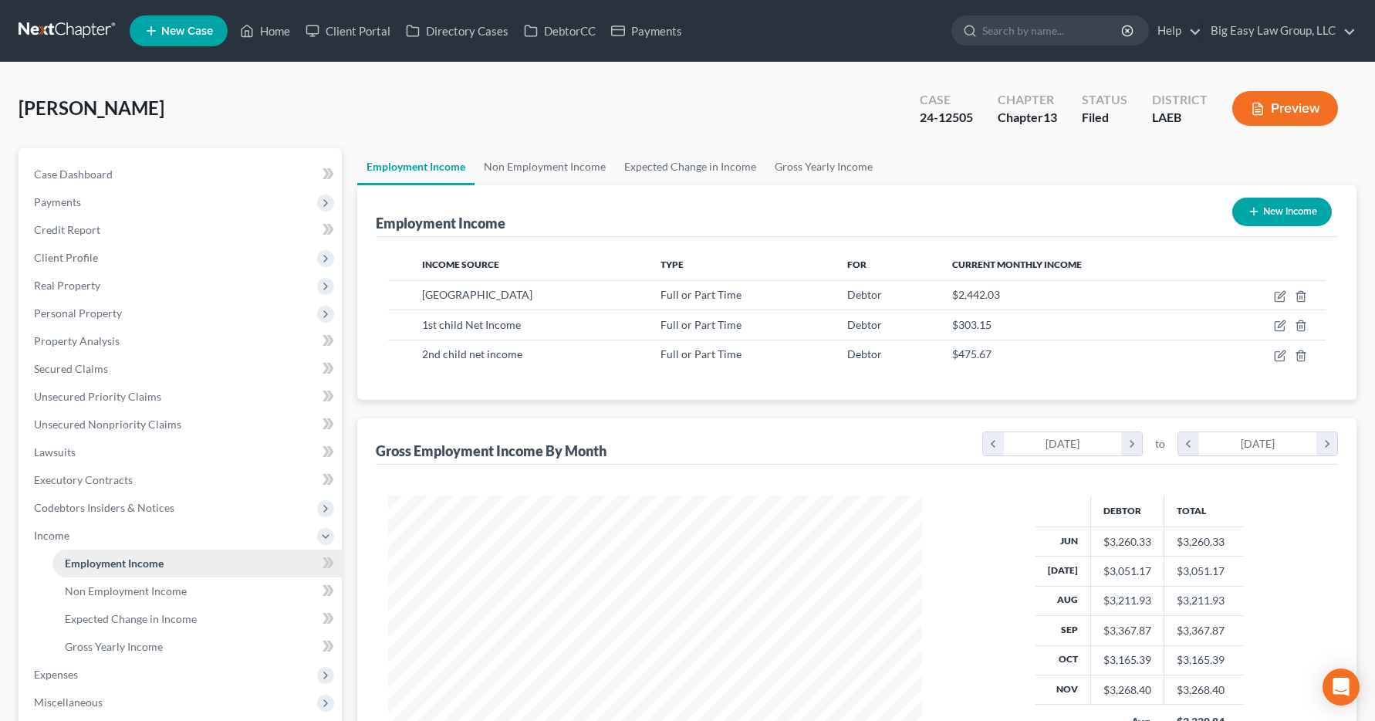
scroll to position [277, 566]
click at [290, 24] on link "Home" at bounding box center [265, 31] width 66 height 28
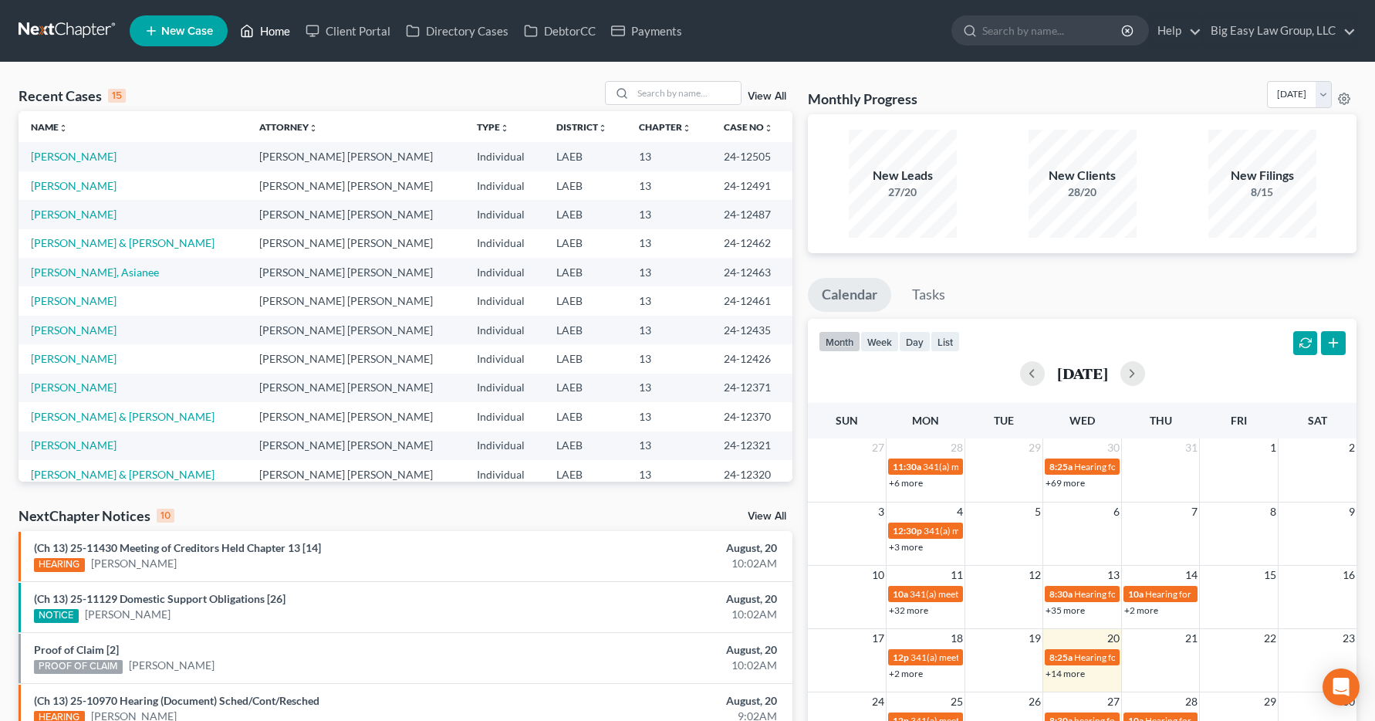
click at [284, 31] on link "Home" at bounding box center [265, 31] width 66 height 28
click at [663, 94] on input "search" at bounding box center [687, 93] width 108 height 22
click at [645, 85] on input "search" at bounding box center [687, 93] width 108 height 22
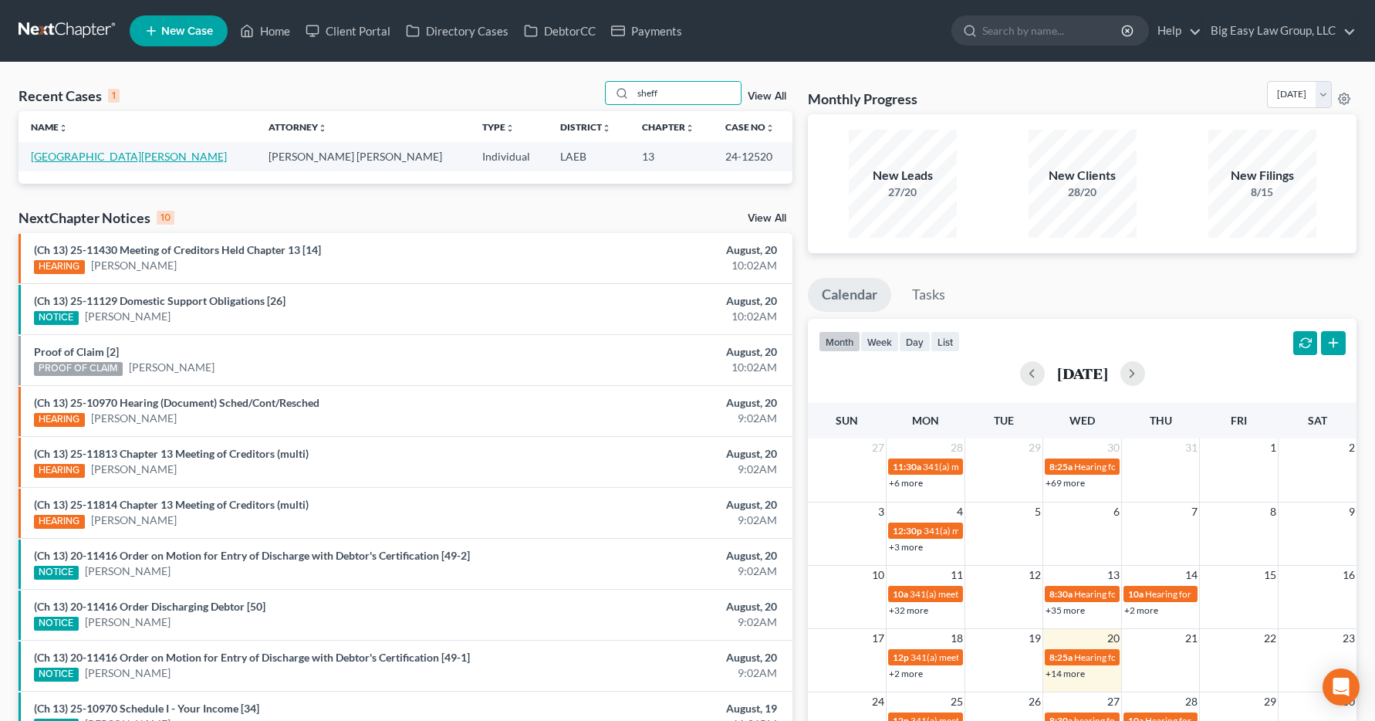
type input "sheff"
click at [44, 156] on link "[GEOGRAPHIC_DATA][PERSON_NAME]" at bounding box center [129, 156] width 196 height 13
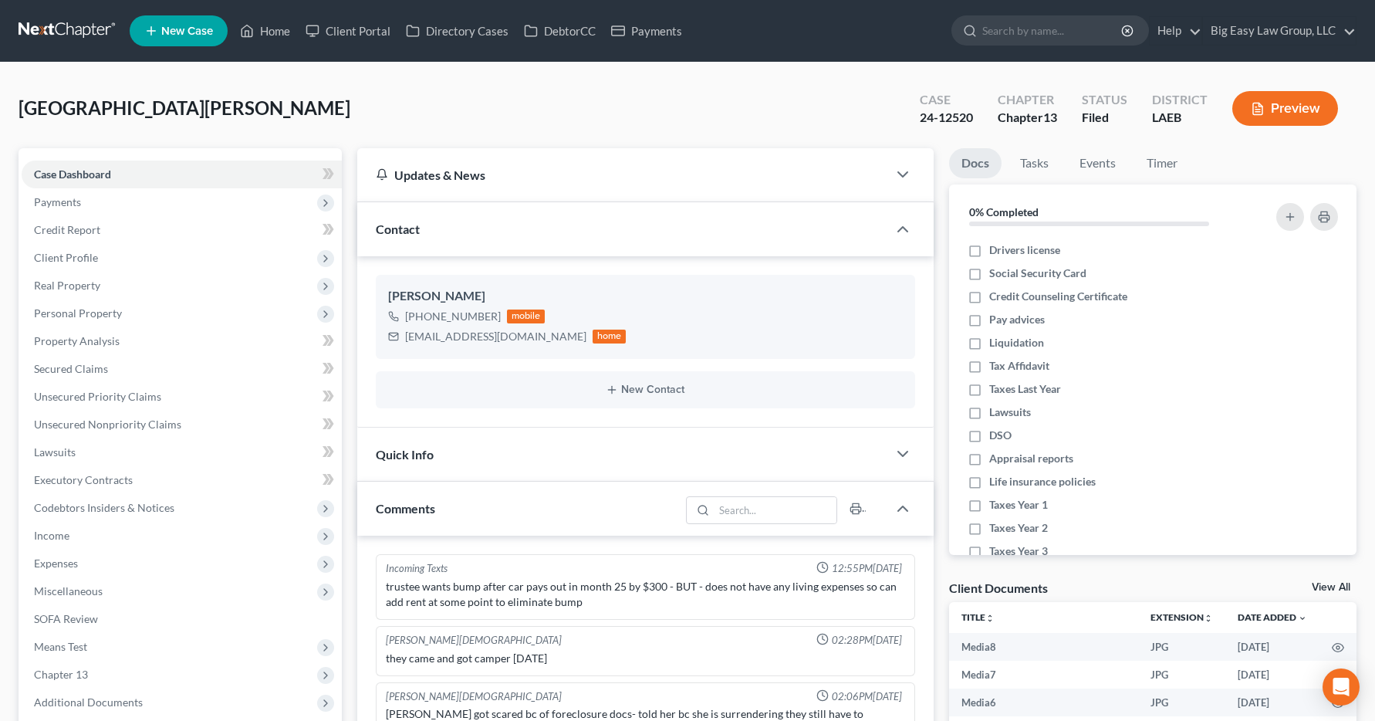
scroll to position [2123, 0]
click at [49, 535] on span "Income" at bounding box center [51, 535] width 35 height 13
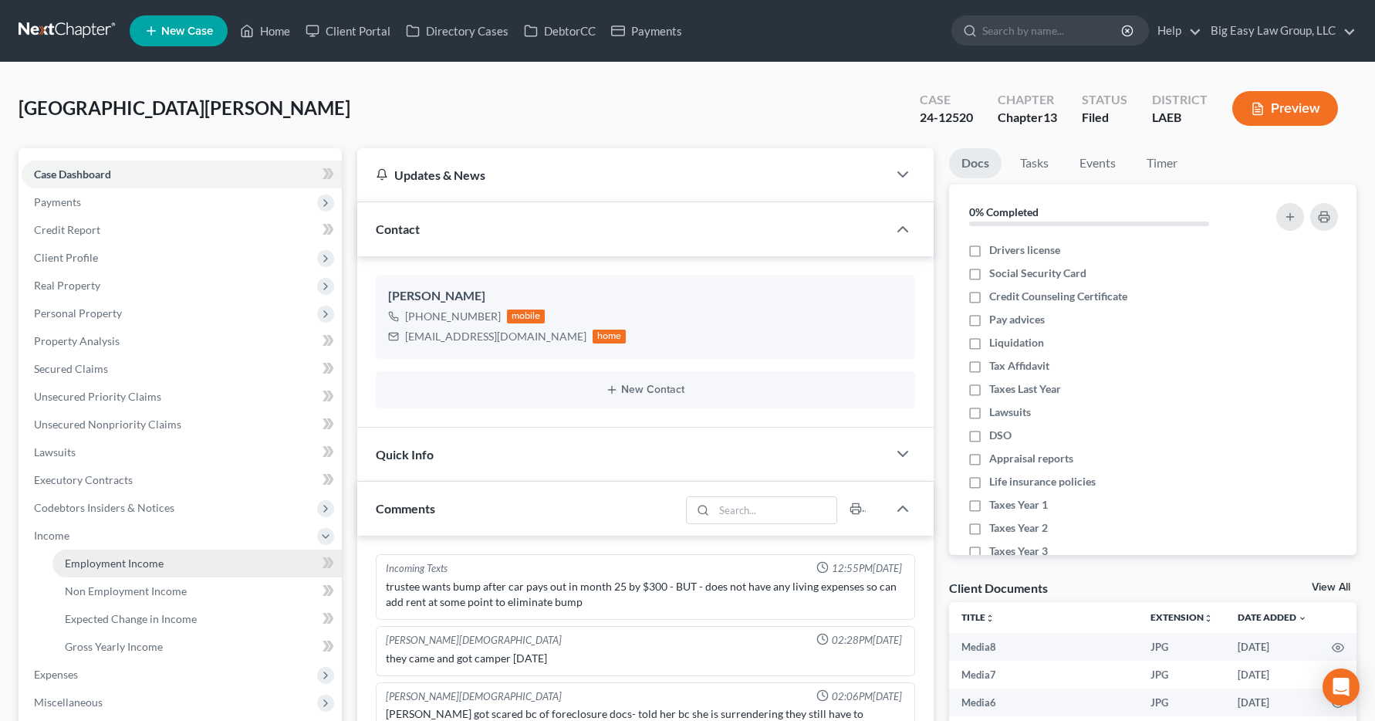
click at [79, 566] on span "Employment Income" at bounding box center [114, 562] width 99 height 13
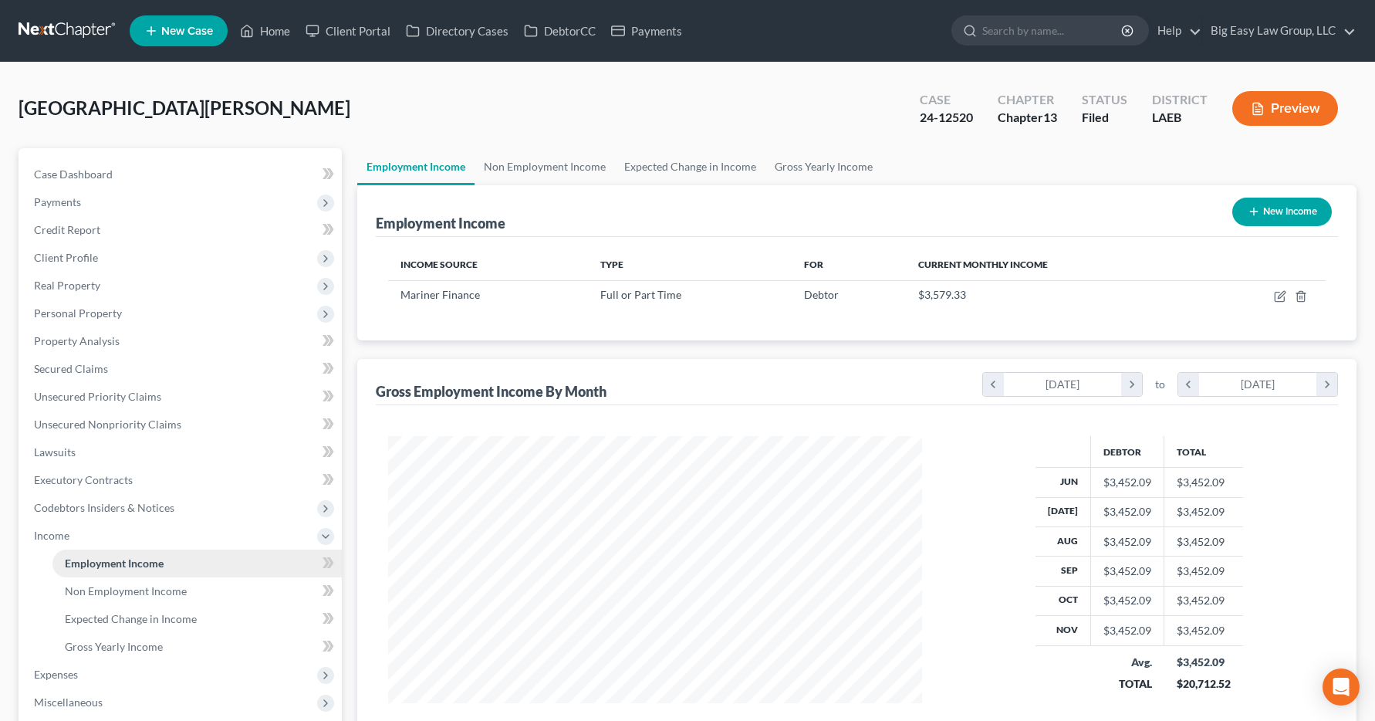
scroll to position [277, 566]
click at [272, 27] on link "Home" at bounding box center [265, 31] width 66 height 28
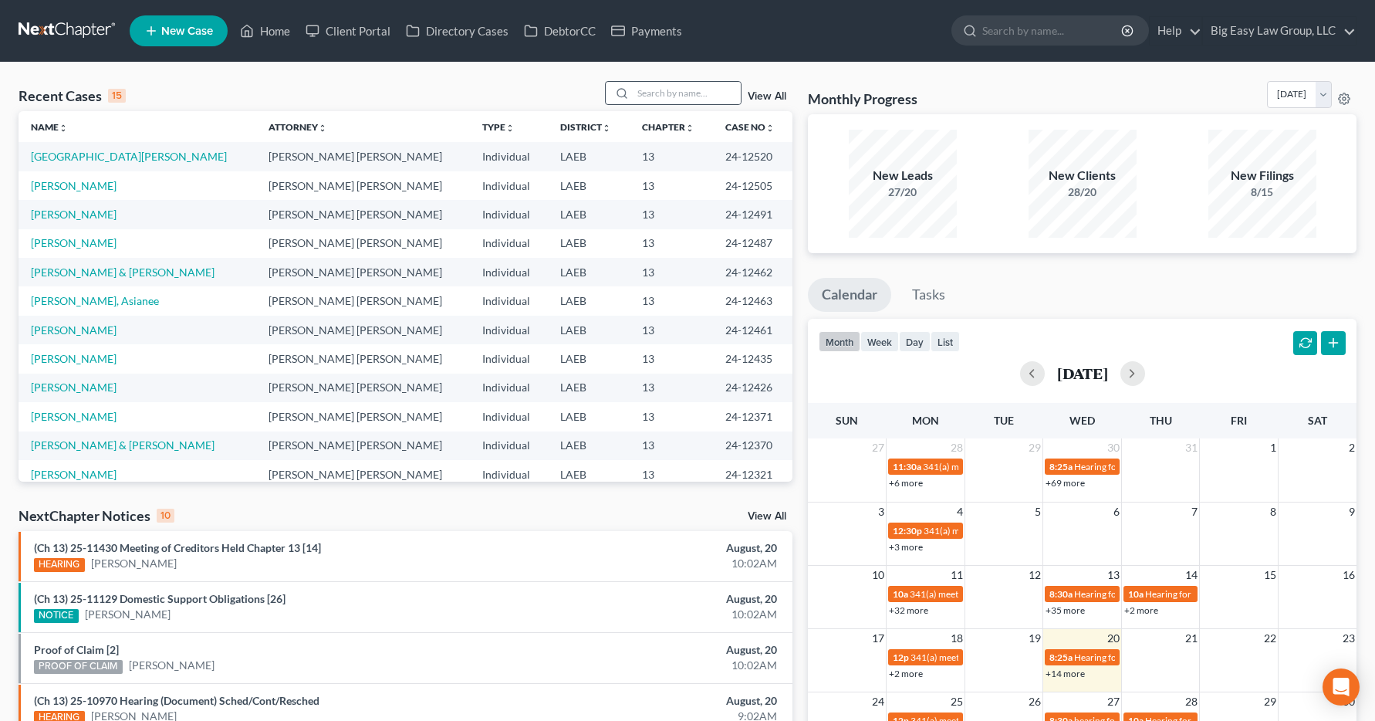
click at [628, 92] on icon at bounding box center [622, 93] width 12 height 12
click at [678, 89] on input "search" at bounding box center [687, 93] width 108 height 22
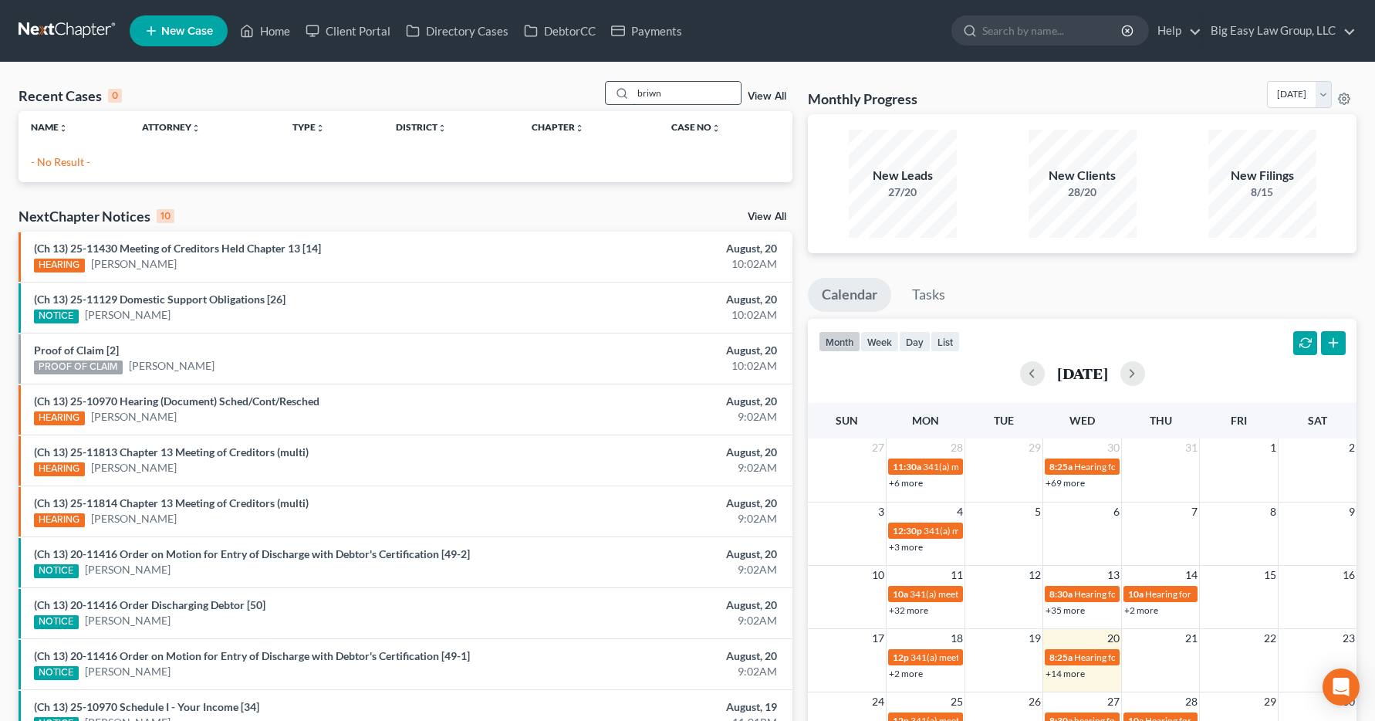
click at [681, 92] on input "briwn" at bounding box center [687, 93] width 108 height 22
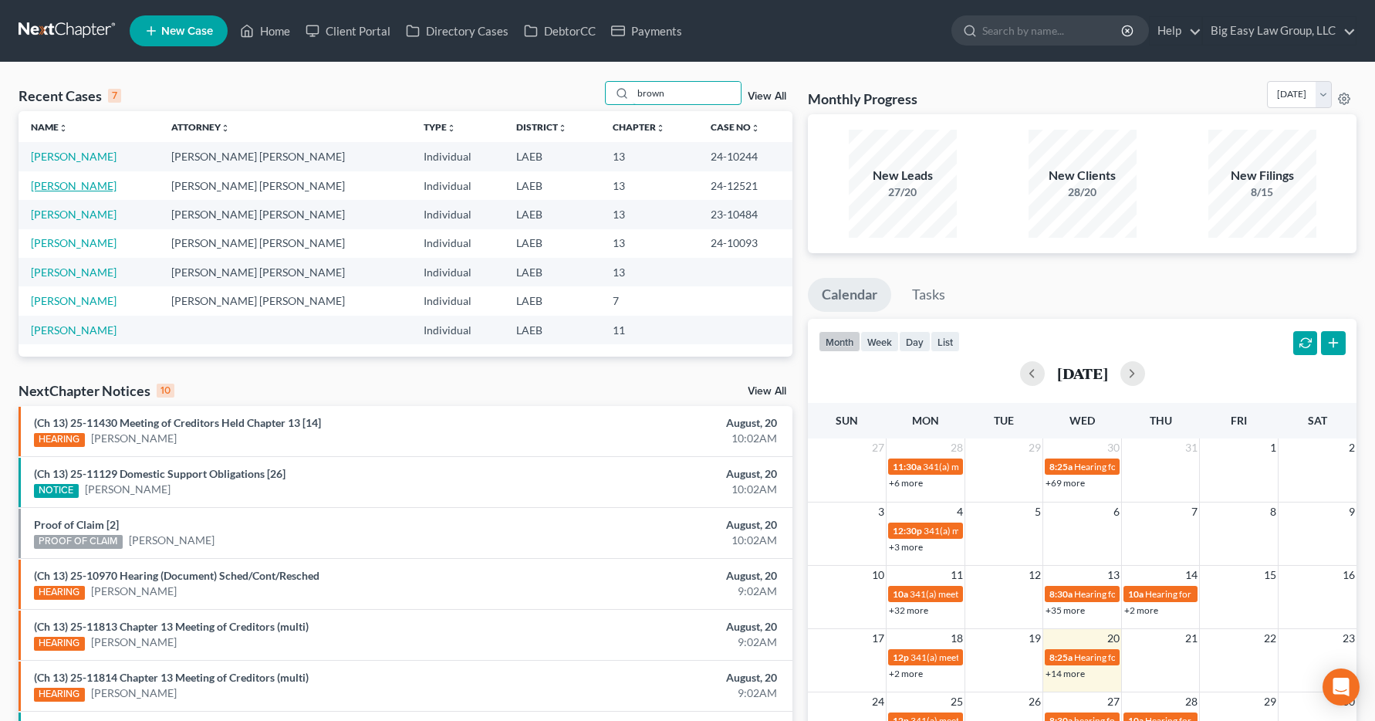
type input "brown"
click at [52, 187] on link "[PERSON_NAME]" at bounding box center [74, 185] width 86 height 13
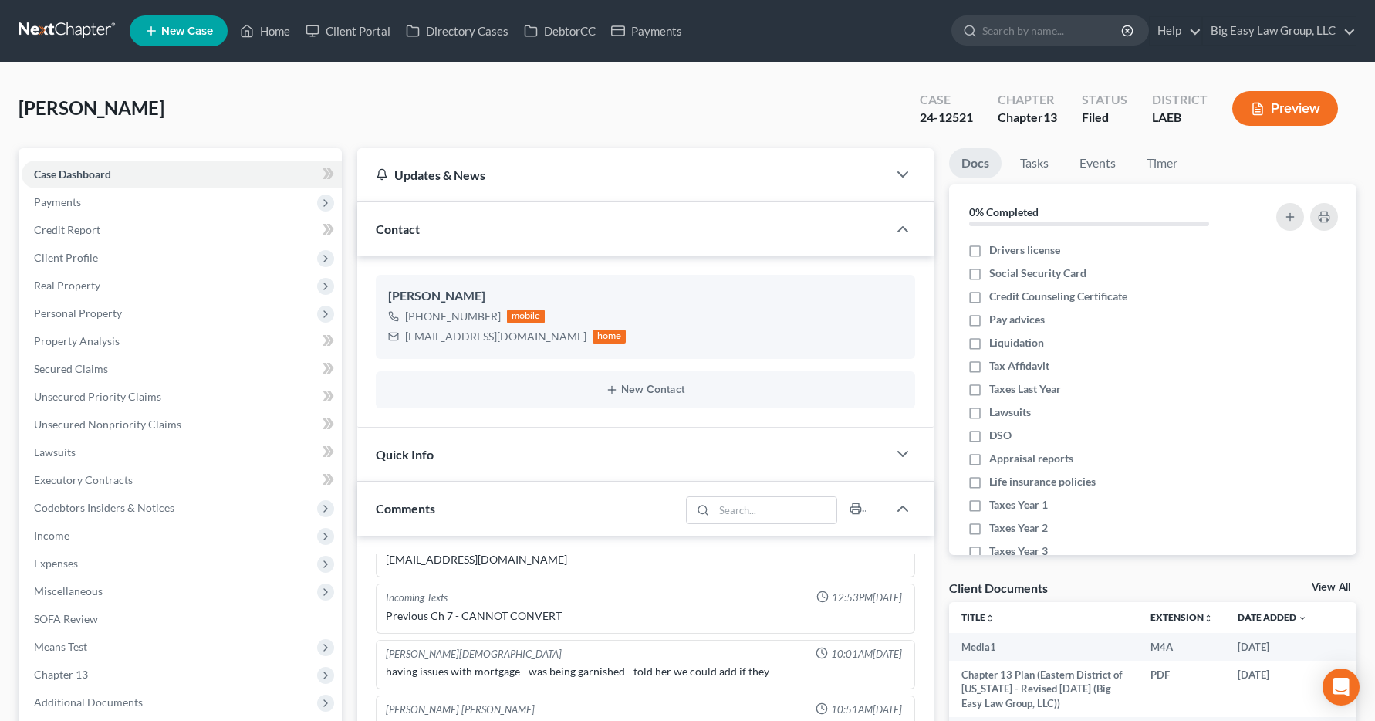
scroll to position [4022, 0]
click at [45, 566] on span "Expenses" at bounding box center [56, 562] width 44 height 13
click at [47, 534] on span "Income" at bounding box center [51, 535] width 35 height 13
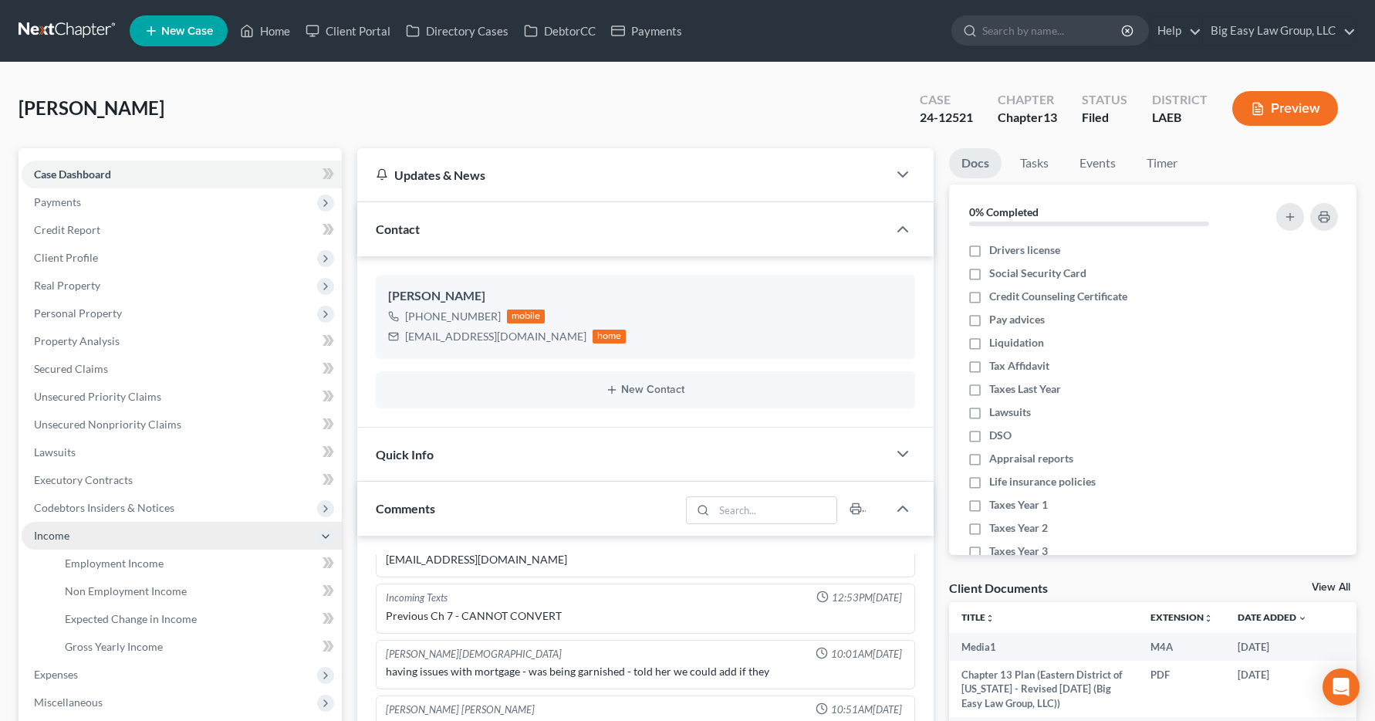
click at [86, 533] on span "Income" at bounding box center [182, 536] width 320 height 28
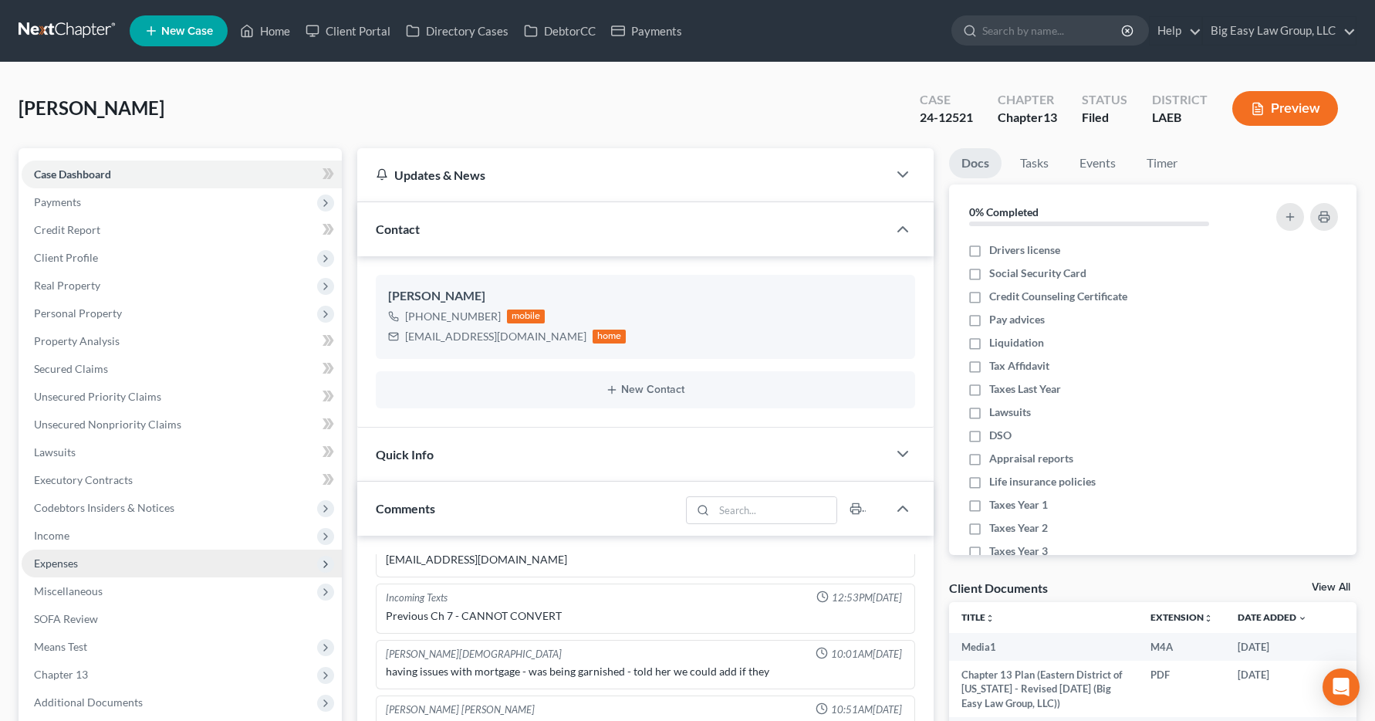
click at [93, 562] on span "Expenses" at bounding box center [182, 563] width 320 height 28
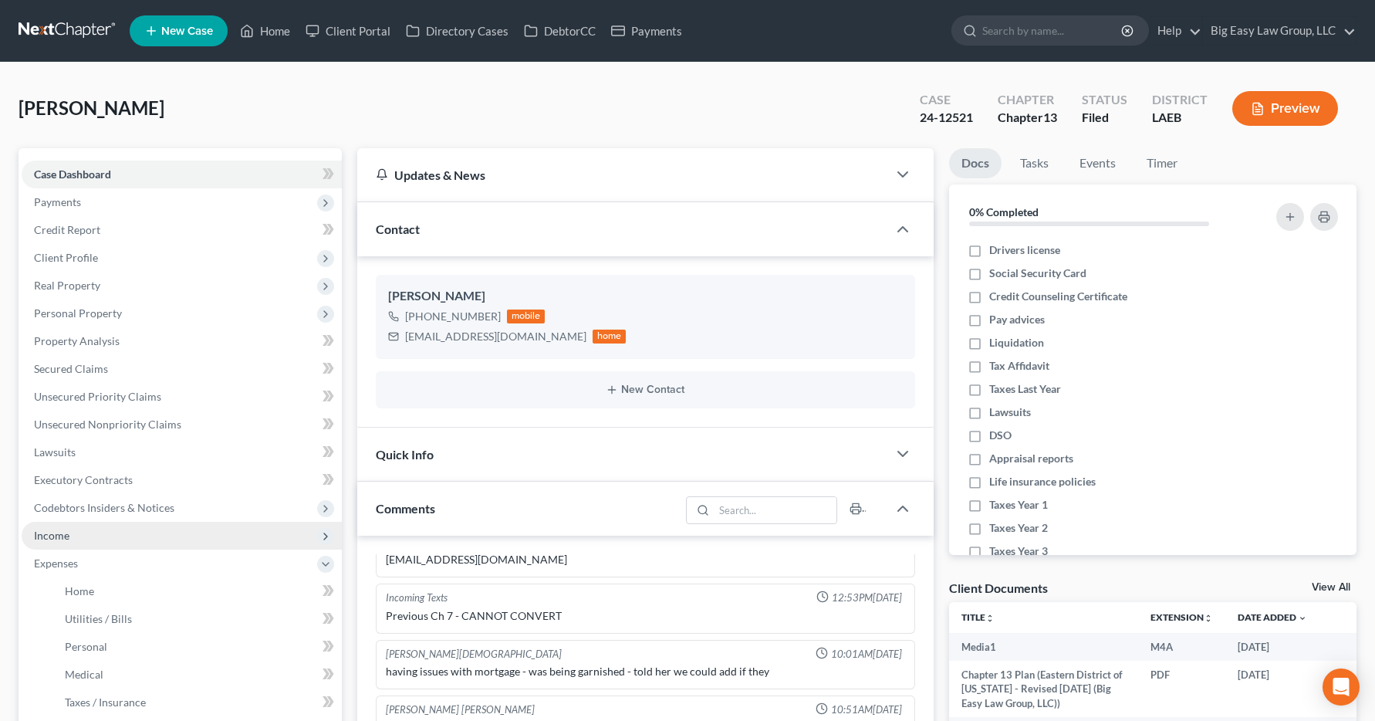
click at [66, 532] on span "Income" at bounding box center [51, 535] width 35 height 13
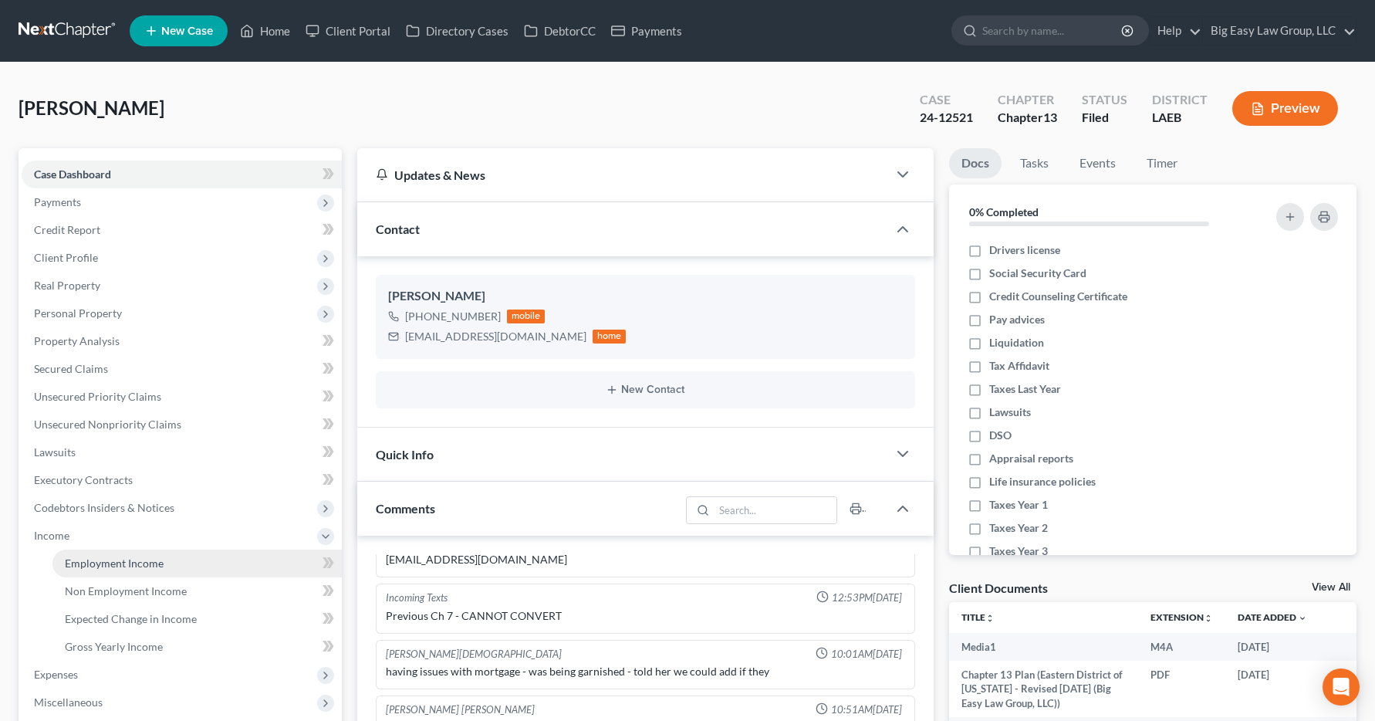
click at [76, 560] on span "Employment Income" at bounding box center [114, 562] width 99 height 13
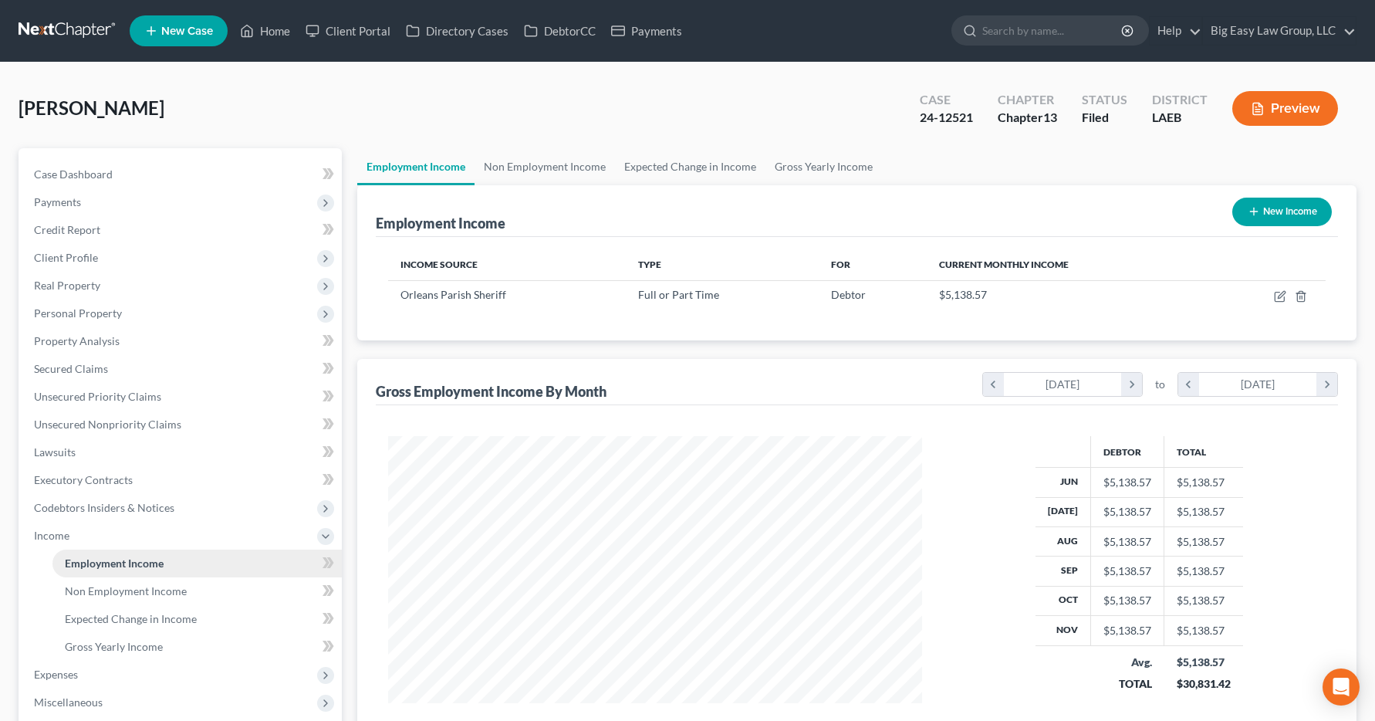
scroll to position [277, 566]
click at [263, 35] on link "Home" at bounding box center [265, 31] width 66 height 28
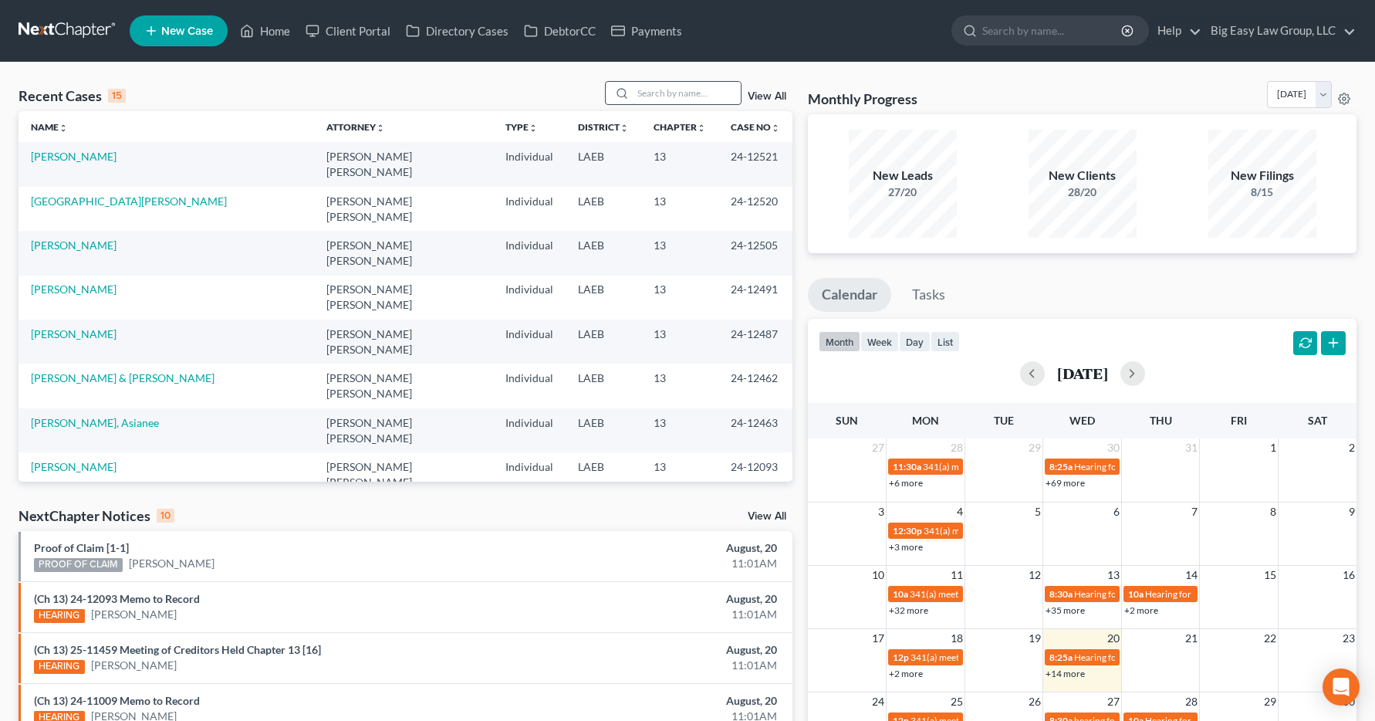
click at [664, 97] on input "search" at bounding box center [687, 93] width 108 height 22
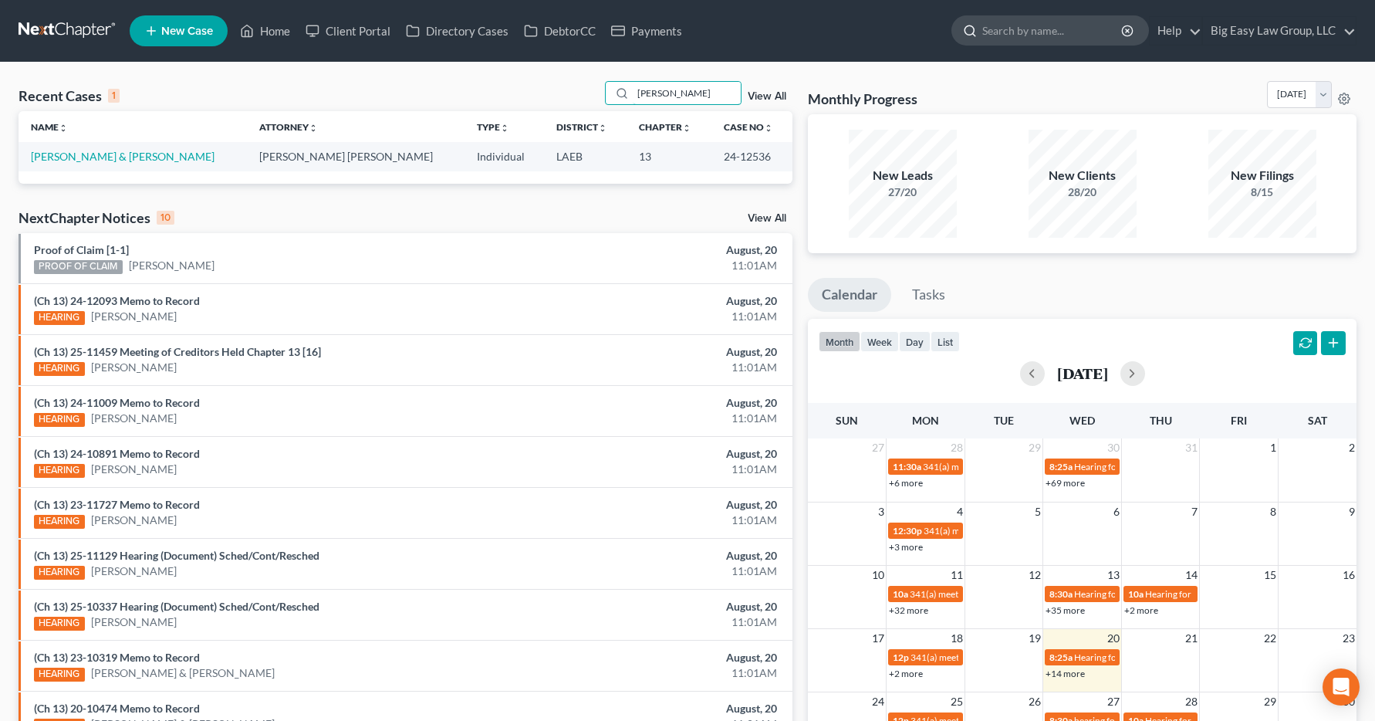
type input "[PERSON_NAME]"
click at [1012, 25] on input "search" at bounding box center [1052, 30] width 141 height 29
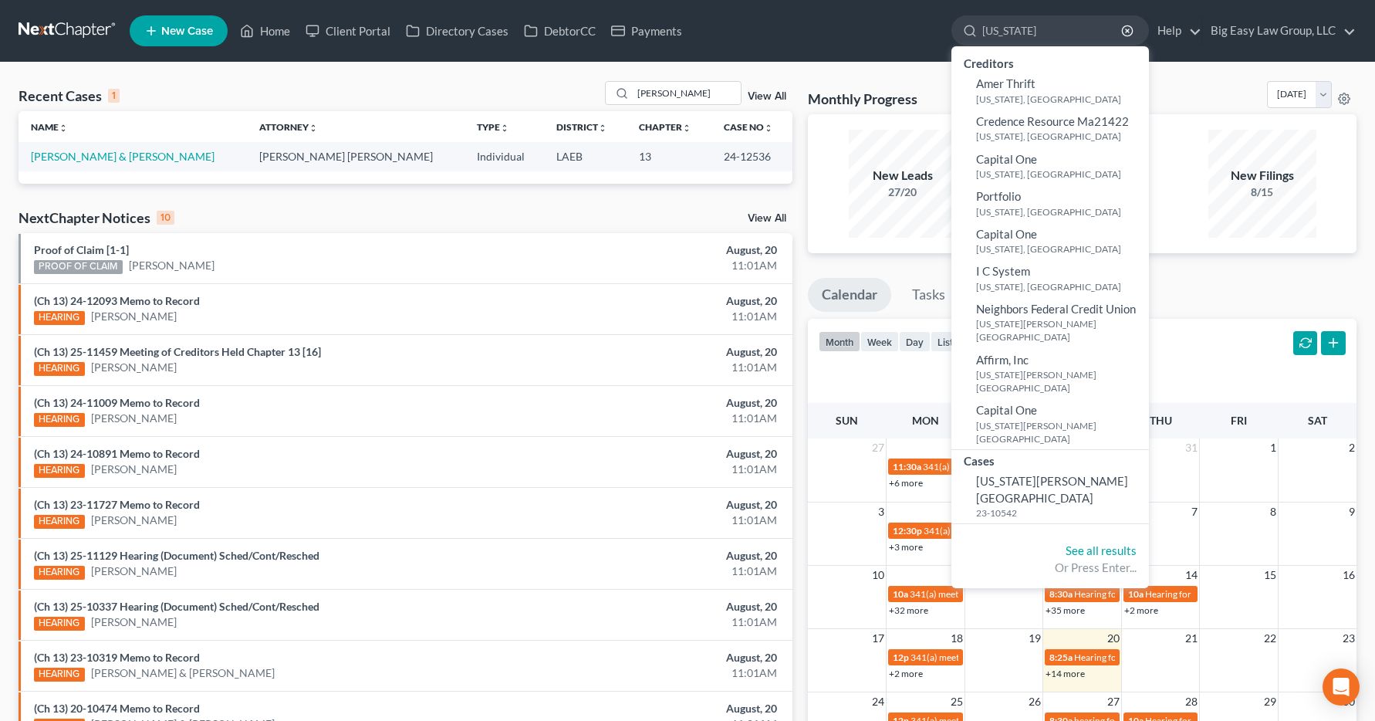
type input "[US_STATE]"
click at [903, 29] on ul "New Case Home Client Portal Directory Cases DebtorCC Payments [US_STATE] - No R…" at bounding box center [743, 31] width 1227 height 40
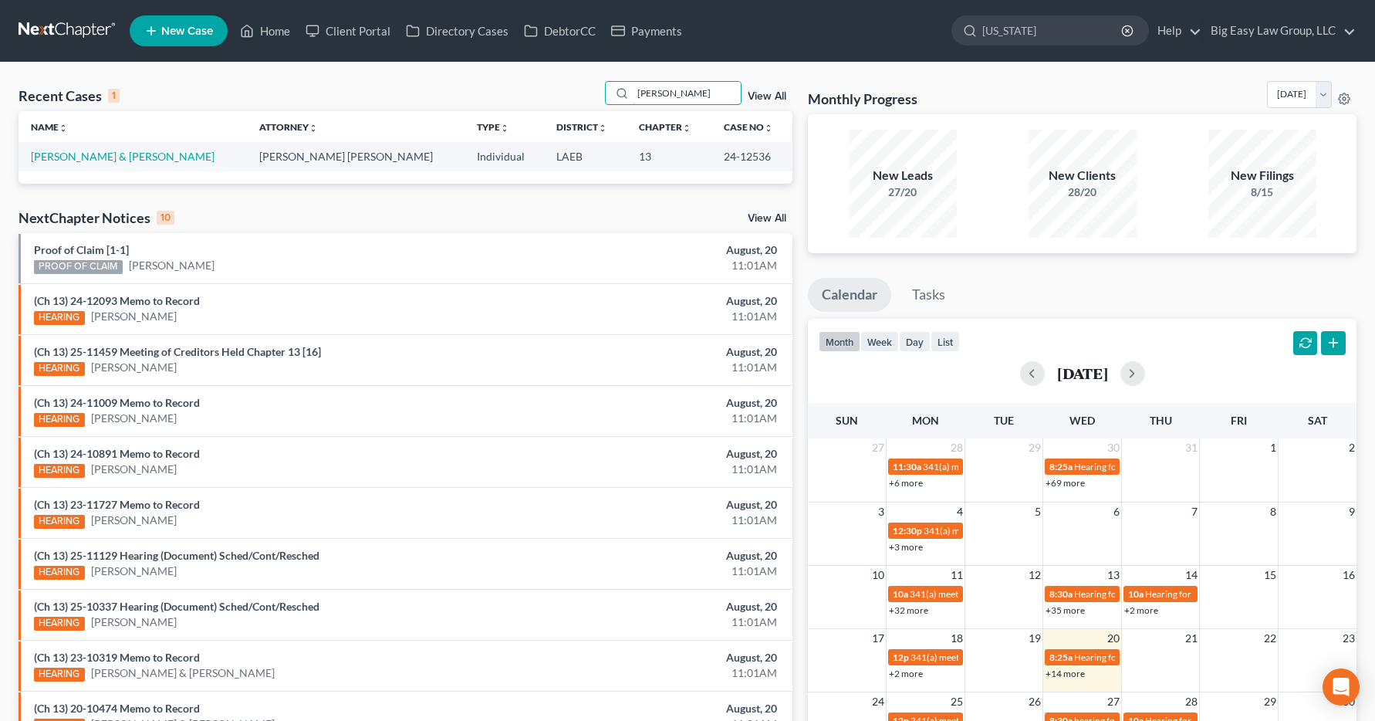
drag, startPoint x: 701, startPoint y: 93, endPoint x: 483, endPoint y: 103, distance: 218.6
click at [483, 103] on div "Recent Cases 1 [PERSON_NAME] View All" at bounding box center [406, 96] width 774 height 30
type input "s"
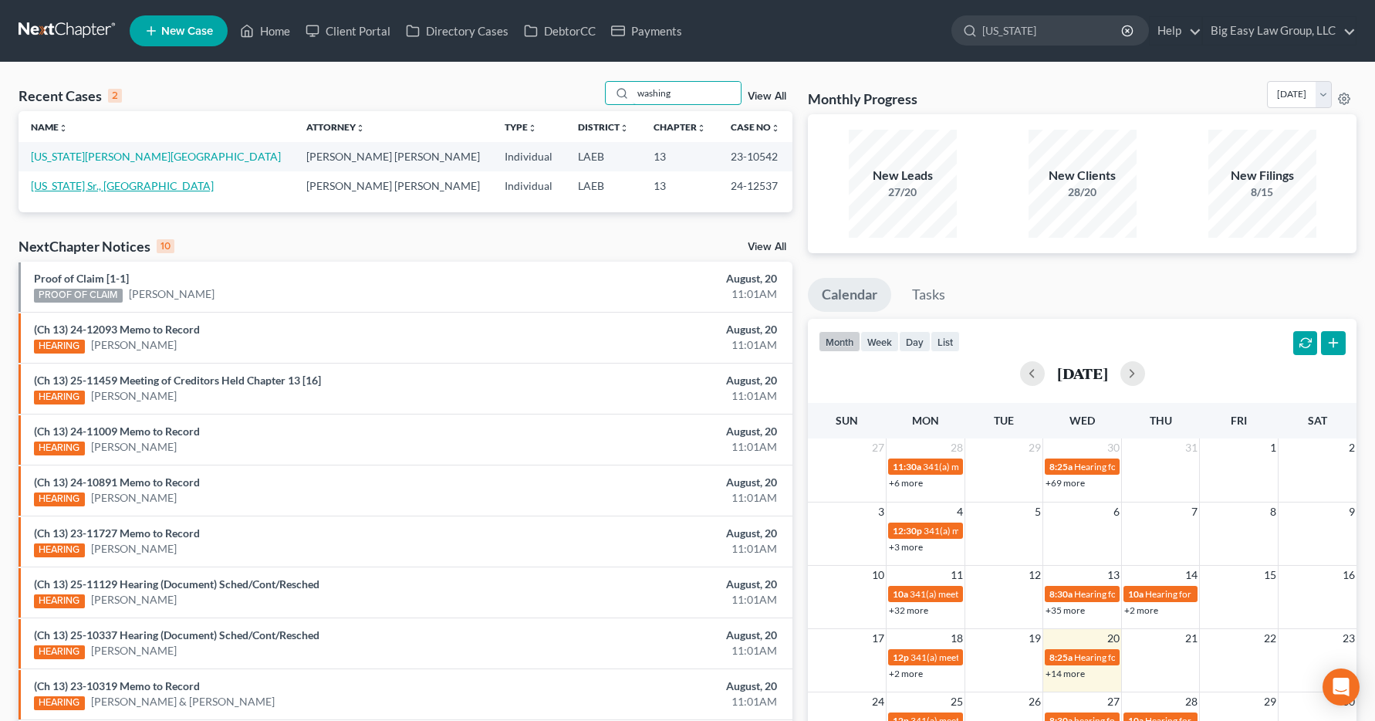
type input "washing"
drag, startPoint x: 52, startPoint y: 180, endPoint x: 32, endPoint y: 181, distance: 19.4
click at [52, 179] on link "[US_STATE] Sr., [GEOGRAPHIC_DATA]" at bounding box center [122, 185] width 183 height 13
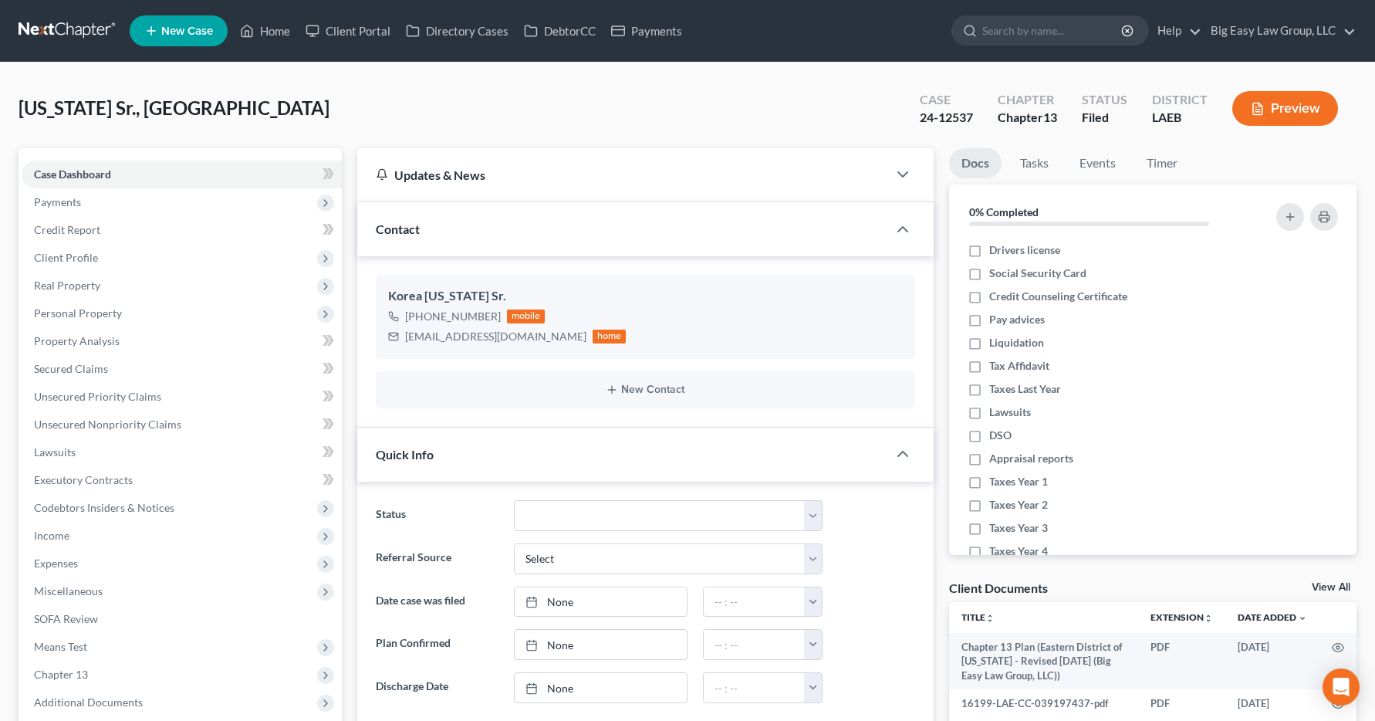
scroll to position [5665, 0]
click at [72, 536] on span "Income" at bounding box center [182, 536] width 320 height 28
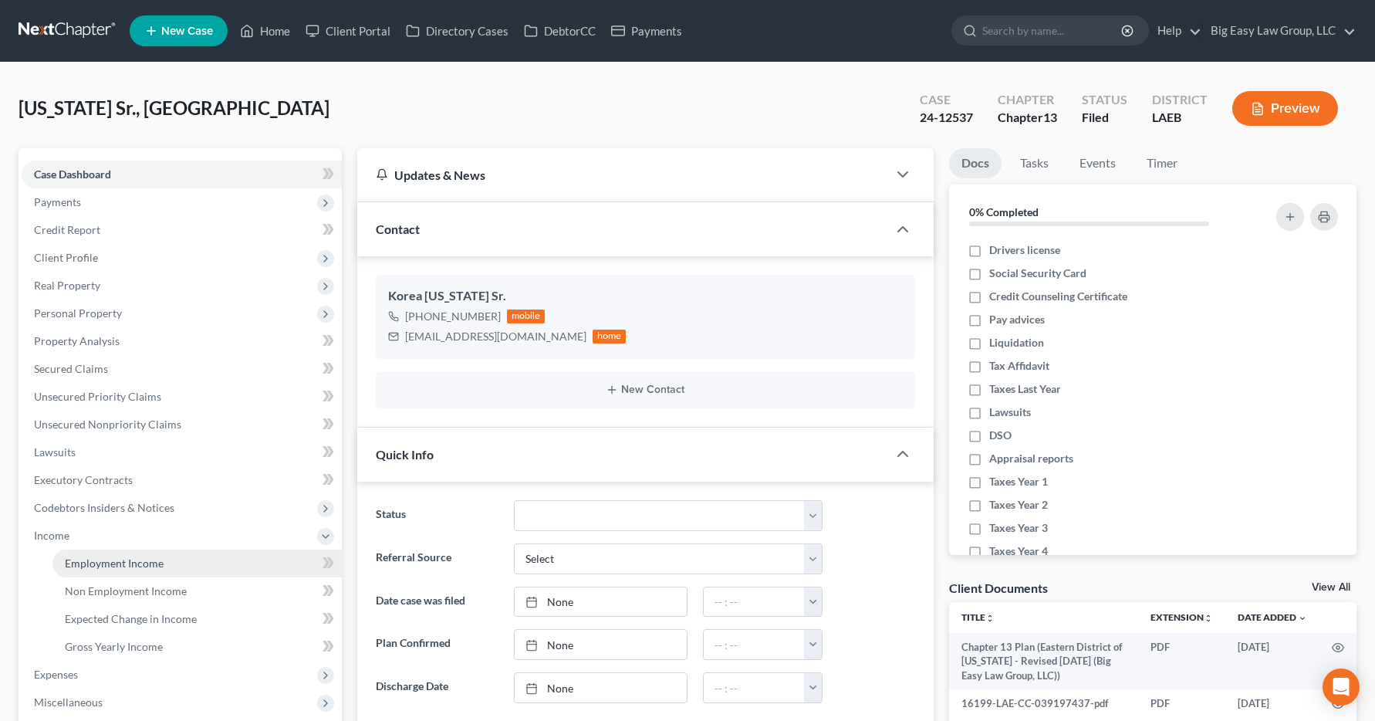
click at [80, 565] on span "Employment Income" at bounding box center [114, 562] width 99 height 13
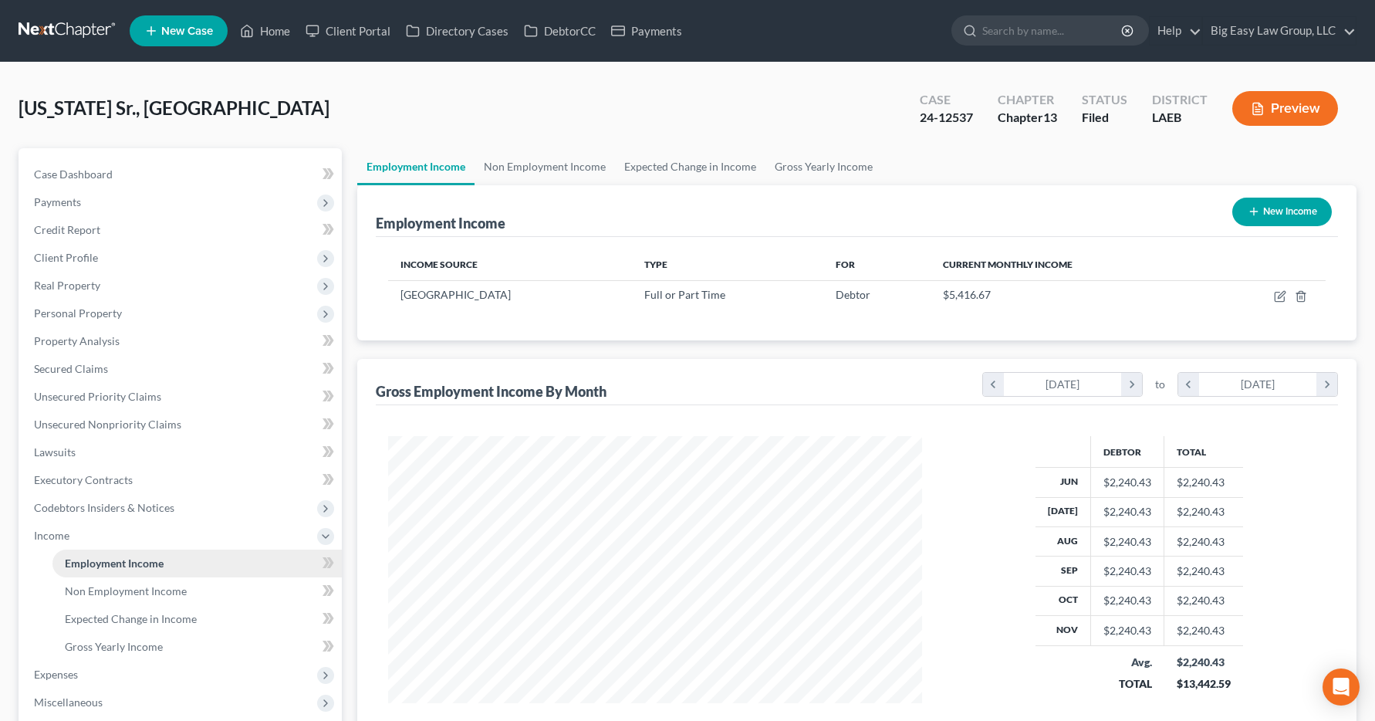
scroll to position [277, 566]
click at [268, 32] on link "Home" at bounding box center [265, 31] width 66 height 28
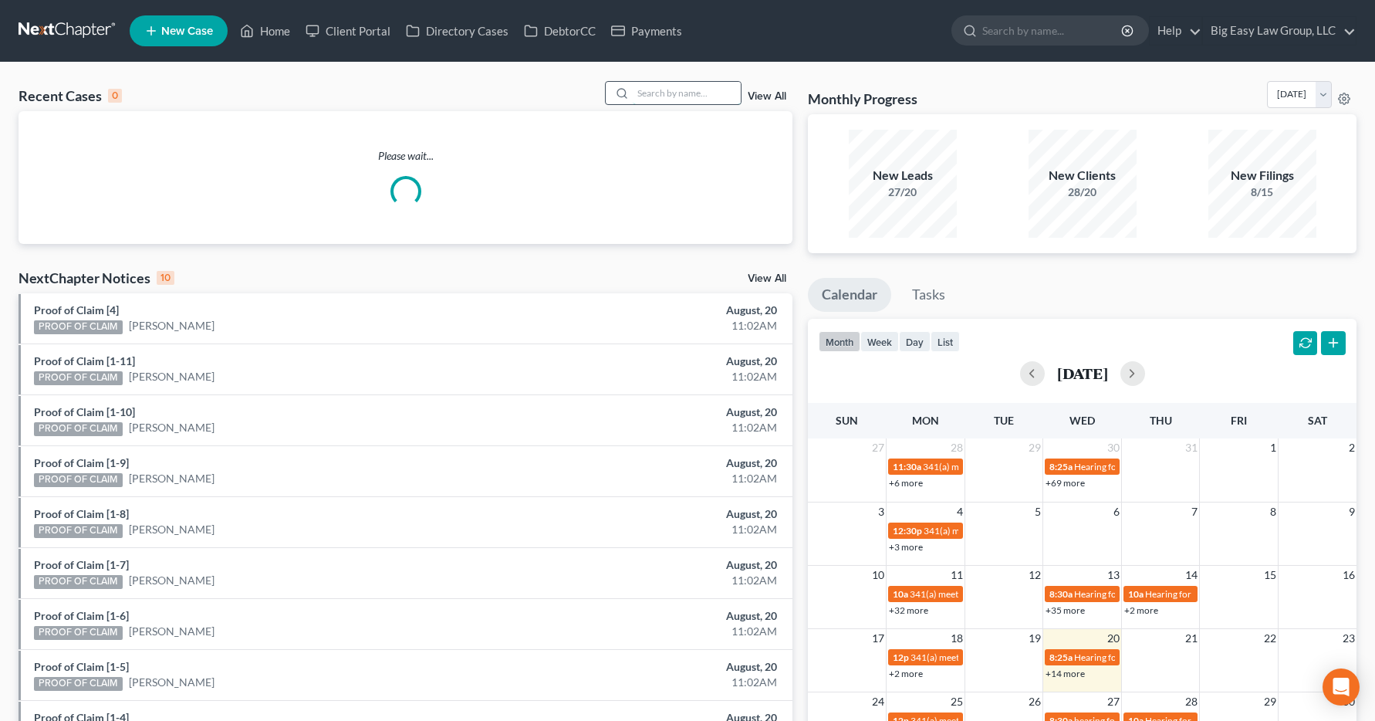
click at [657, 88] on input "search" at bounding box center [687, 93] width 108 height 22
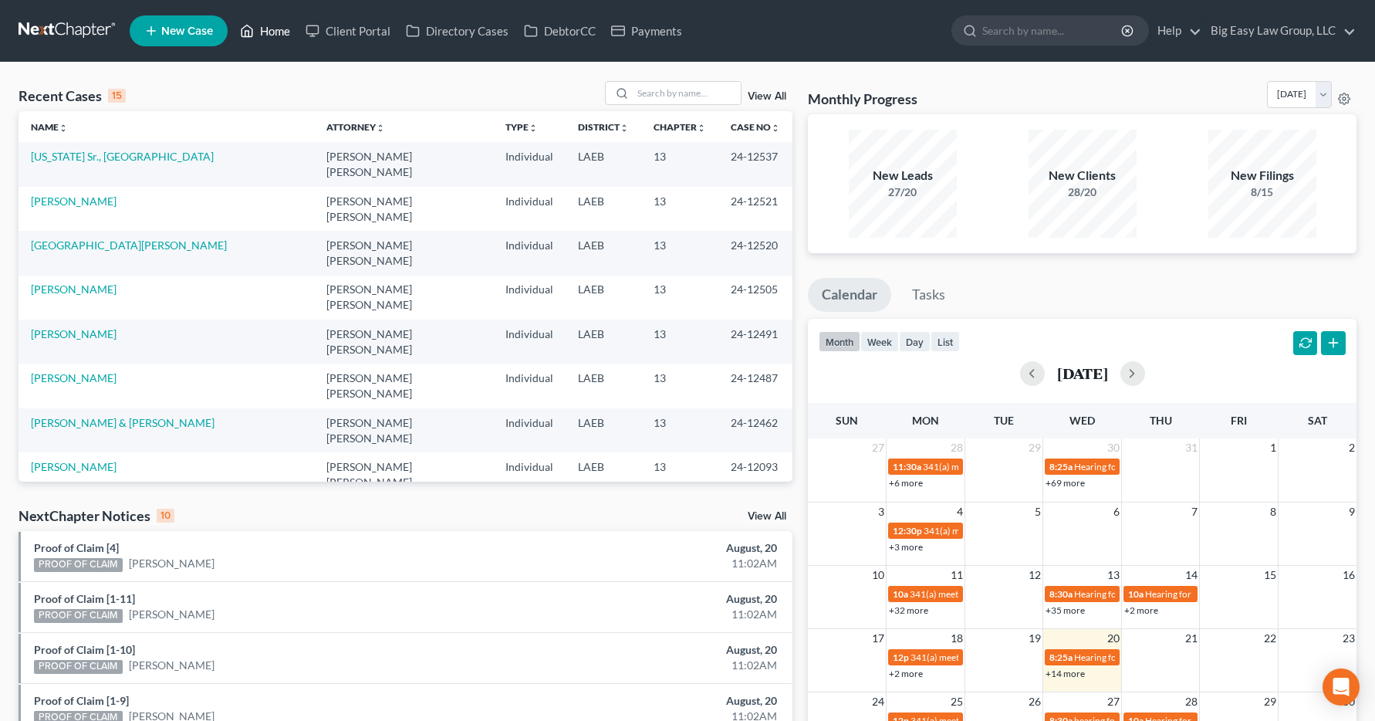
click at [282, 39] on link "Home" at bounding box center [265, 31] width 66 height 28
click at [633, 90] on div at bounding box center [620, 93] width 28 height 22
click at [643, 90] on input "search" at bounding box center [687, 93] width 108 height 22
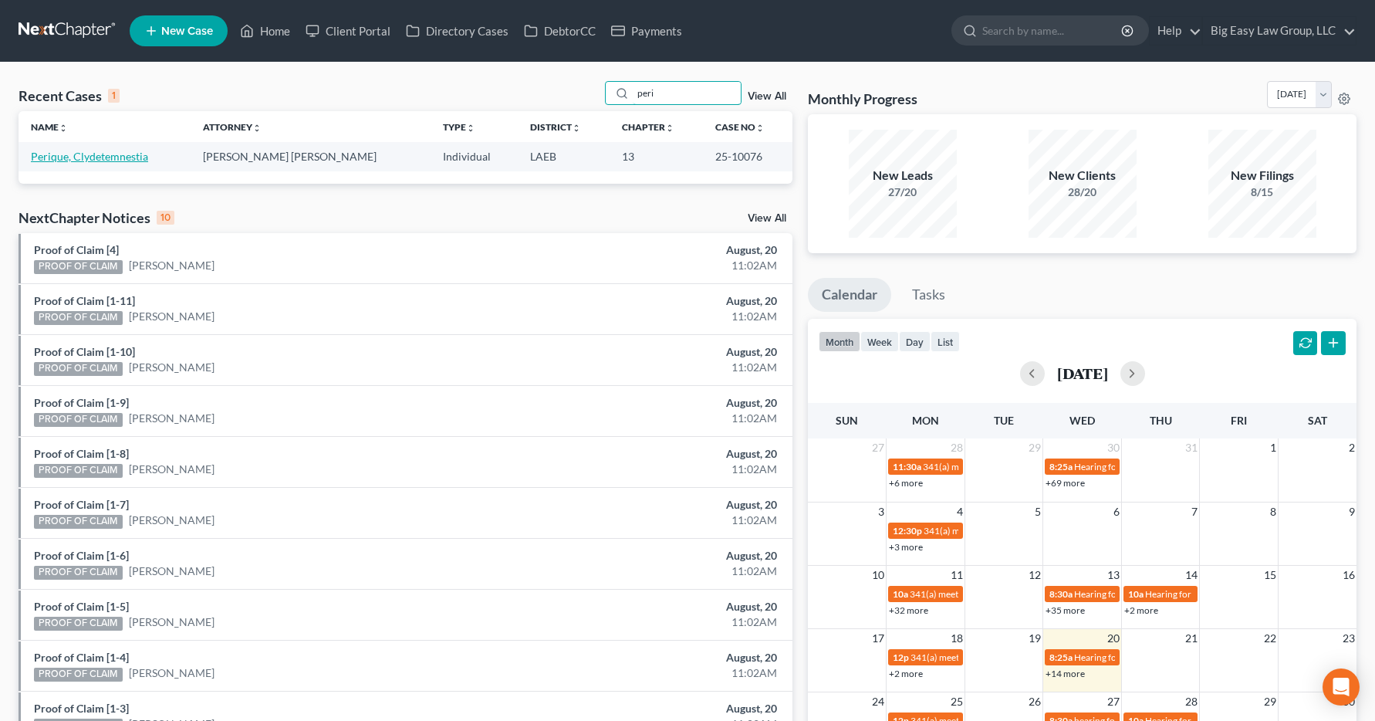
type input "peri"
click at [69, 156] on link "Perique, Clydetemnestia" at bounding box center [89, 156] width 117 height 13
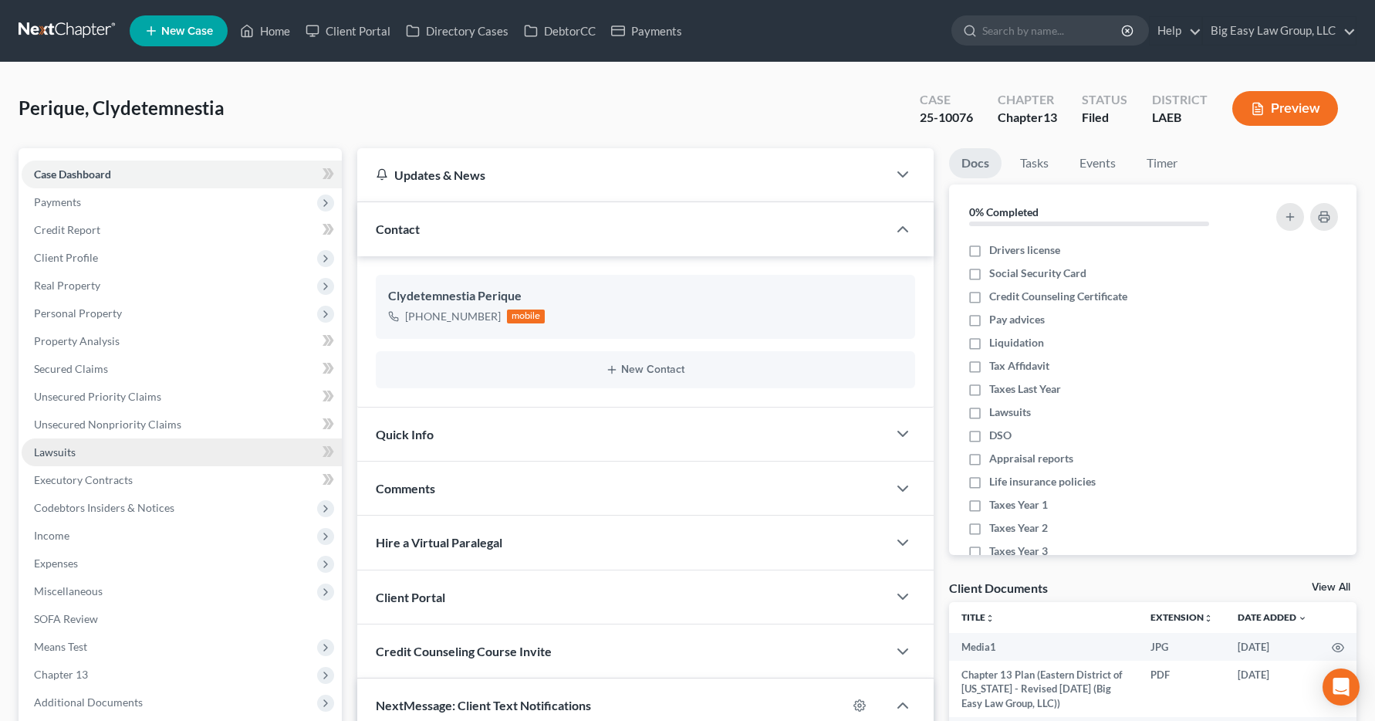
scroll to position [917, 0]
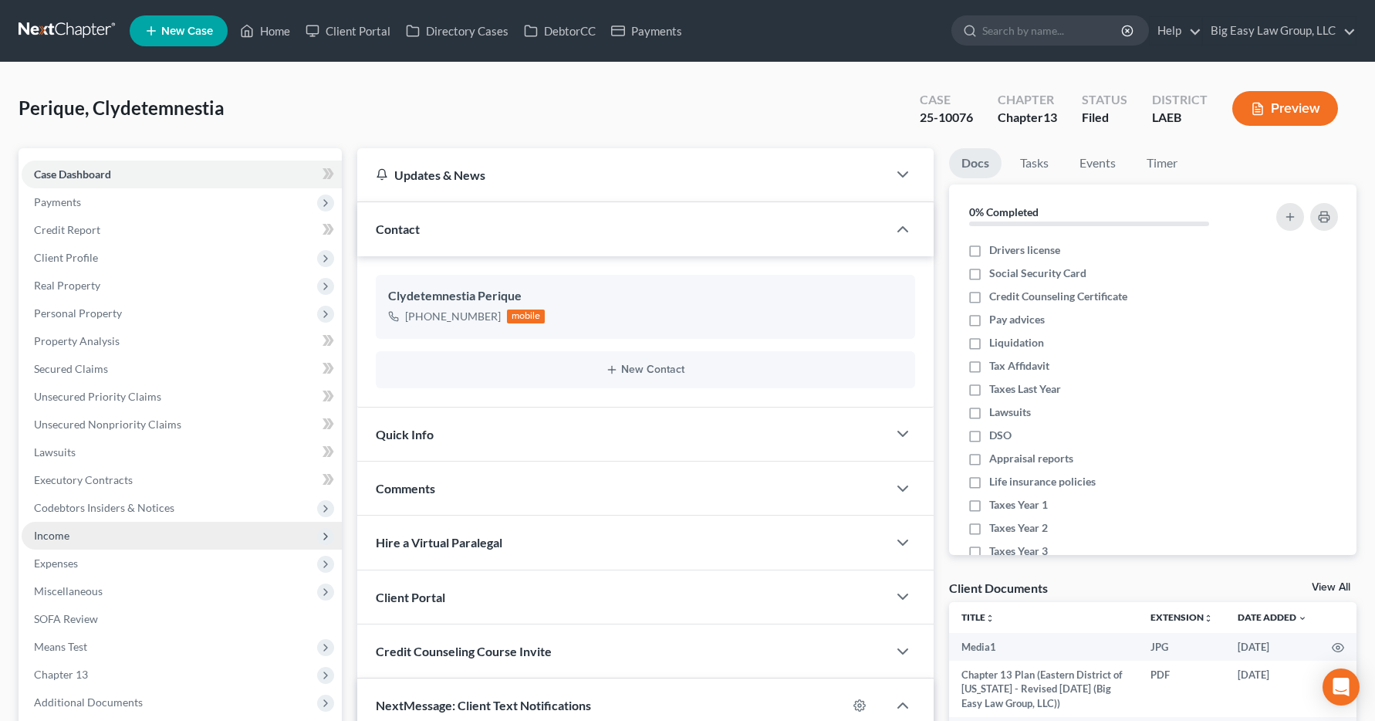
click at [49, 537] on span "Income" at bounding box center [51, 535] width 35 height 13
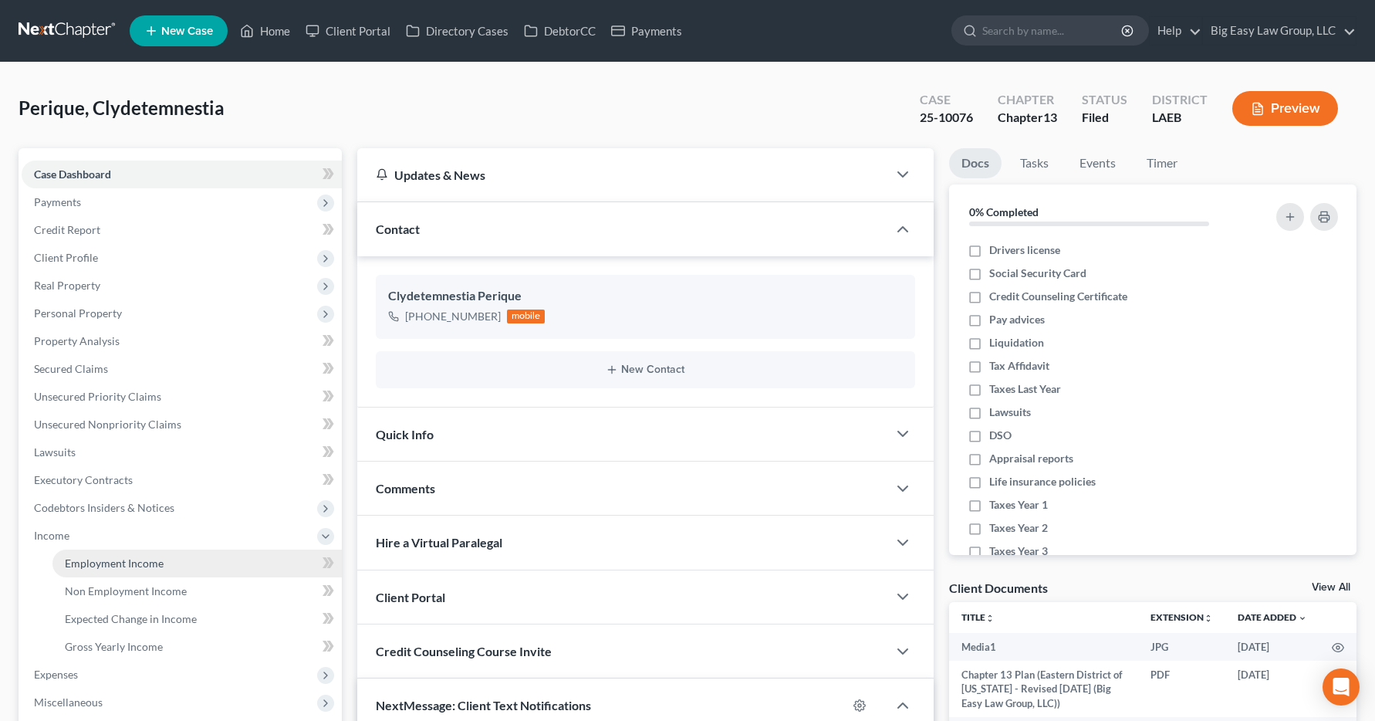
click at [65, 565] on span "Employment Income" at bounding box center [114, 562] width 99 height 13
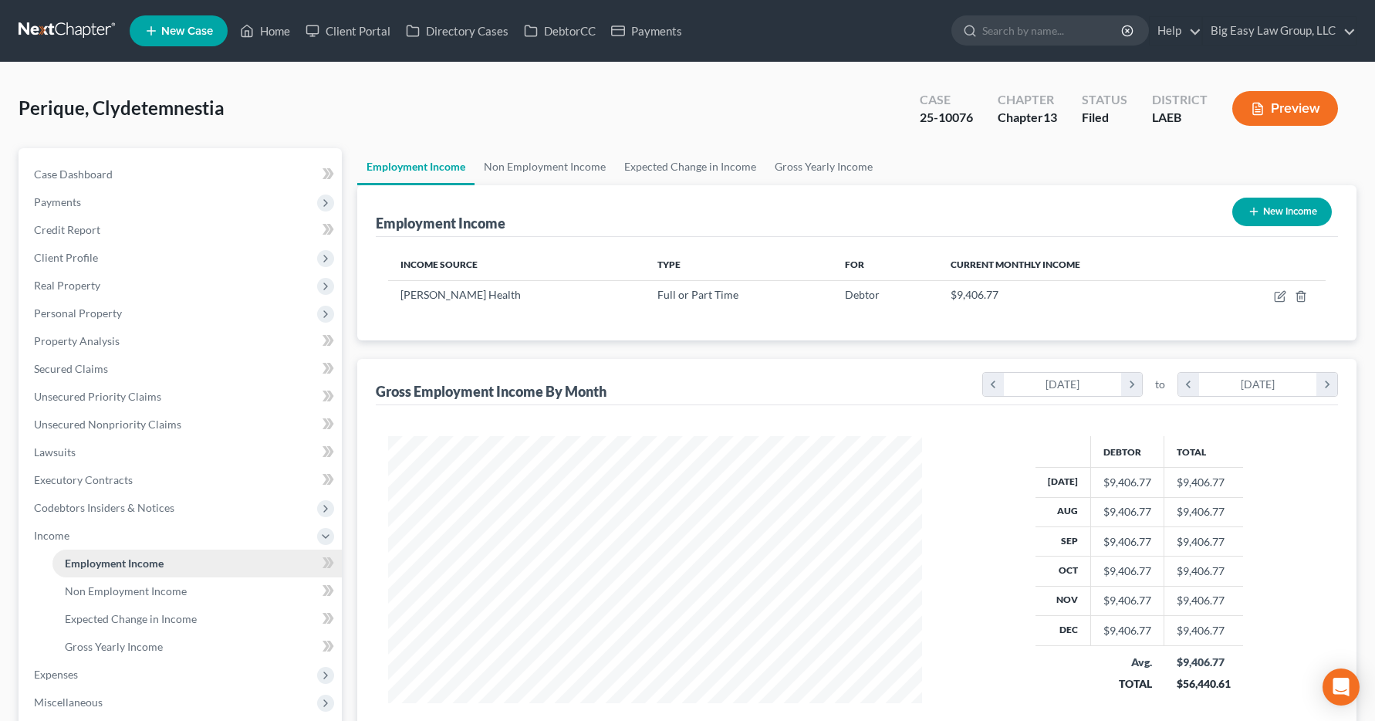
scroll to position [277, 566]
click at [279, 25] on link "Home" at bounding box center [265, 31] width 66 height 28
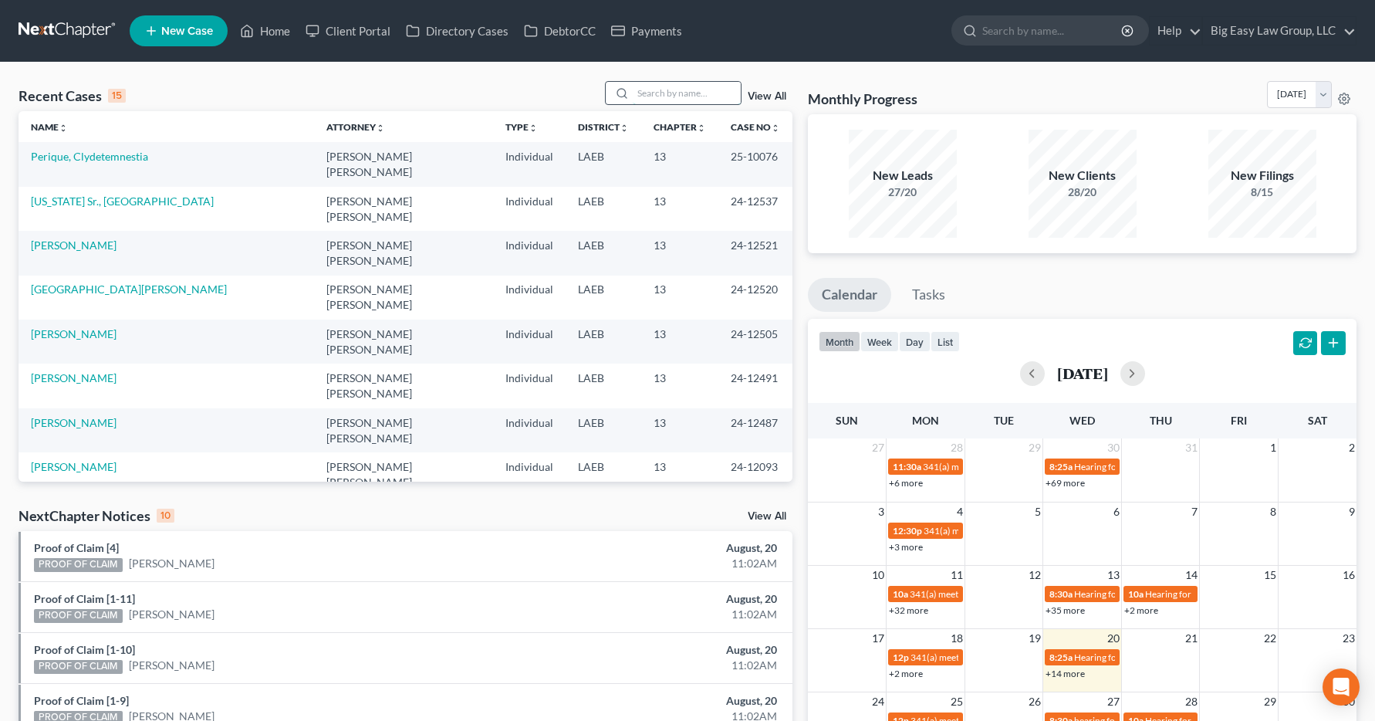
click at [653, 96] on input "search" at bounding box center [687, 93] width 108 height 22
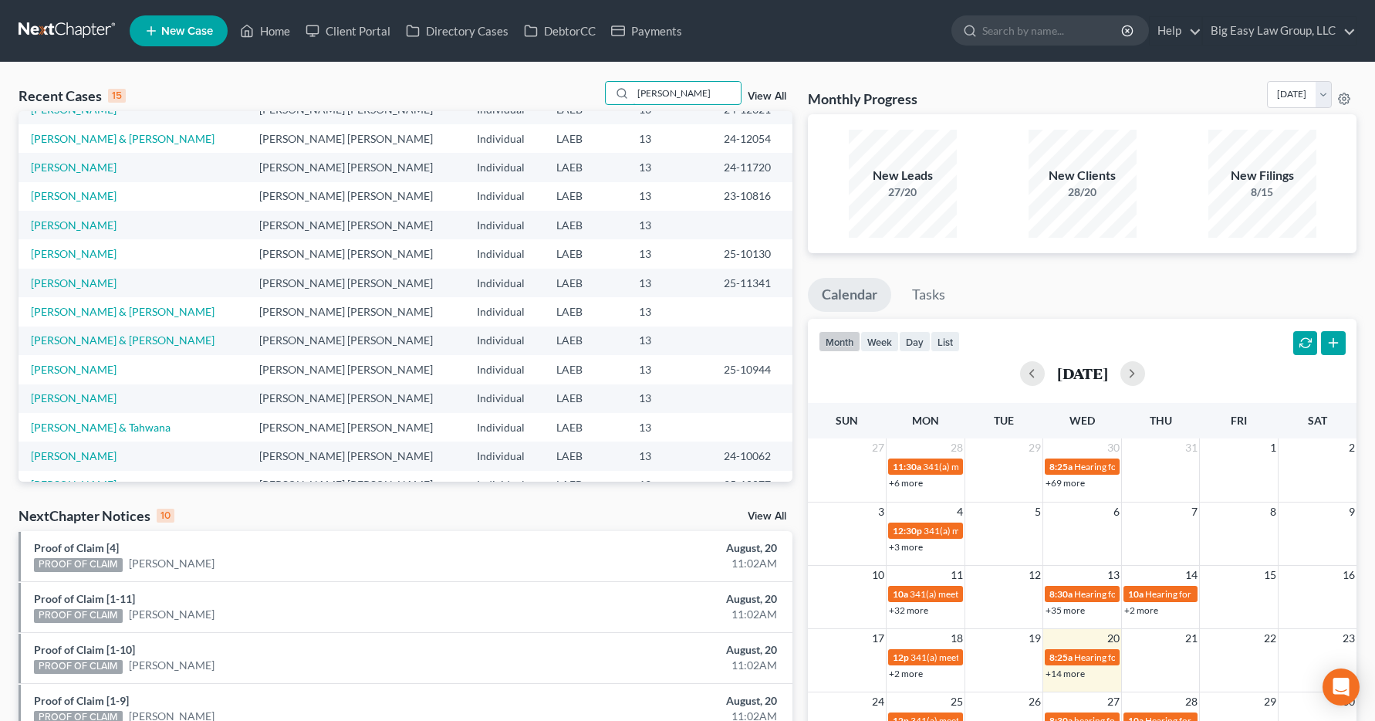
scroll to position [93, 0]
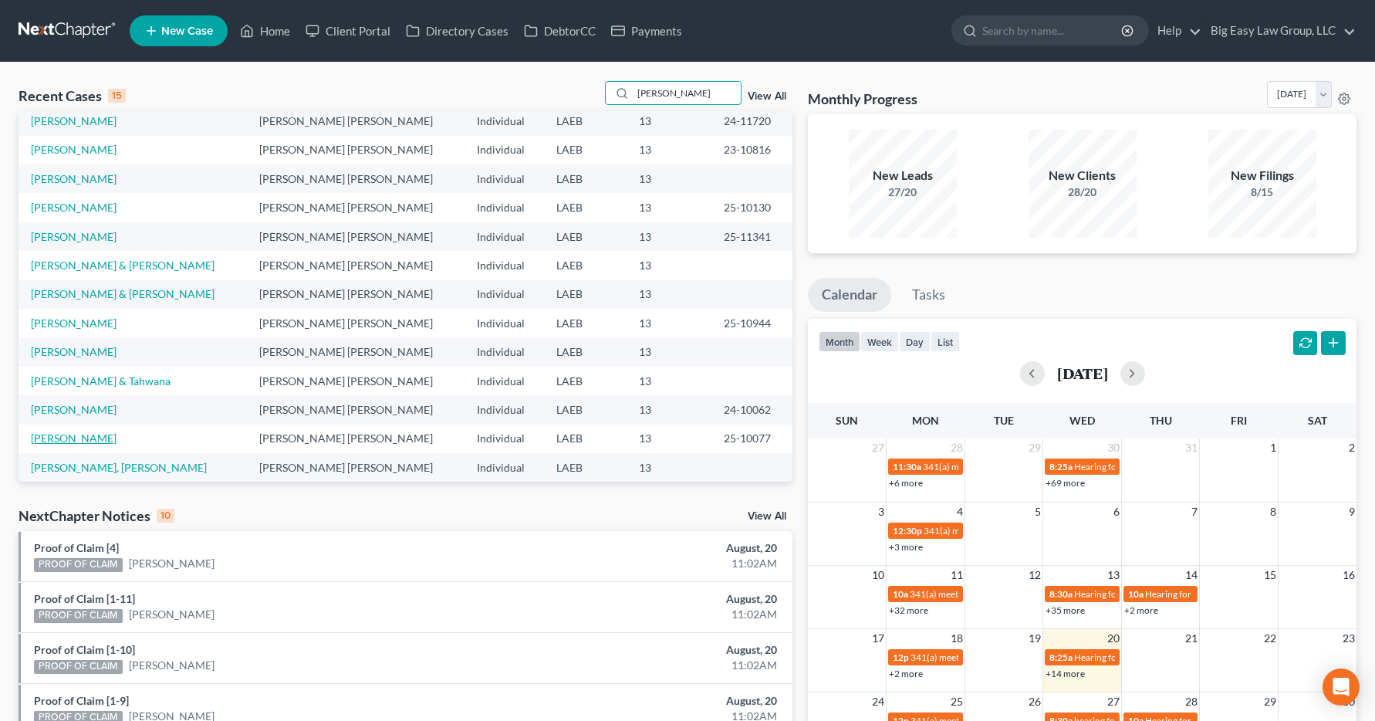
type input "[PERSON_NAME]"
click at [61, 434] on link "[PERSON_NAME]" at bounding box center [74, 437] width 86 height 13
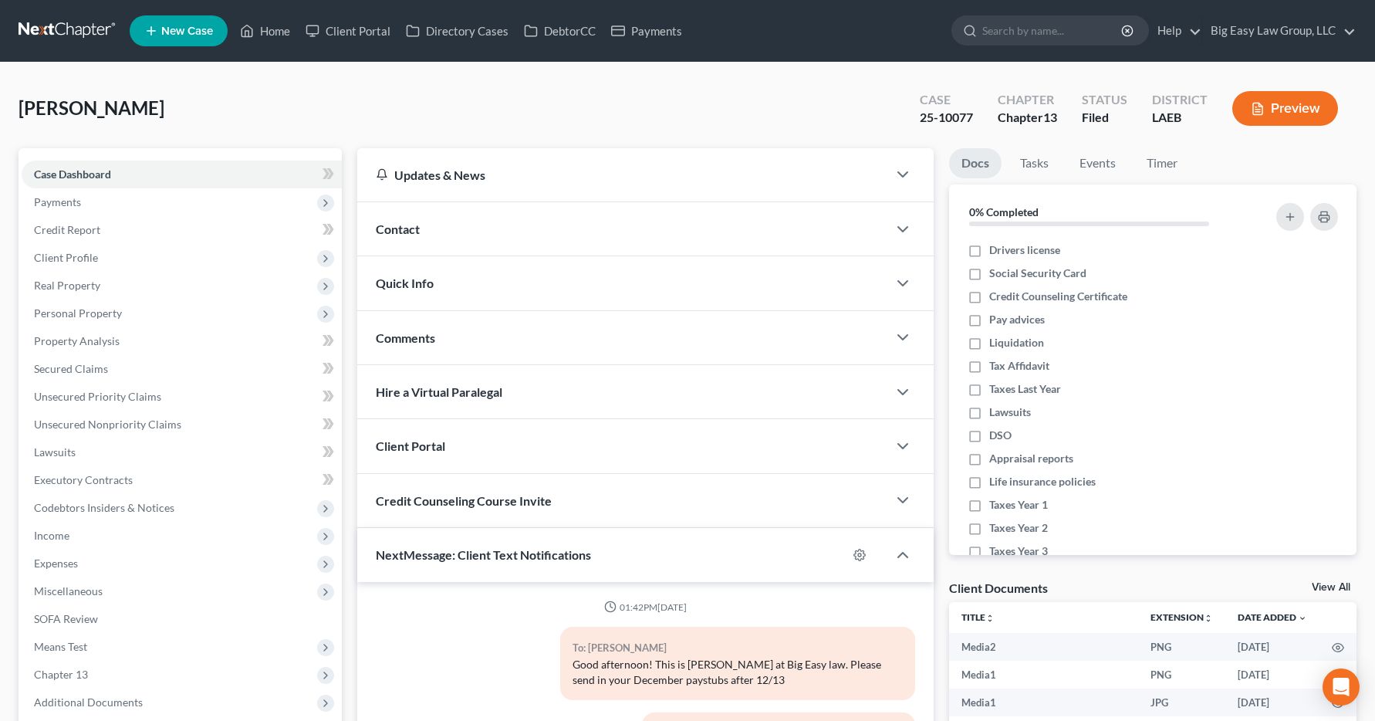
scroll to position [2335, 0]
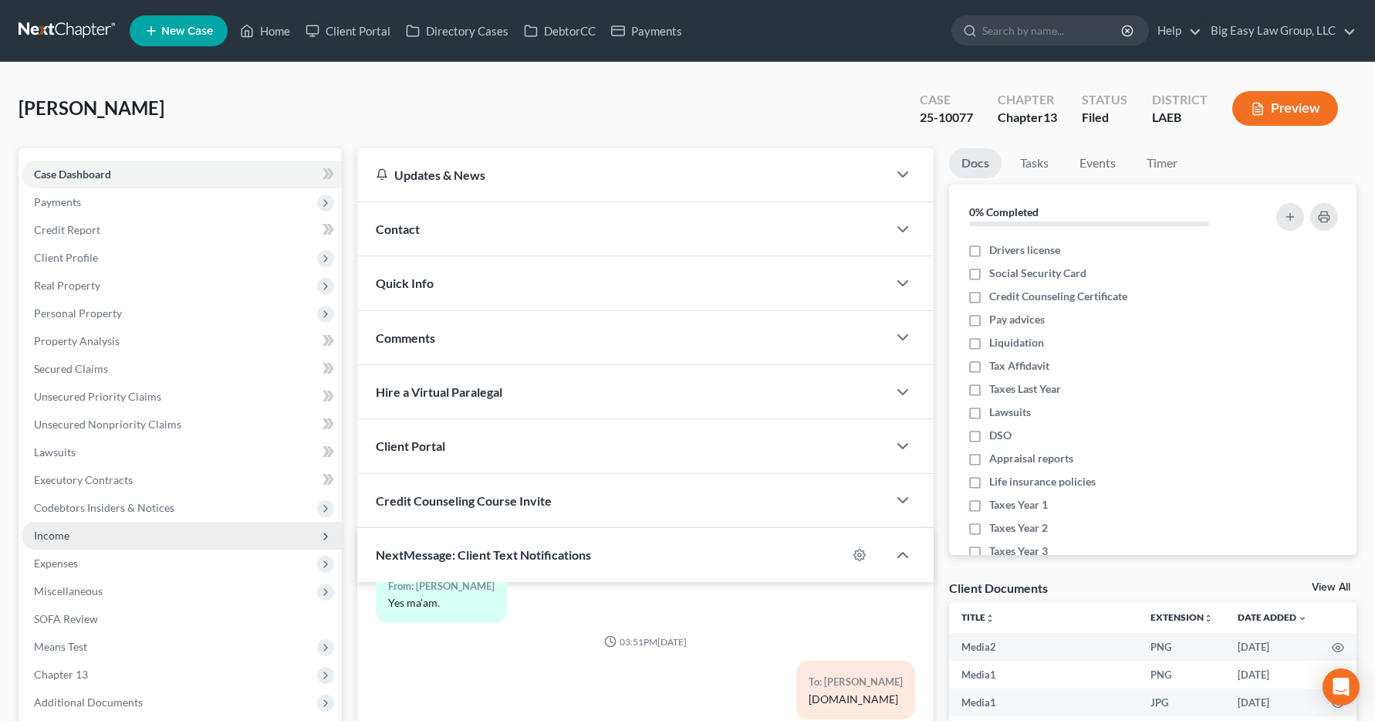
click at [37, 539] on span "Income" at bounding box center [51, 535] width 35 height 13
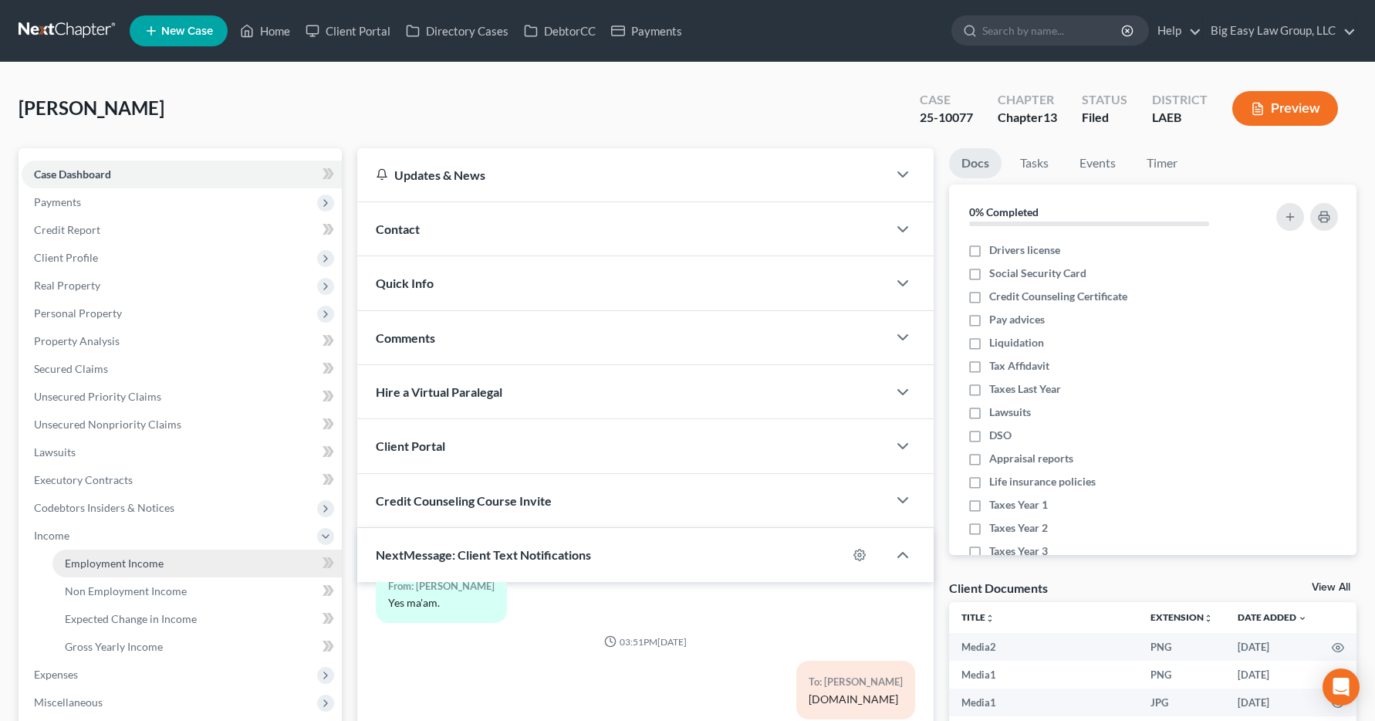
click at [82, 562] on span "Employment Income" at bounding box center [114, 562] width 99 height 13
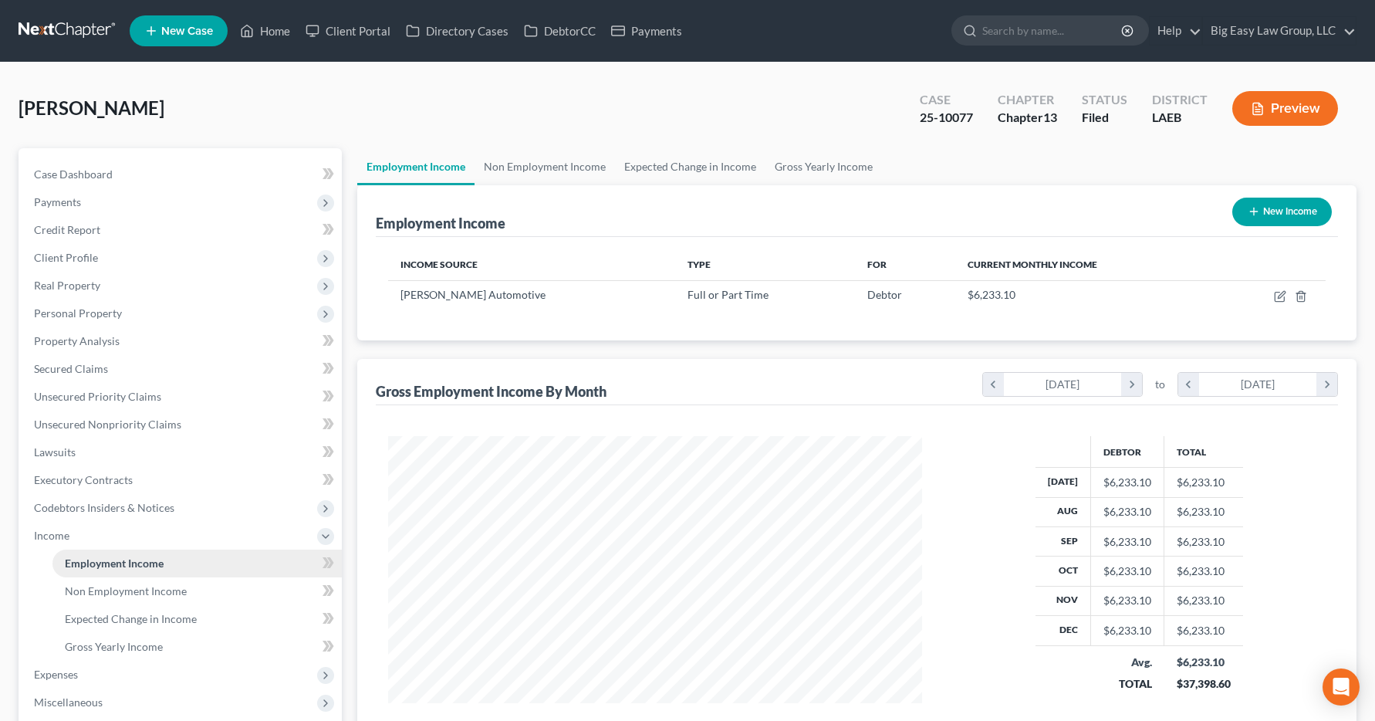
scroll to position [277, 566]
click at [268, 36] on link "Home" at bounding box center [265, 31] width 66 height 28
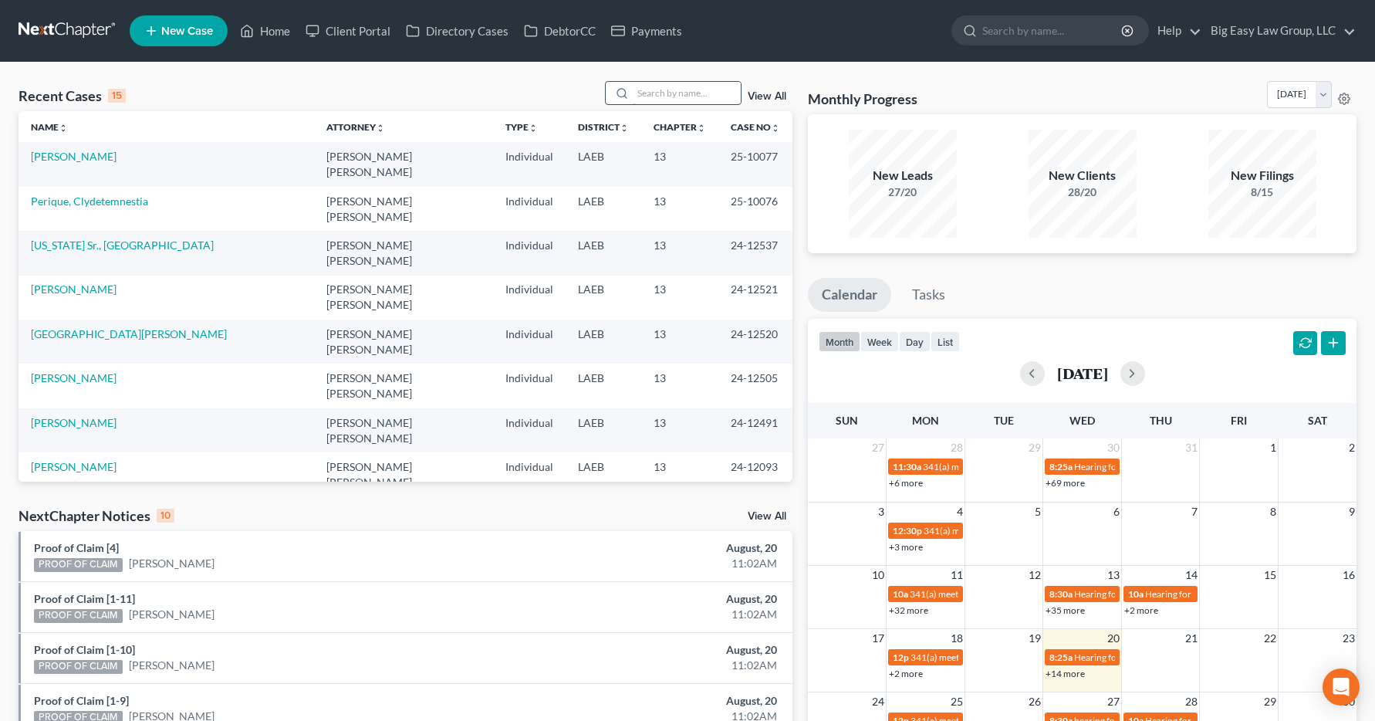
click at [677, 87] on input "search" at bounding box center [687, 93] width 108 height 22
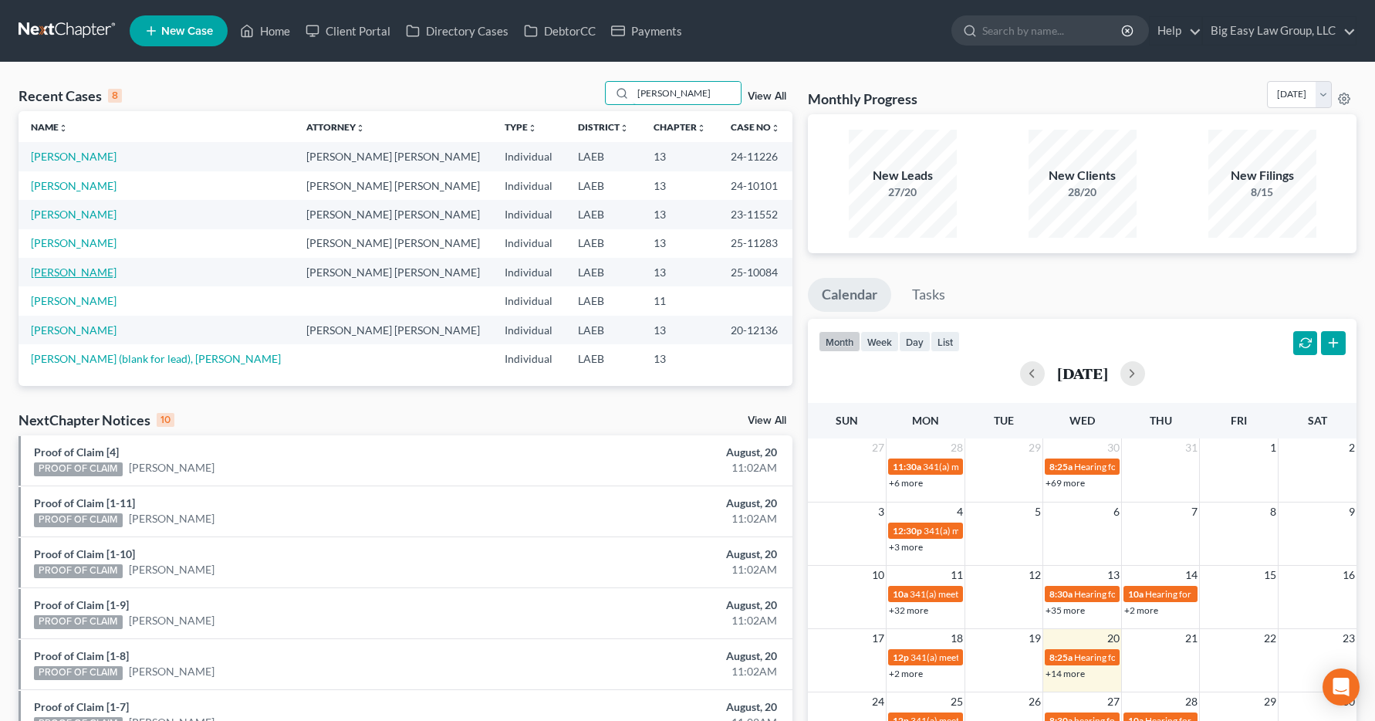
type input "[PERSON_NAME]"
click at [66, 277] on link "[PERSON_NAME]" at bounding box center [74, 271] width 86 height 13
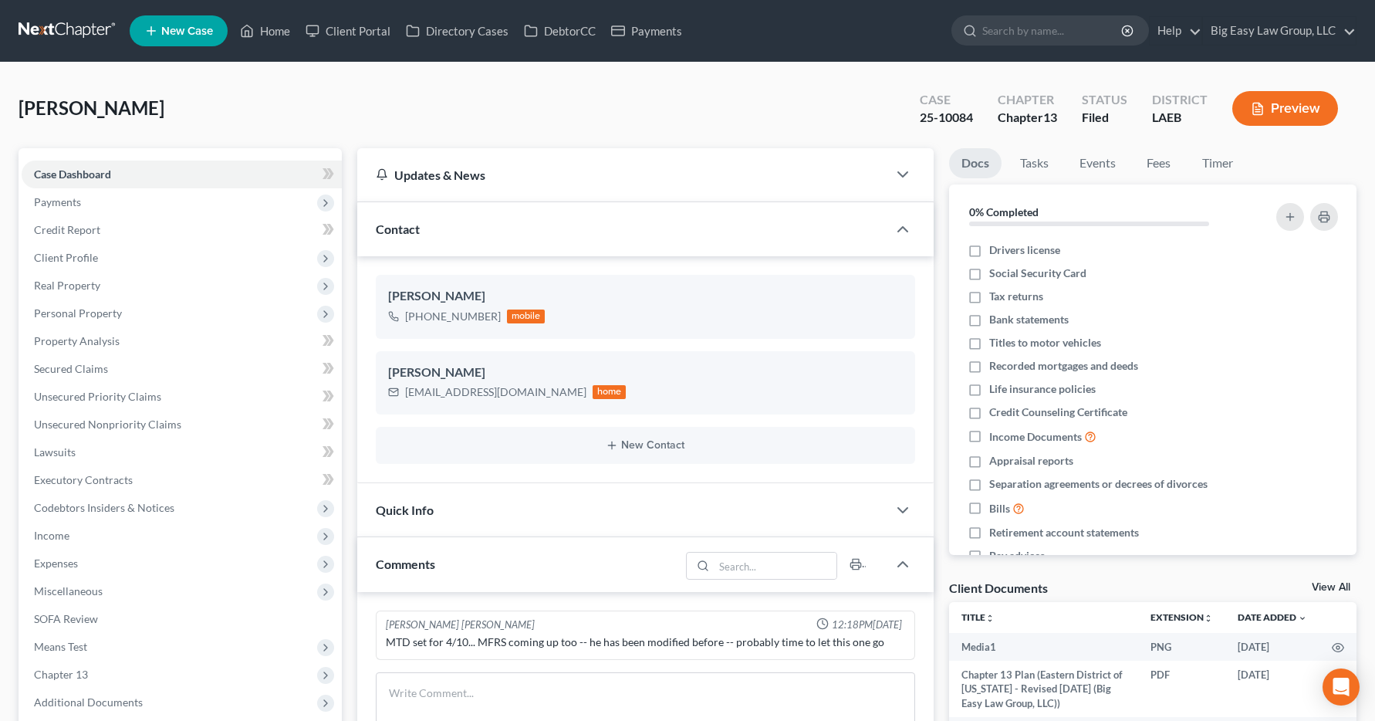
scroll to position [7615, 0]
click at [56, 537] on span "Income" at bounding box center [51, 535] width 35 height 13
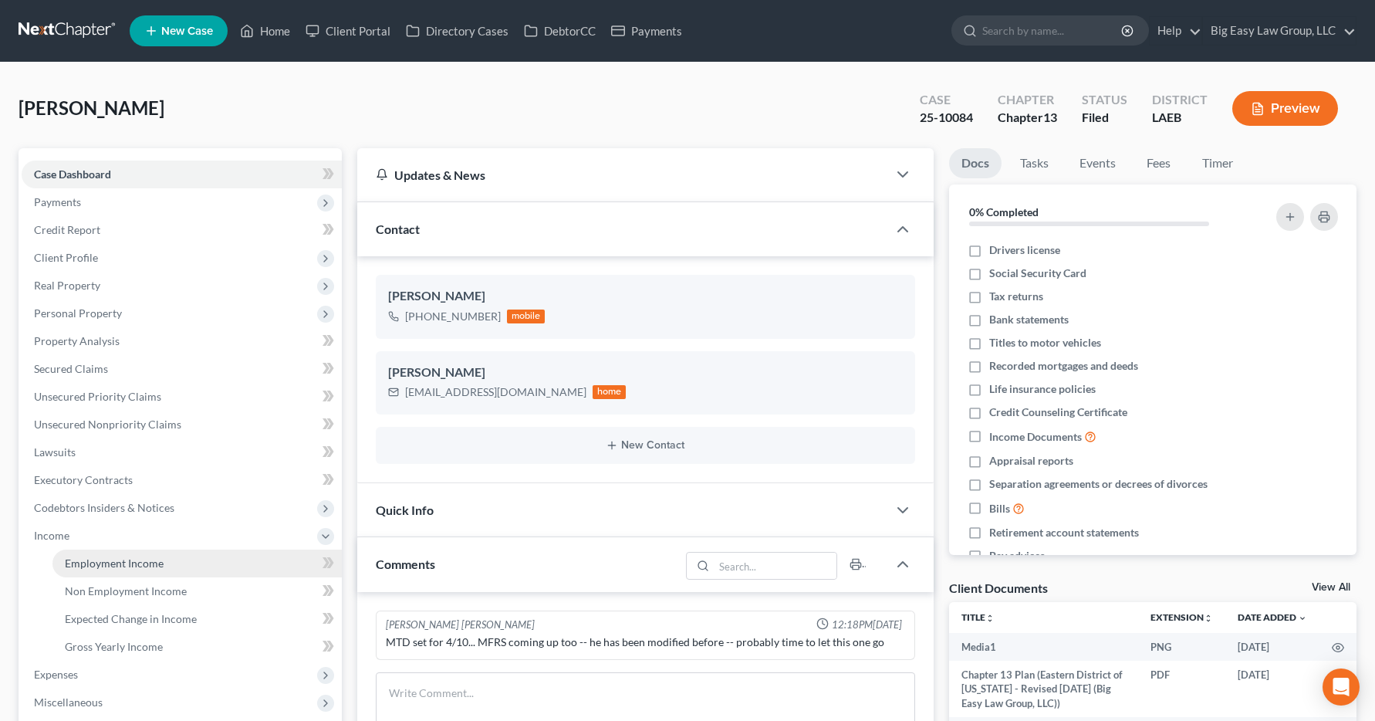
click at [61, 565] on link "Employment Income" at bounding box center [196, 563] width 289 height 28
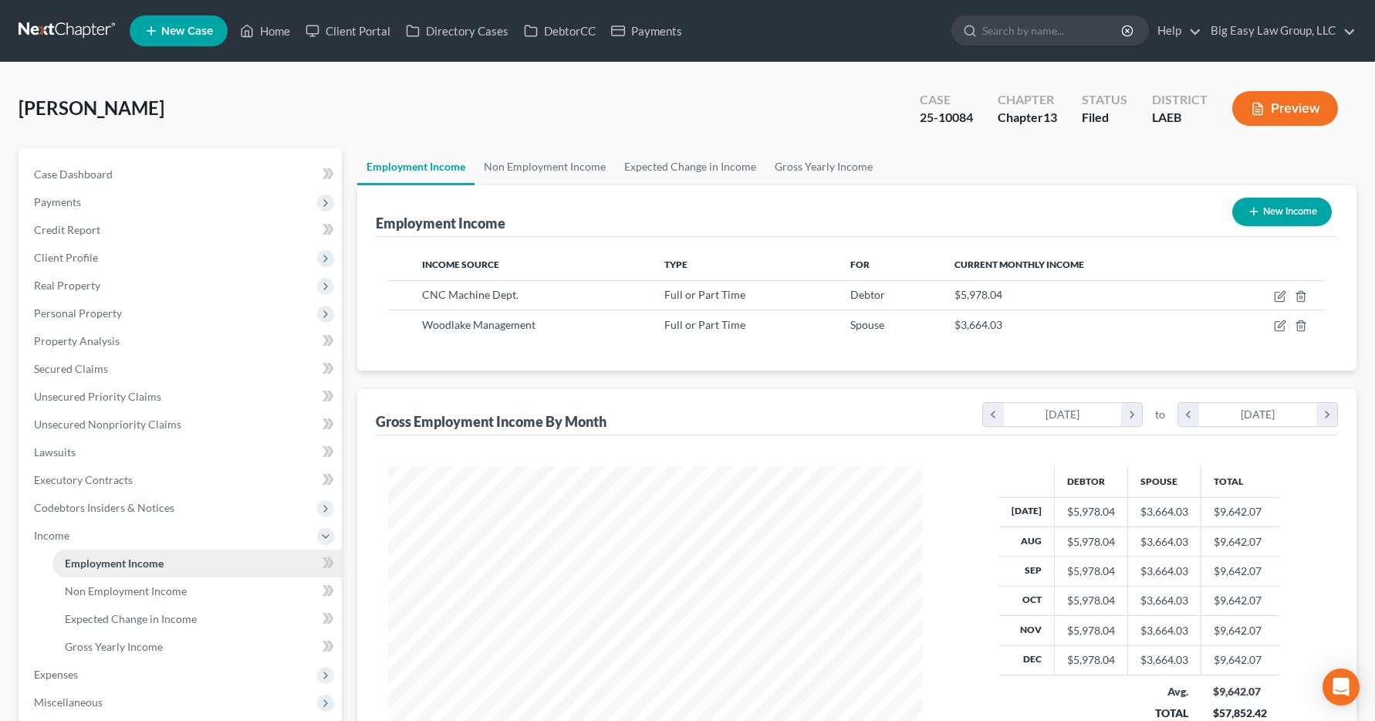
scroll to position [277, 566]
click at [262, 36] on link "Home" at bounding box center [265, 31] width 66 height 28
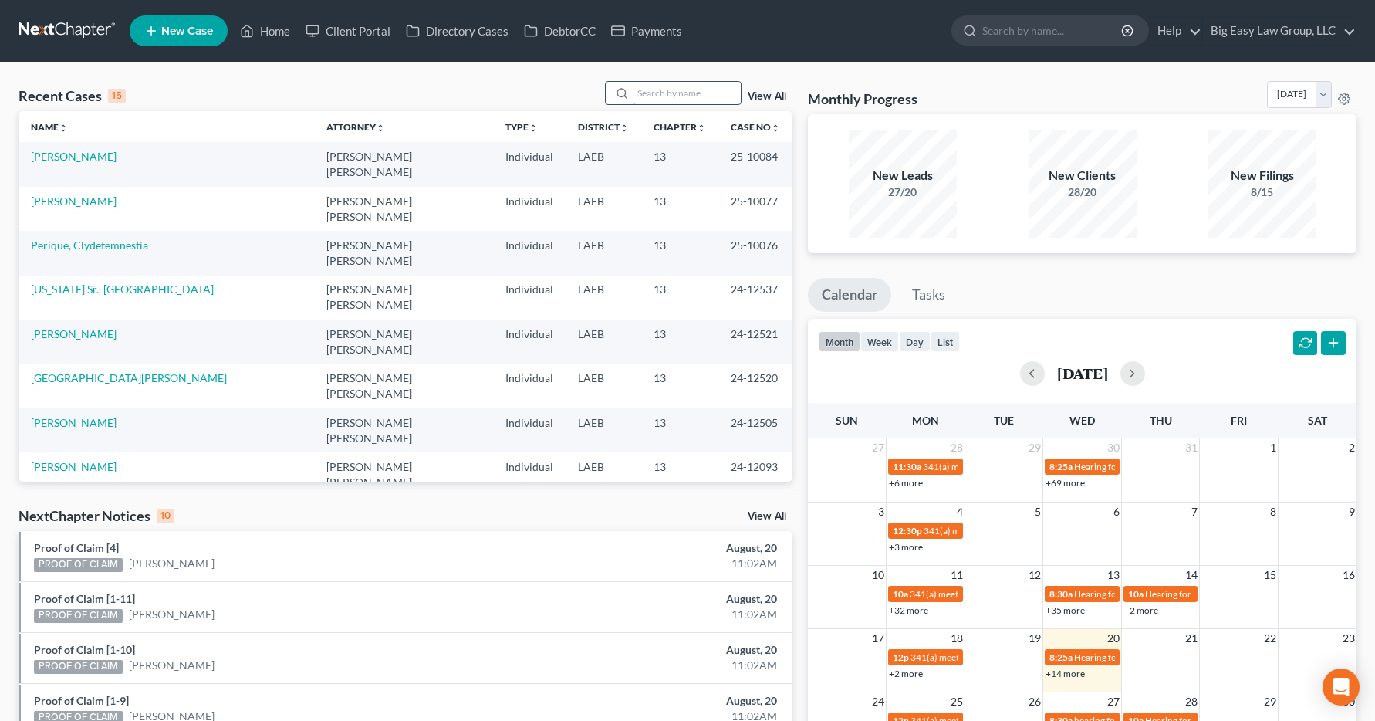
click at [640, 90] on input "search" at bounding box center [687, 93] width 108 height 22
type input "r"
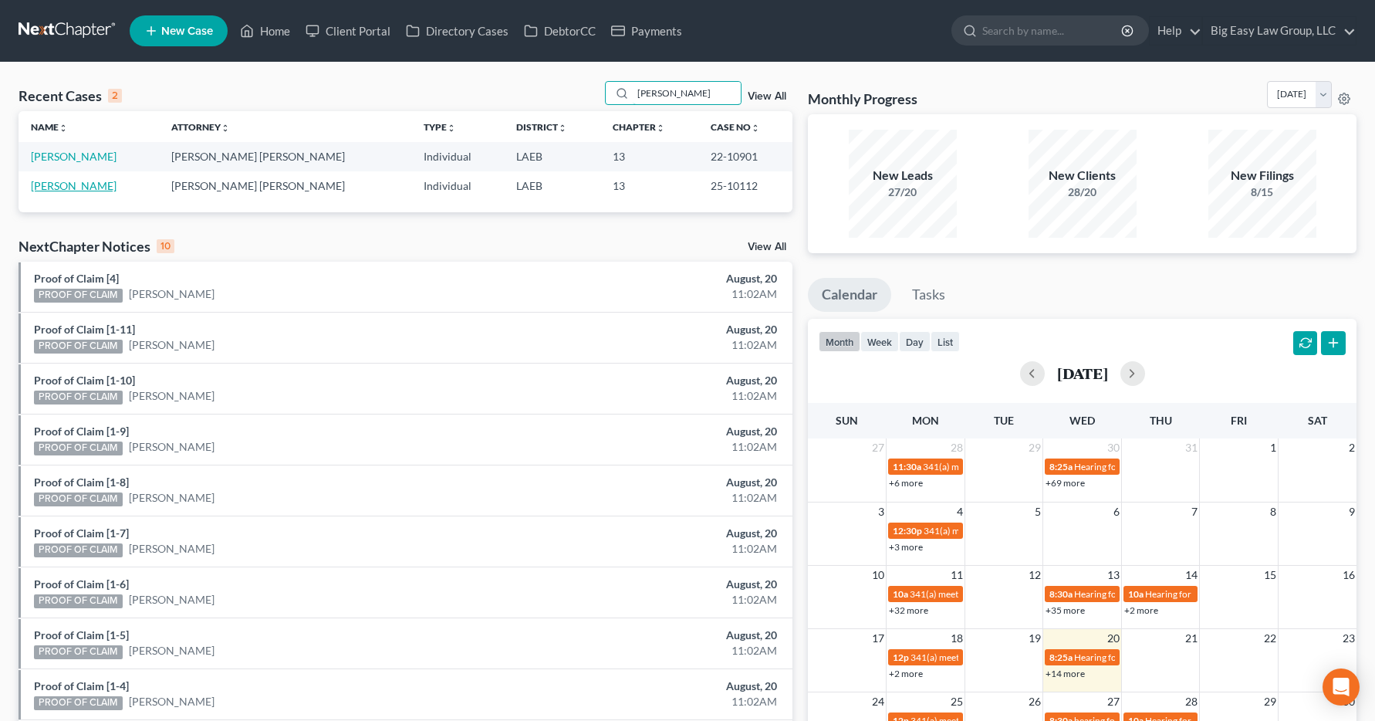
type input "[PERSON_NAME]"
click at [47, 184] on link "[PERSON_NAME]" at bounding box center [74, 185] width 86 height 13
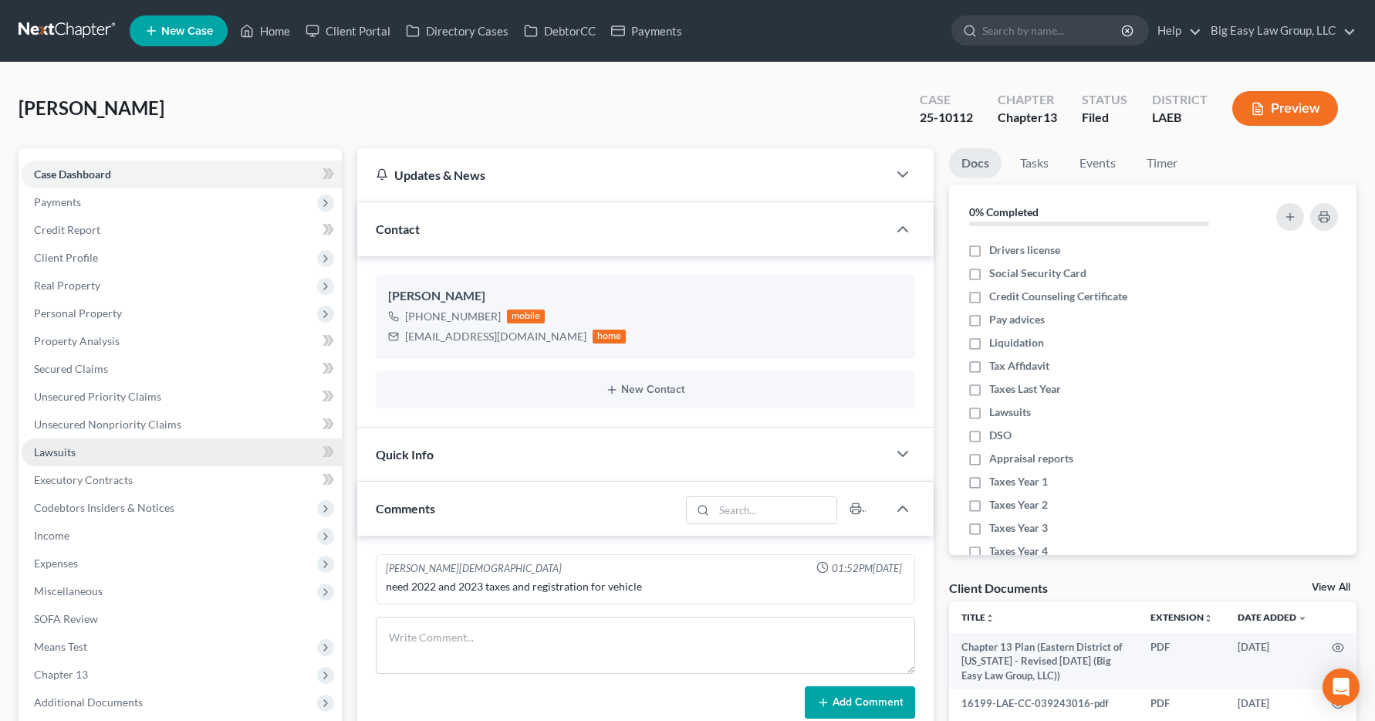
scroll to position [3283, 0]
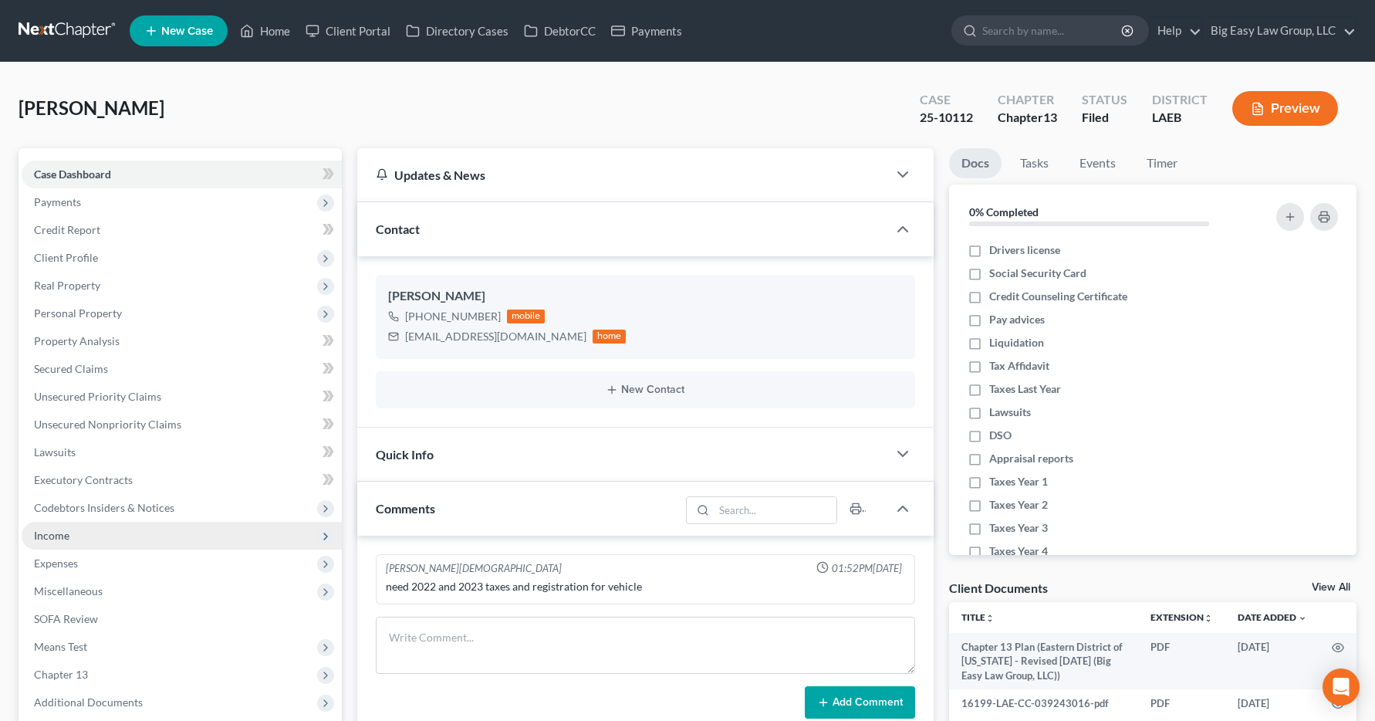
click at [56, 534] on span "Income" at bounding box center [51, 535] width 35 height 13
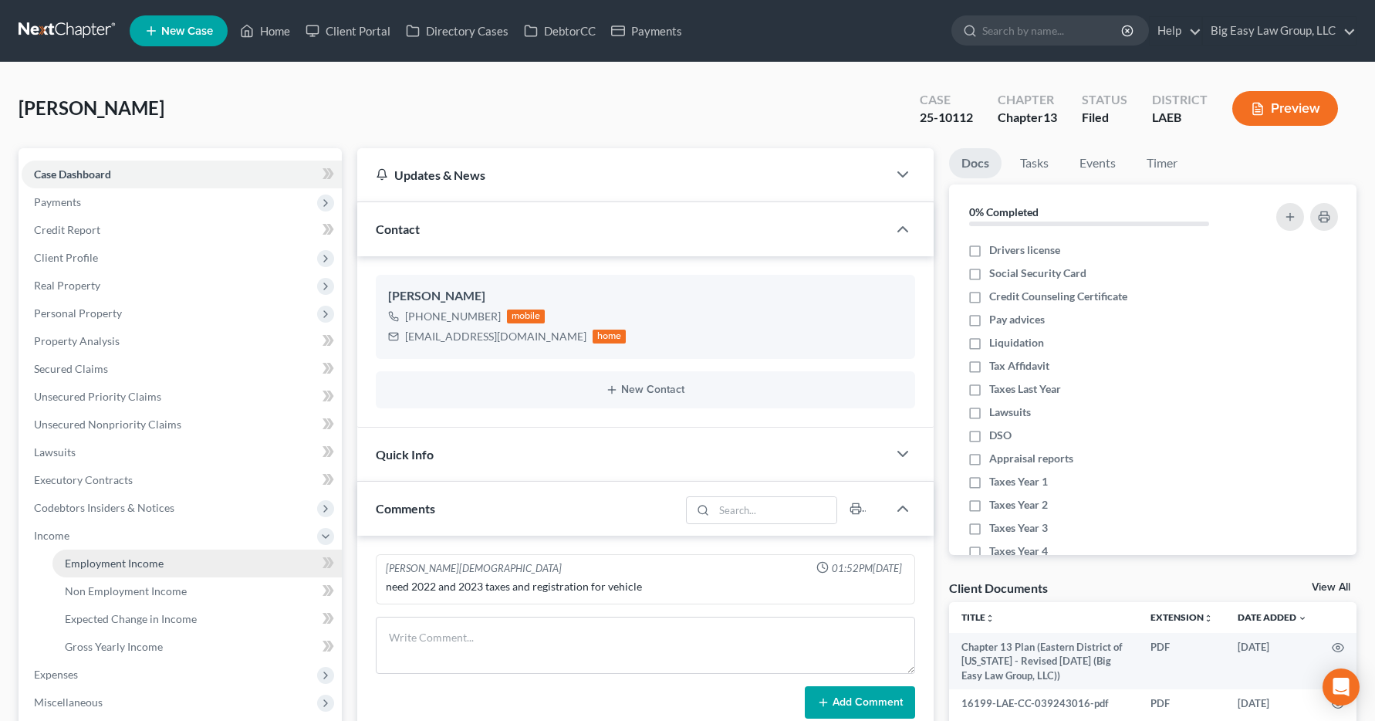
click at [87, 566] on span "Employment Income" at bounding box center [114, 562] width 99 height 13
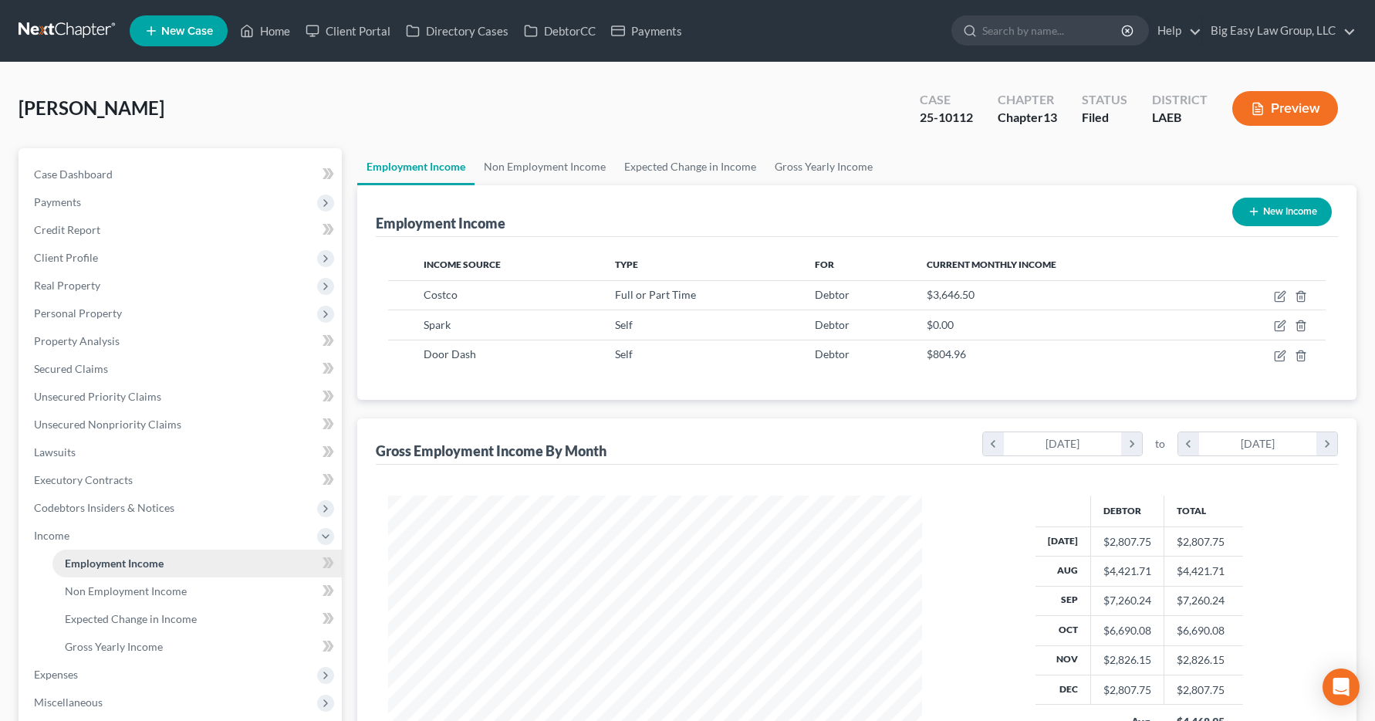
scroll to position [277, 566]
click at [278, 35] on link "Home" at bounding box center [265, 31] width 66 height 28
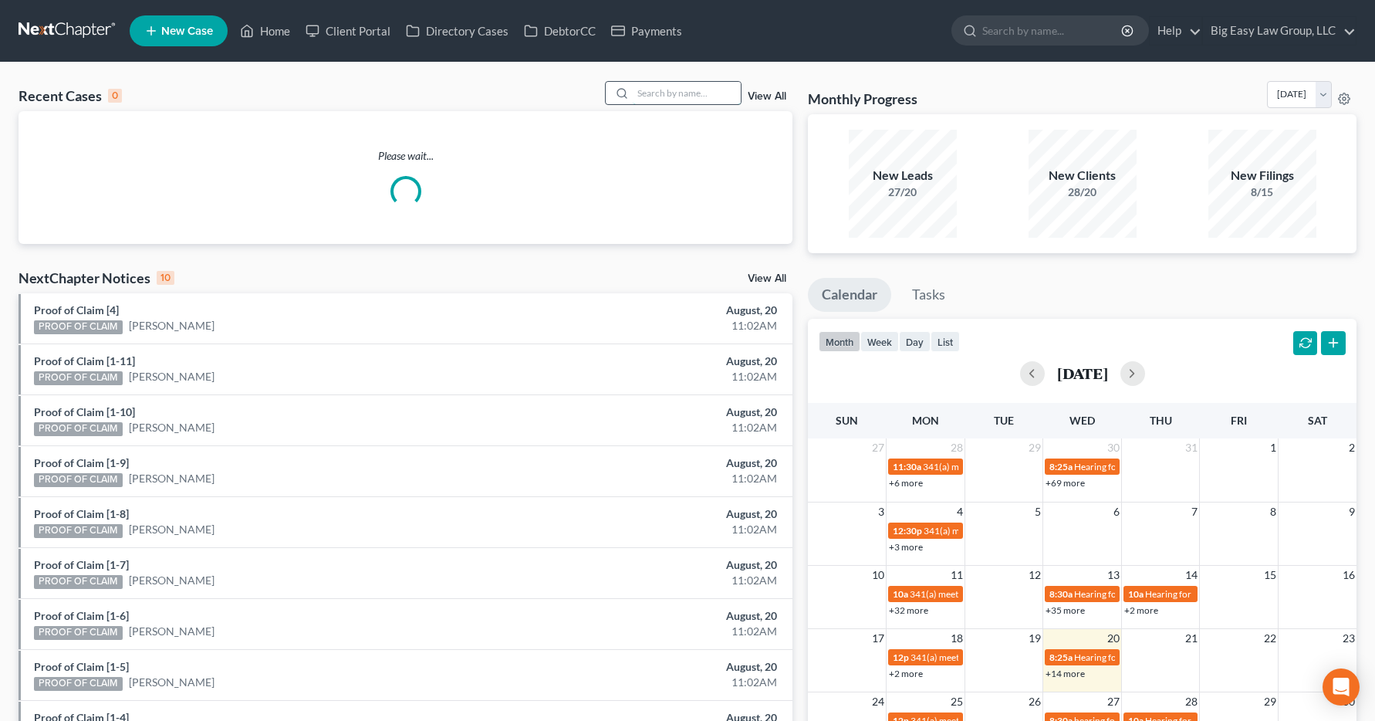
click at [688, 91] on input "search" at bounding box center [687, 93] width 108 height 22
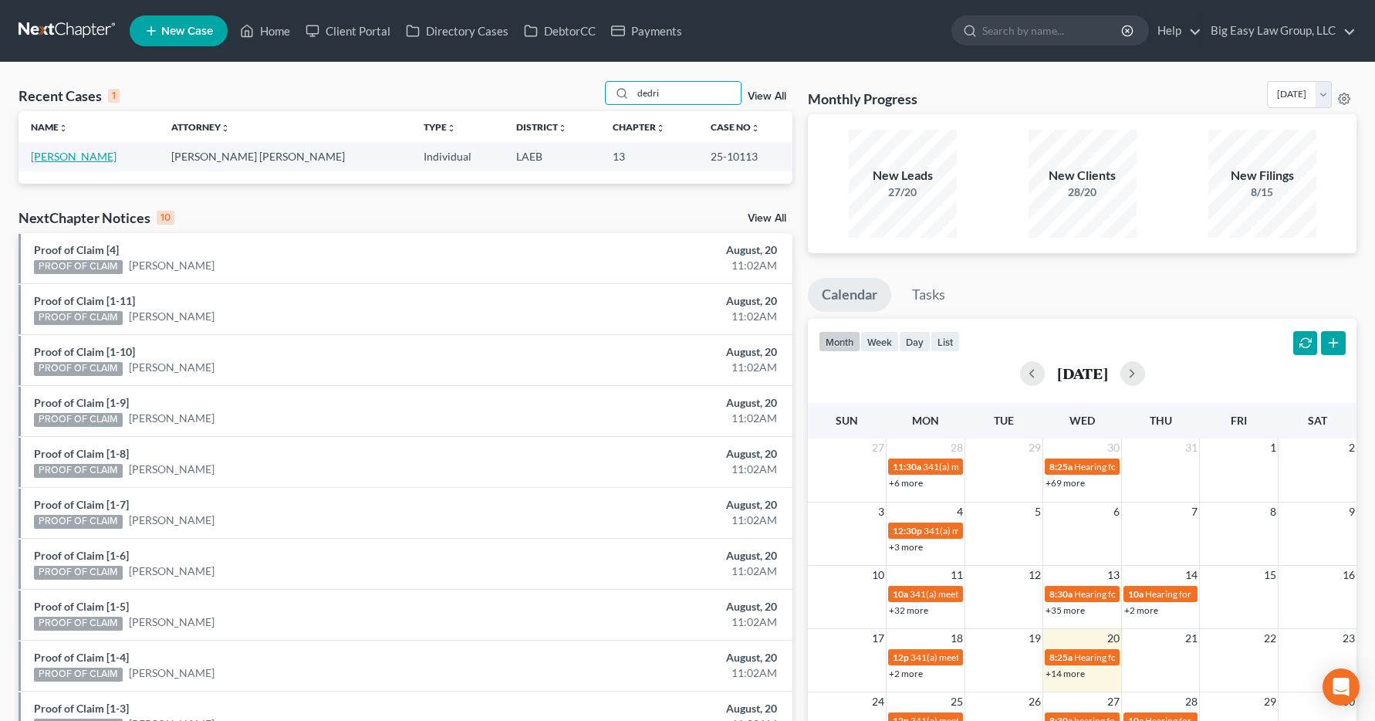
type input "dedri"
click at [72, 157] on link "[PERSON_NAME]" at bounding box center [74, 156] width 86 height 13
select select "13"
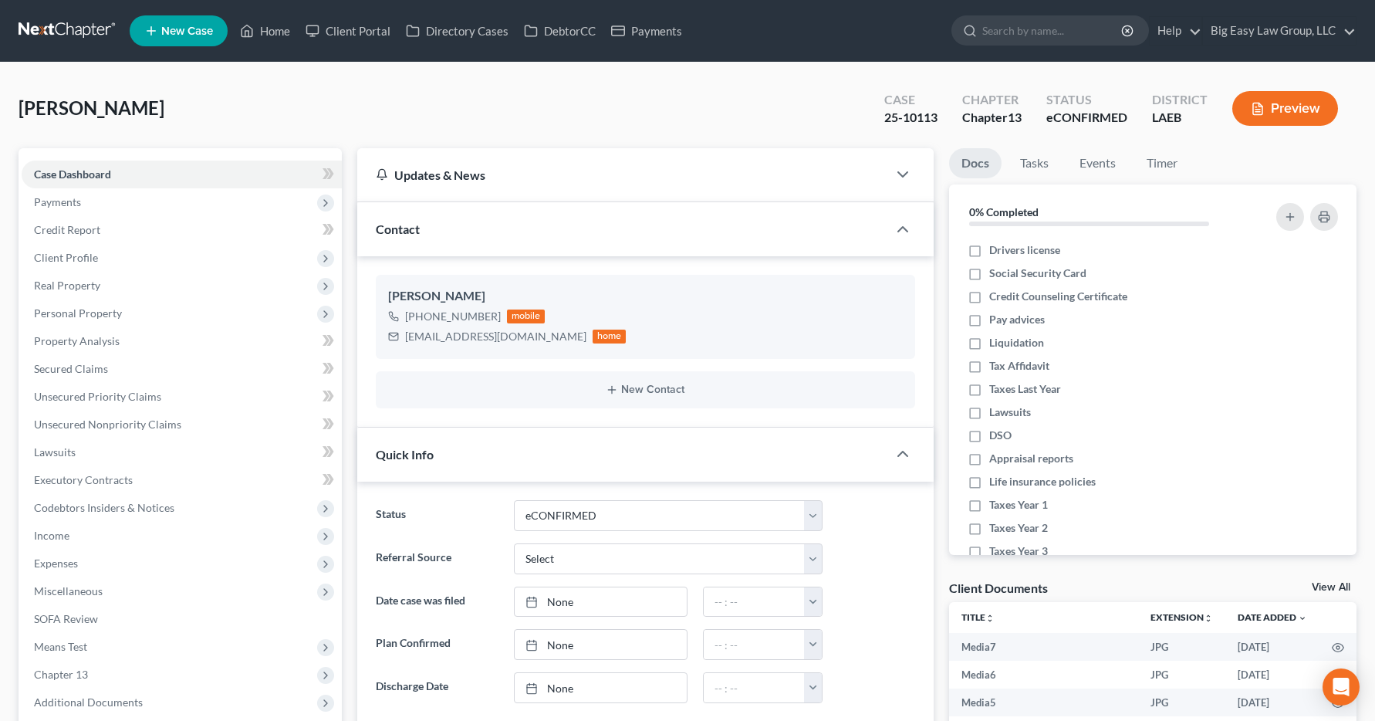
scroll to position [5584, 0]
click at [54, 529] on span "Income" at bounding box center [51, 535] width 35 height 13
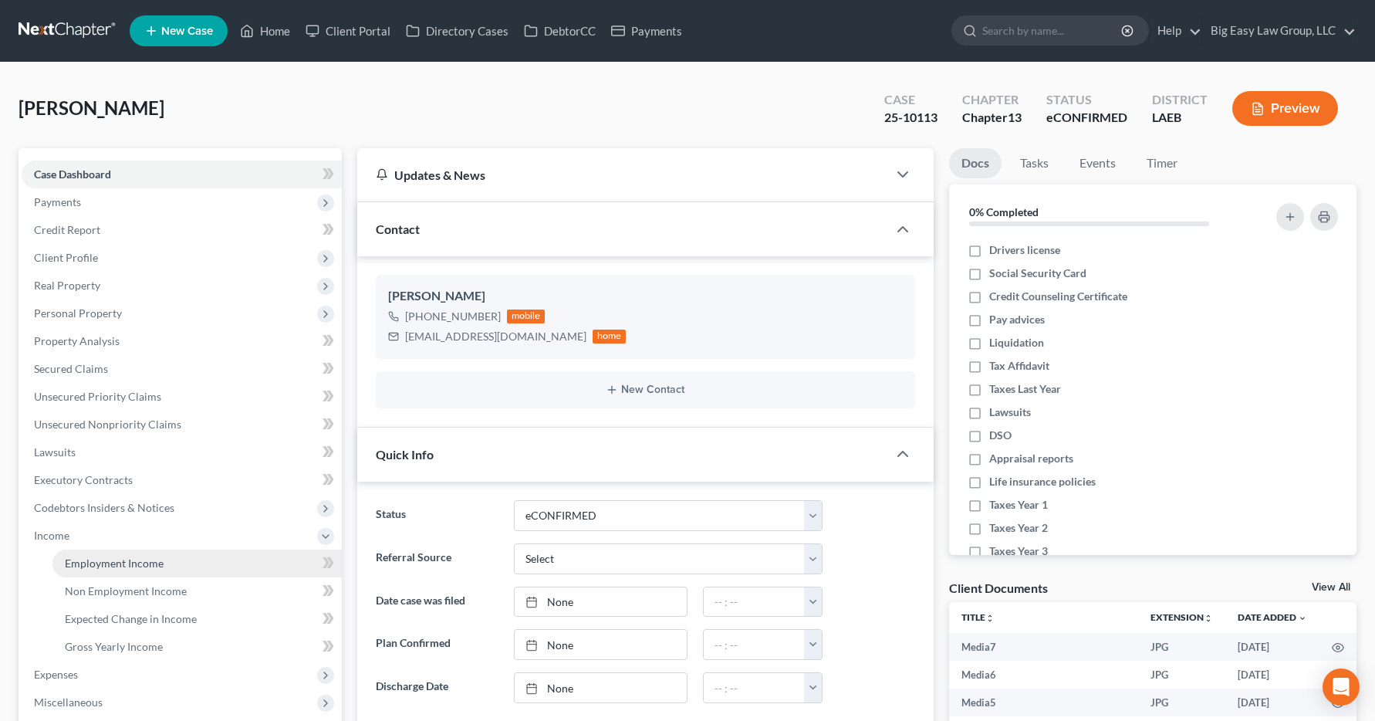
click at [85, 566] on span "Employment Income" at bounding box center [114, 562] width 99 height 13
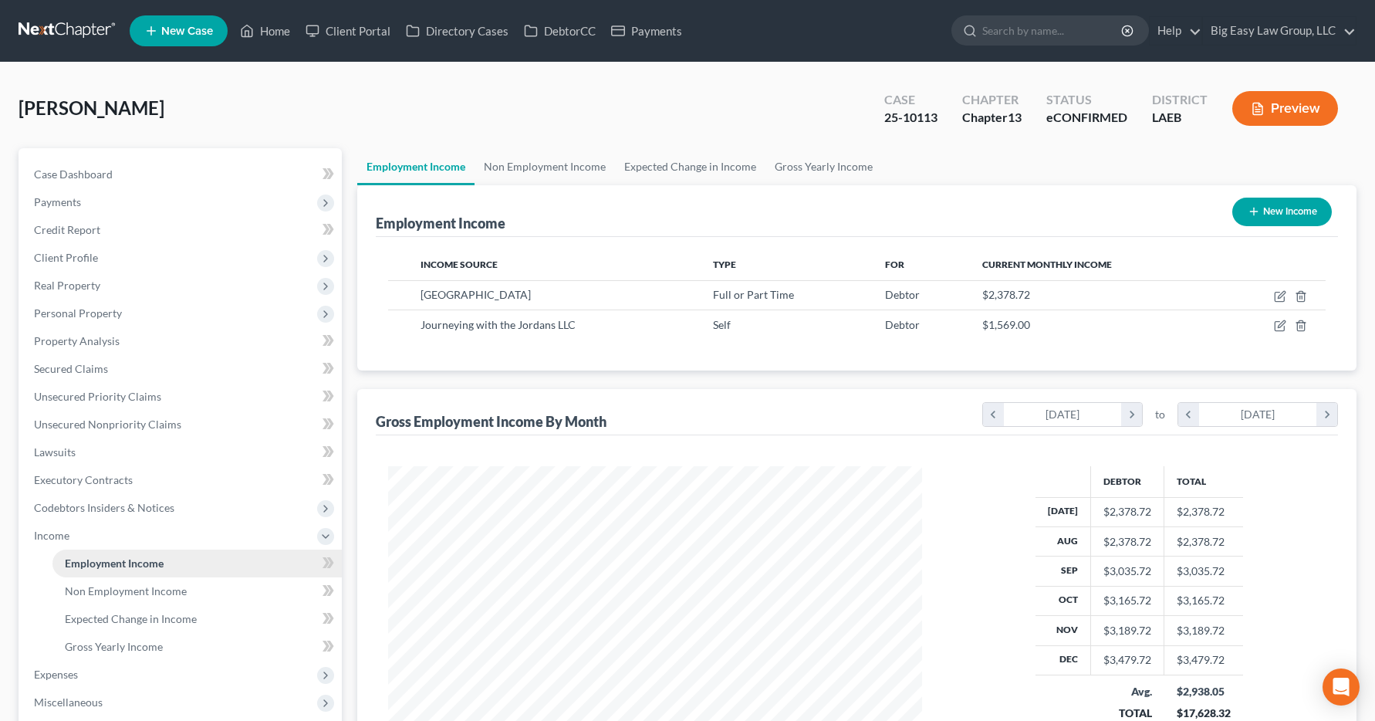
scroll to position [277, 566]
click at [275, 26] on link "Home" at bounding box center [265, 31] width 66 height 28
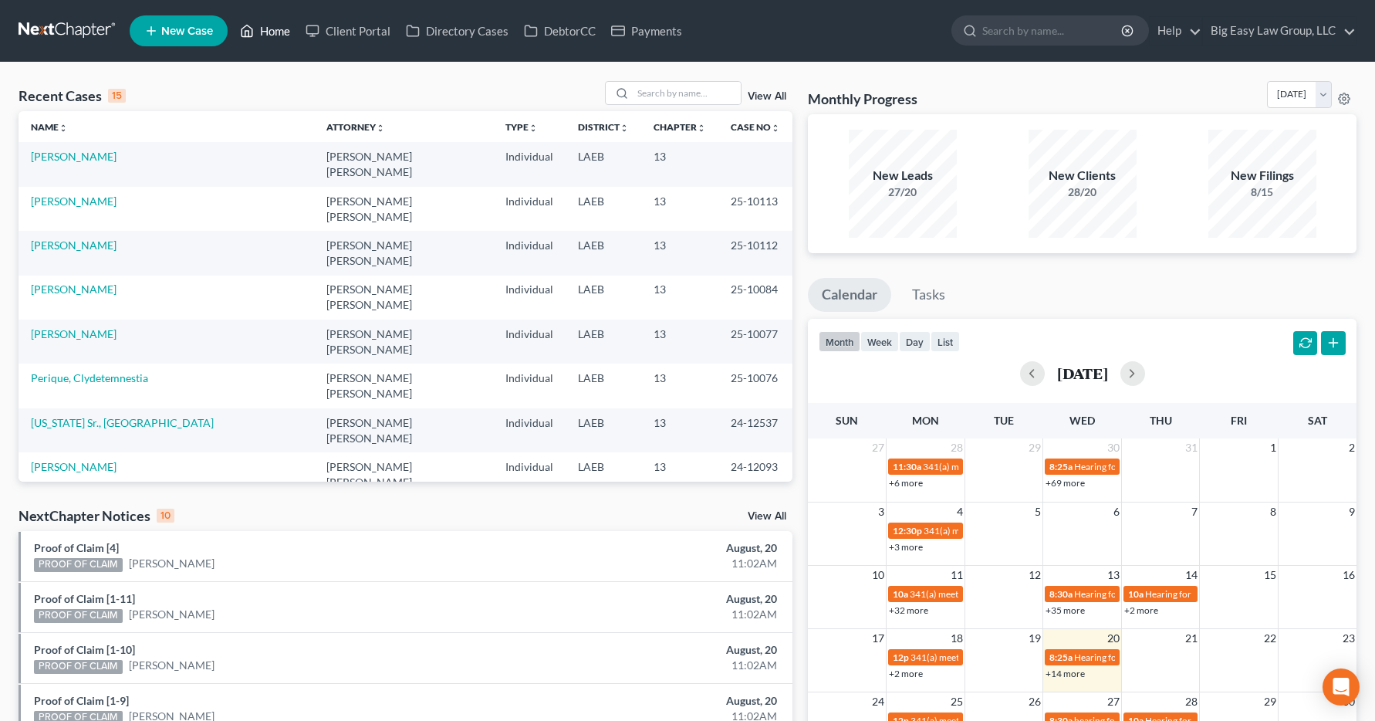
click at [285, 28] on link "Home" at bounding box center [265, 31] width 66 height 28
click at [633, 90] on div at bounding box center [620, 93] width 28 height 22
click at [647, 92] on input "search" at bounding box center [687, 93] width 108 height 22
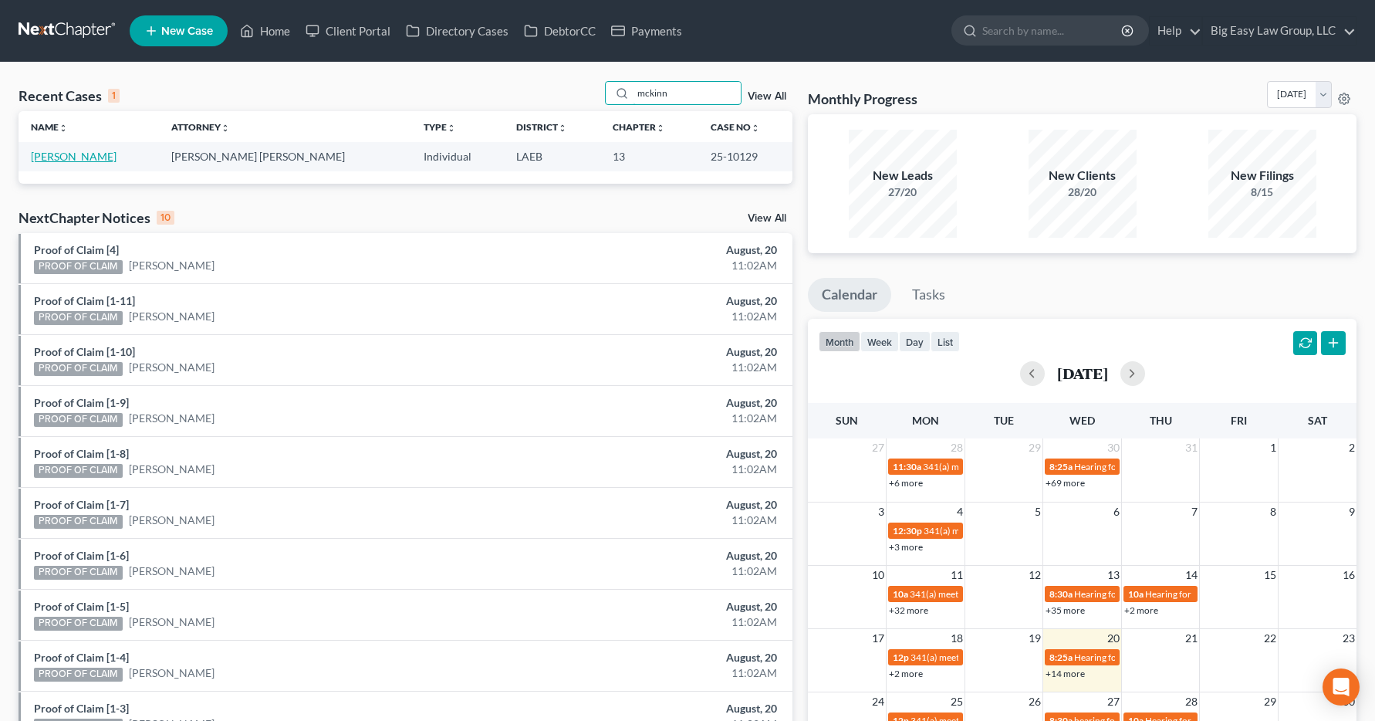
type input "mckinn"
click at [76, 154] on link "[PERSON_NAME]" at bounding box center [74, 156] width 86 height 13
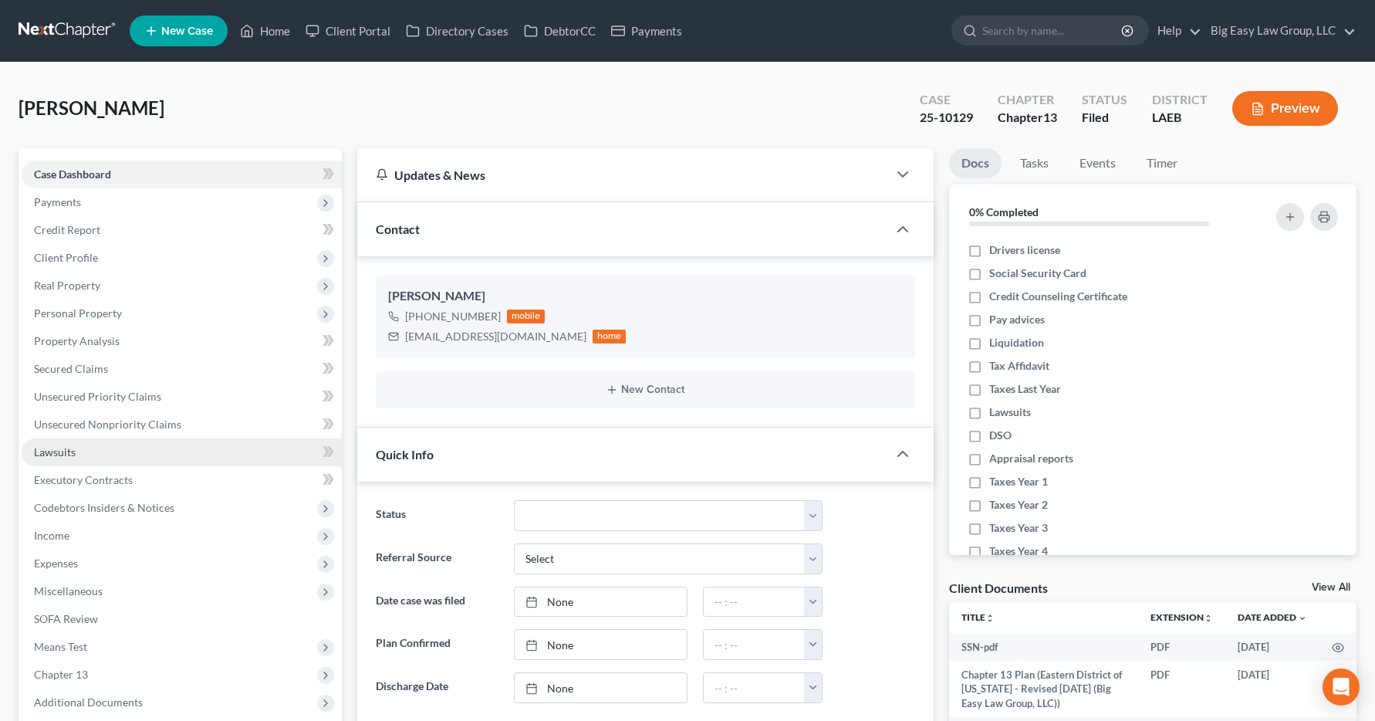
scroll to position [709, 0]
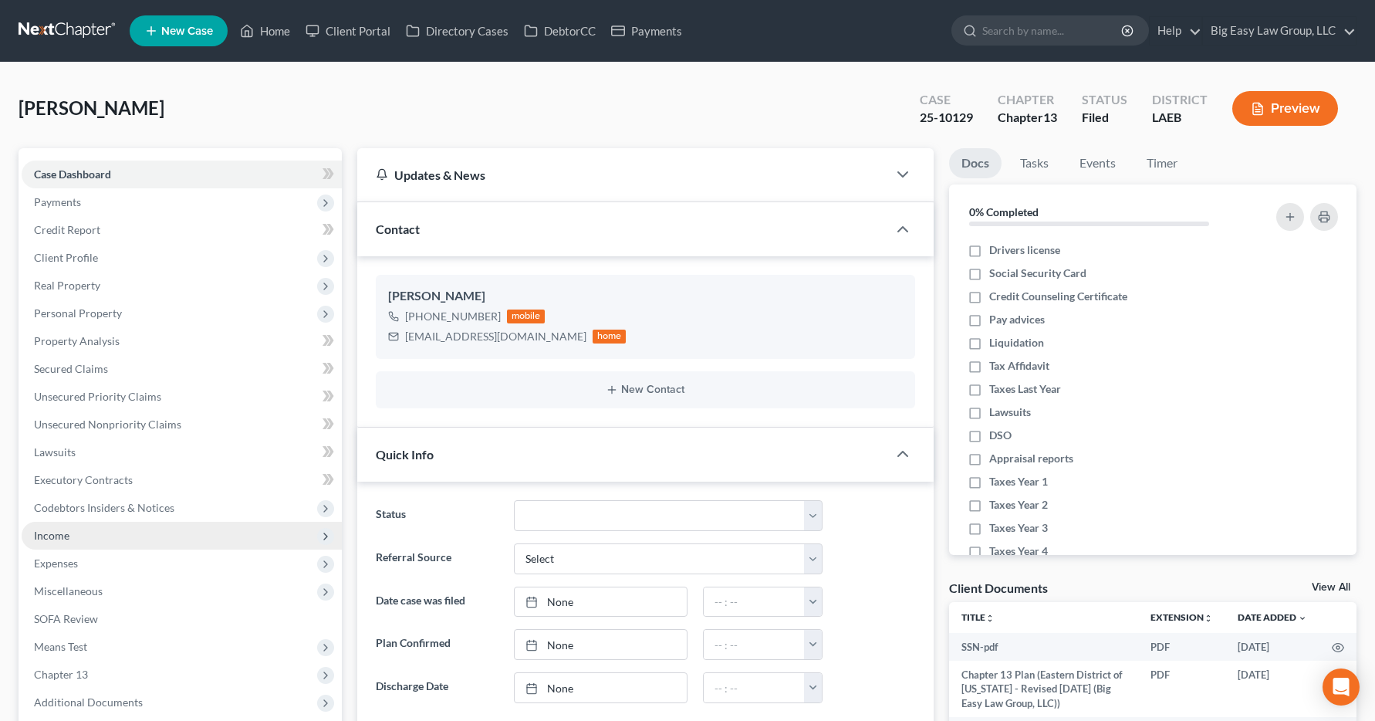
click at [60, 542] on span "Income" at bounding box center [182, 536] width 320 height 28
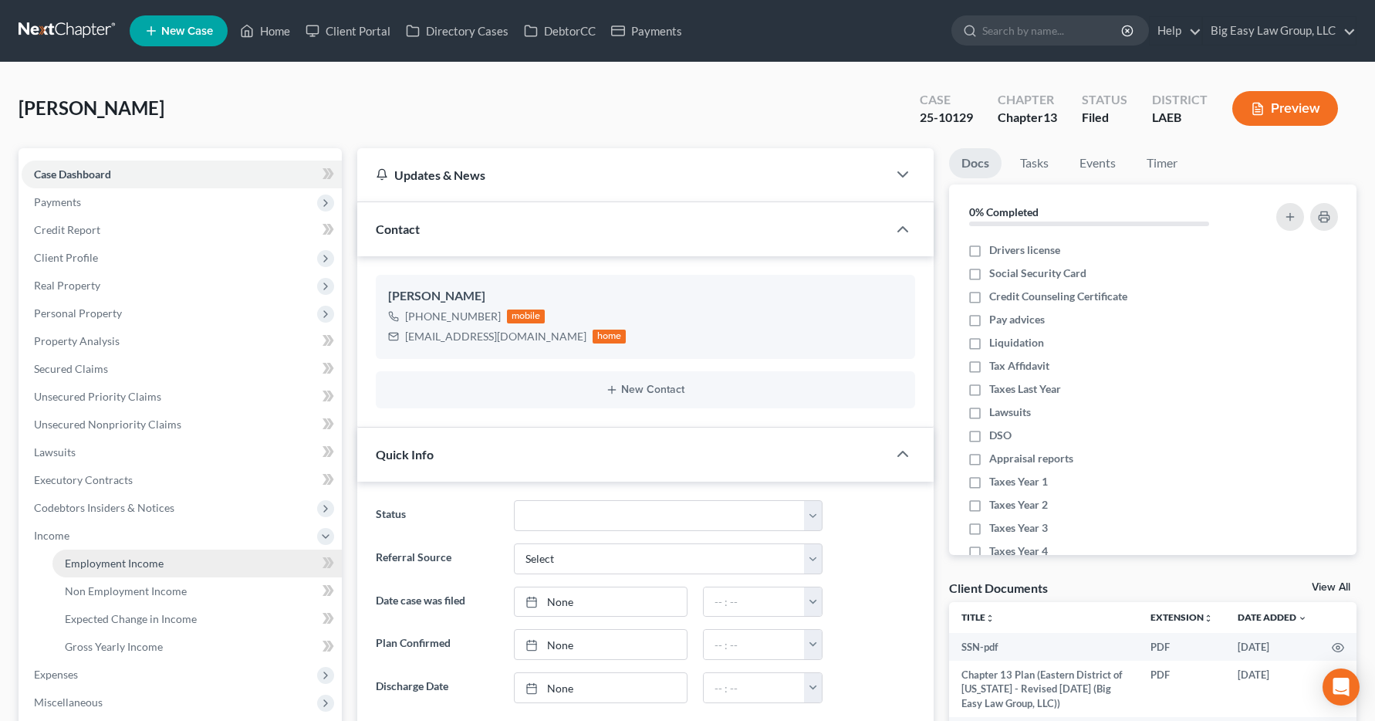
click at [73, 569] on link "Employment Income" at bounding box center [196, 563] width 289 height 28
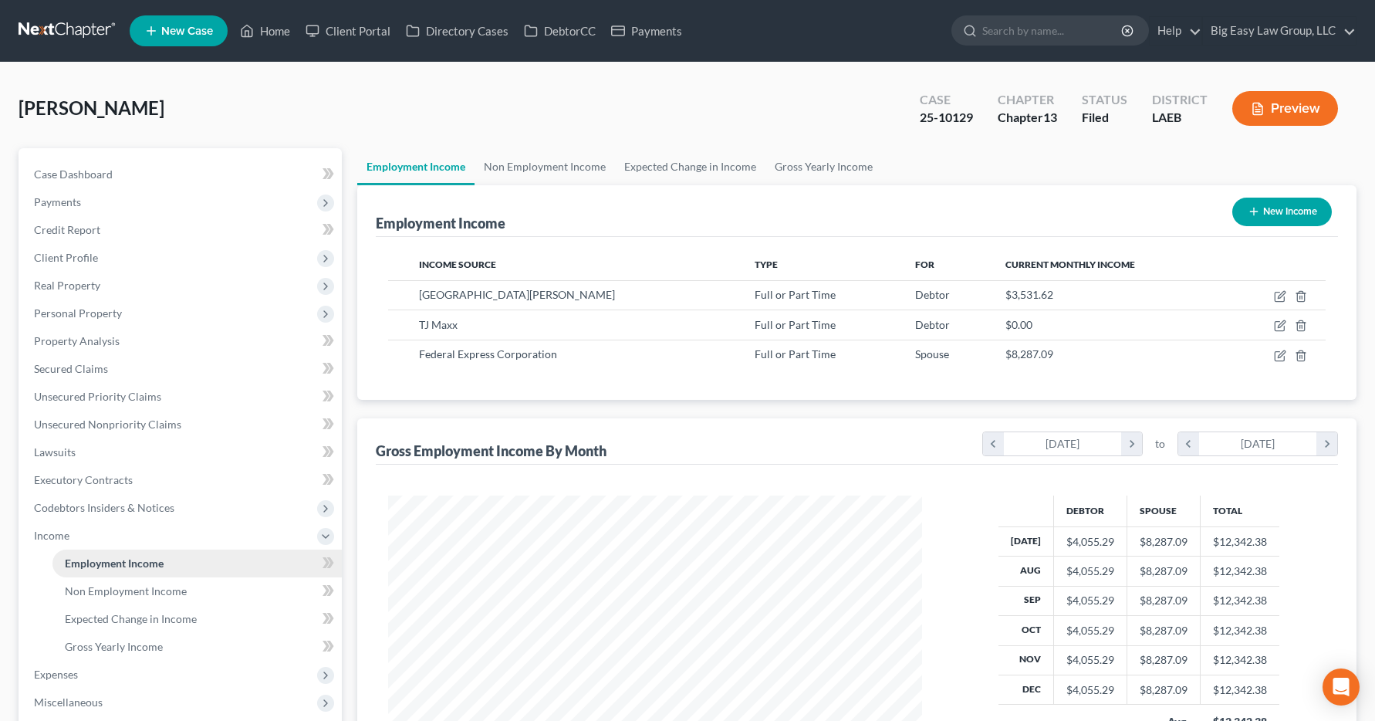
scroll to position [277, 566]
click at [263, 29] on link "Home" at bounding box center [265, 31] width 66 height 28
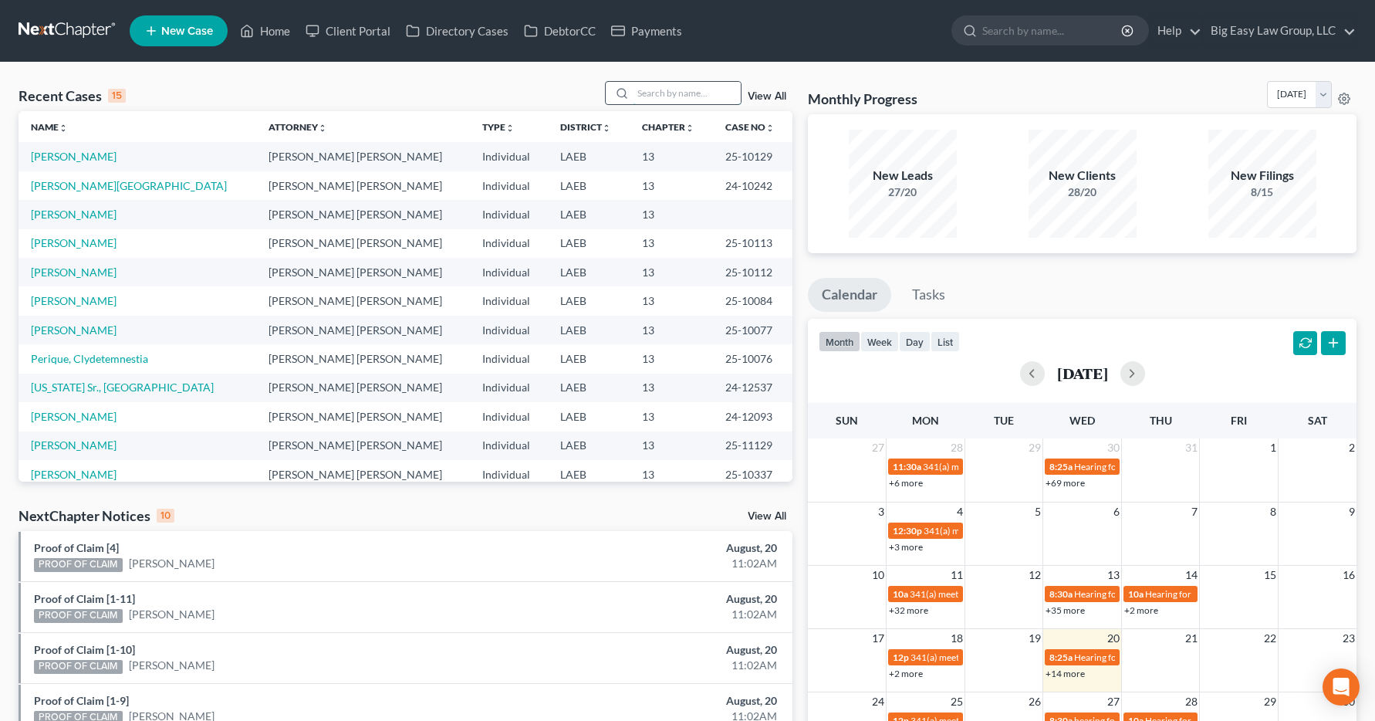
click at [647, 90] on input "search" at bounding box center [687, 93] width 108 height 22
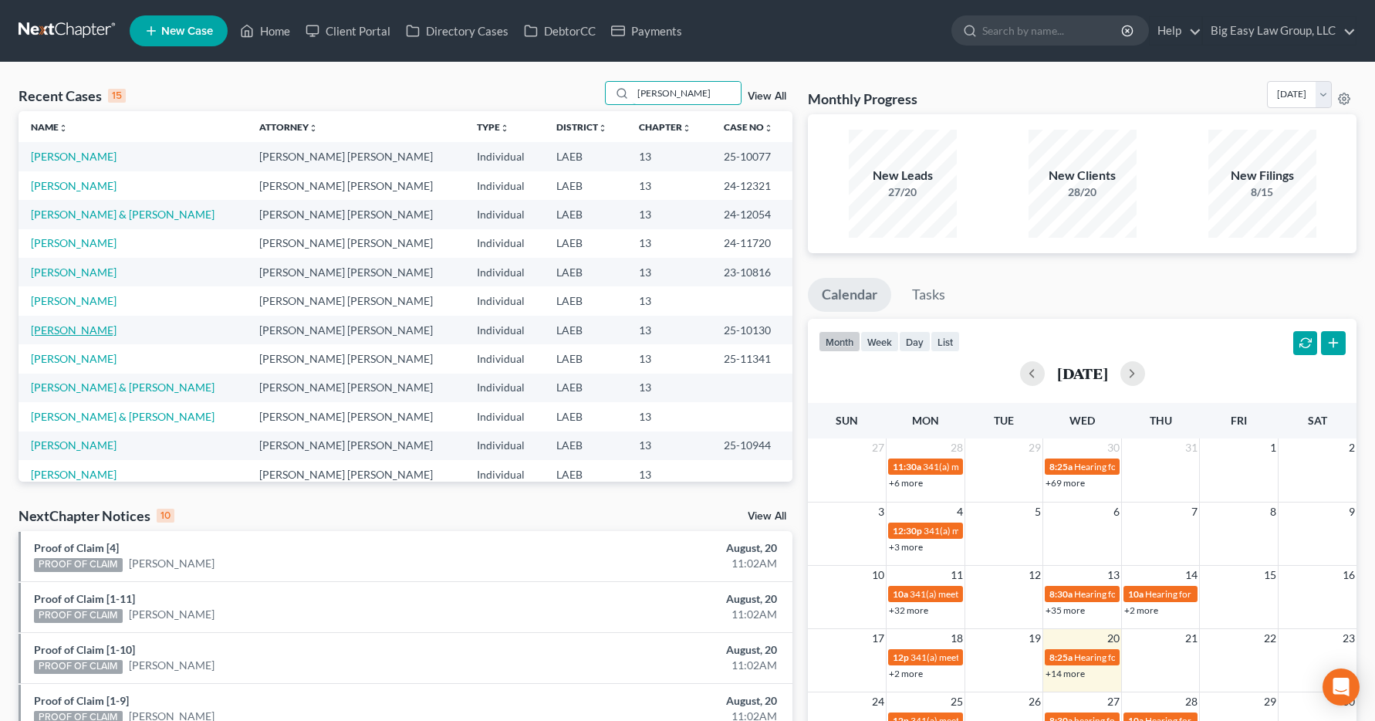
type input "[PERSON_NAME]"
click at [83, 335] on link "[PERSON_NAME]" at bounding box center [74, 329] width 86 height 13
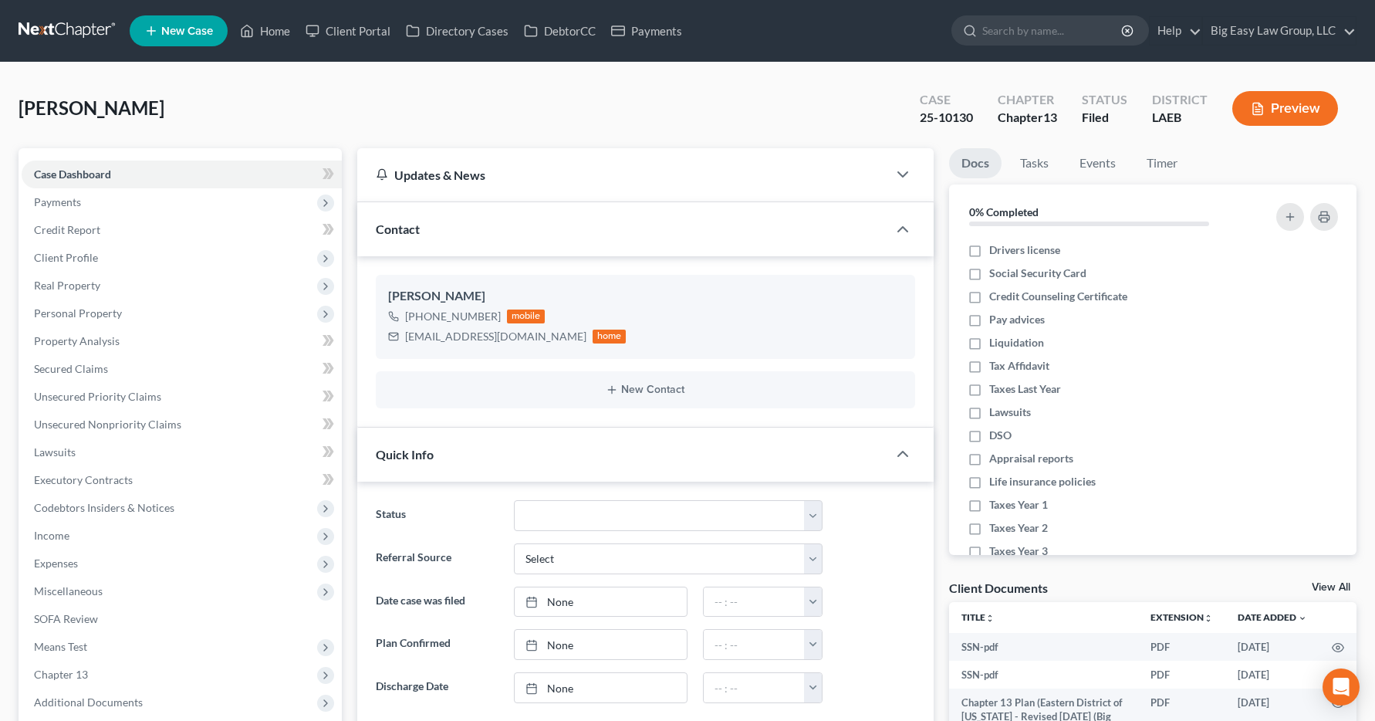
scroll to position [10825, 0]
click at [40, 535] on span "Income" at bounding box center [51, 535] width 35 height 13
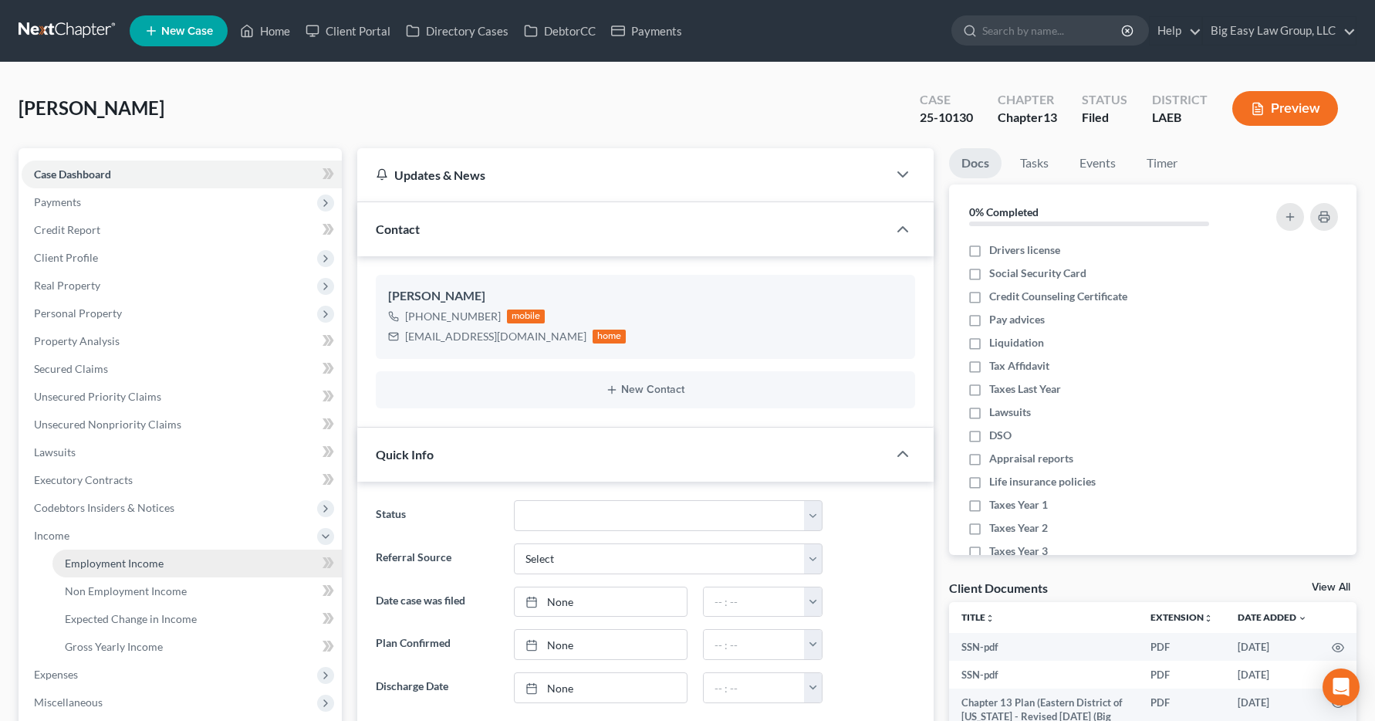
click at [69, 559] on span "Employment Income" at bounding box center [114, 562] width 99 height 13
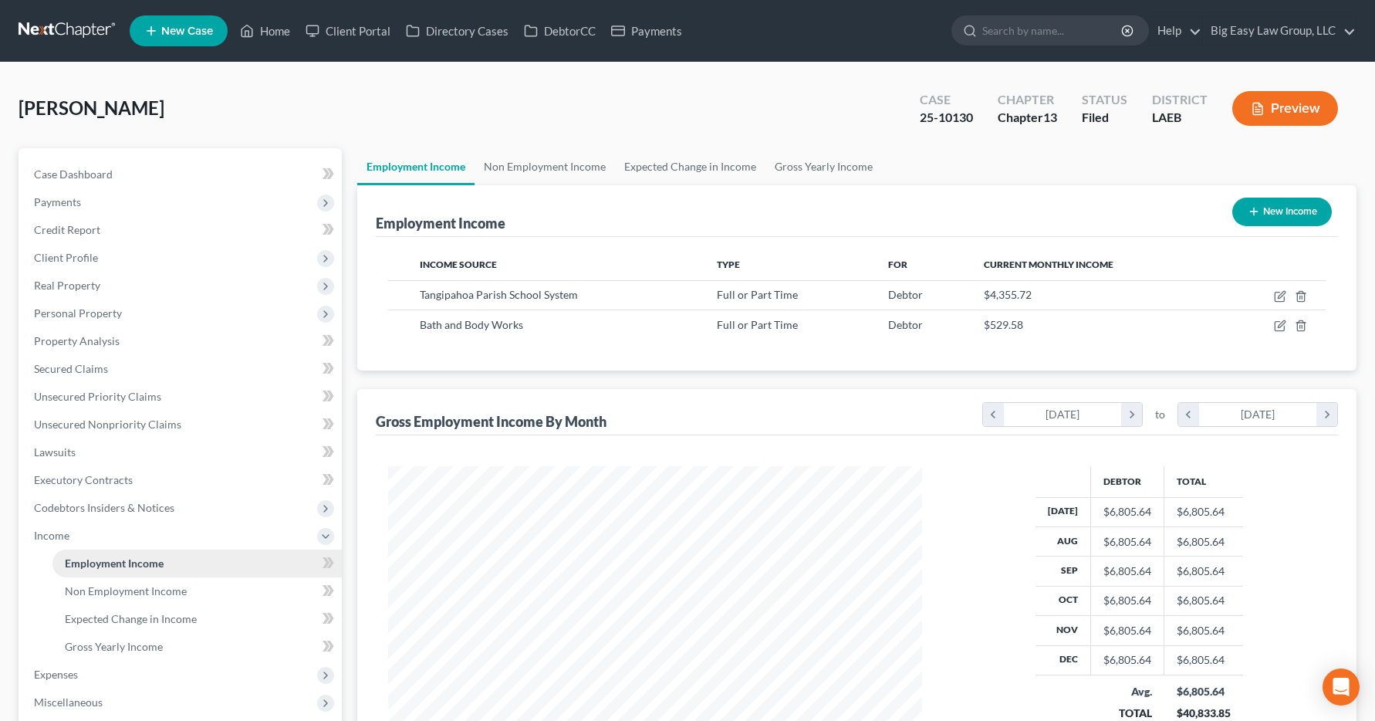
scroll to position [277, 566]
click at [271, 29] on link "Home" at bounding box center [265, 31] width 66 height 28
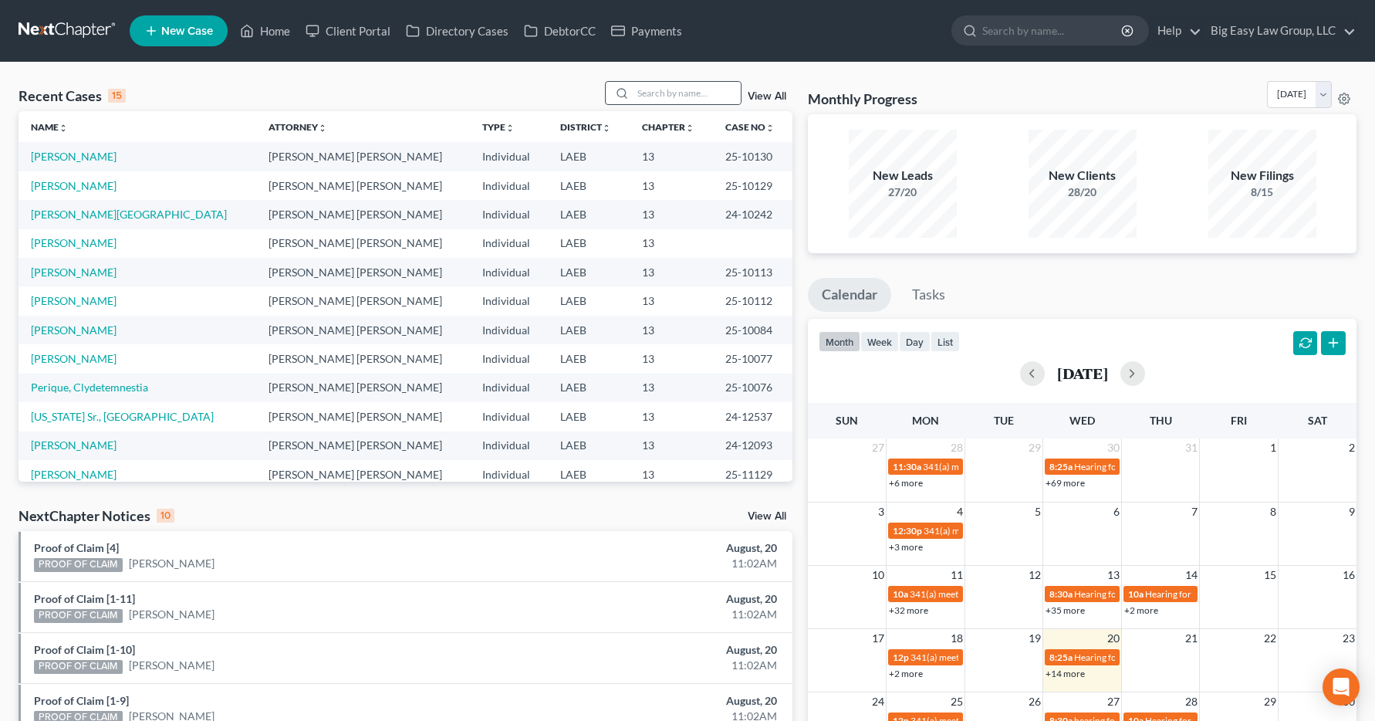
click at [628, 89] on icon at bounding box center [622, 93] width 12 height 12
click at [659, 90] on input "search" at bounding box center [687, 93] width 108 height 22
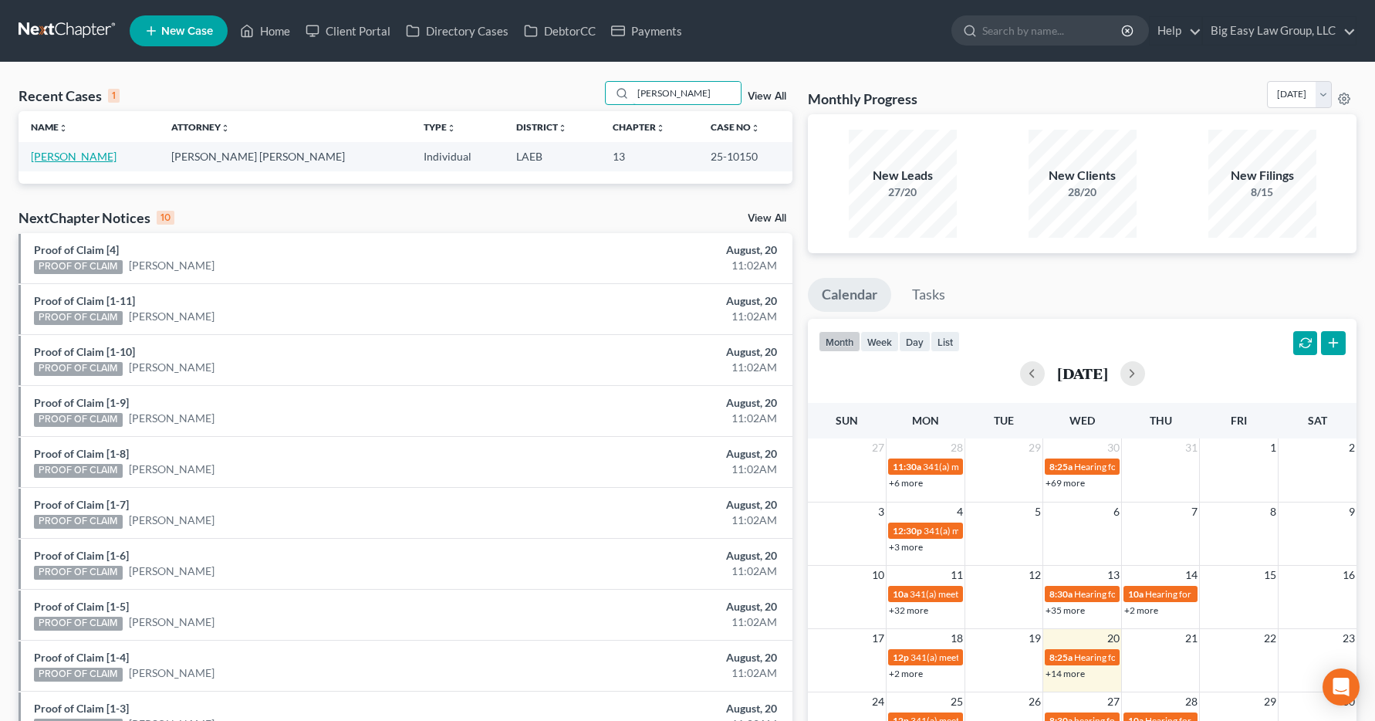
type input "[PERSON_NAME]"
click at [60, 151] on link "[PERSON_NAME]" at bounding box center [74, 156] width 86 height 13
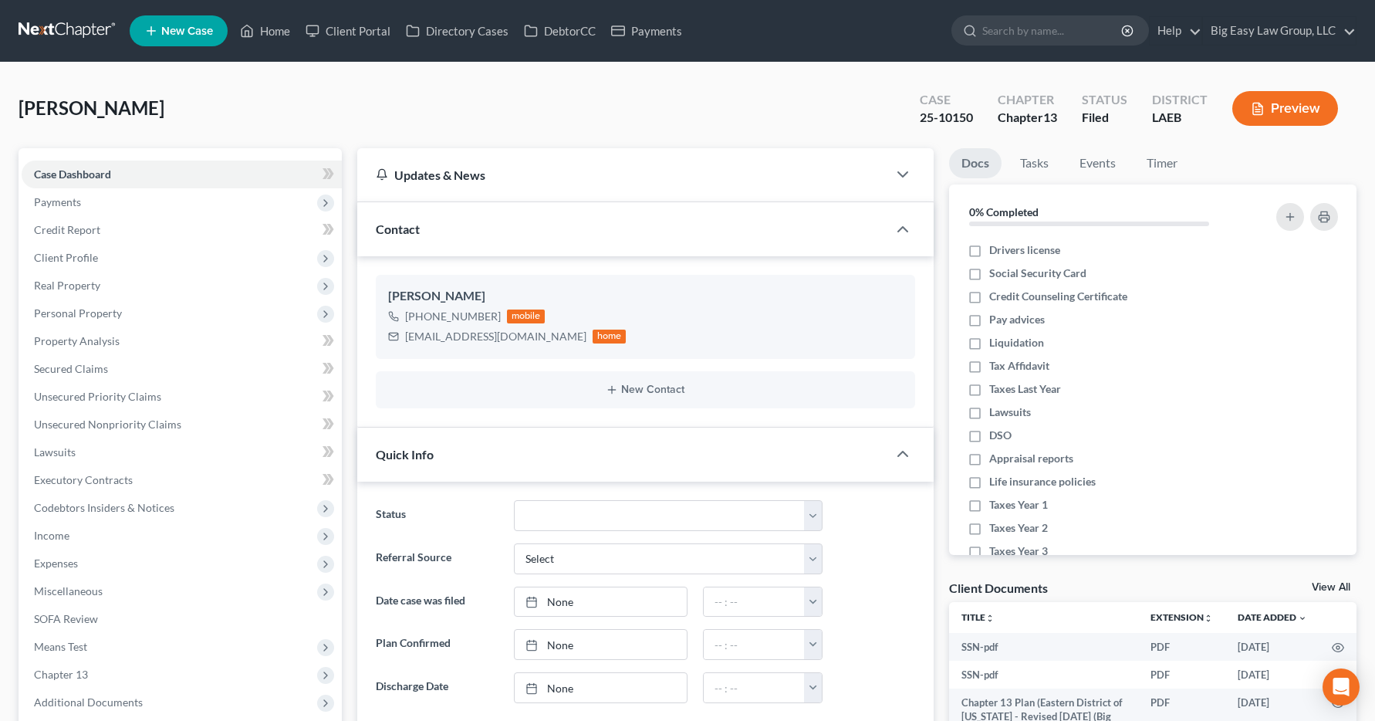
scroll to position [1769, 0]
click at [49, 542] on span "Income" at bounding box center [182, 536] width 320 height 28
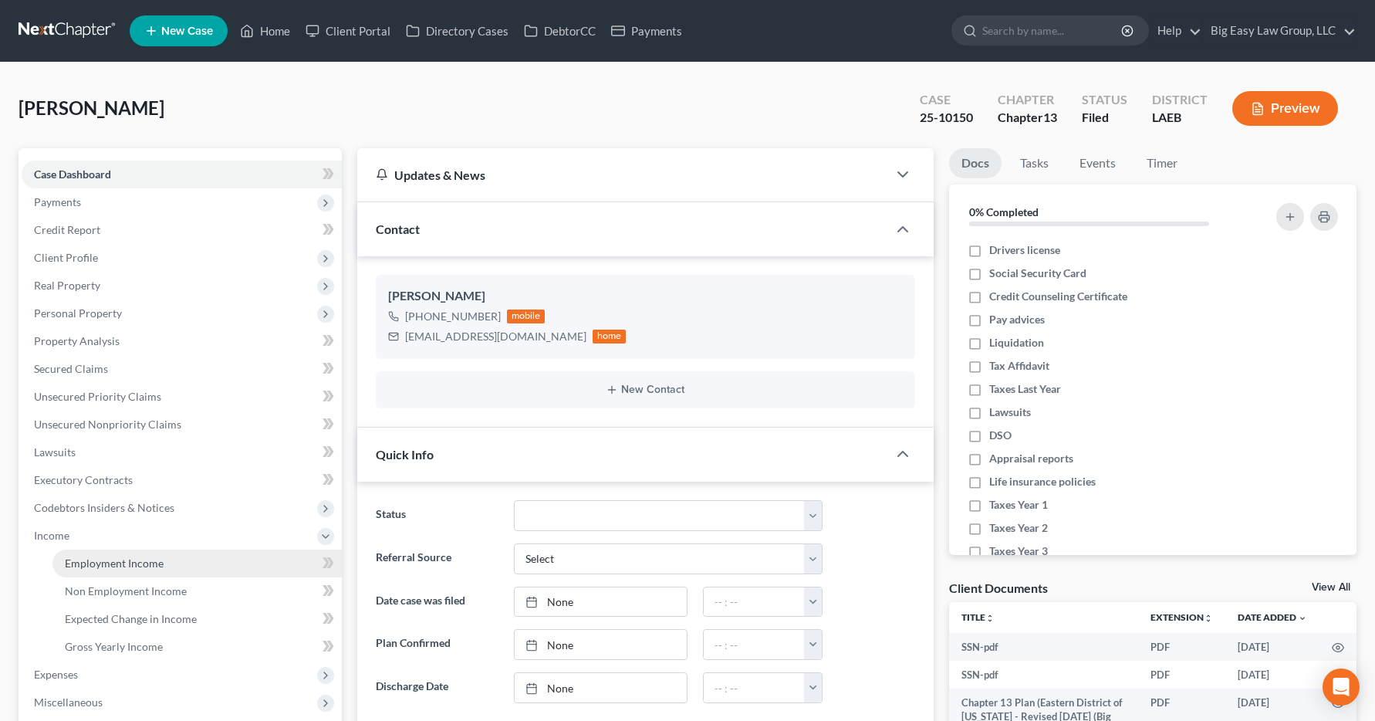
click at [81, 564] on span "Employment Income" at bounding box center [114, 562] width 99 height 13
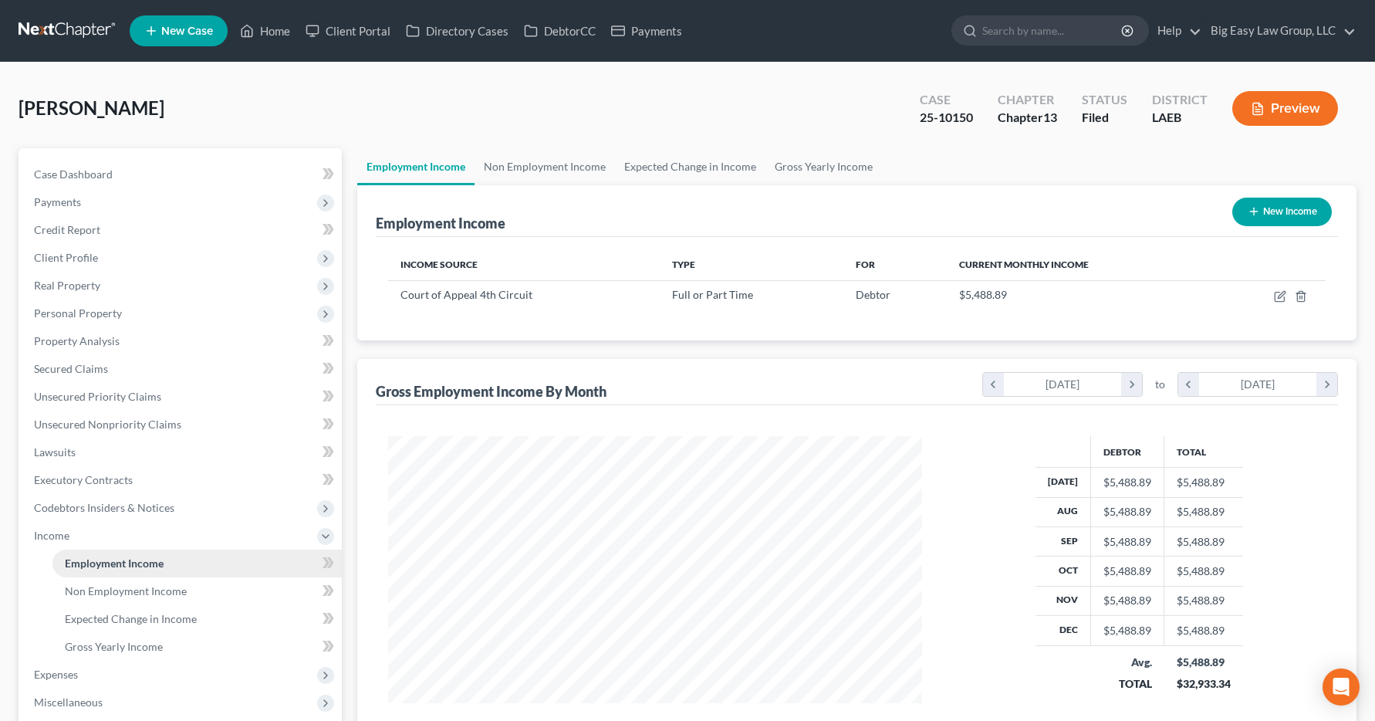
scroll to position [277, 566]
click at [289, 32] on link "Home" at bounding box center [265, 31] width 66 height 28
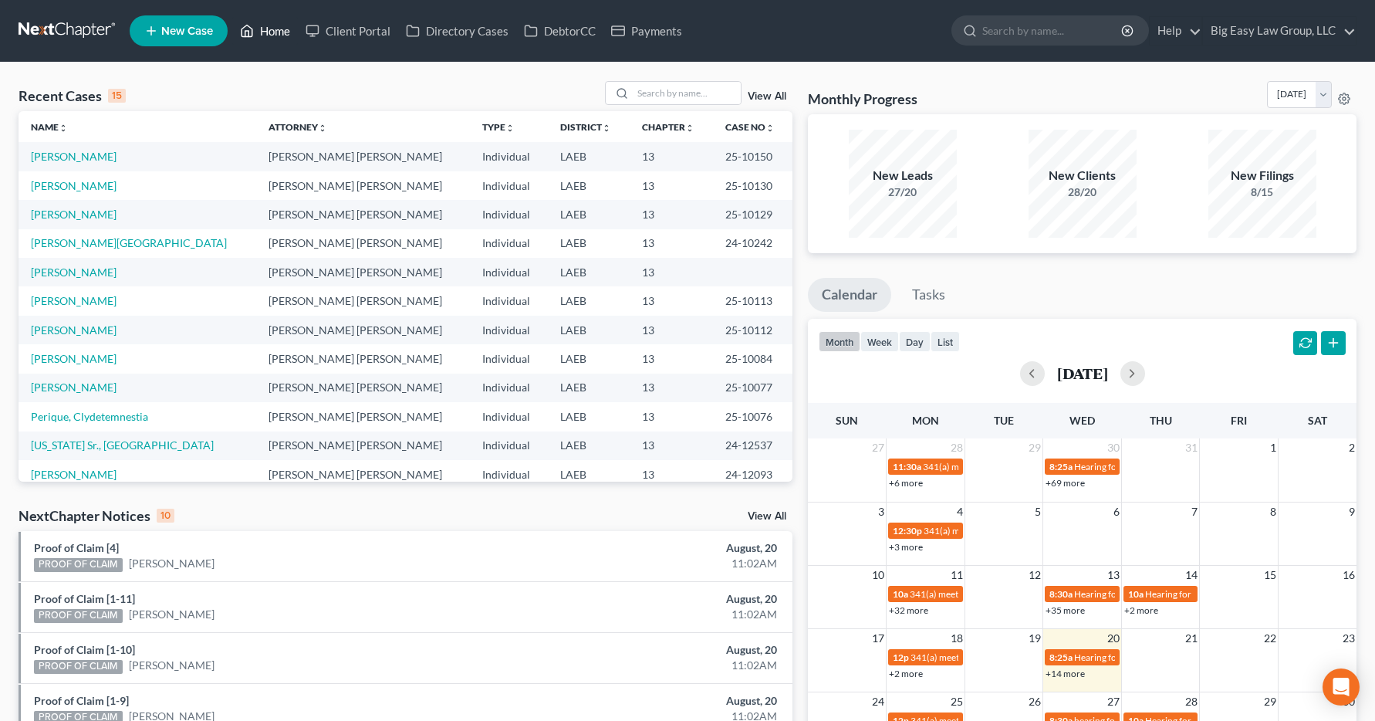
click at [262, 33] on link "Home" at bounding box center [265, 31] width 66 height 28
click at [271, 34] on link "Home" at bounding box center [265, 31] width 66 height 28
click at [695, 82] on input "search" at bounding box center [687, 93] width 108 height 22
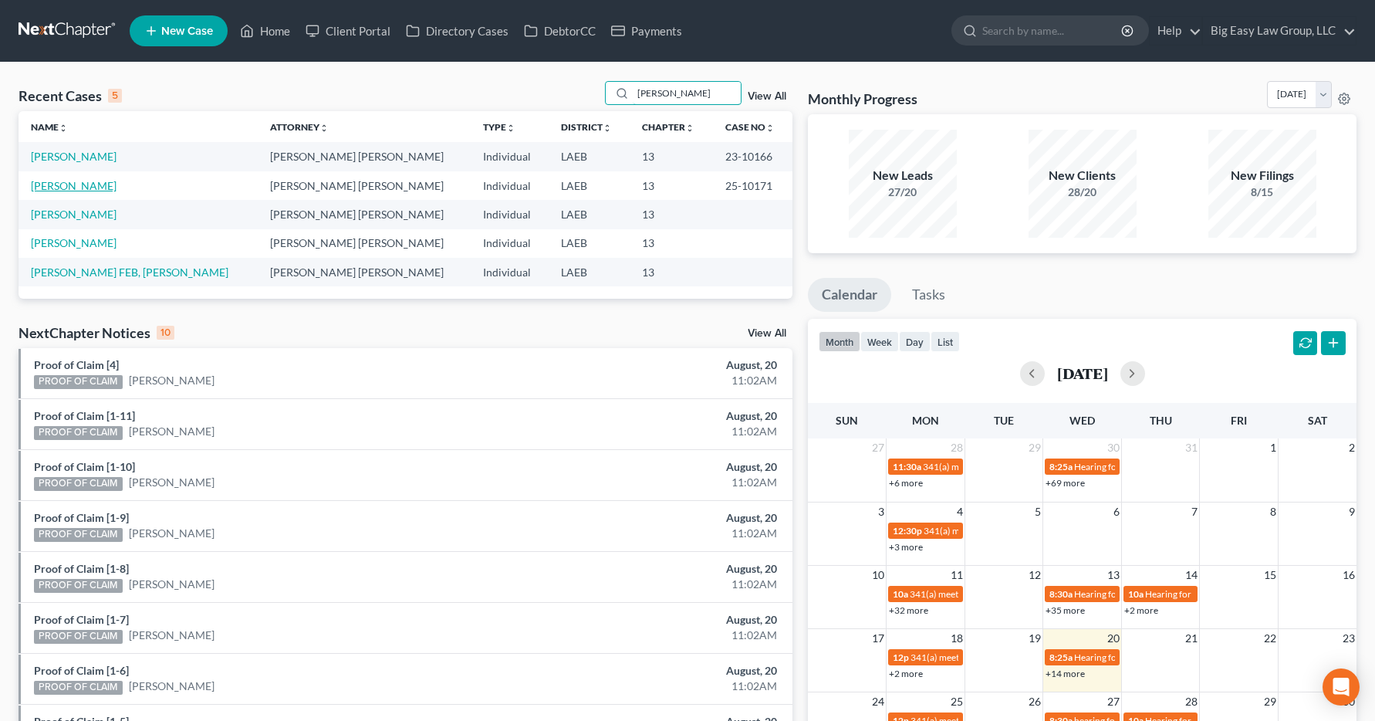
type input "[PERSON_NAME]"
click at [63, 187] on link "[PERSON_NAME]" at bounding box center [74, 185] width 86 height 13
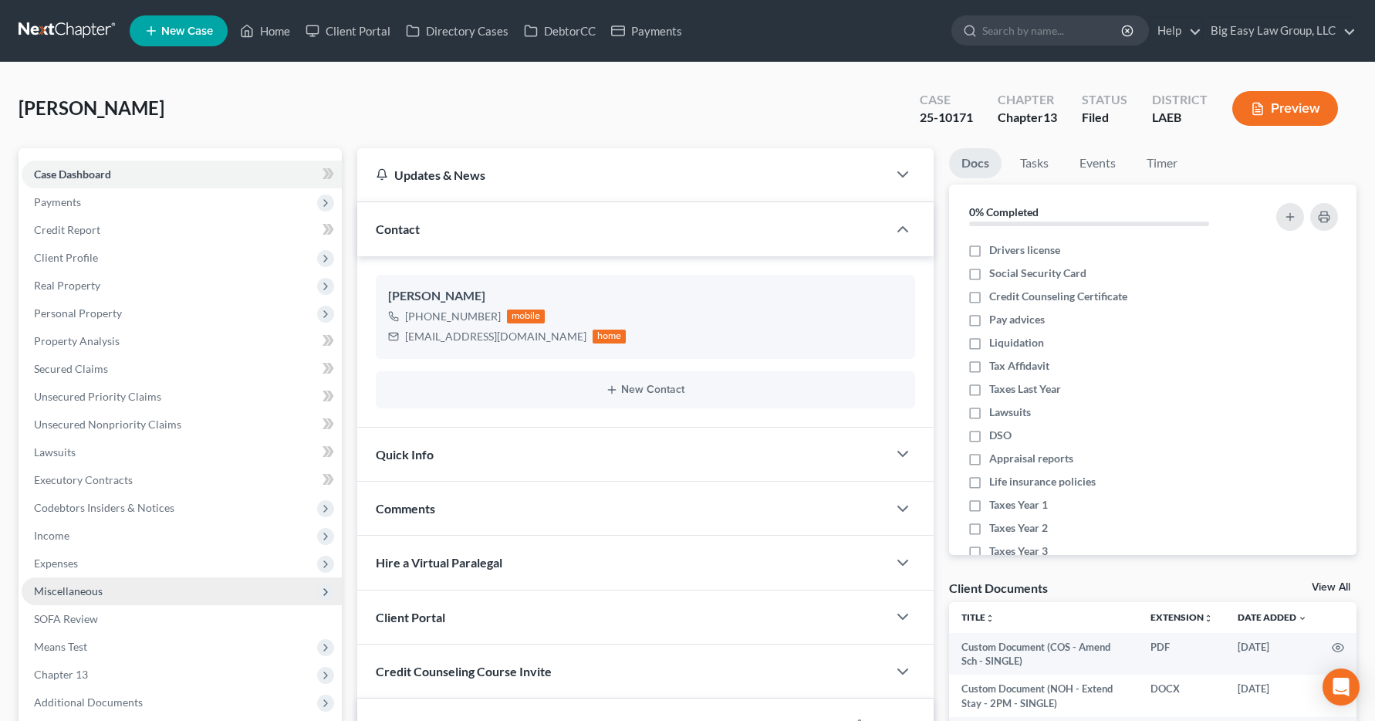
scroll to position [12761, 0]
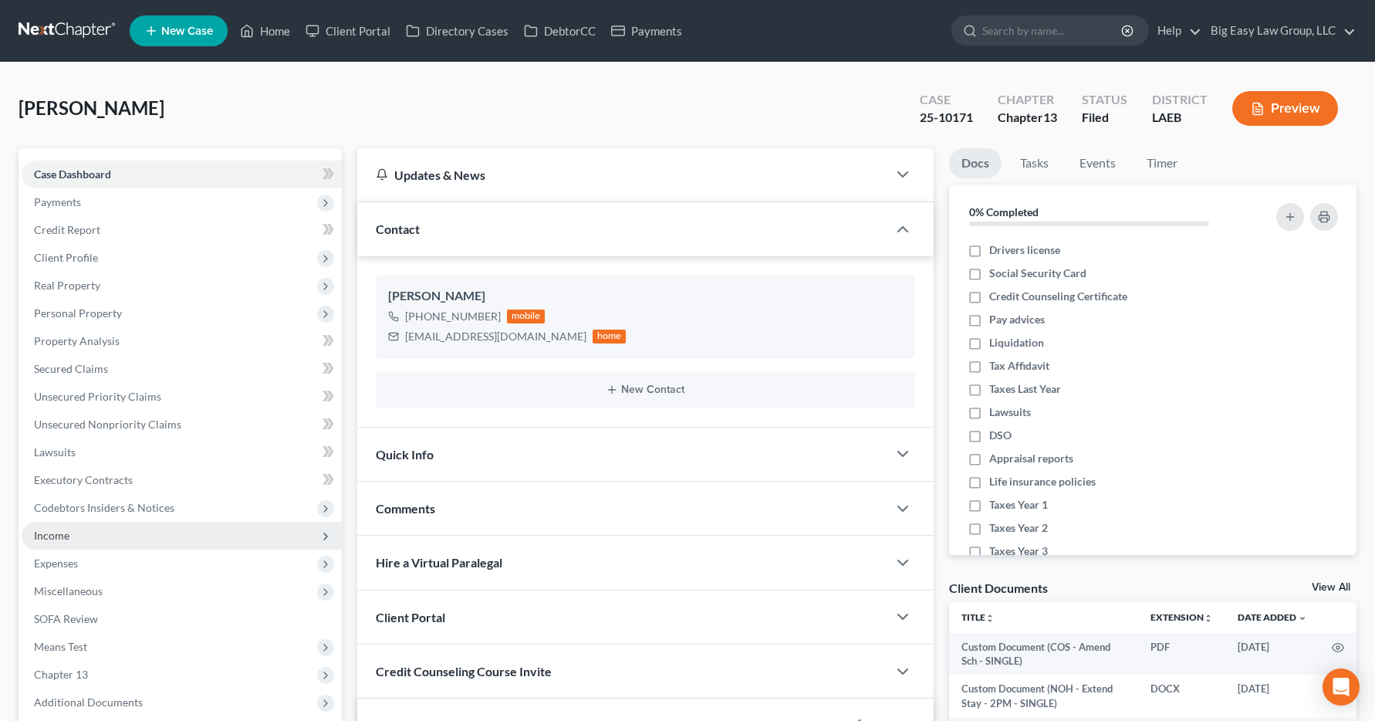
click at [60, 535] on span "Income" at bounding box center [51, 535] width 35 height 13
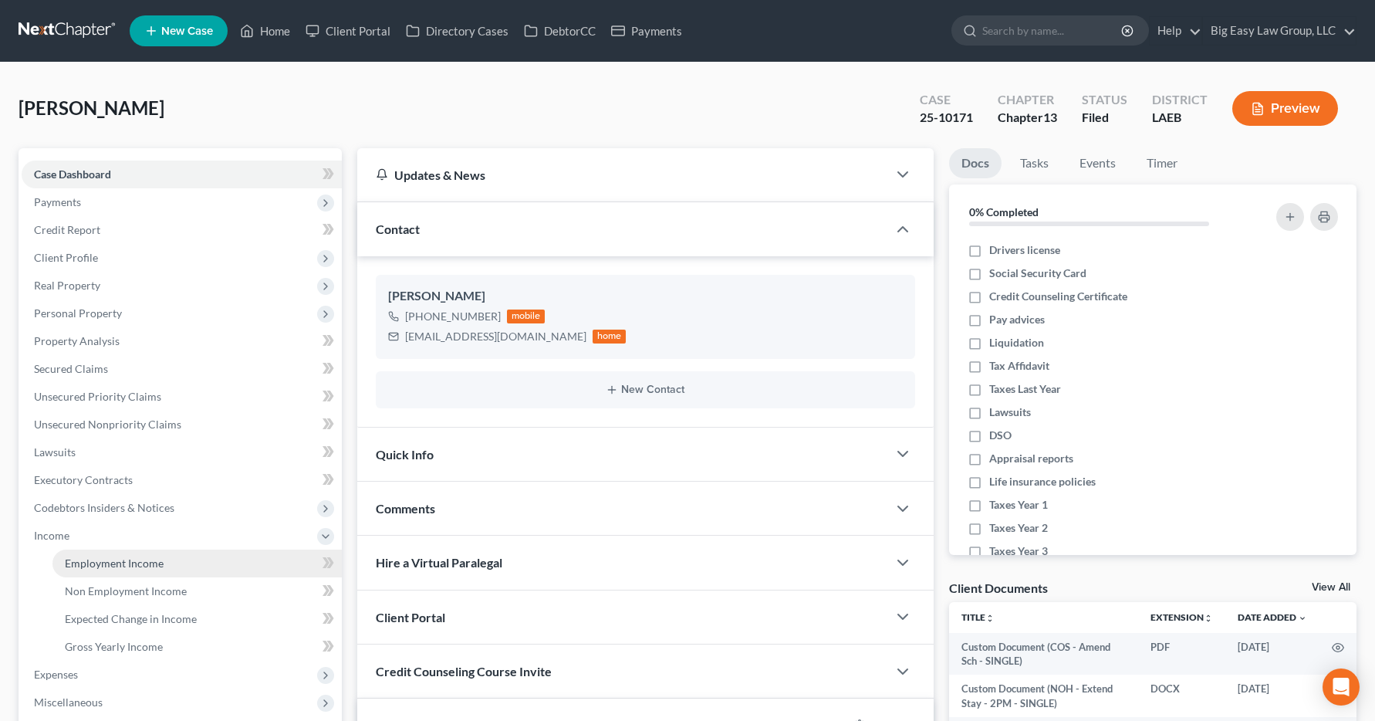
click at [73, 567] on span "Employment Income" at bounding box center [114, 562] width 99 height 13
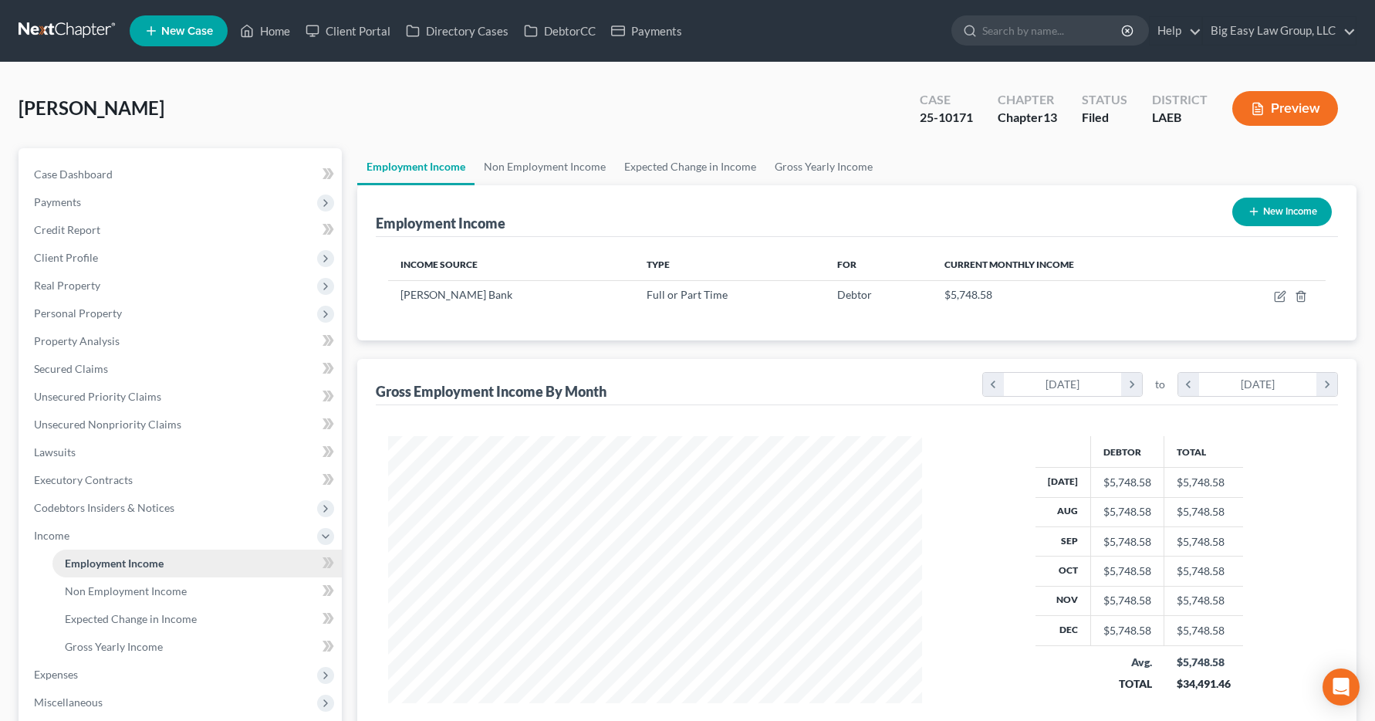
scroll to position [277, 566]
click at [253, 31] on icon at bounding box center [247, 31] width 11 height 12
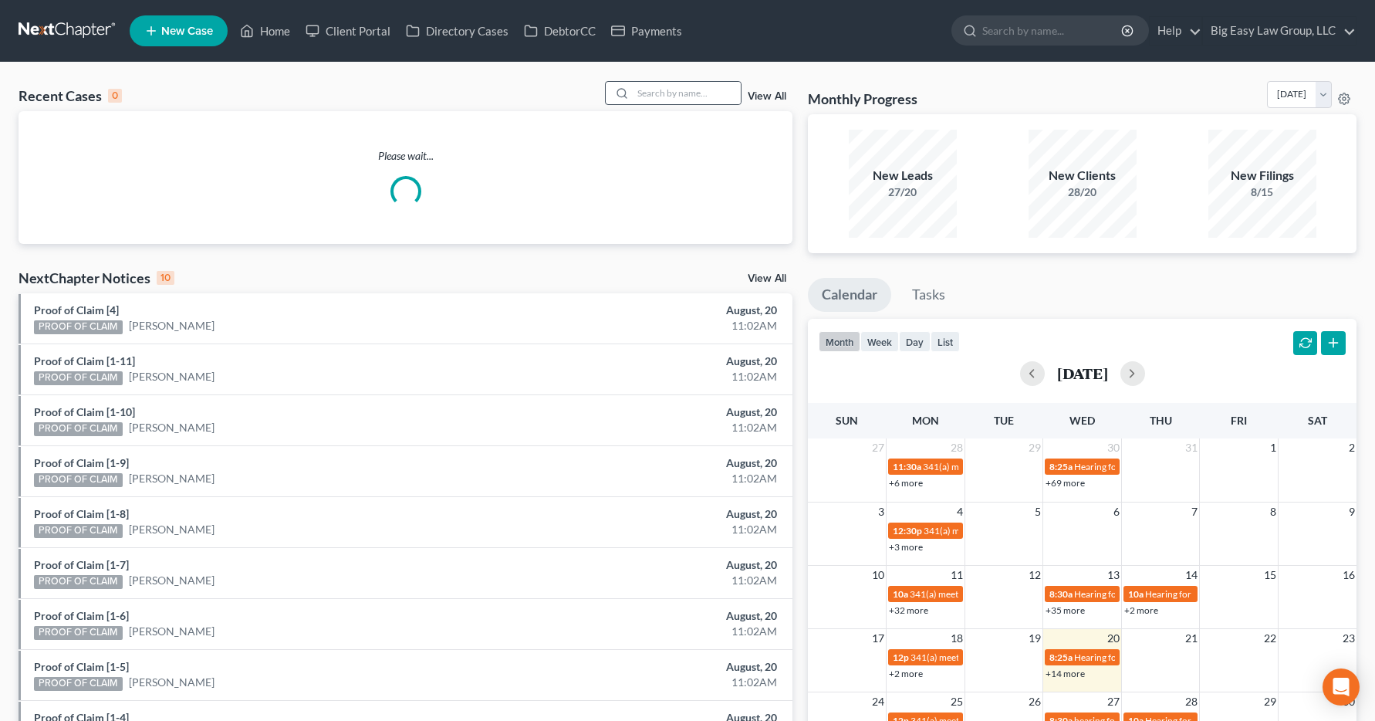
click at [610, 90] on div at bounding box center [620, 93] width 28 height 22
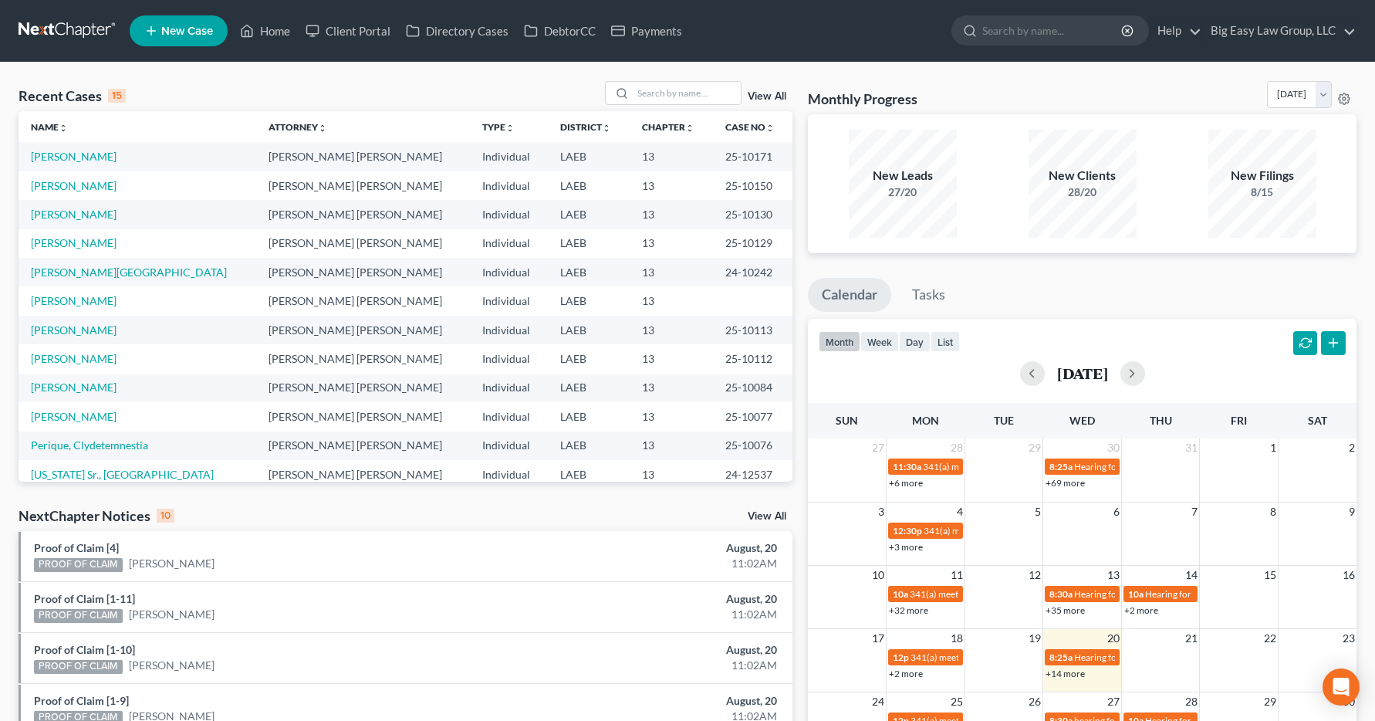
click at [666, 79] on div "Recent Cases 15 View All Name unfold_more expand_more expand_less Attorney unfo…" at bounding box center [687, 572] width 1375 height 1020
click at [663, 84] on input "search" at bounding box center [687, 93] width 108 height 22
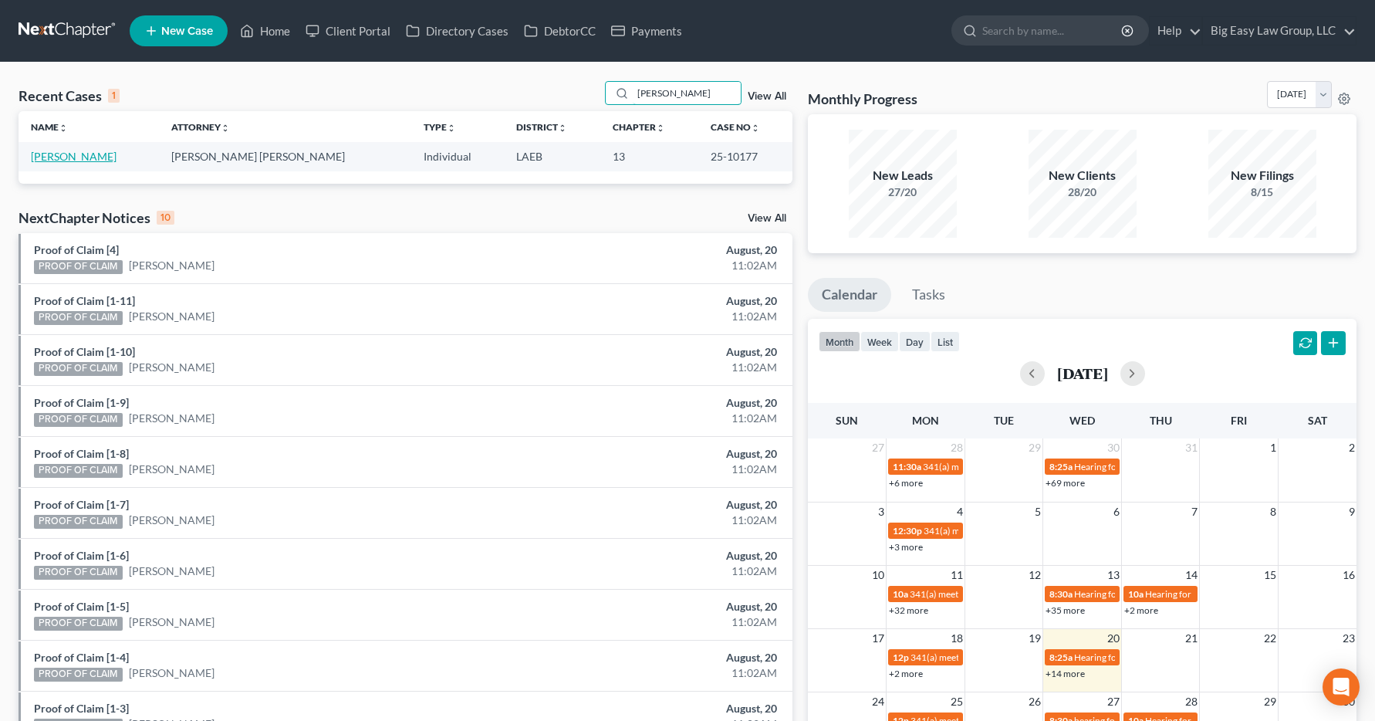
type input "[PERSON_NAME]"
click at [48, 159] on link "[PERSON_NAME]" at bounding box center [74, 156] width 86 height 13
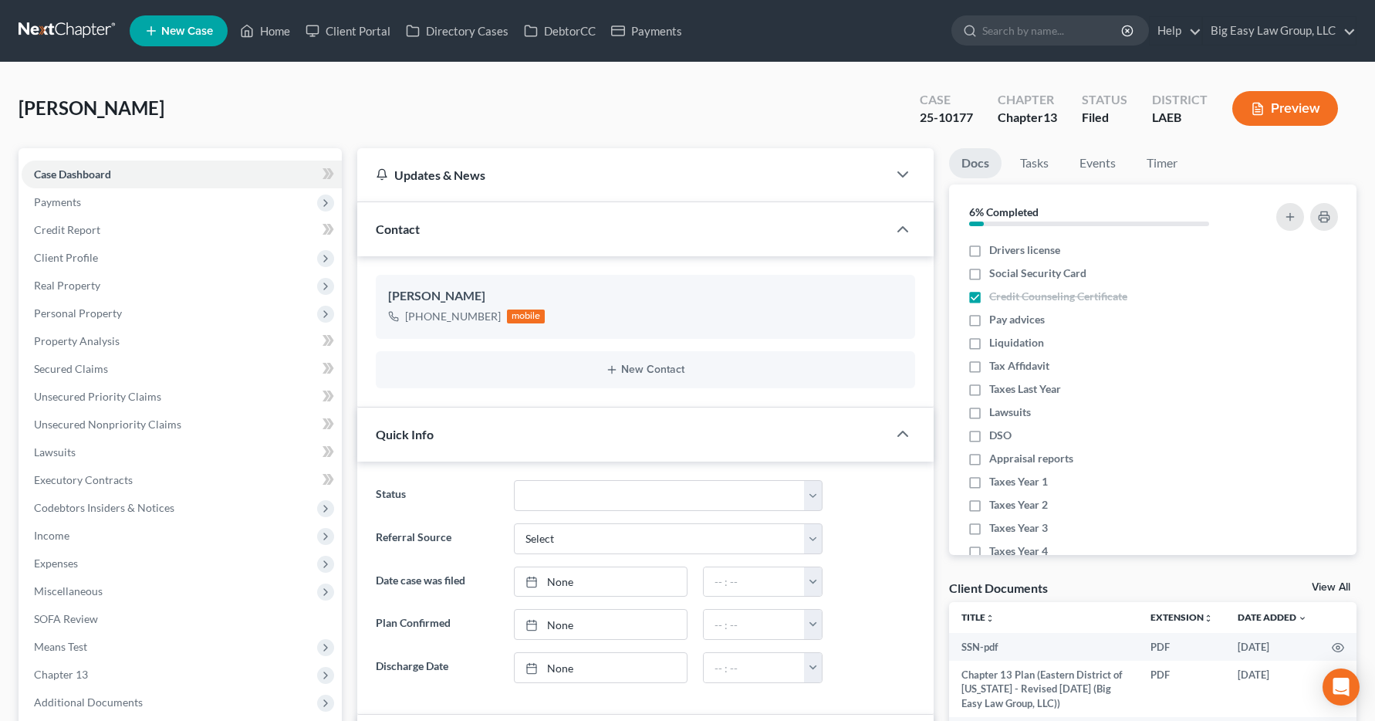
scroll to position [3613, 0]
click at [54, 540] on span "Income" at bounding box center [51, 535] width 35 height 13
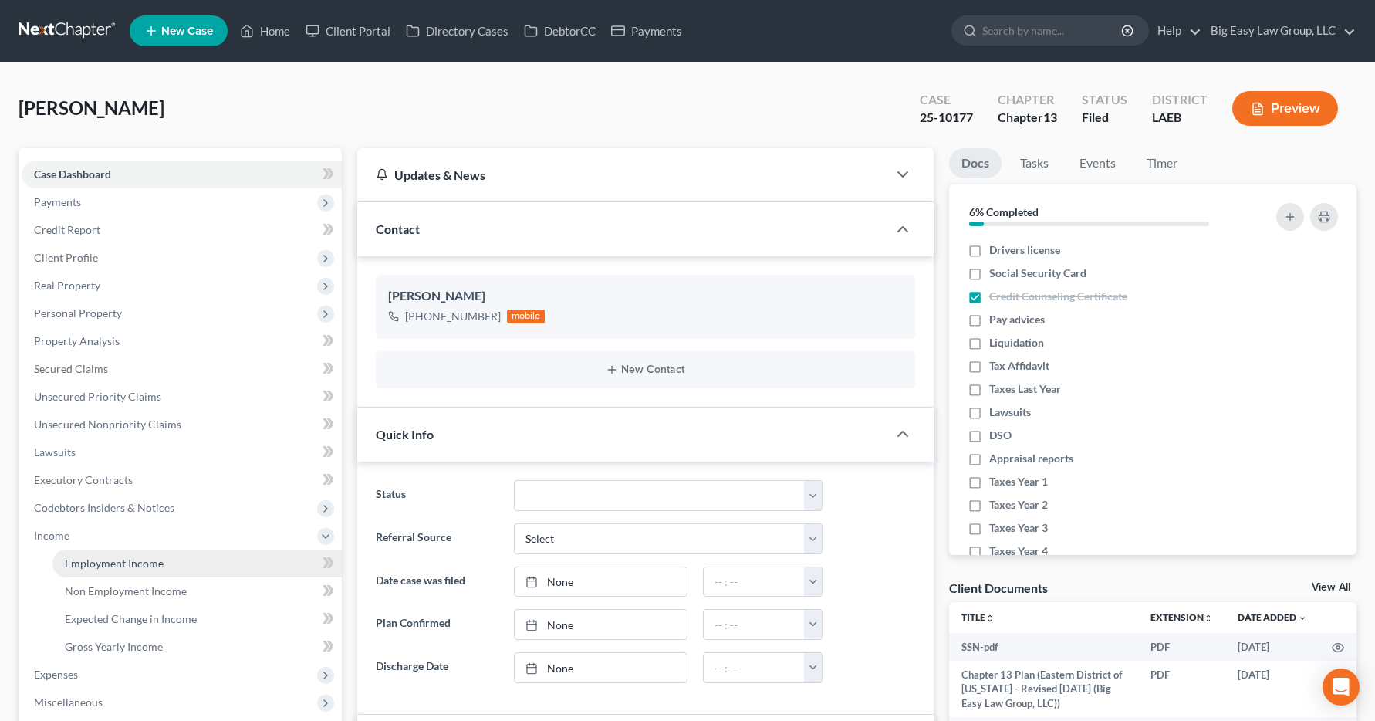
click at [86, 563] on span "Employment Income" at bounding box center [114, 562] width 99 height 13
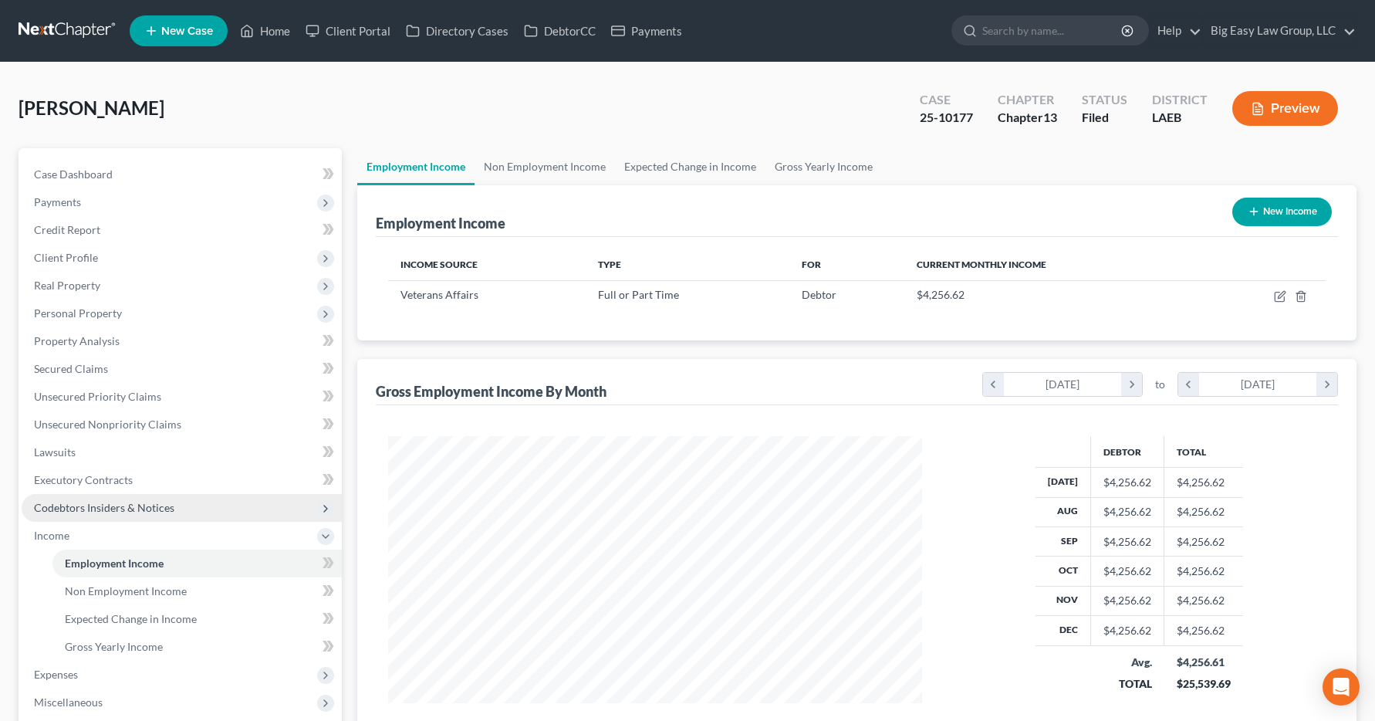
scroll to position [277, 566]
click at [275, 23] on link "Home" at bounding box center [265, 31] width 66 height 28
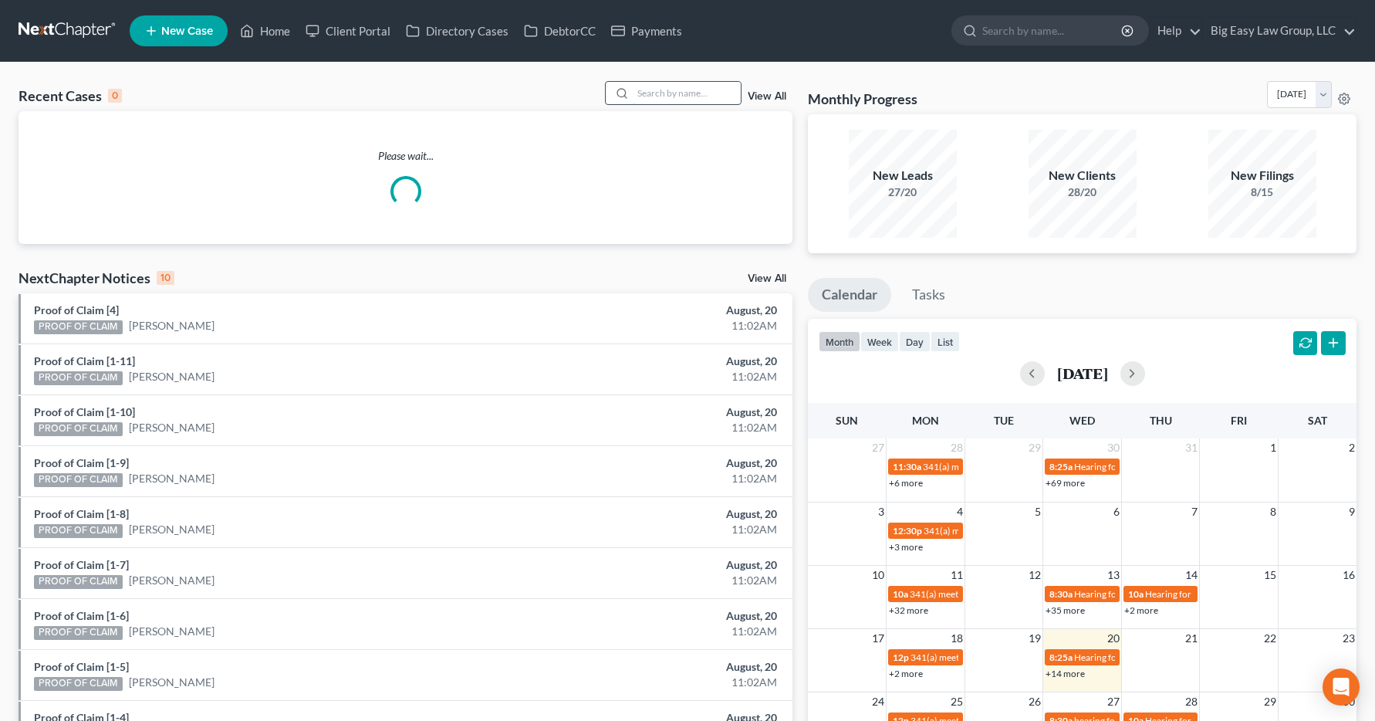
click at [655, 91] on input "search" at bounding box center [687, 93] width 108 height 22
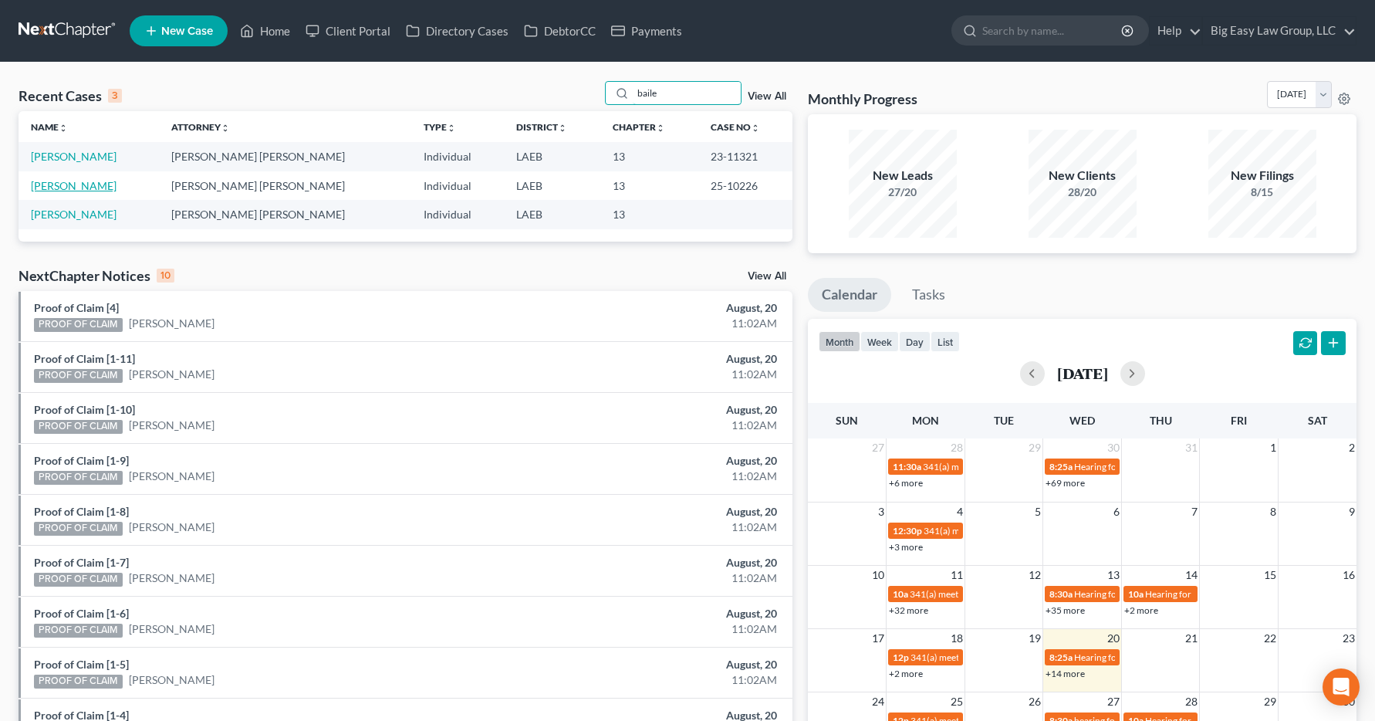
type input "baile"
click at [83, 188] on link "[PERSON_NAME]" at bounding box center [74, 185] width 86 height 13
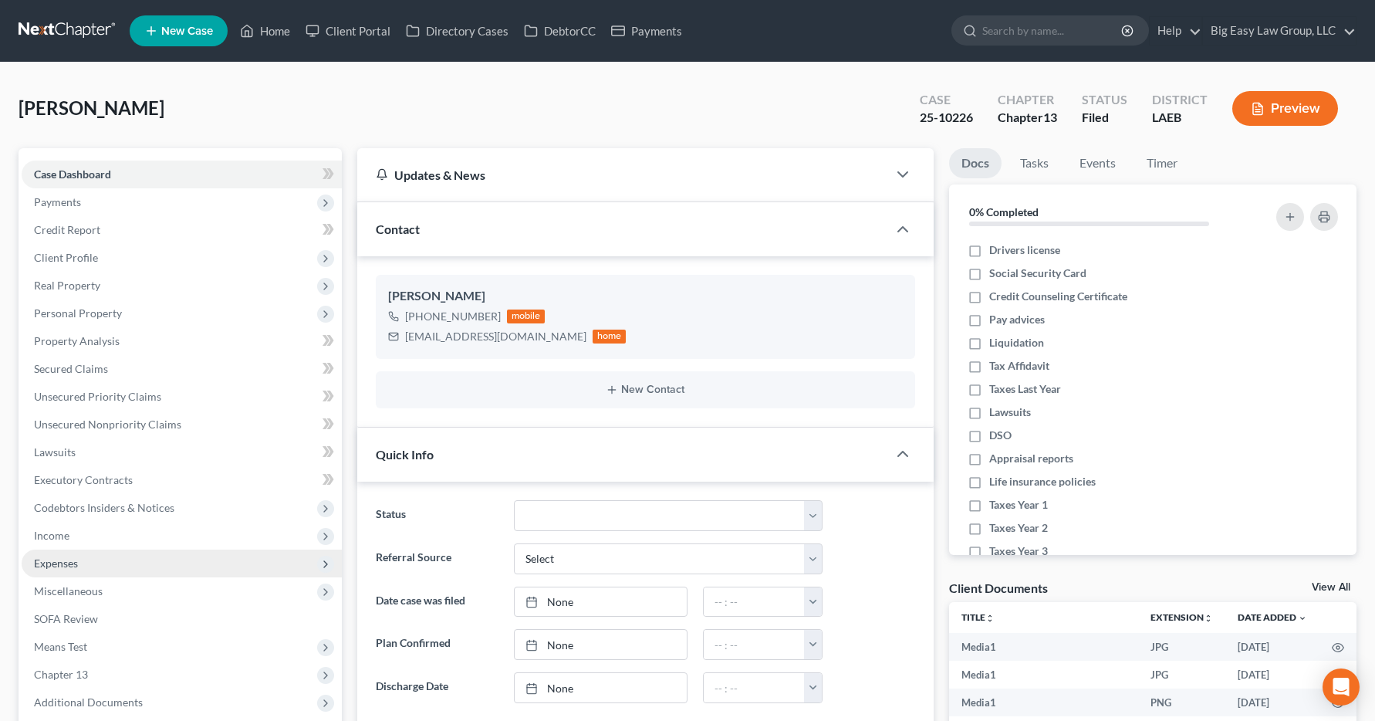
scroll to position [5116, 0]
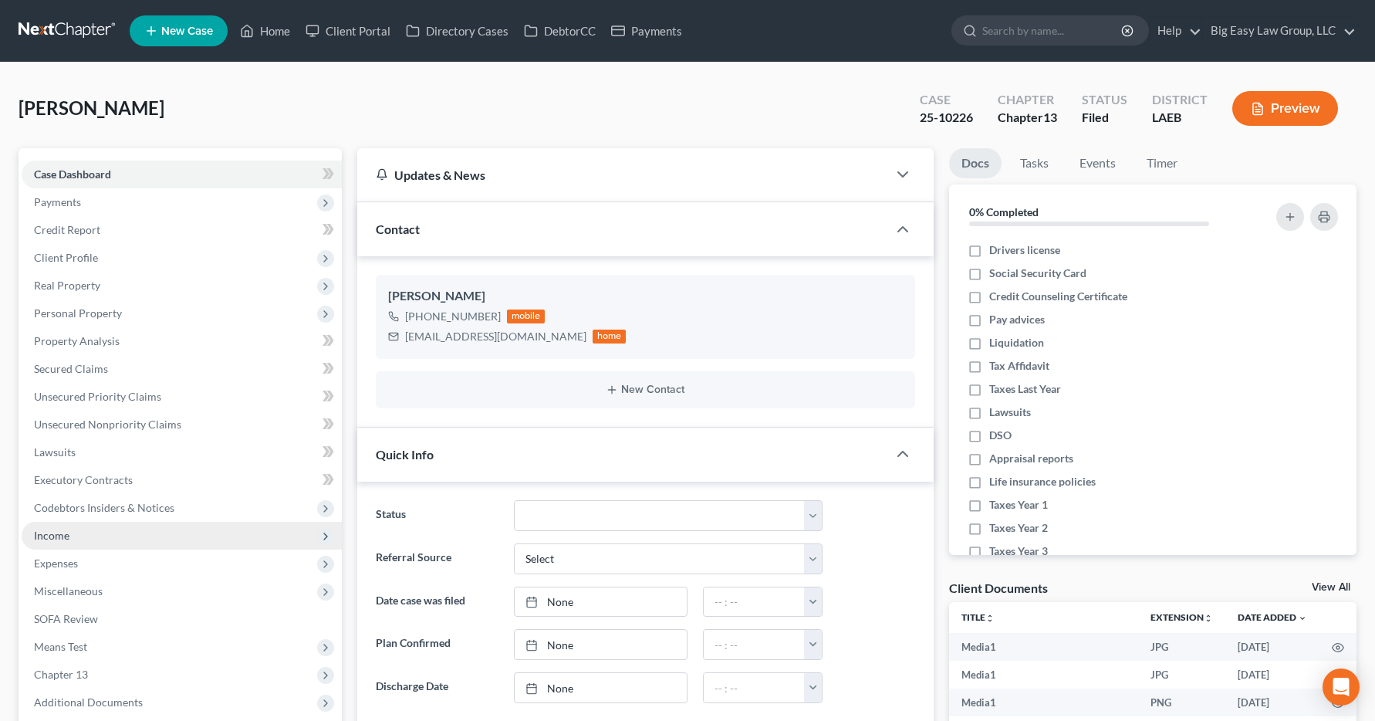
click at [52, 542] on span "Income" at bounding box center [182, 536] width 320 height 28
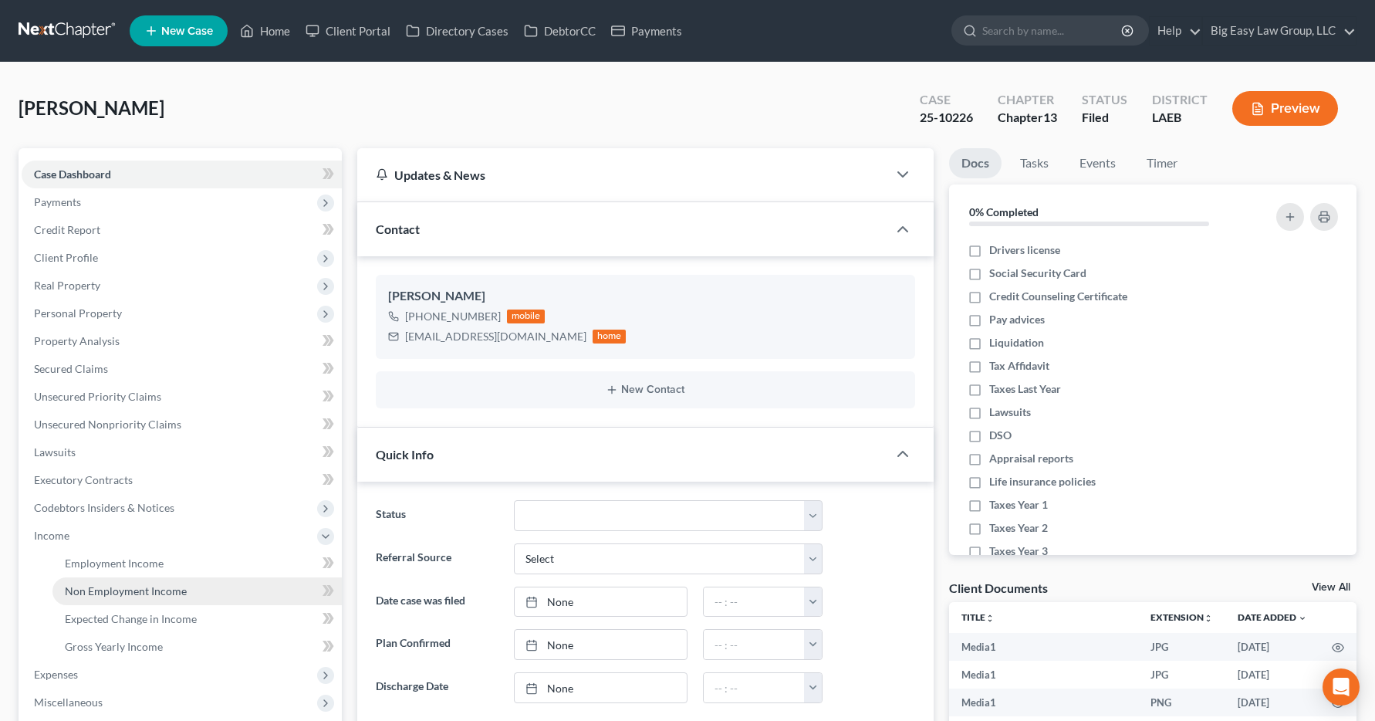
click at [100, 577] on link "Non Employment Income" at bounding box center [196, 591] width 289 height 28
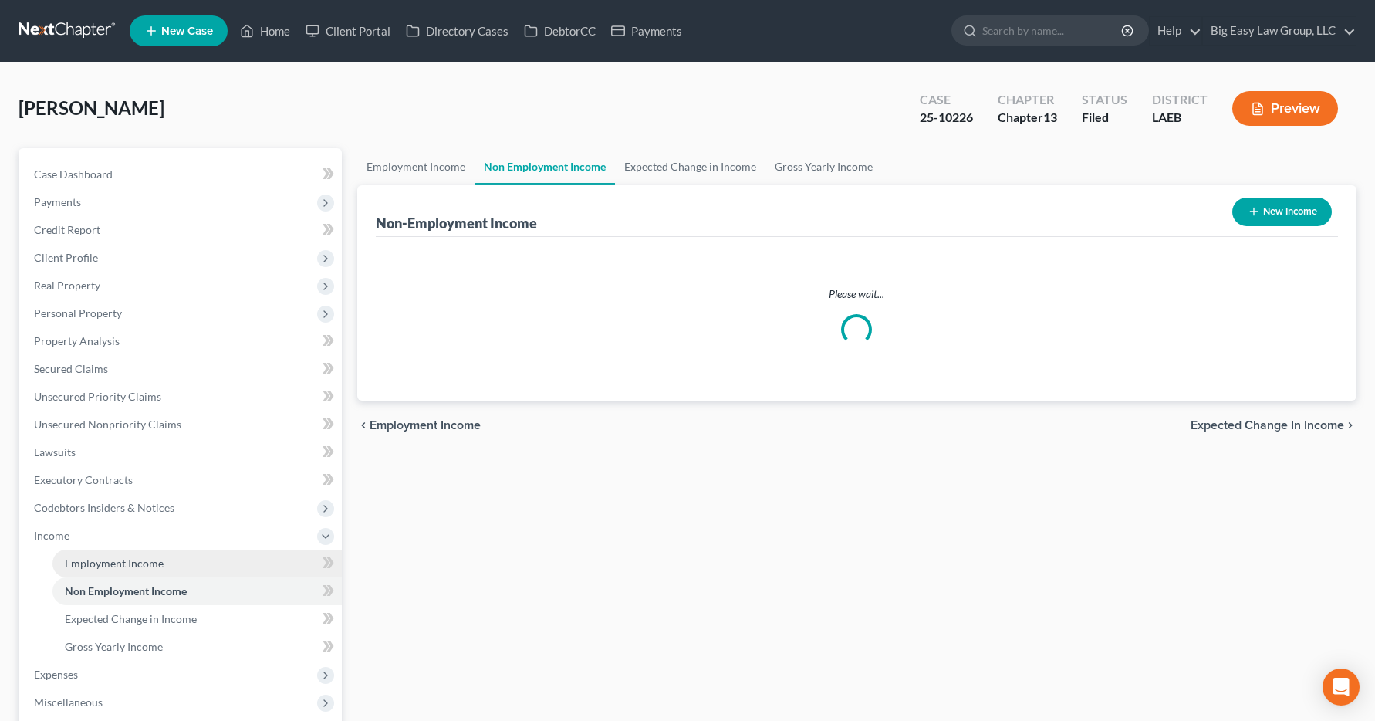
click at [101, 570] on link "Employment Income" at bounding box center [196, 563] width 289 height 28
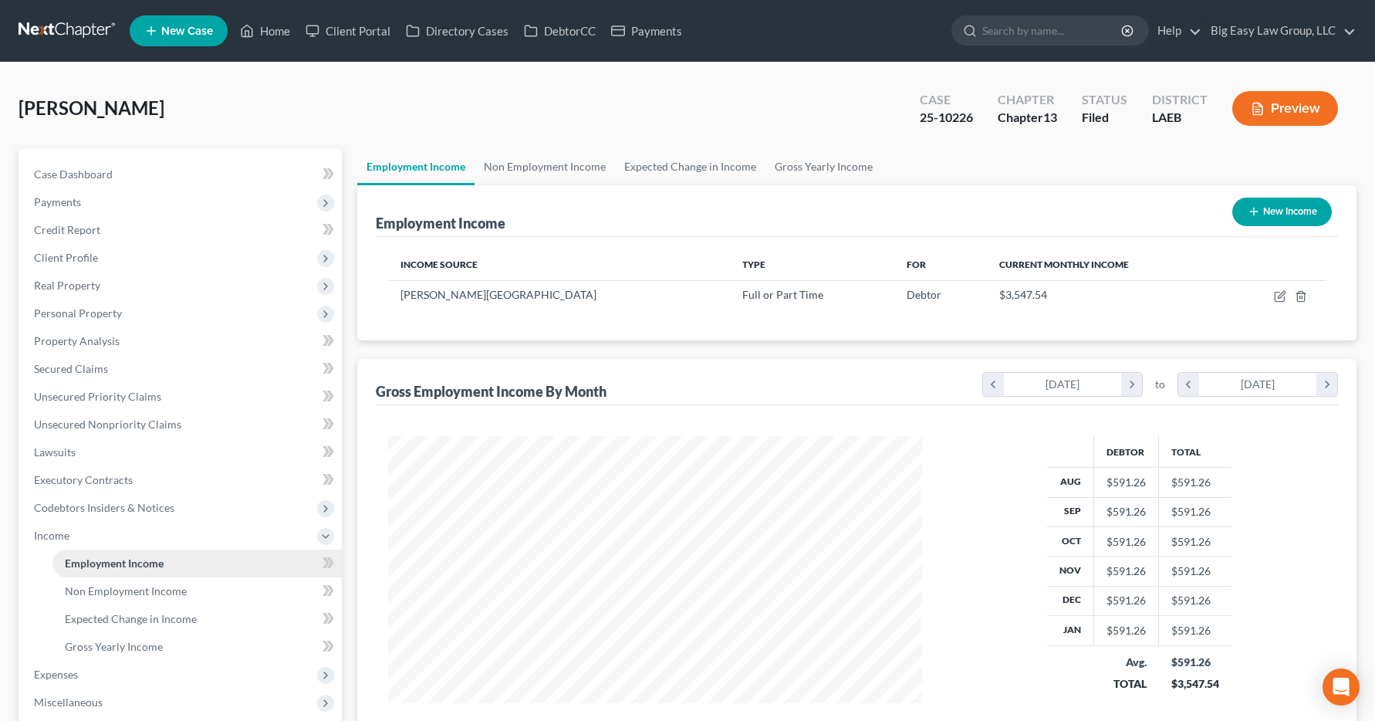
scroll to position [277, 566]
click at [282, 32] on link "Home" at bounding box center [265, 31] width 66 height 28
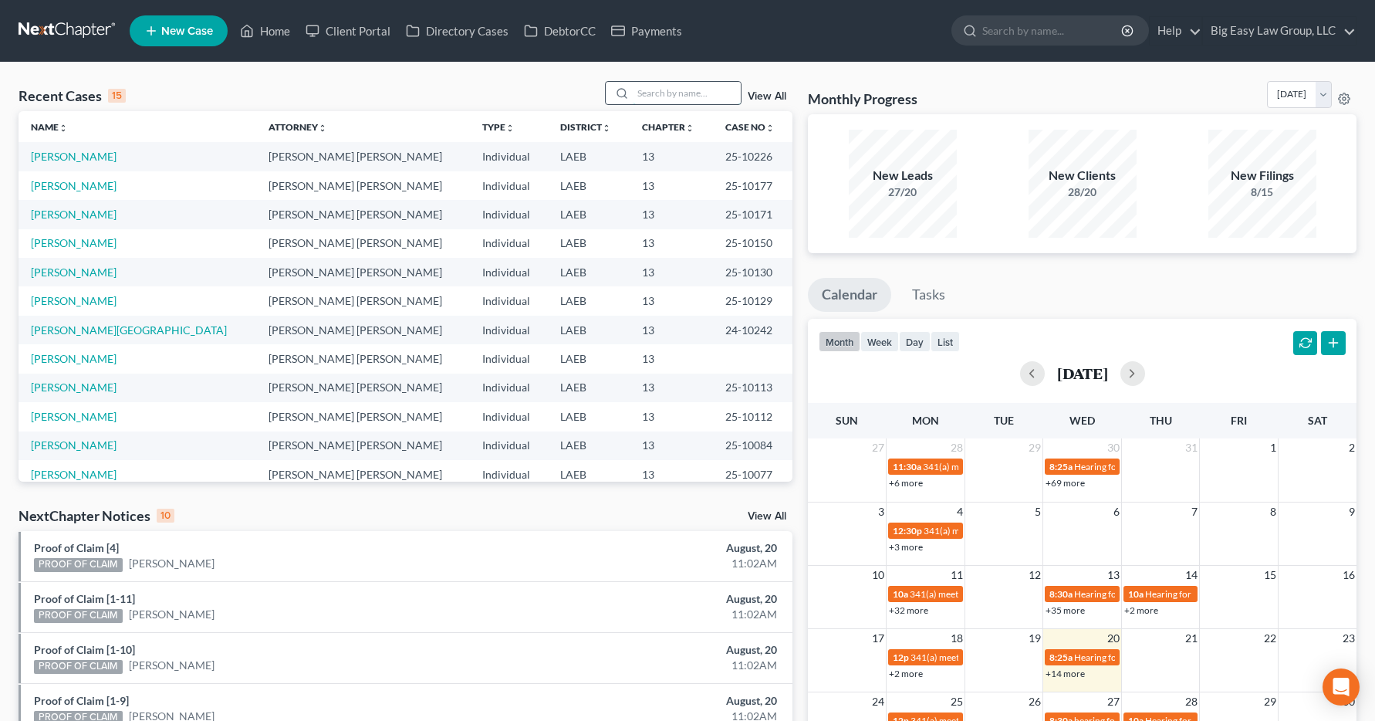
click at [671, 95] on input "search" at bounding box center [687, 93] width 108 height 22
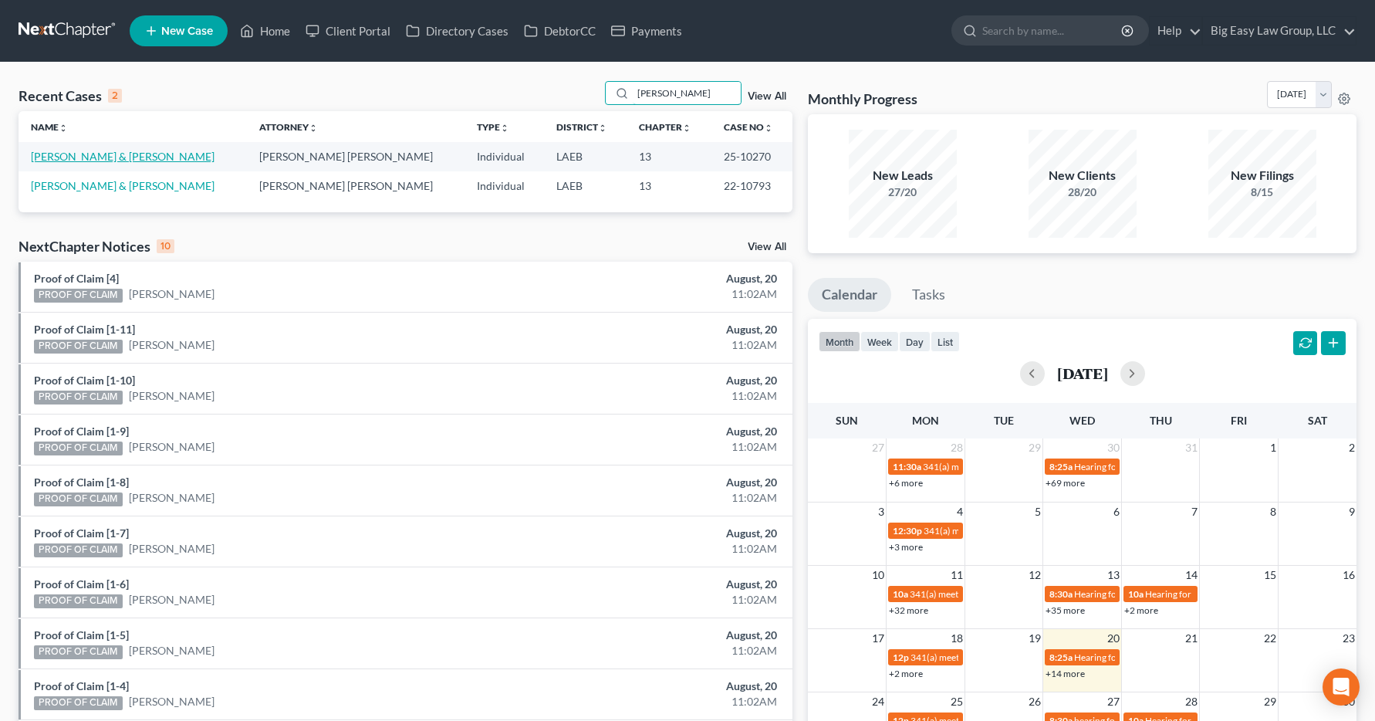
type input "[PERSON_NAME]"
click at [55, 156] on link "[PERSON_NAME] & [PERSON_NAME]" at bounding box center [123, 156] width 184 height 13
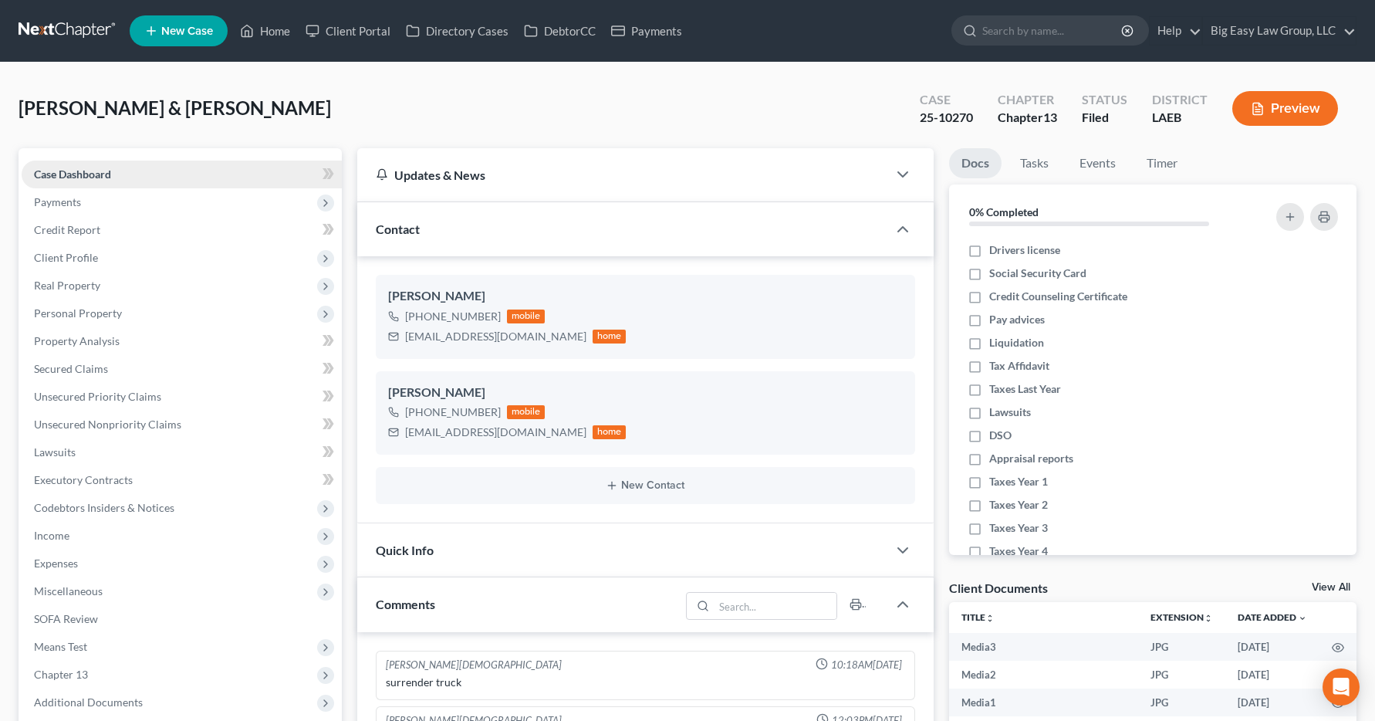
scroll to position [3677, 0]
click at [31, 536] on span "Income" at bounding box center [182, 536] width 320 height 28
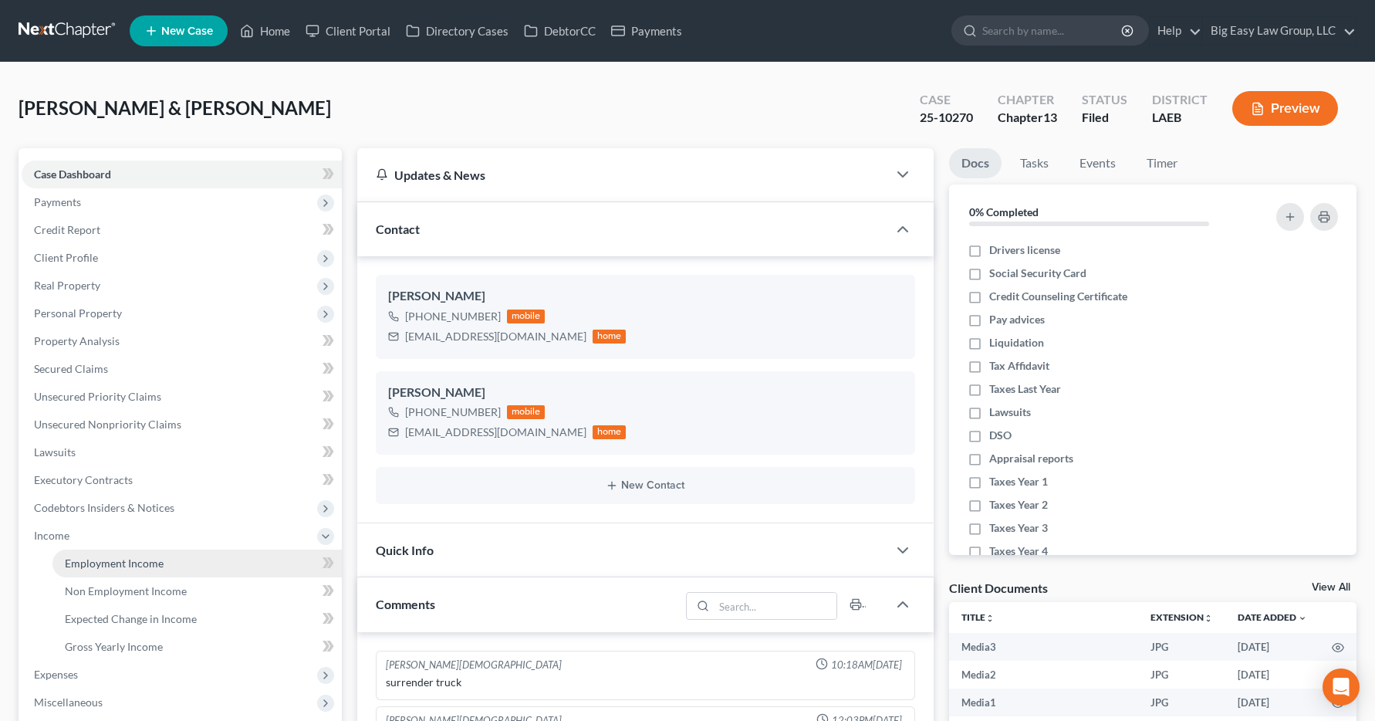
click at [68, 566] on span "Employment Income" at bounding box center [114, 562] width 99 height 13
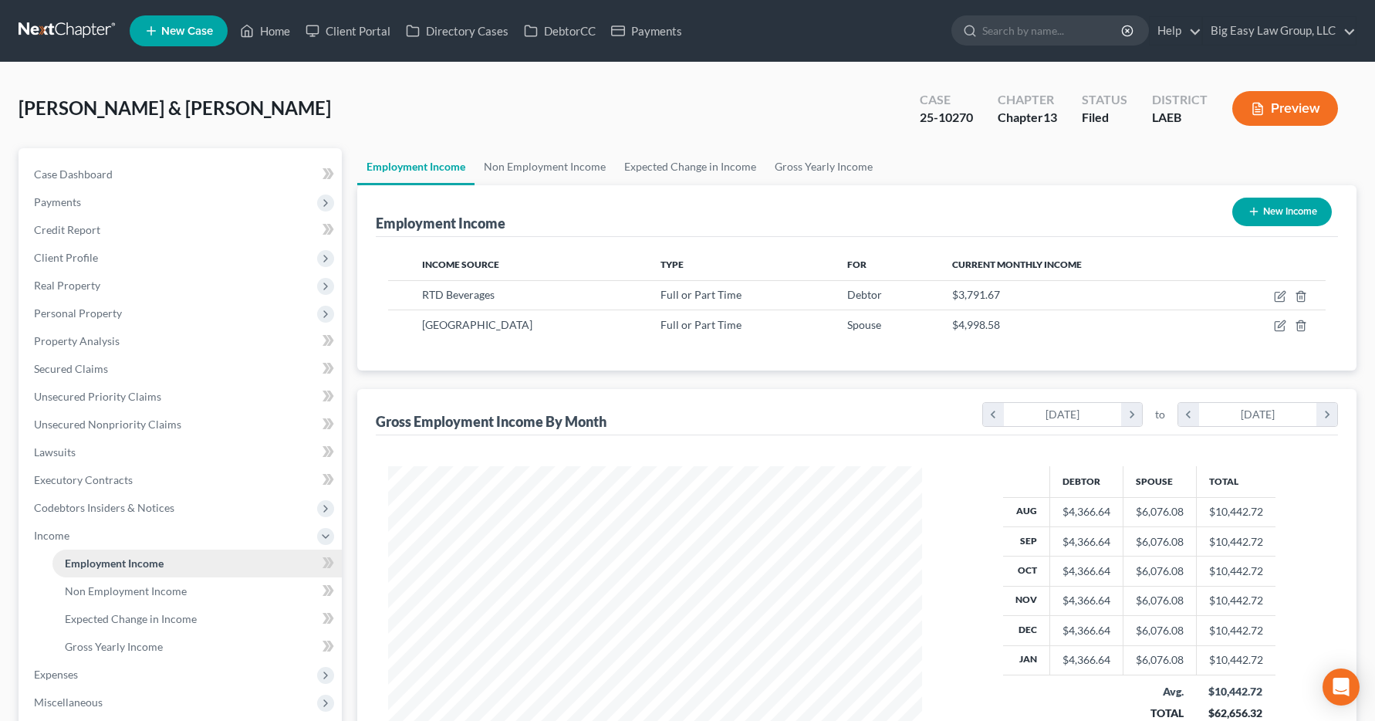
scroll to position [277, 566]
click at [282, 32] on link "Home" at bounding box center [265, 31] width 66 height 28
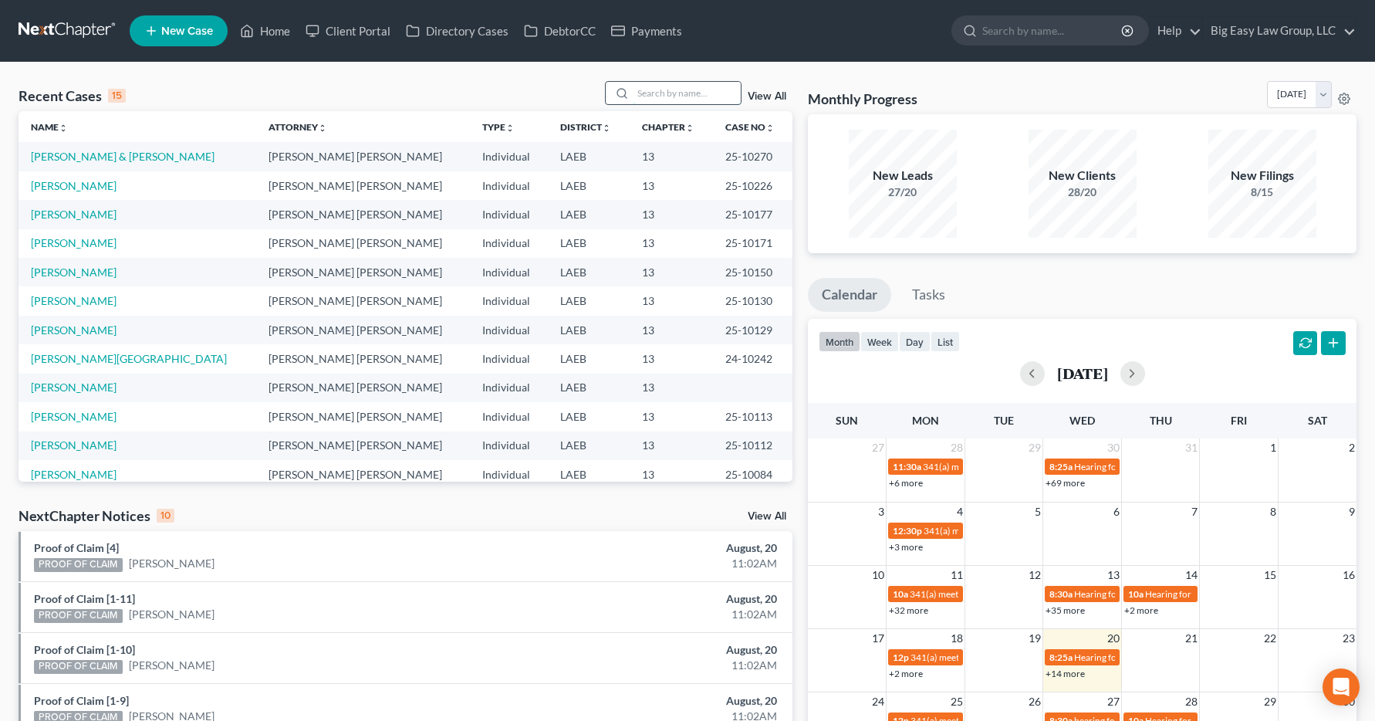
click at [637, 96] on input "search" at bounding box center [687, 93] width 108 height 22
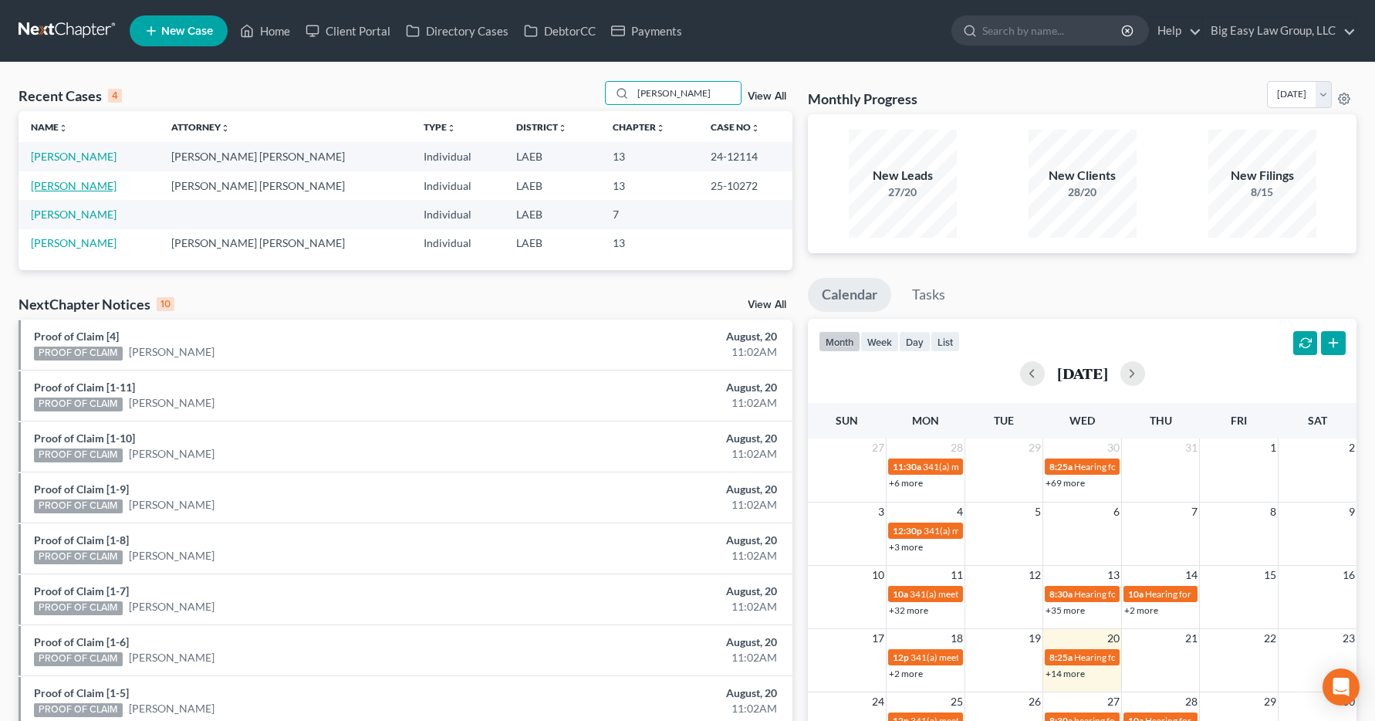
type input "[PERSON_NAME]"
click at [57, 185] on link "[PERSON_NAME]" at bounding box center [74, 185] width 86 height 13
select select "13"
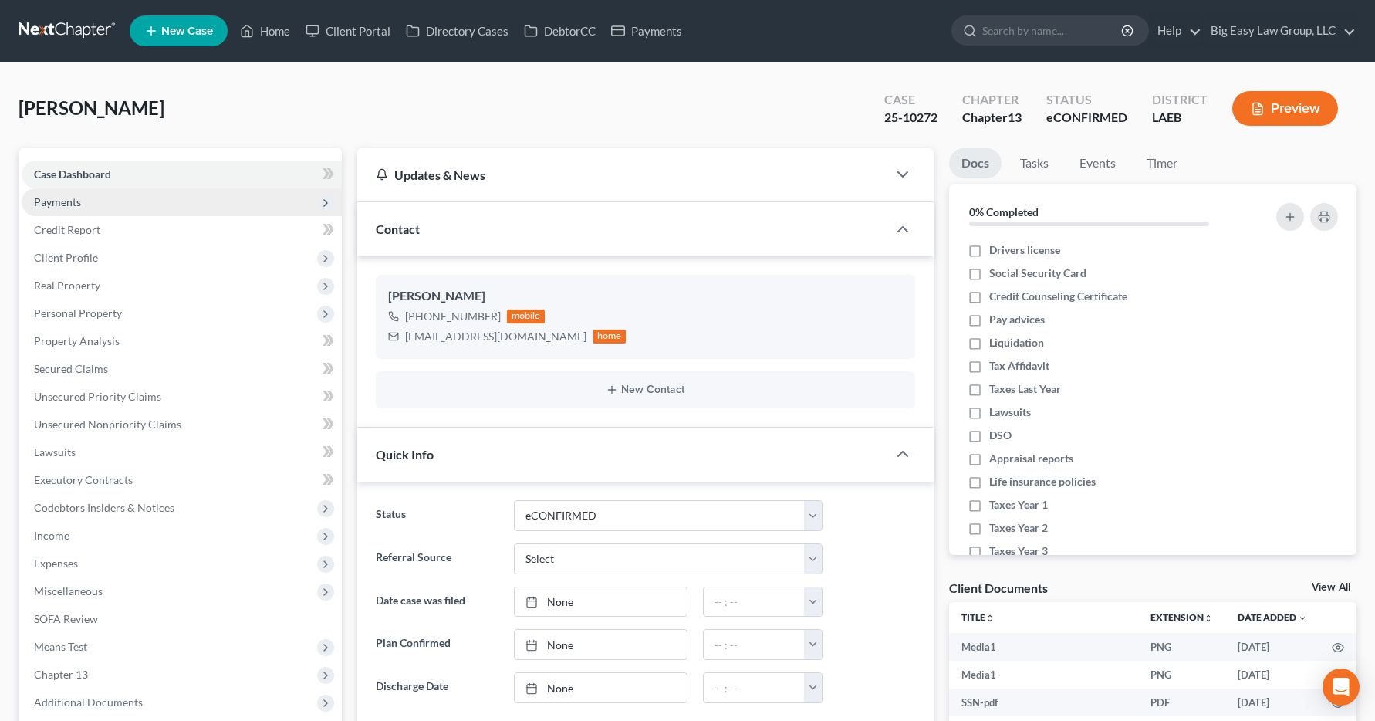
scroll to position [2252, 0]
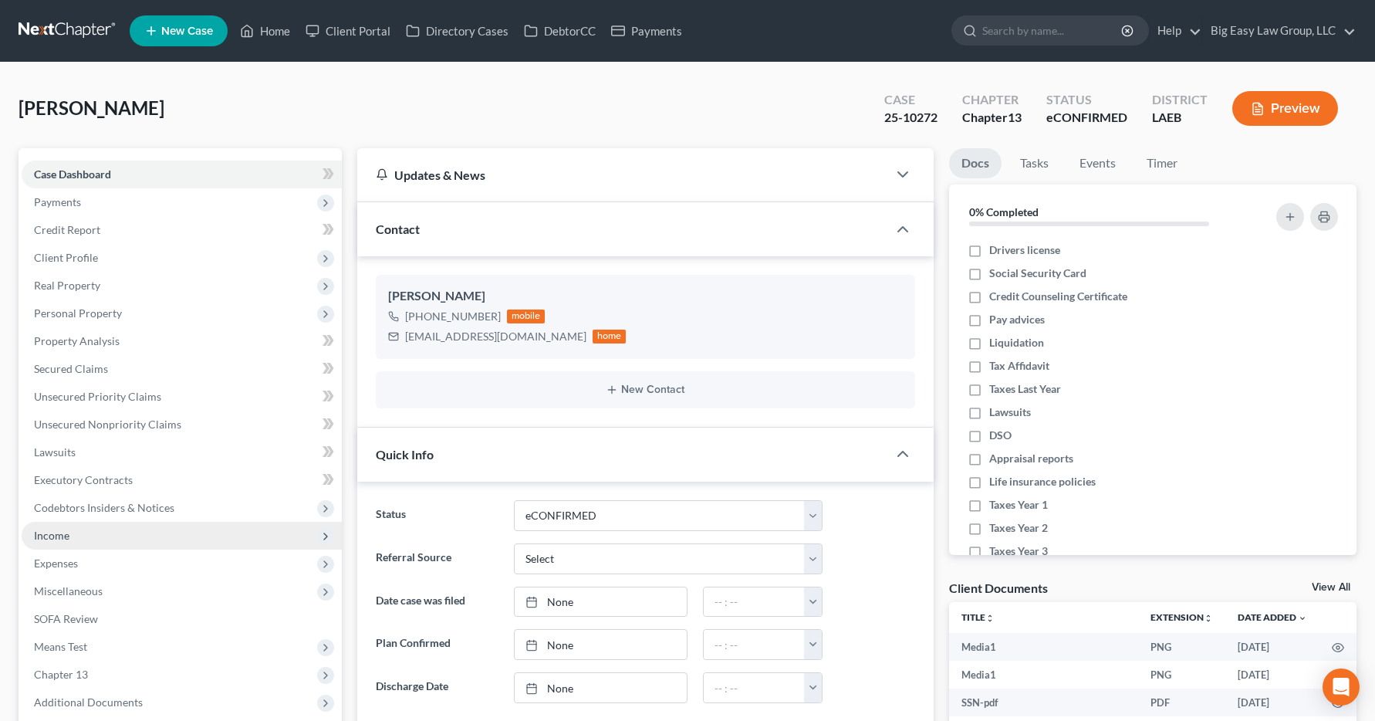
click at [45, 537] on span "Income" at bounding box center [51, 535] width 35 height 13
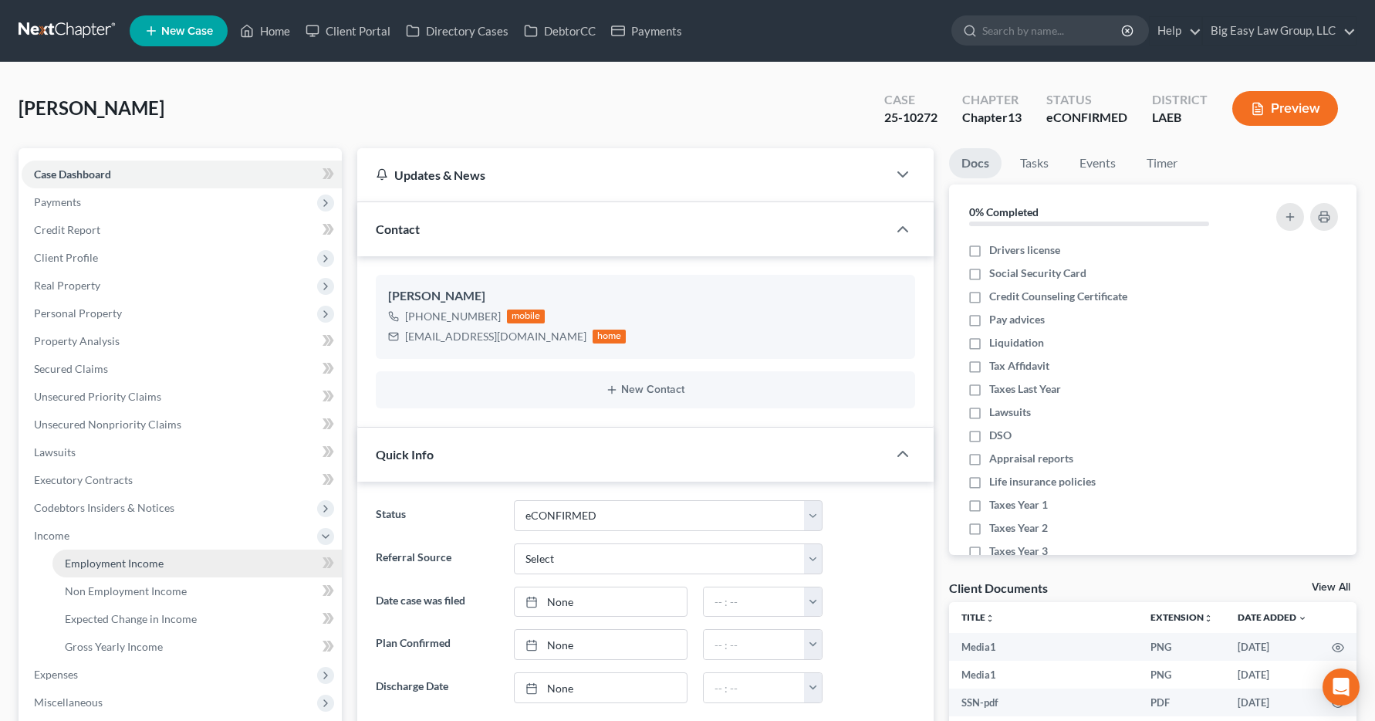
click at [69, 569] on span "Employment Income" at bounding box center [114, 562] width 99 height 13
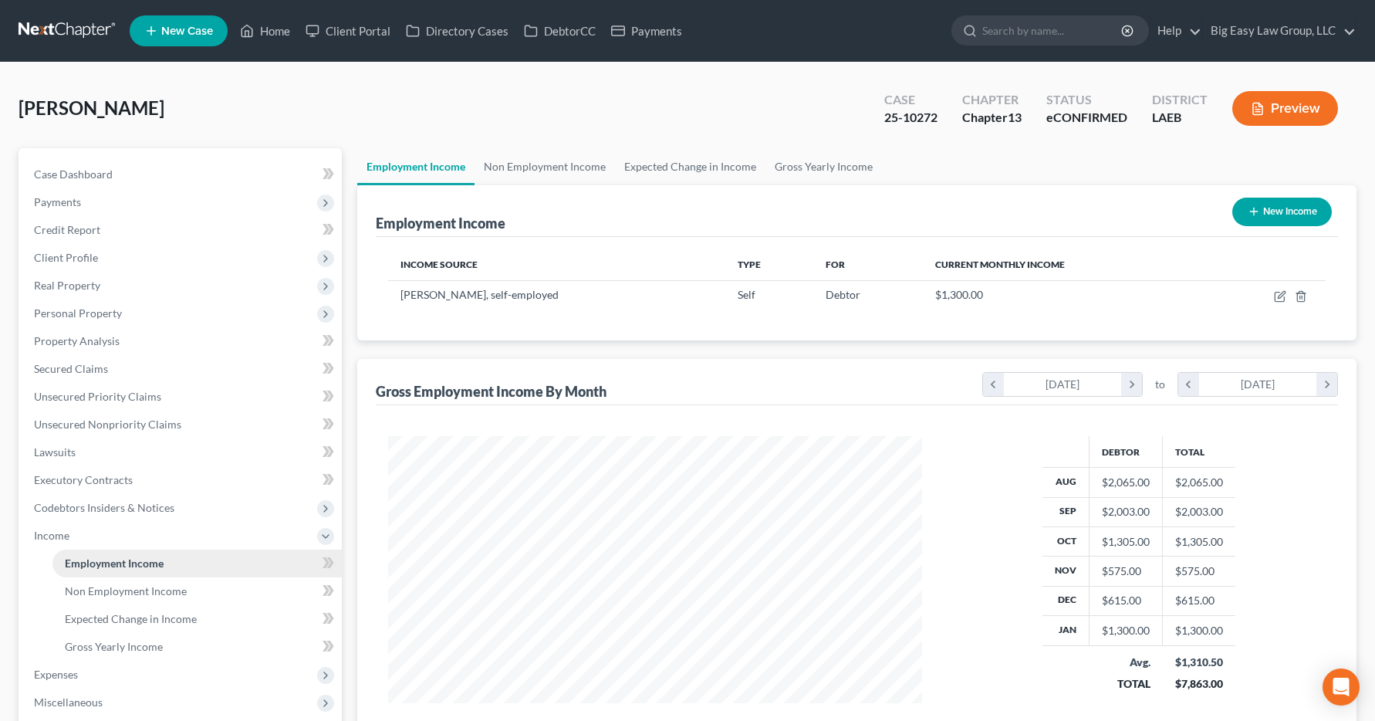
scroll to position [277, 566]
click at [270, 28] on link "Home" at bounding box center [265, 31] width 66 height 28
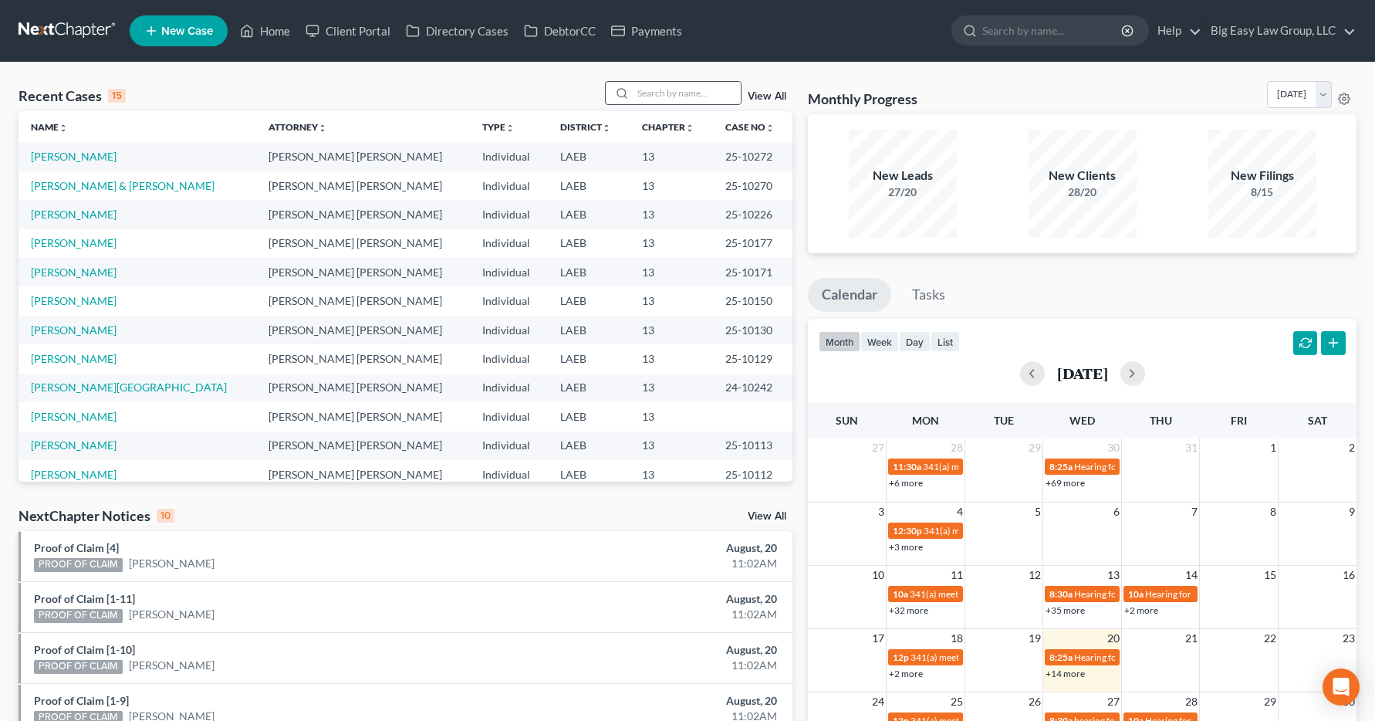
click at [633, 91] on div at bounding box center [620, 93] width 28 height 22
click at [633, 86] on div at bounding box center [620, 93] width 28 height 22
click at [633, 87] on div at bounding box center [620, 93] width 28 height 22
click at [639, 96] on input "search" at bounding box center [687, 93] width 108 height 22
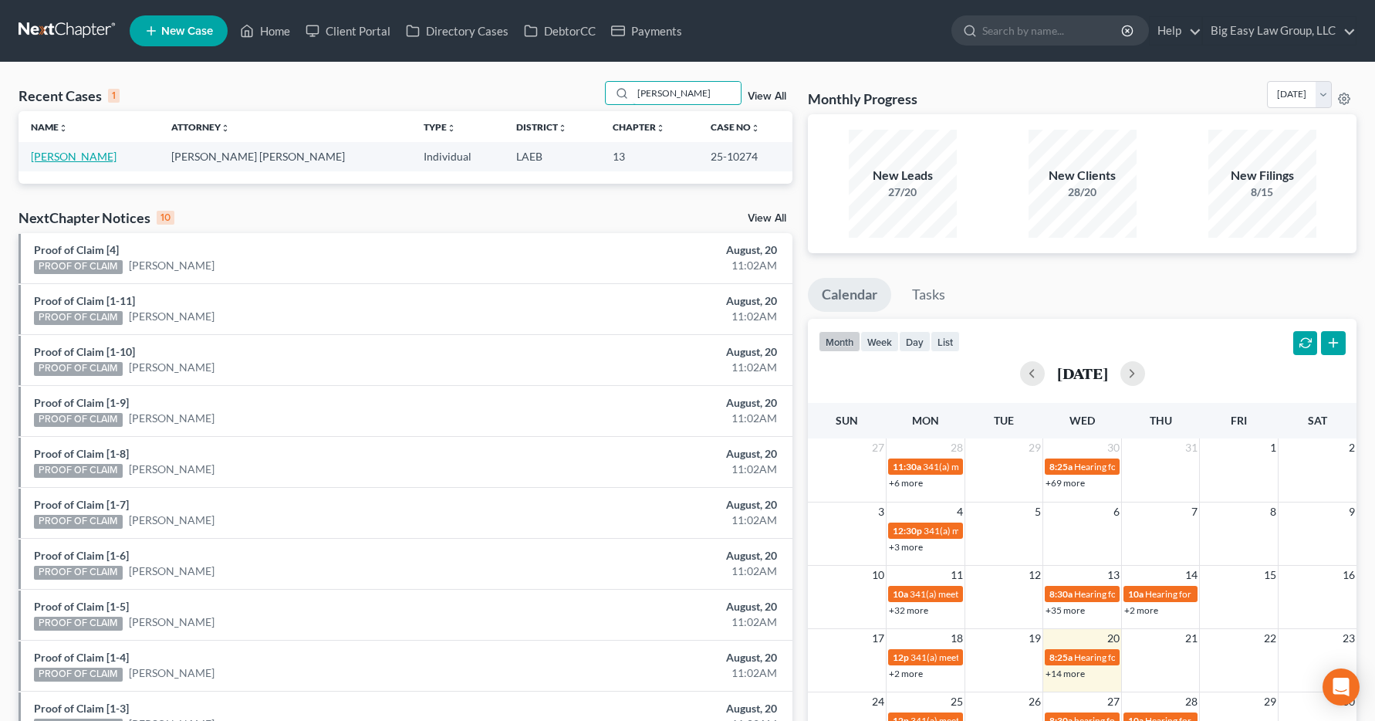
type input "[PERSON_NAME]"
click at [71, 161] on link "[PERSON_NAME]" at bounding box center [74, 156] width 86 height 13
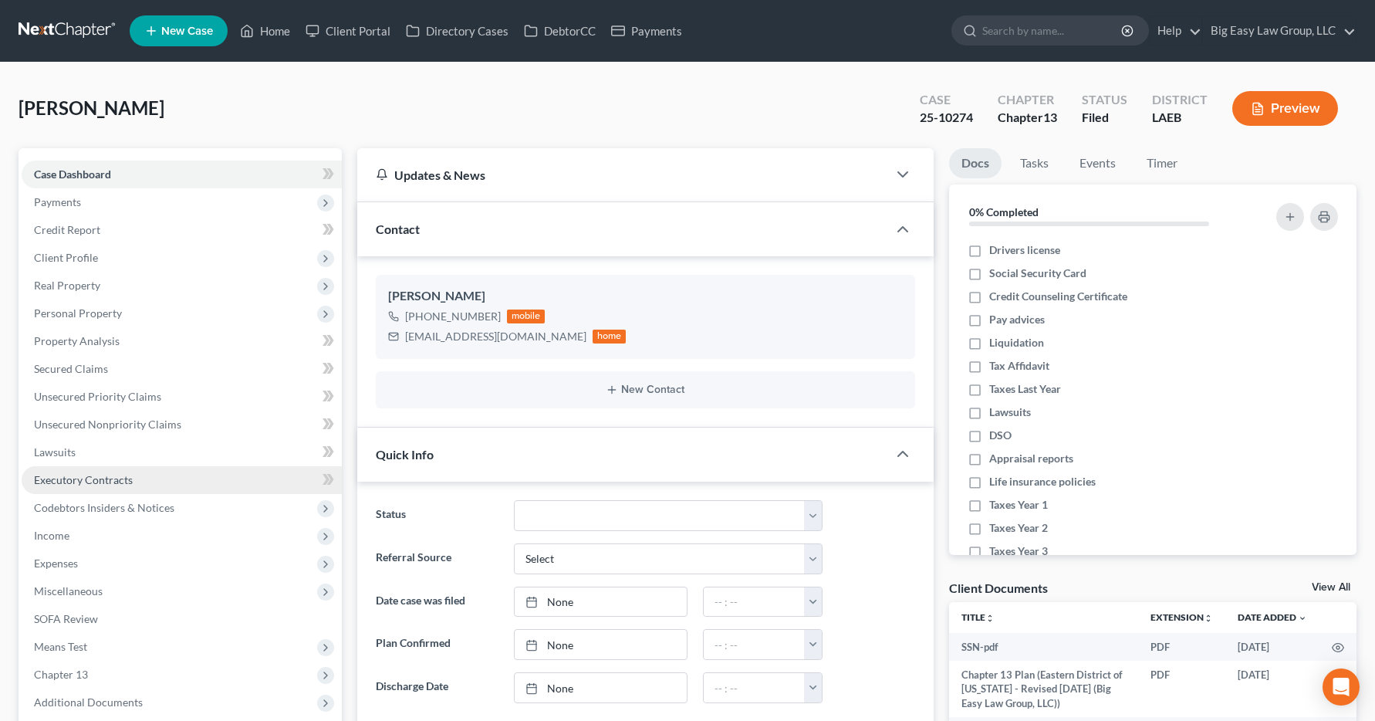
scroll to position [2047, 0]
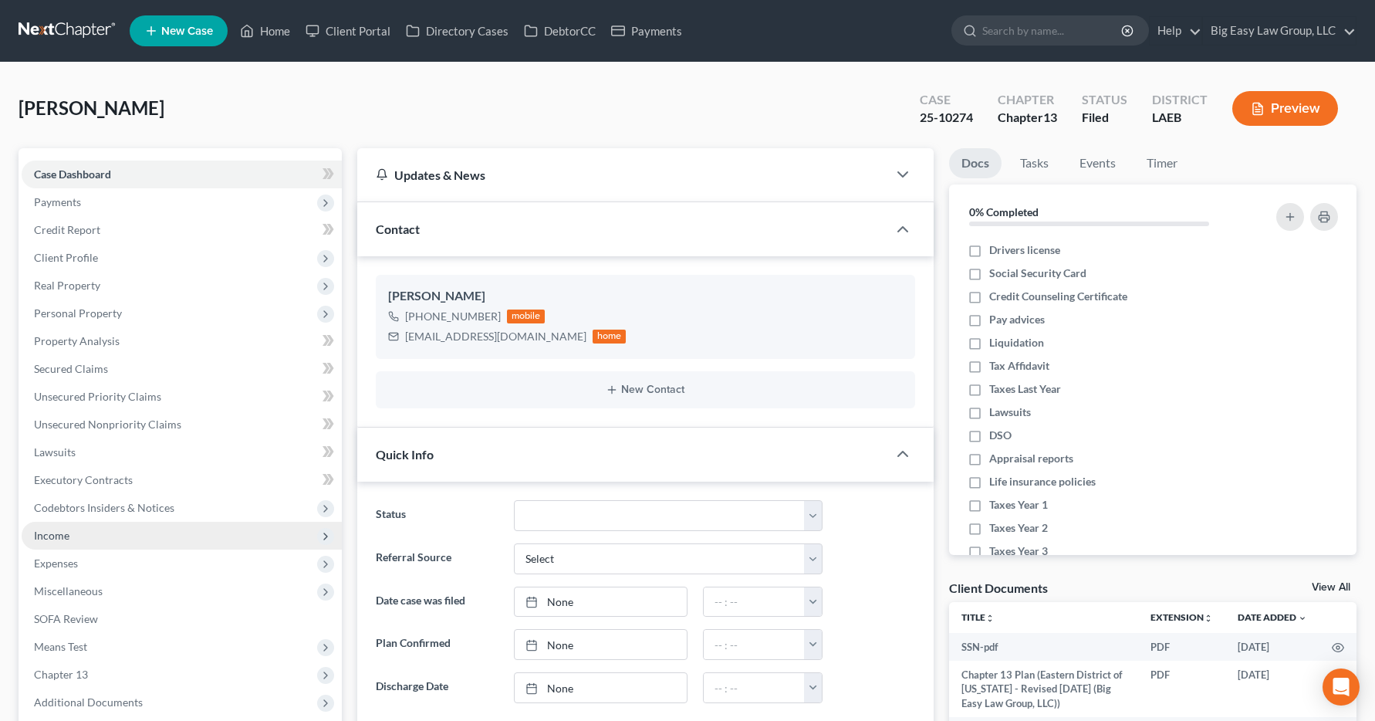
click at [42, 533] on span "Income" at bounding box center [51, 535] width 35 height 13
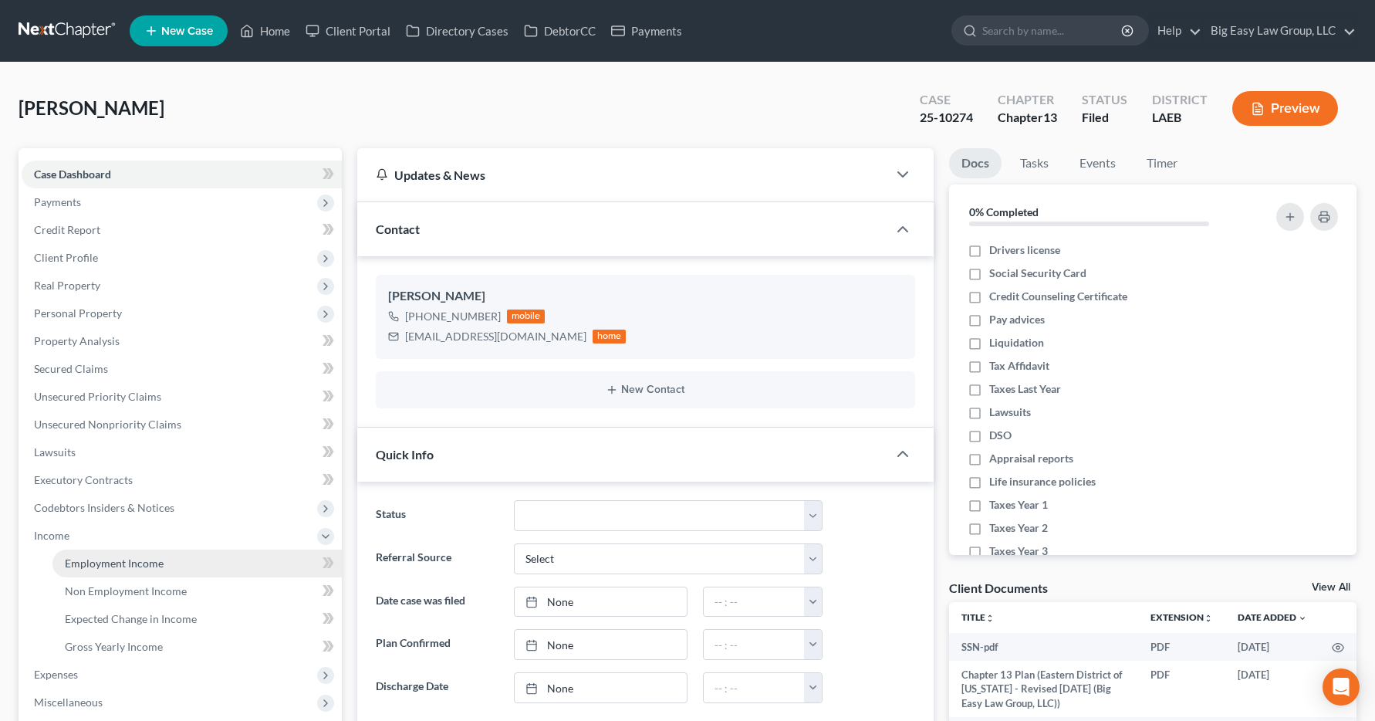
click at [83, 571] on link "Employment Income" at bounding box center [196, 563] width 289 height 28
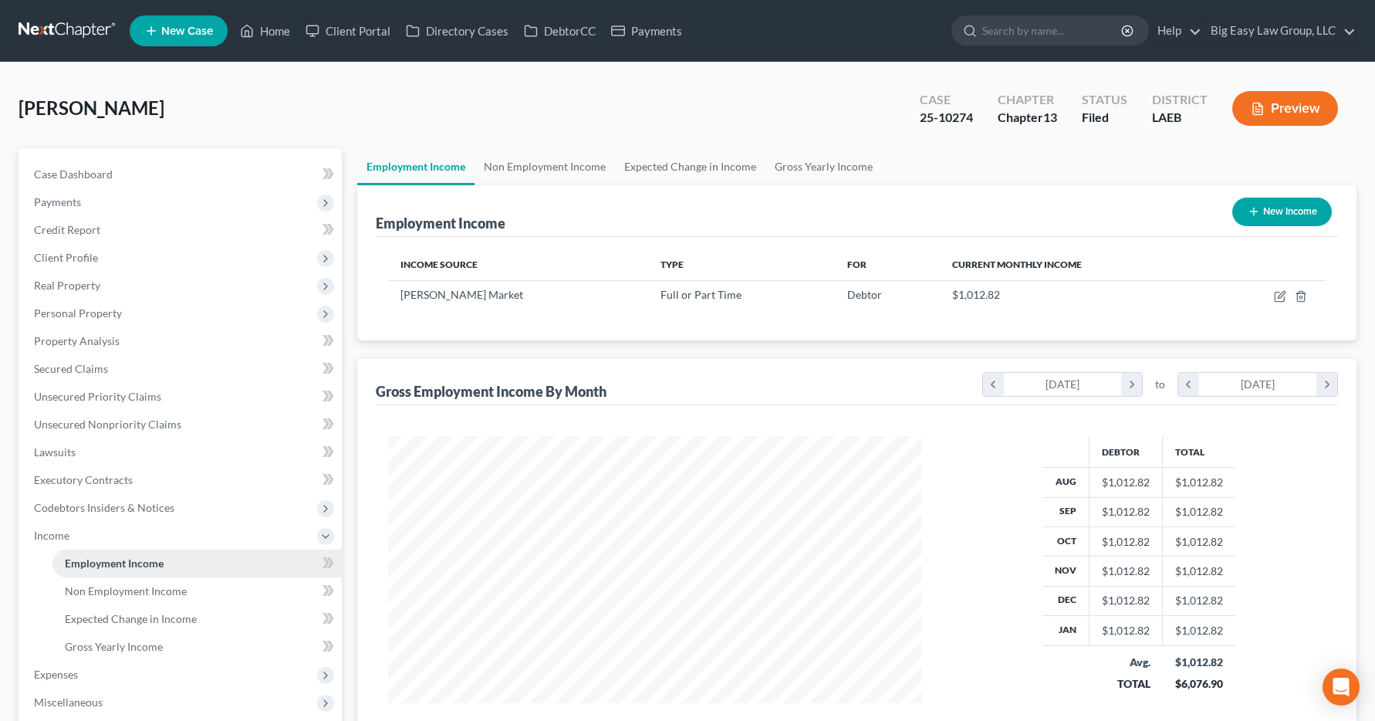
scroll to position [277, 566]
click at [264, 25] on link "Home" at bounding box center [265, 31] width 66 height 28
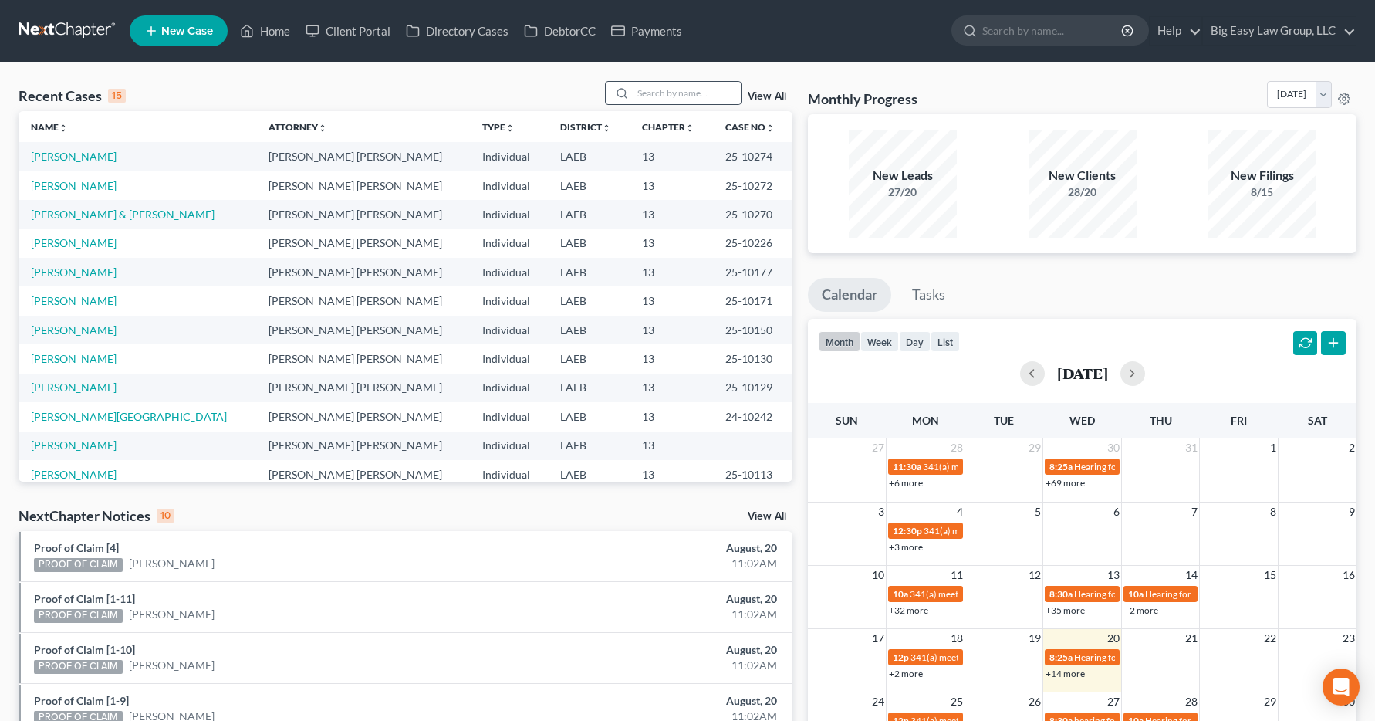
click at [621, 92] on circle at bounding box center [621, 93] width 8 height 8
click at [640, 94] on input "search" at bounding box center [687, 93] width 108 height 22
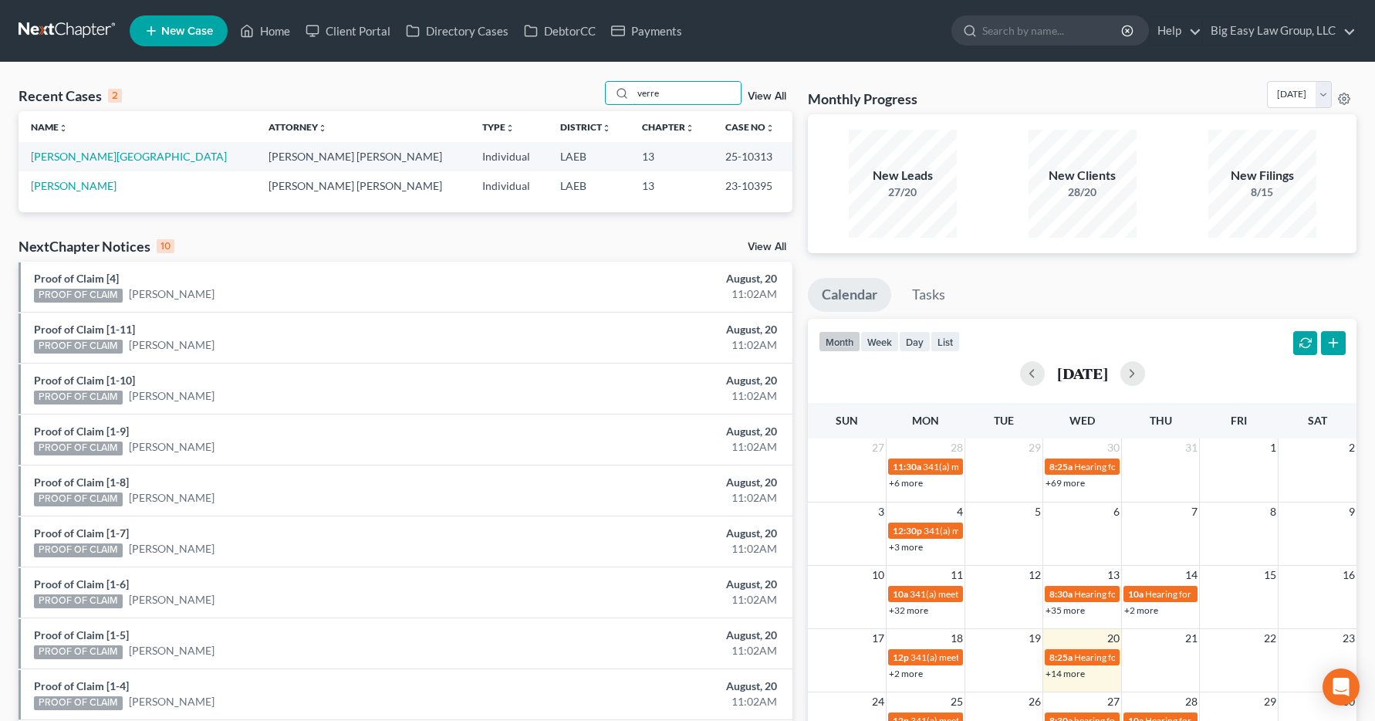
type input "verre"
click at [49, 167] on td "[PERSON_NAME][GEOGRAPHIC_DATA]" at bounding box center [138, 156] width 238 height 29
click at [56, 157] on link "[PERSON_NAME][GEOGRAPHIC_DATA]" at bounding box center [129, 156] width 196 height 13
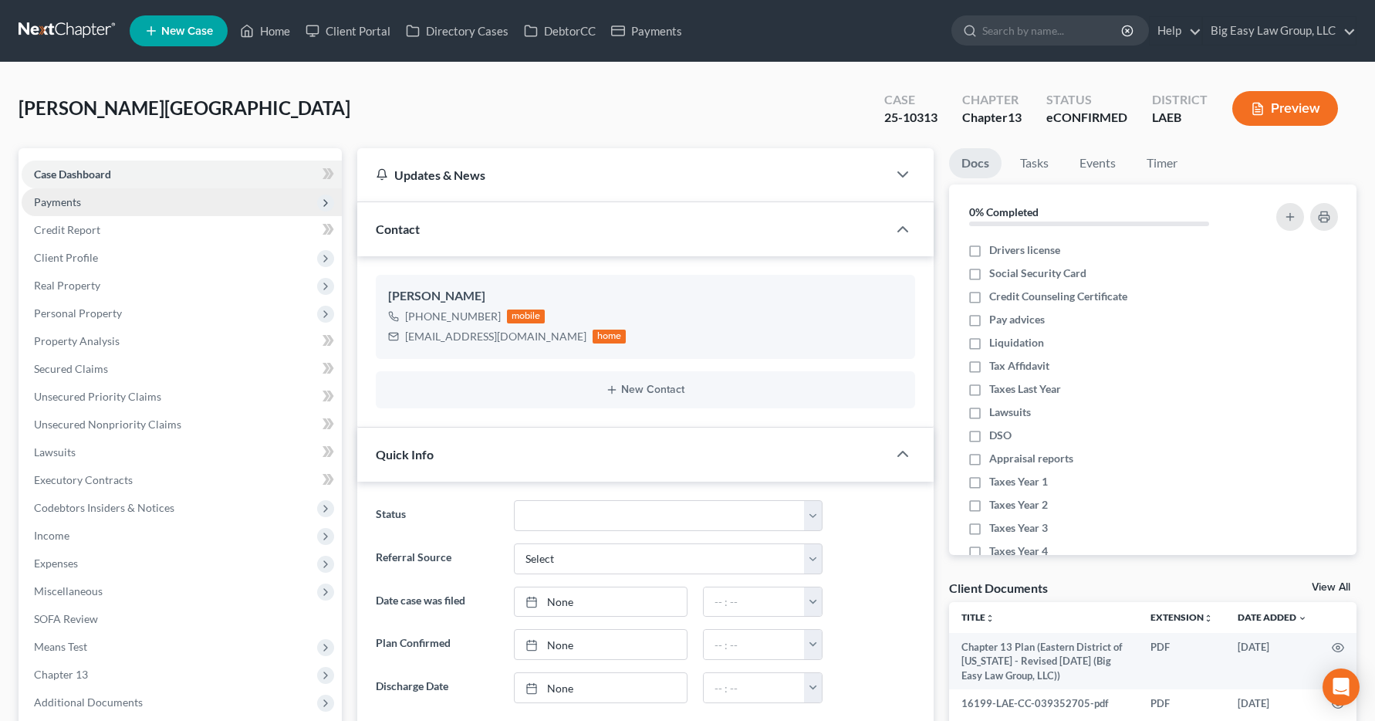
scroll to position [4365, 0]
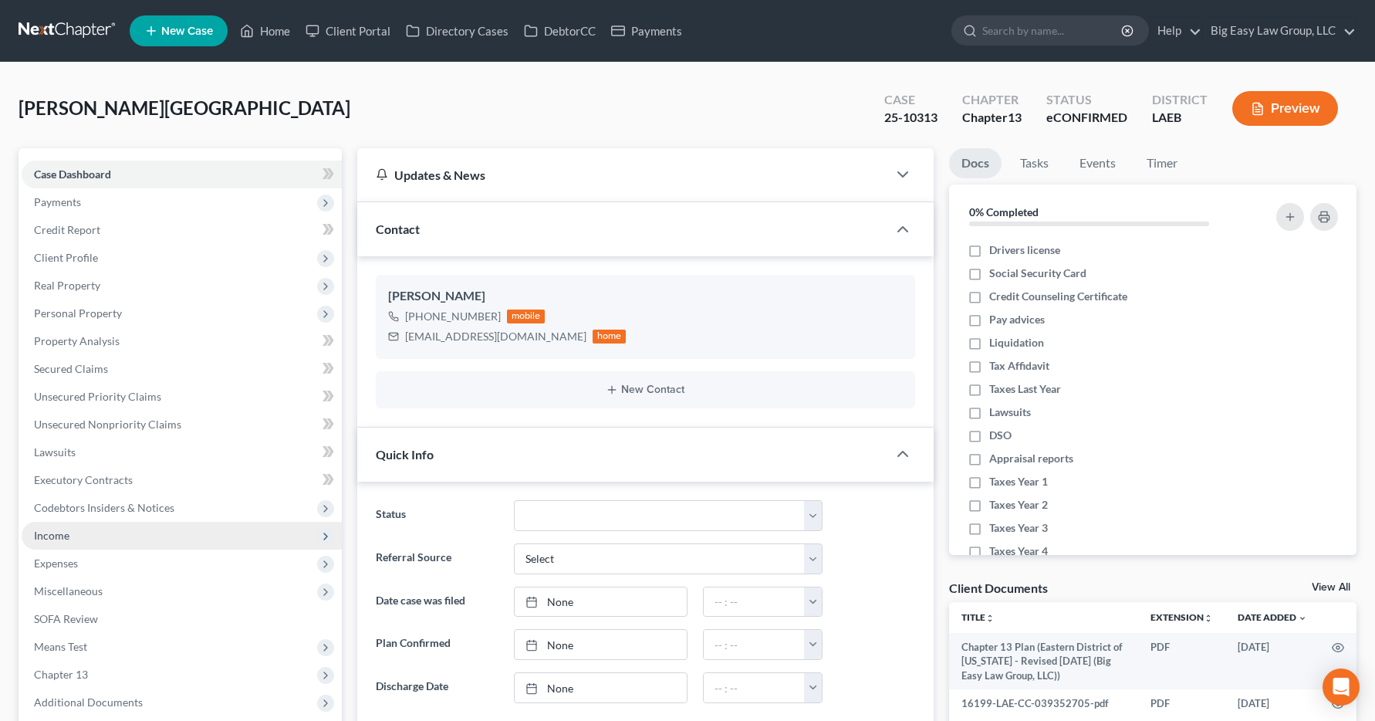
click at [42, 539] on span "Income" at bounding box center [51, 535] width 35 height 13
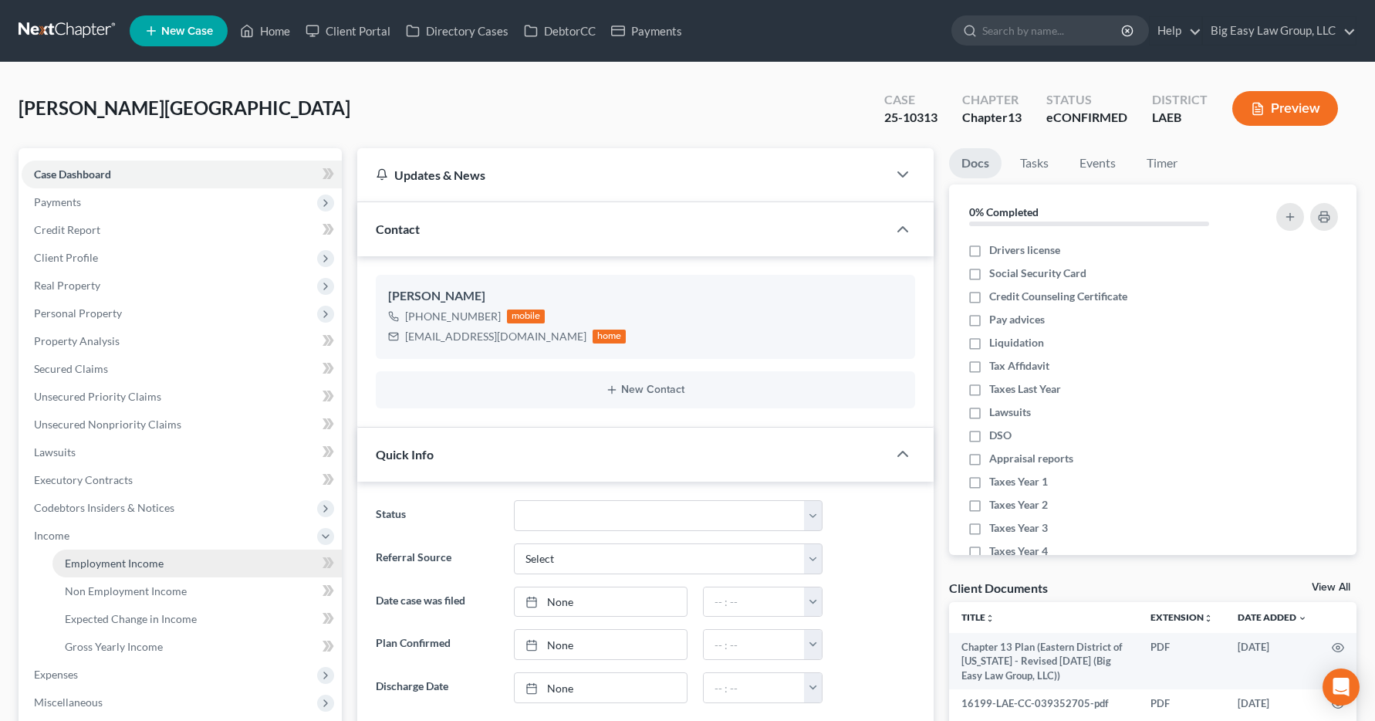
click at [120, 568] on span "Employment Income" at bounding box center [114, 562] width 99 height 13
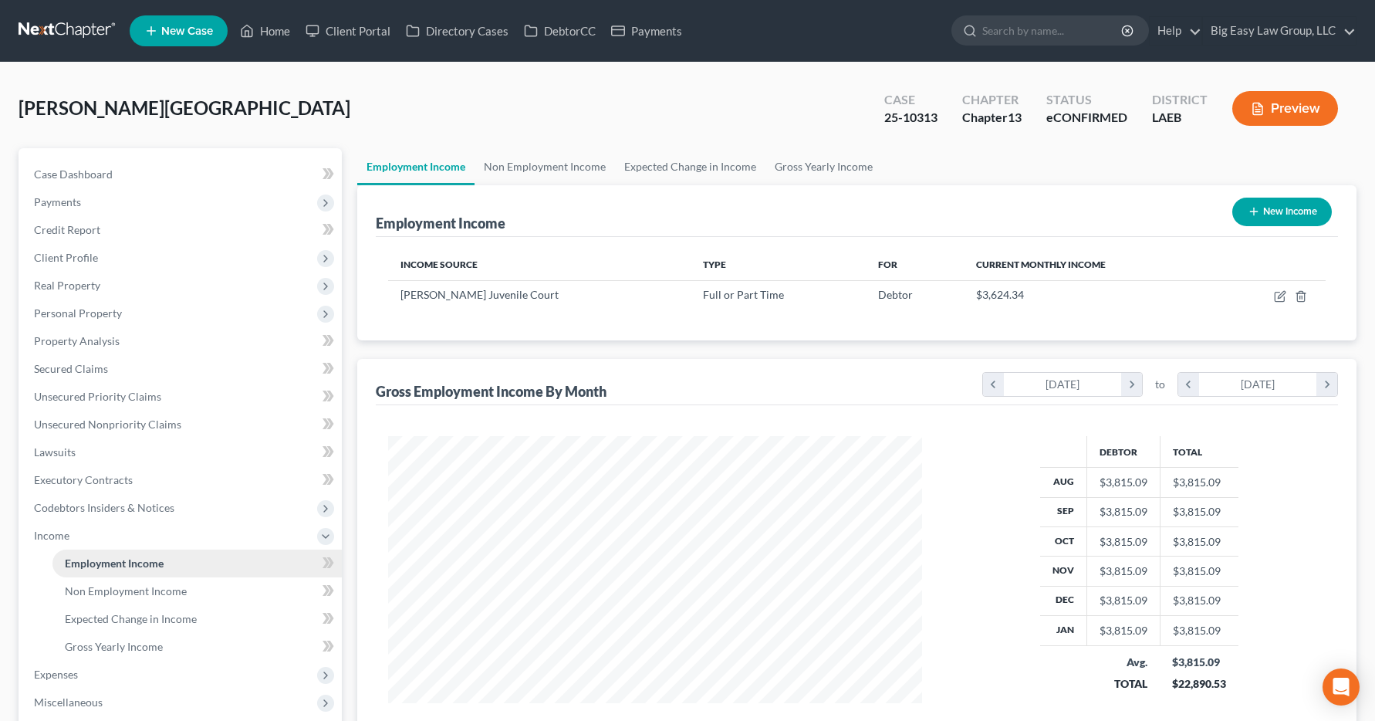
scroll to position [277, 566]
click at [266, 32] on link "Home" at bounding box center [265, 31] width 66 height 28
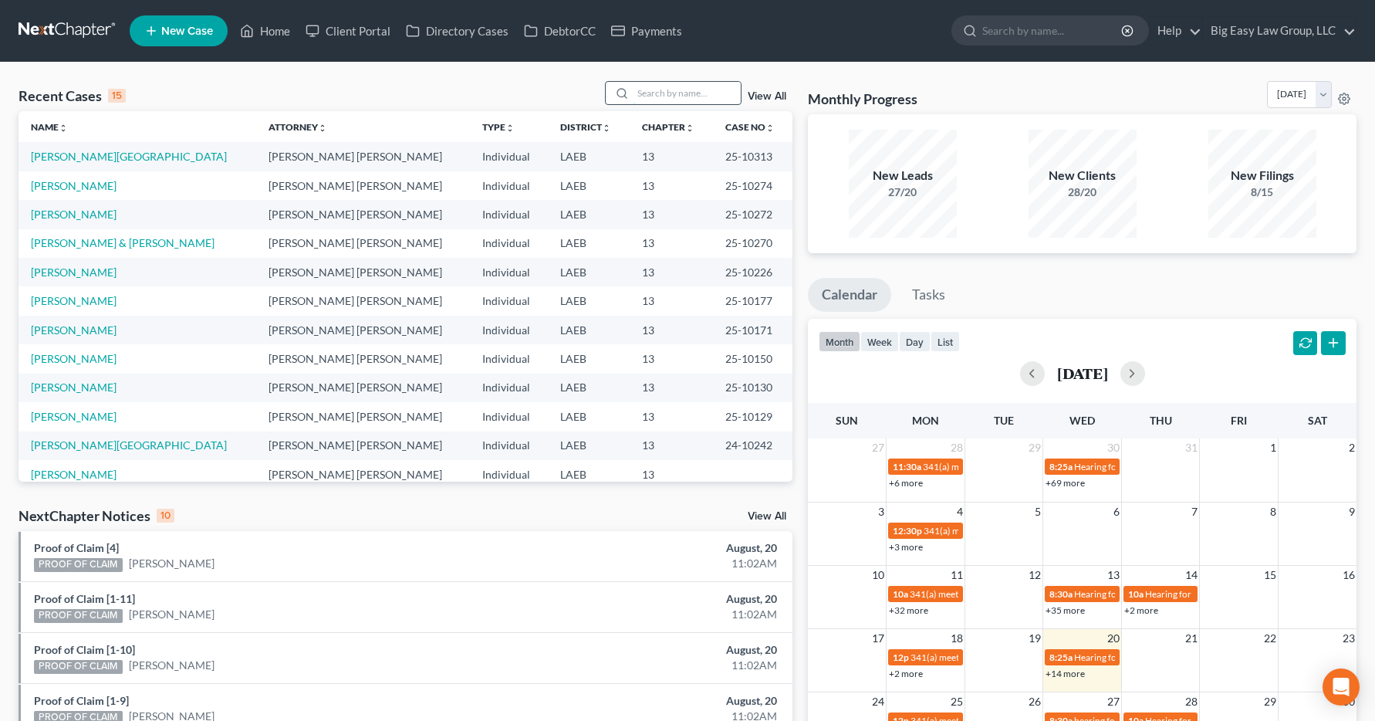
click at [671, 90] on input "search" at bounding box center [687, 93] width 108 height 22
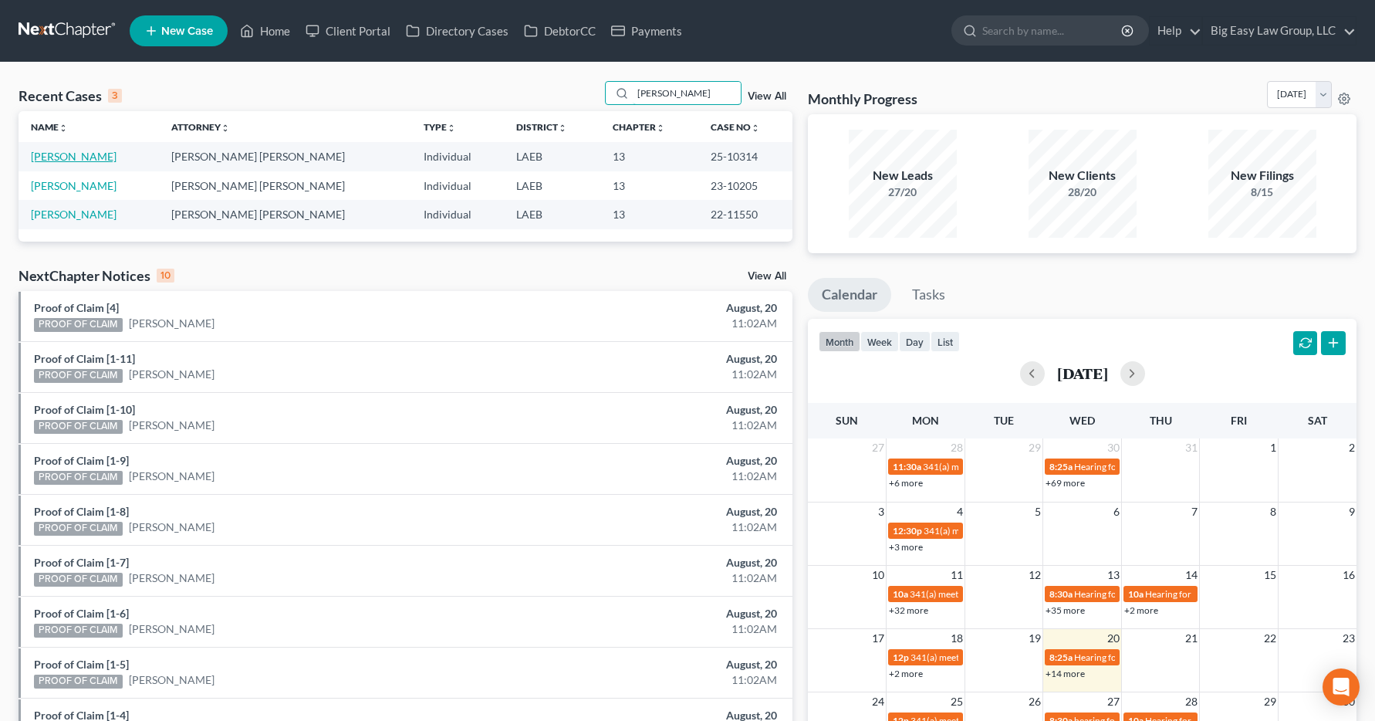
type input "[PERSON_NAME]"
click at [46, 153] on link "[PERSON_NAME]" at bounding box center [74, 156] width 86 height 13
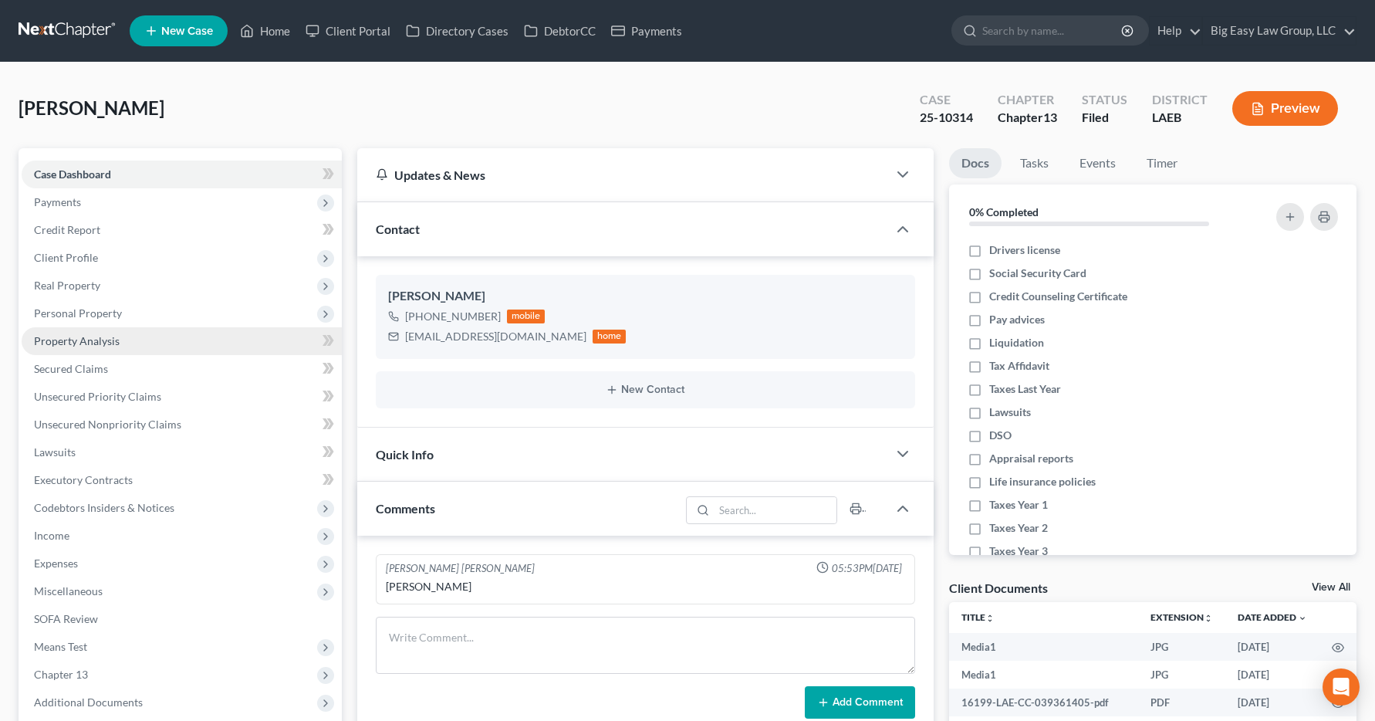
scroll to position [2443, 0]
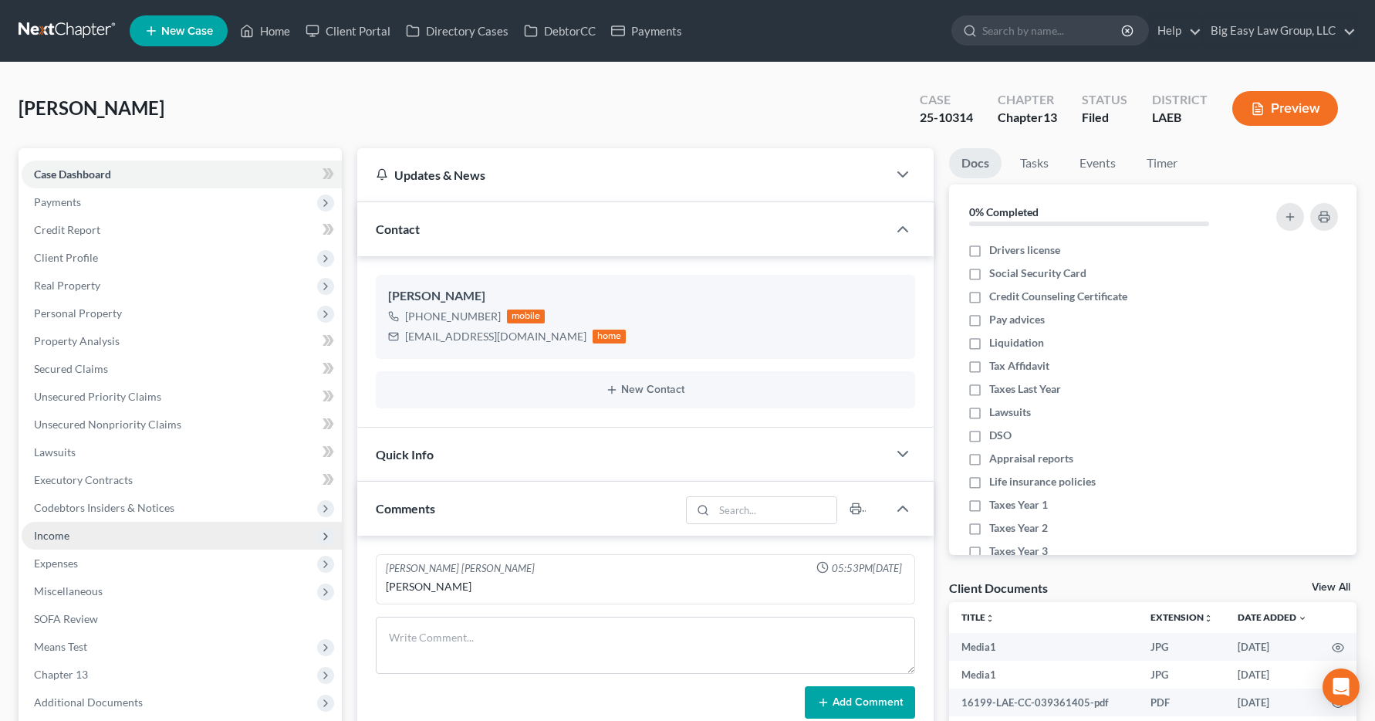
click at [32, 534] on span "Income" at bounding box center [182, 536] width 320 height 28
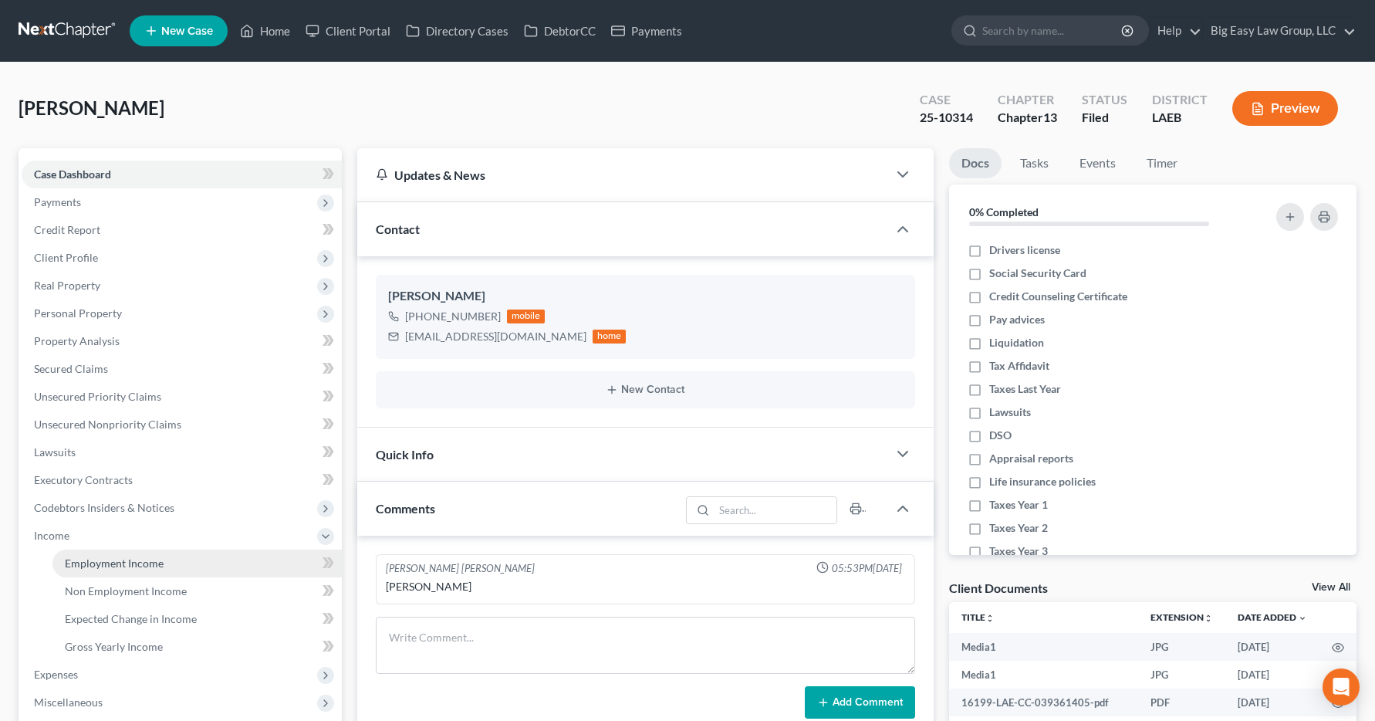
click at [98, 567] on span "Employment Income" at bounding box center [114, 562] width 99 height 13
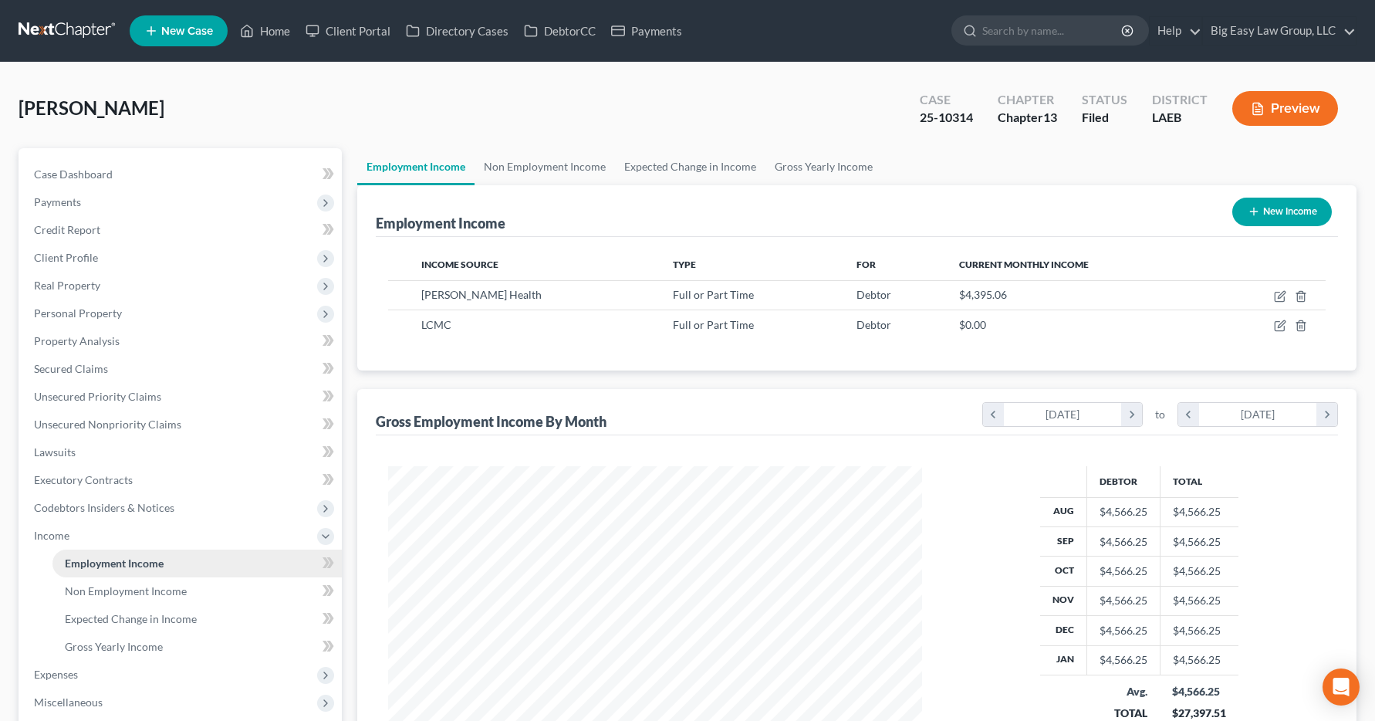
scroll to position [277, 566]
click at [278, 28] on link "Home" at bounding box center [265, 31] width 66 height 28
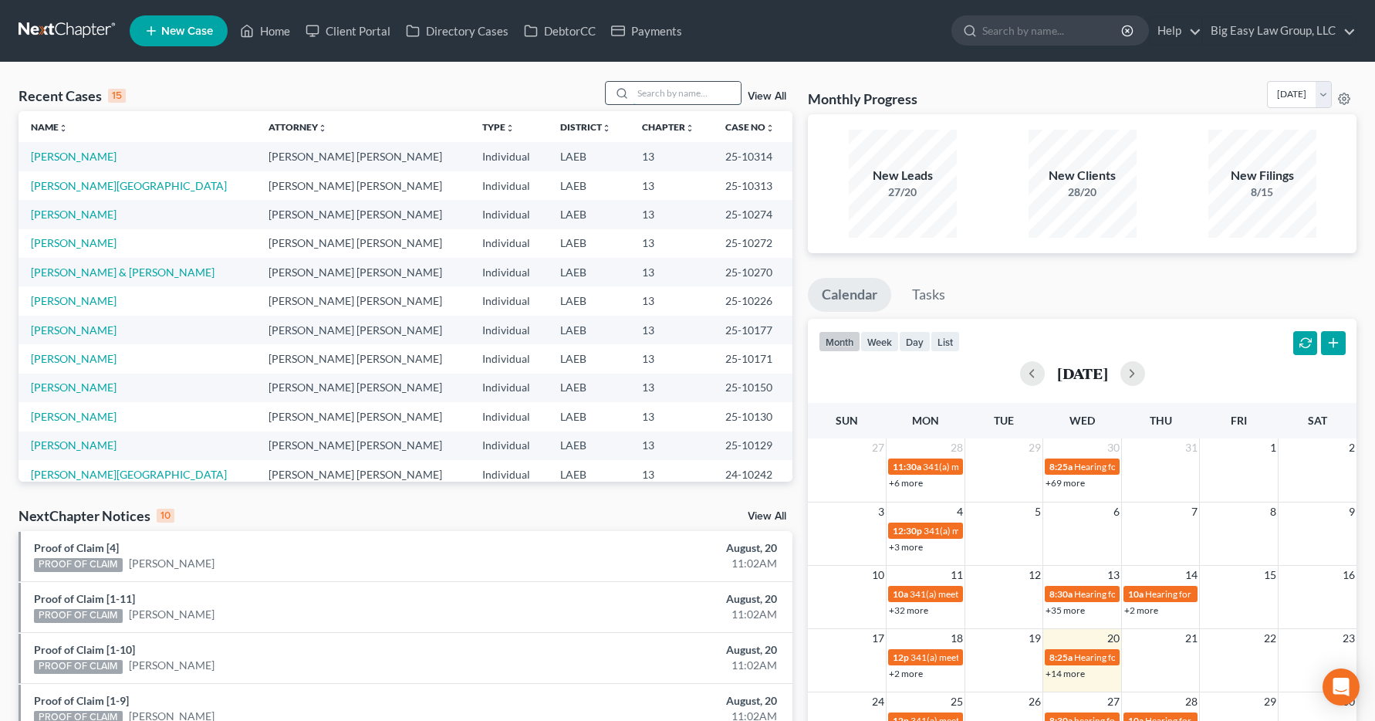
click at [671, 97] on input "search" at bounding box center [687, 93] width 108 height 22
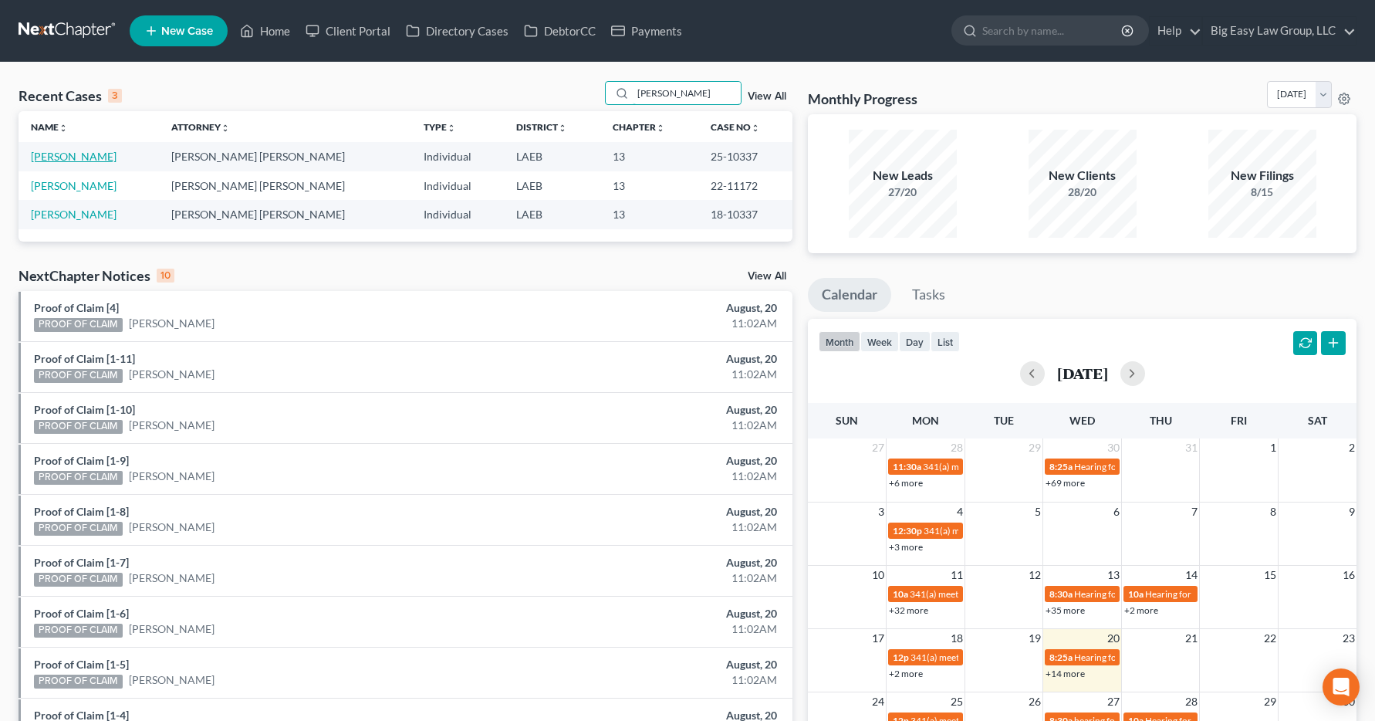
type input "[PERSON_NAME]"
click at [53, 158] on link "[PERSON_NAME]" at bounding box center [74, 156] width 86 height 13
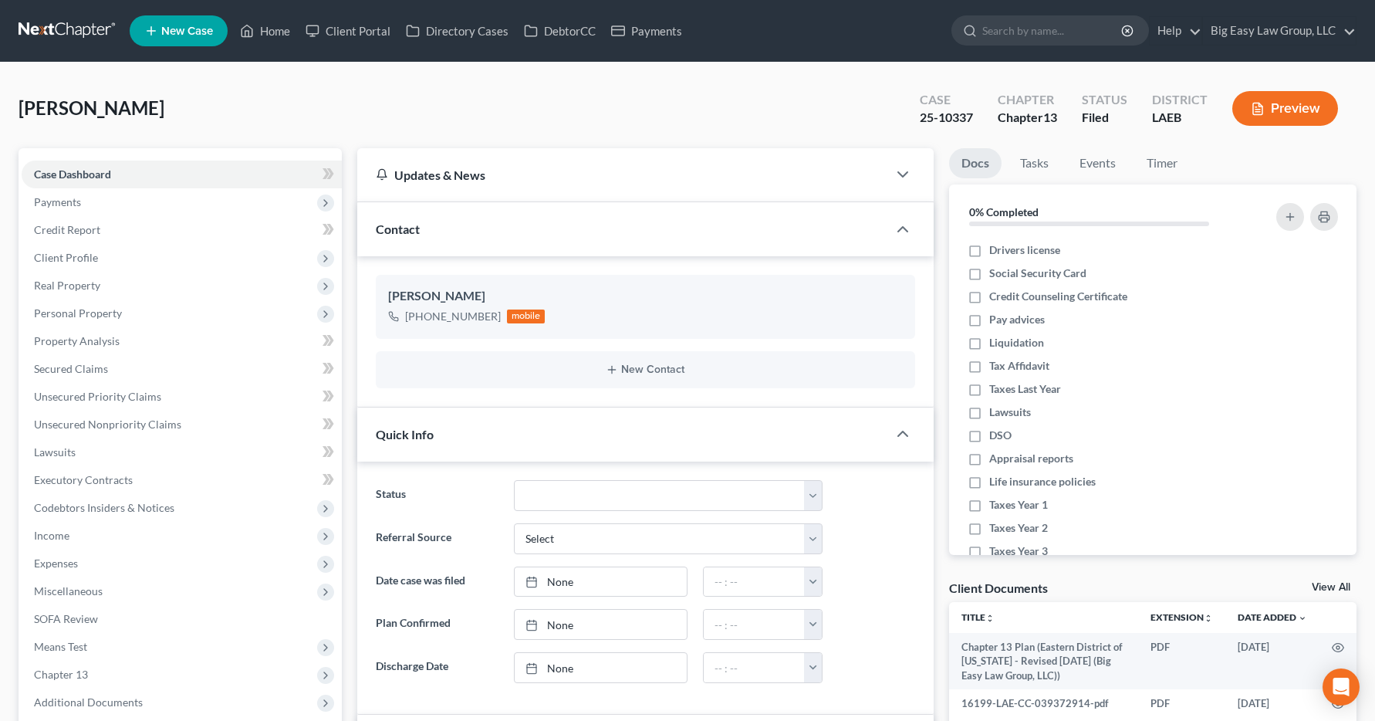
scroll to position [5874, 0]
click at [48, 532] on span "Income" at bounding box center [51, 535] width 35 height 13
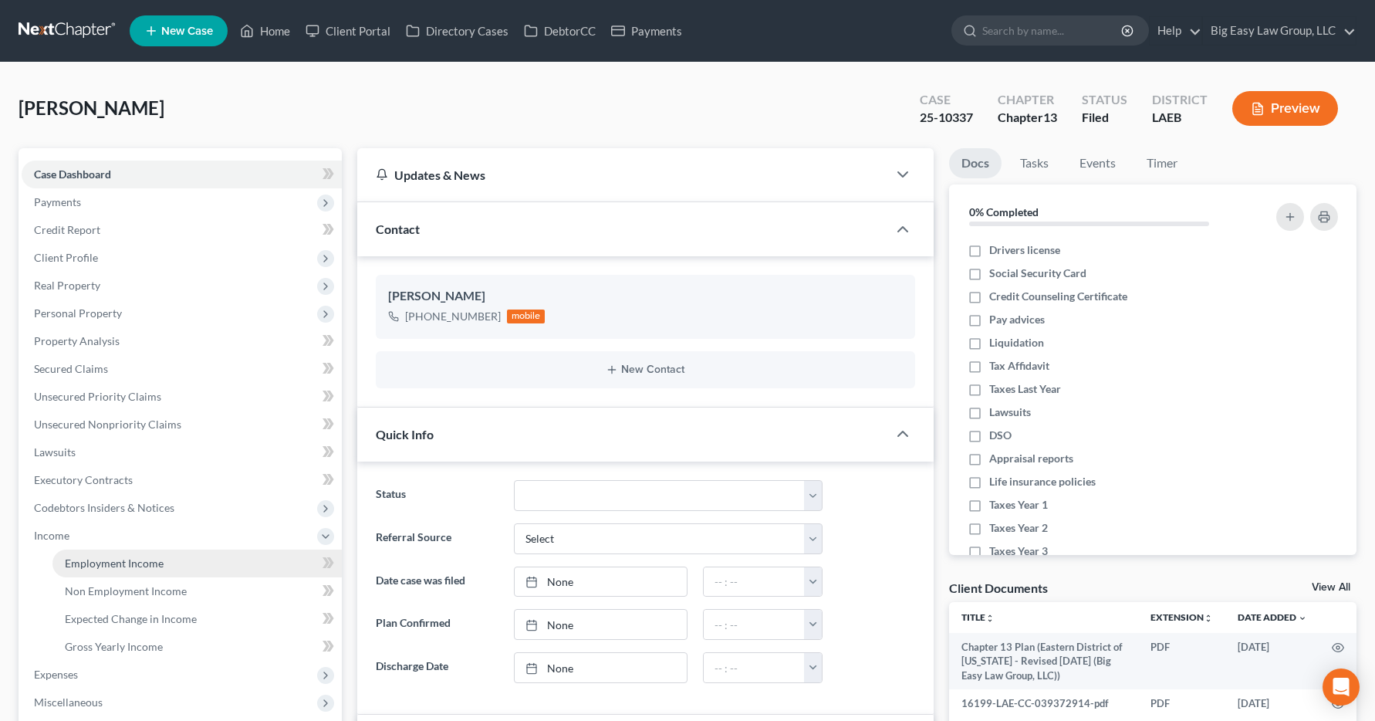
click at [102, 562] on span "Employment Income" at bounding box center [114, 562] width 99 height 13
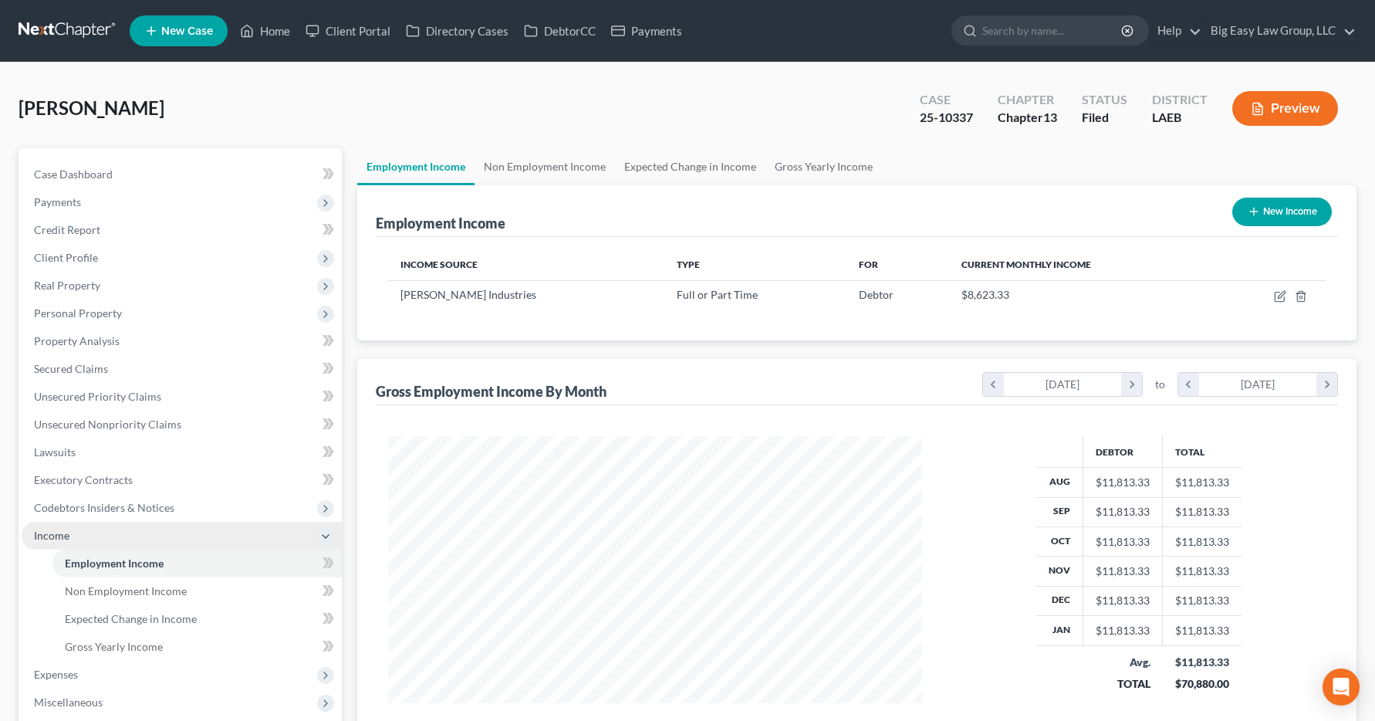
scroll to position [277, 566]
click at [267, 20] on link "Home" at bounding box center [265, 31] width 66 height 28
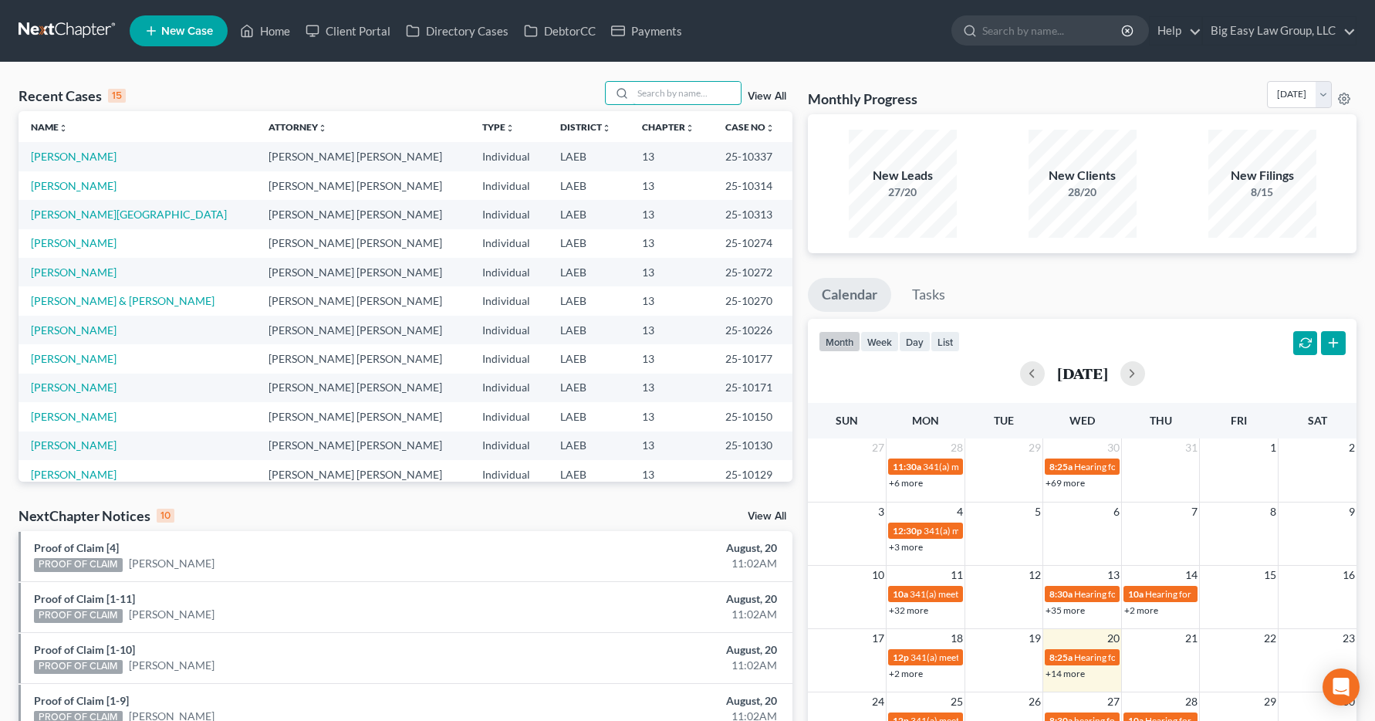
drag, startPoint x: 665, startPoint y: 85, endPoint x: 646, endPoint y: 79, distance: 20.0
click at [664, 85] on input "search" at bounding box center [687, 93] width 108 height 22
click at [665, 89] on input "search" at bounding box center [687, 93] width 108 height 22
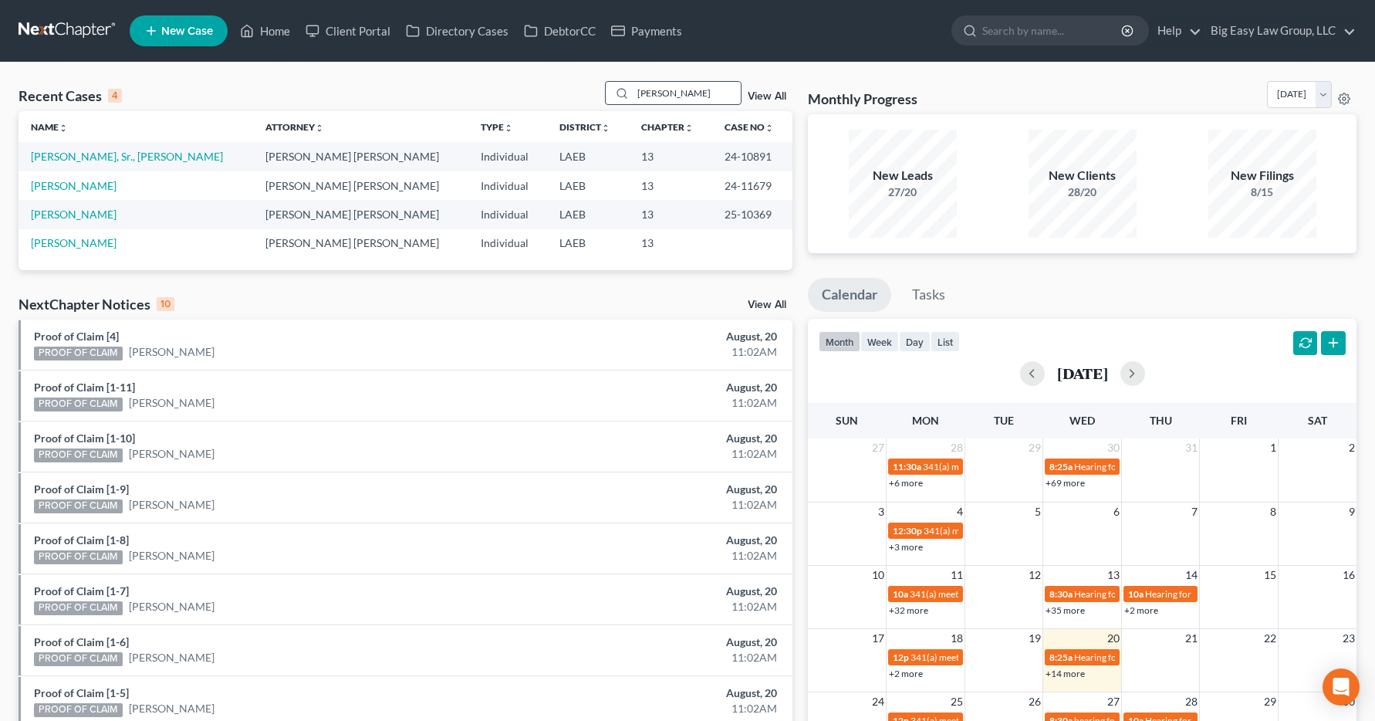
type input "[PERSON_NAME]"
click at [53, 215] on link "[PERSON_NAME]" at bounding box center [74, 214] width 86 height 13
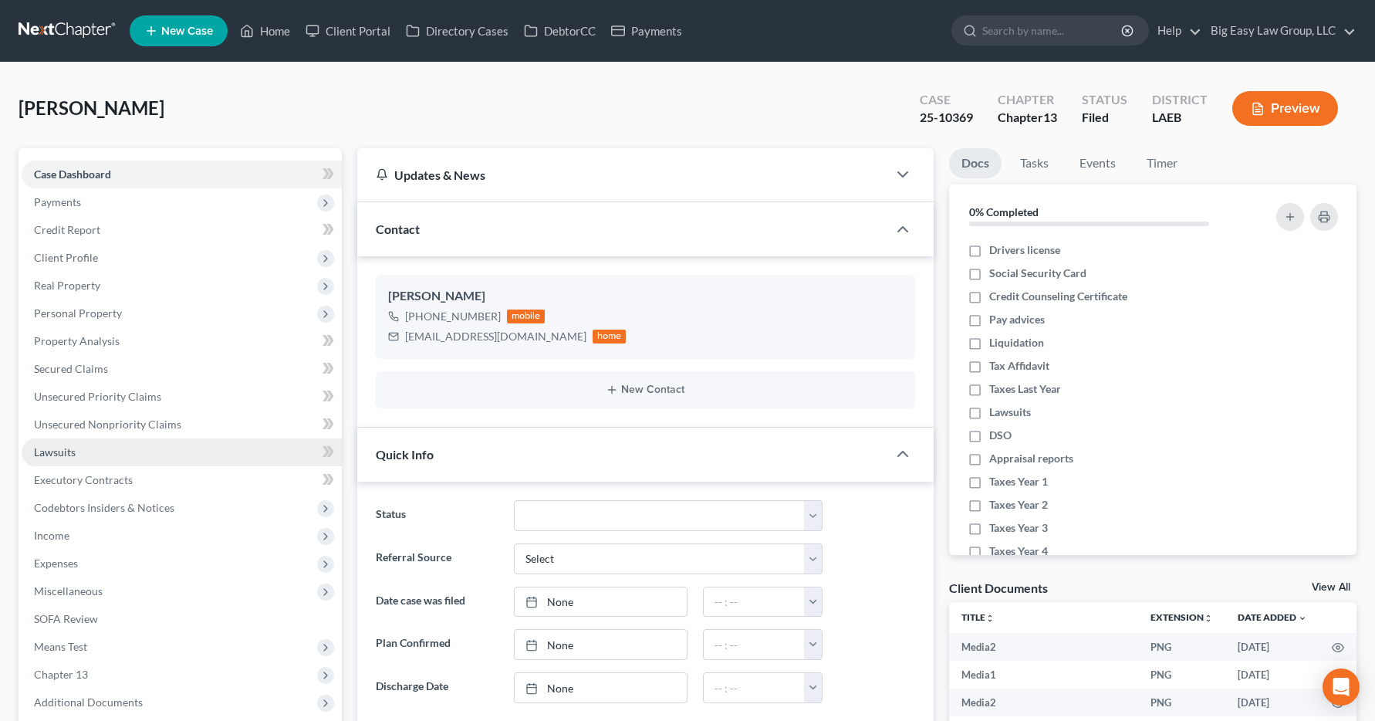
scroll to position [3627, 0]
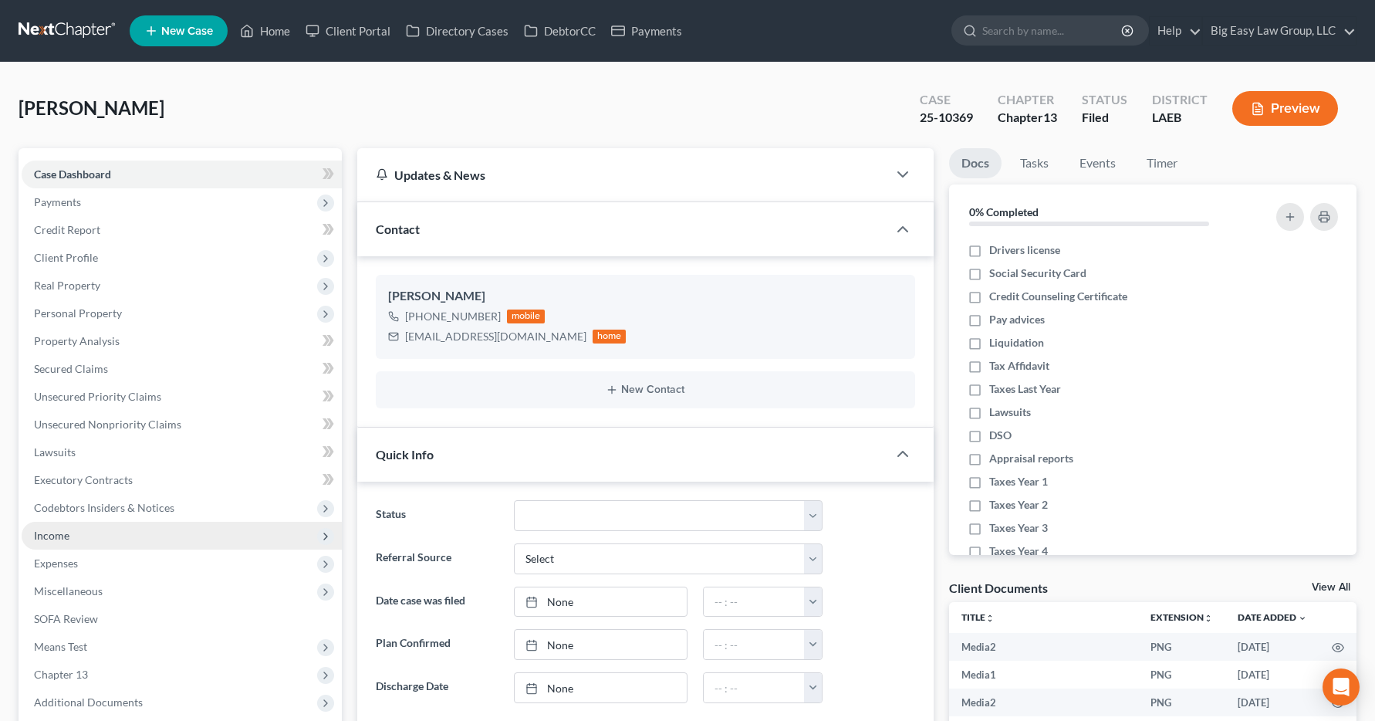
click at [42, 535] on span "Income" at bounding box center [51, 535] width 35 height 13
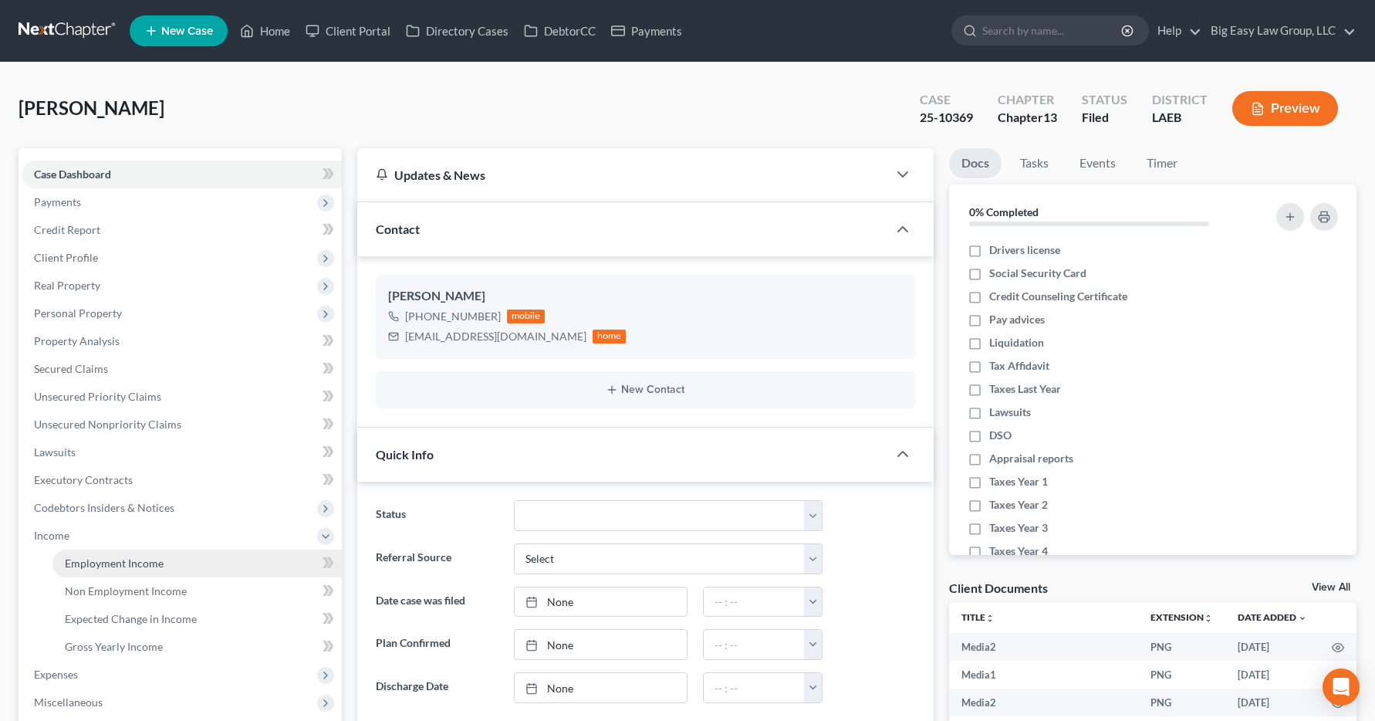
click at [127, 565] on span "Employment Income" at bounding box center [114, 562] width 99 height 13
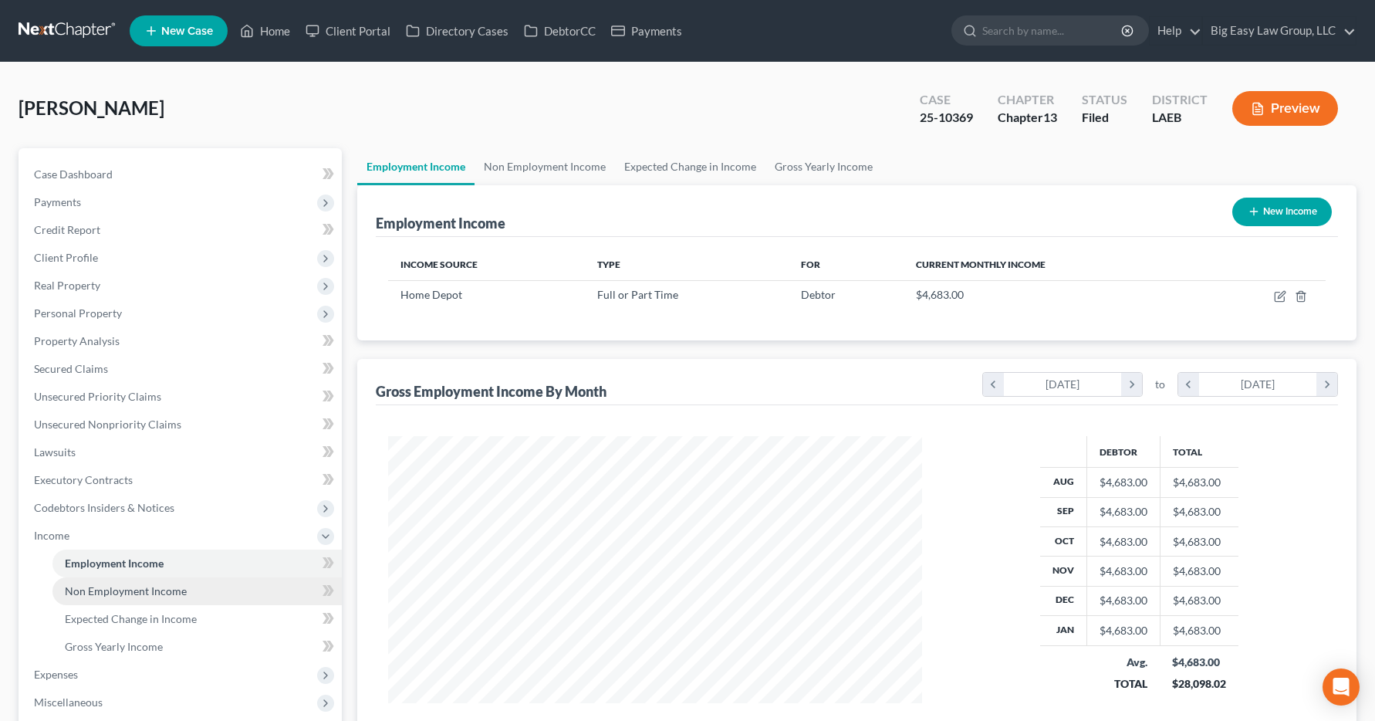
scroll to position [277, 566]
click at [277, 29] on link "Home" at bounding box center [265, 31] width 66 height 28
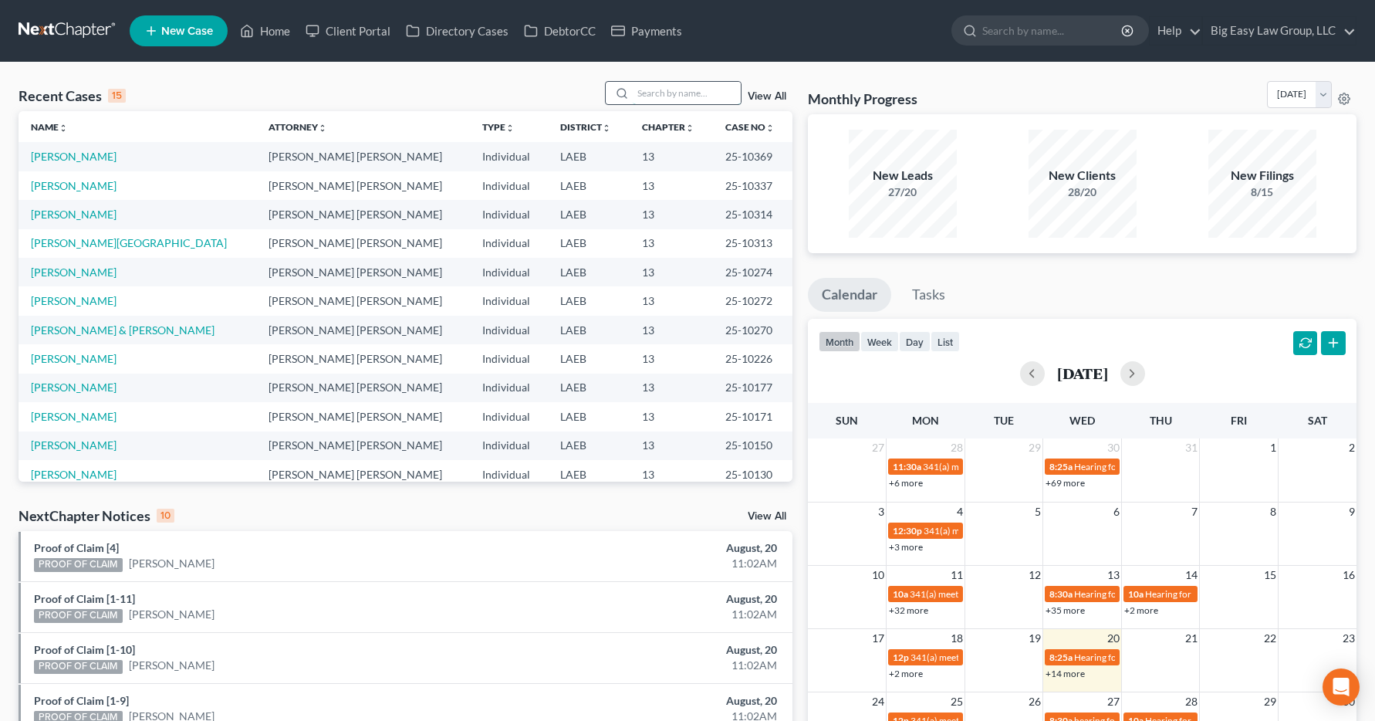
click at [645, 90] on input "search" at bounding box center [687, 93] width 108 height 22
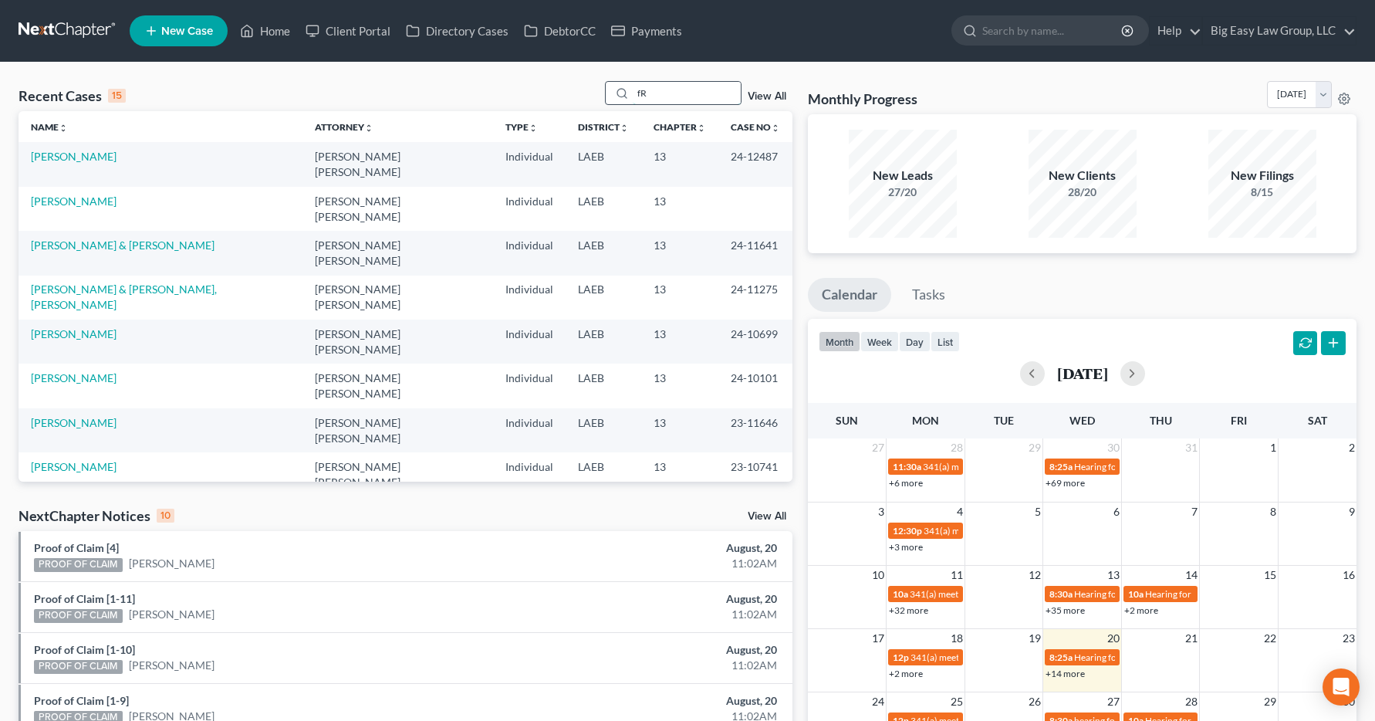
type input "f"
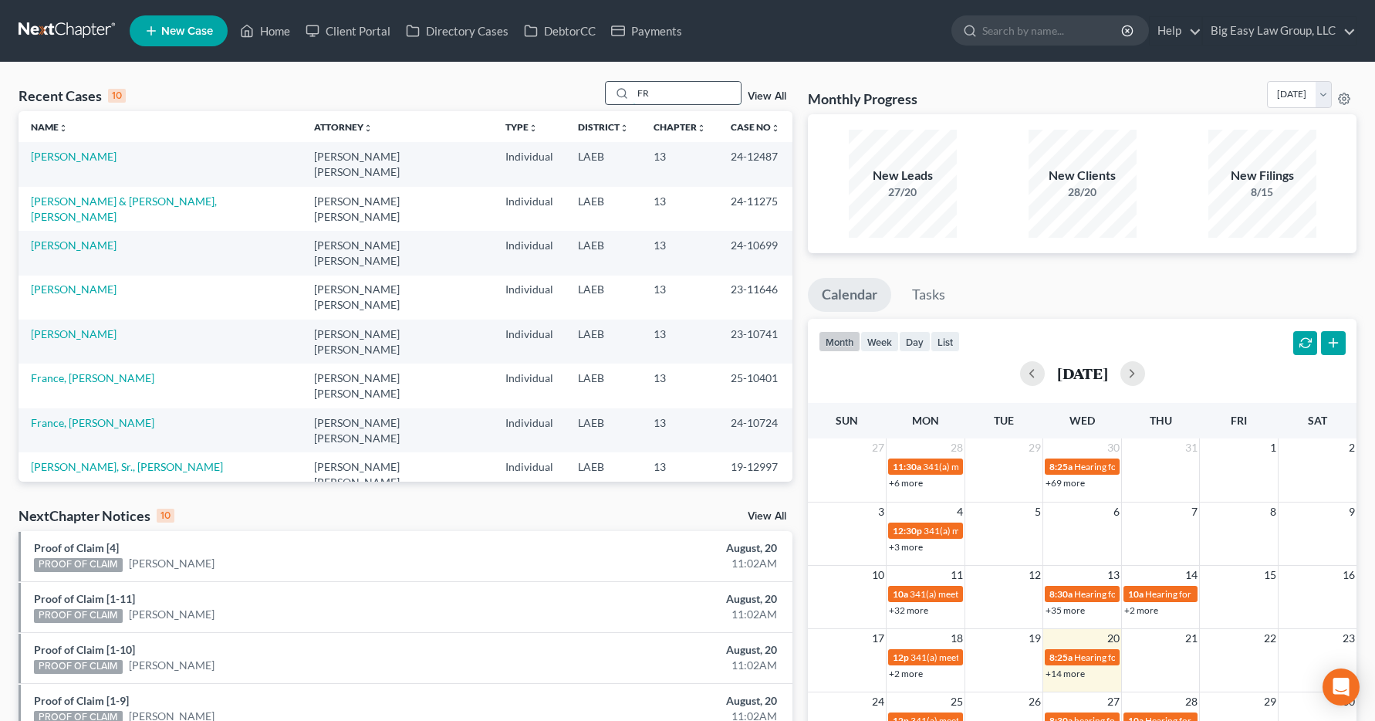
type input "F"
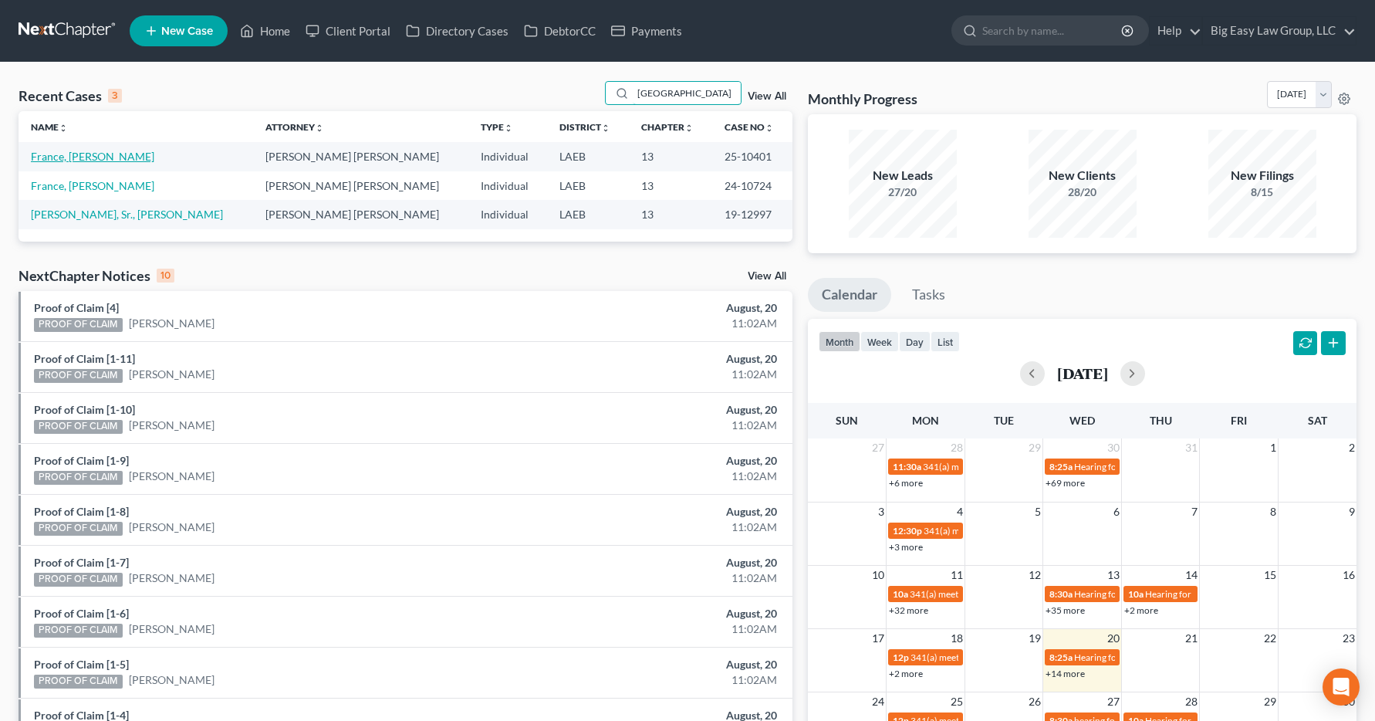
type input "[GEOGRAPHIC_DATA]"
click at [84, 160] on link "France, [PERSON_NAME]" at bounding box center [92, 156] width 123 height 13
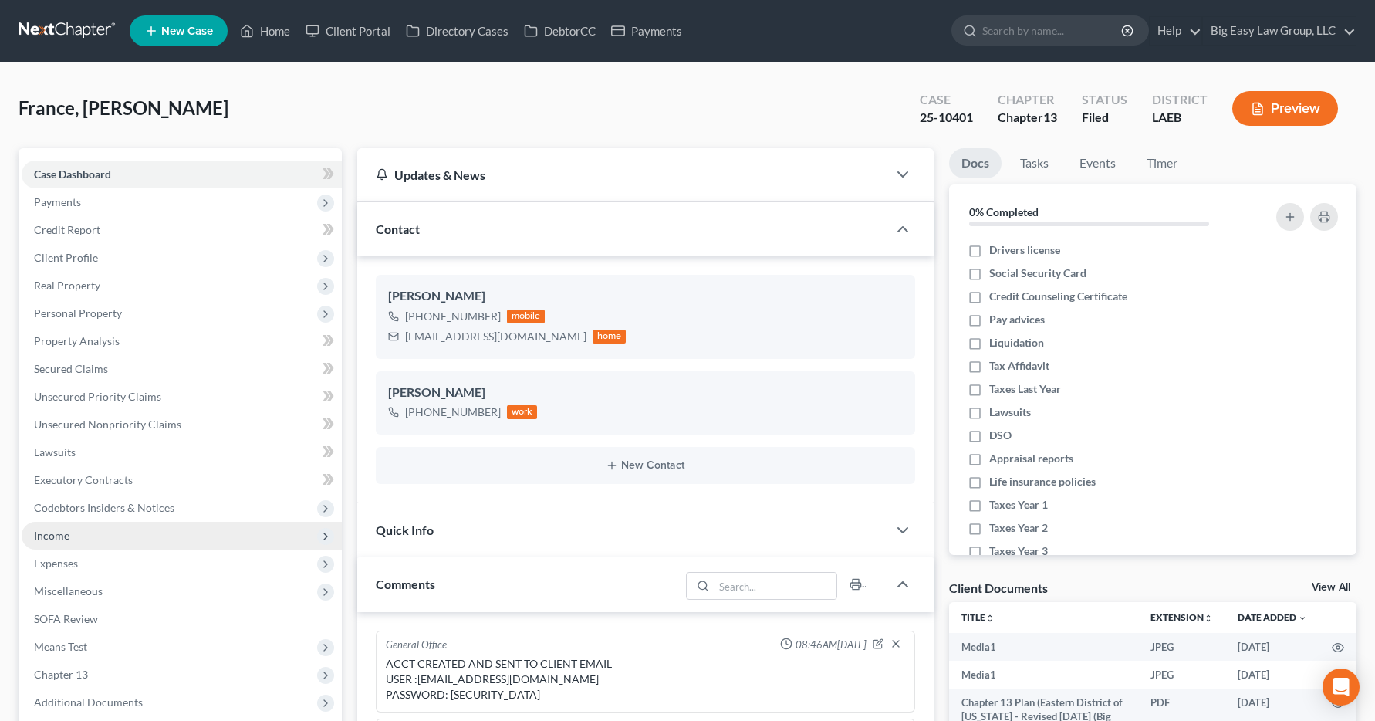
scroll to position [9961, 0]
click at [50, 533] on span "Income" at bounding box center [51, 535] width 35 height 13
drag, startPoint x: 127, startPoint y: 552, endPoint x: 74, endPoint y: 525, distance: 59.0
click at [127, 552] on link "Employment Income" at bounding box center [196, 563] width 289 height 28
click at [122, 562] on span "Employment Income" at bounding box center [114, 562] width 99 height 13
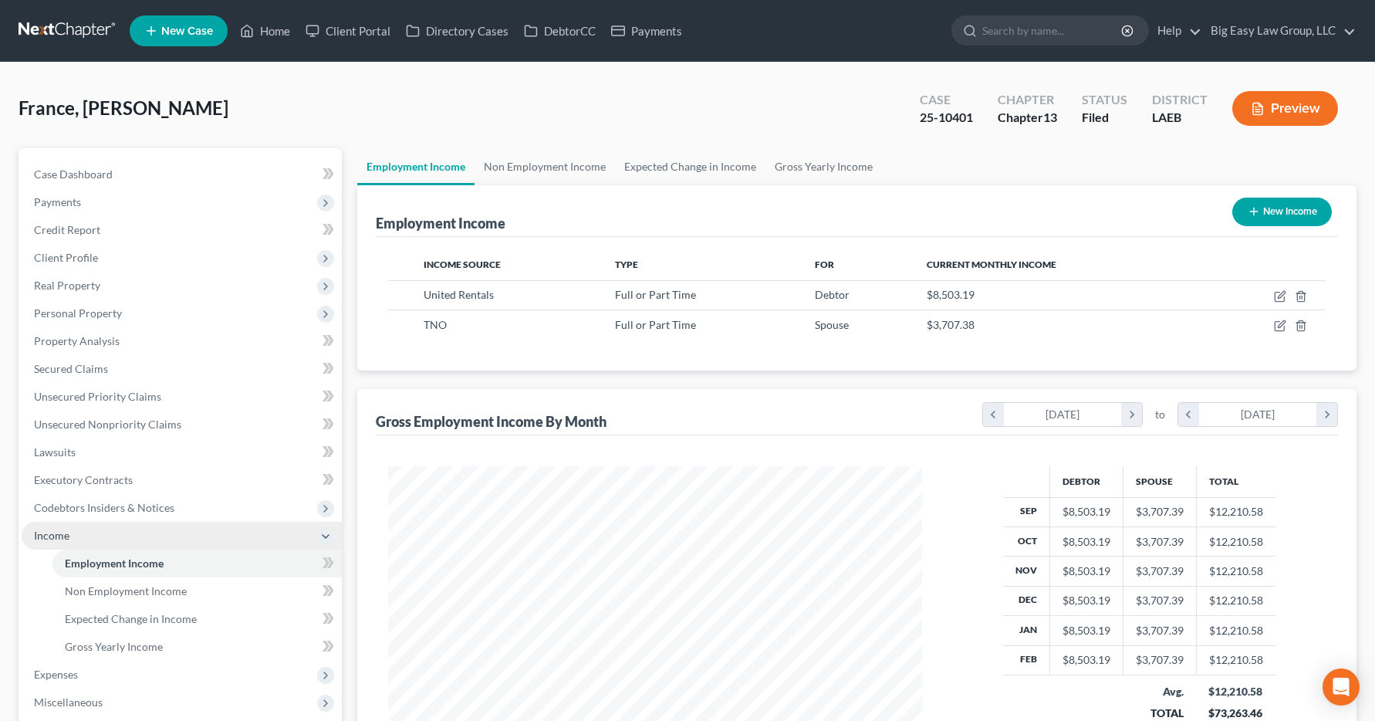
scroll to position [277, 566]
click at [262, 34] on link "Home" at bounding box center [265, 31] width 66 height 28
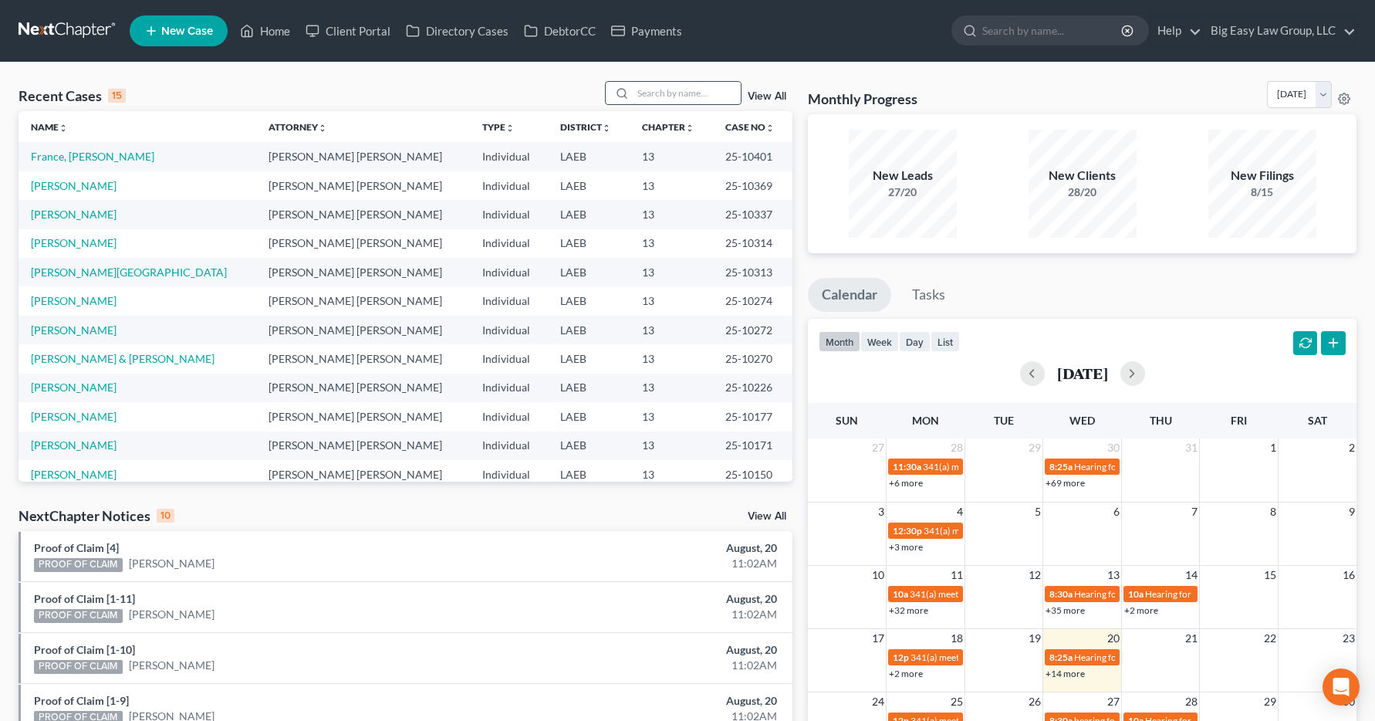
click at [654, 86] on input "search" at bounding box center [687, 93] width 108 height 22
type input "k"
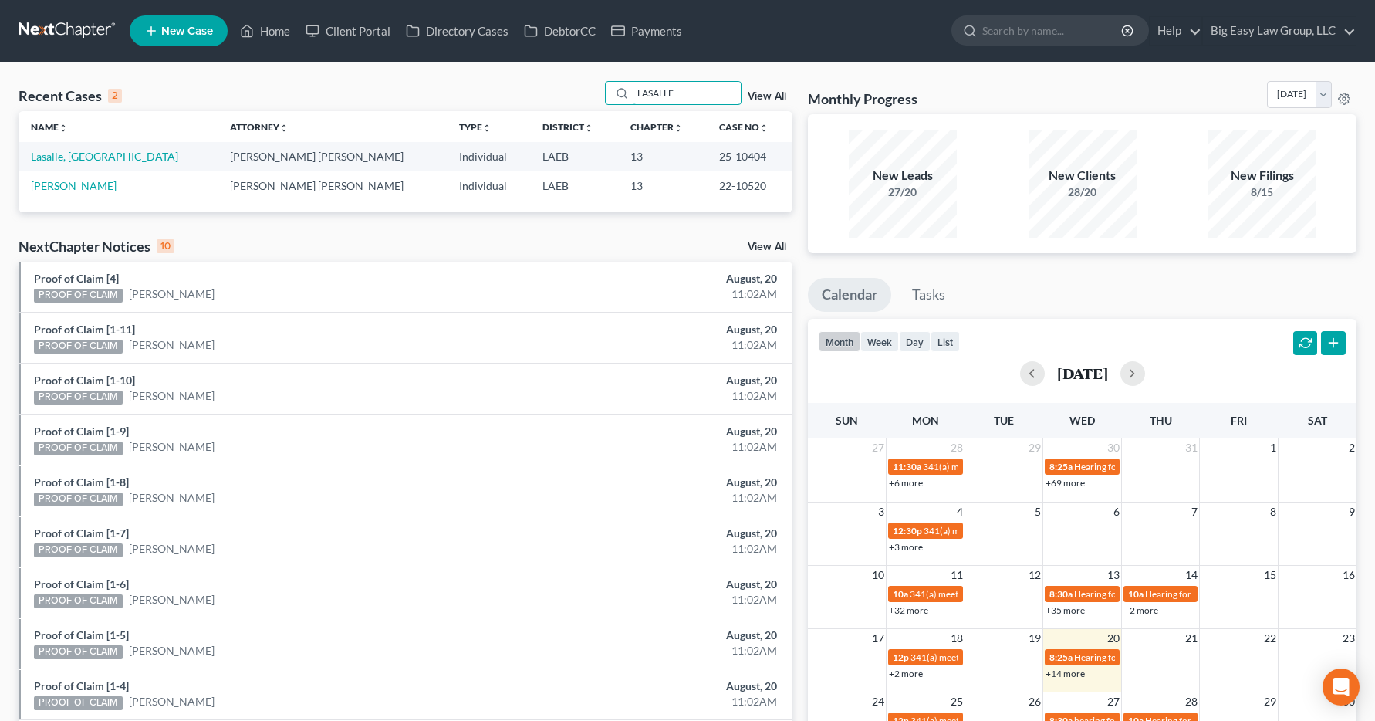
type input "LASALLE"
click at [76, 164] on td "Lasalle, [GEOGRAPHIC_DATA]" at bounding box center [118, 156] width 199 height 29
click at [76, 160] on link "Lasalle, [GEOGRAPHIC_DATA]" at bounding box center [104, 156] width 147 height 13
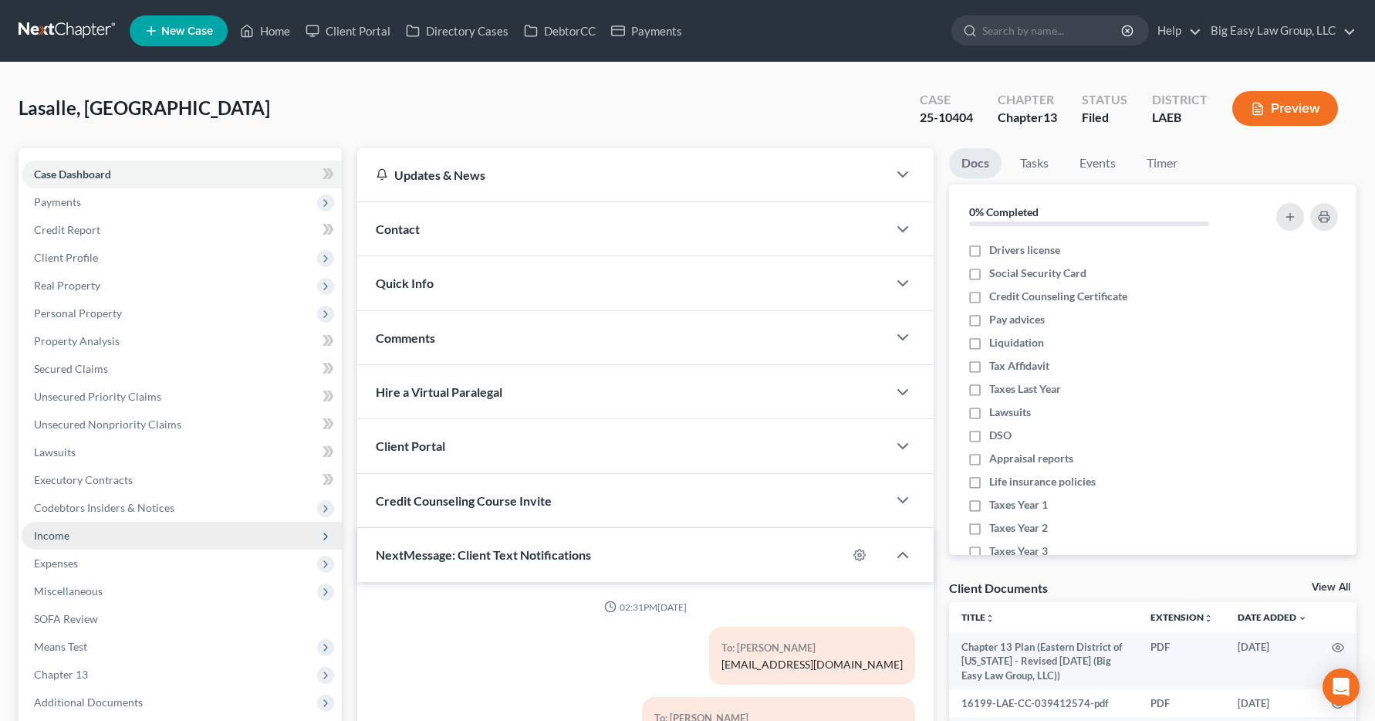
scroll to position [2191, 0]
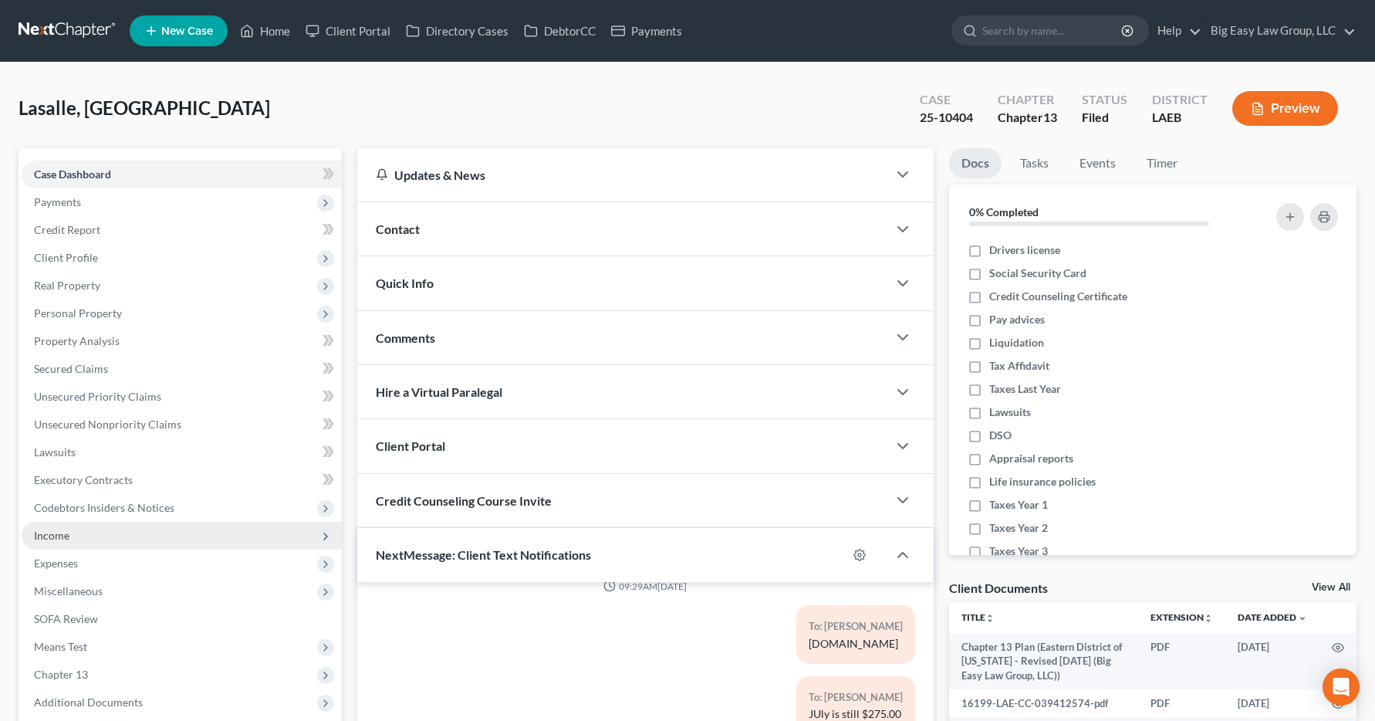
click at [52, 539] on span "Income" at bounding box center [51, 535] width 35 height 13
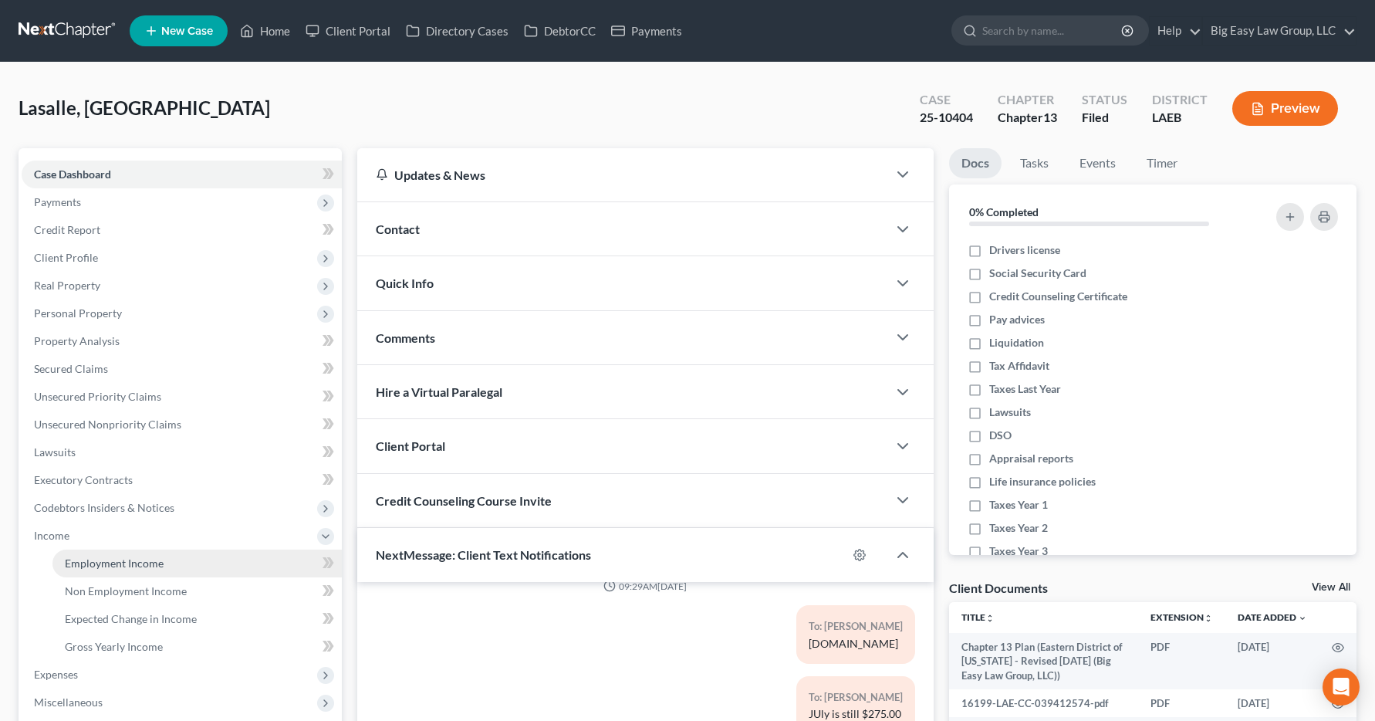
click at [99, 566] on span "Employment Income" at bounding box center [114, 562] width 99 height 13
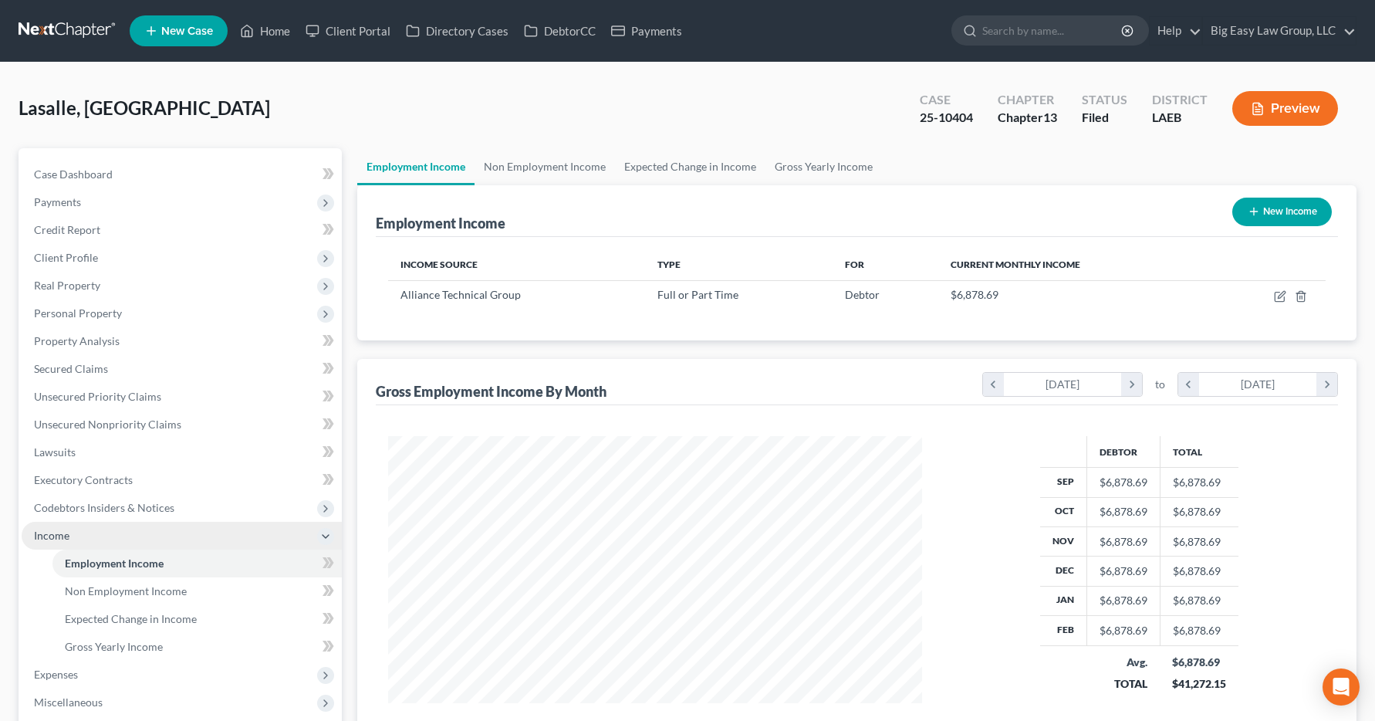
scroll to position [277, 566]
click at [258, 33] on link "Home" at bounding box center [265, 31] width 66 height 28
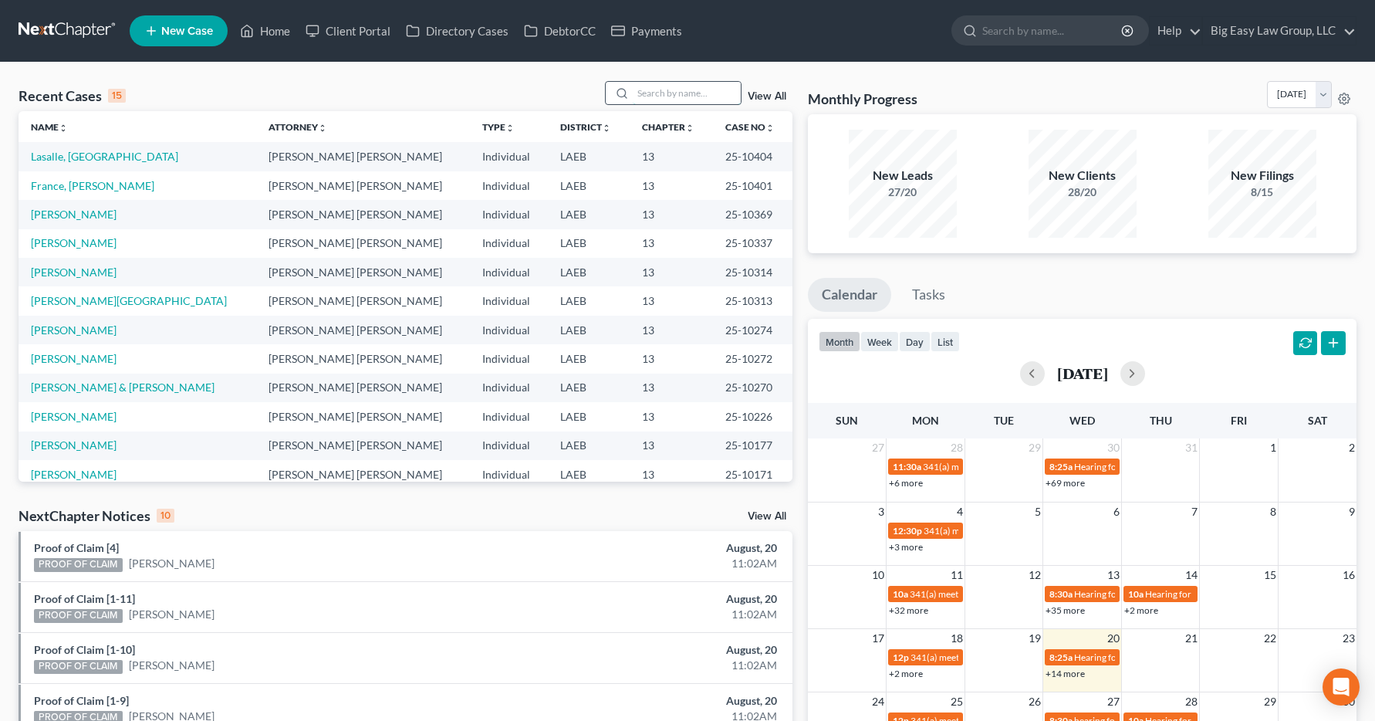
click at [643, 95] on input "search" at bounding box center [687, 93] width 108 height 22
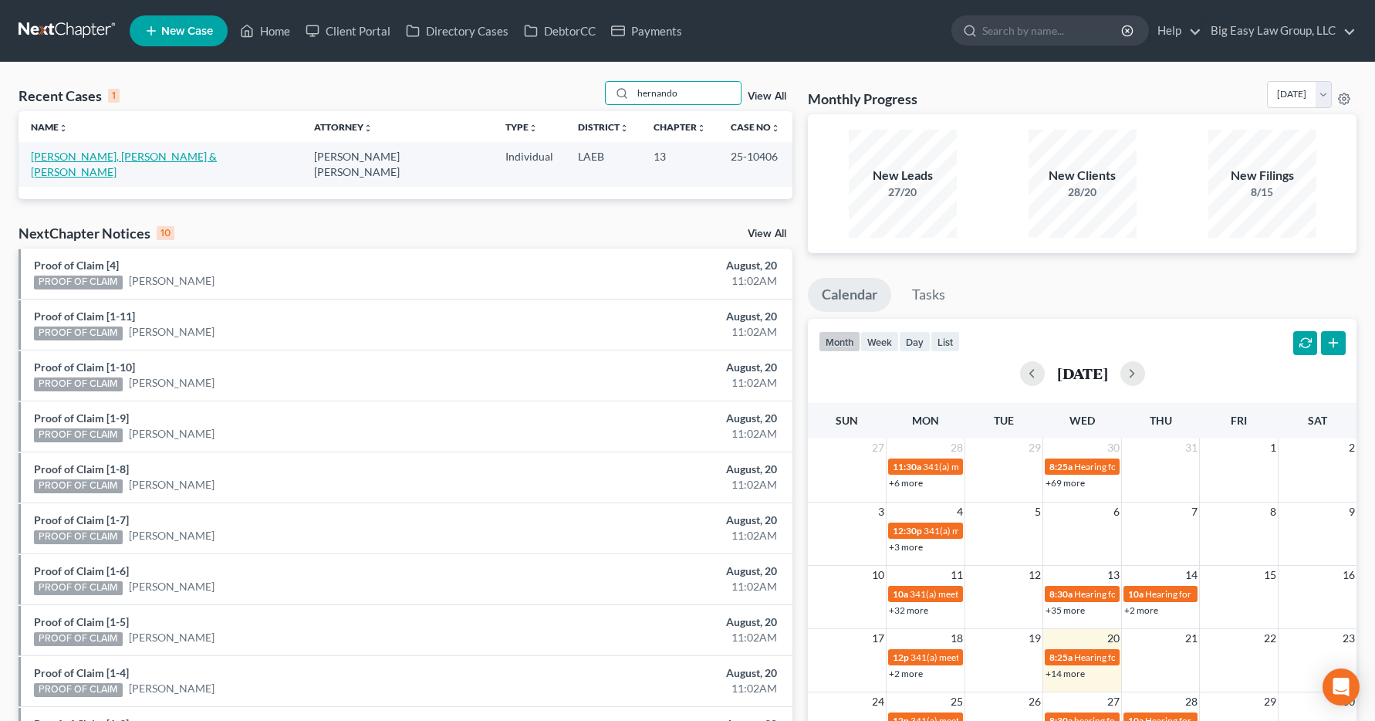
type input "hernando"
click at [114, 159] on link "[PERSON_NAME], [PERSON_NAME] & [PERSON_NAME]" at bounding box center [124, 164] width 186 height 29
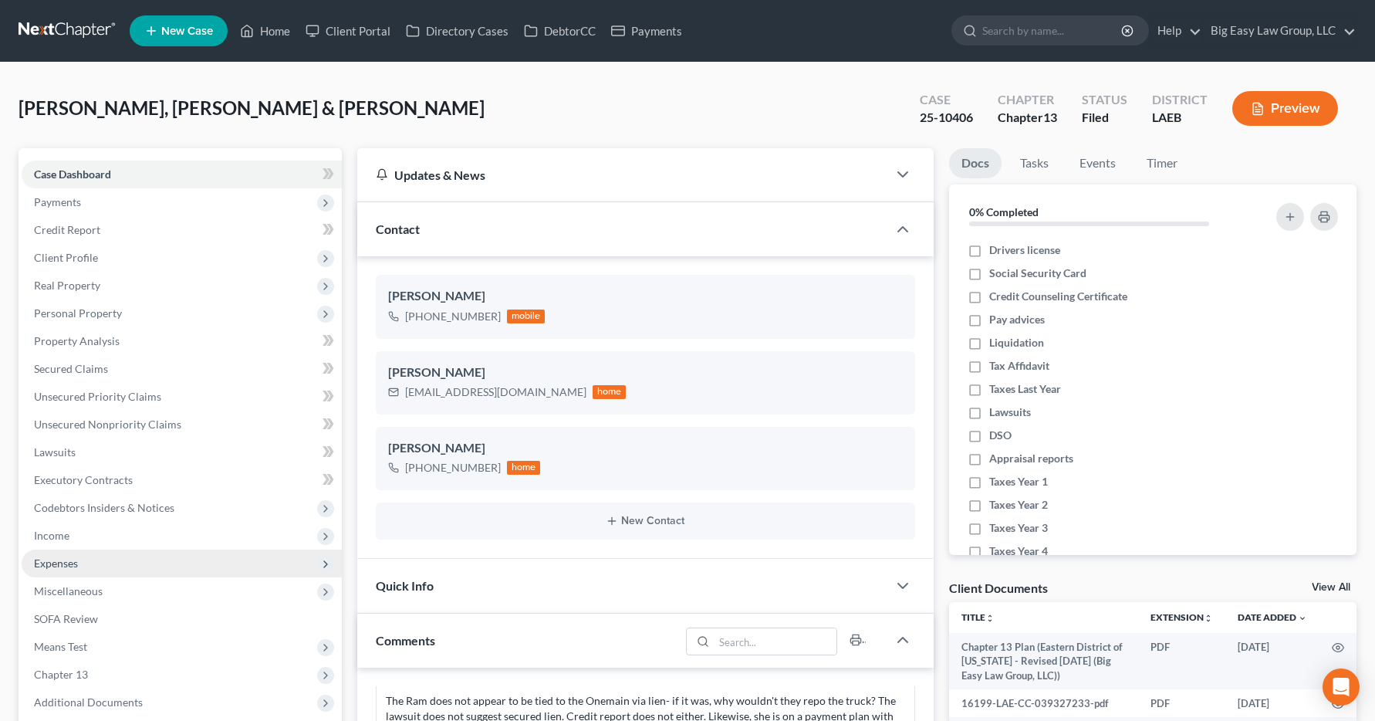
scroll to position [987, 0]
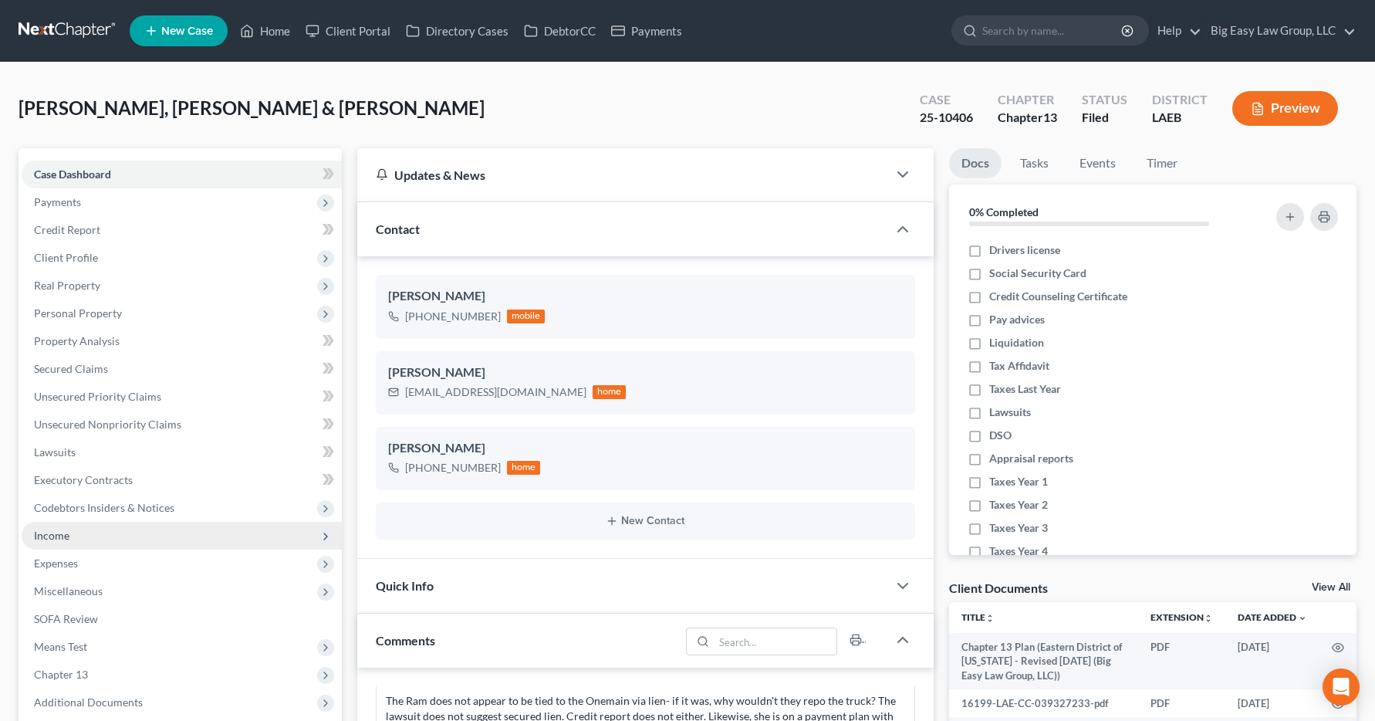
click at [66, 536] on span "Income" at bounding box center [51, 535] width 35 height 13
click at [83, 561] on span "Employment Income" at bounding box center [114, 562] width 99 height 13
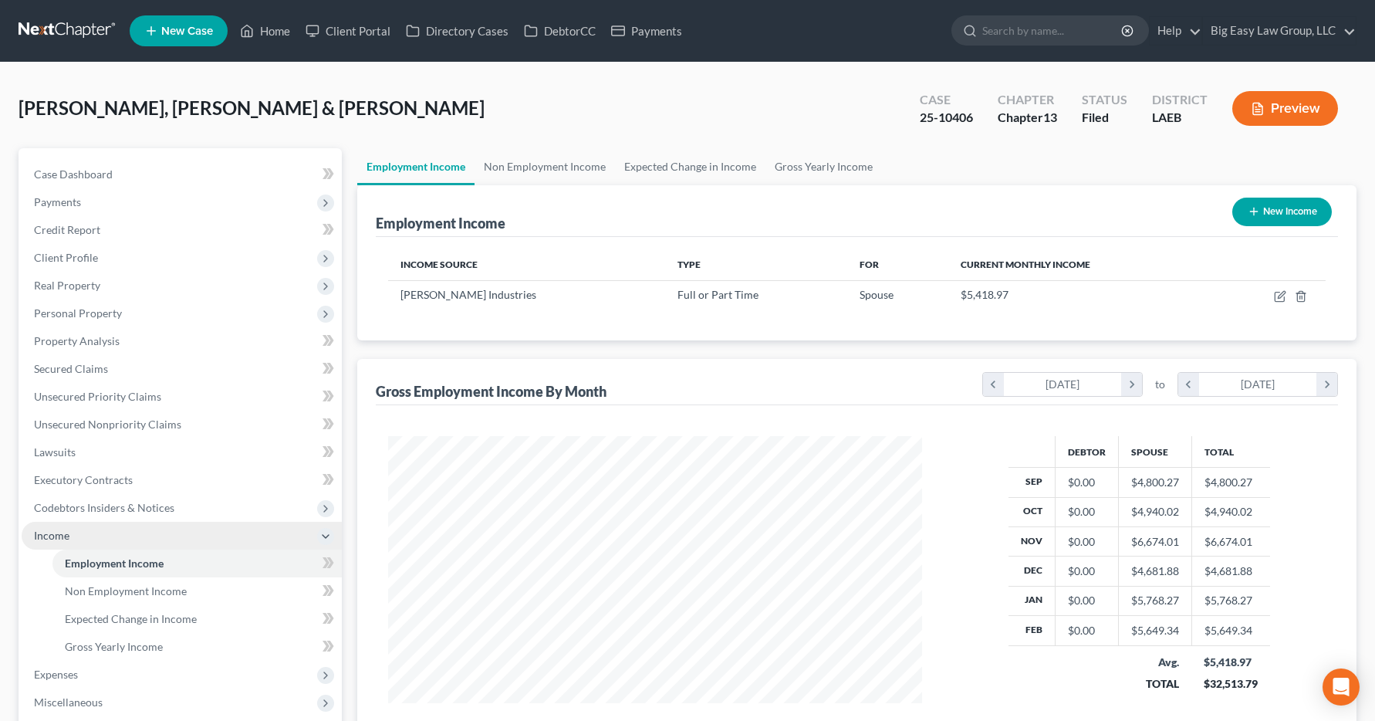
scroll to position [277, 566]
click at [282, 29] on link "Home" at bounding box center [265, 31] width 66 height 28
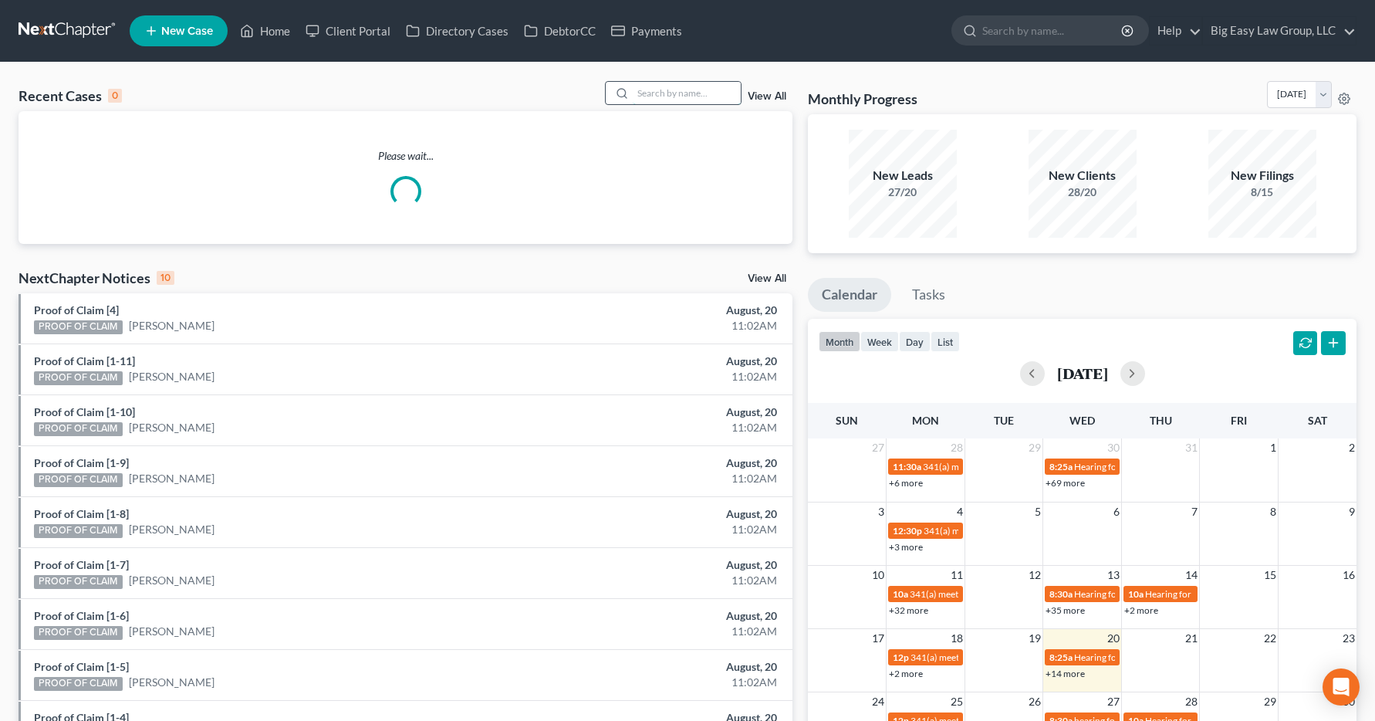
click at [685, 91] on input "search" at bounding box center [687, 93] width 108 height 22
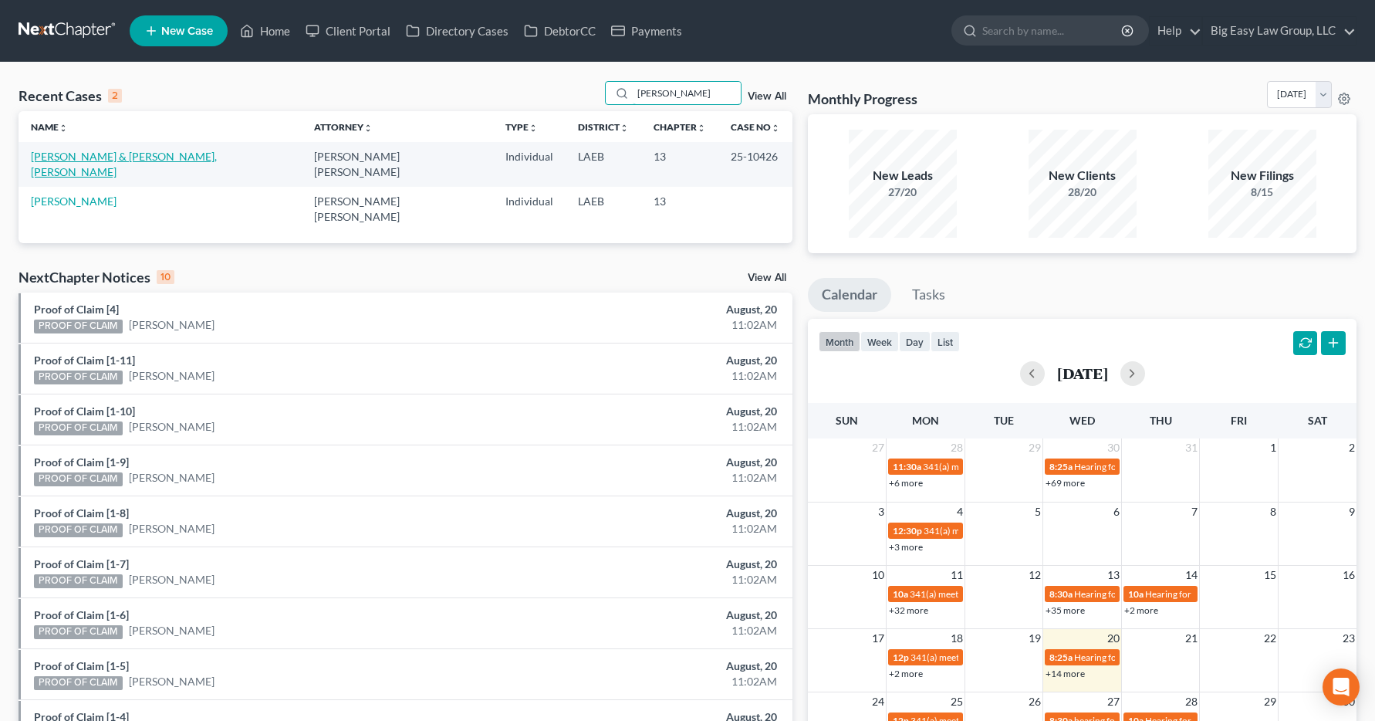
type input "[PERSON_NAME]"
click at [51, 153] on link "[PERSON_NAME] & [PERSON_NAME], [PERSON_NAME]" at bounding box center [124, 164] width 186 height 29
